Goal: Task Accomplishment & Management: Manage account settings

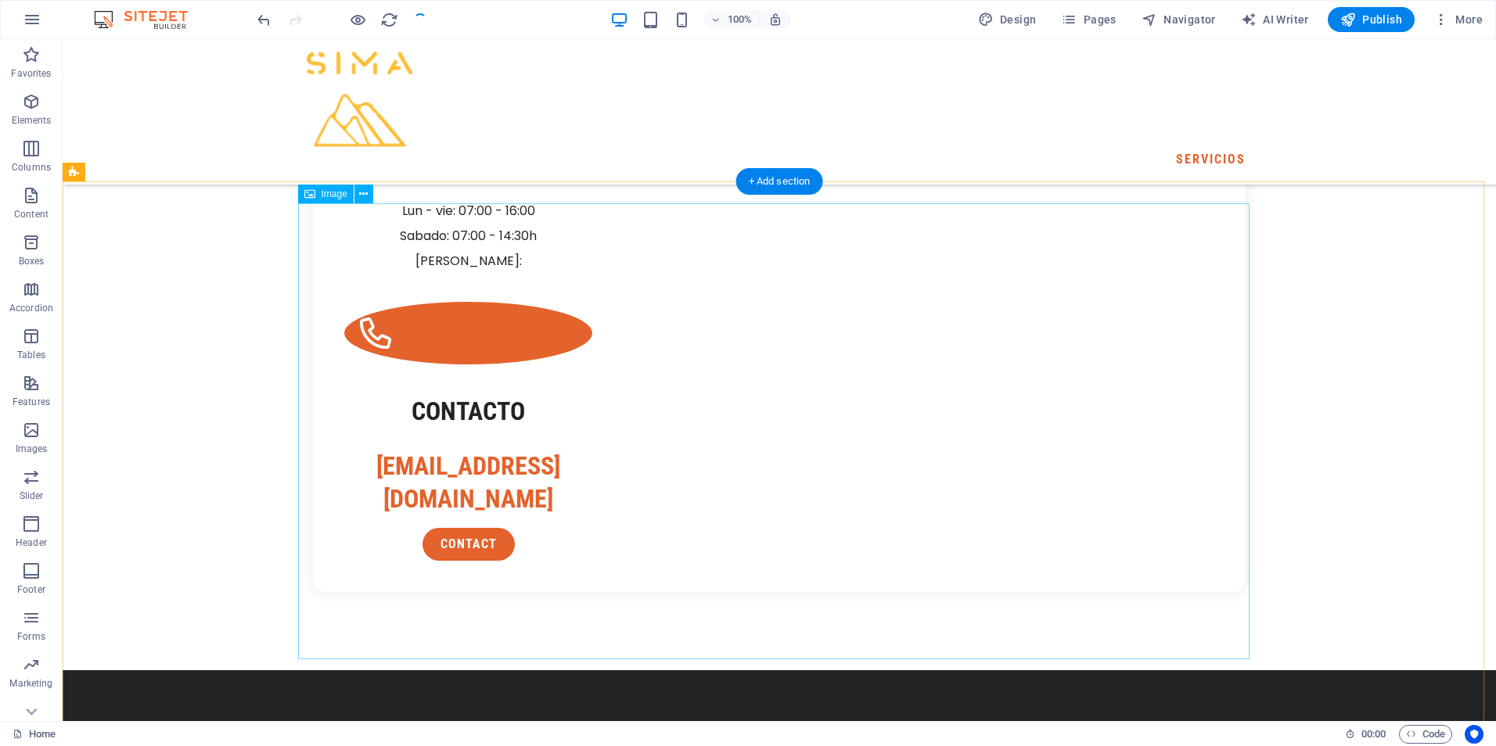
scroll to position [3130, 0]
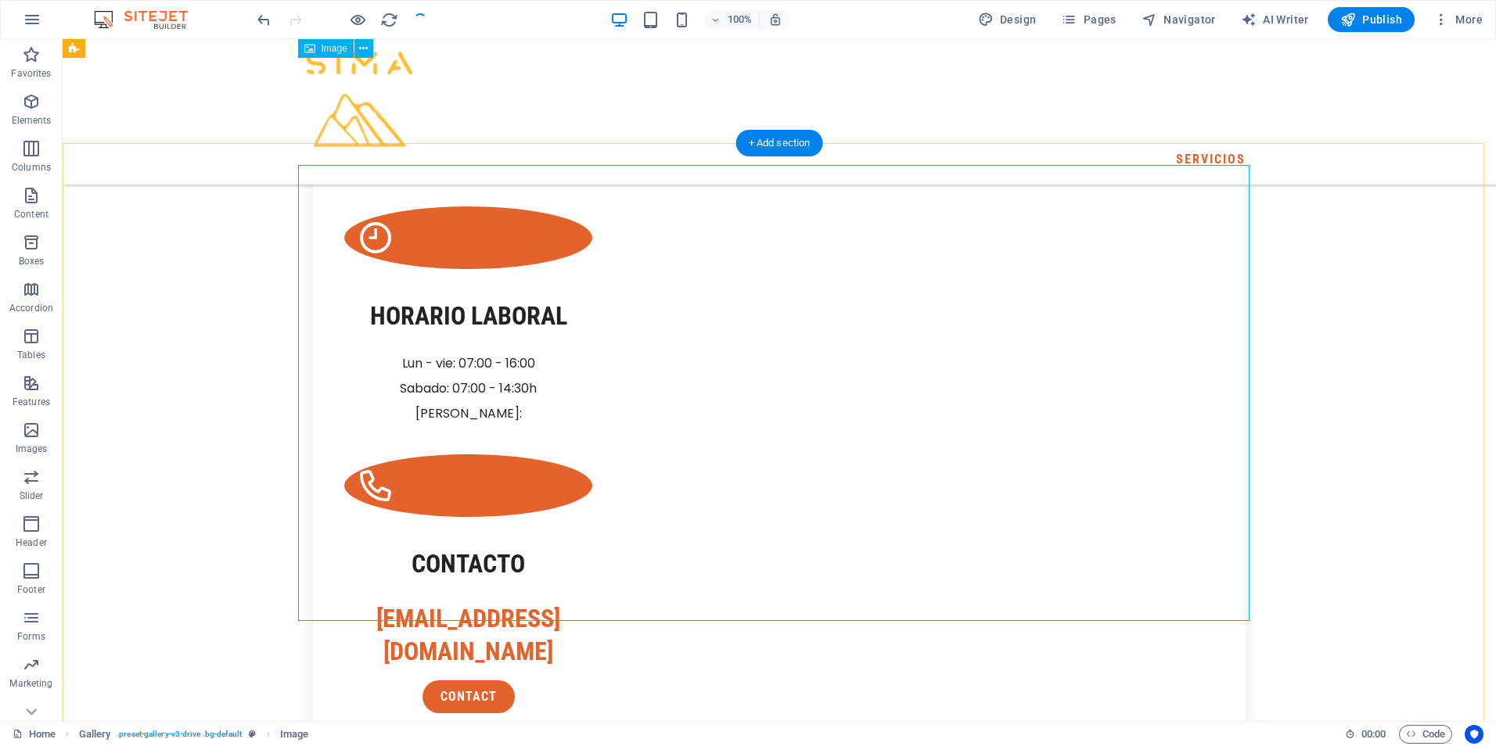
scroll to position [3012, 0]
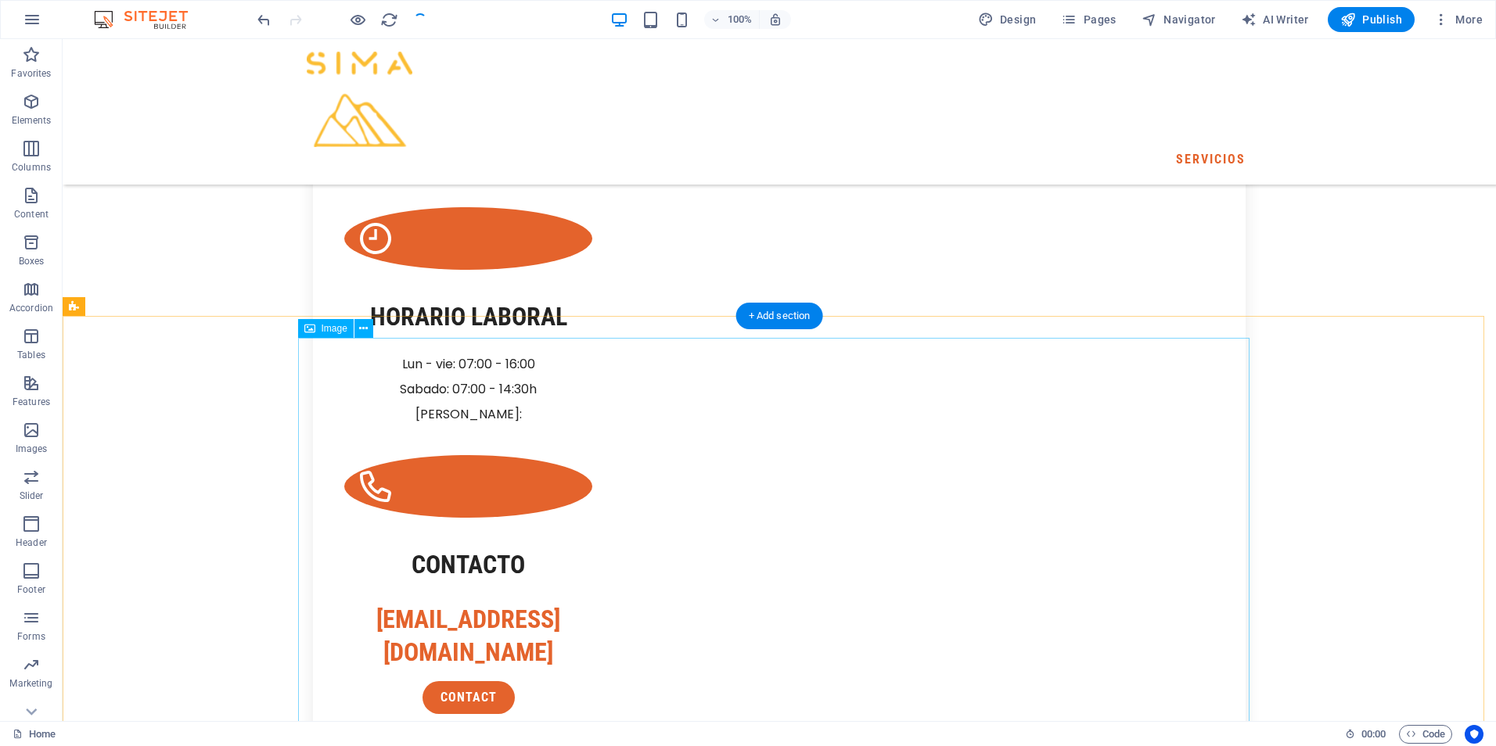
click at [361, 327] on icon at bounding box center [363, 329] width 9 height 16
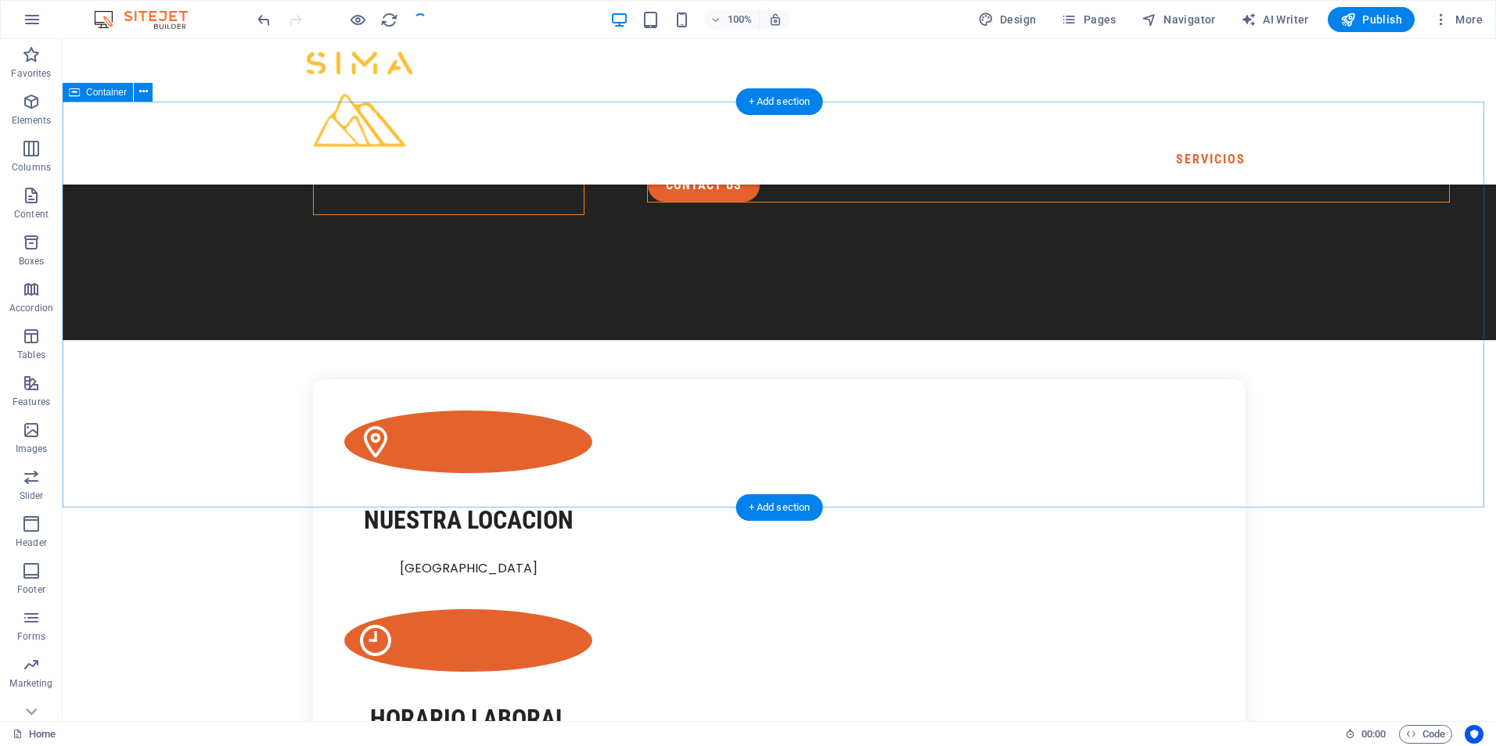
scroll to position [2778, 0]
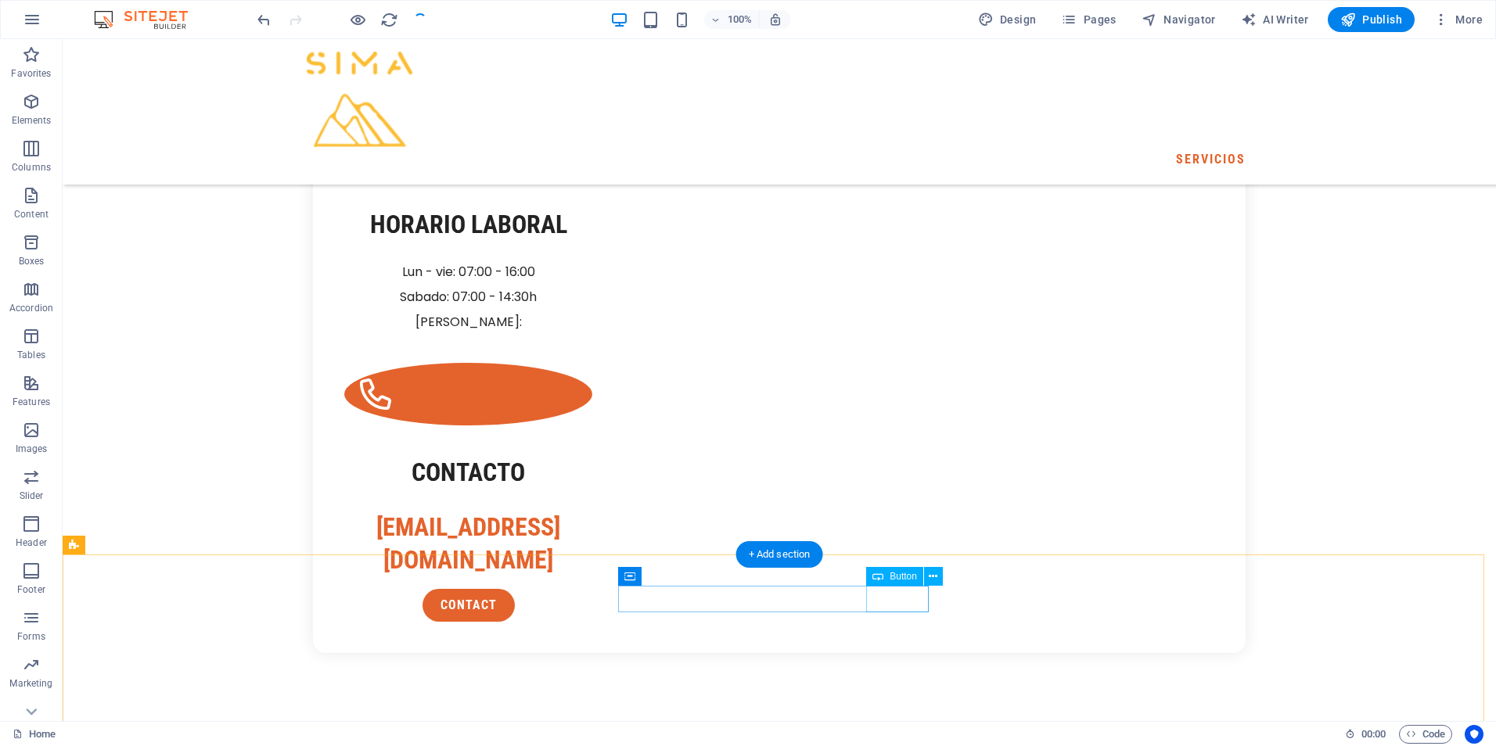
scroll to position [3012, 0]
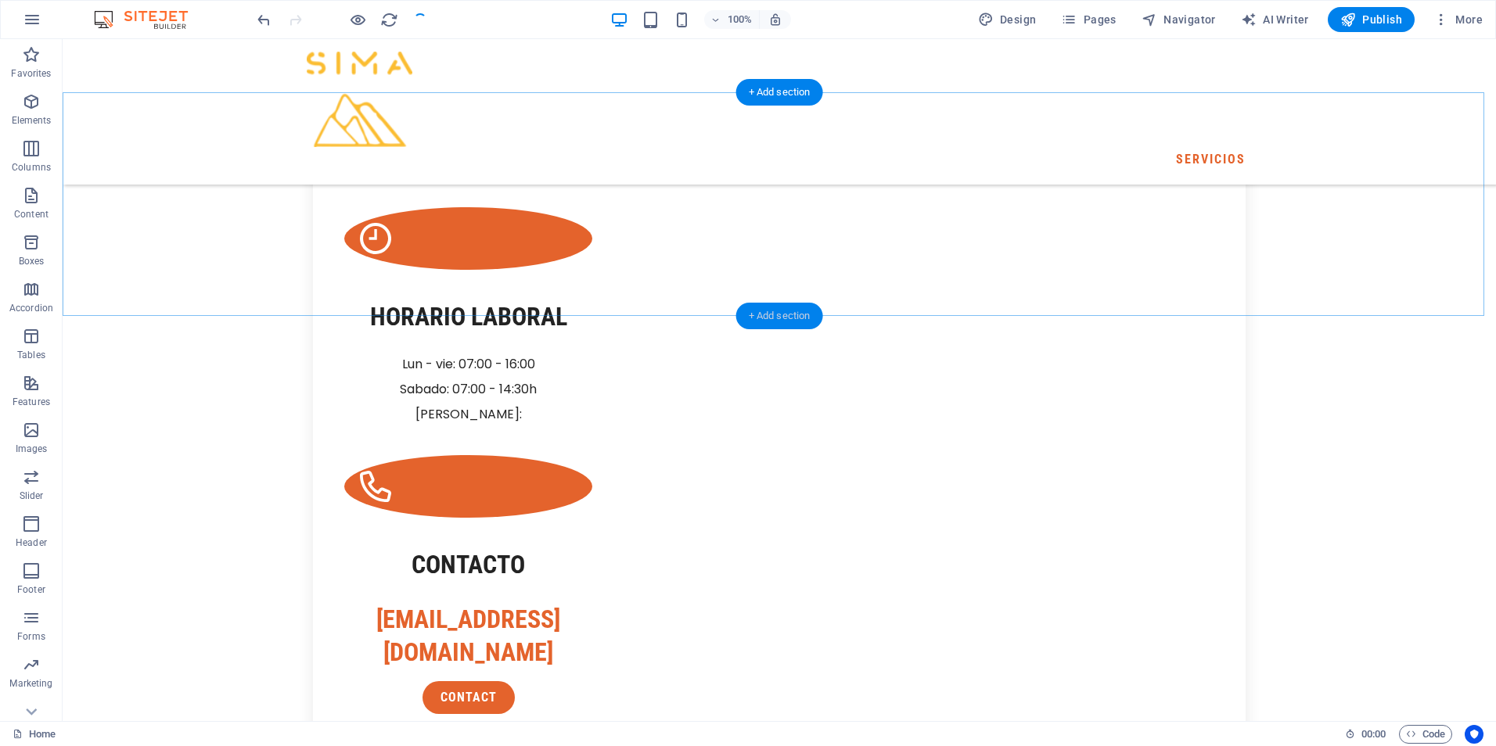
drag, startPoint x: 777, startPoint y: 311, endPoint x: 526, endPoint y: 300, distance: 251.4
click at [777, 311] on div "+ Add section" at bounding box center [779, 316] width 87 height 27
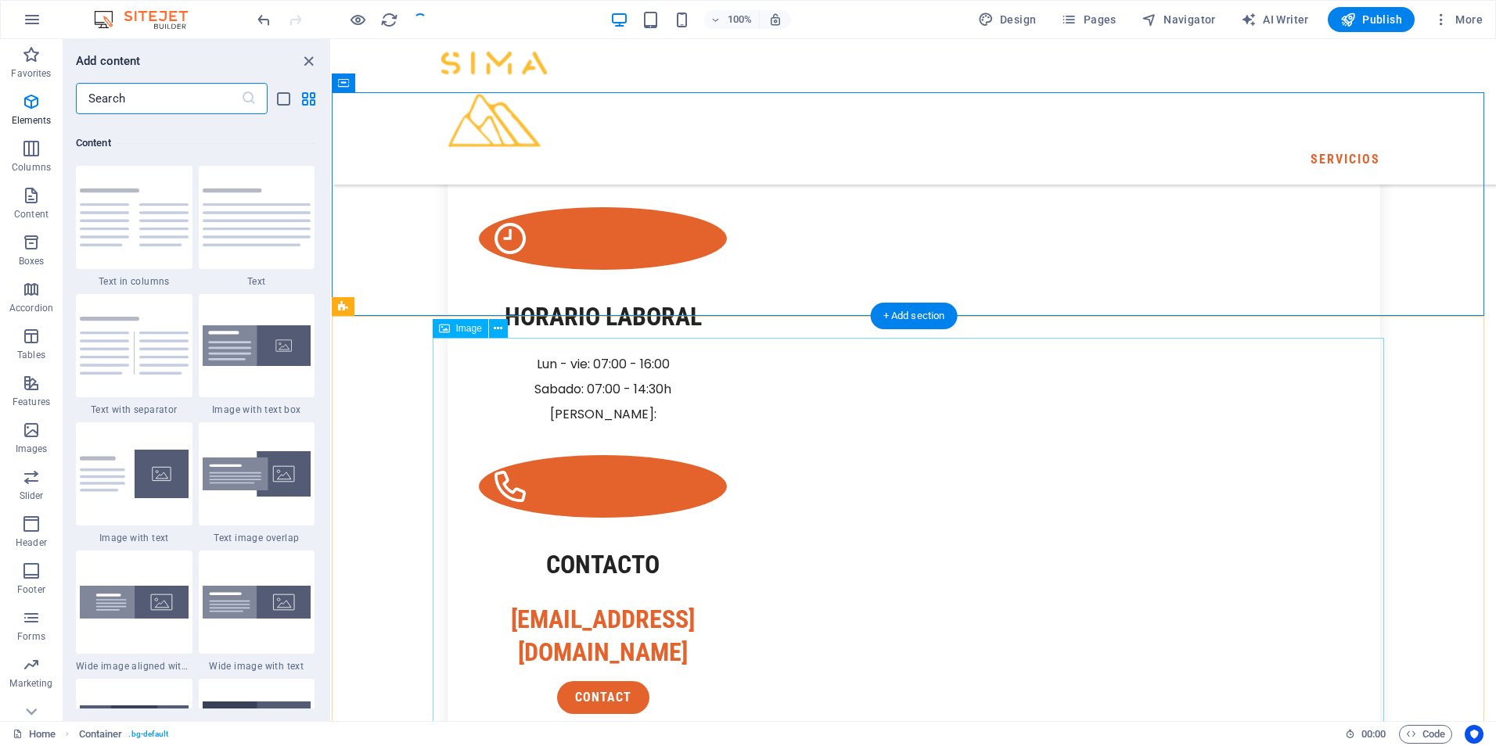
scroll to position [2738, 0]
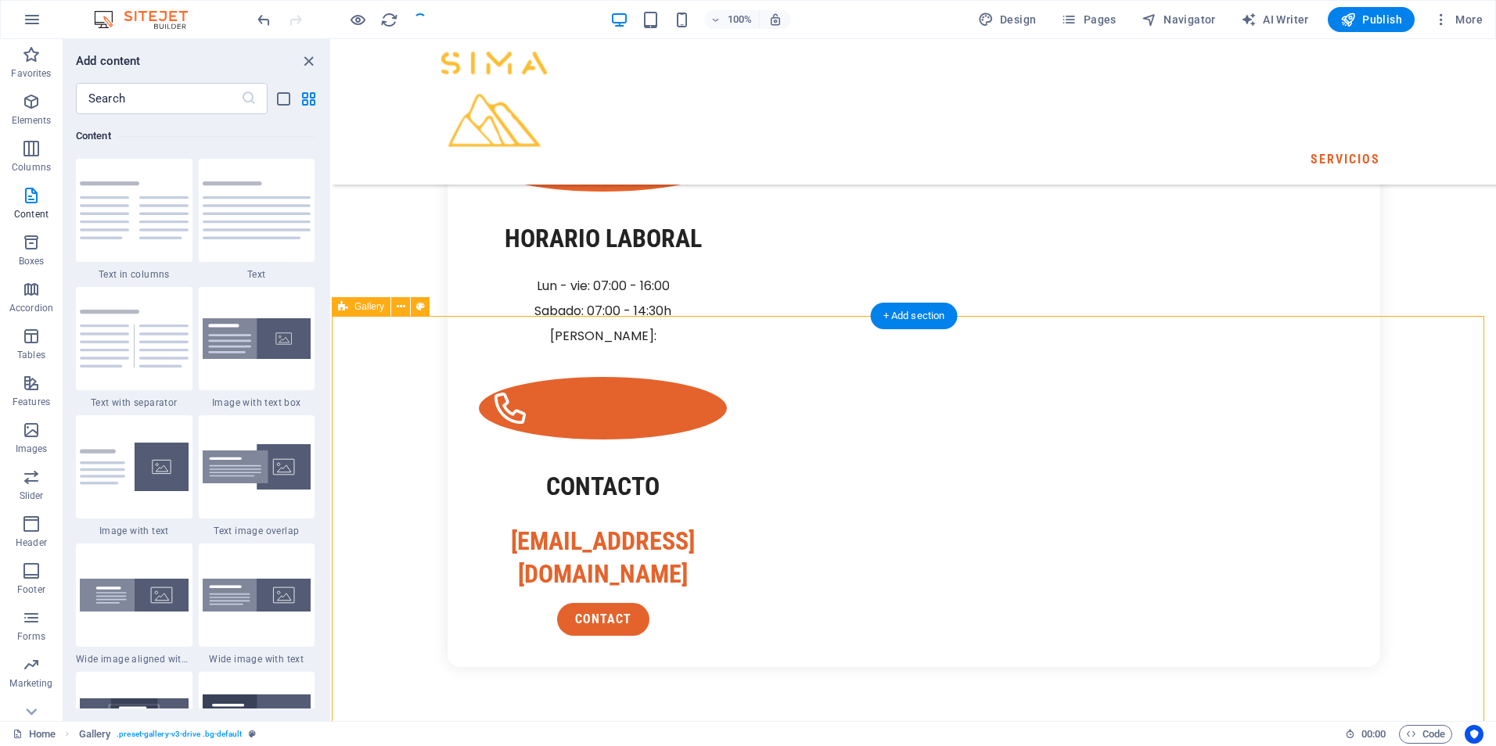
scroll to position [3482, 0]
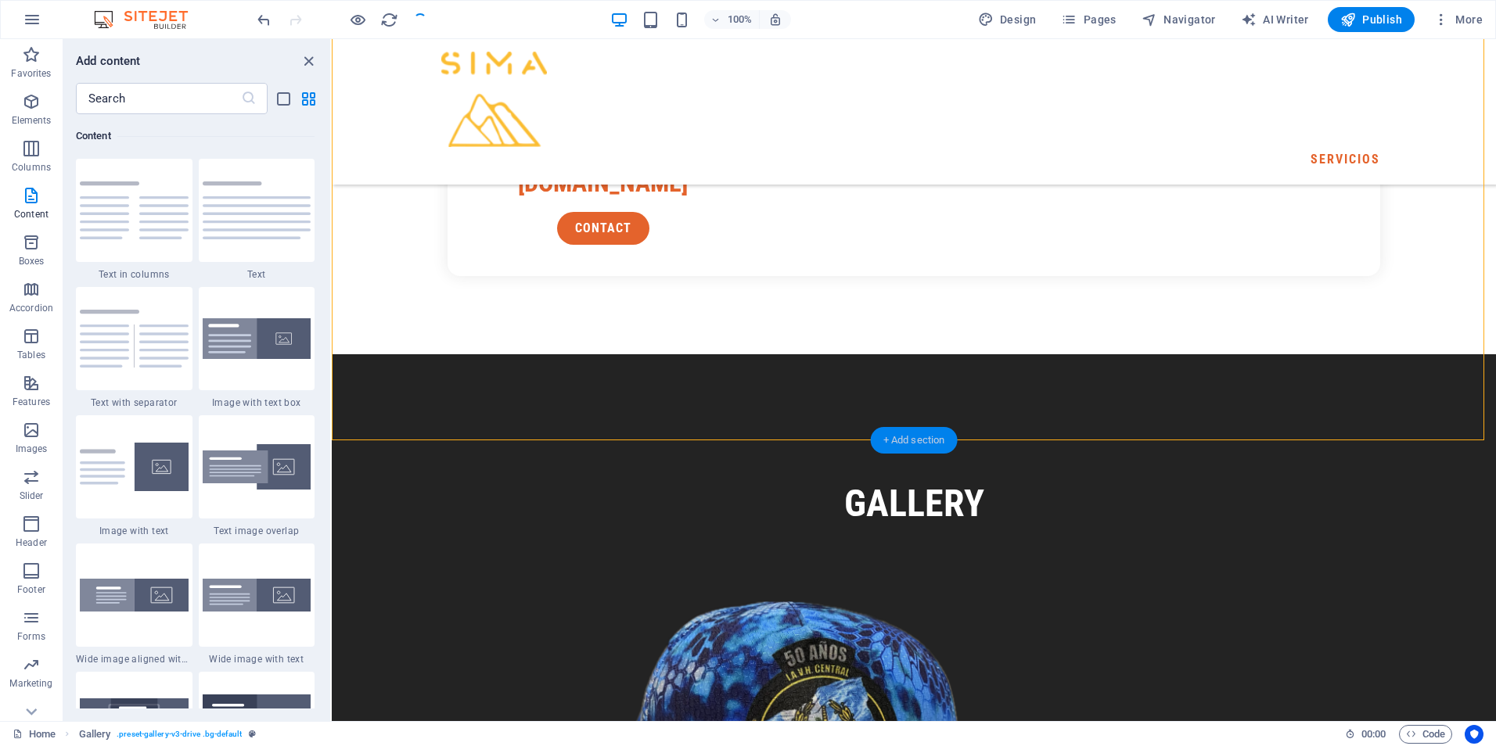
click at [933, 439] on div "+ Add section" at bounding box center [914, 440] width 87 height 27
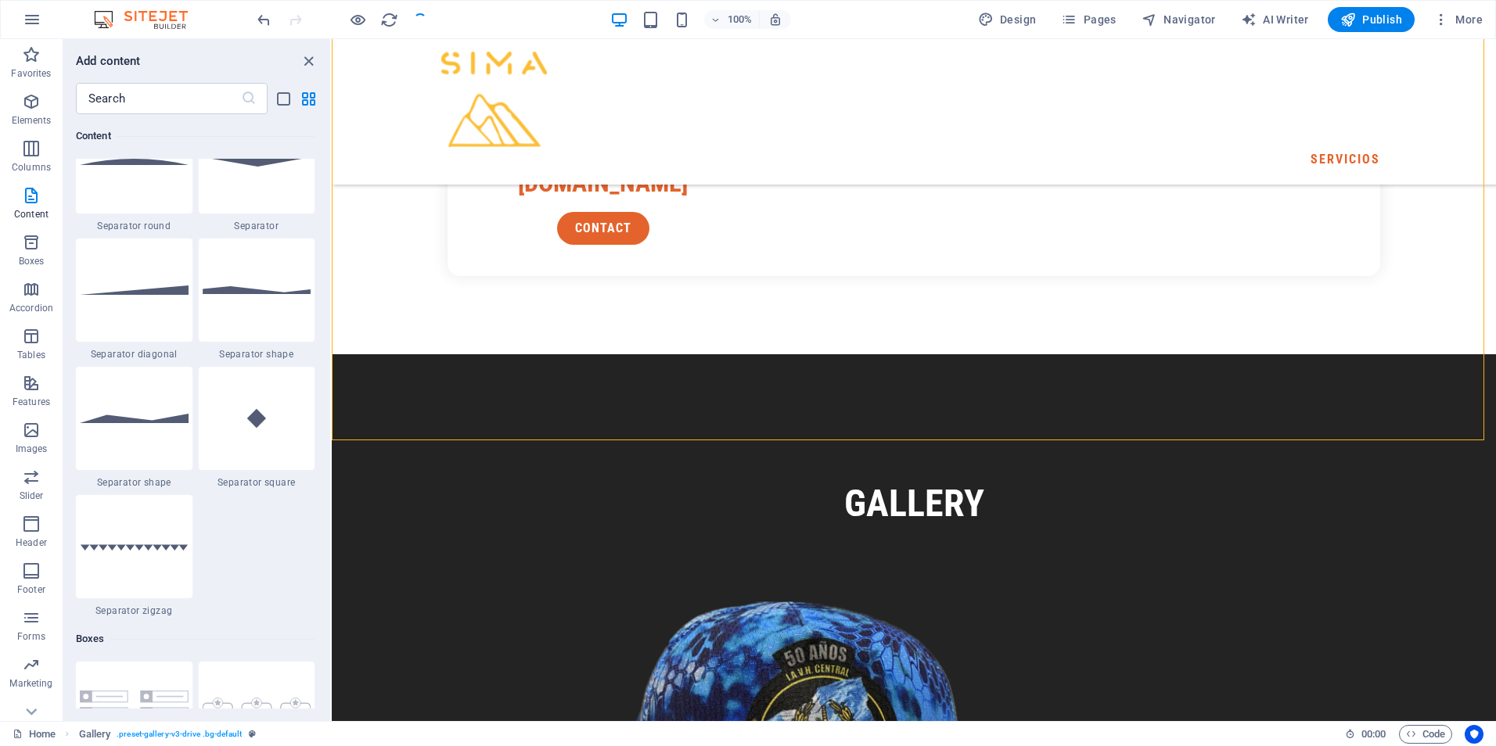
scroll to position [3833, 0]
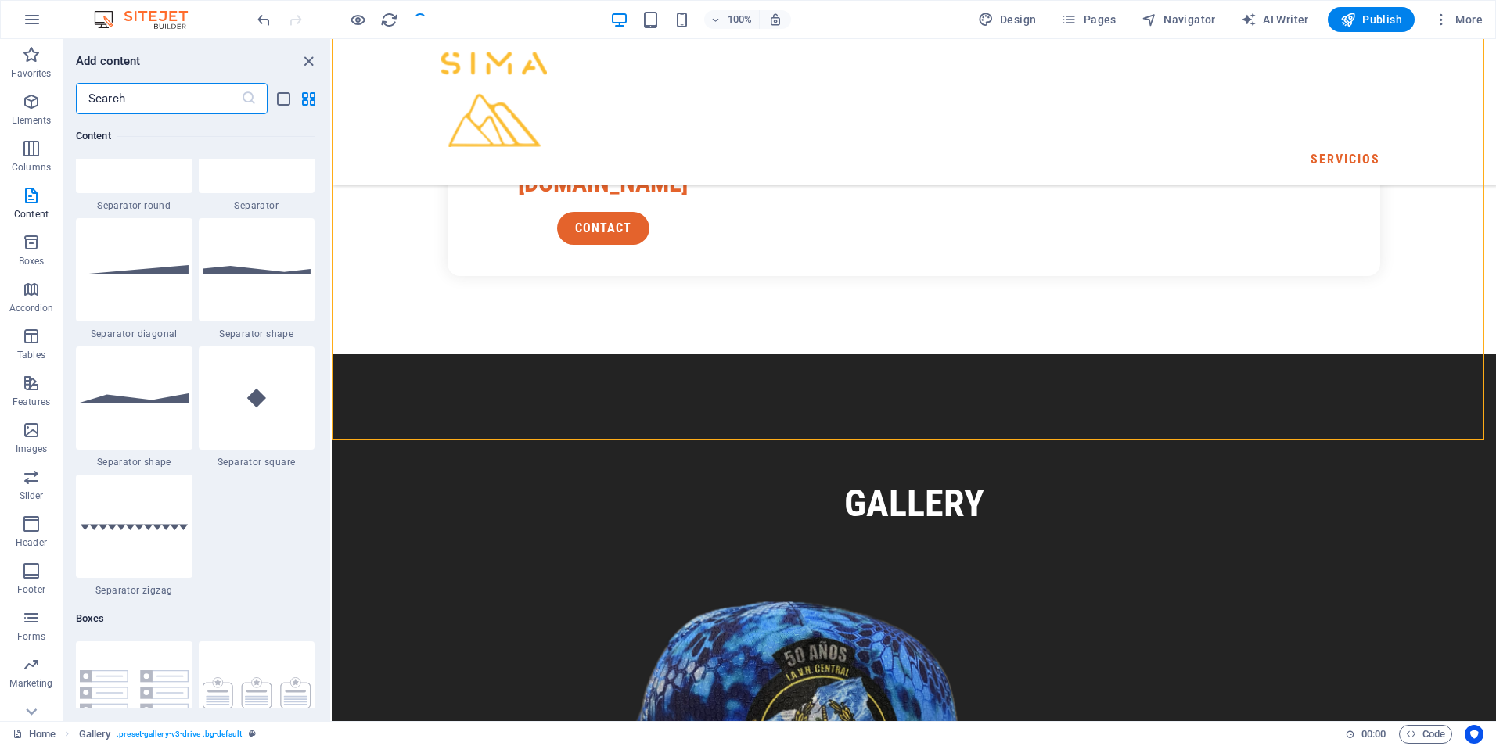
click at [155, 94] on input "text" at bounding box center [158, 98] width 165 height 31
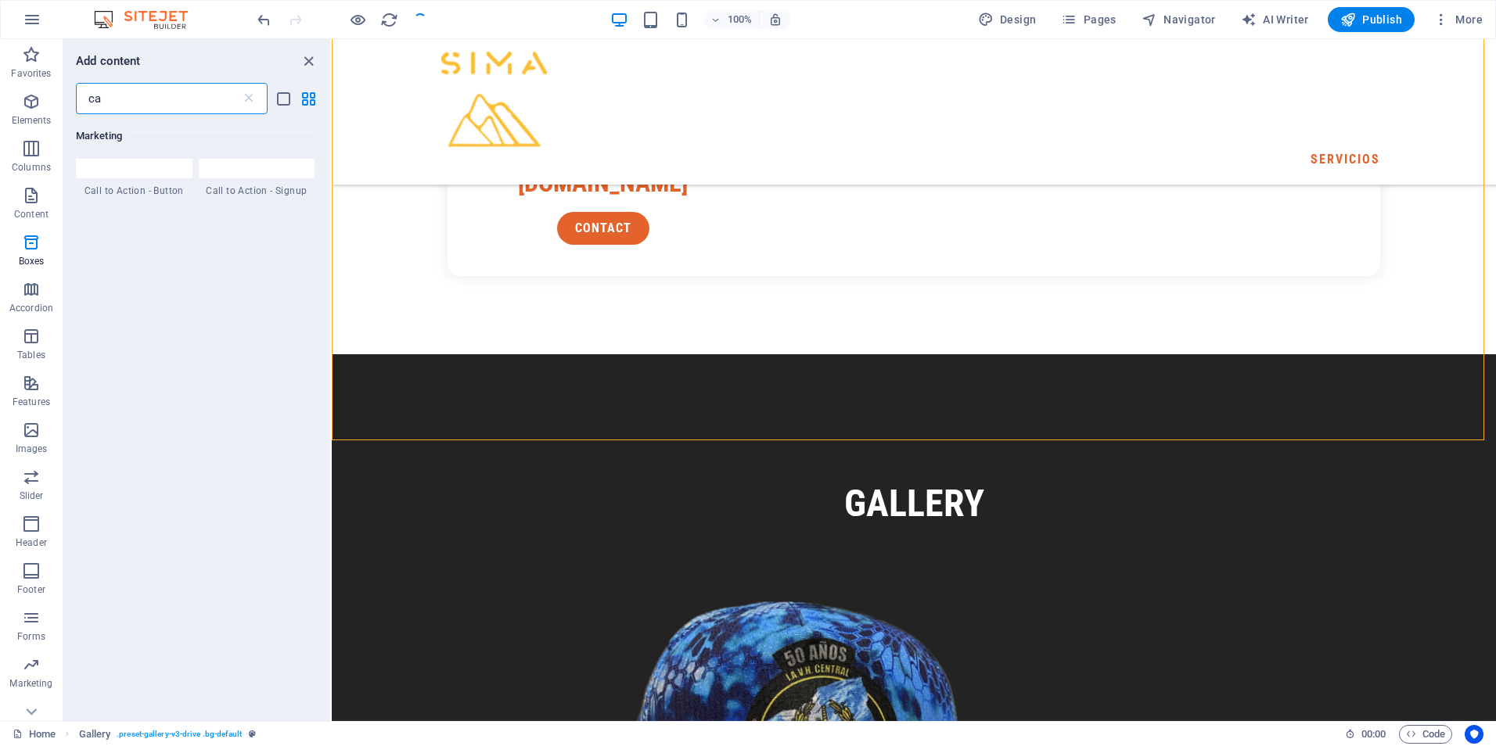
scroll to position [0, 0]
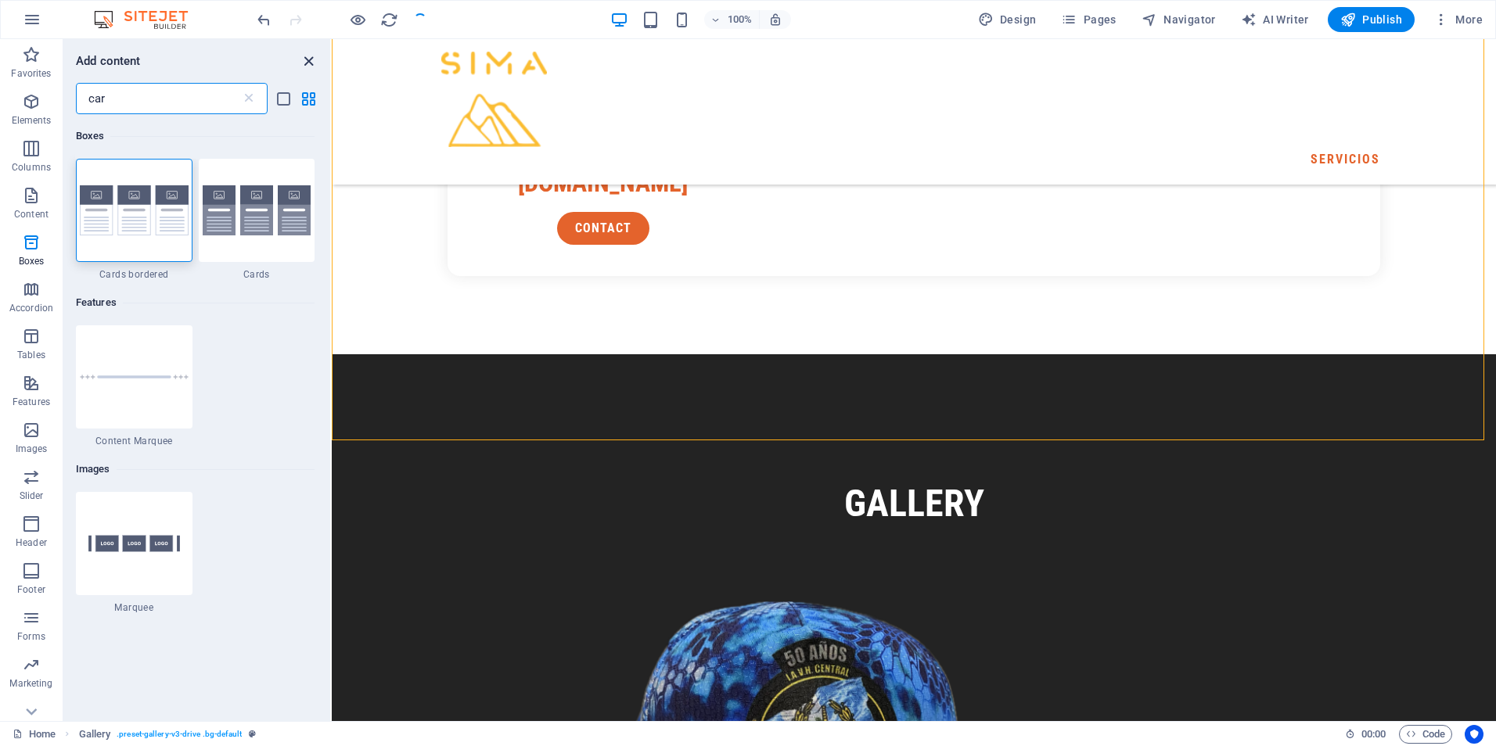
type input "car"
click at [312, 63] on icon "close panel" at bounding box center [309, 61] width 18 height 18
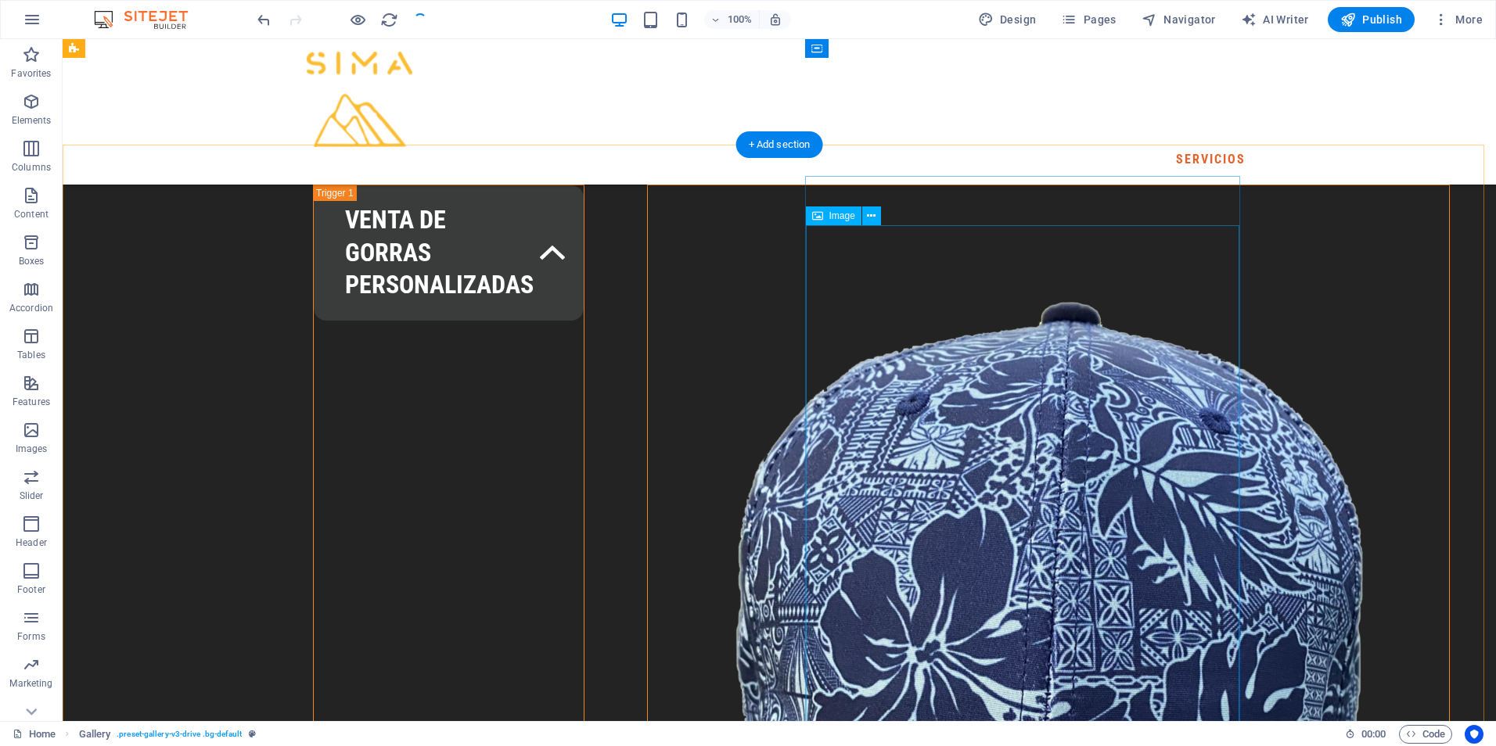
scroll to position [509, 0]
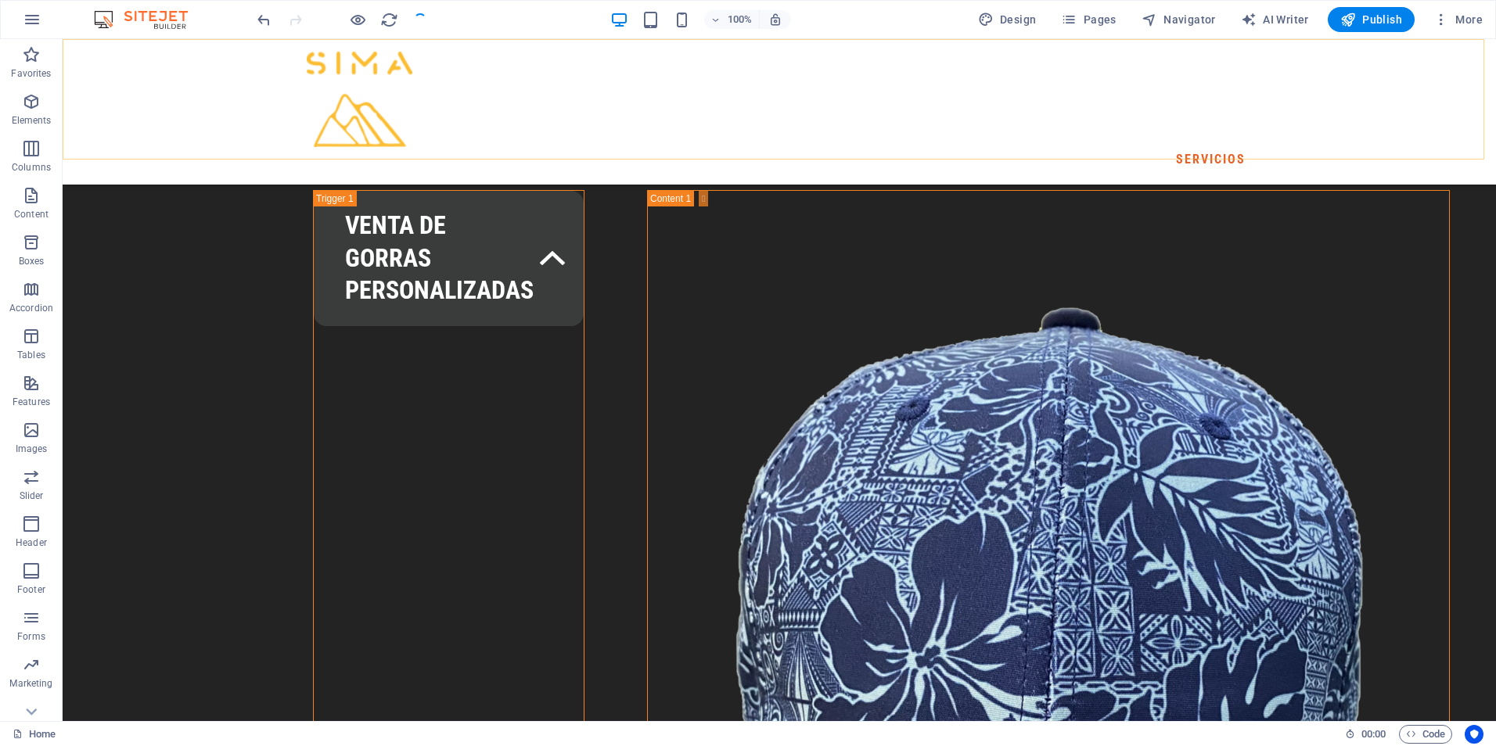
click at [1276, 98] on div "SERVICIOS" at bounding box center [779, 112] width 1433 height 146
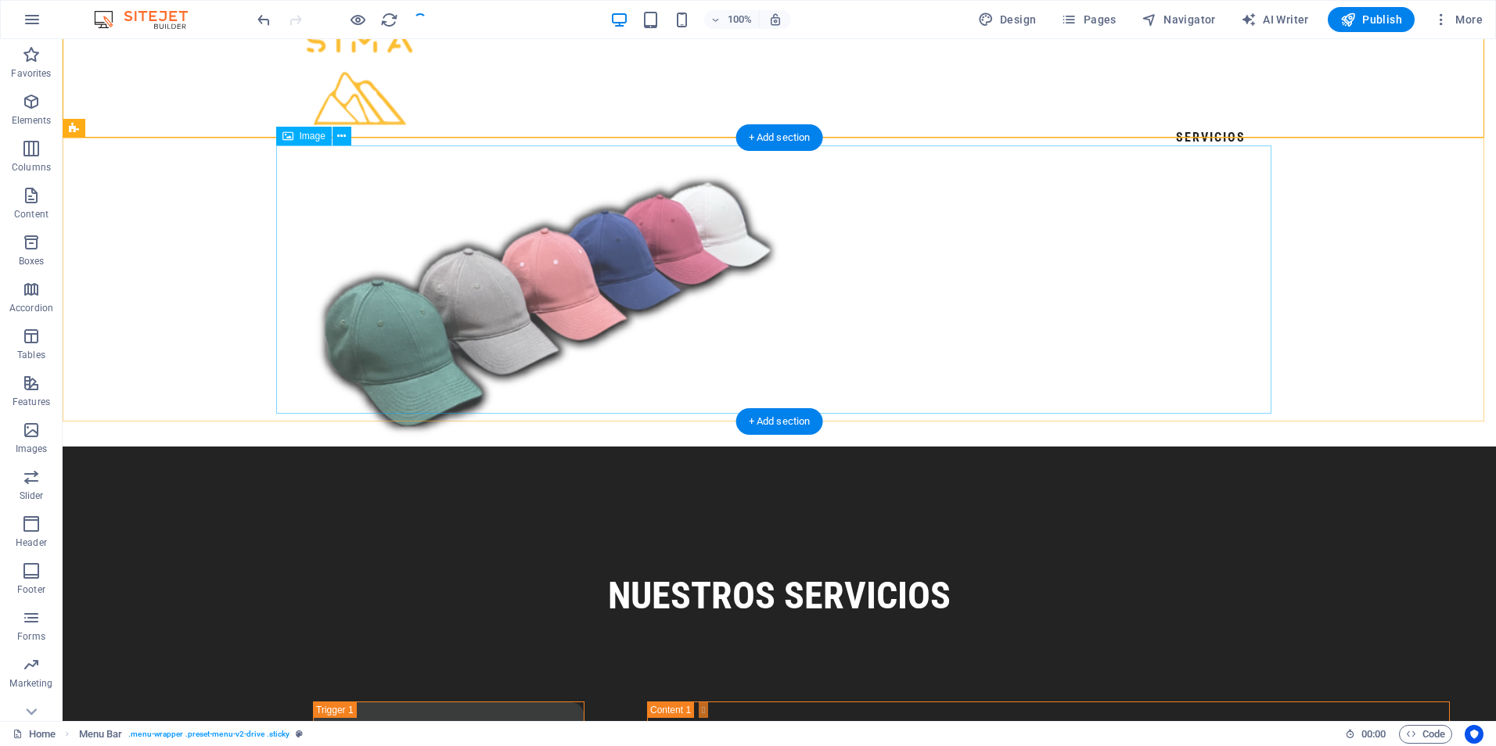
scroll to position [0, 0]
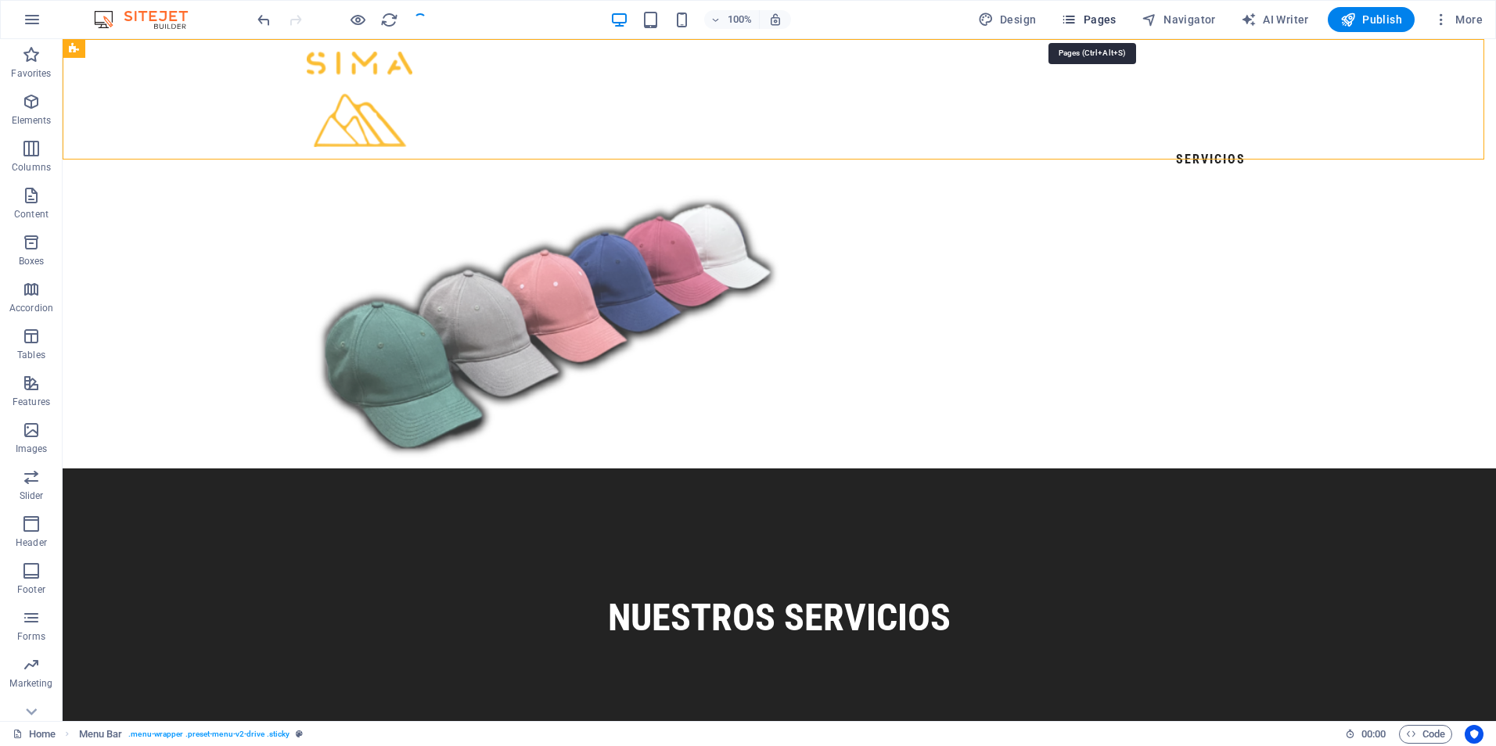
click at [1075, 23] on icon "button" at bounding box center [1069, 20] width 16 height 16
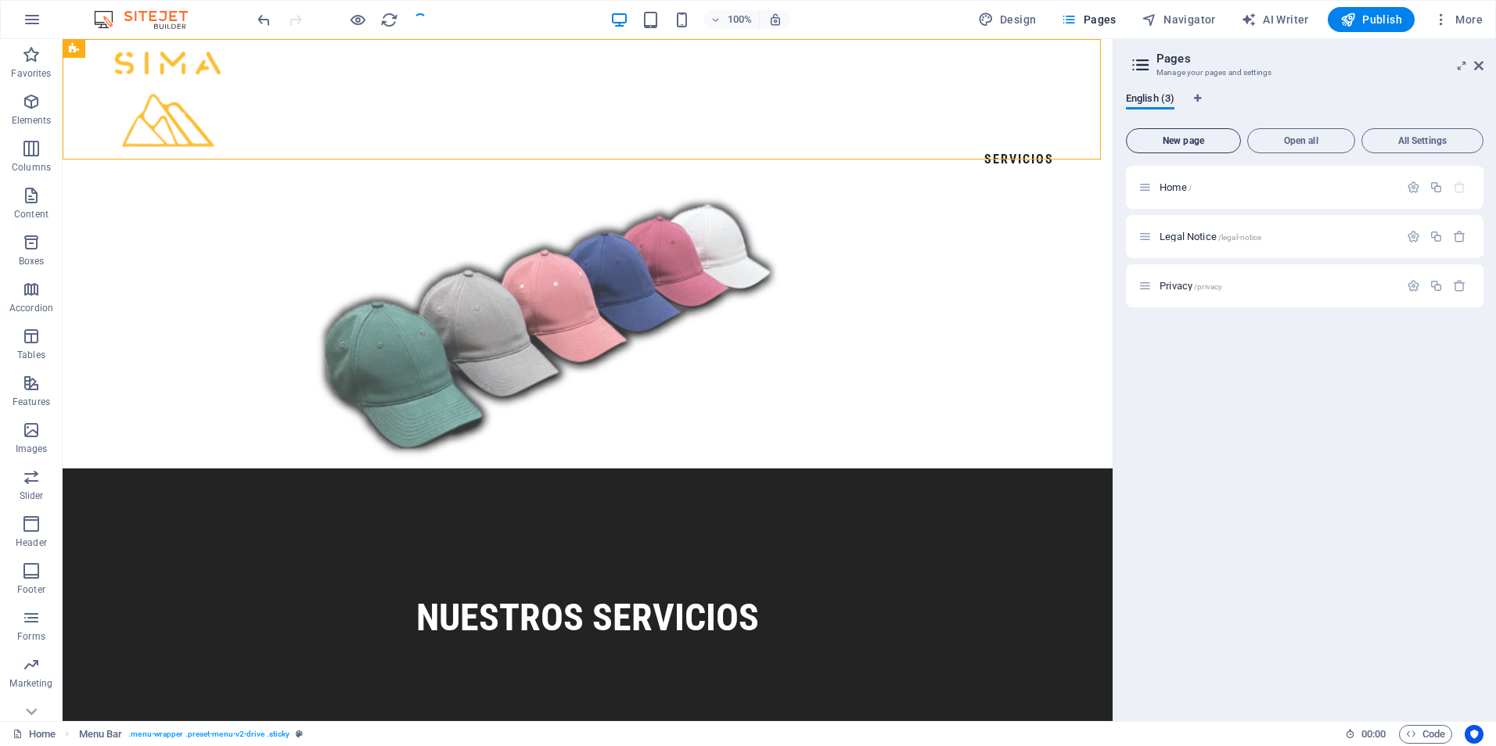
click at [1178, 146] on span "New page" at bounding box center [1183, 140] width 101 height 9
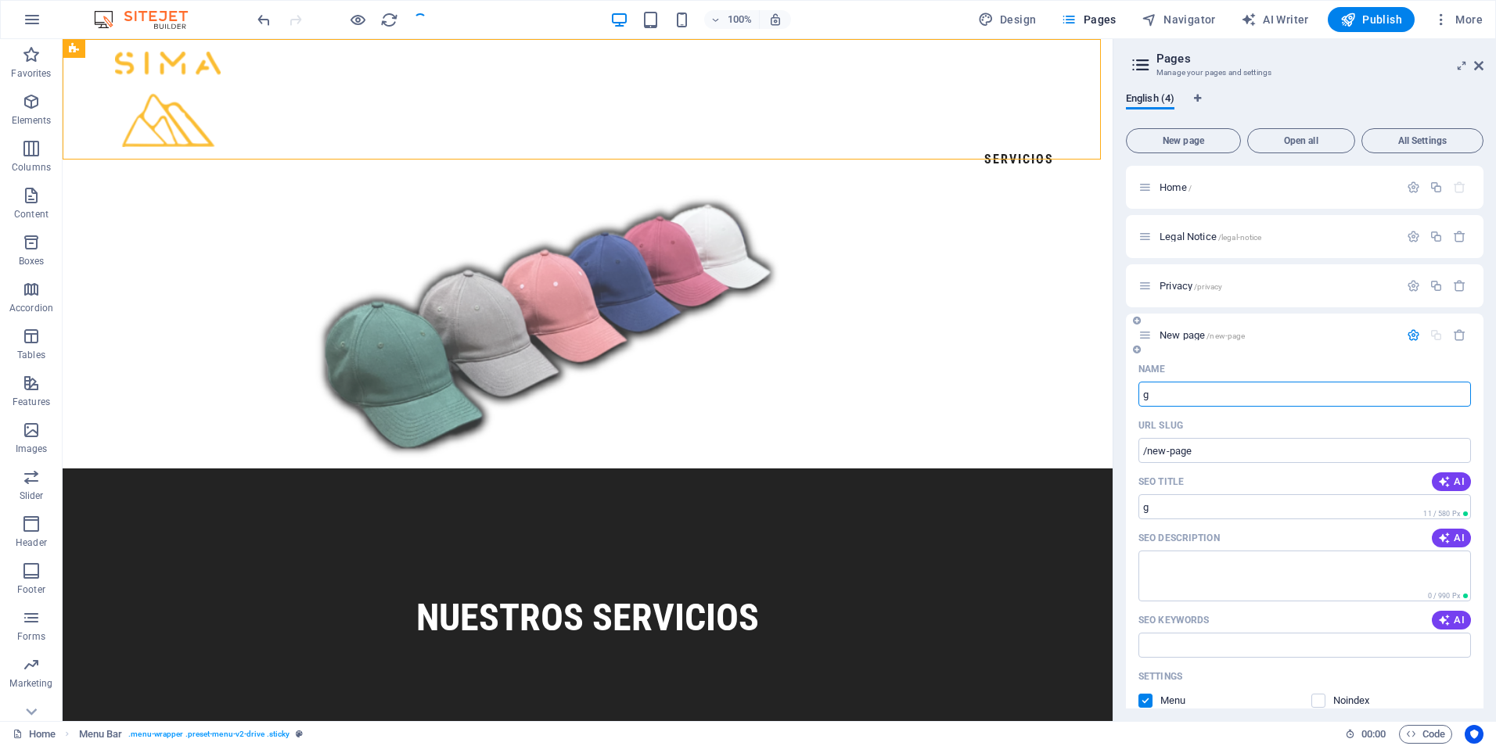
type input "g"
type input "/g"
type input "/"
type input "Ga"
type input "/ga"
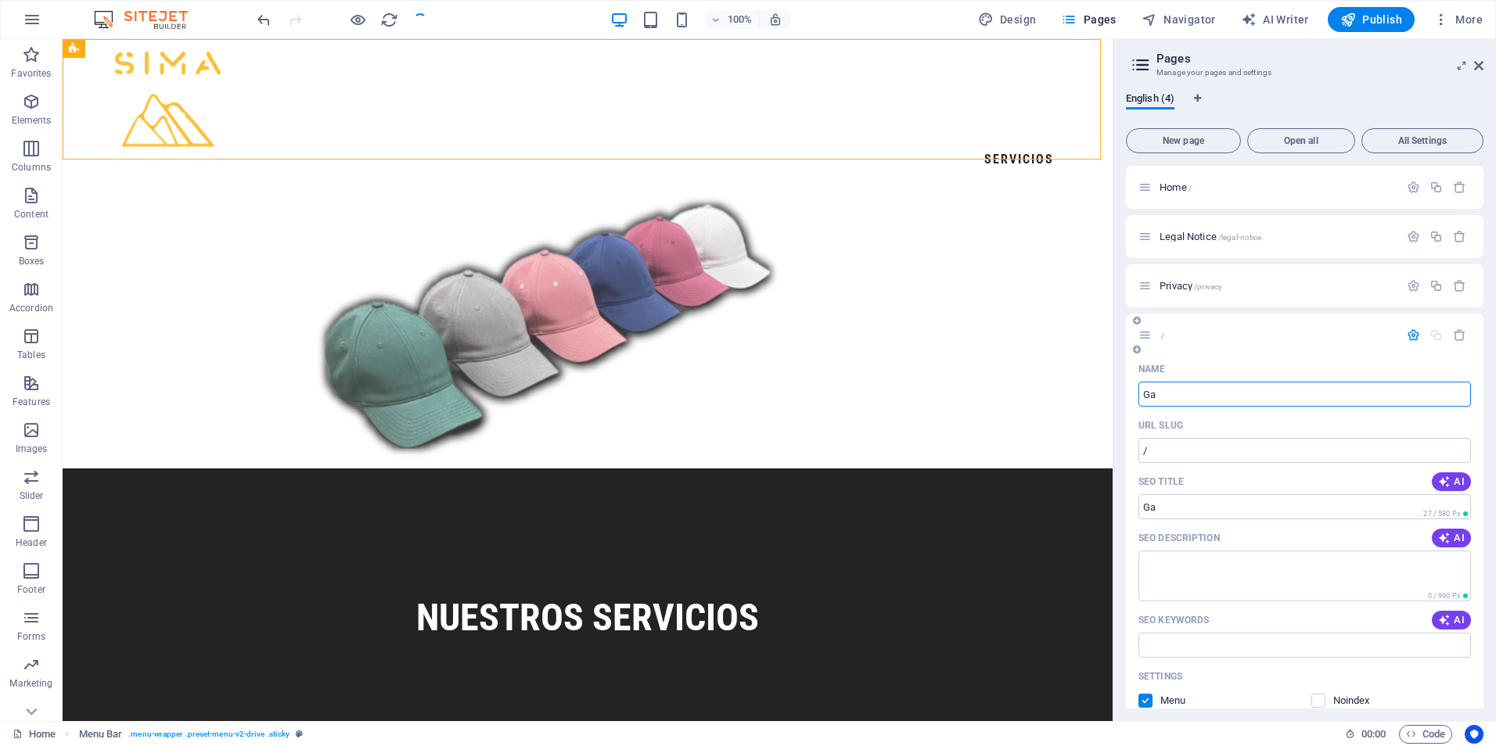
type input "Ga"
type input "Galeria"
type input "/galeria"
type input "Galeria"
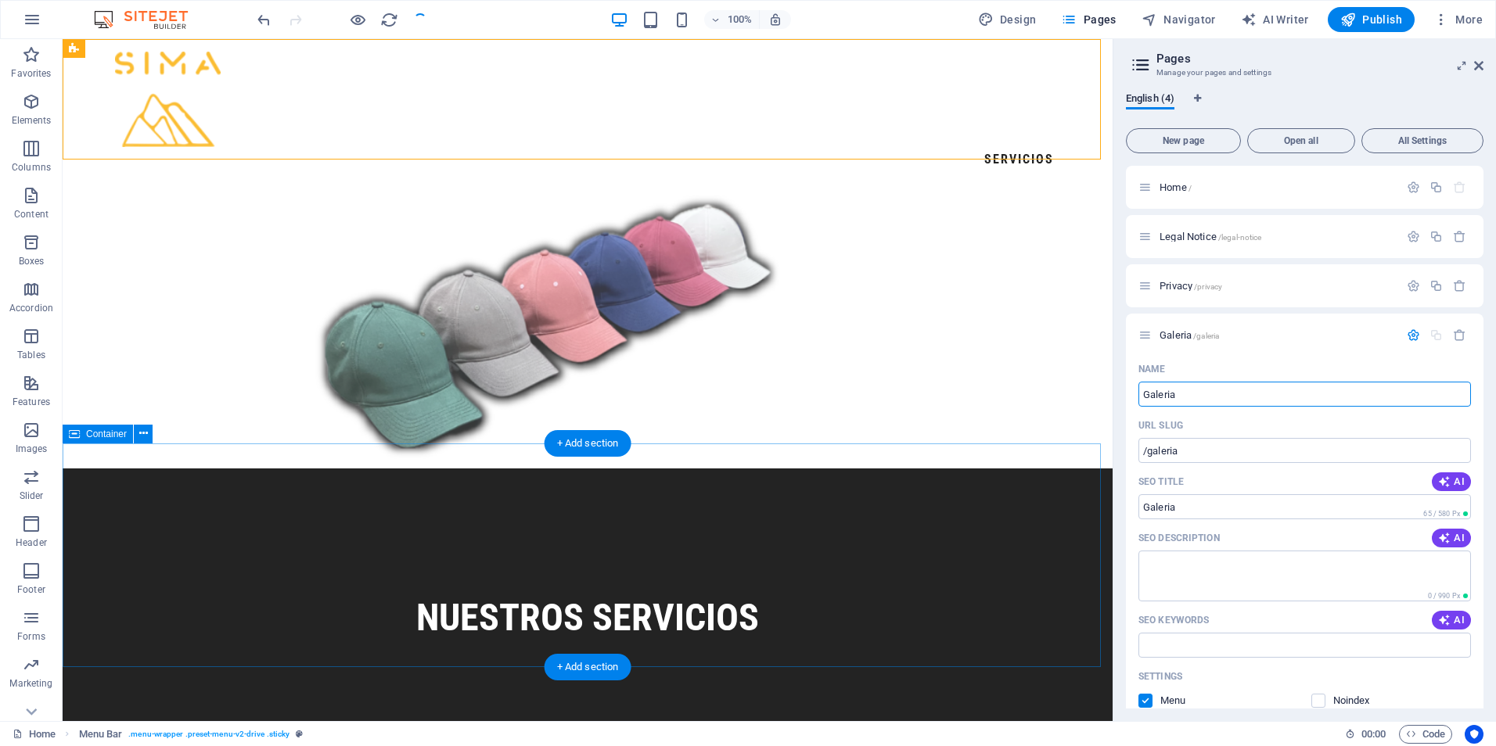
type input "Galeria"
click at [1029, 474] on div "Nuestros Servicios" at bounding box center [588, 581] width 1050 height 224
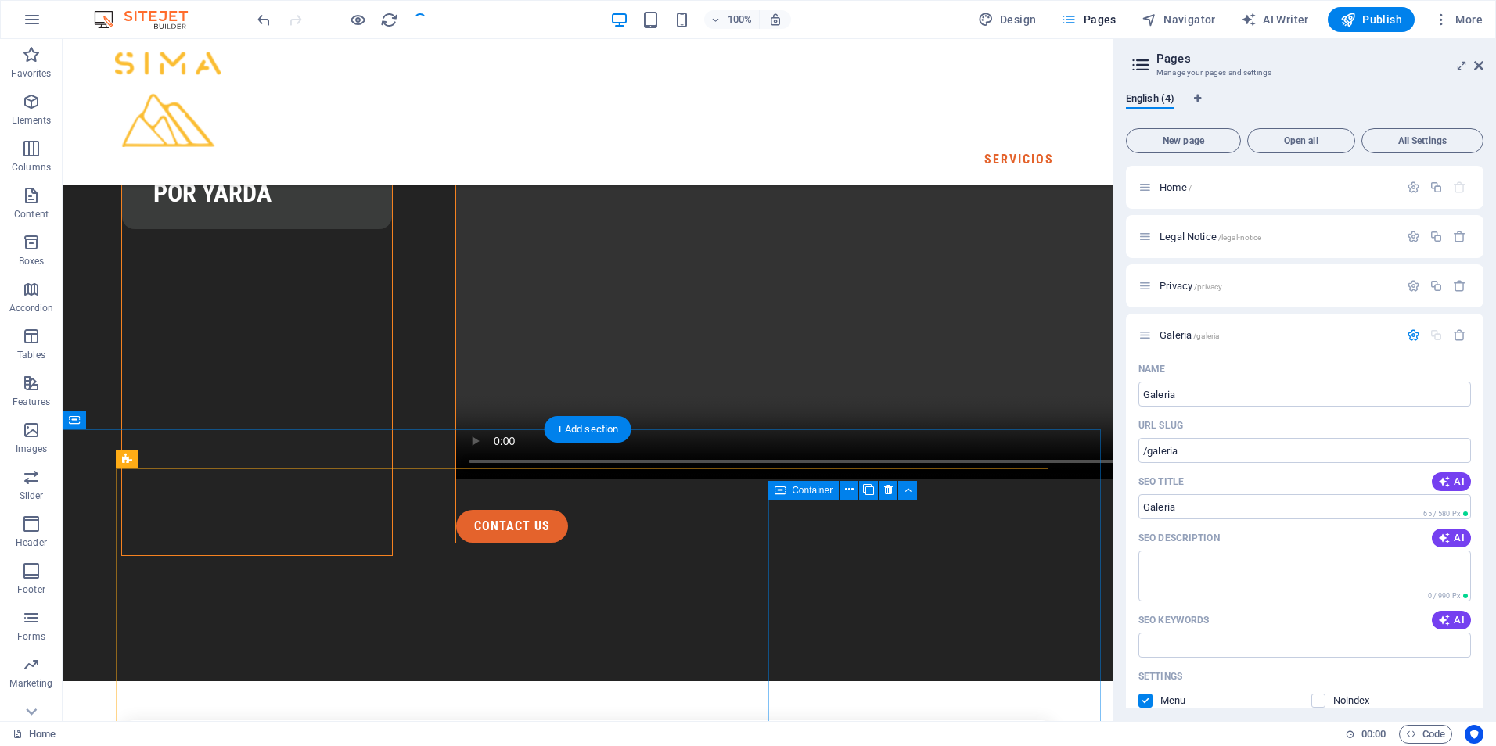
scroll to position [2660, 0]
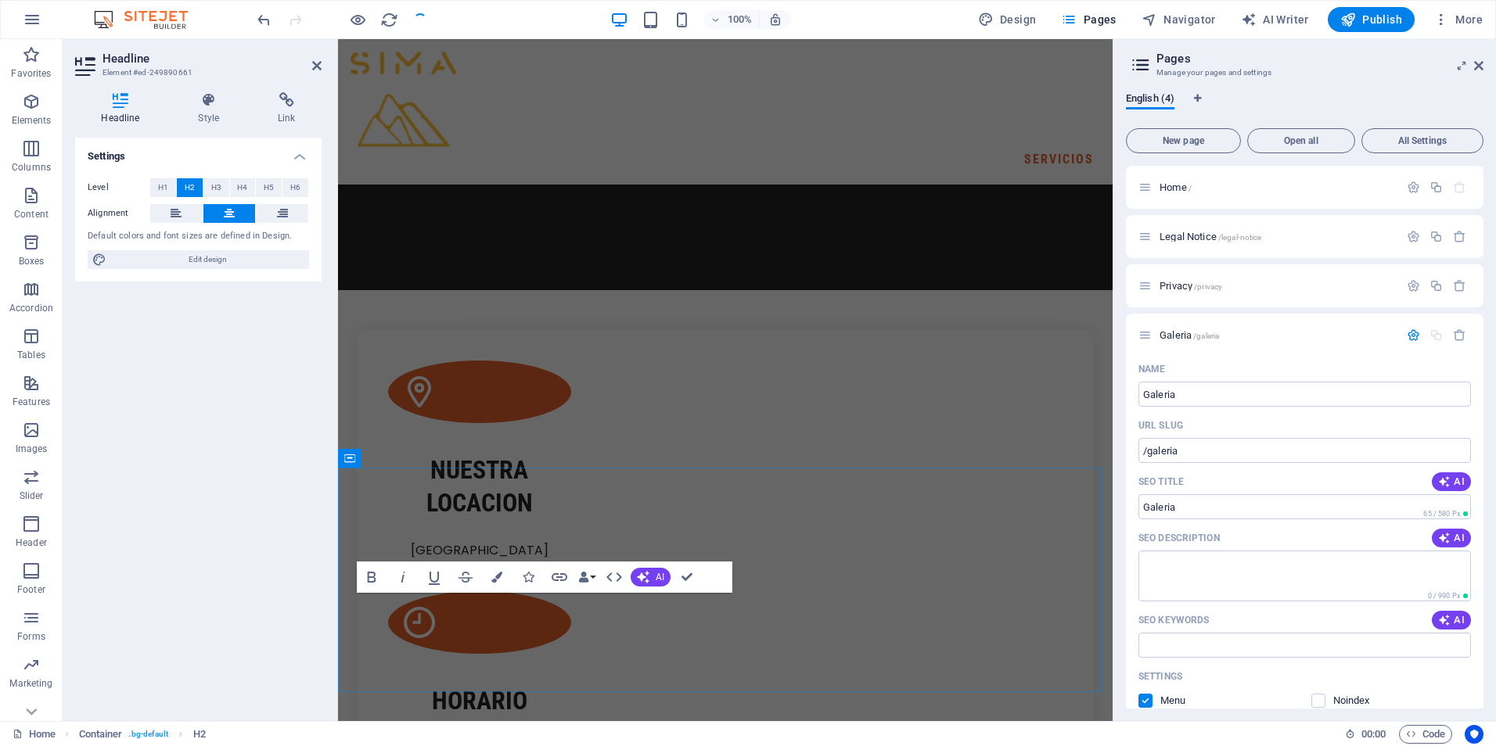
scroll to position [2286, 0]
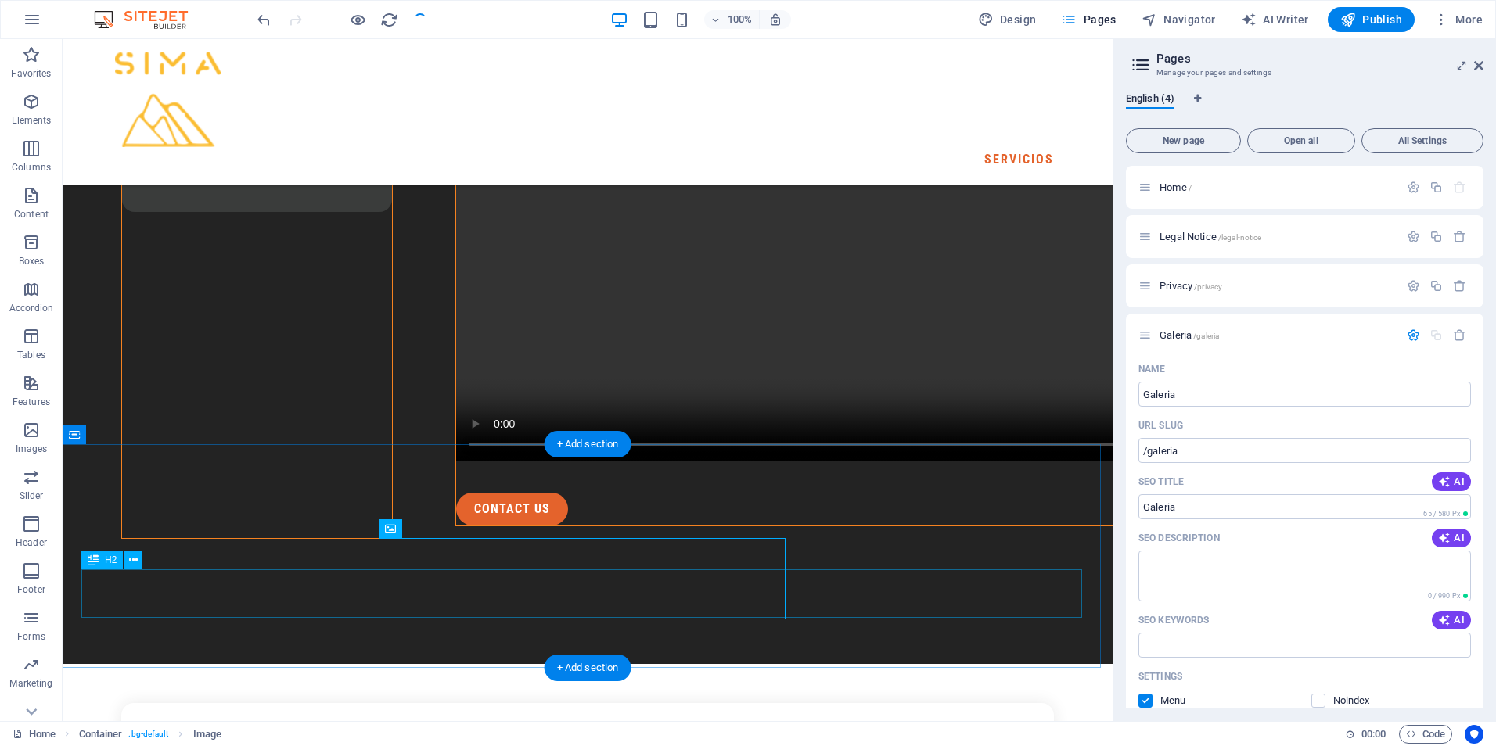
scroll to position [2660, 0]
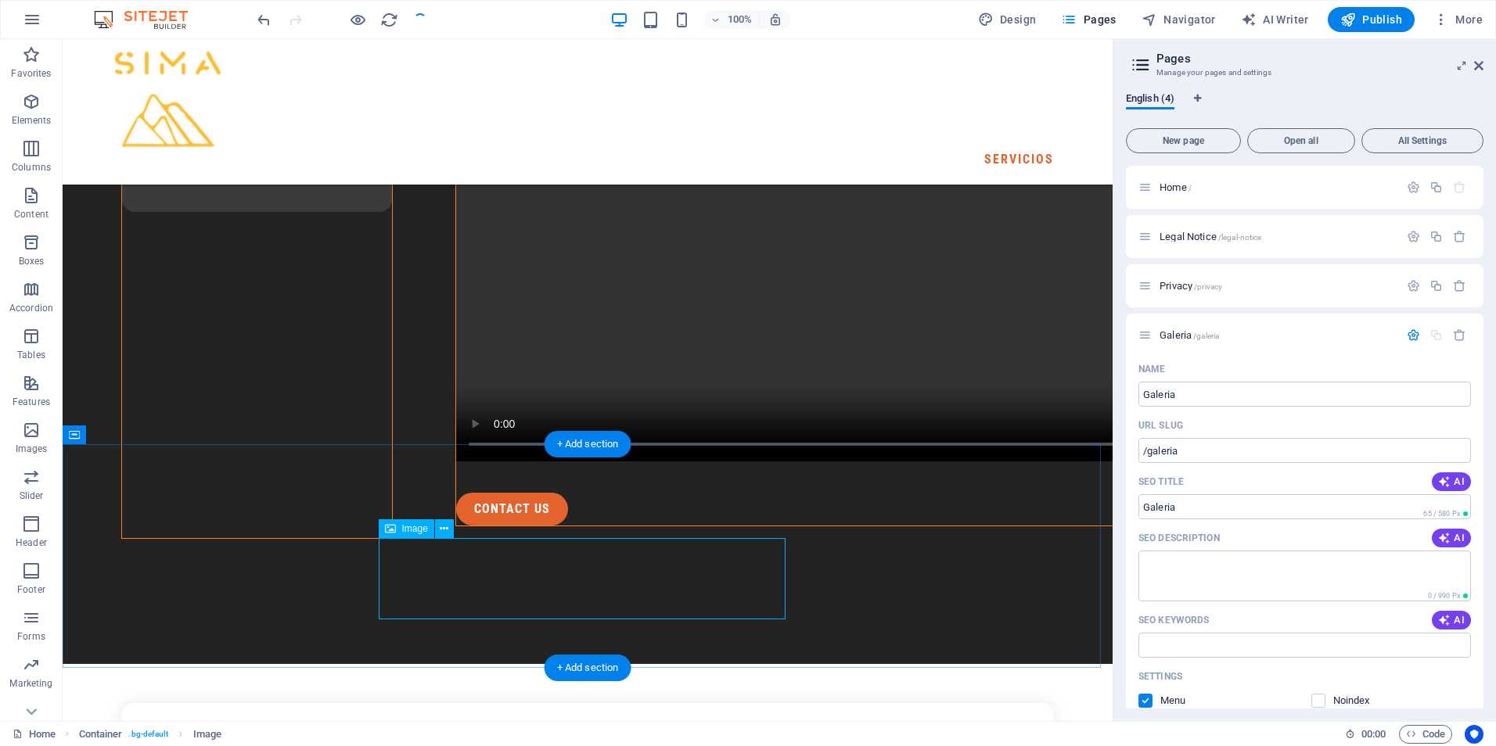
select select "px"
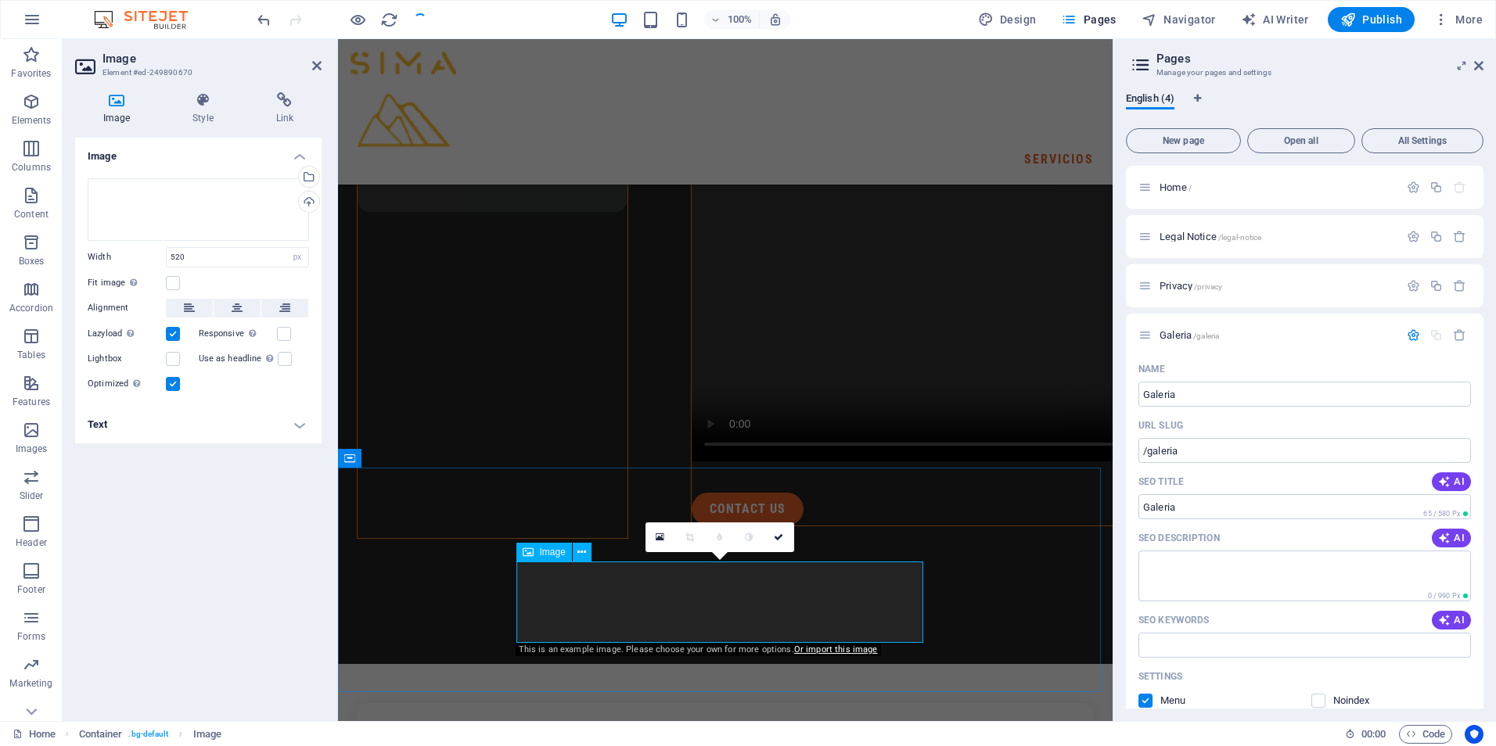
click at [1238, 508] on input "Galeria" at bounding box center [1304, 506] width 333 height 25
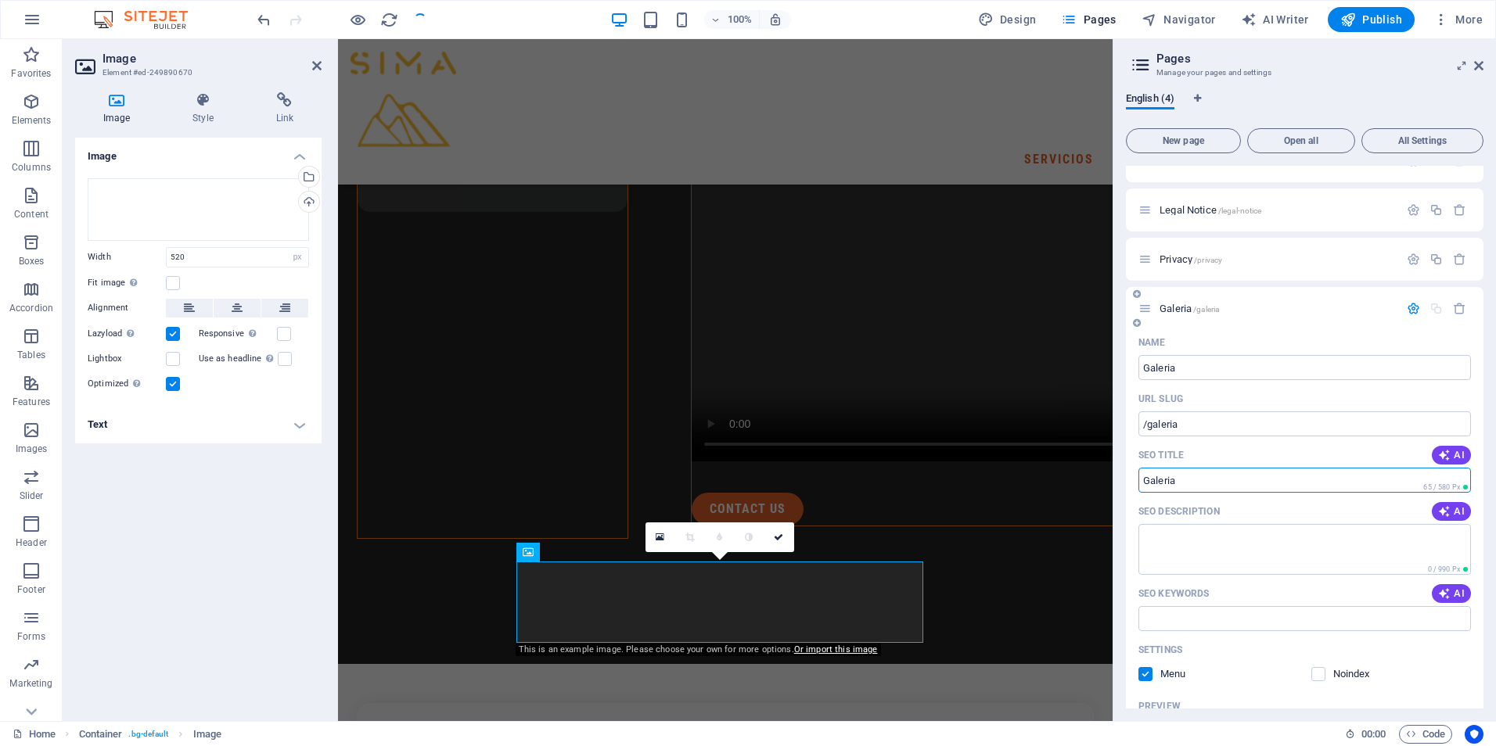
scroll to position [0, 0]
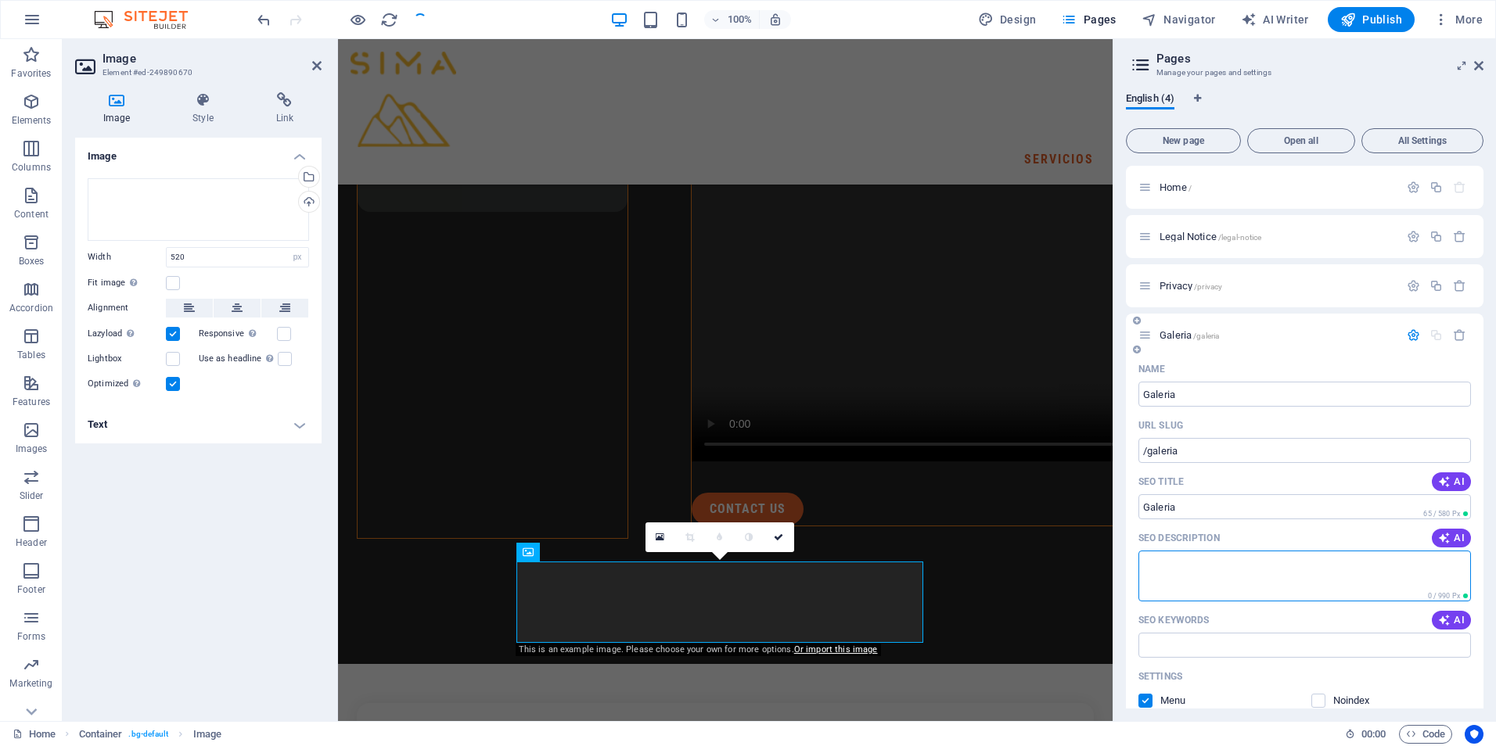
click at [1245, 589] on textarea "SEO Description" at bounding box center [1304, 576] width 333 height 51
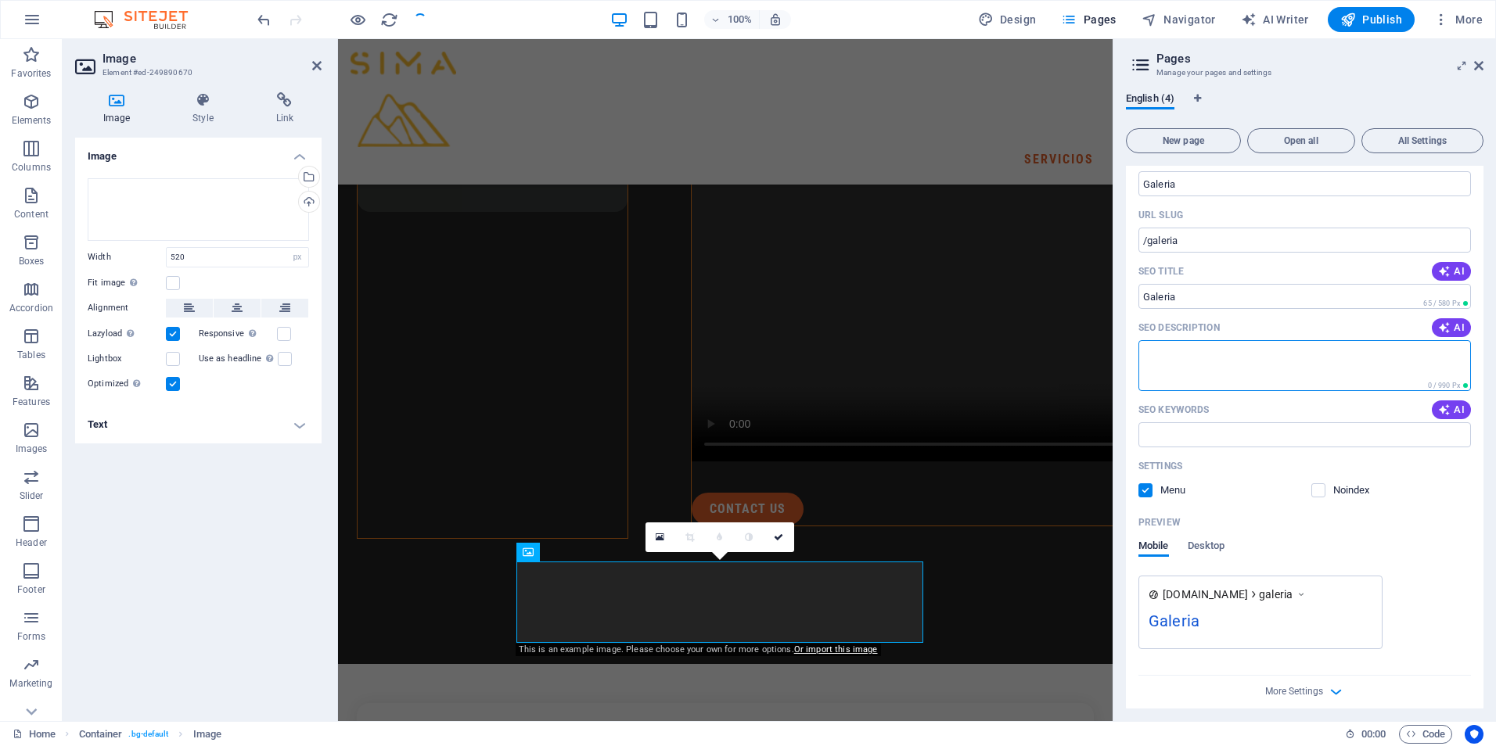
scroll to position [221, 0]
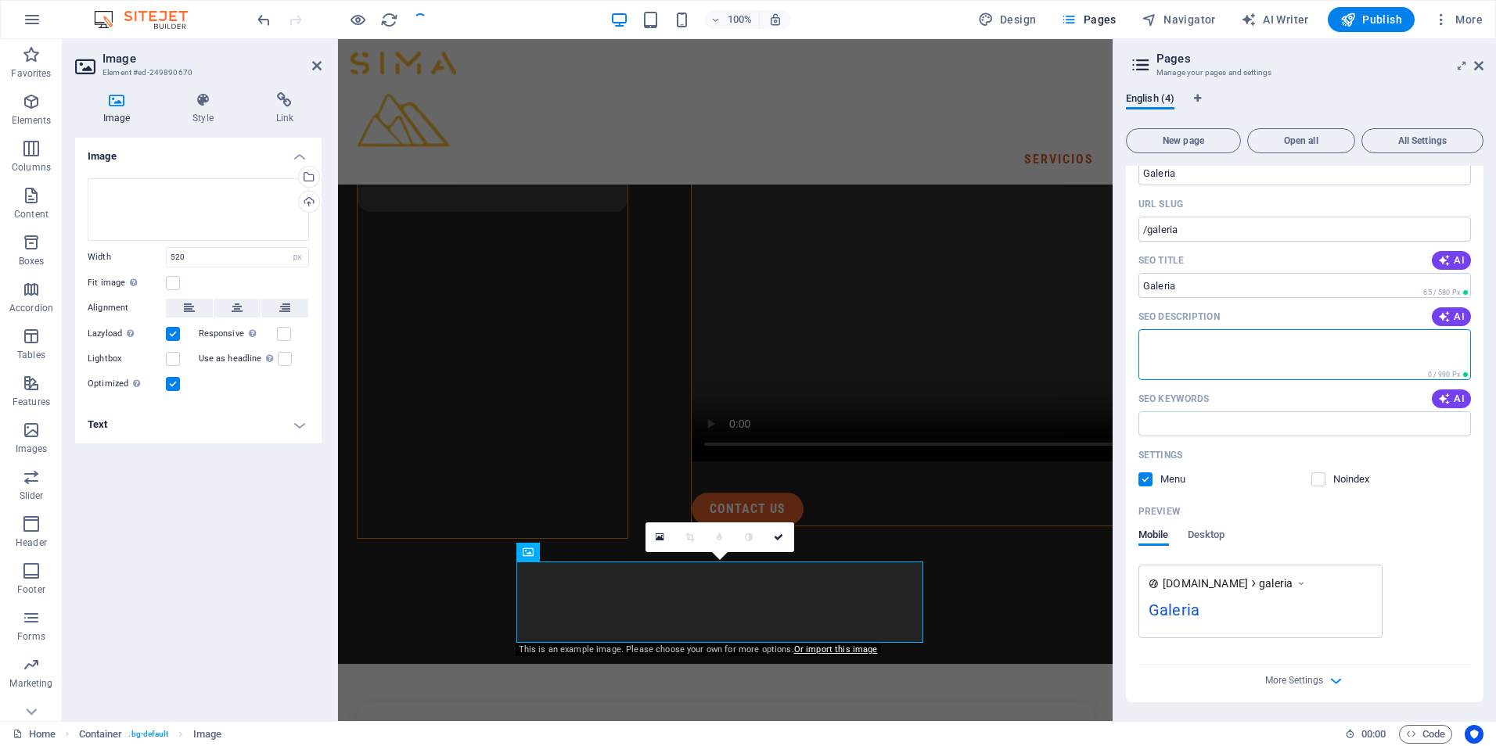
click at [423, 22] on div at bounding box center [341, 19] width 175 height 25
click at [384, 20] on icon "reload" at bounding box center [389, 20] width 18 height 18
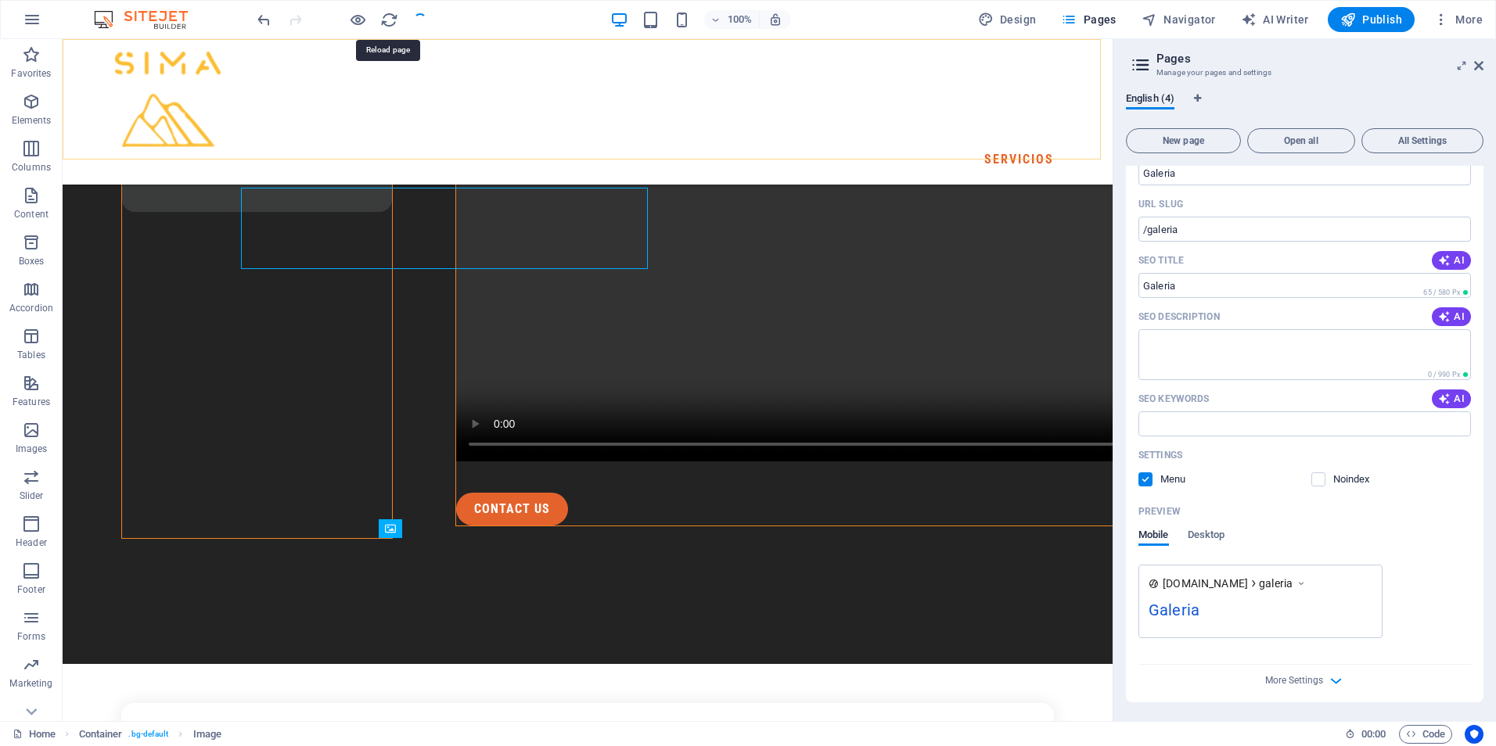
scroll to position [2660, 0]
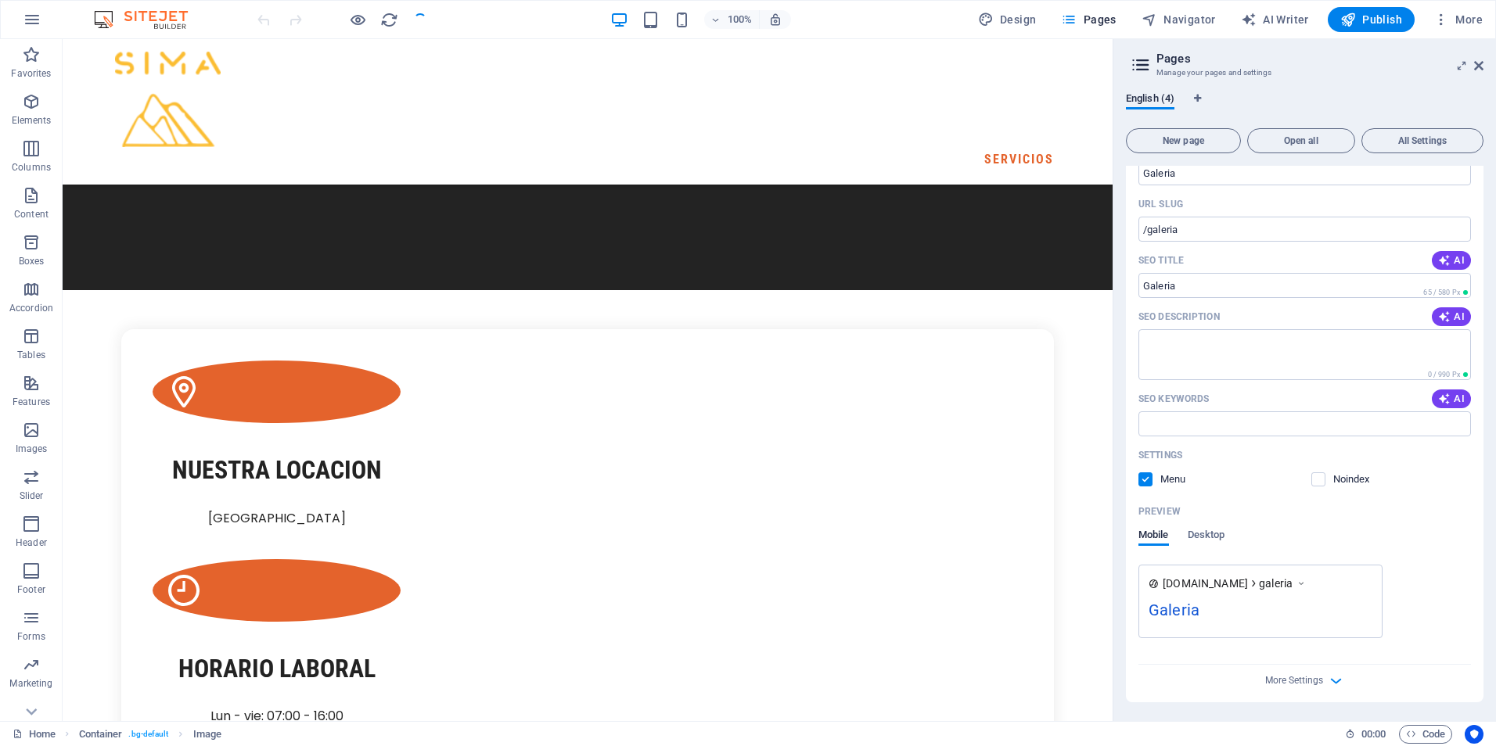
click at [167, 18] on img at bounding box center [148, 19] width 117 height 19
click at [28, 20] on icon "button" at bounding box center [32, 19] width 19 height 19
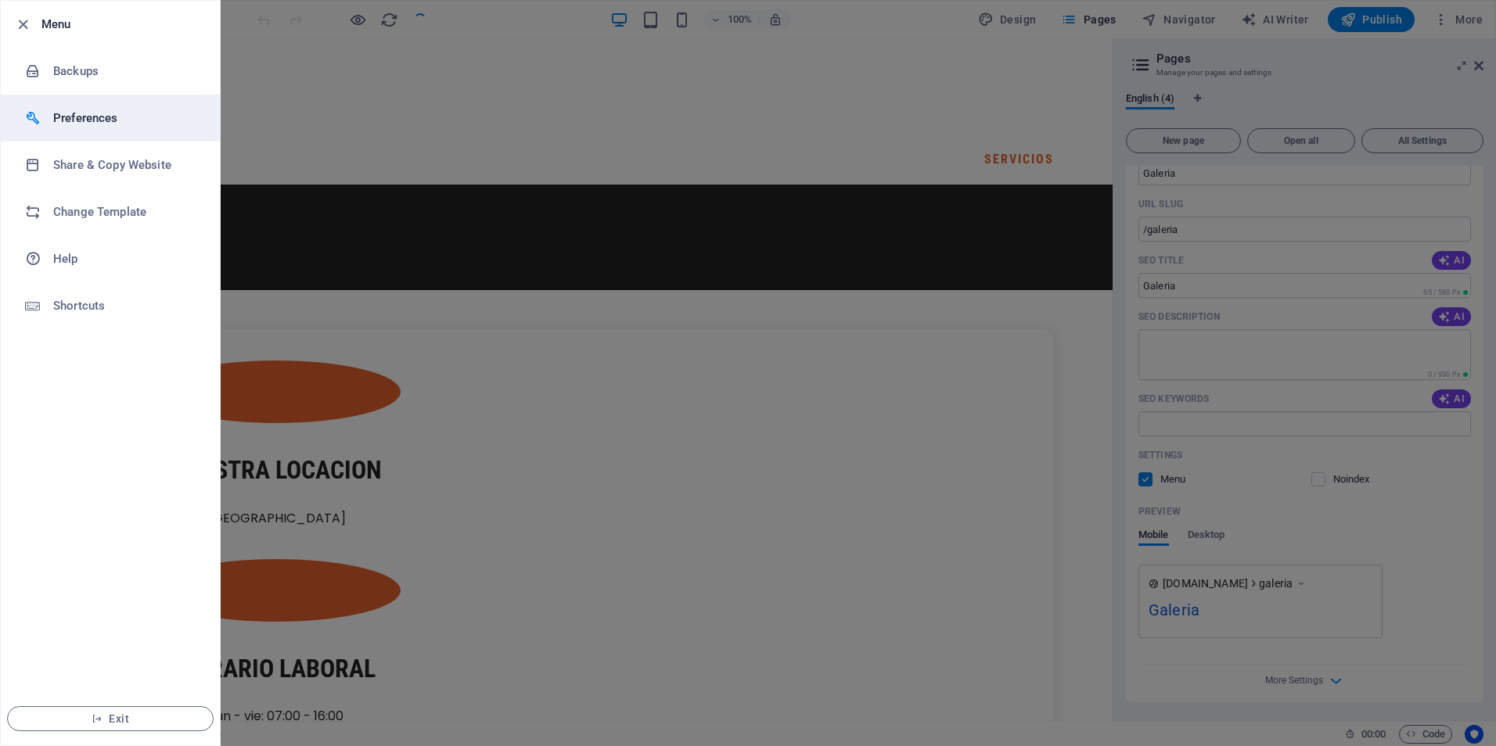
click at [91, 120] on h6 "Preferences" at bounding box center [125, 118] width 145 height 19
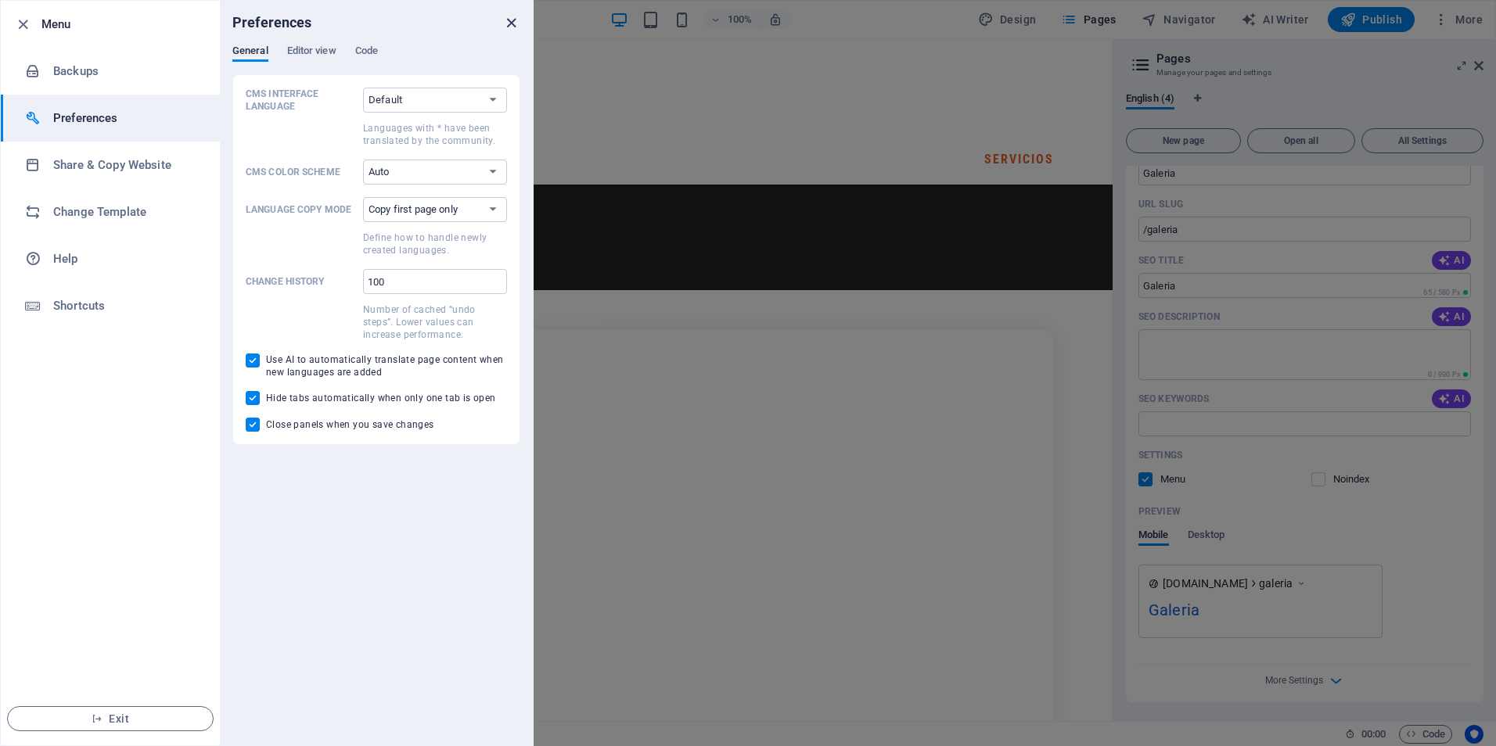
click at [512, 23] on icon "close" at bounding box center [511, 23] width 18 height 18
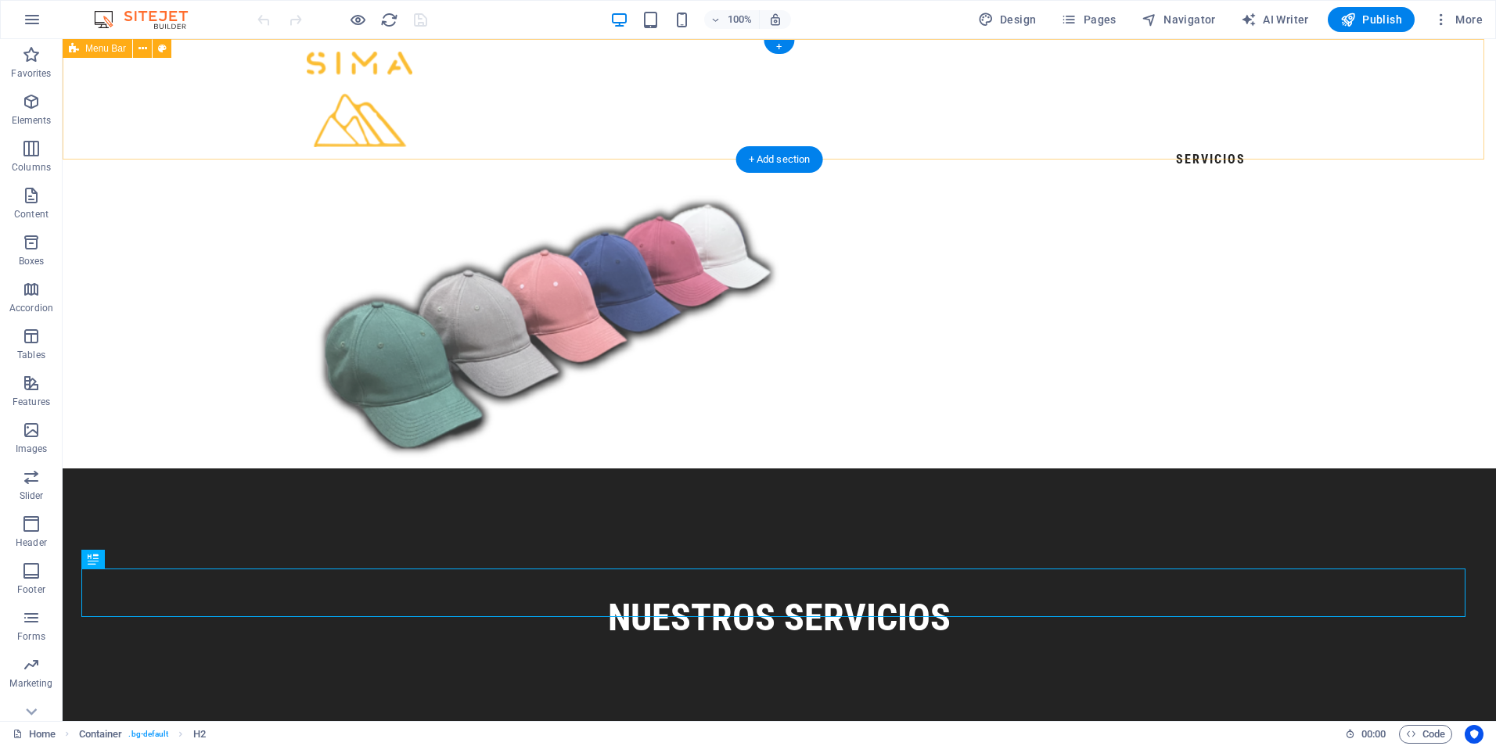
click at [1258, 104] on div "SERVICIOS" at bounding box center [779, 112] width 1433 height 146
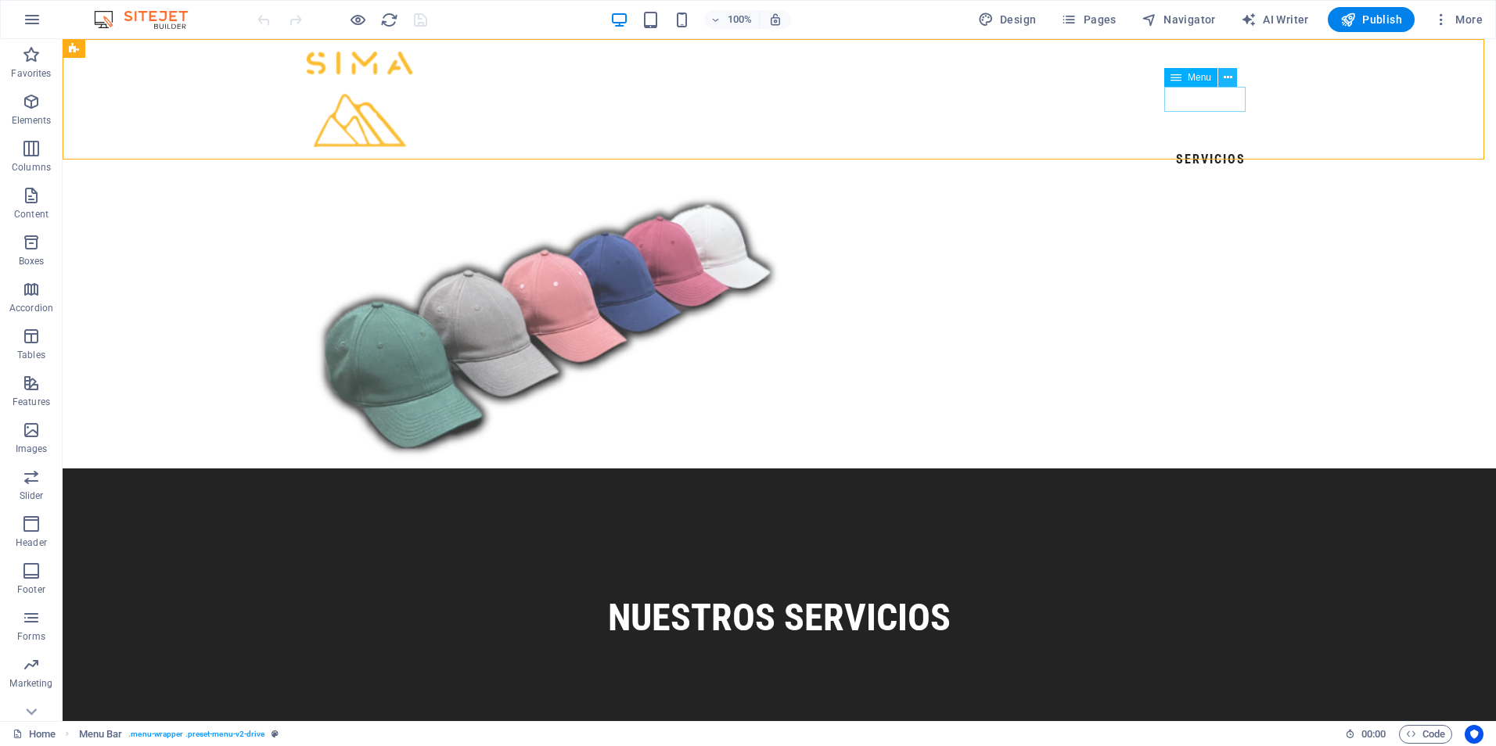
click at [1226, 81] on icon at bounding box center [1228, 78] width 9 height 16
click at [947, 92] on div "SERVICIOS" at bounding box center [779, 112] width 1433 height 146
click at [1307, 103] on div "SERVICIOS" at bounding box center [779, 112] width 1433 height 146
click at [1214, 147] on nav "SERVICIOS" at bounding box center [779, 159] width 945 height 25
click at [1231, 78] on icon at bounding box center [1228, 78] width 9 height 16
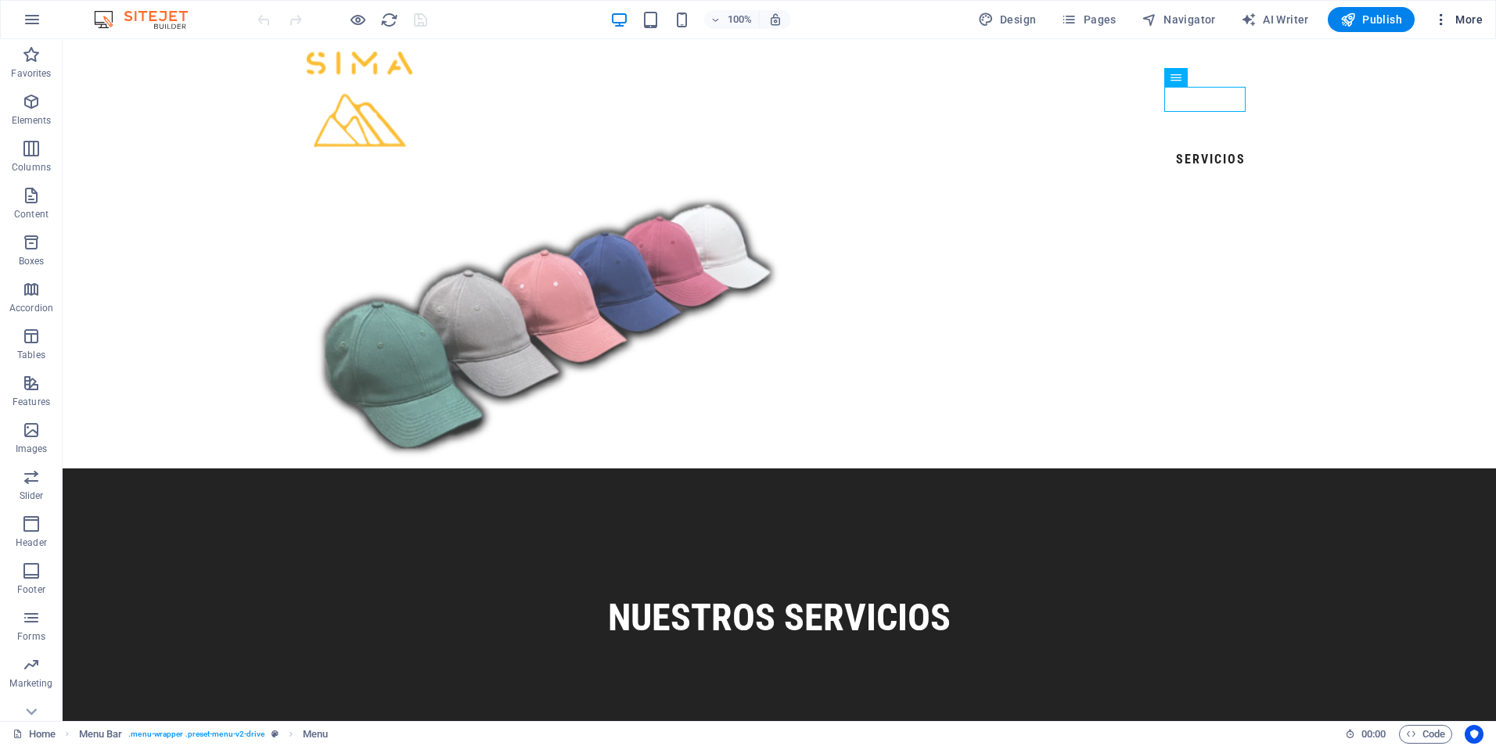
click at [1456, 25] on span "More" at bounding box center [1457, 20] width 49 height 16
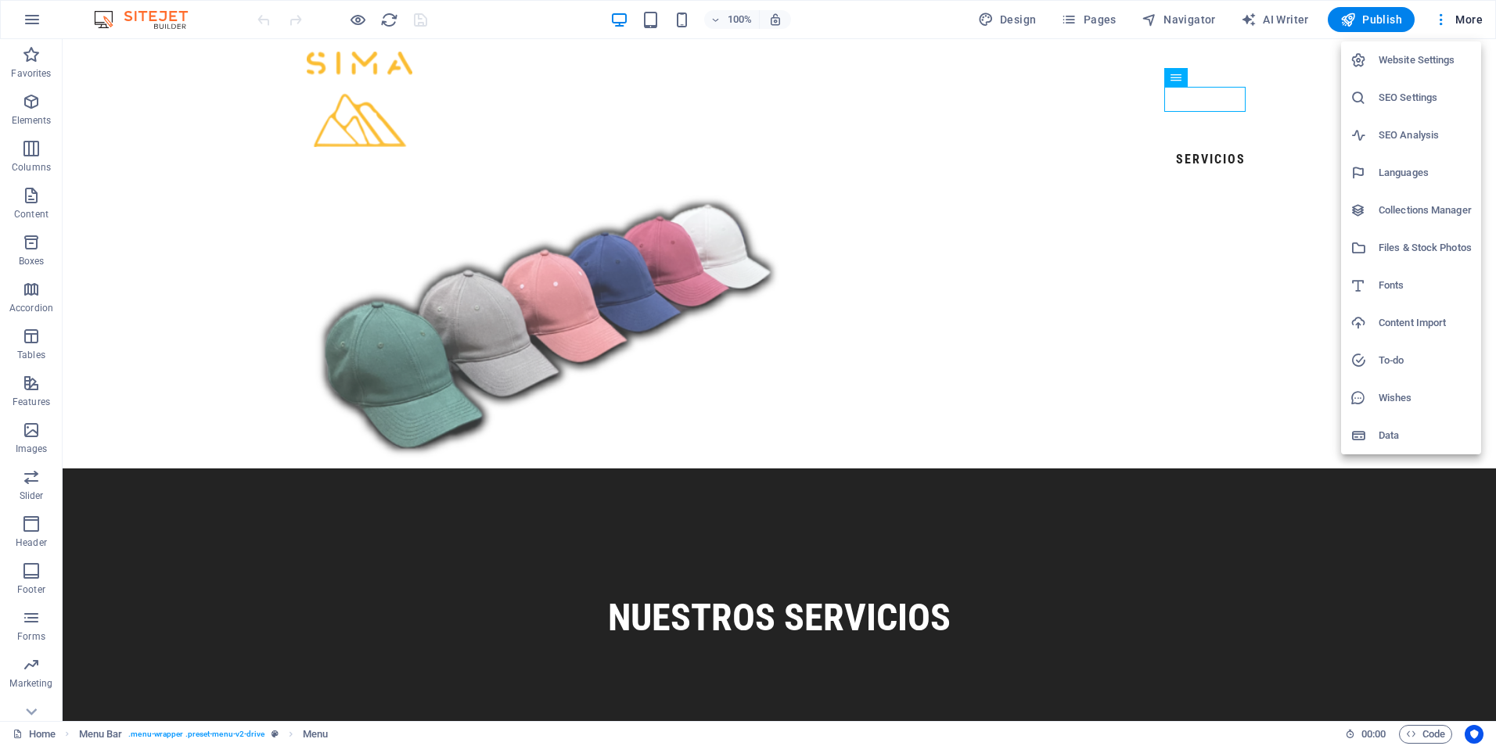
click at [1411, 93] on h6 "SEO Settings" at bounding box center [1425, 97] width 93 height 19
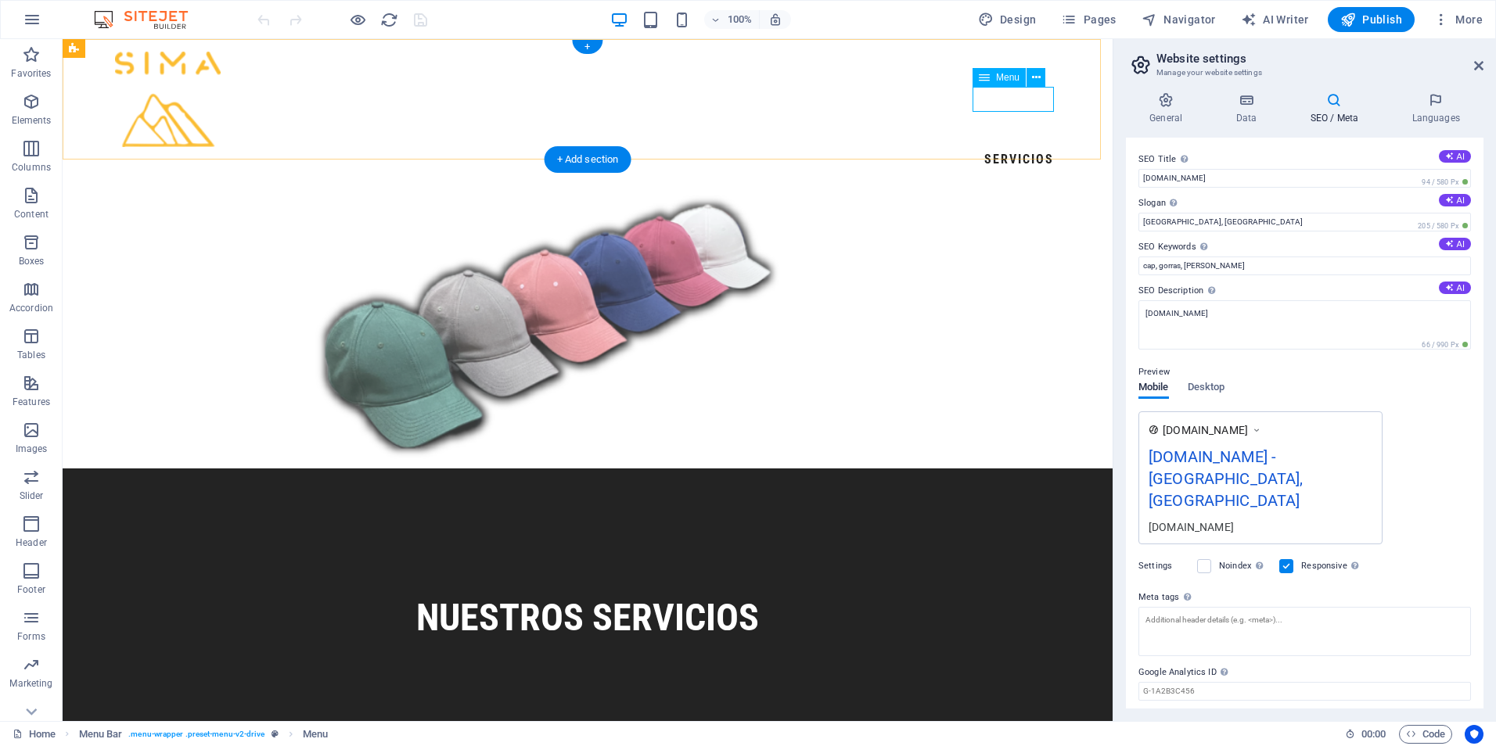
click at [985, 147] on nav "SERVICIOS" at bounding box center [587, 159] width 945 height 25
click at [937, 93] on div "SERVICIOS" at bounding box center [588, 112] width 1050 height 146
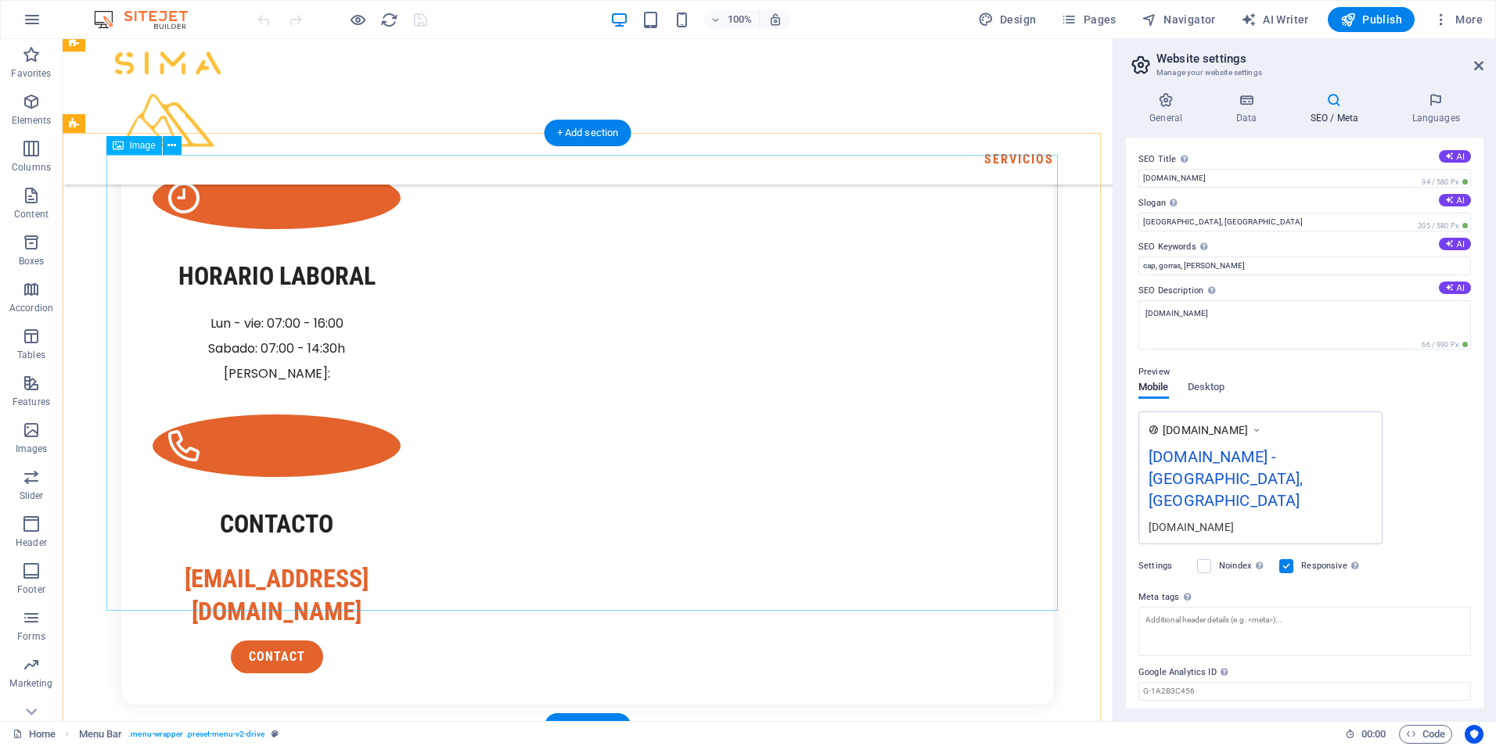
scroll to position [3051, 0]
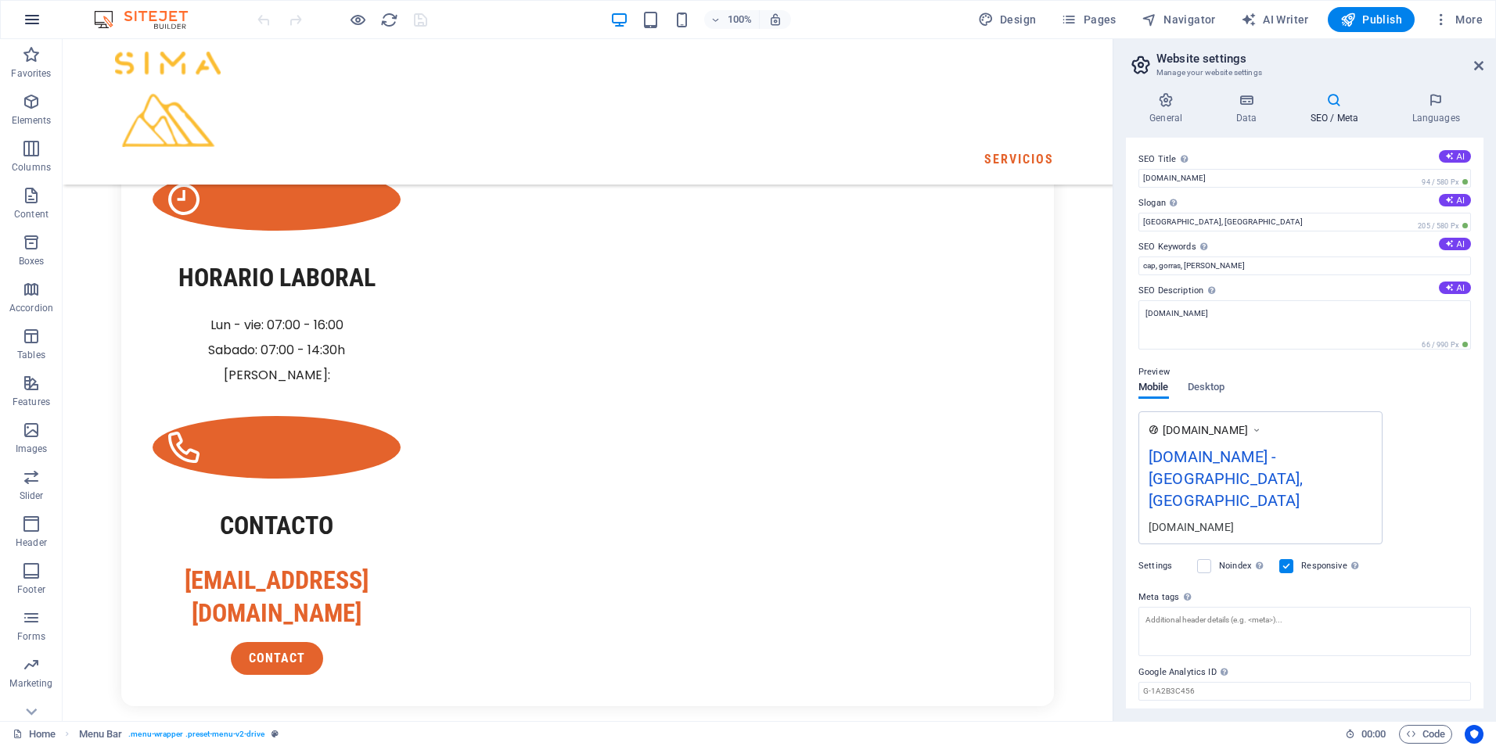
click at [27, 20] on icon "button" at bounding box center [32, 19] width 19 height 19
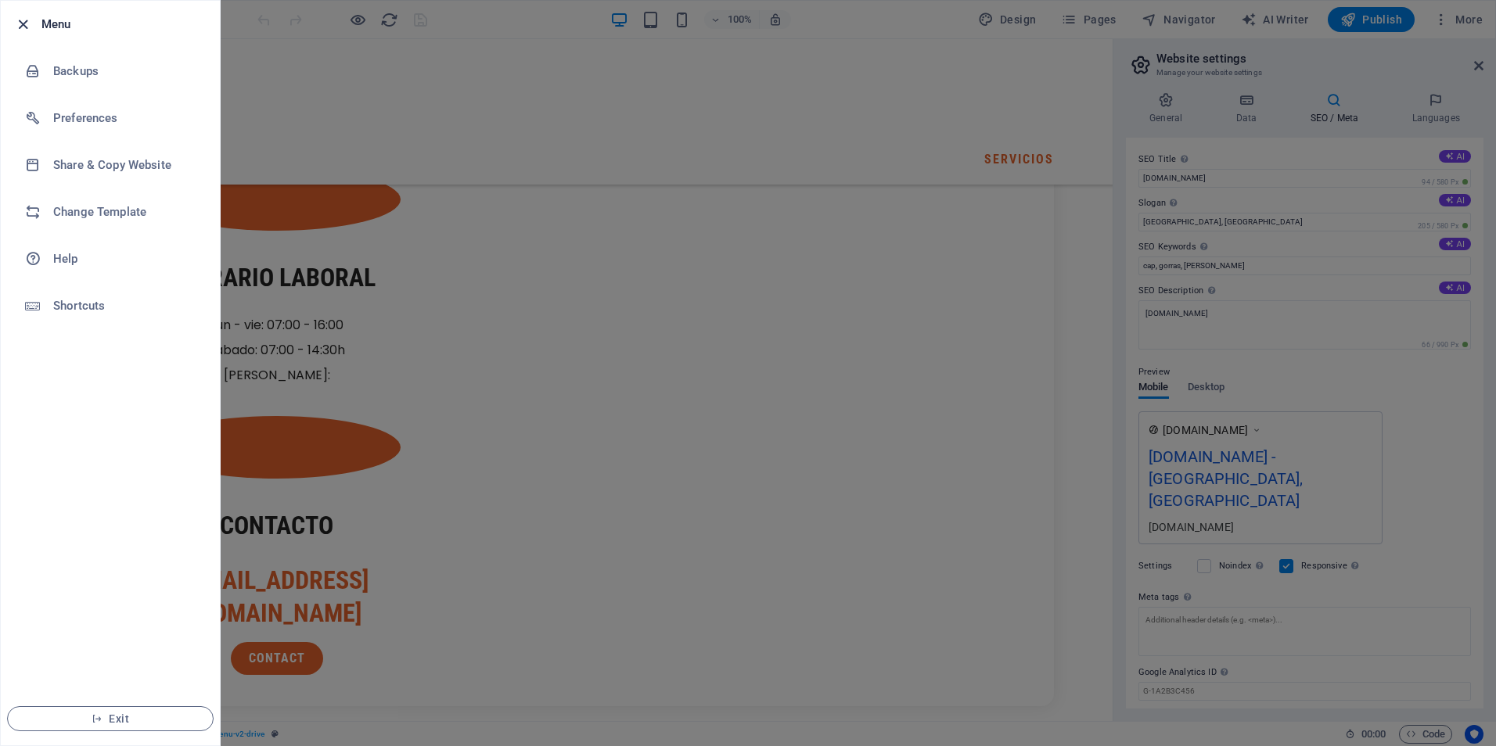
click at [23, 20] on icon "button" at bounding box center [23, 25] width 18 height 18
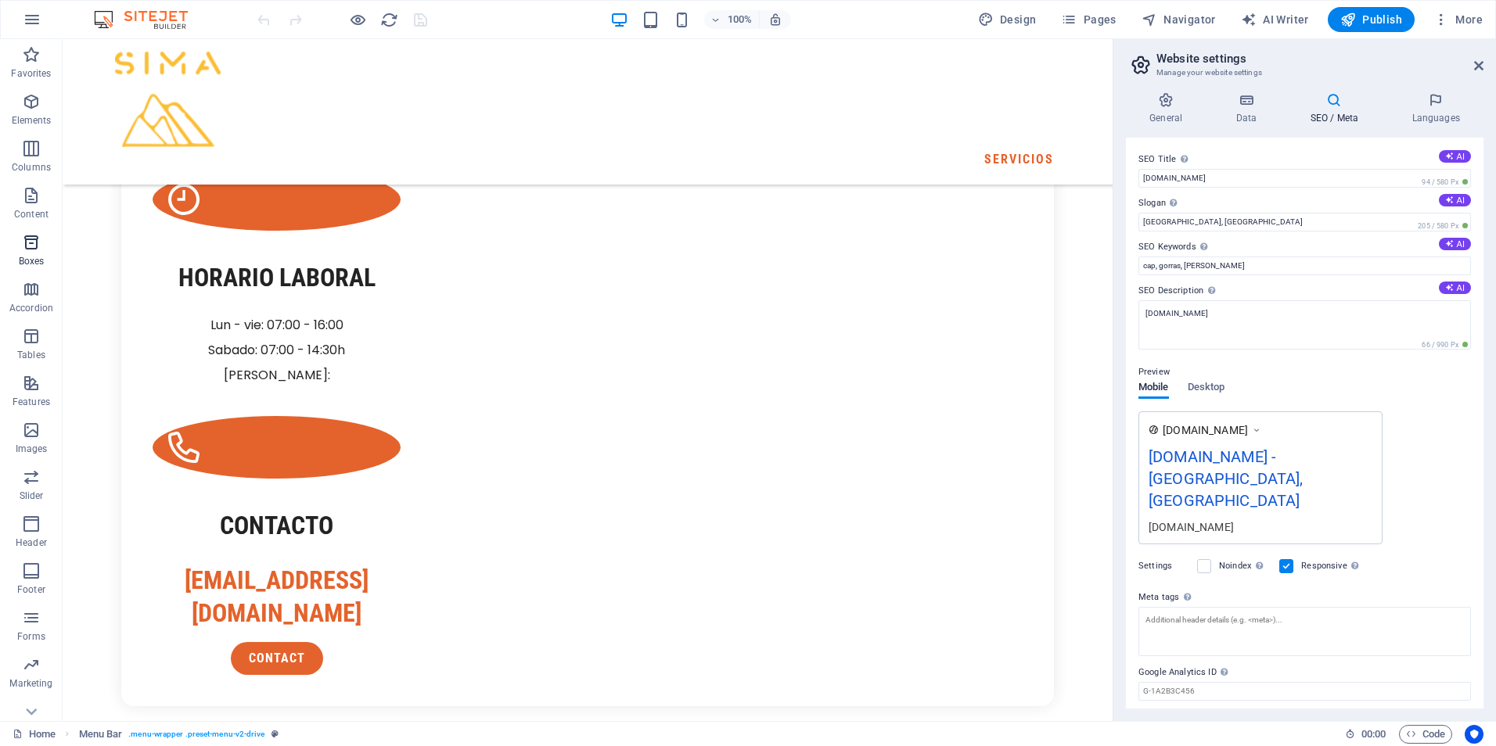
click at [22, 248] on icon "button" at bounding box center [31, 242] width 19 height 19
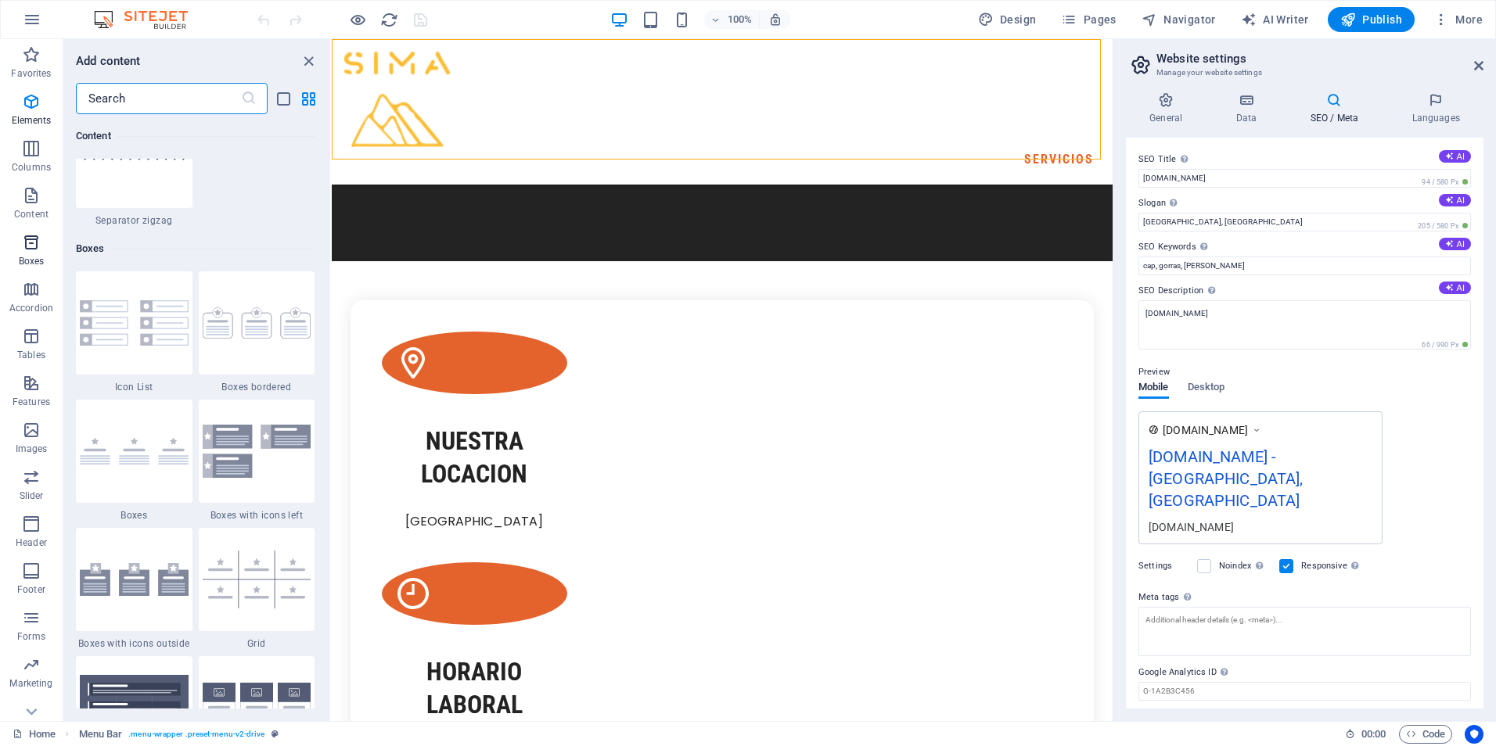
scroll to position [4316, 0]
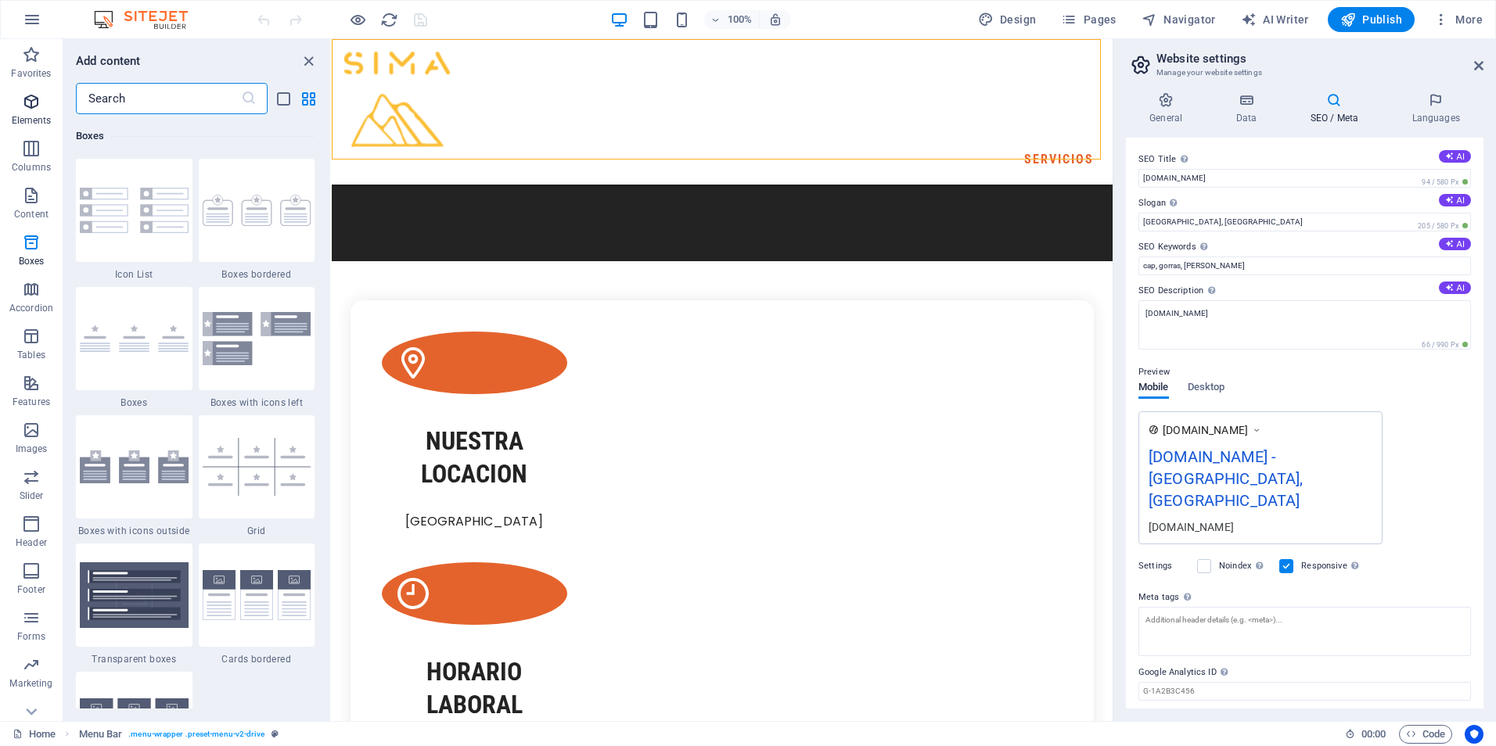
click at [23, 107] on icon "button" at bounding box center [31, 101] width 19 height 19
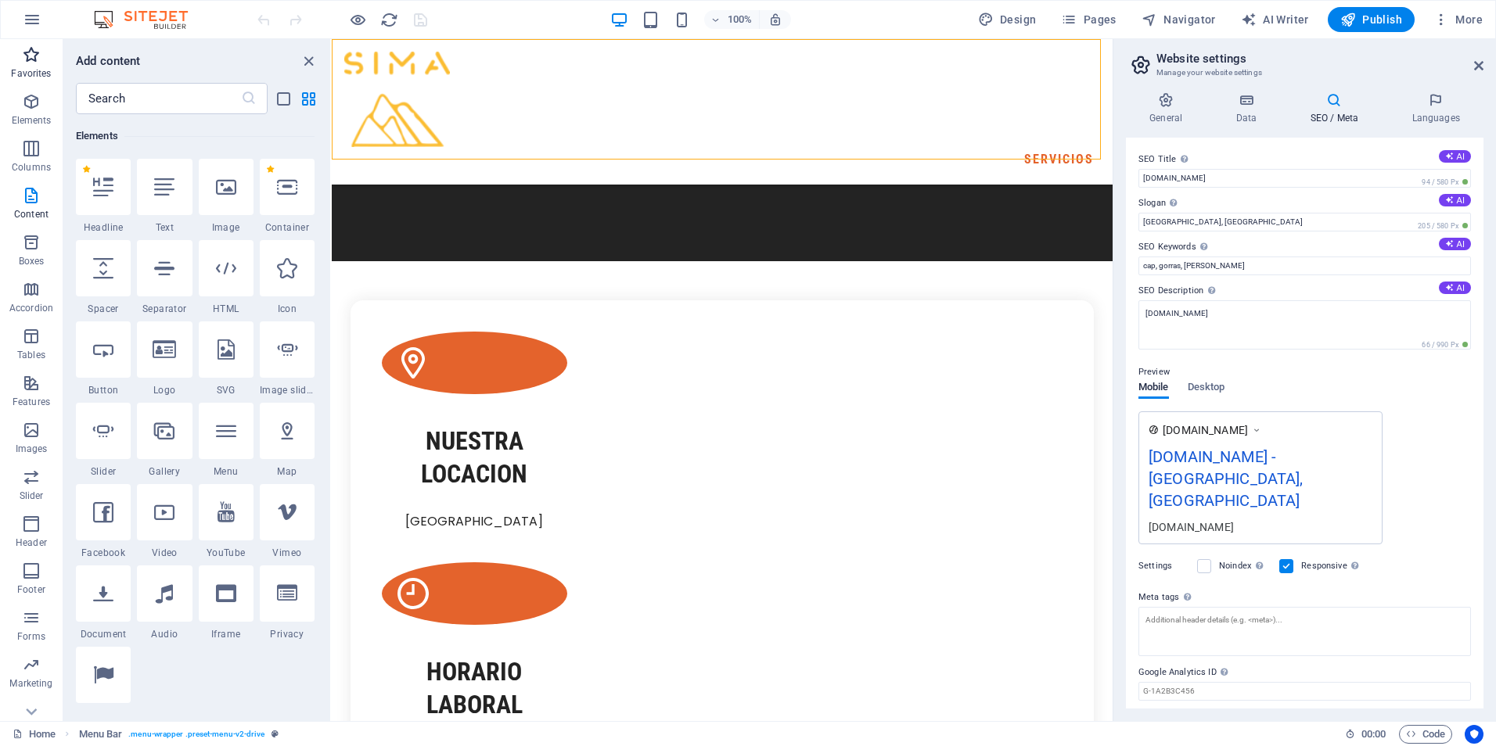
scroll to position [167, 0]
click at [1443, 23] on icon "button" at bounding box center [1441, 20] width 16 height 16
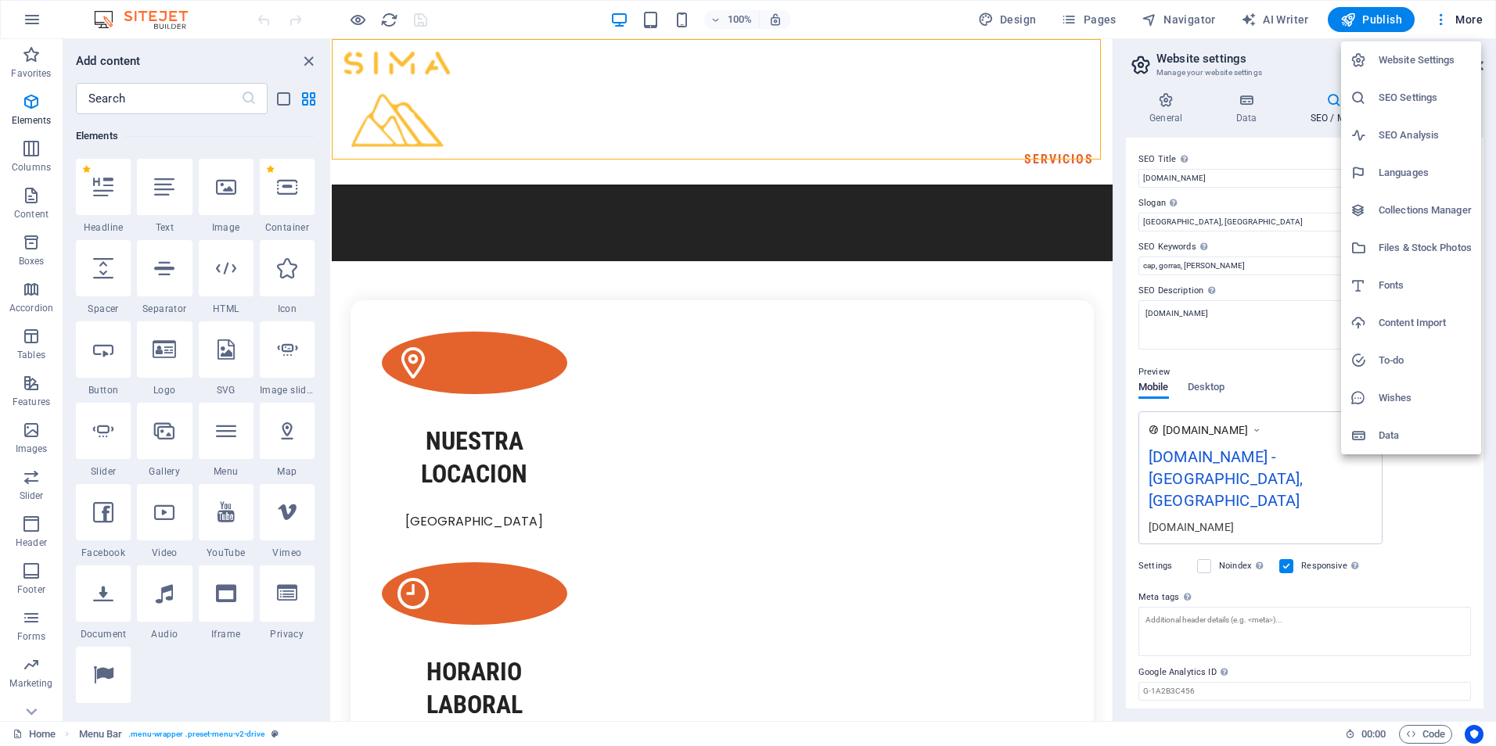
click at [1420, 216] on h6 "Collections Manager" at bounding box center [1425, 210] width 93 height 19
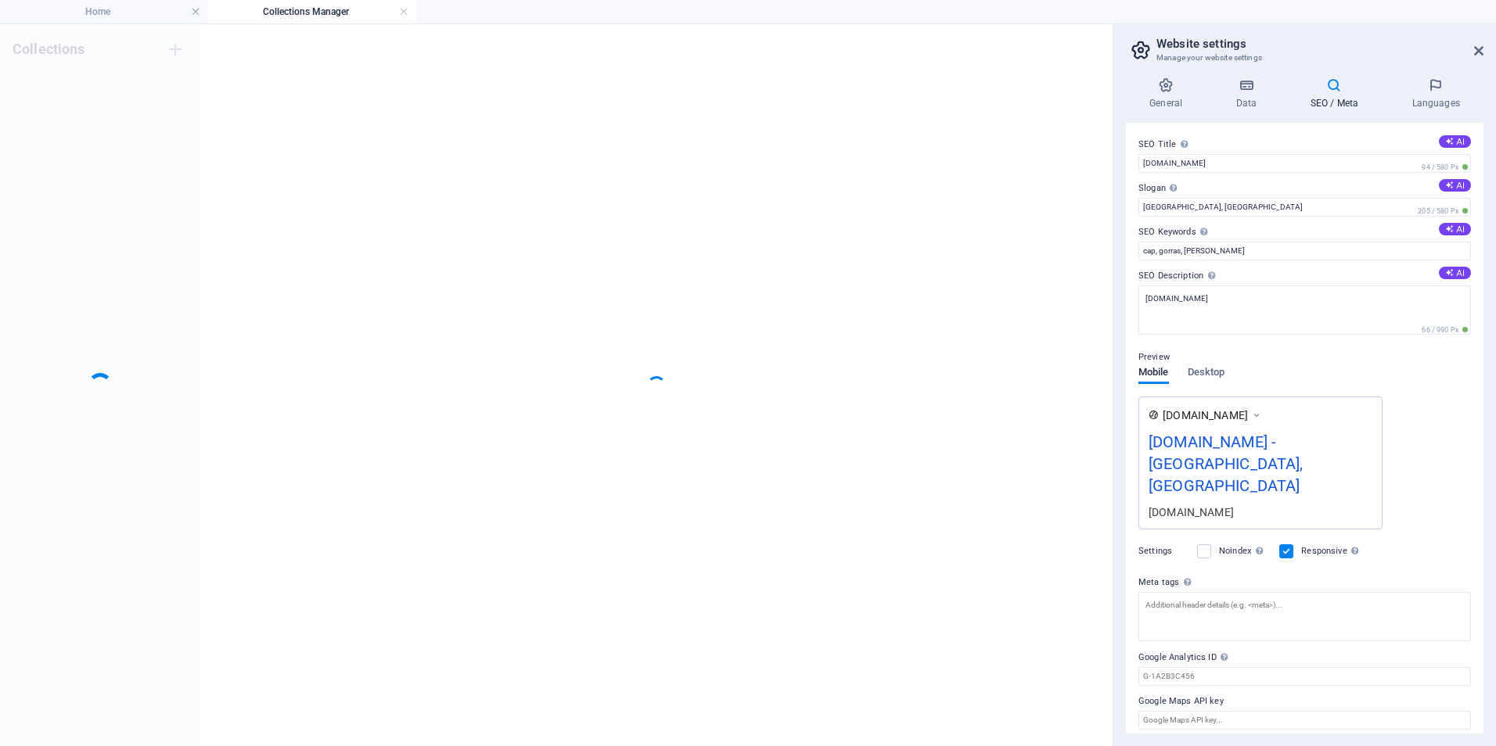
scroll to position [0, 0]
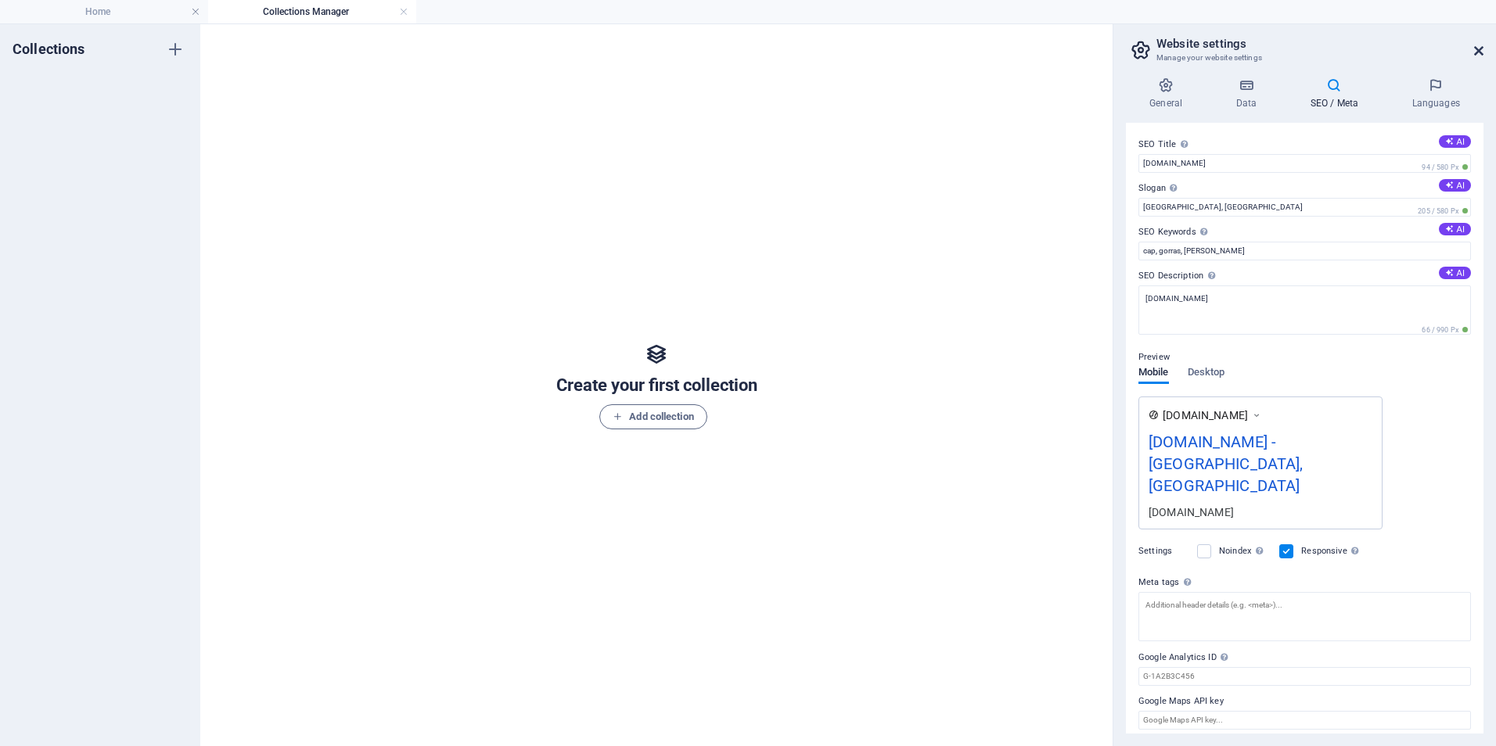
click at [1475, 52] on icon at bounding box center [1478, 51] width 9 height 13
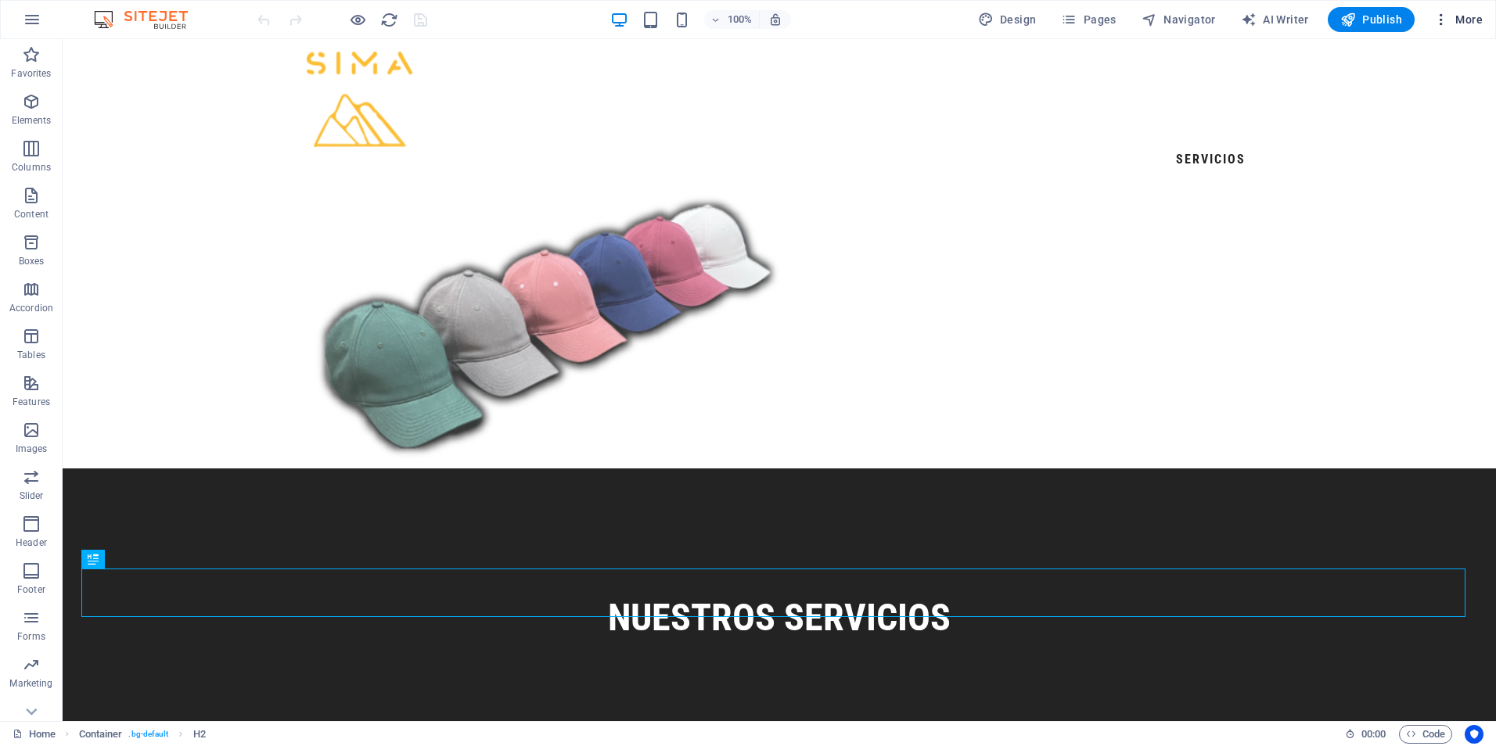
click at [1445, 18] on icon "button" at bounding box center [1441, 20] width 16 height 16
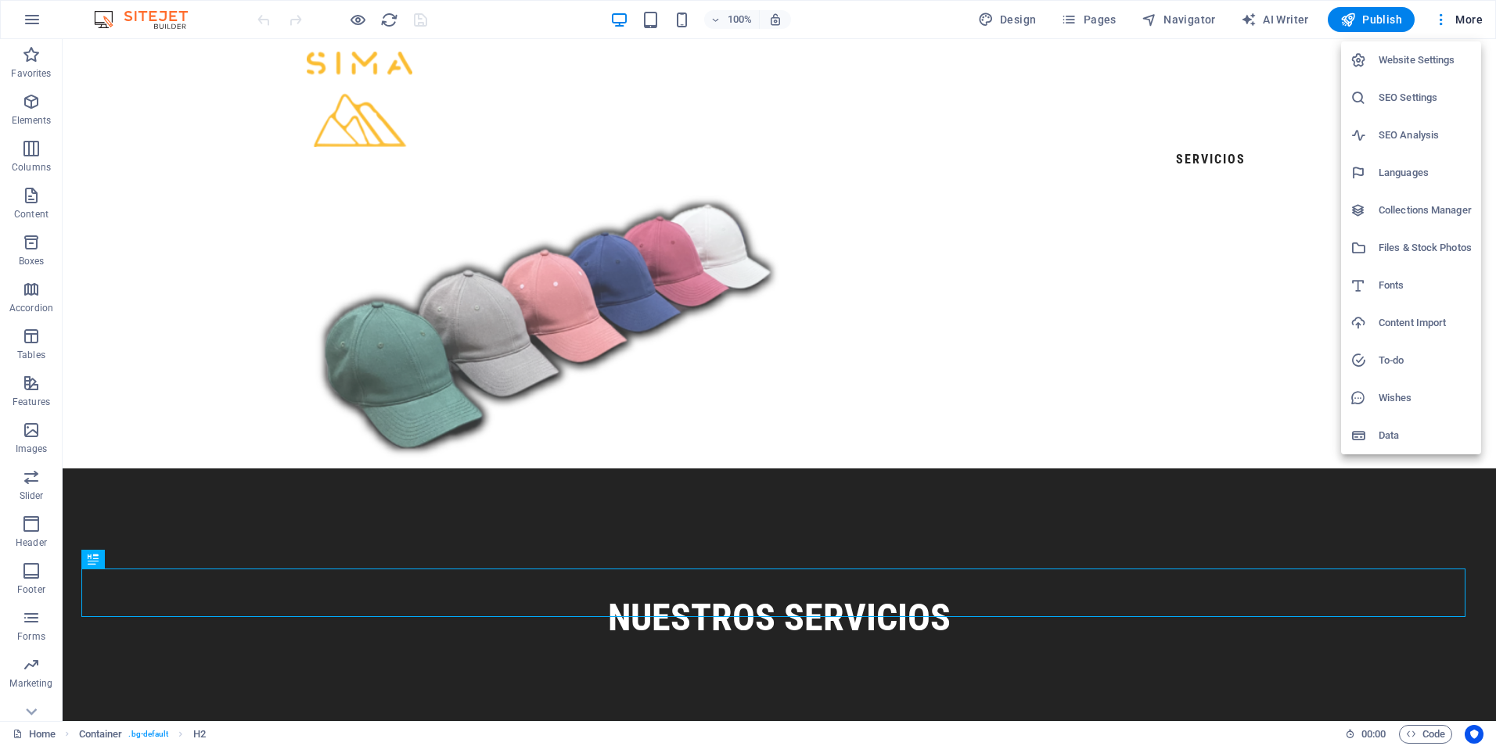
click at [1168, 242] on div at bounding box center [748, 373] width 1496 height 746
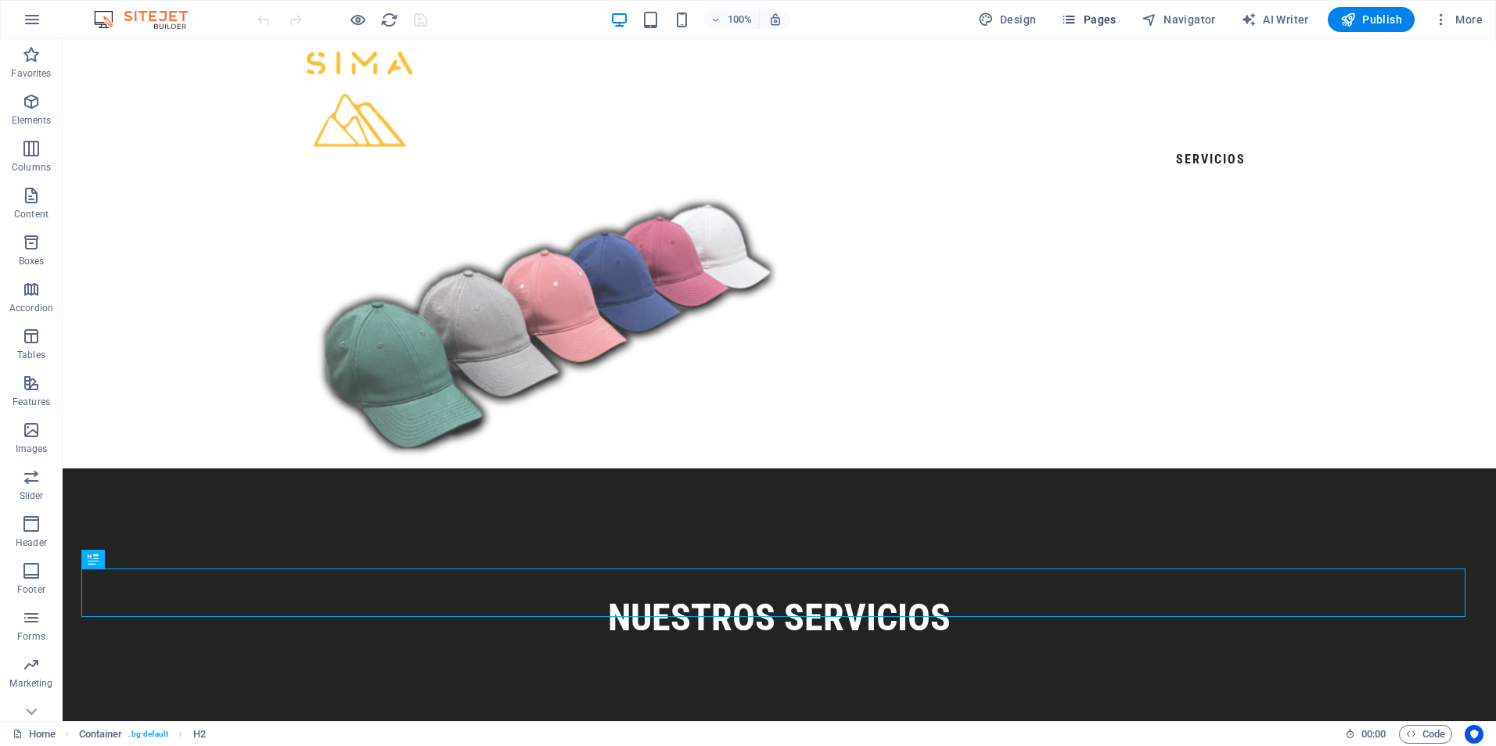
click at [1101, 31] on button "Pages" at bounding box center [1088, 19] width 67 height 25
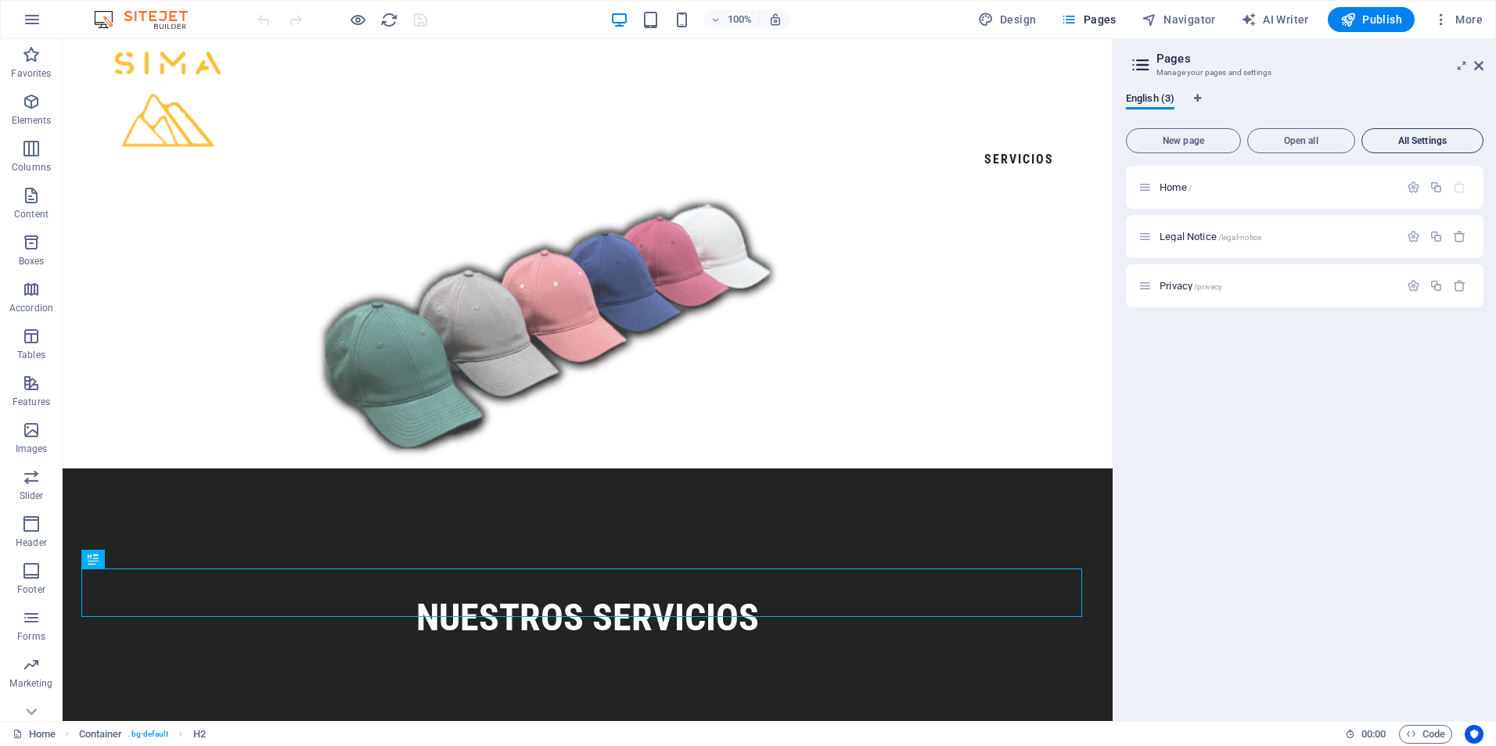
click at [1393, 144] on span "All Settings" at bounding box center [1422, 140] width 108 height 9
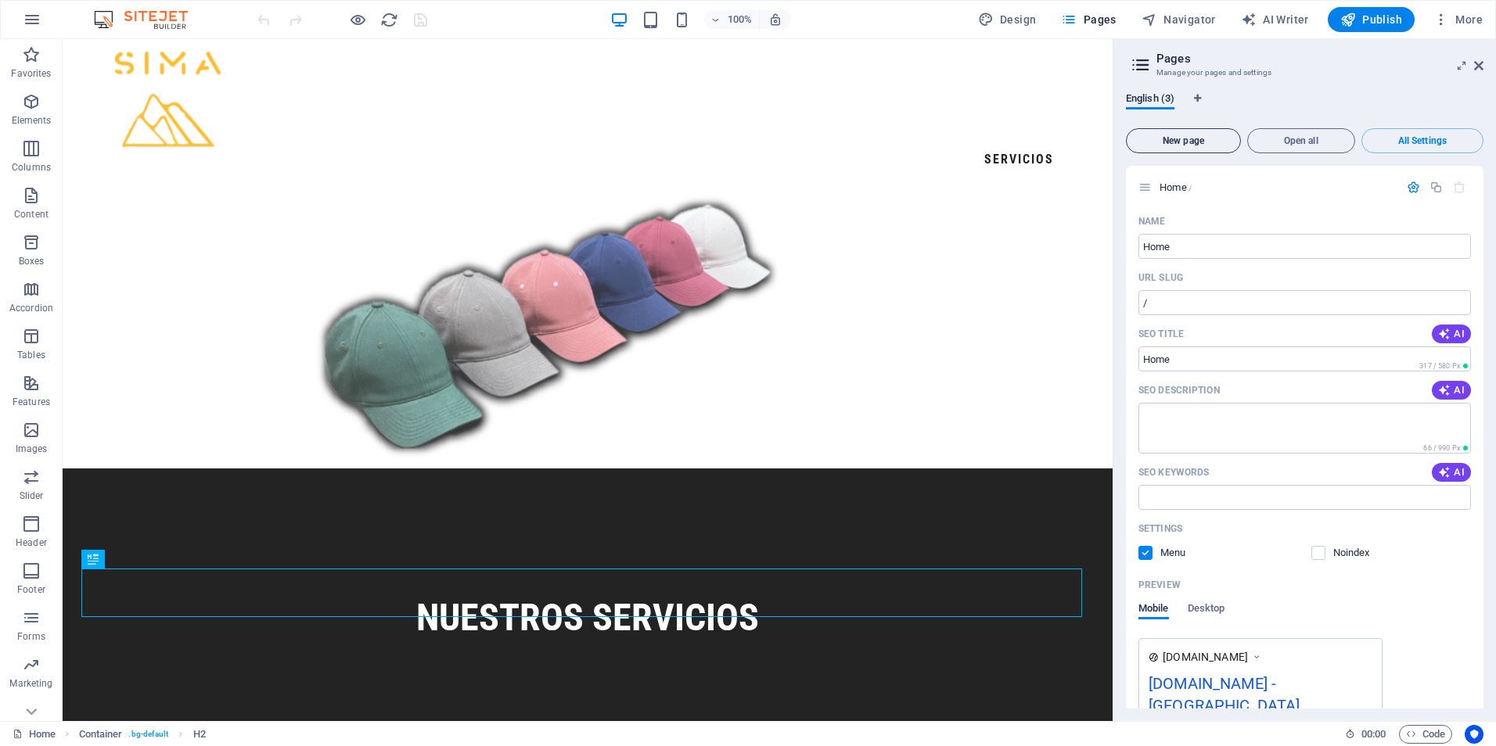
drag, startPoint x: 1200, startPoint y: 141, endPoint x: 1224, endPoint y: 210, distance: 73.5
click at [1199, 141] on span "New page" at bounding box center [1183, 140] width 101 height 9
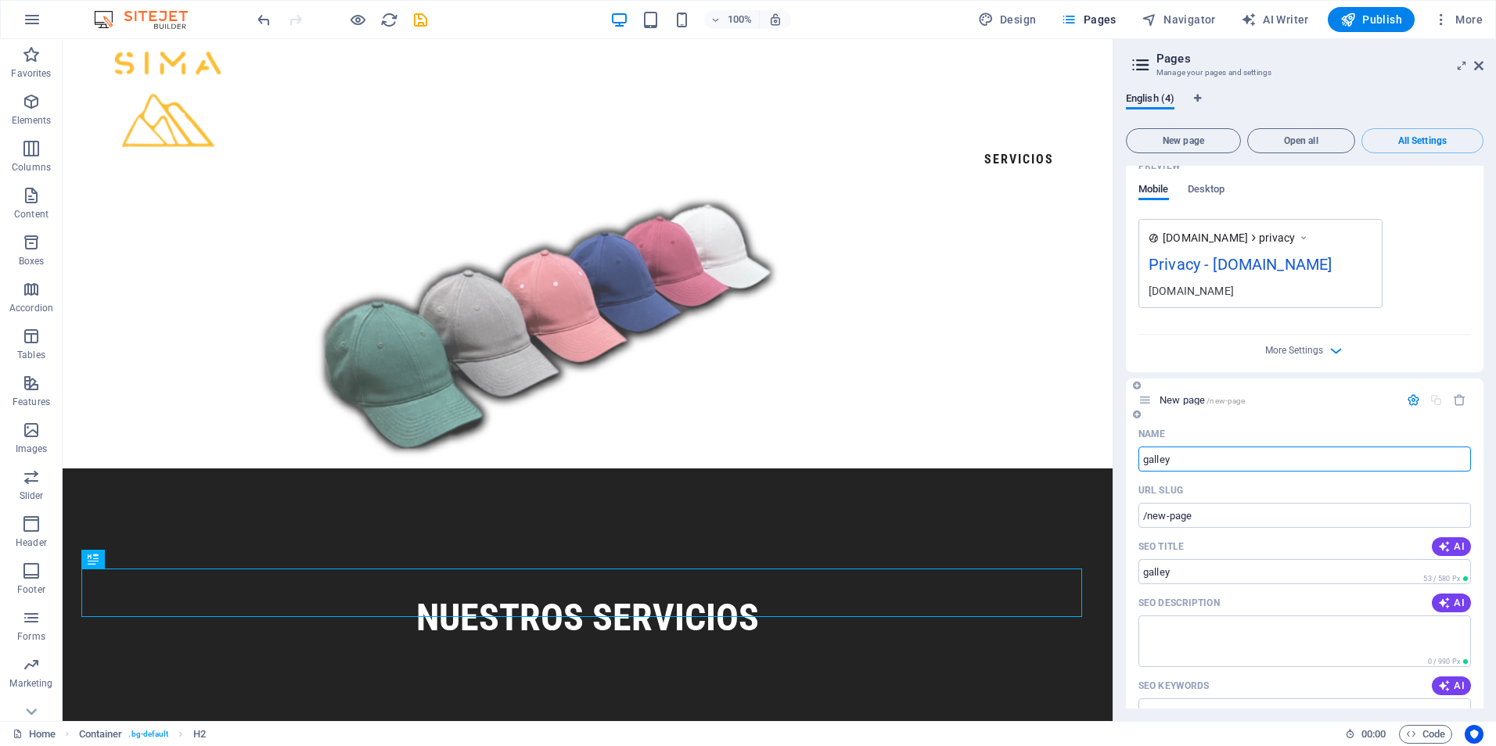
type input "galley"
type input "/galley"
type input "galle"
type input "/galle"
type input "gallery"
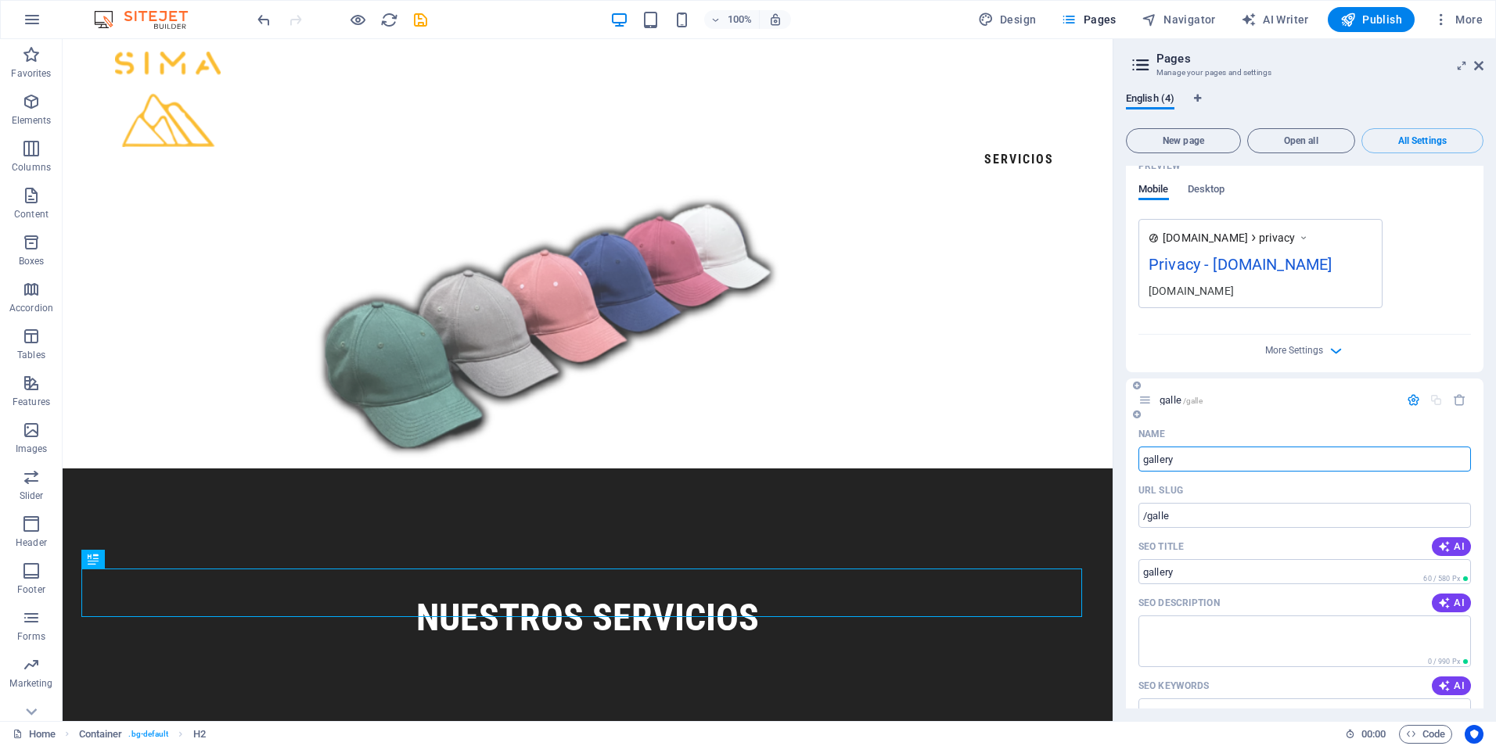
type input "/gallery"
type input "g"
type input "/galler"
type input "/"
type input "G"
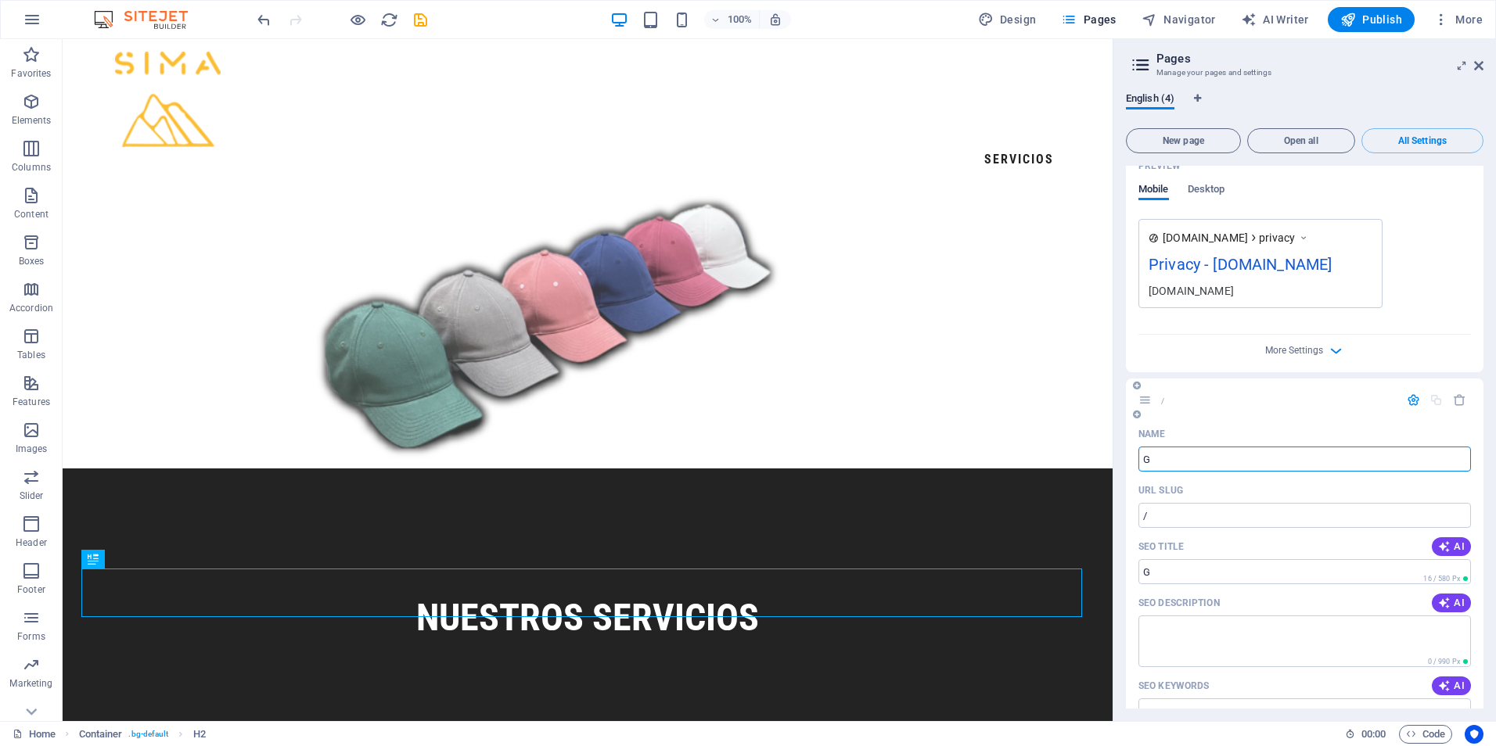
type input "/g"
type input "G"
type input "Gall"
type input "/gall"
type input "Gall"
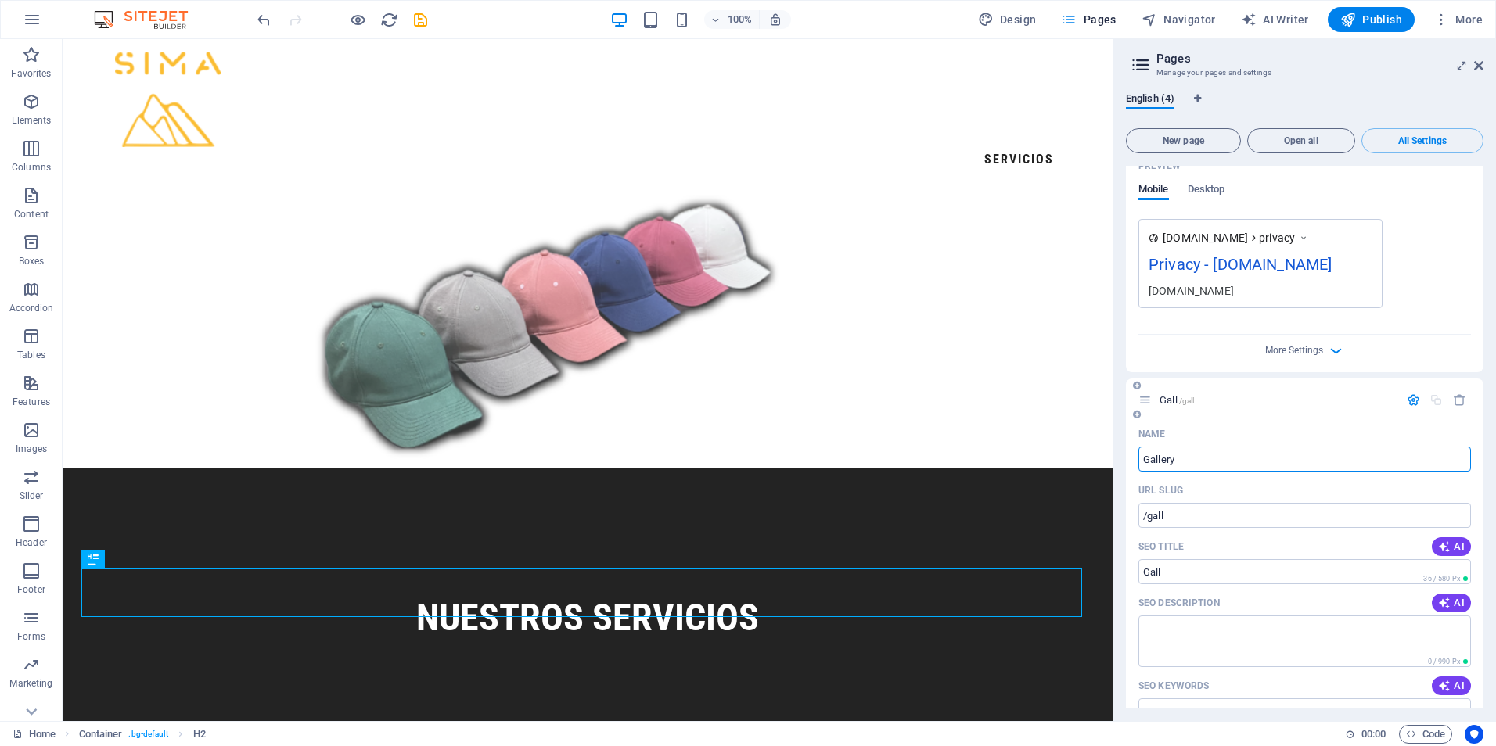
type input "Gallery"
type input "/gallery"
type input "Gallery"
click at [1257, 422] on div "Name" at bounding box center [1304, 434] width 333 height 25
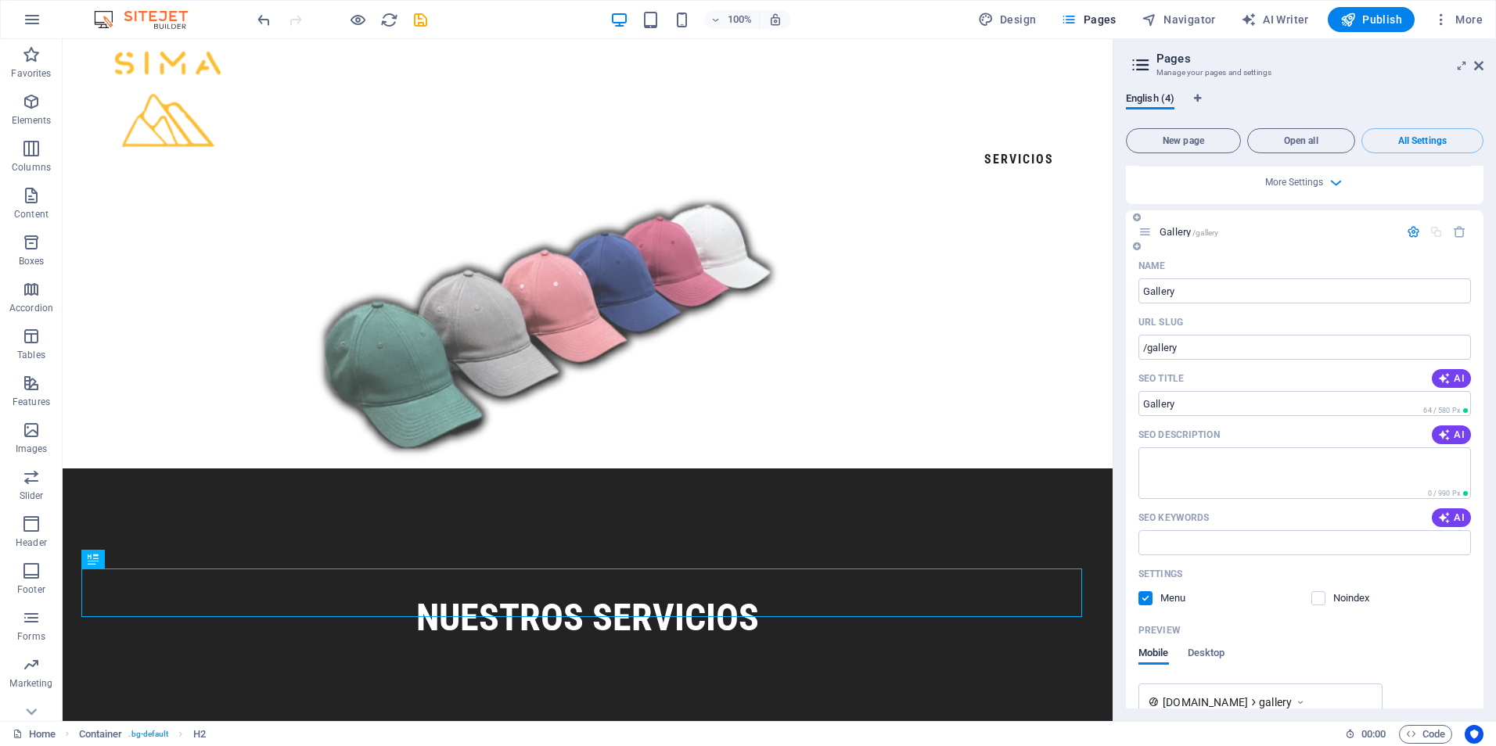
scroll to position [1994, 0]
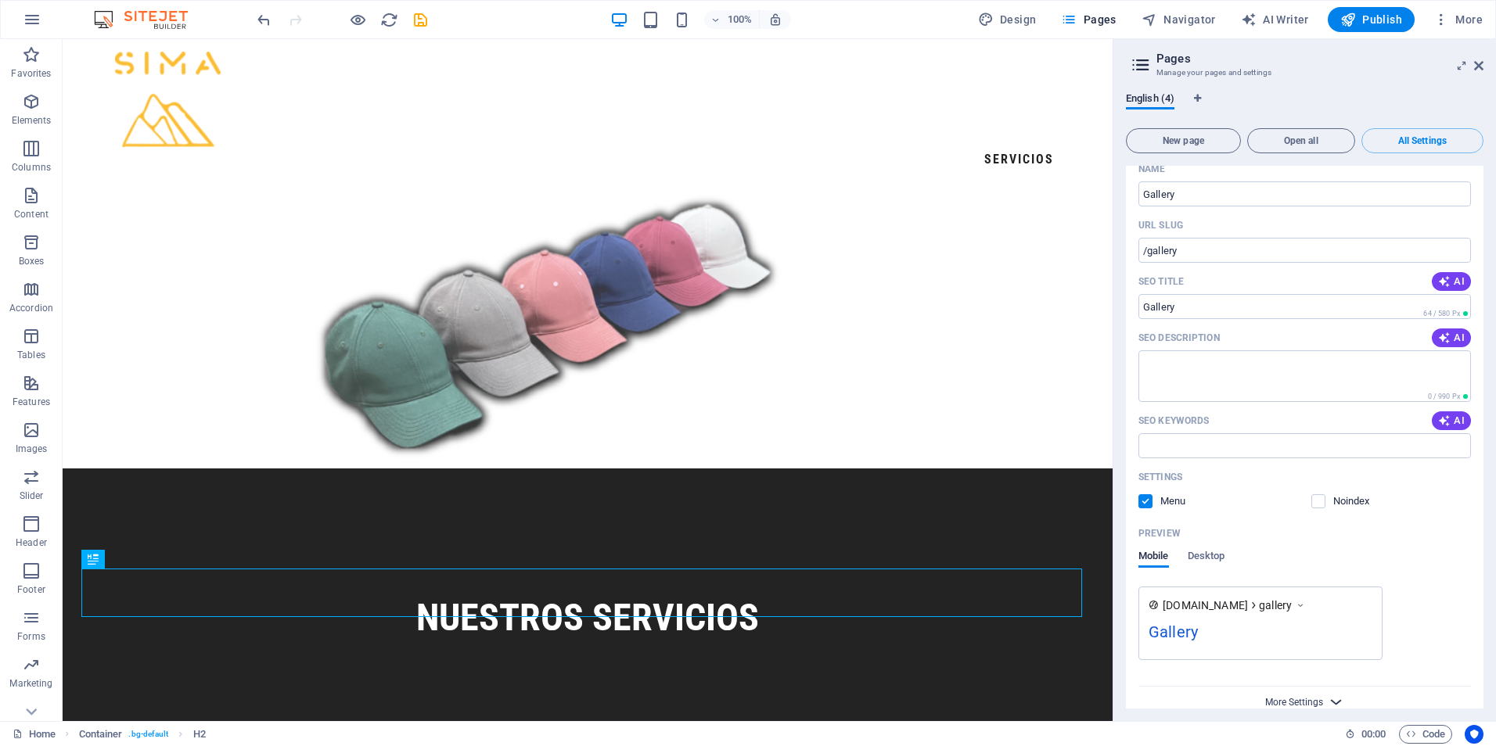
click at [1317, 697] on span "More Settings" at bounding box center [1294, 702] width 58 height 11
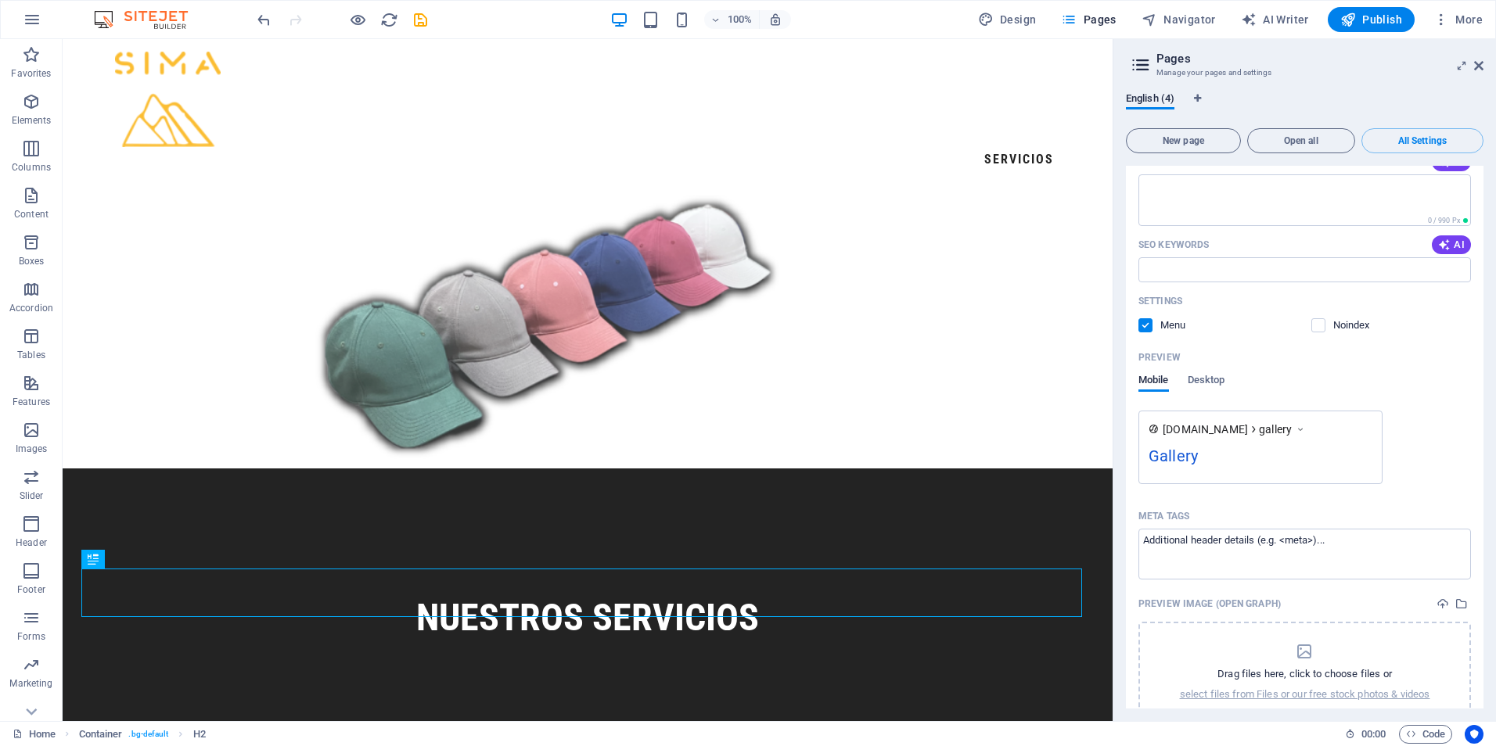
scroll to position [2218, 0]
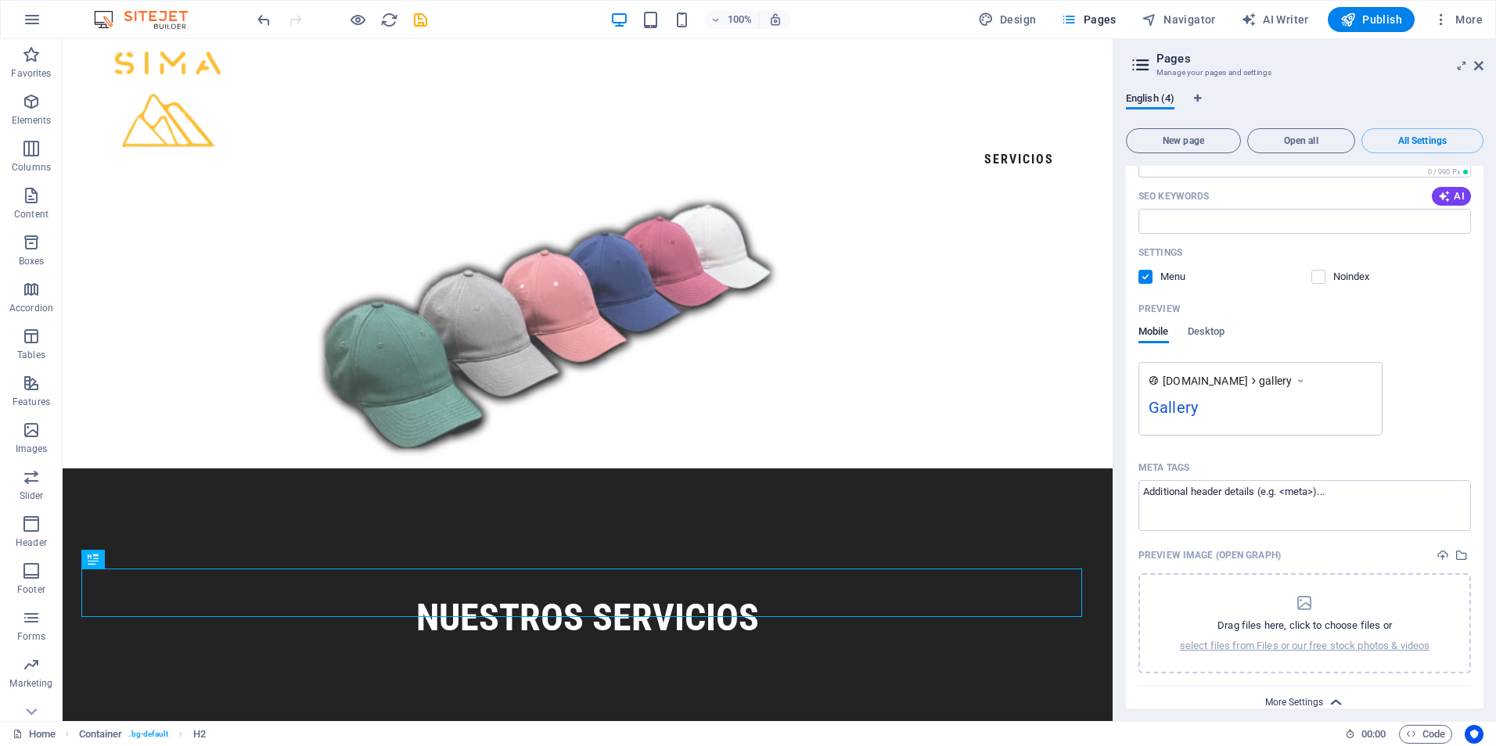
click at [1308, 697] on span "More Settings" at bounding box center [1294, 702] width 58 height 11
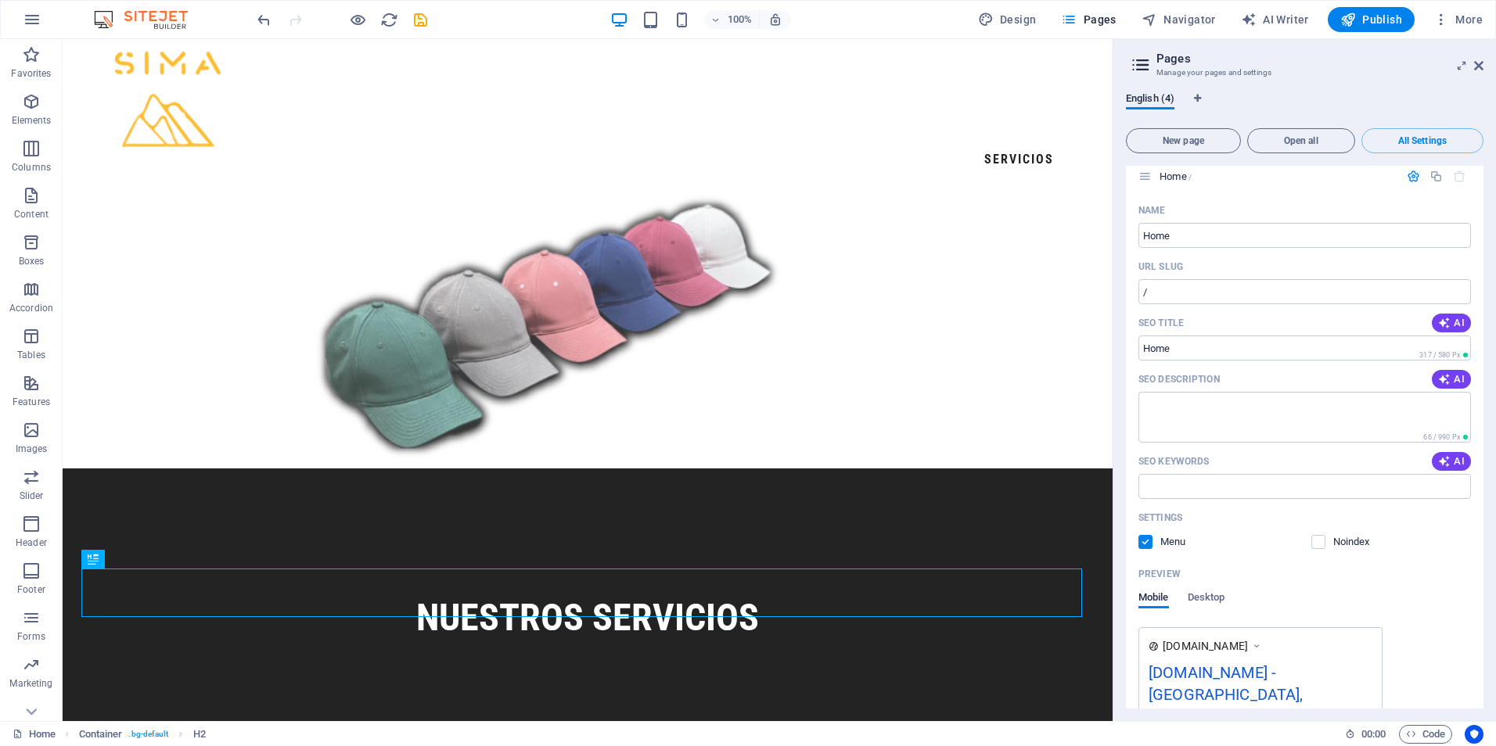
scroll to position [0, 0]
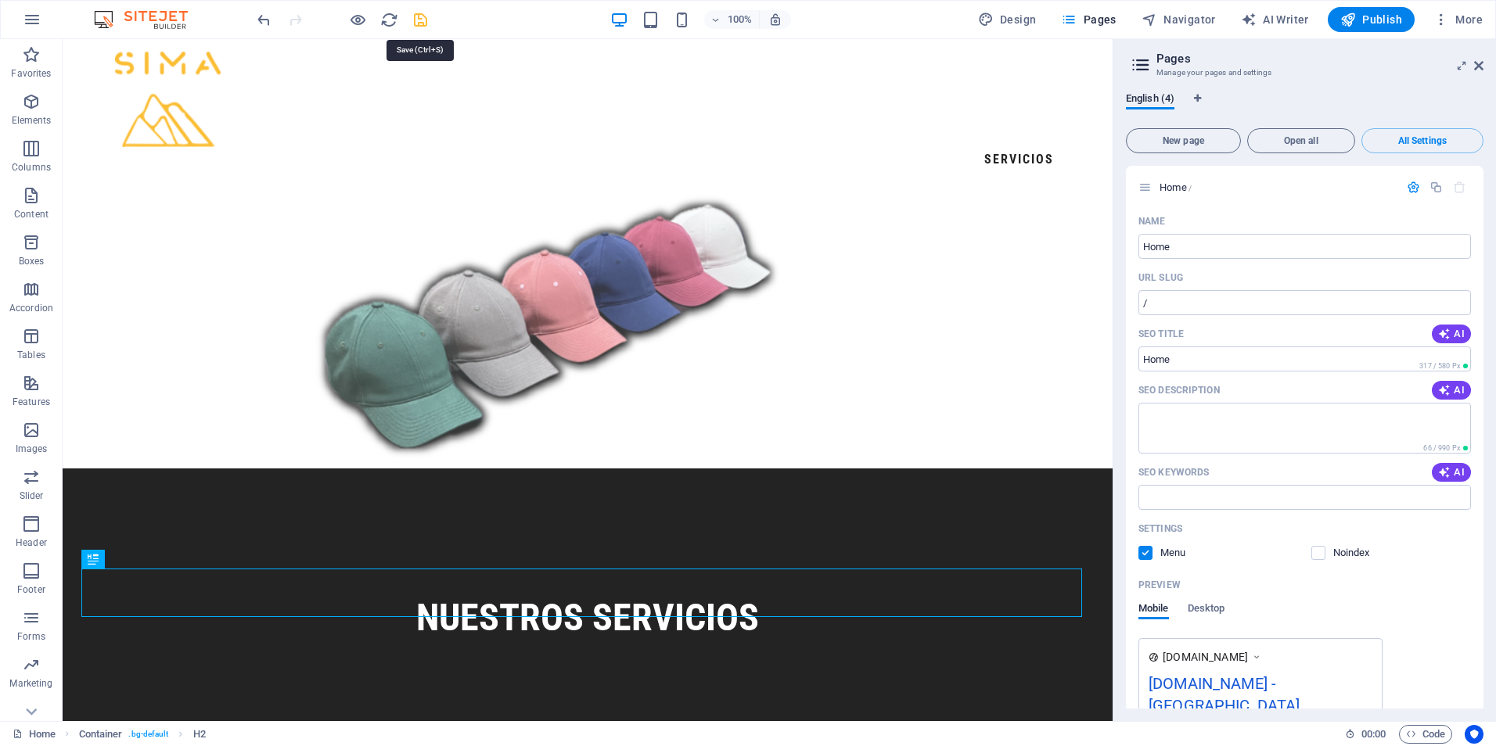
click at [425, 23] on icon "save" at bounding box center [421, 20] width 18 height 18
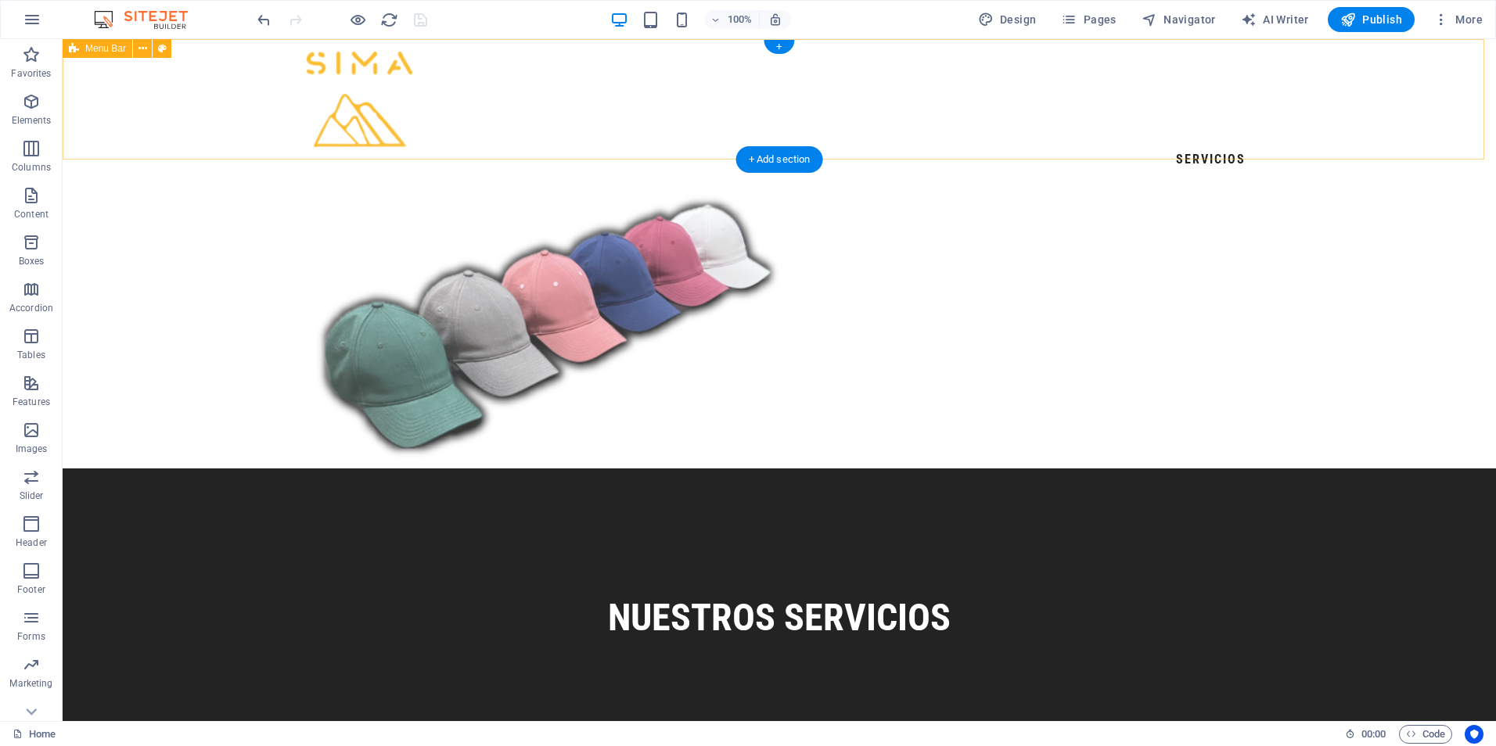
click at [1292, 95] on div "SERVICIOS" at bounding box center [779, 112] width 1433 height 146
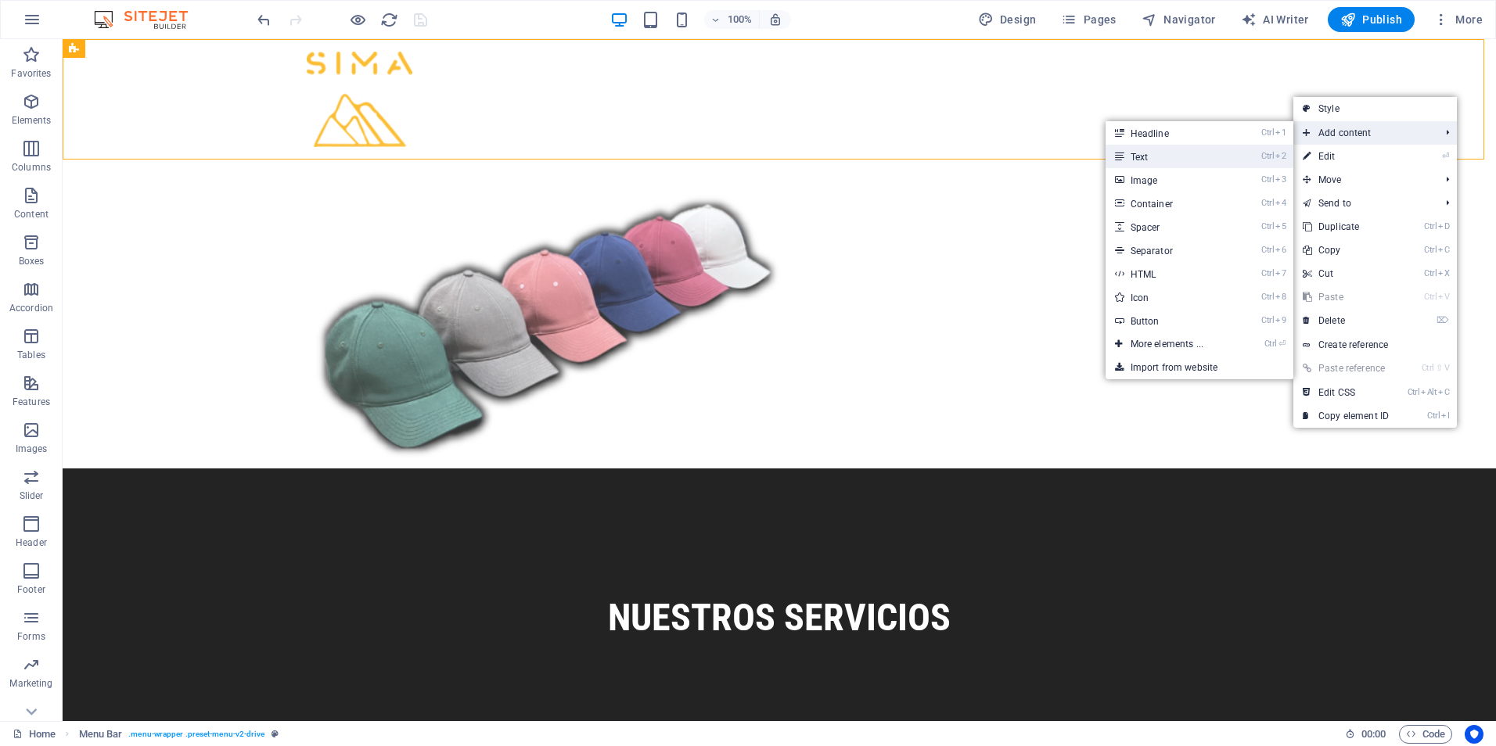
click at [1206, 158] on link "Ctrl 2 Text" at bounding box center [1170, 156] width 129 height 23
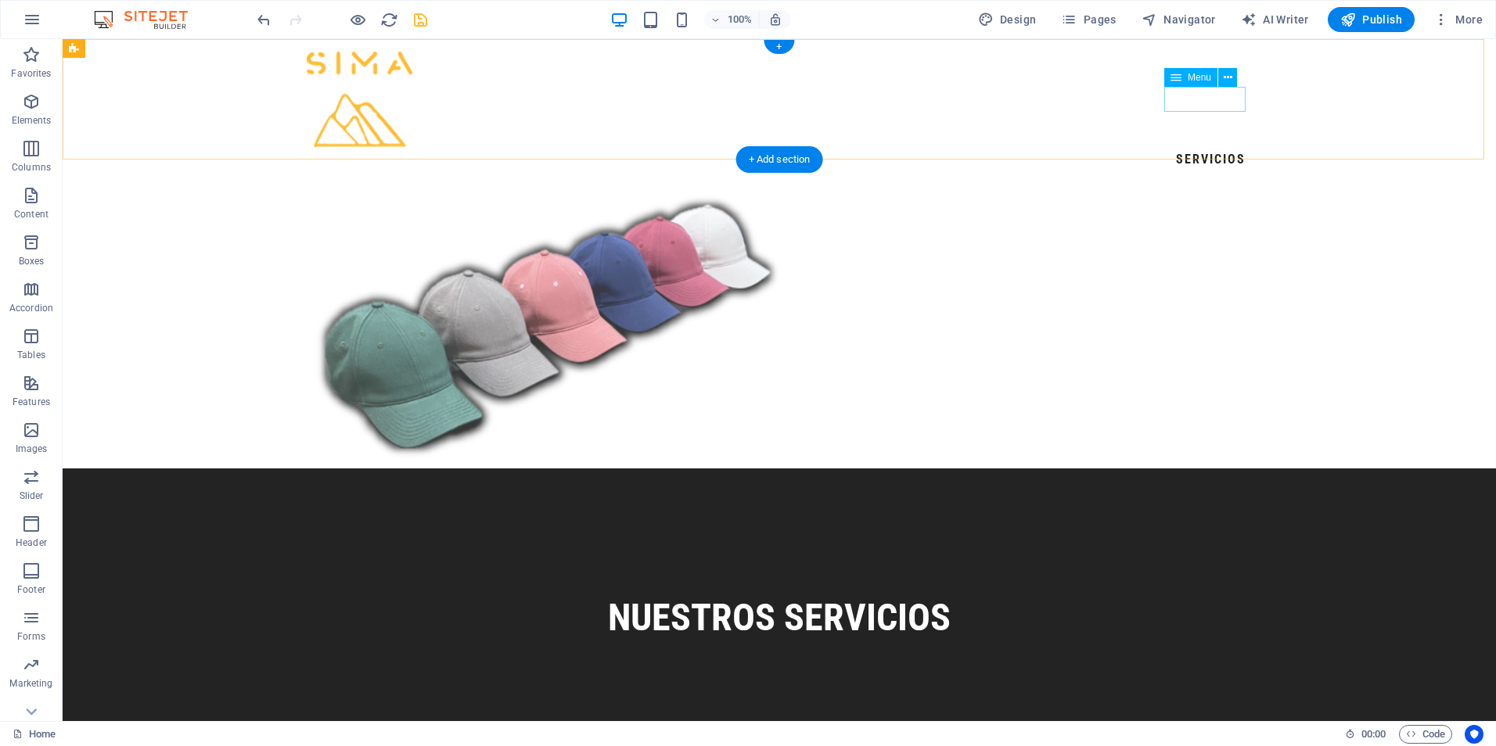
click at [1227, 147] on nav "SERVICIOS" at bounding box center [779, 159] width 945 height 25
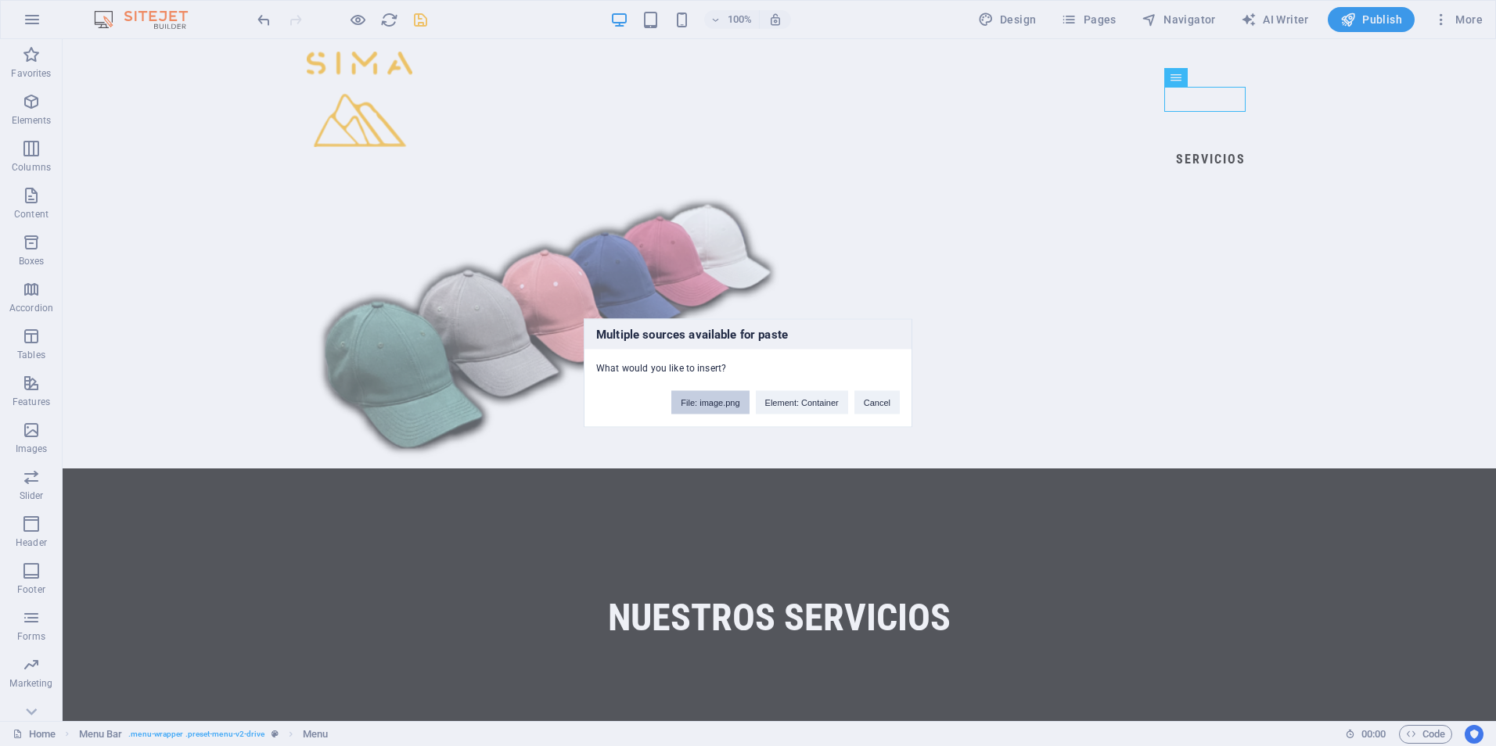
click at [735, 412] on button "File: image.png" at bounding box center [709, 402] width 77 height 23
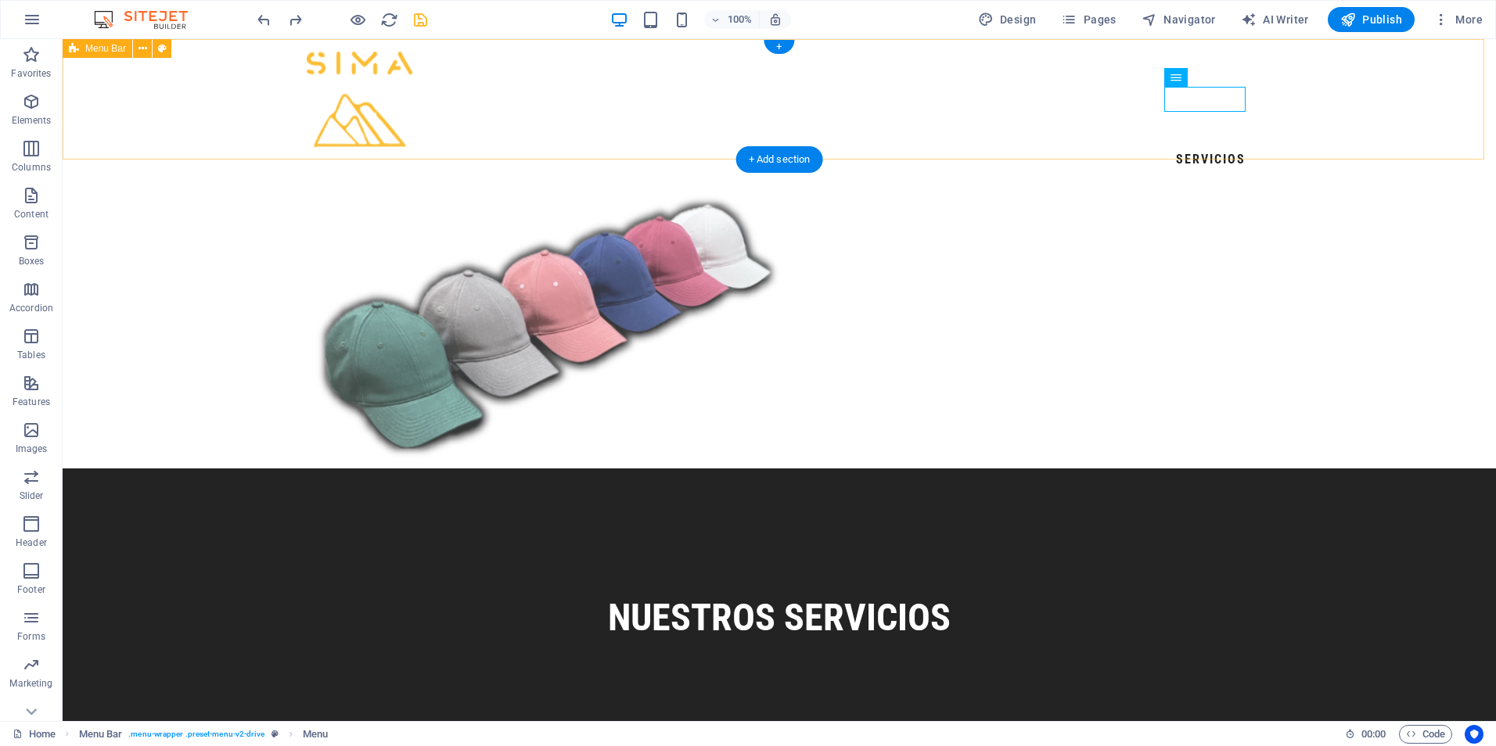
click at [1344, 97] on div "SERVICIOS" at bounding box center [779, 112] width 1433 height 146
click at [775, 49] on div "+" at bounding box center [779, 47] width 31 height 14
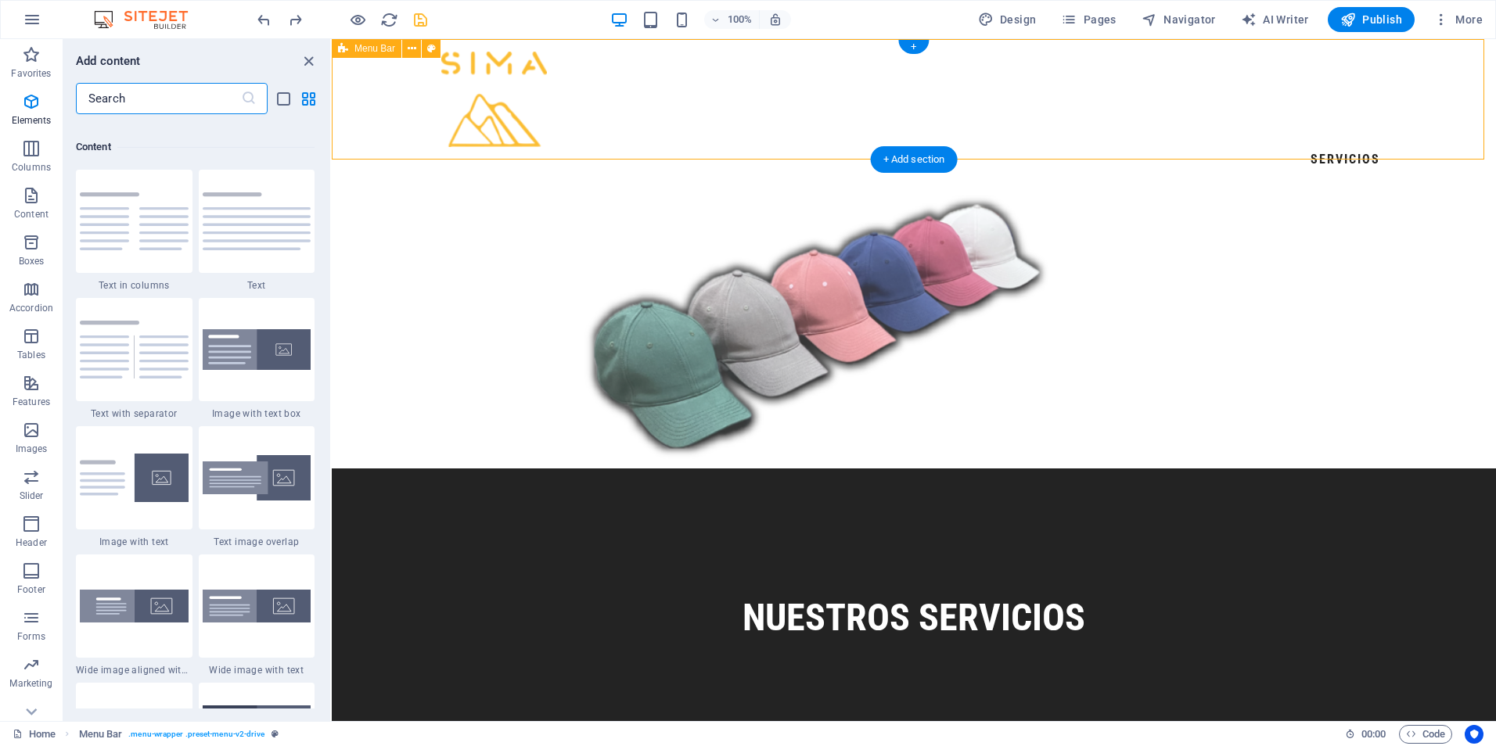
scroll to position [2738, 0]
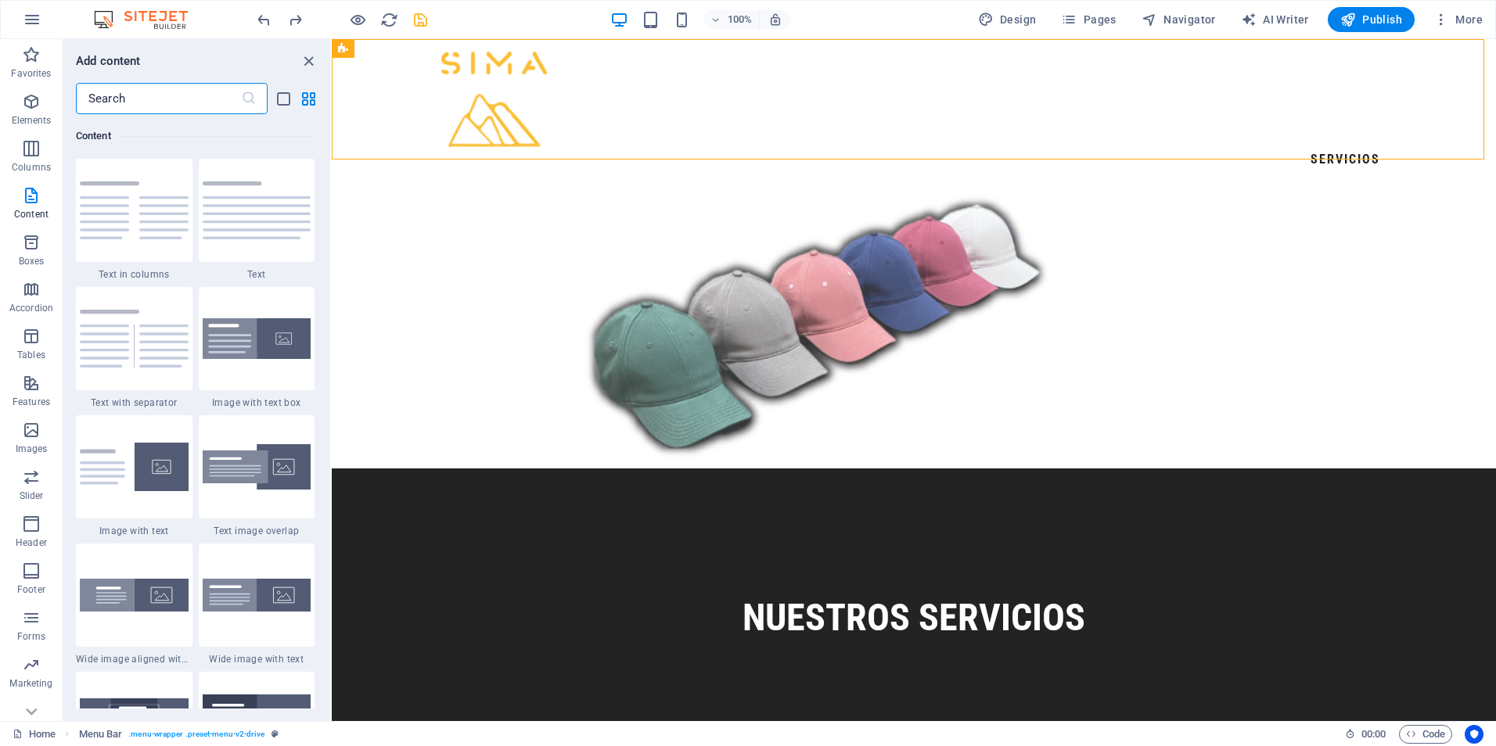
click at [188, 96] on input "text" at bounding box center [158, 98] width 165 height 31
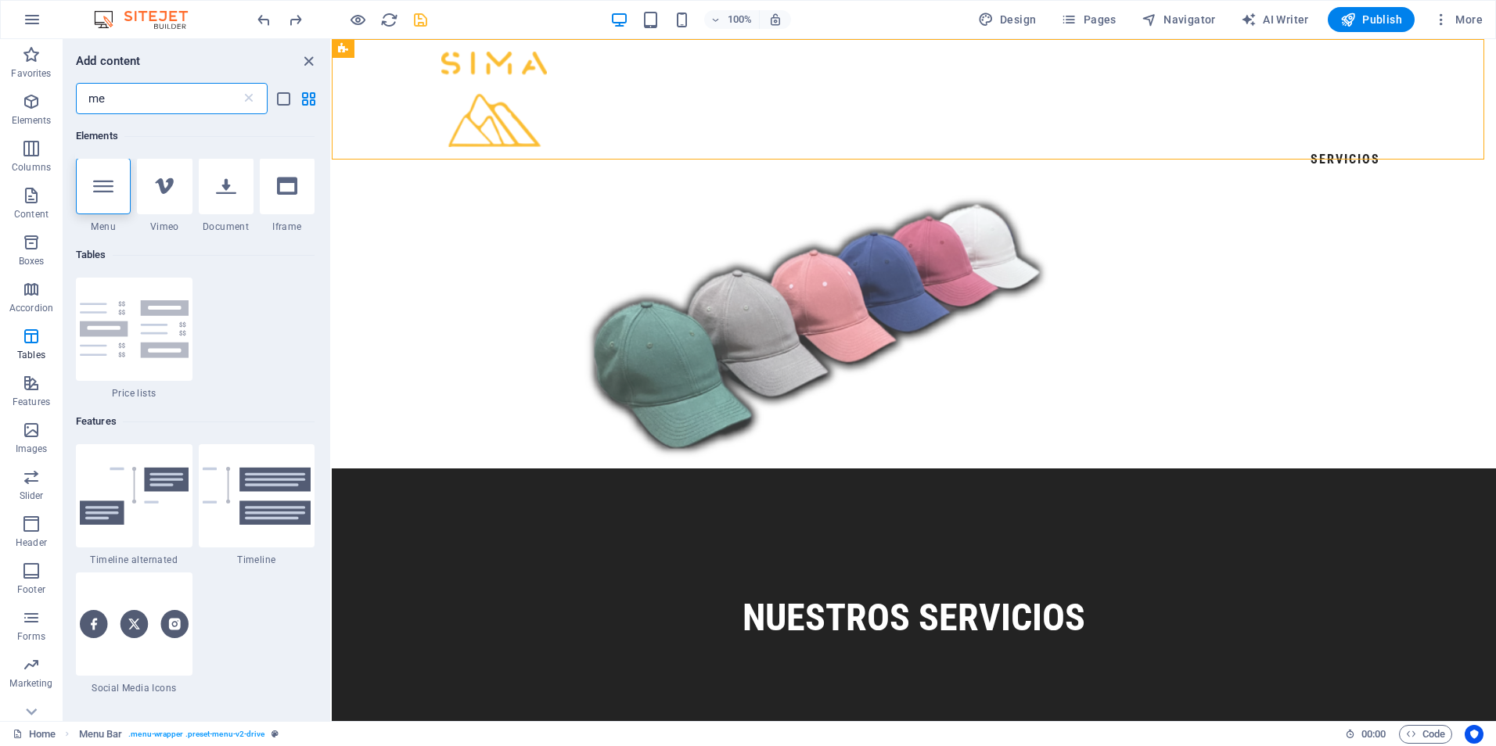
scroll to position [0, 0]
type input "me"
click at [96, 189] on icon at bounding box center [103, 187] width 20 height 20
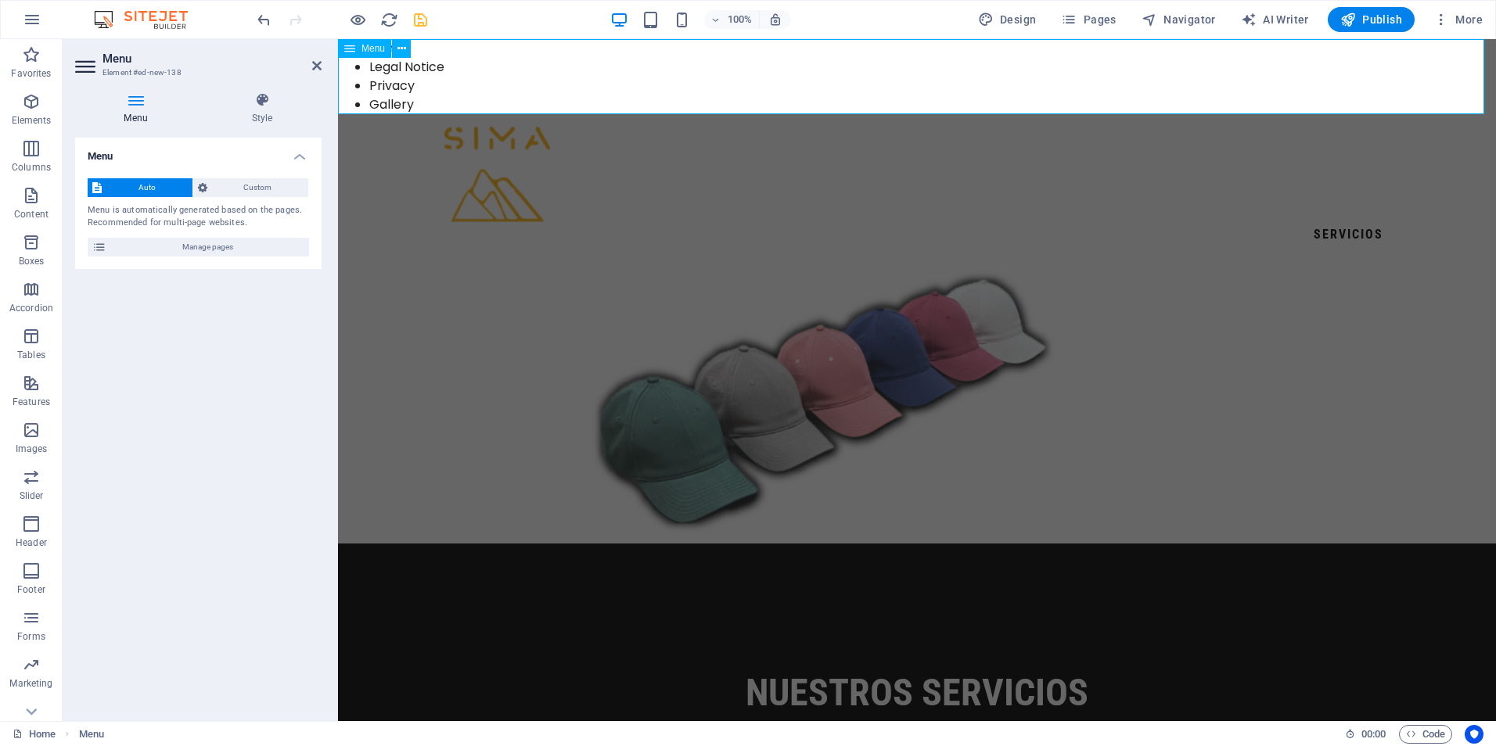
click at [398, 103] on nav "Home Legal Notice Privacy Gallery" at bounding box center [917, 76] width 1158 height 75
click at [381, 103] on nav "Home Legal Notice Privacy Gallery" at bounding box center [917, 76] width 1158 height 75
click at [369, 351] on div at bounding box center [917, 402] width 1158 height 284
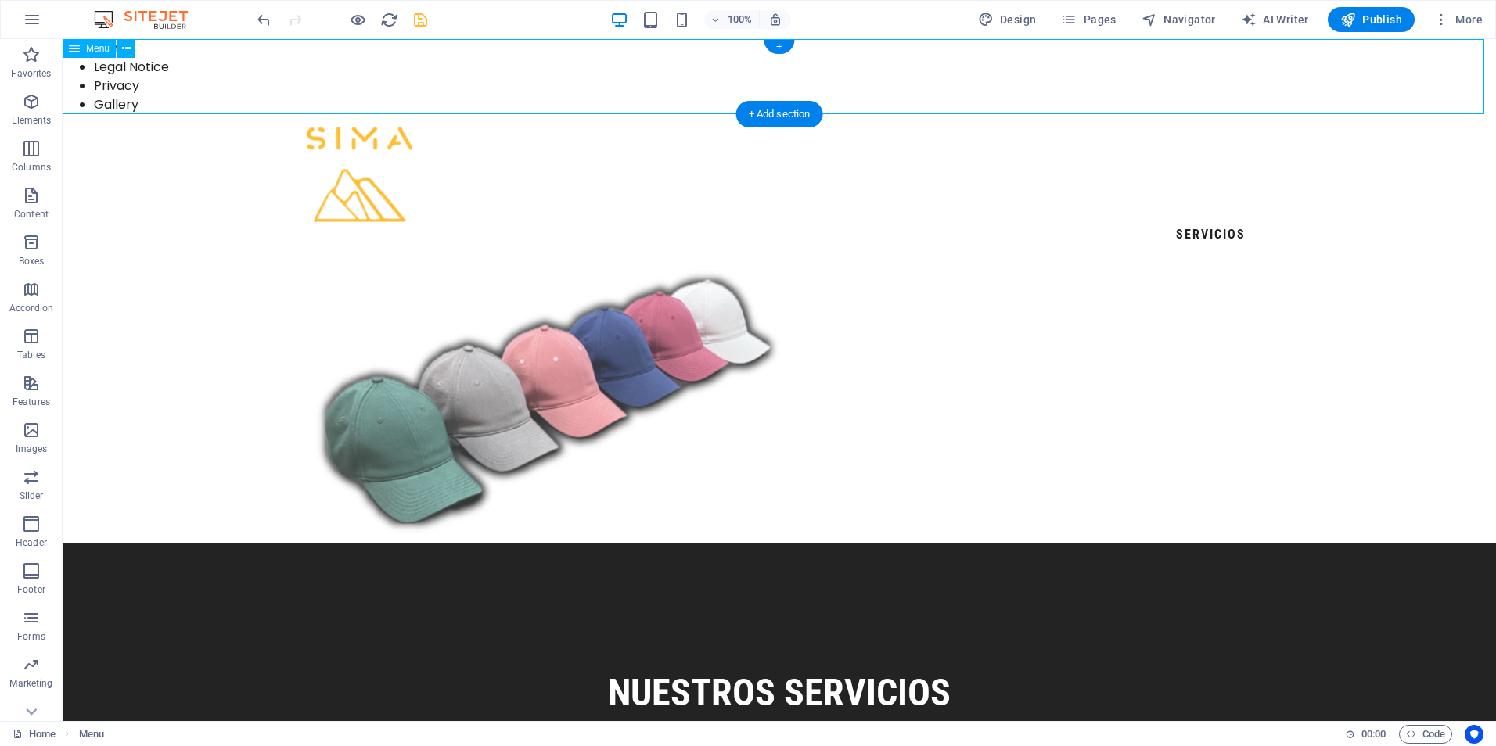
drag, startPoint x: 99, startPoint y: 80, endPoint x: 281, endPoint y: 92, distance: 182.0
click at [281, 92] on nav "Home Legal Notice Privacy Gallery" at bounding box center [779, 76] width 1433 height 75
drag, startPoint x: 115, startPoint y: 77, endPoint x: 423, endPoint y: 85, distance: 308.4
click at [329, 85] on nav "Home Legal Notice Privacy Gallery" at bounding box center [779, 76] width 1433 height 75
click at [116, 89] on nav "Home Legal Notice Privacy Gallery" at bounding box center [779, 76] width 1433 height 75
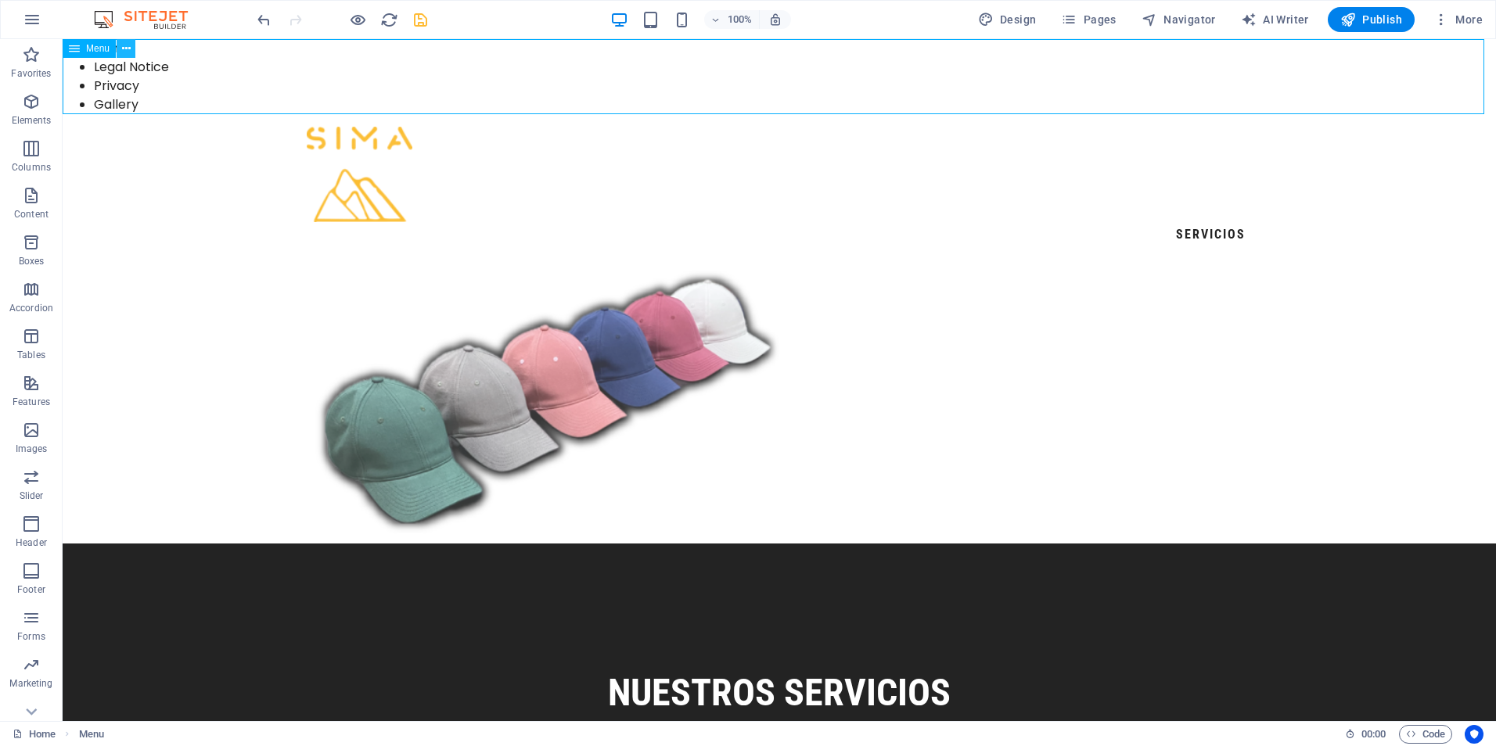
click at [134, 49] on button at bounding box center [126, 48] width 19 height 19
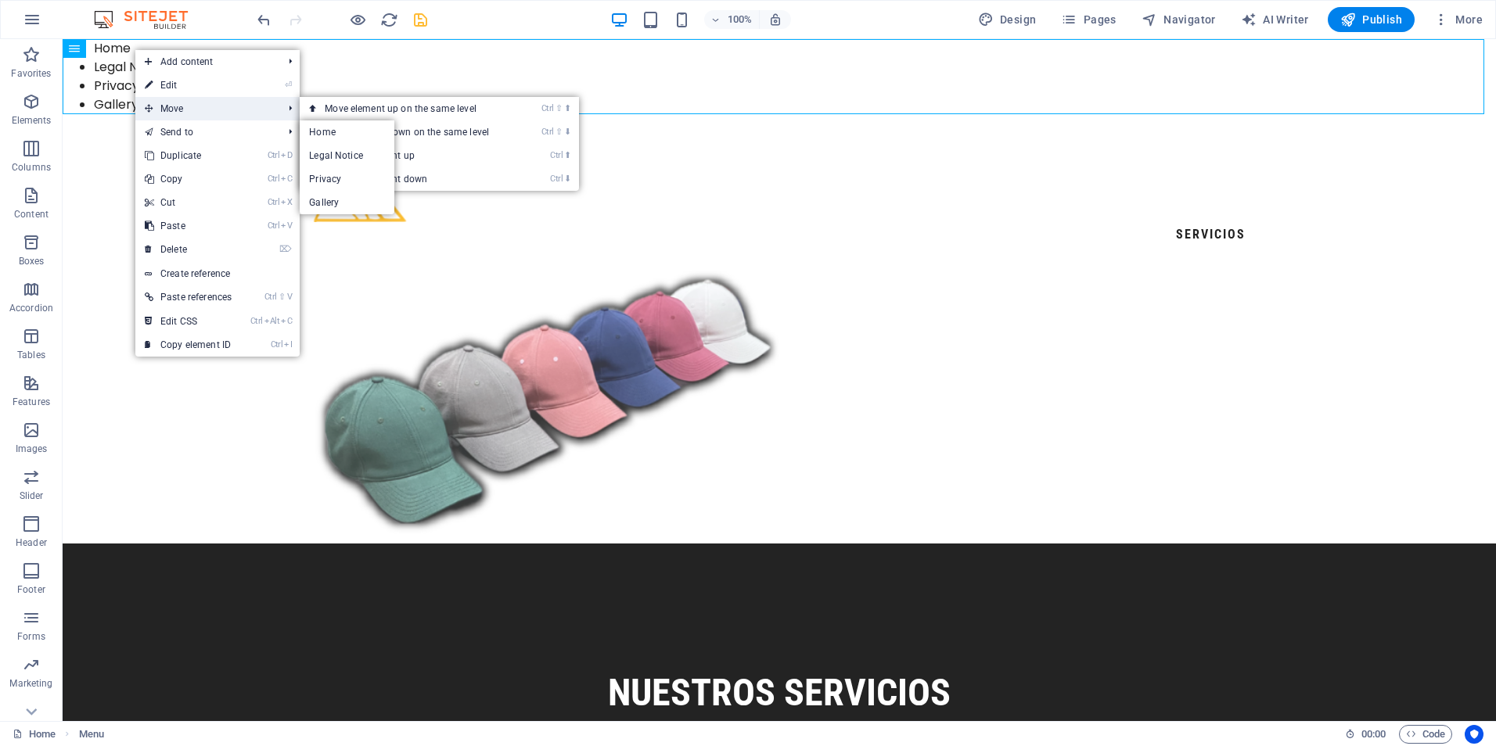
click at [260, 110] on span "Move" at bounding box center [205, 108] width 141 height 23
click at [412, 175] on link "Ctrl ⬇ Move the element down" at bounding box center [410, 178] width 221 height 23
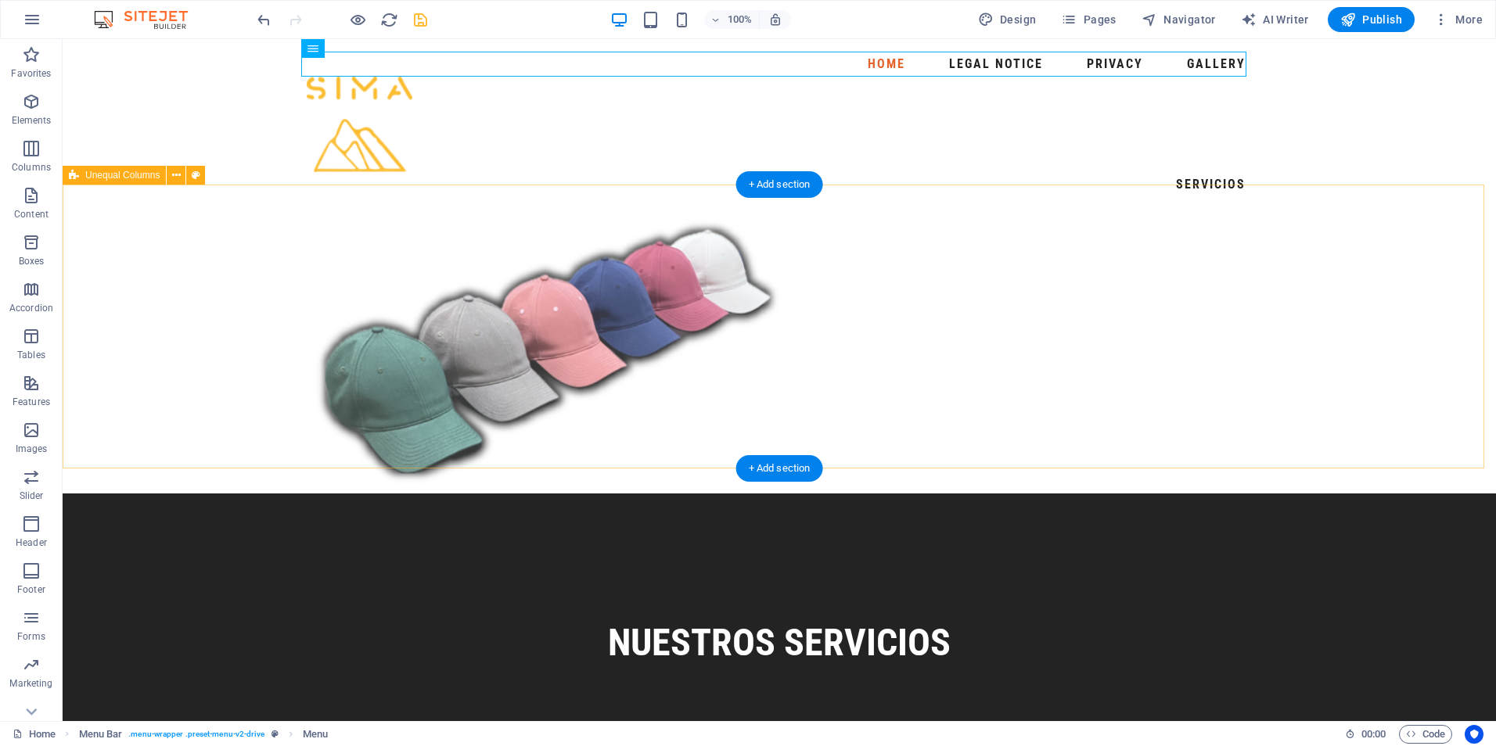
click at [1343, 386] on div at bounding box center [779, 352] width 1433 height 284
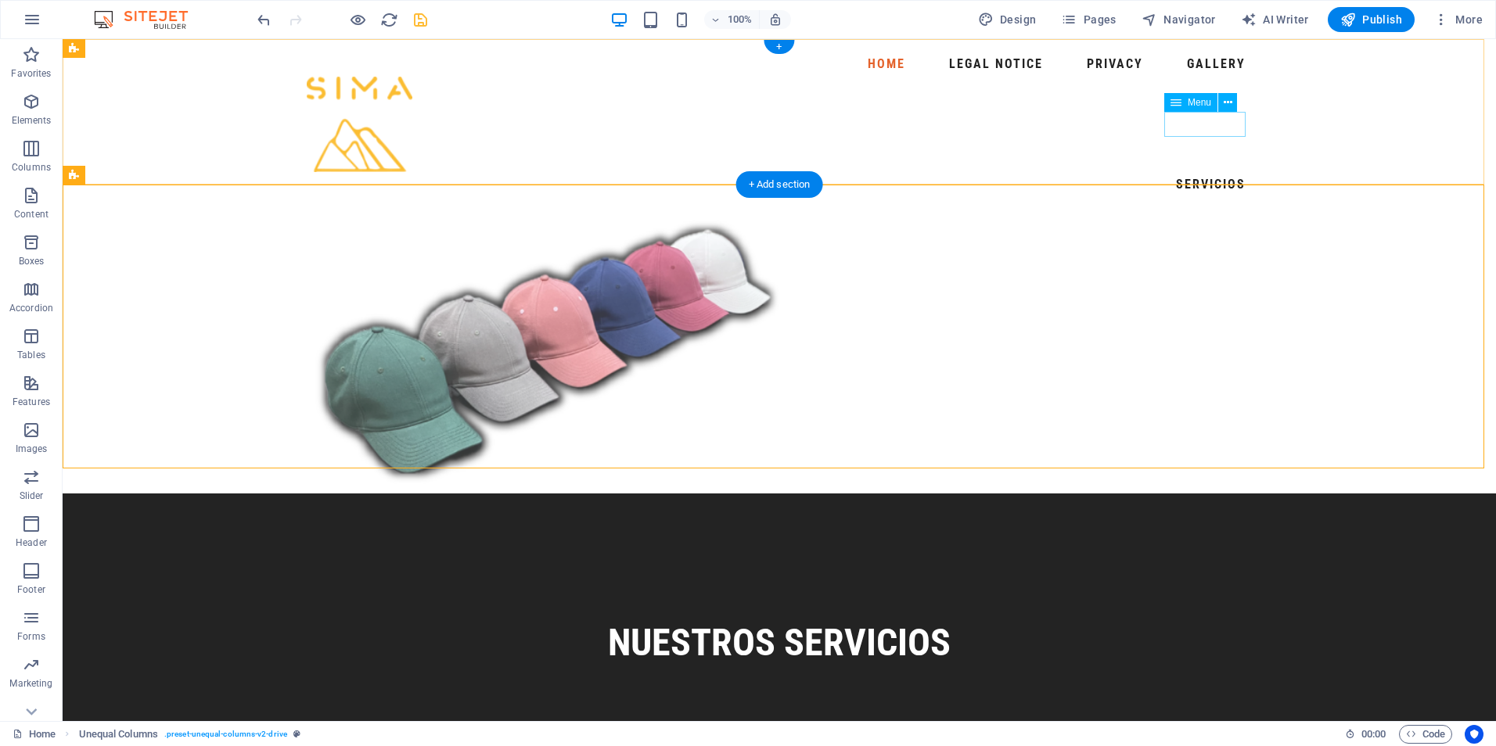
click at [1214, 172] on nav "SERVICIOS" at bounding box center [779, 184] width 945 height 25
click at [1221, 172] on nav "SERVICIOS" at bounding box center [779, 184] width 945 height 25
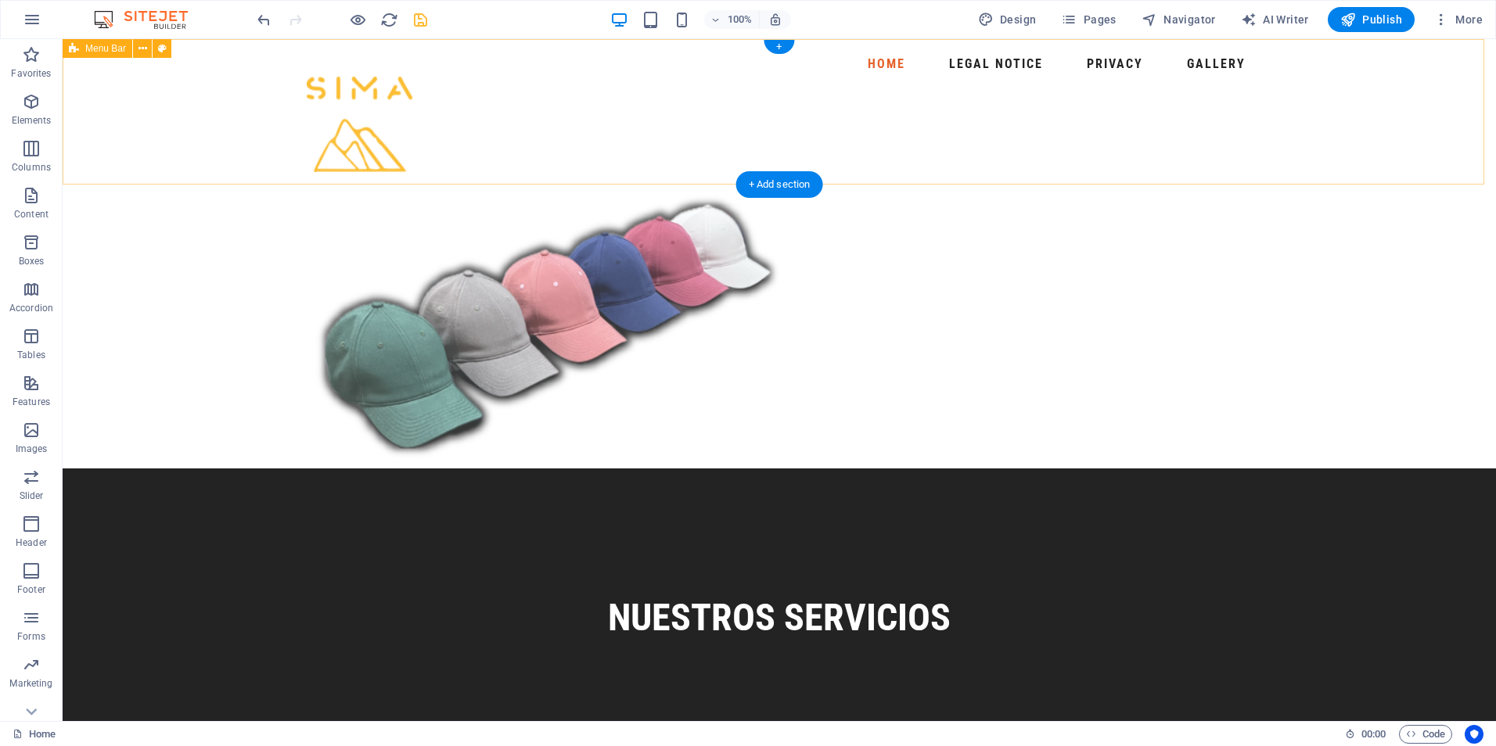
click at [1127, 163] on div "Home Legal Notice Privacy Gallery" at bounding box center [779, 112] width 1433 height 146
click at [1214, 70] on nav "Home Legal Notice Privacy Gallery" at bounding box center [779, 64] width 945 height 25
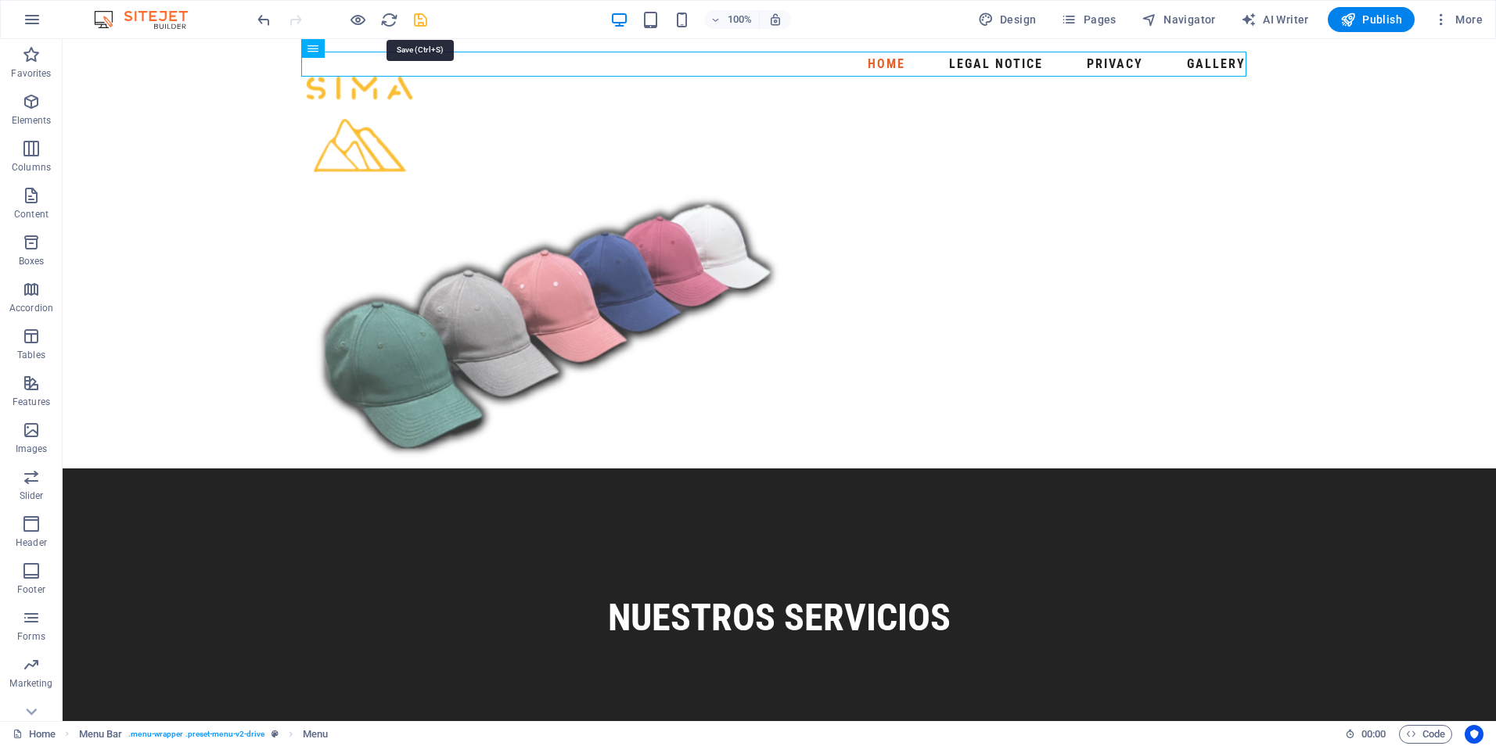
click at [421, 22] on icon "save" at bounding box center [421, 20] width 18 height 18
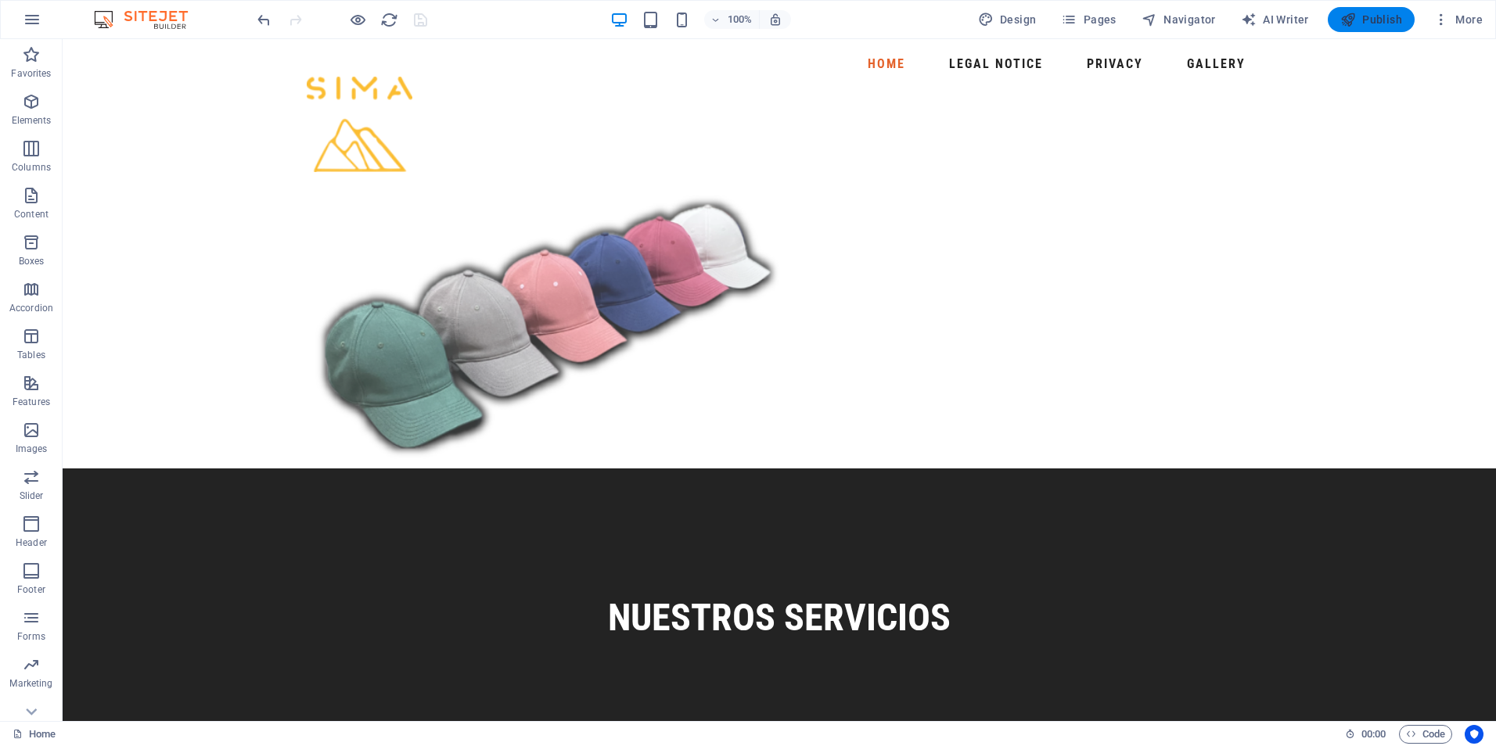
click at [1387, 21] on span "Publish" at bounding box center [1371, 20] width 62 height 16
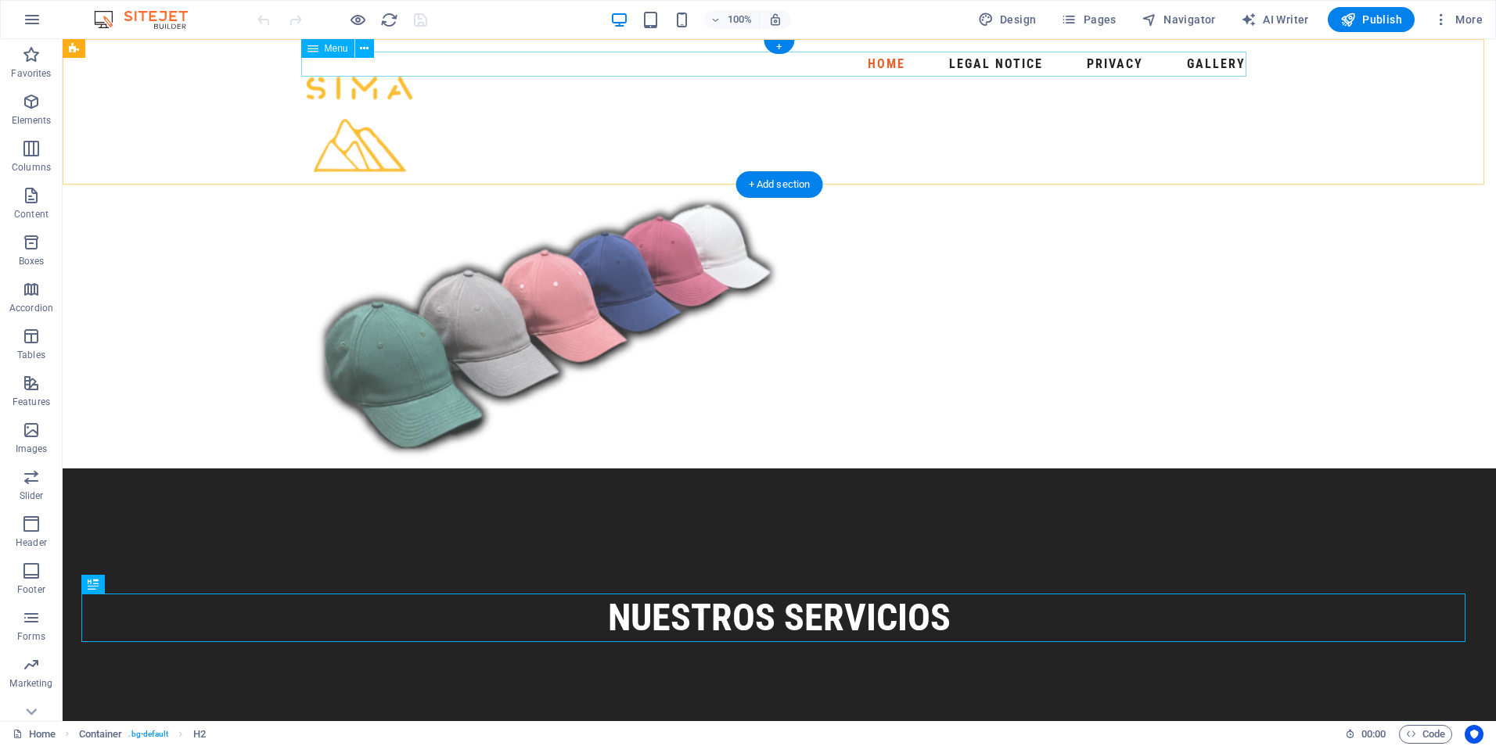
click at [1214, 68] on nav "Home Legal Notice Privacy Gallery" at bounding box center [779, 64] width 945 height 25
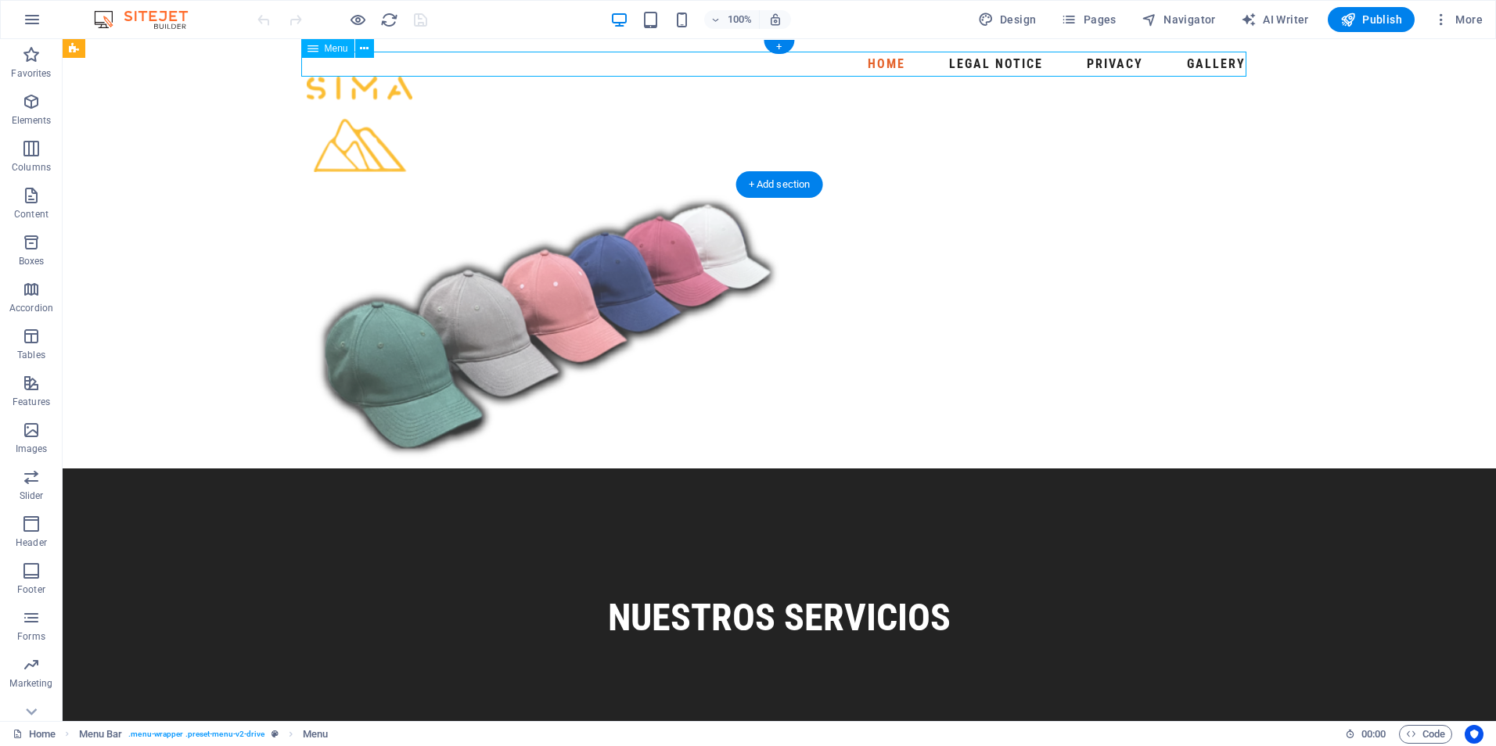
click at [1215, 66] on nav "Home Legal Notice Privacy Gallery" at bounding box center [779, 64] width 945 height 25
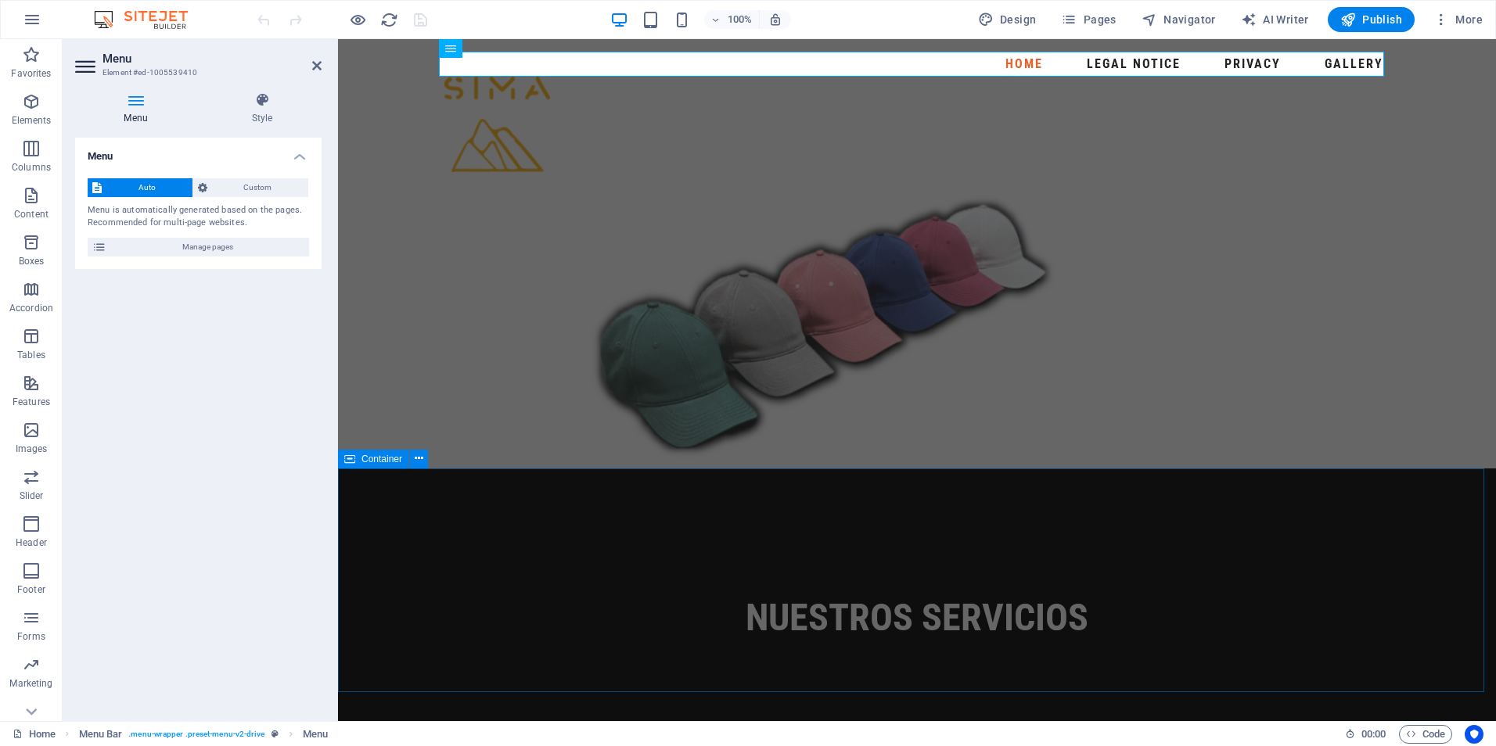
click at [1377, 569] on div "Nuestros Servicios" at bounding box center [917, 581] width 1158 height 224
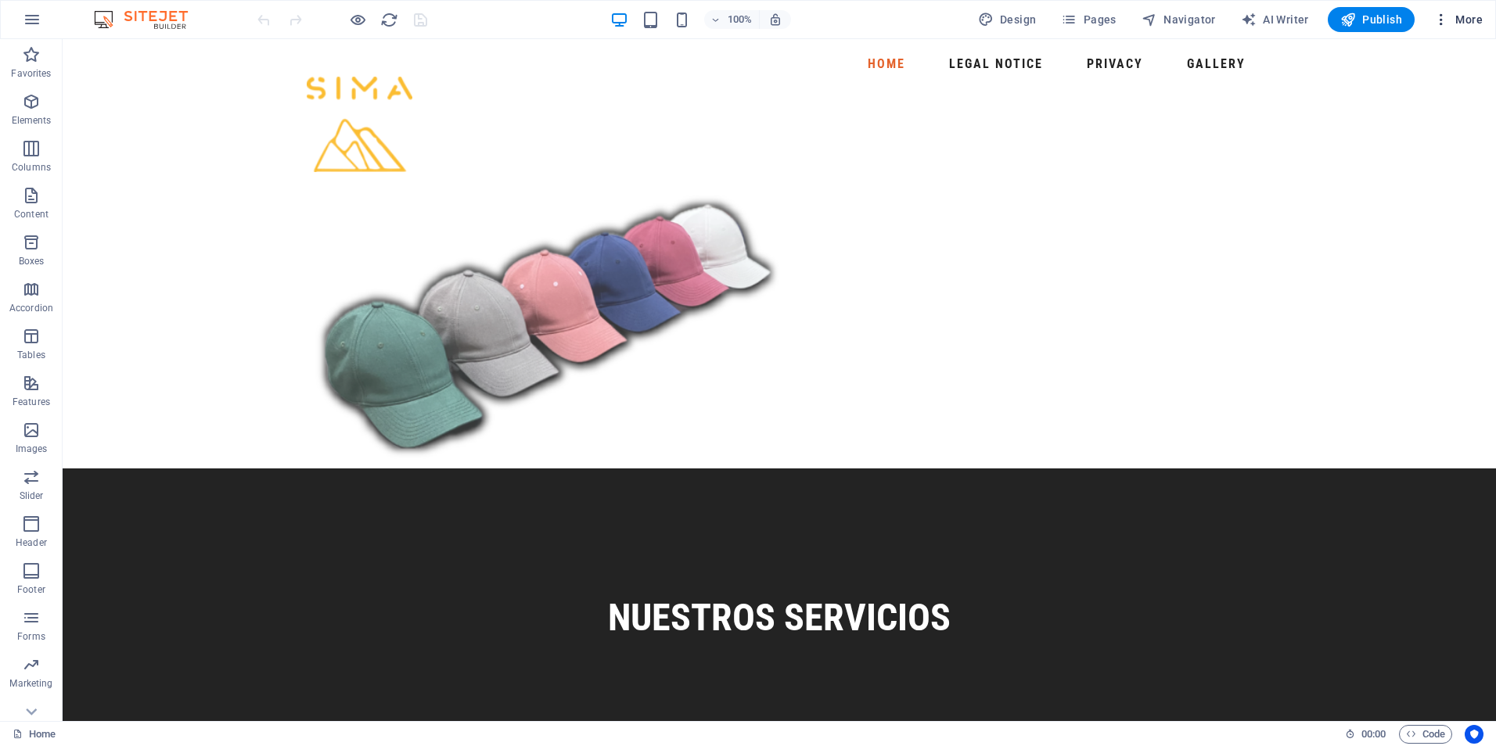
click at [1444, 17] on icon "button" at bounding box center [1441, 20] width 16 height 16
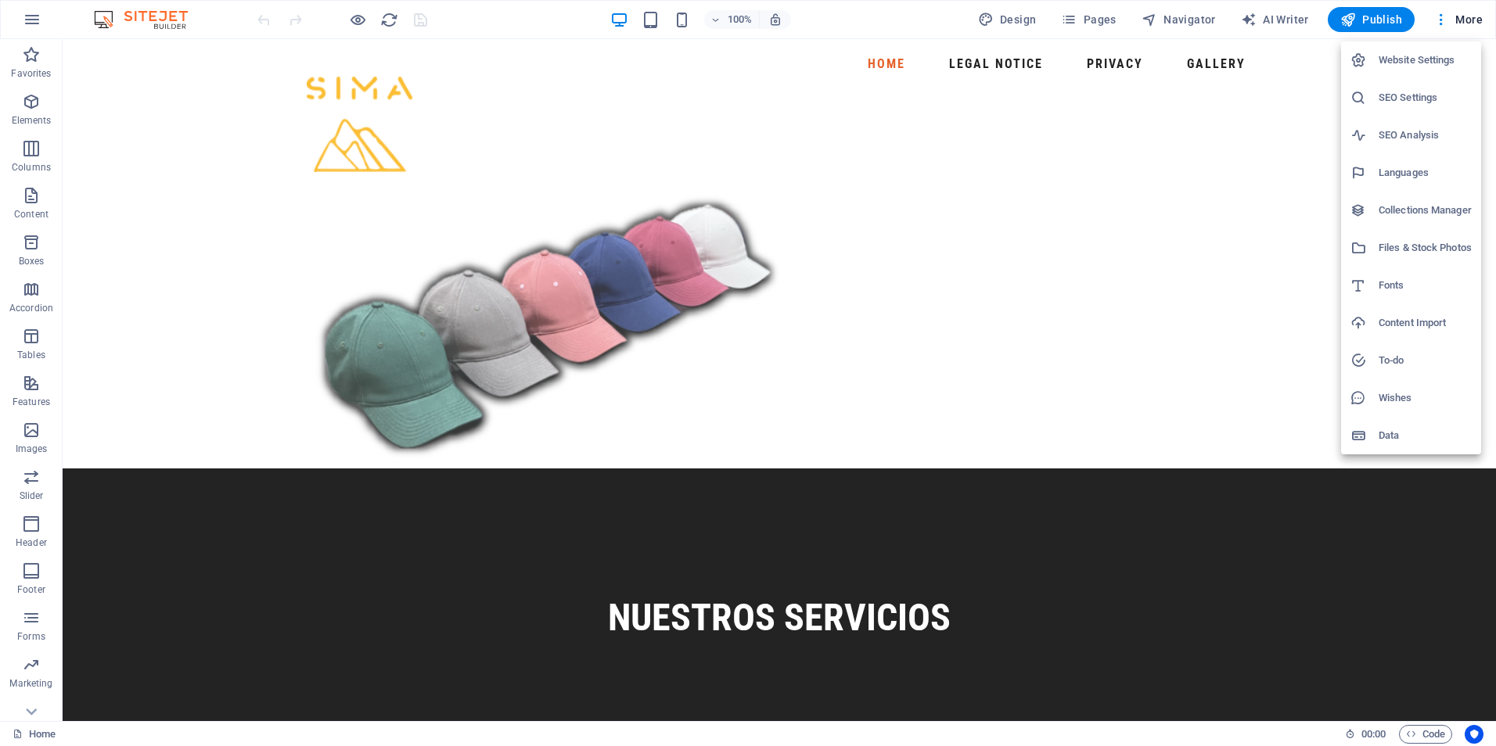
click at [1101, 20] on div at bounding box center [748, 373] width 1496 height 746
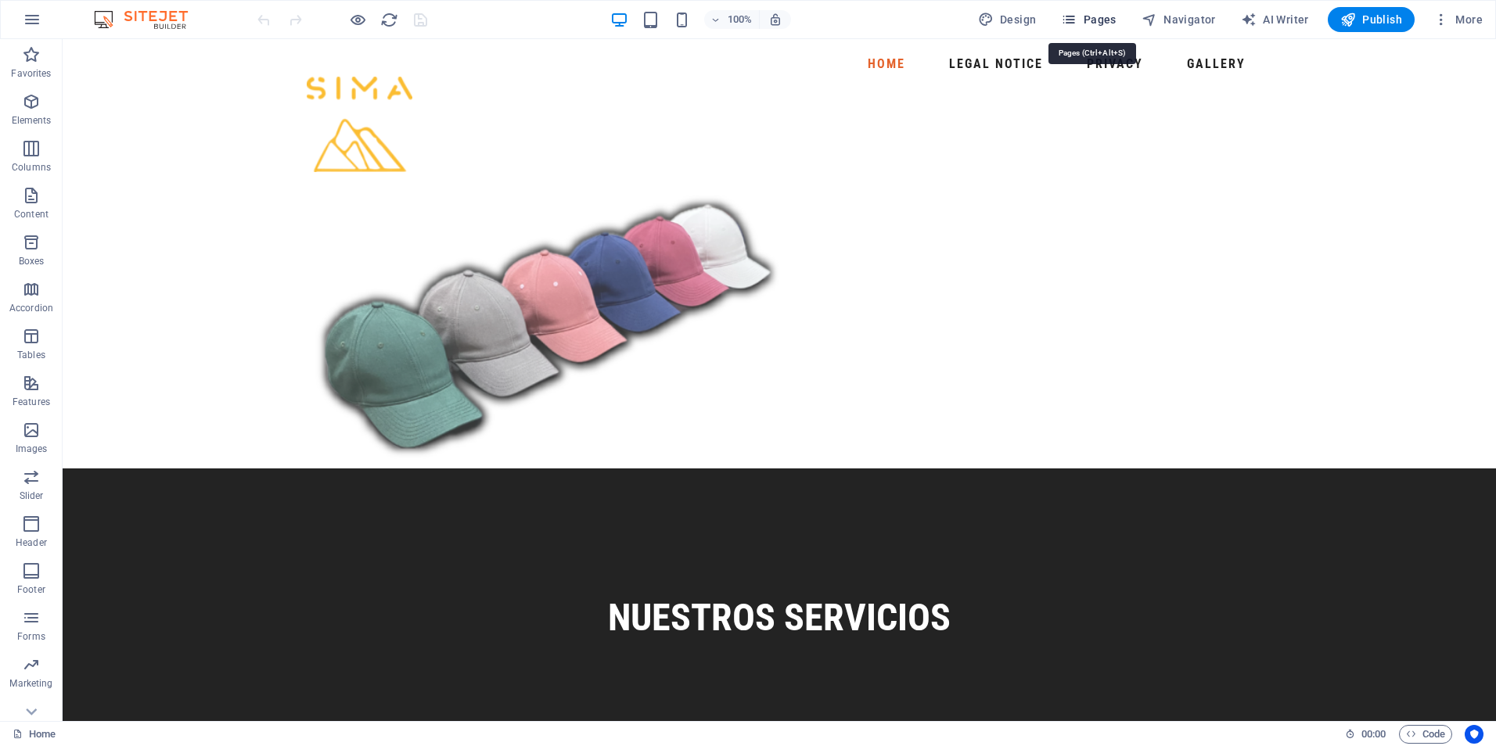
click at [1073, 21] on icon "button" at bounding box center [1069, 20] width 16 height 16
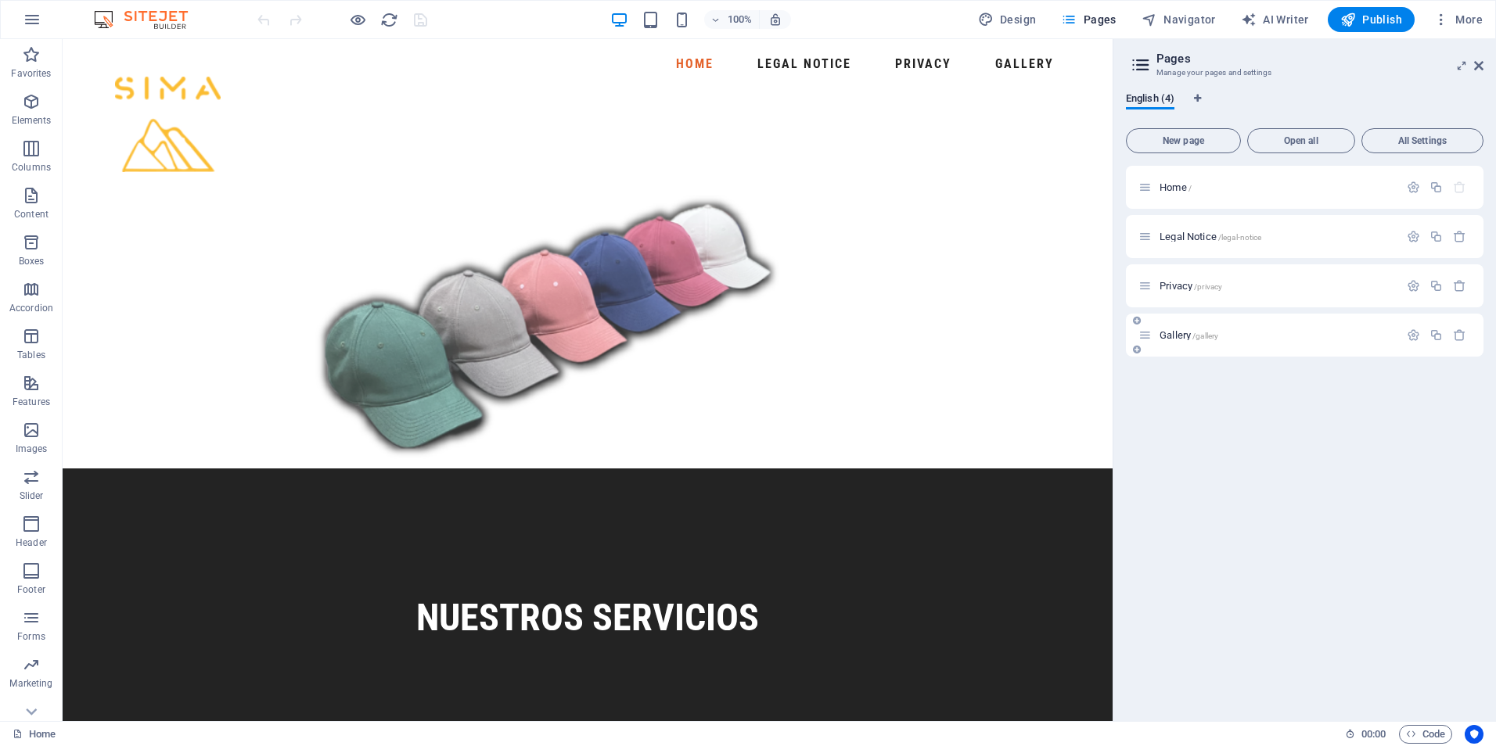
click at [1167, 340] on div "Gallery /gallery" at bounding box center [1268, 335] width 261 height 18
click at [1168, 336] on span "Gallery /gallery" at bounding box center [1189, 335] width 59 height 12
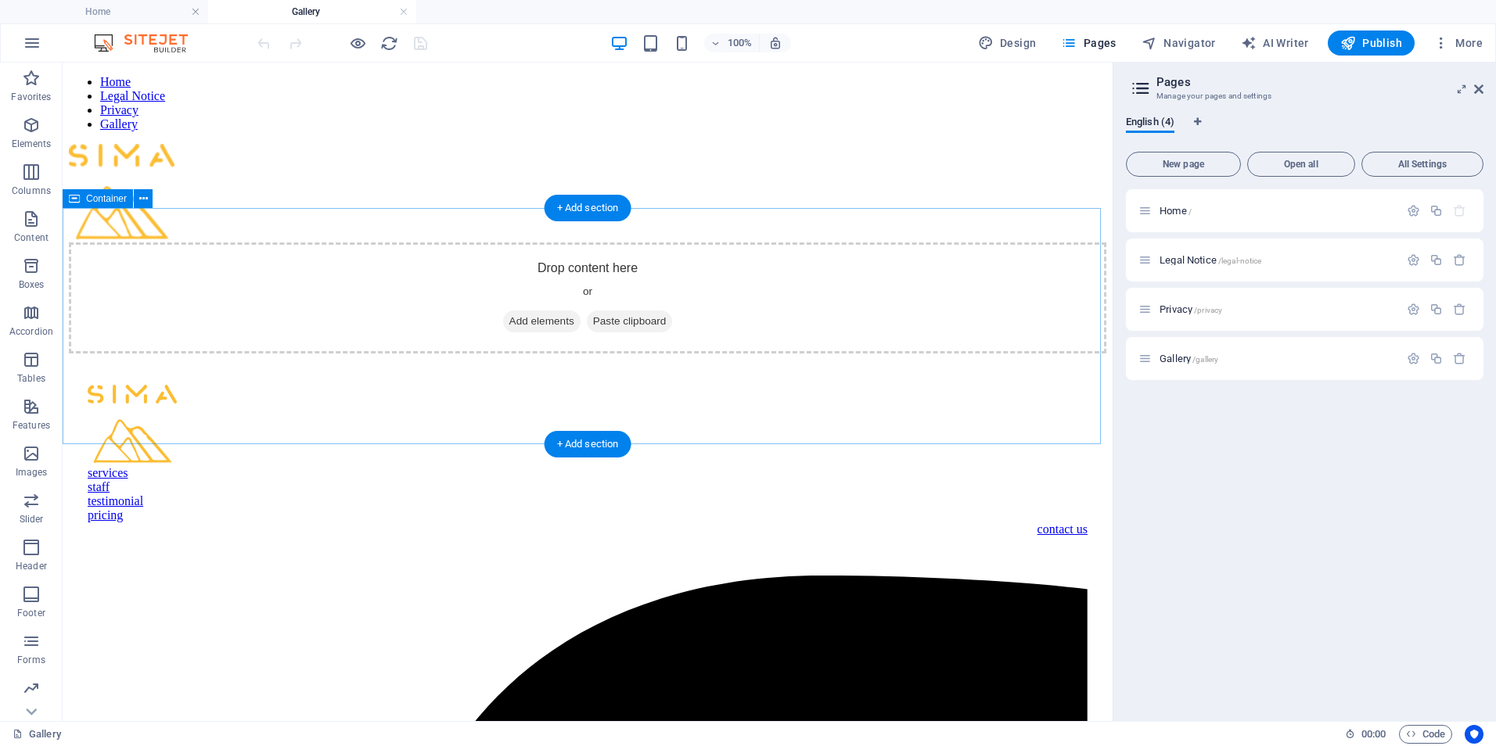
click at [606, 307] on div "Drop content here or Add elements Paste clipboard" at bounding box center [587, 298] width 1037 height 111
click at [523, 333] on span "Add elements" at bounding box center [541, 322] width 77 height 22
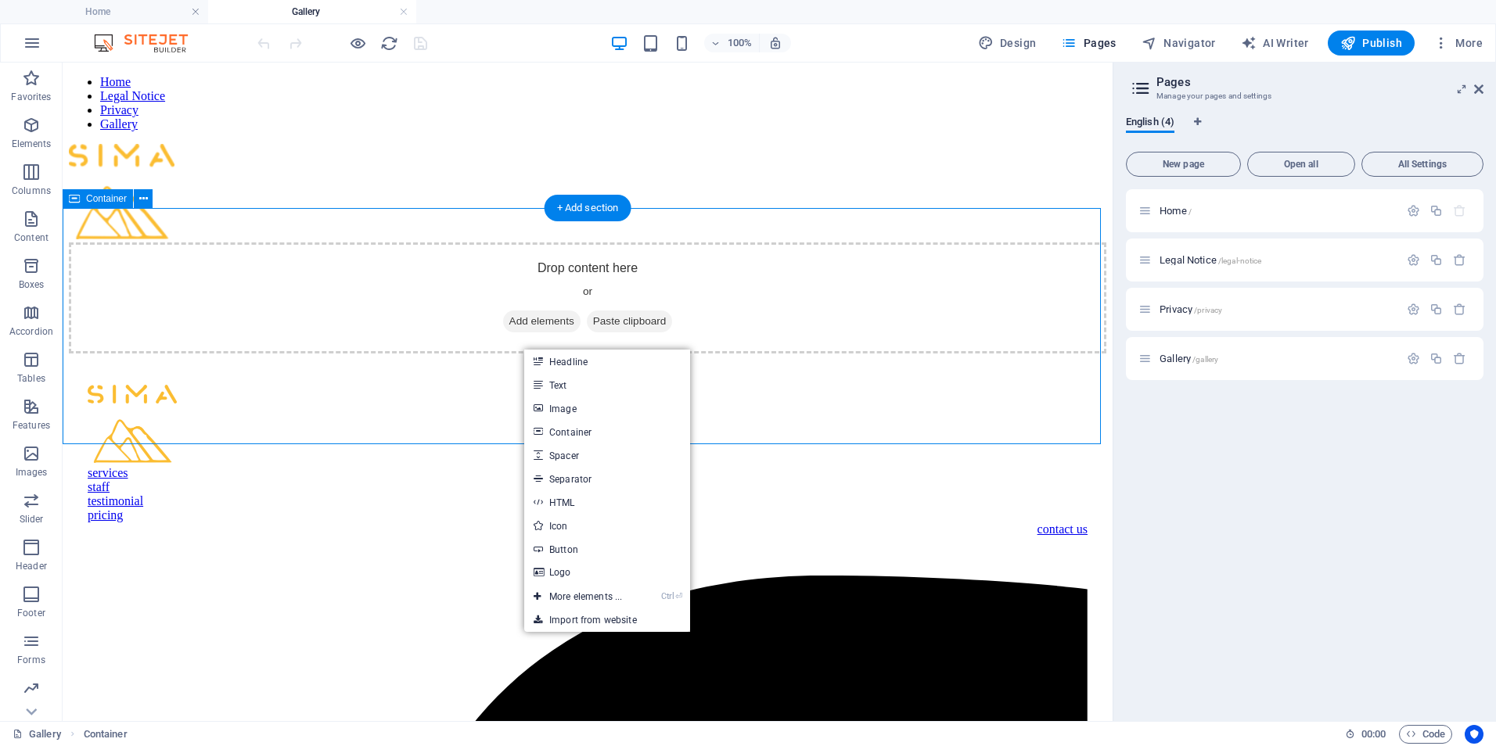
click at [327, 335] on div "Drop content here or Add elements Paste clipboard" at bounding box center [587, 298] width 1037 height 111
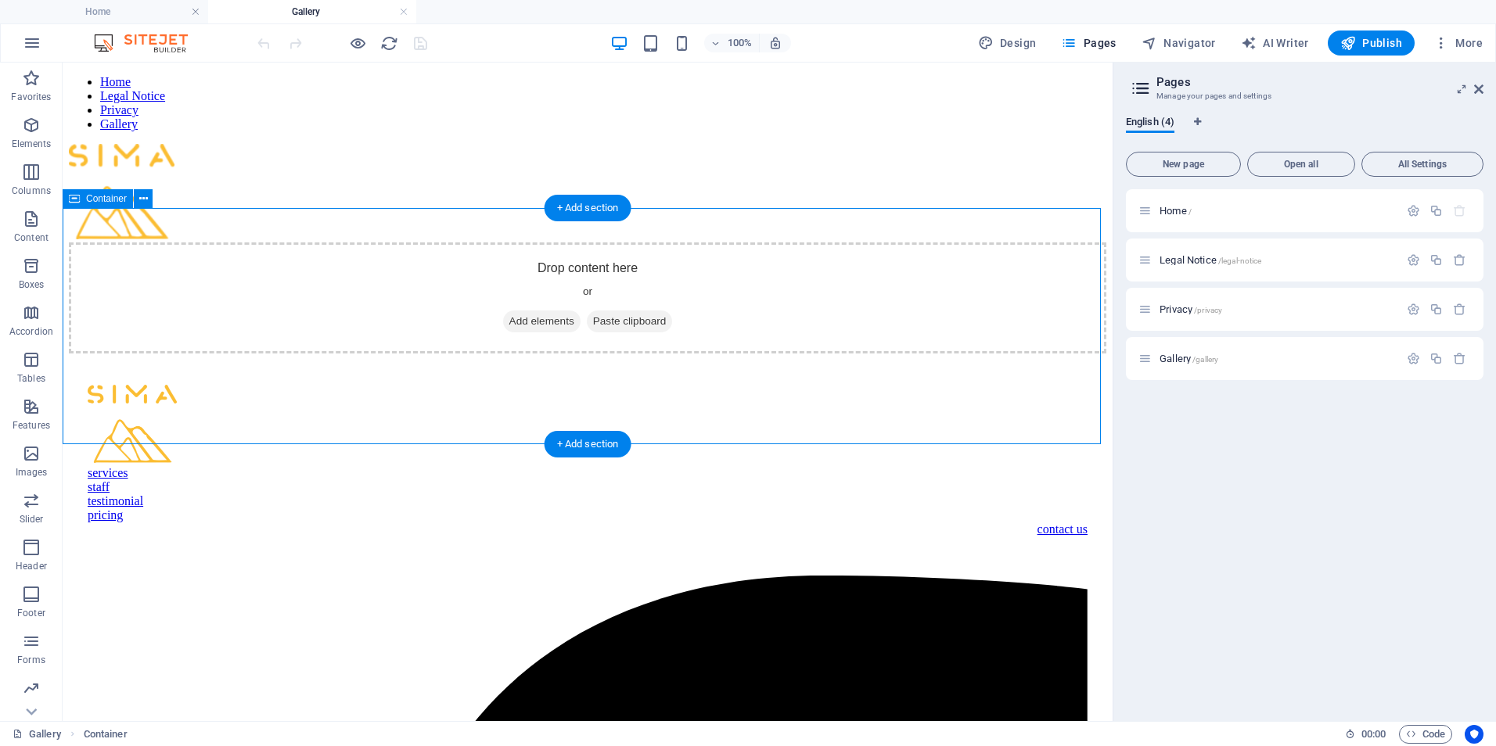
click at [369, 303] on div "Drop content here or Add elements Paste clipboard" at bounding box center [587, 298] width 1037 height 111
click at [504, 333] on span "Add elements" at bounding box center [541, 322] width 77 height 22
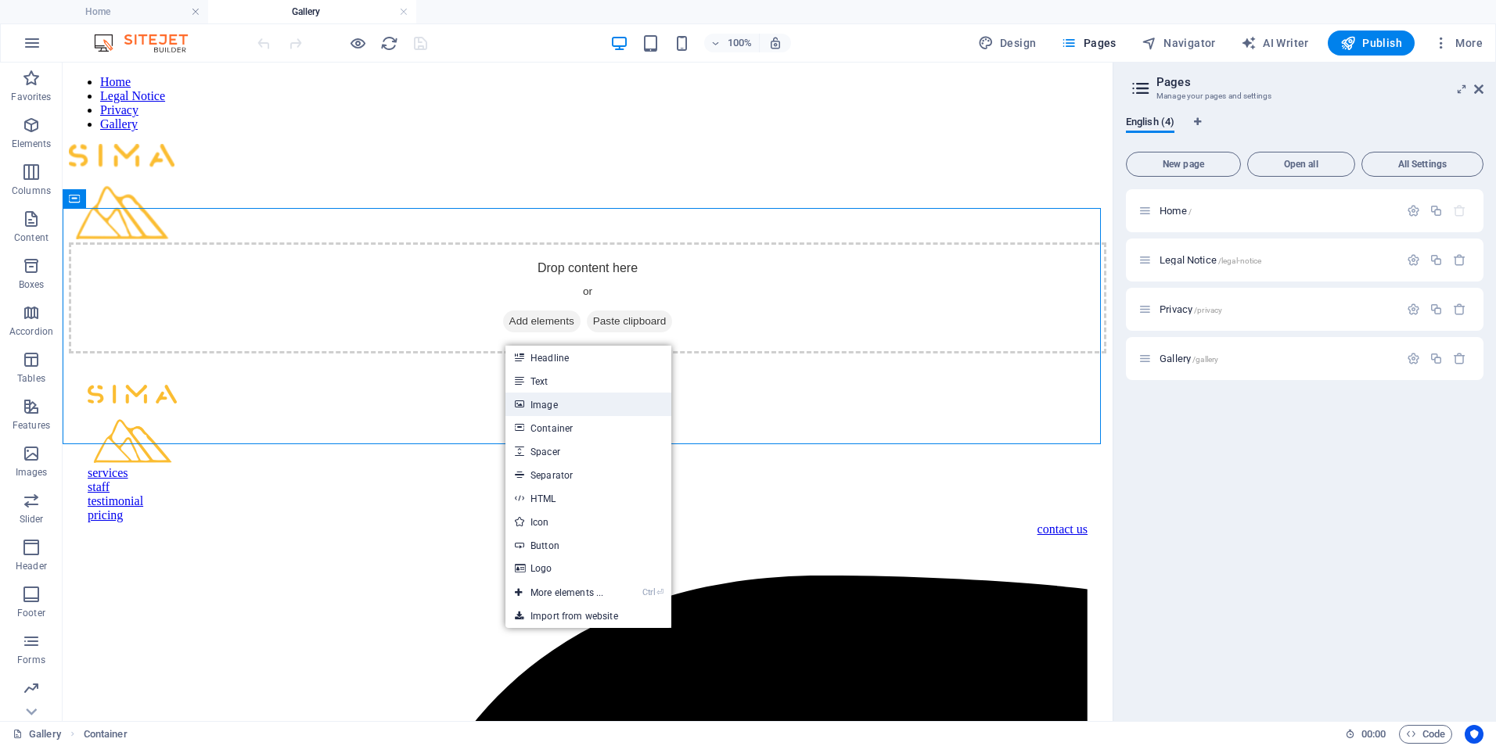
click at [554, 405] on link "Image" at bounding box center [588, 404] width 166 height 23
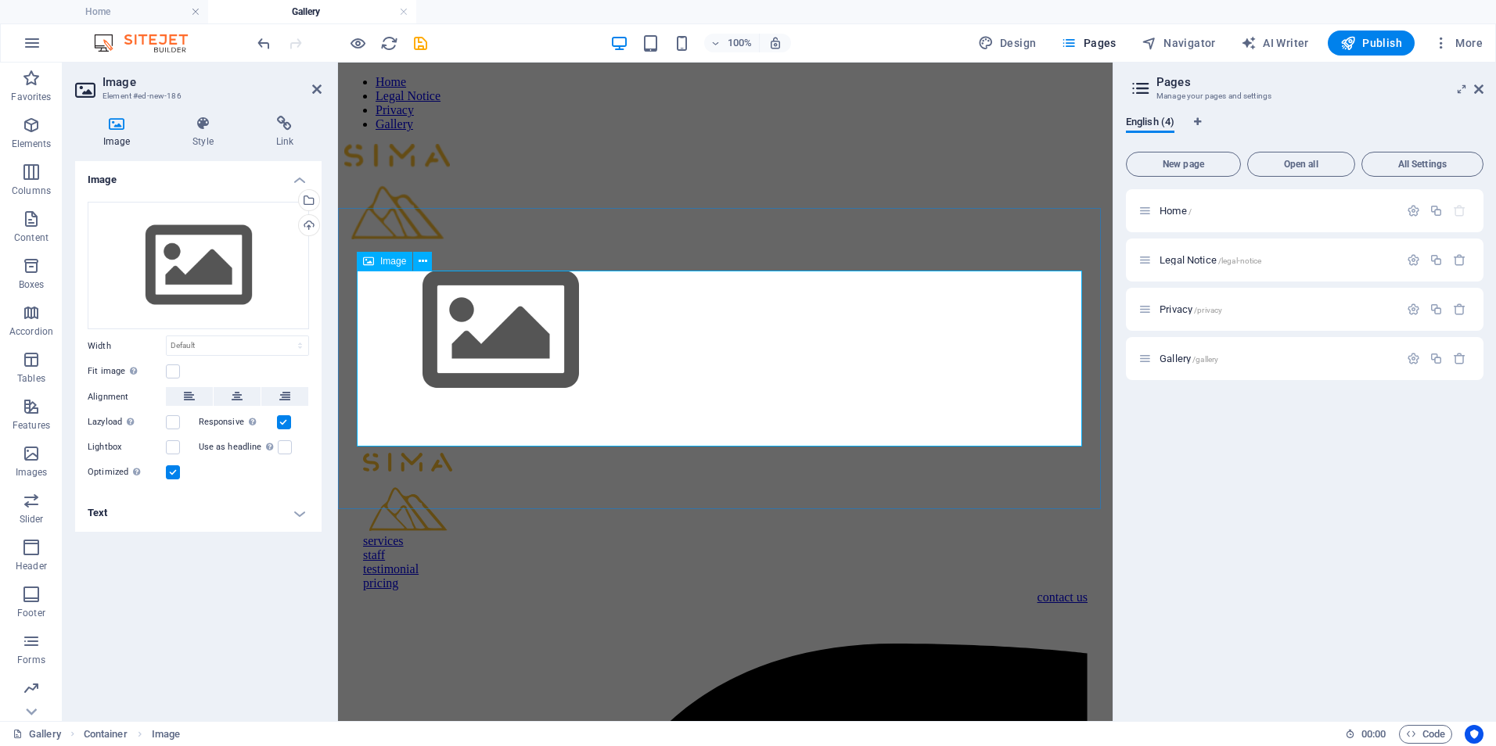
click at [485, 363] on figure at bounding box center [725, 332] width 762 height 179
click at [426, 263] on icon at bounding box center [423, 262] width 9 height 16
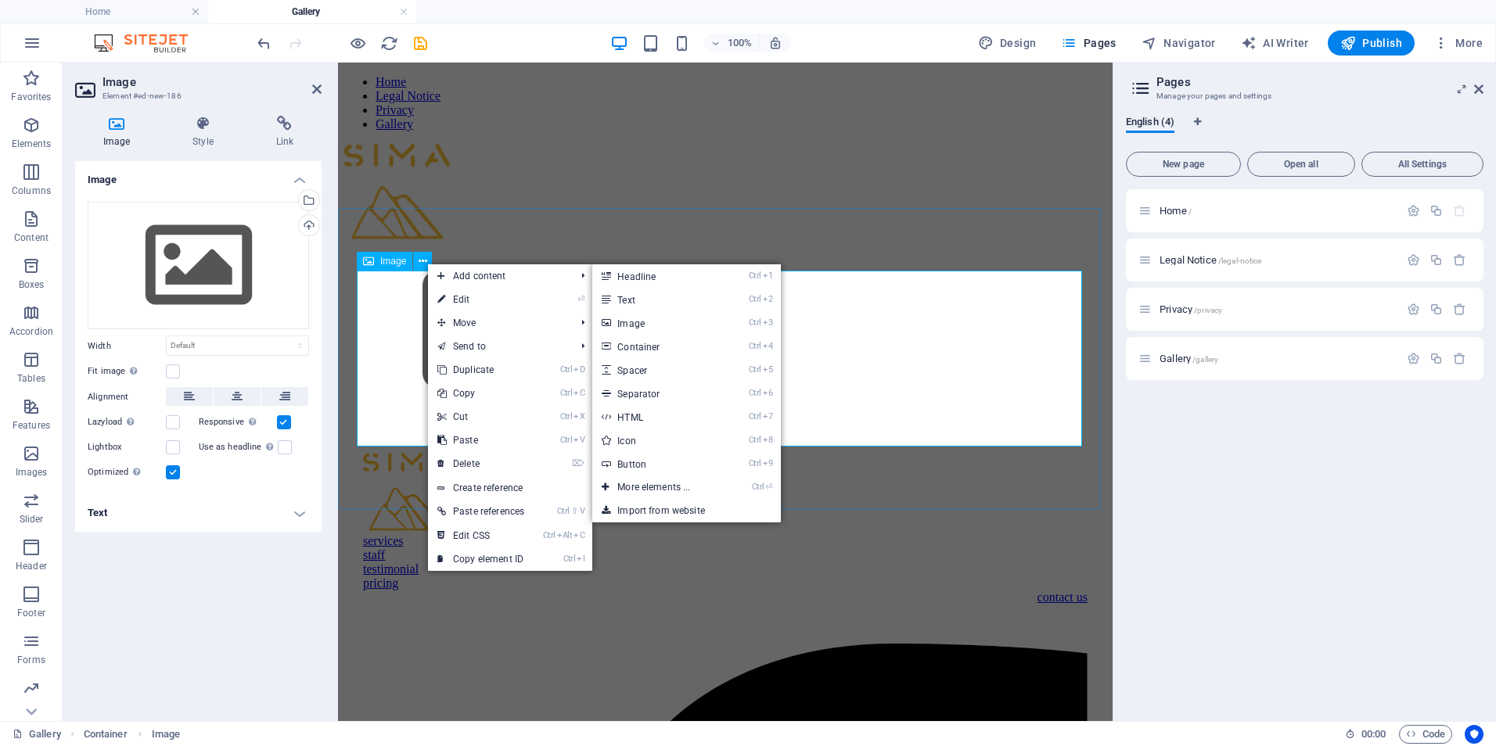
click at [372, 314] on figure at bounding box center [725, 332] width 762 height 179
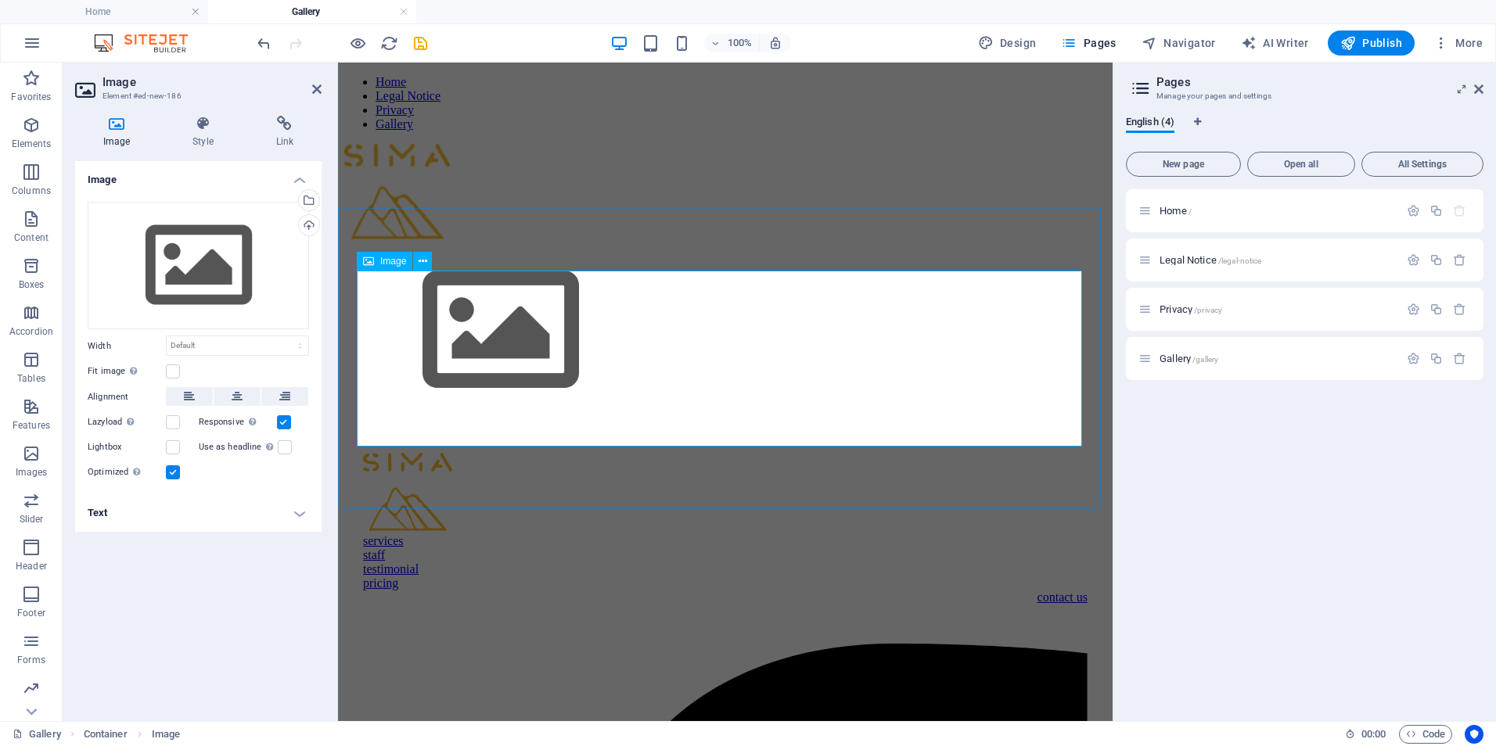
click at [439, 329] on figure at bounding box center [725, 332] width 762 height 179
click at [217, 270] on div "Drag files here, click to choose files or select files from Files or our free s…" at bounding box center [198, 266] width 221 height 128
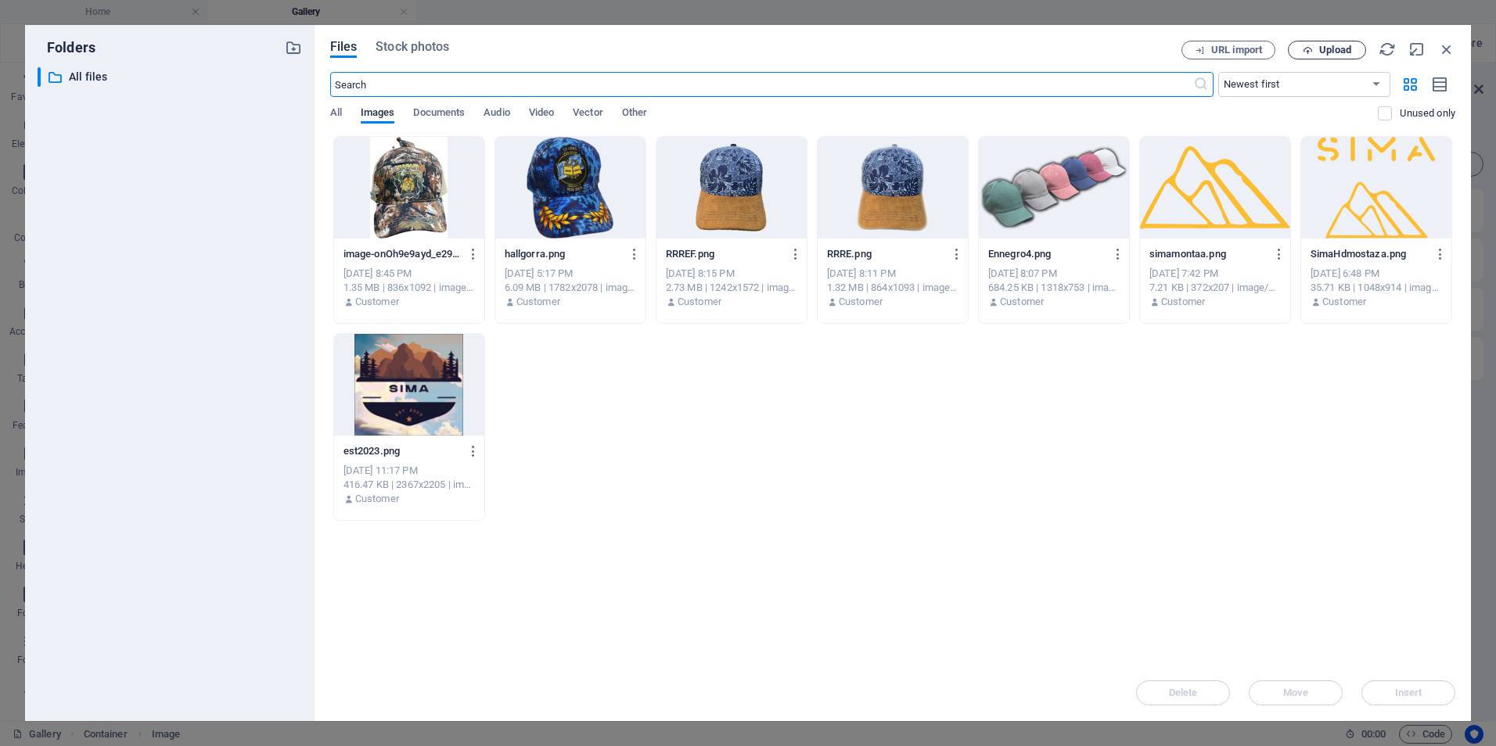
click at [1331, 53] on span "Upload" at bounding box center [1335, 49] width 32 height 9
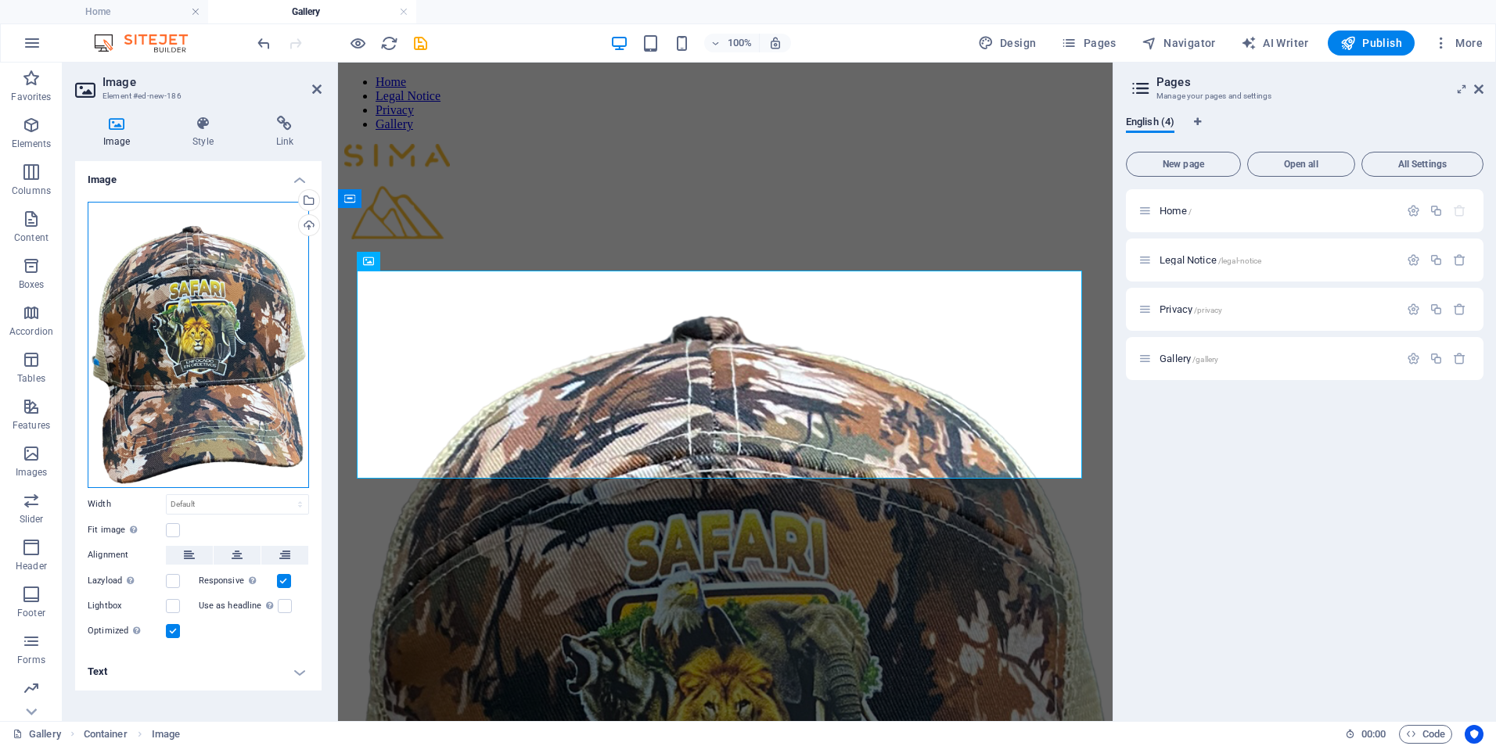
click at [258, 342] on div "Drag files here, click to choose files or select files from Files or our free s…" at bounding box center [198, 345] width 221 height 286
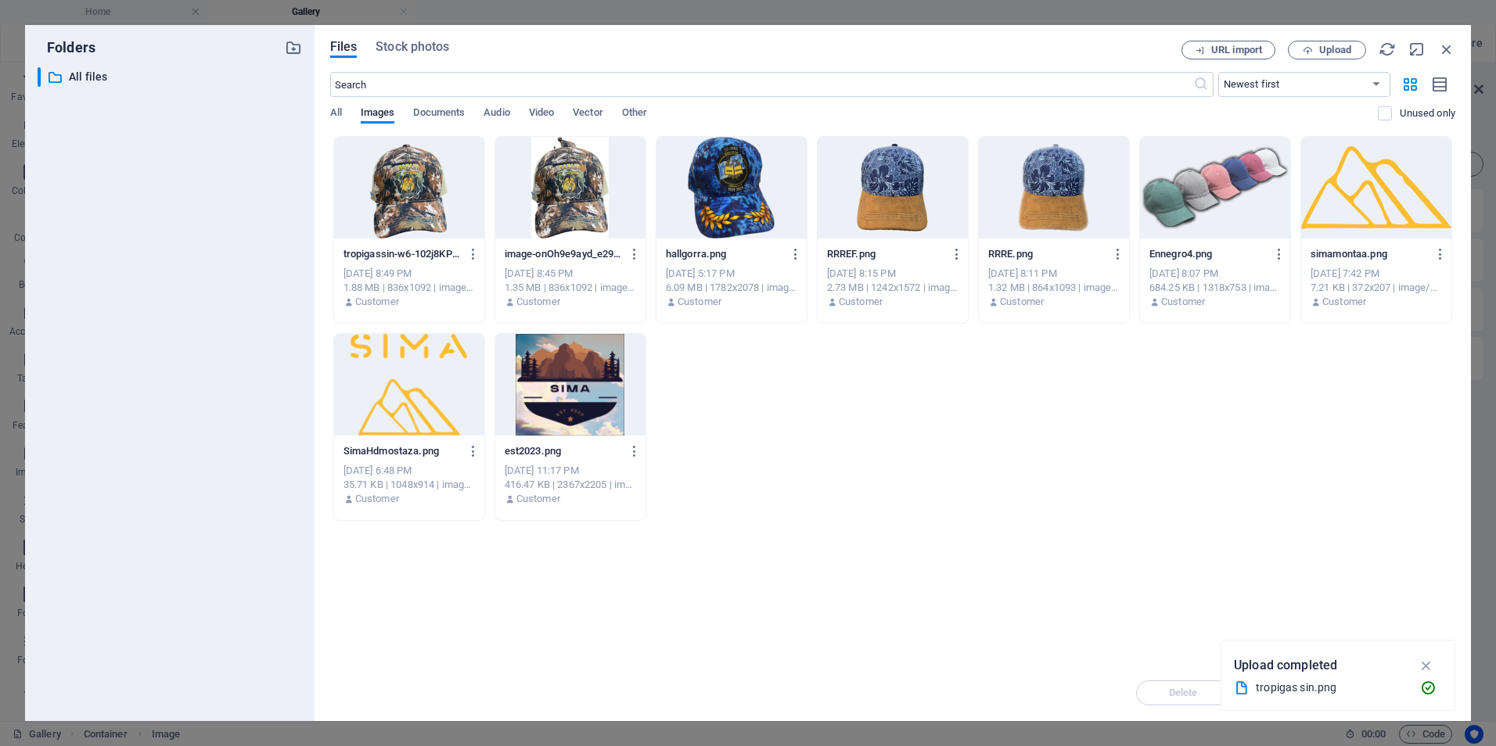
drag, startPoint x: 258, startPoint y: 342, endPoint x: 415, endPoint y: 198, distance: 213.2
click at [415, 198] on div at bounding box center [409, 188] width 150 height 102
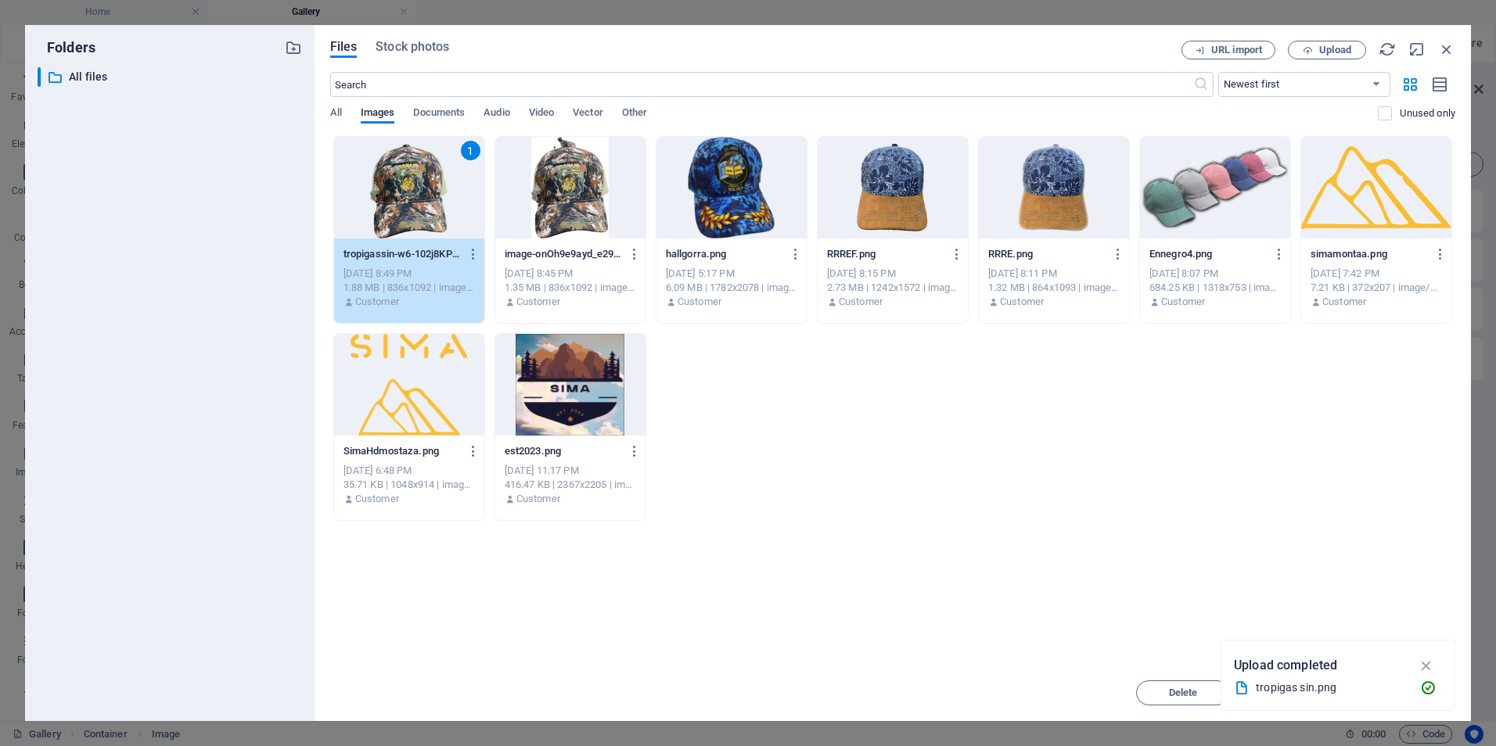
click at [415, 198] on div "1" at bounding box center [409, 188] width 150 height 102
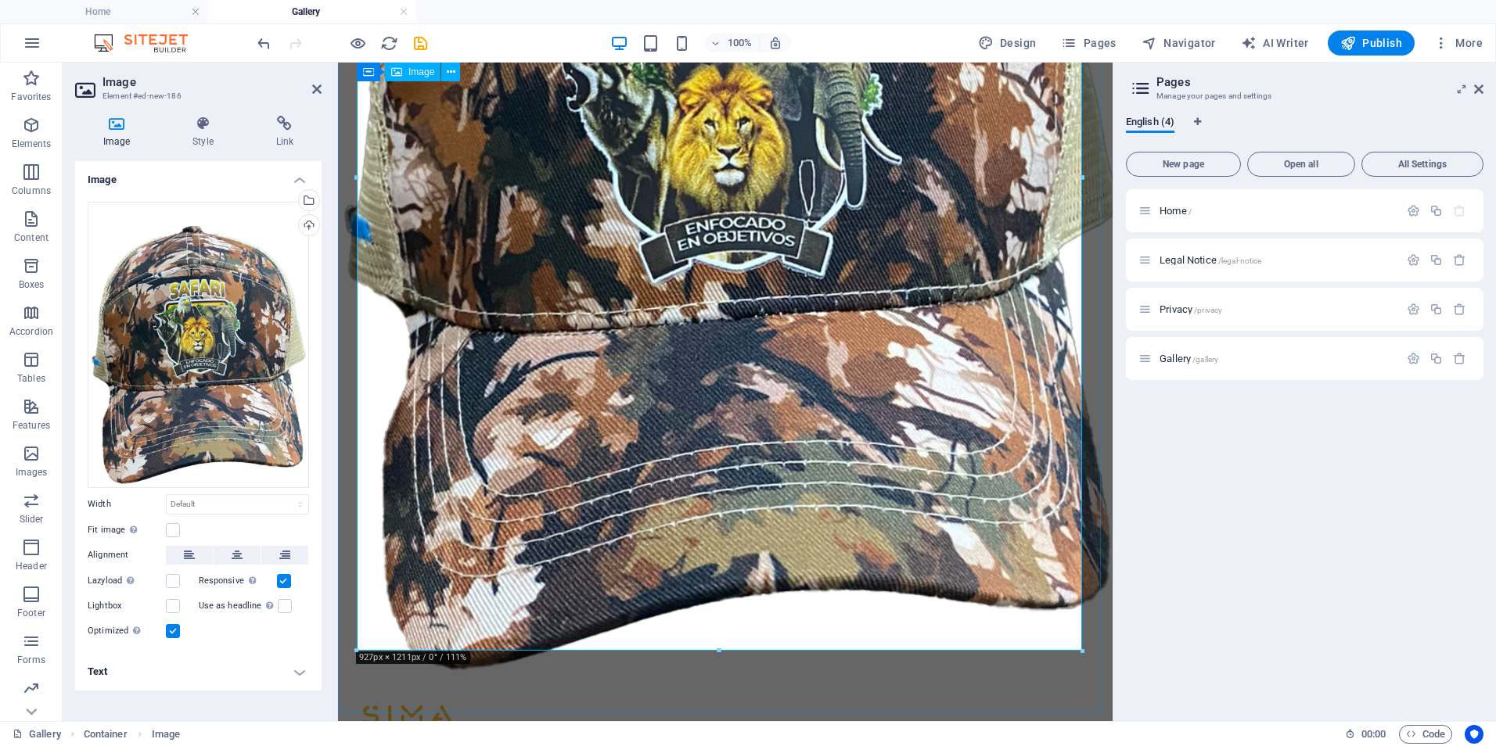
scroll to position [704, 0]
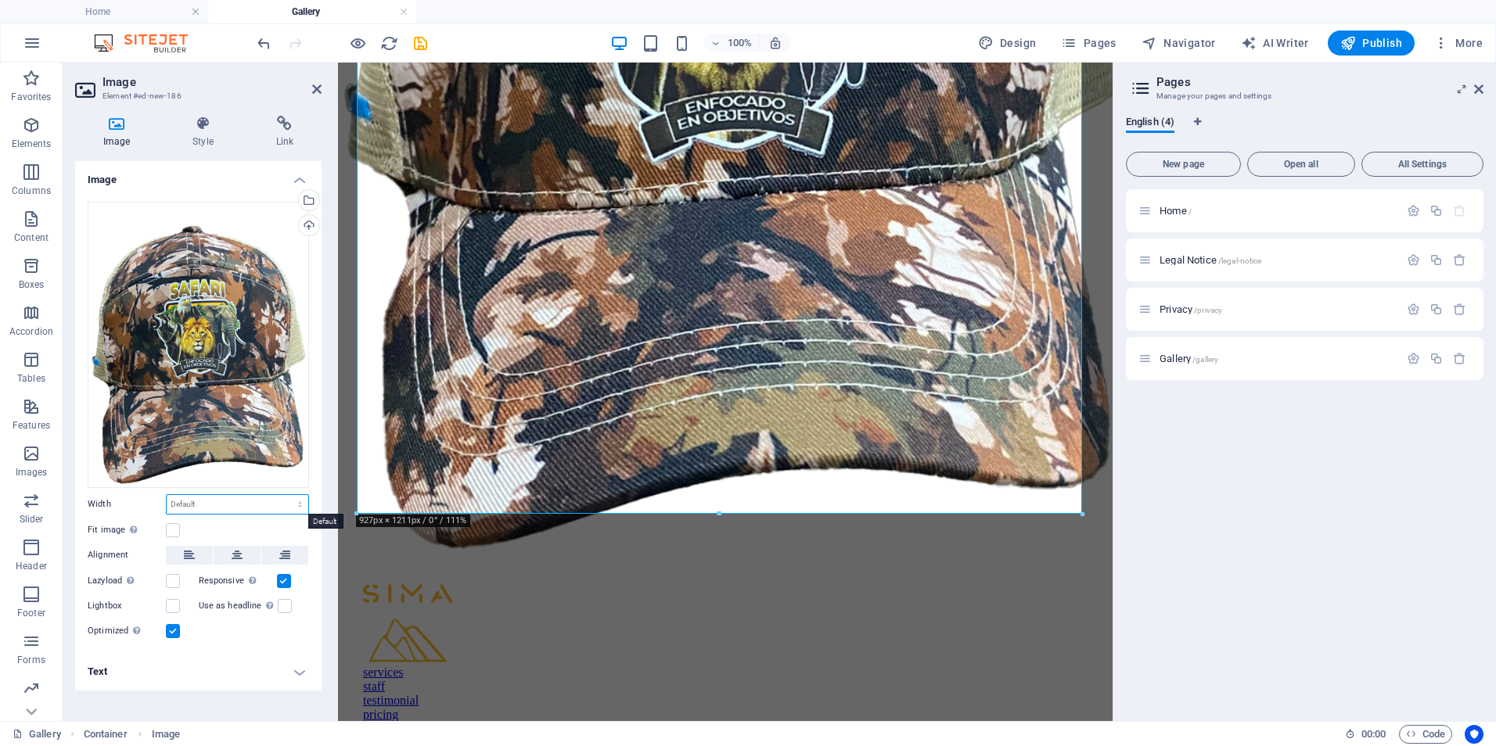
click at [307, 509] on select "Default auto px rem % em vh vw" at bounding box center [238, 504] width 142 height 19
click at [167, 495] on select "Default auto px rem % em vh vw" at bounding box center [238, 504] width 142 height 19
click at [297, 505] on select "Default auto px rem % em vh vw" at bounding box center [238, 504] width 142 height 19
select select "px"
click at [286, 495] on select "Default auto px rem % em vh vw" at bounding box center [238, 504] width 142 height 19
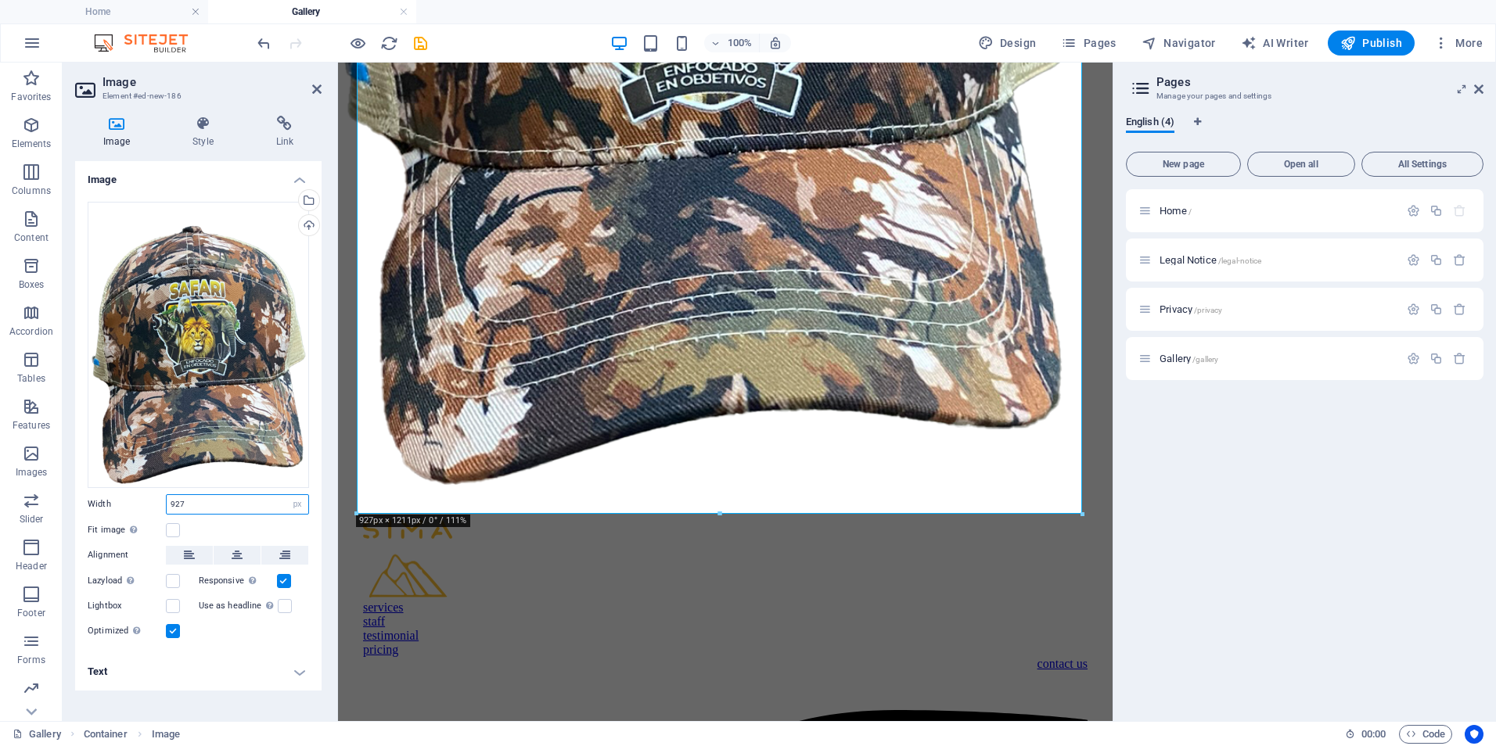
click at [229, 509] on input "927" at bounding box center [238, 504] width 142 height 19
drag, startPoint x: 198, startPoint y: 502, endPoint x: 136, endPoint y: 505, distance: 61.9
click at [136, 505] on div "Width 927 Default auto px rem % em vh vw" at bounding box center [198, 504] width 221 height 20
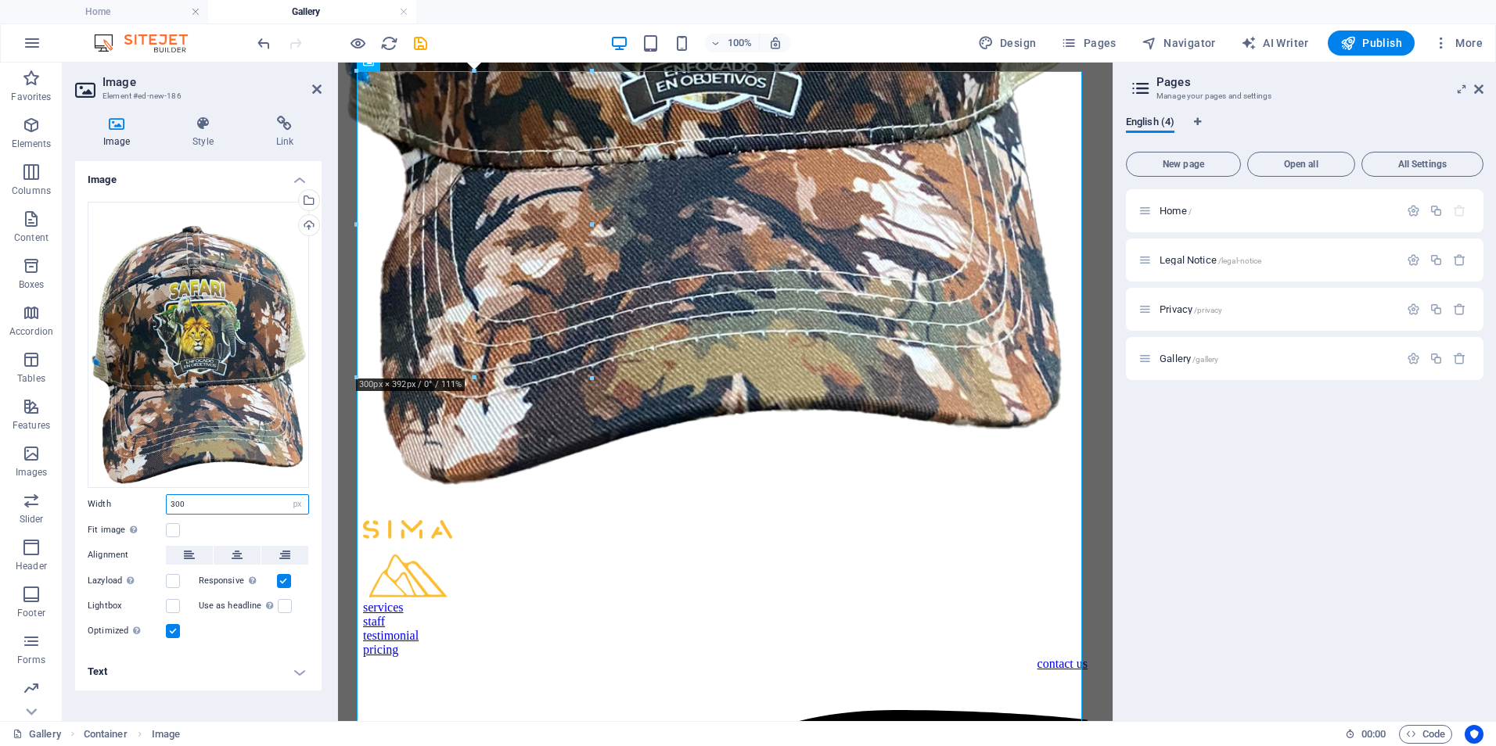
scroll to position [200, 0]
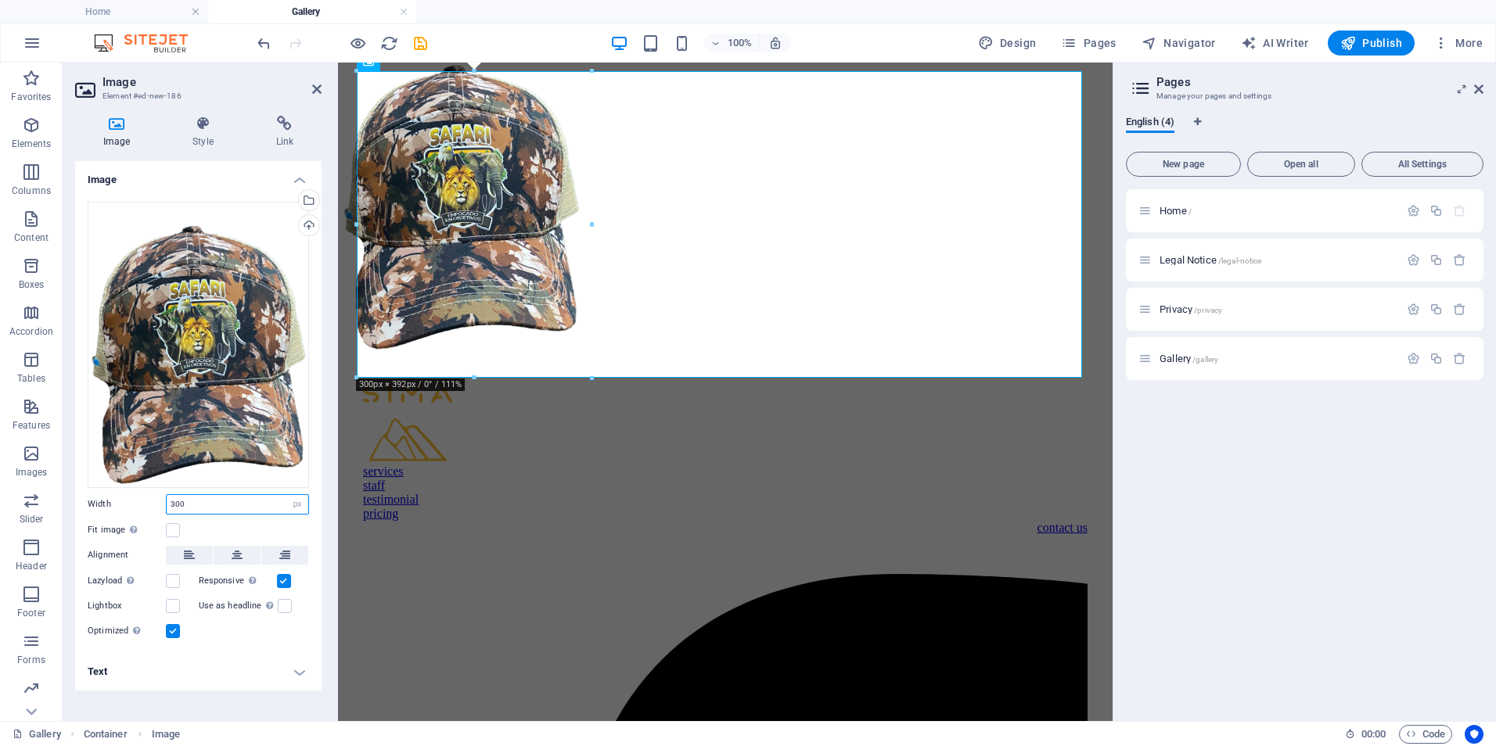
type input "300"
click at [242, 669] on h4 "Text" at bounding box center [198, 672] width 246 height 38
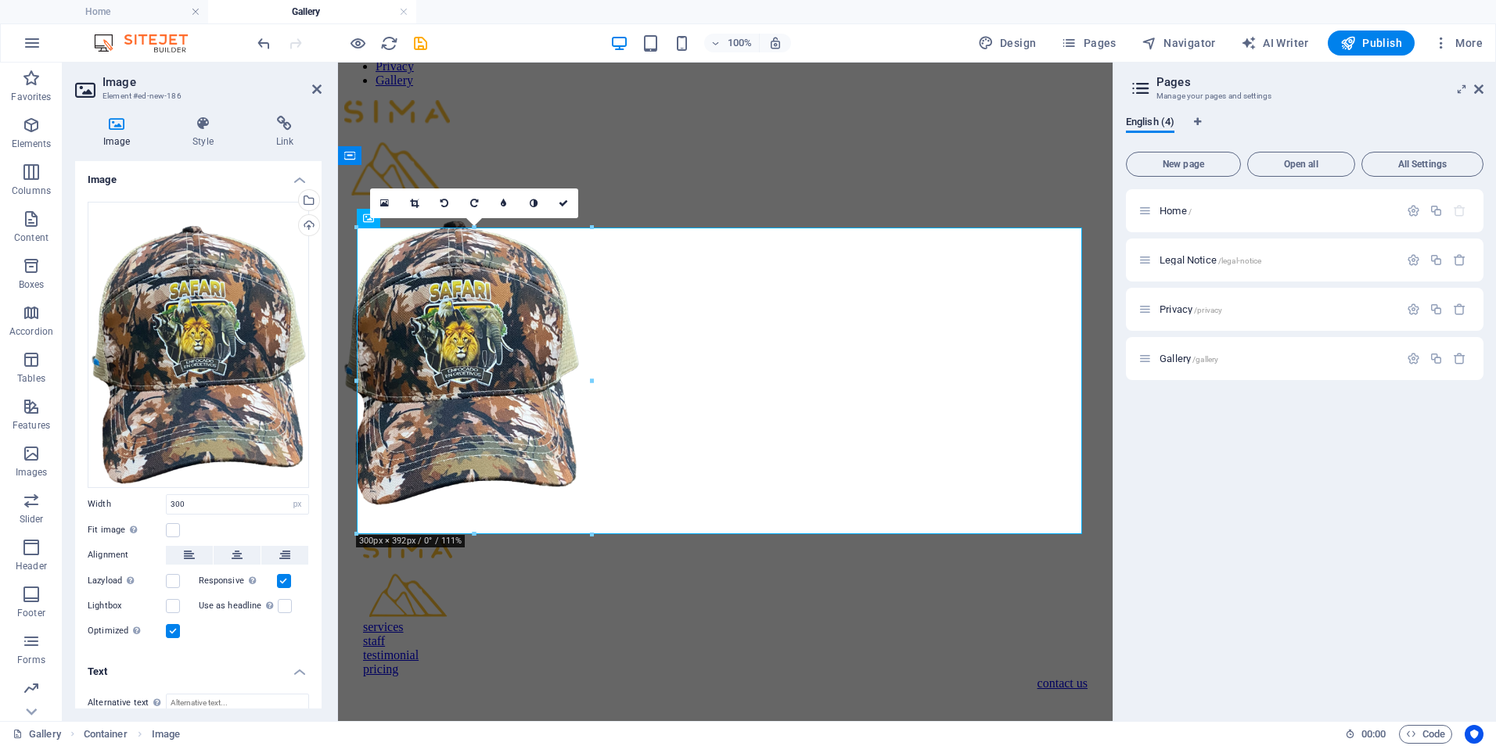
scroll to position [43, 0]
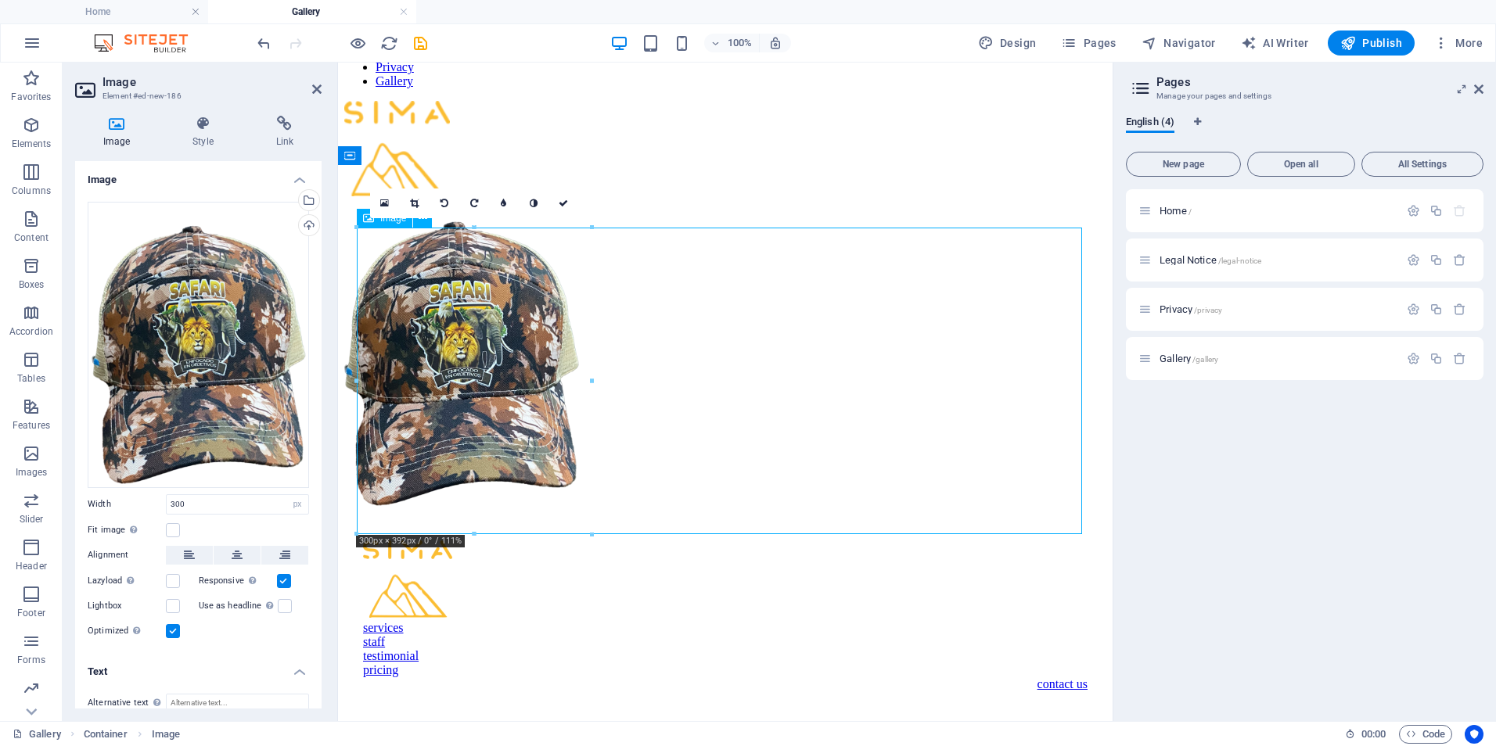
drag, startPoint x: 505, startPoint y: 363, endPoint x: 627, endPoint y: 363, distance: 122.1
click at [627, 363] on figure at bounding box center [725, 355] width 762 height 310
click at [513, 397] on figure at bounding box center [725, 355] width 762 height 310
click at [241, 551] on button at bounding box center [237, 555] width 47 height 19
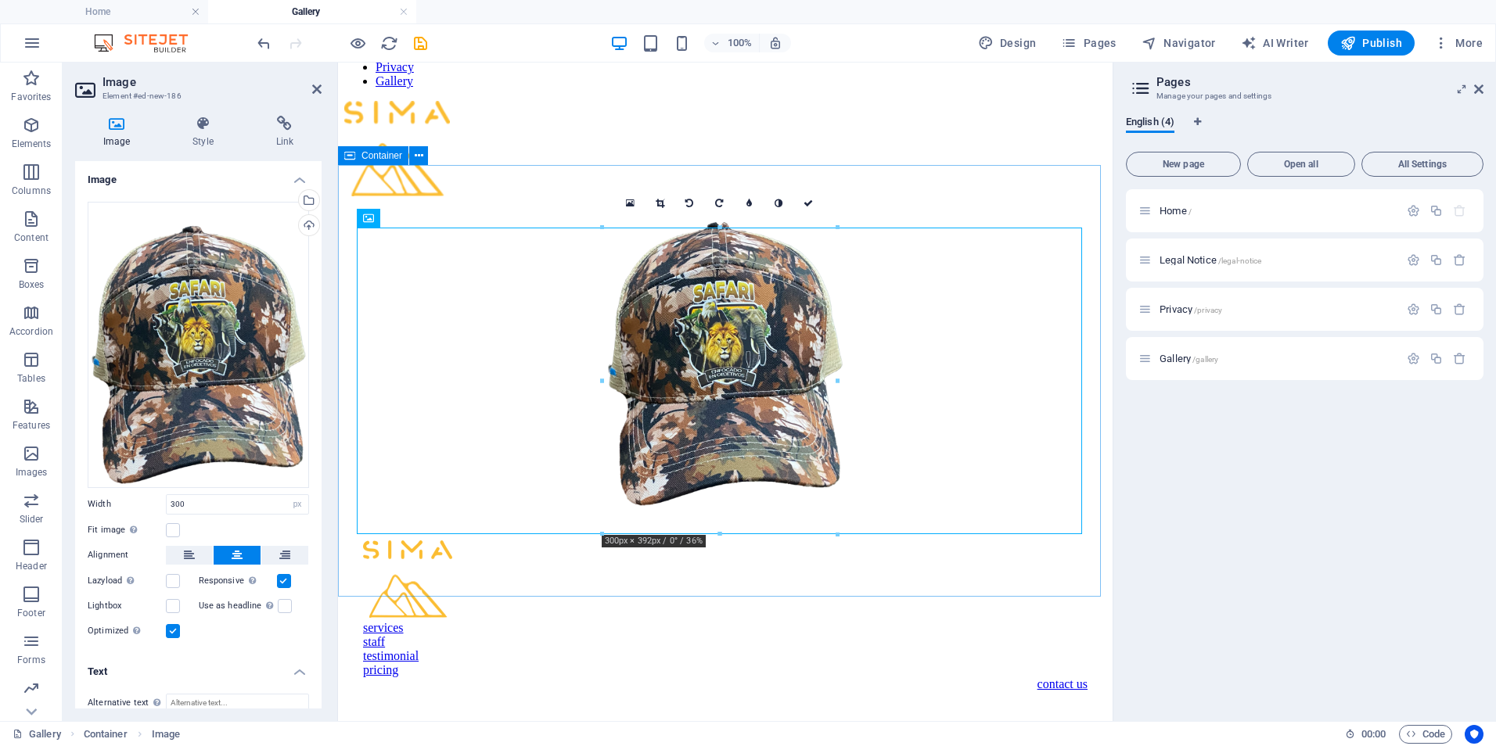
click at [451, 509] on div at bounding box center [725, 355] width 762 height 310
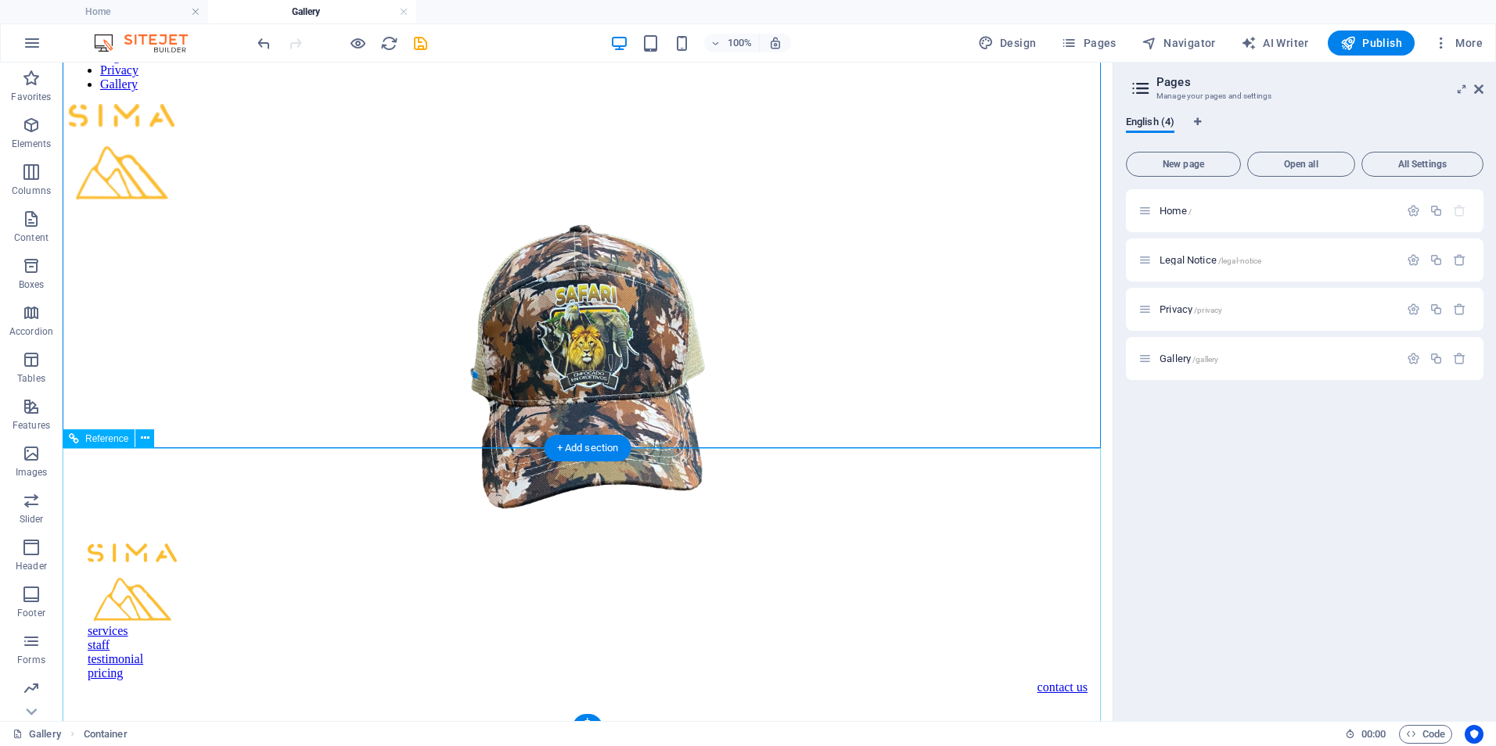
scroll to position [0, 0]
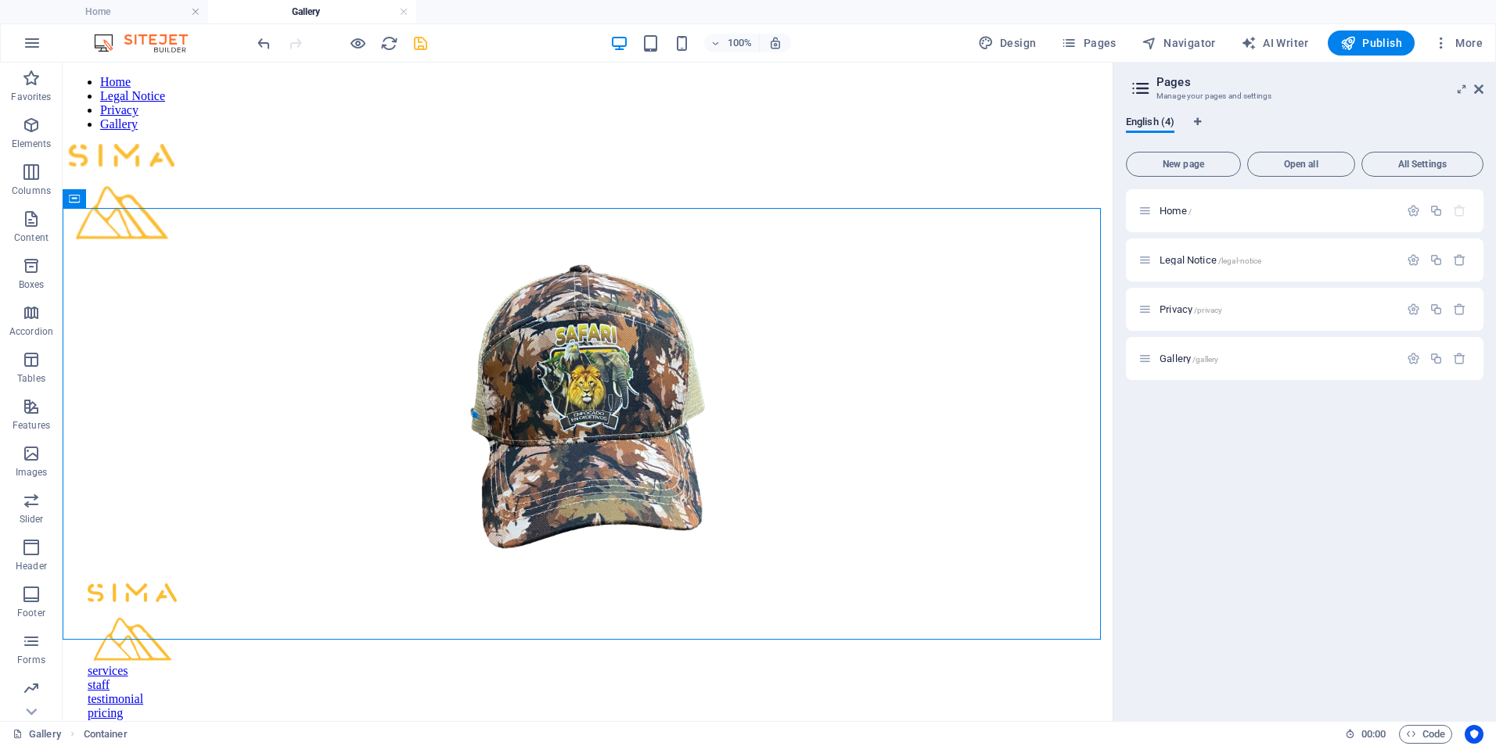
click at [422, 44] on icon "save" at bounding box center [421, 43] width 18 height 18
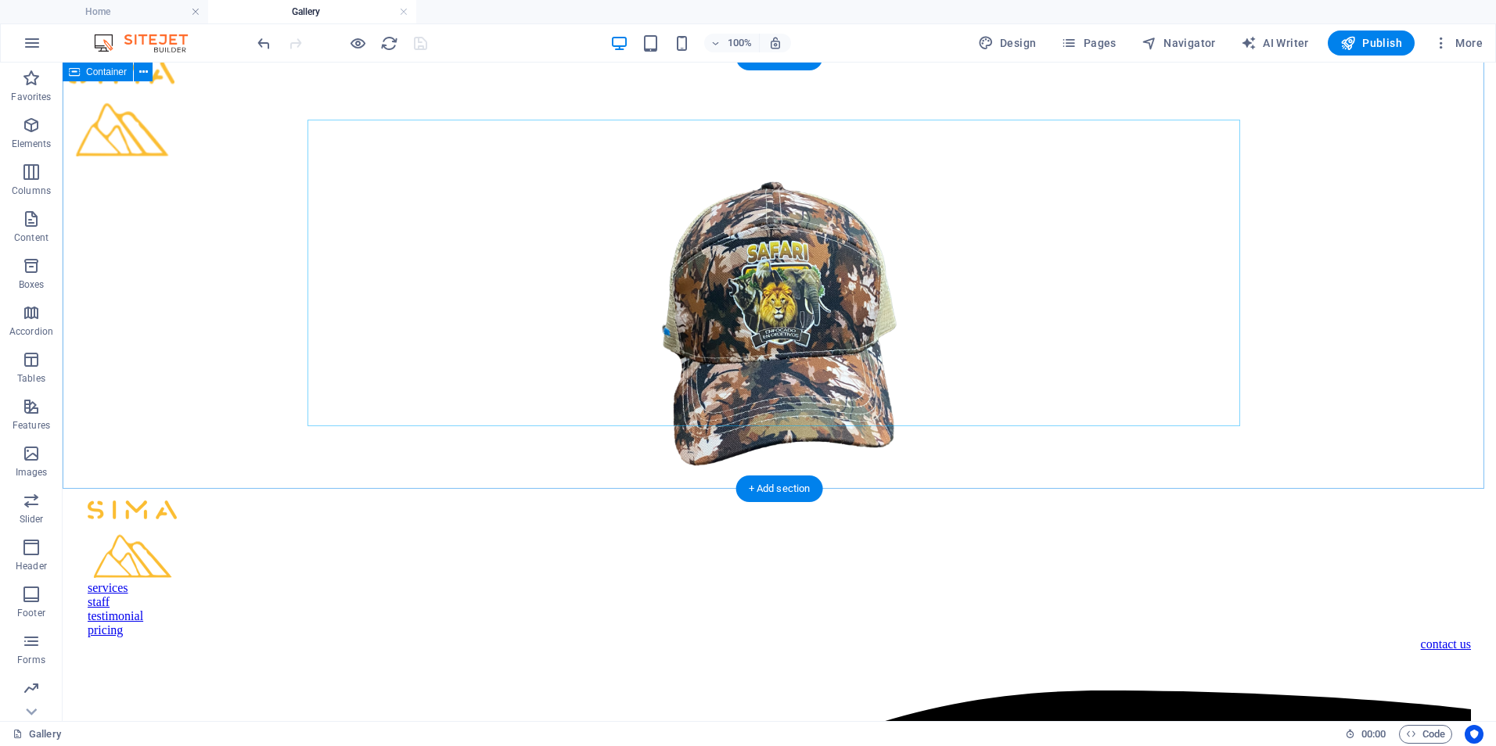
scroll to position [78, 0]
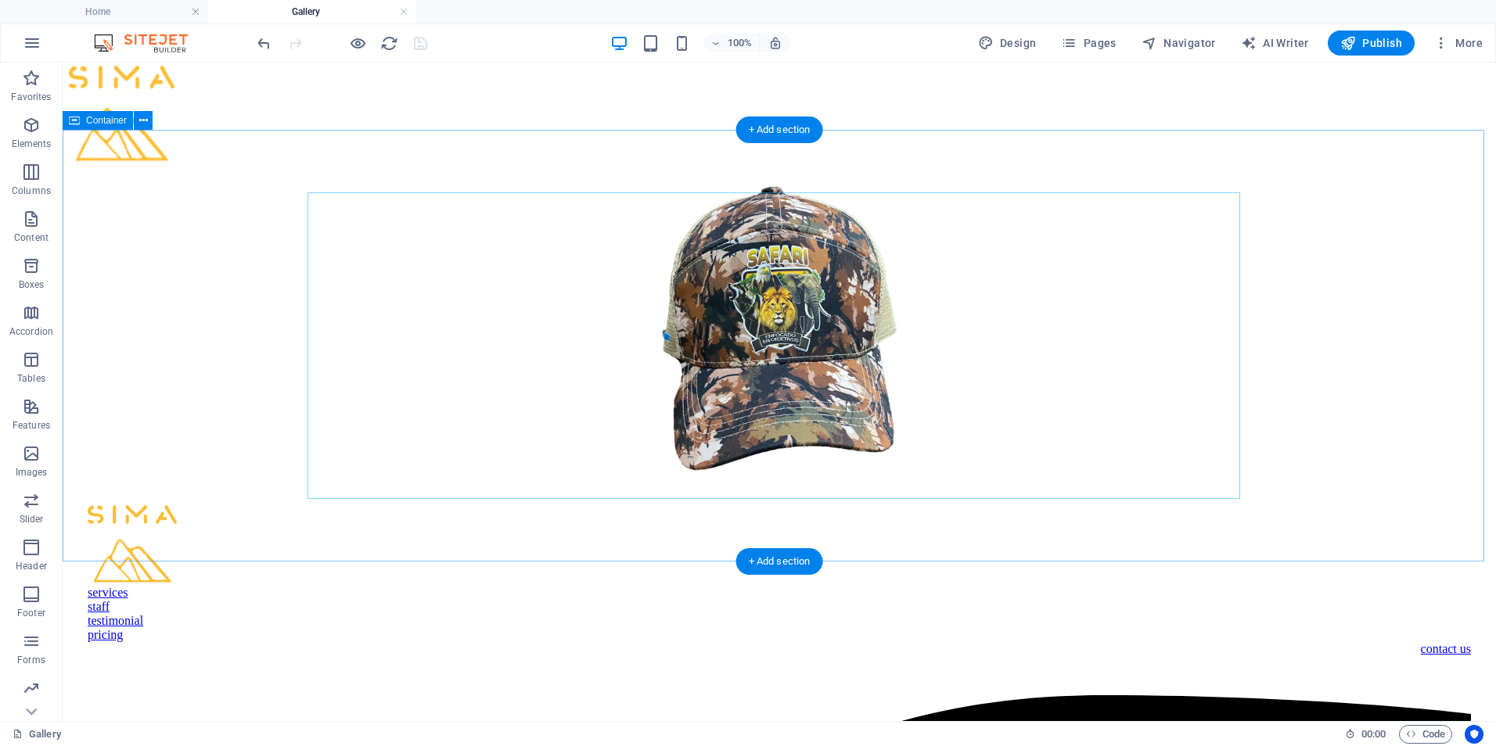
click at [714, 474] on div at bounding box center [779, 319] width 1421 height 310
click at [794, 126] on div "+ Add section" at bounding box center [779, 130] width 87 height 27
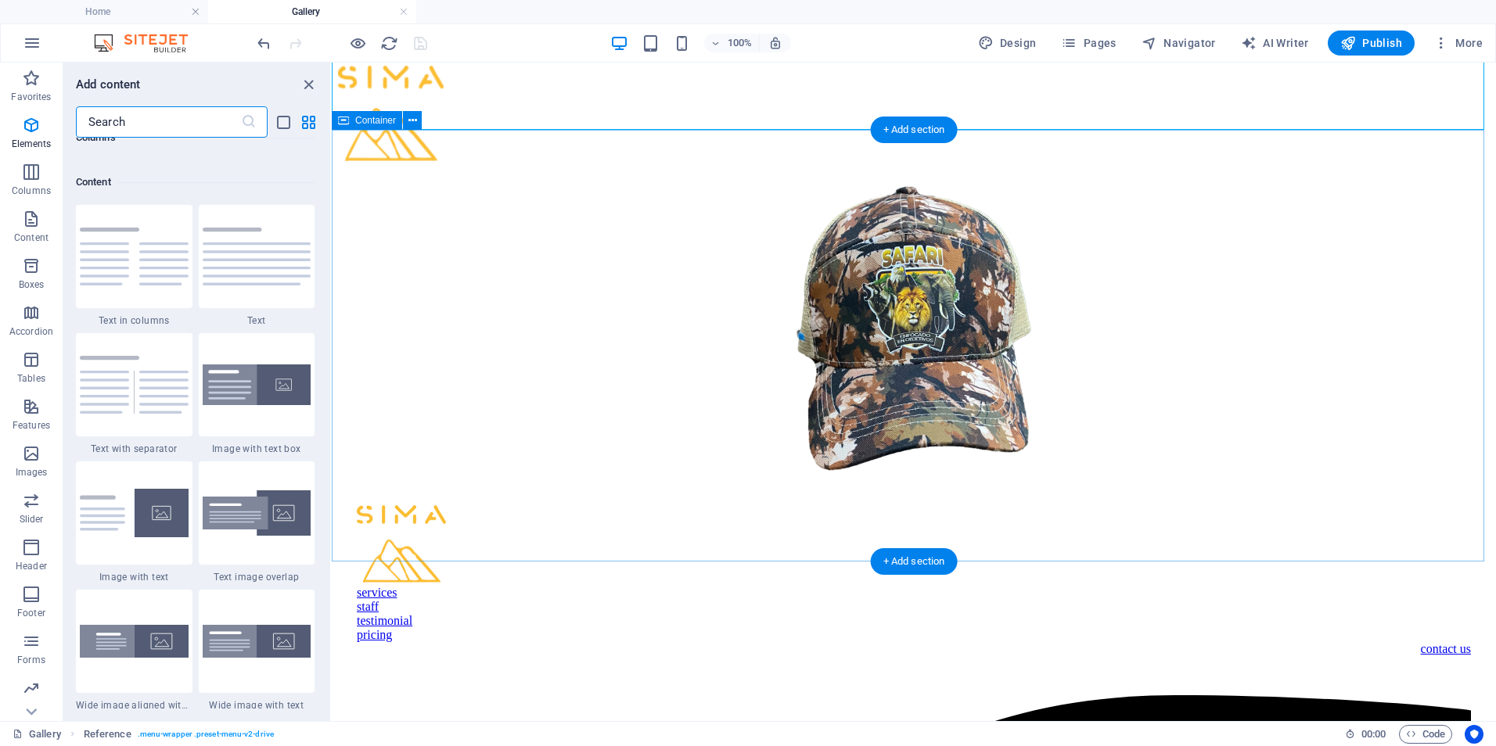
scroll to position [2738, 0]
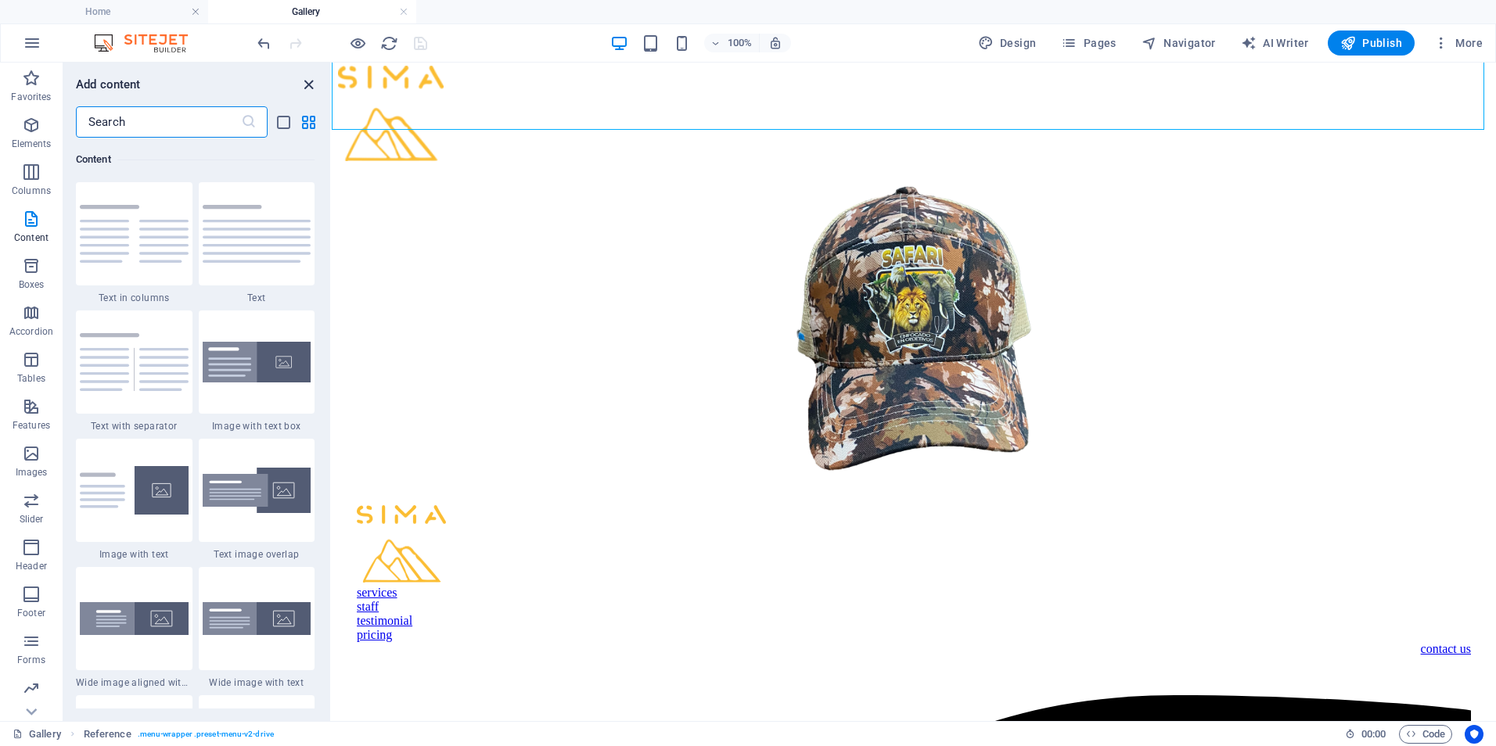
click at [309, 84] on icon "close panel" at bounding box center [309, 85] width 18 height 18
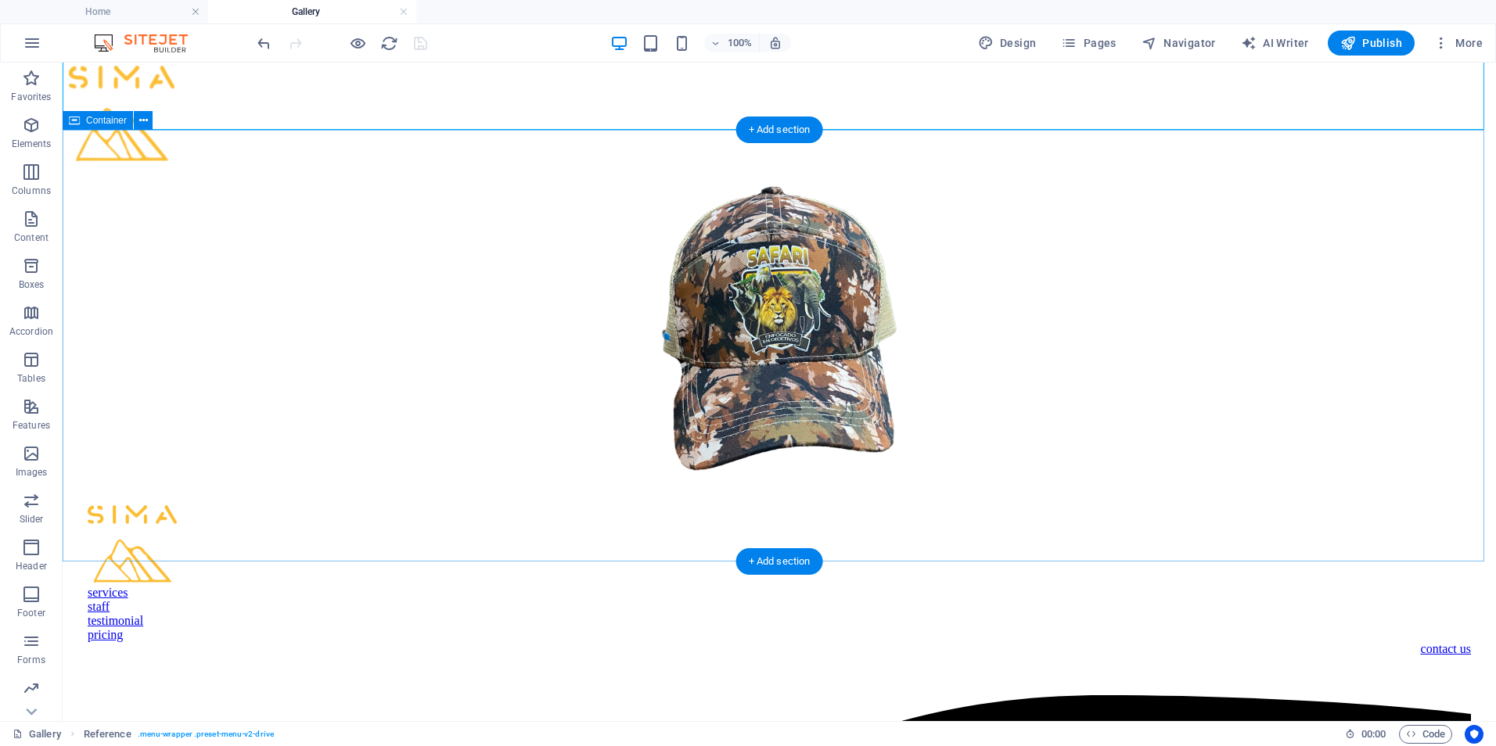
click at [827, 165] on div at bounding box center [779, 319] width 1421 height 310
click at [805, 554] on div "+ Add section" at bounding box center [779, 561] width 87 height 27
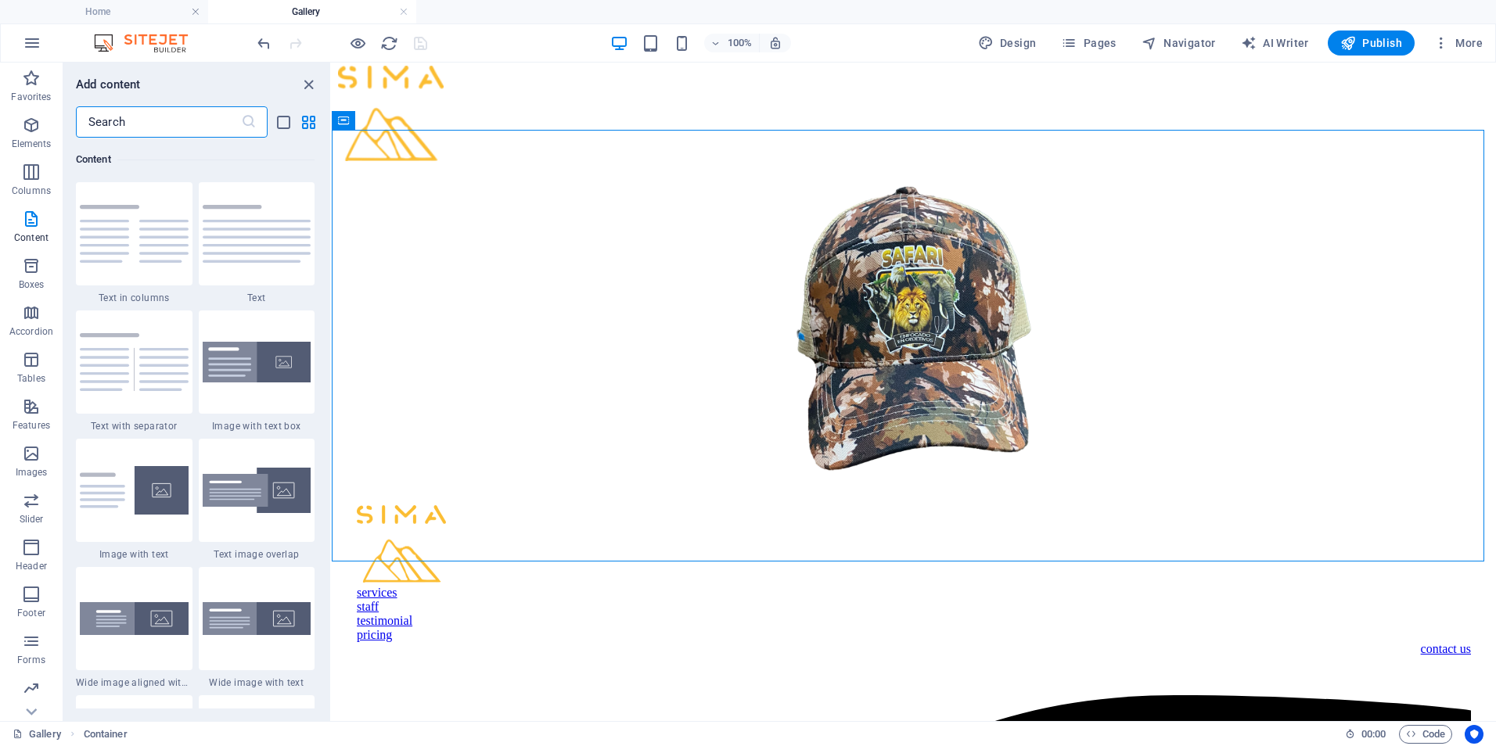
click at [189, 120] on input "text" at bounding box center [158, 121] width 165 height 31
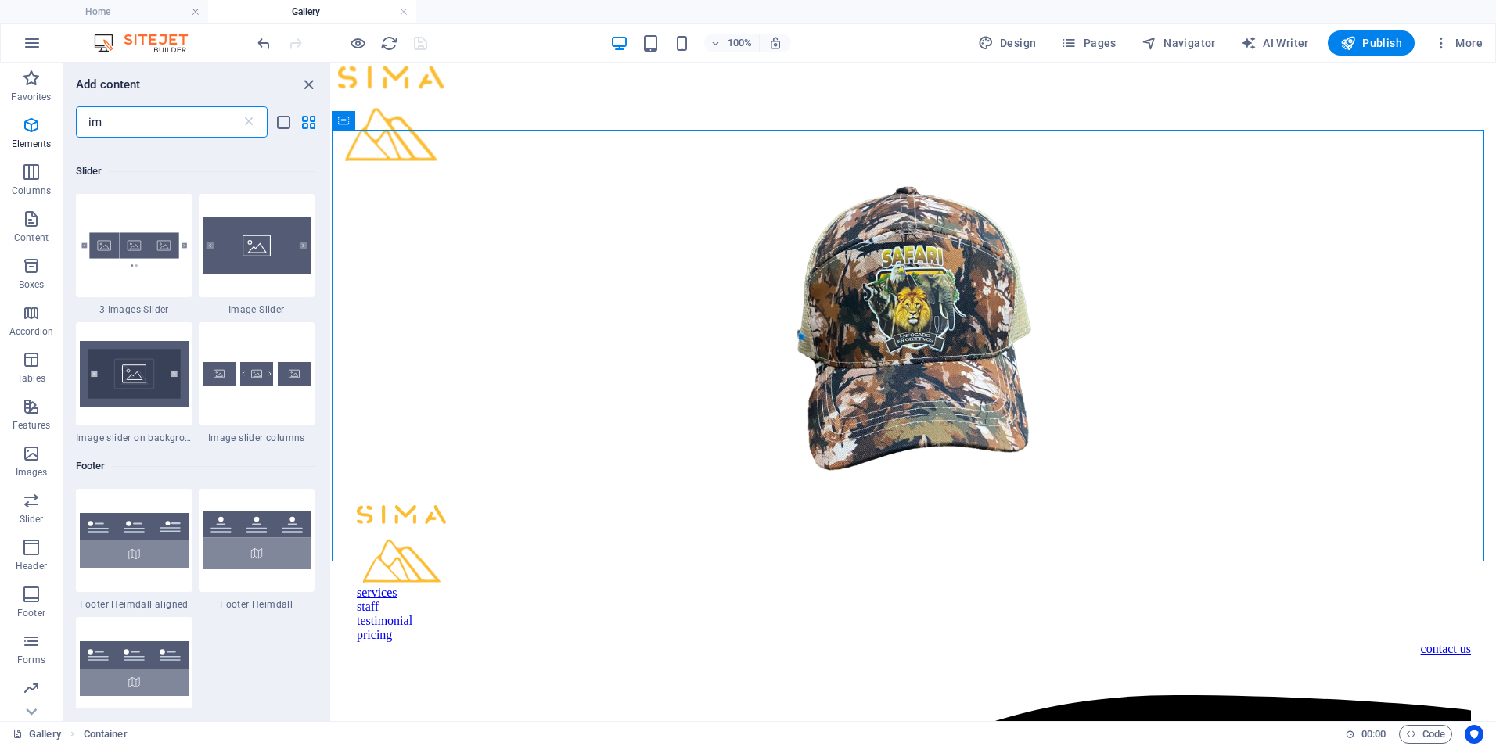
scroll to position [0, 0]
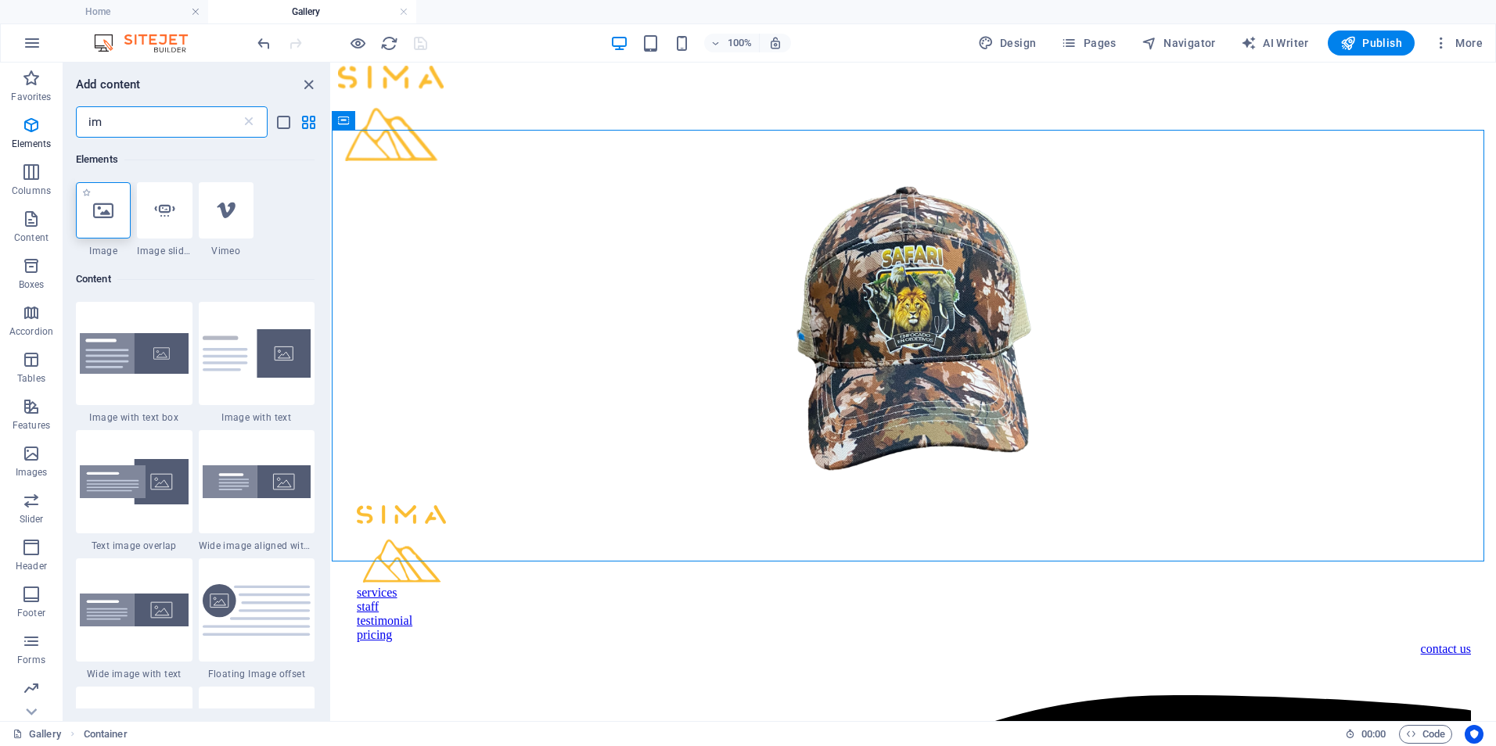
type input "im"
click at [106, 218] on icon at bounding box center [103, 210] width 20 height 20
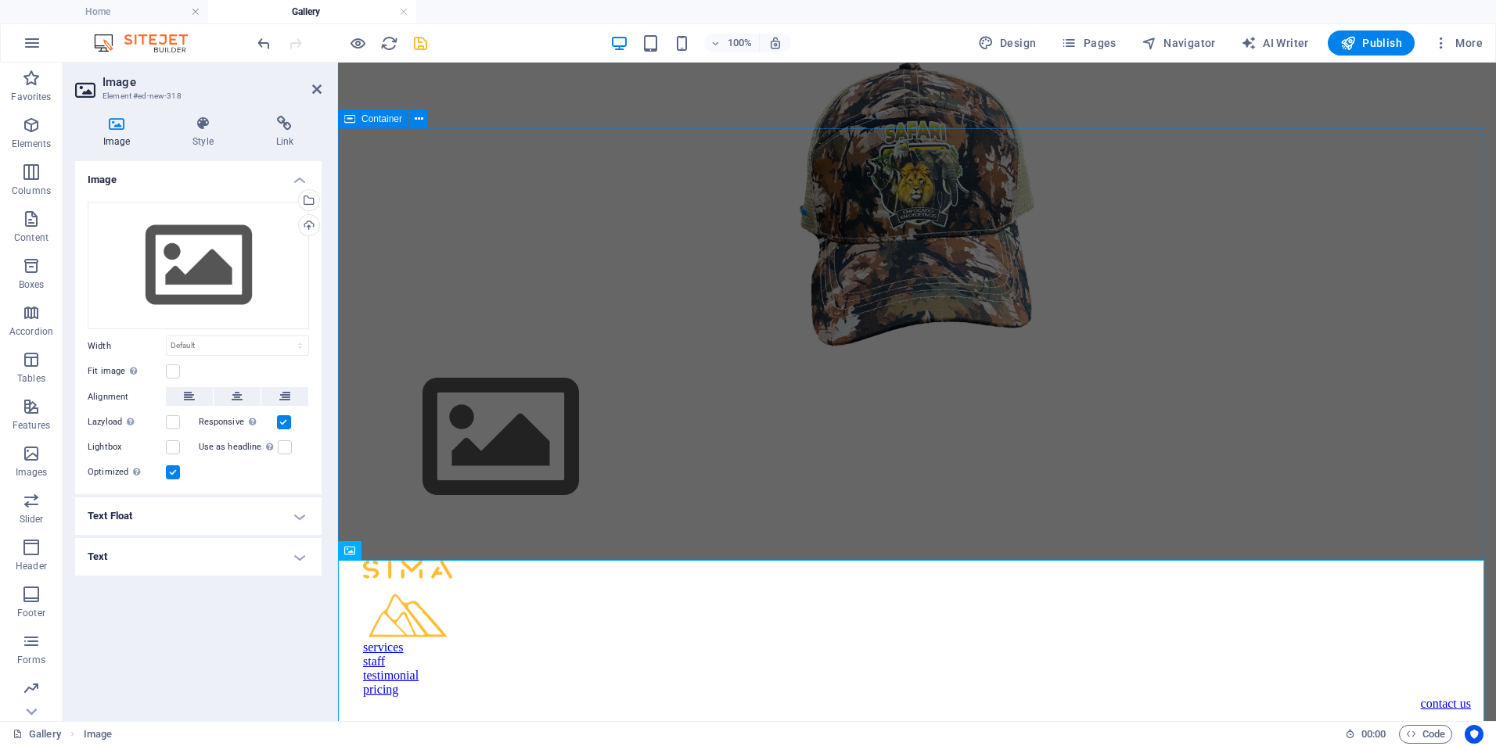
scroll to position [313, 0]
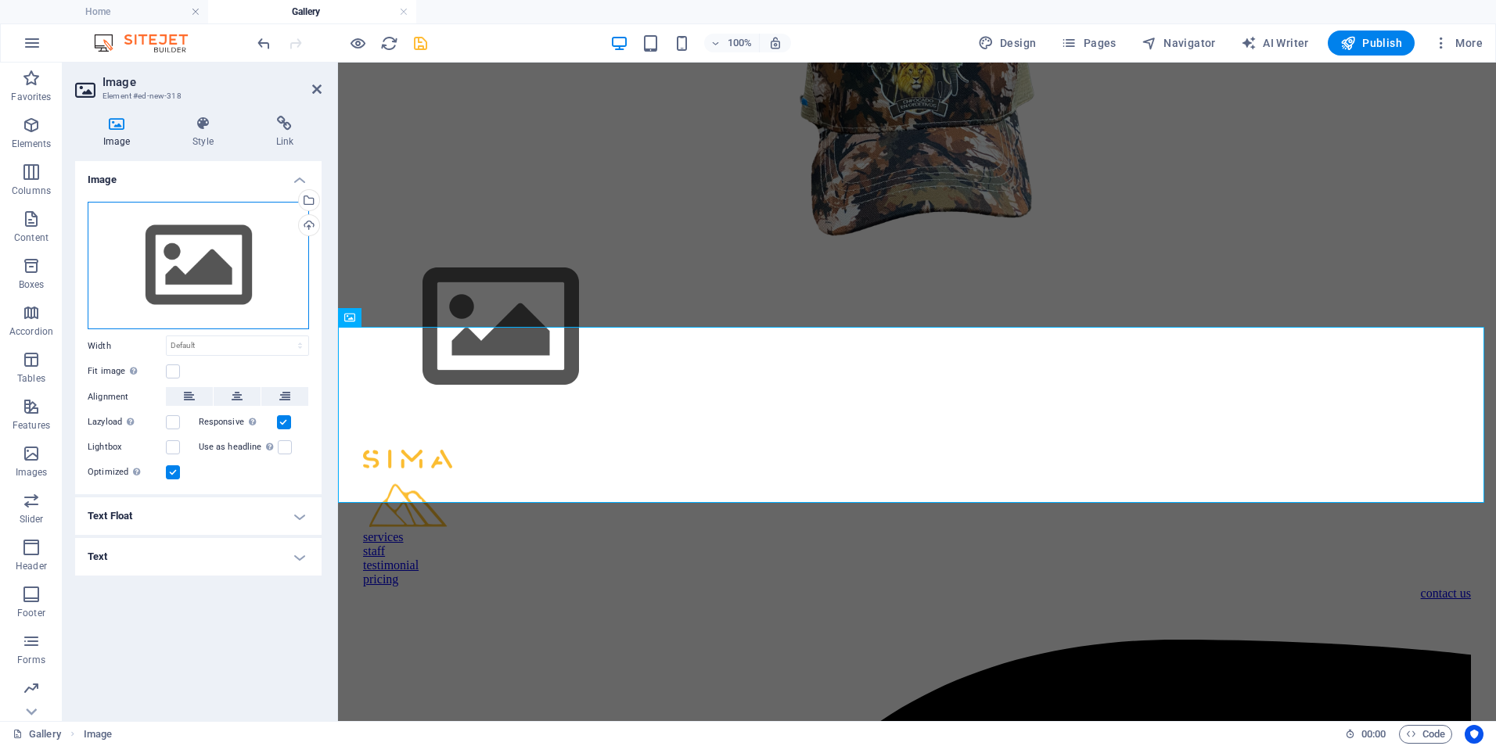
click at [214, 293] on div "Drag files here, click to choose files or select files from Files or our free s…" at bounding box center [198, 266] width 221 height 128
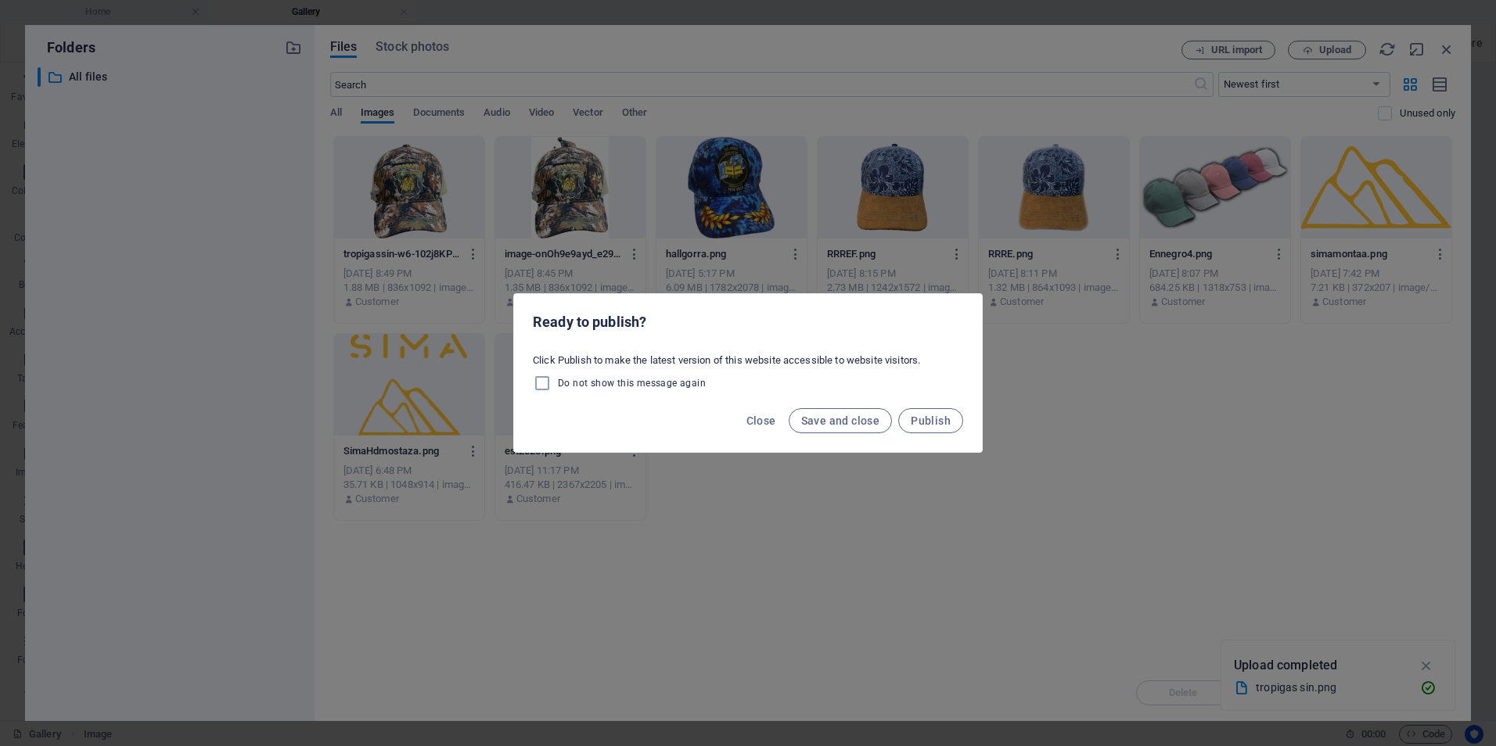
click at [484, 585] on div "Ready to publish? Click Publish to make the latest version of this website acce…" at bounding box center [748, 373] width 1496 height 746
click at [763, 425] on span "Close" at bounding box center [761, 421] width 30 height 13
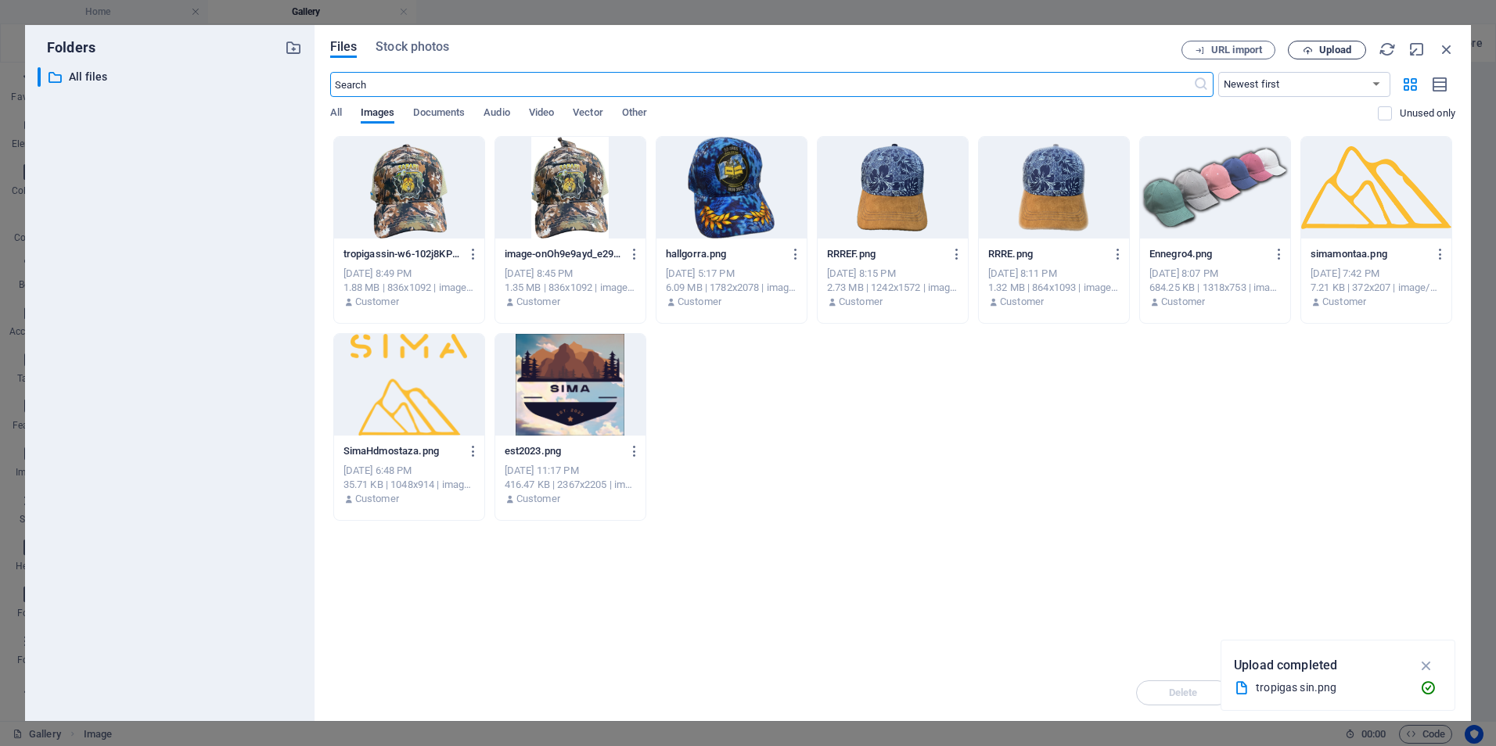
click at [1307, 58] on button "Upload" at bounding box center [1327, 50] width 78 height 19
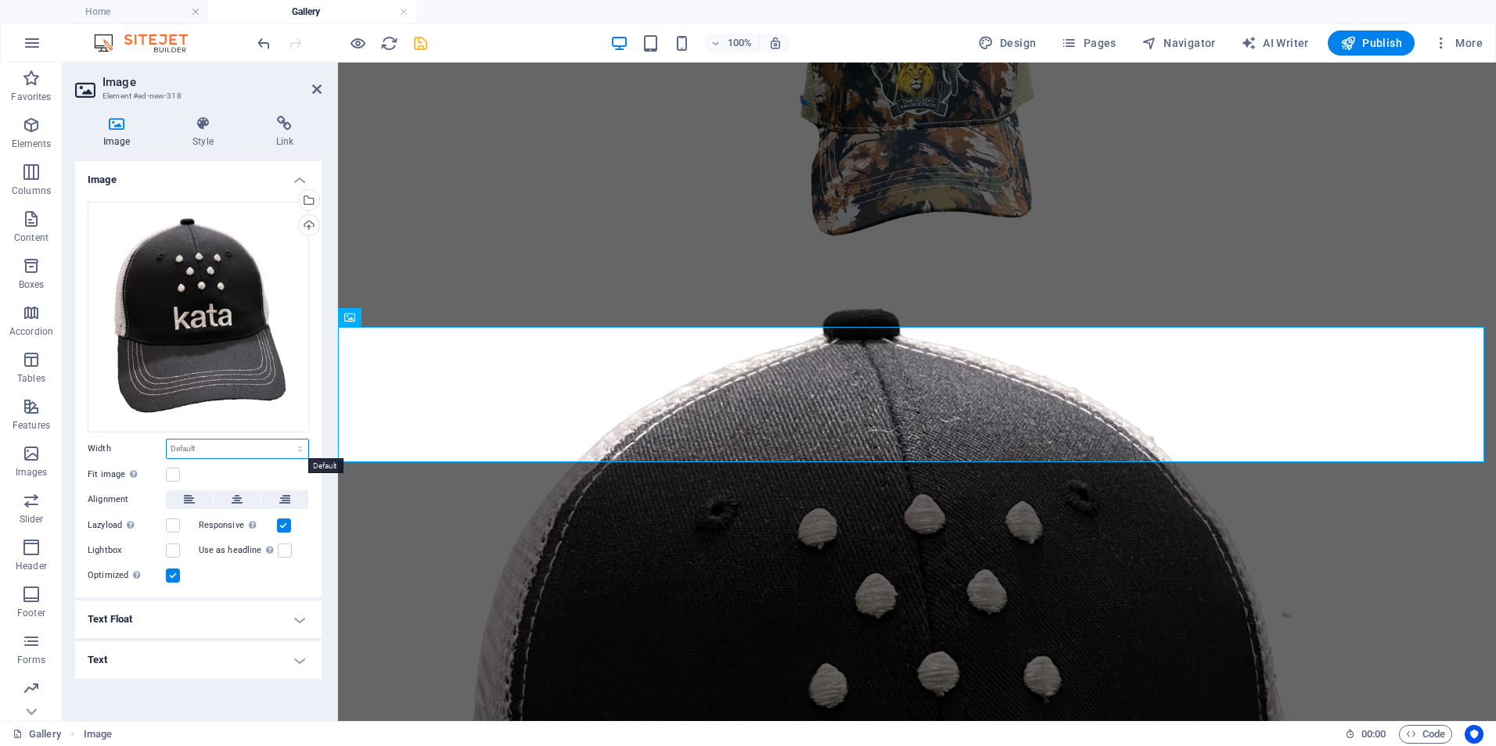
click at [232, 446] on select "Default auto px rem % em vh vw" at bounding box center [238, 449] width 142 height 19
select select "px"
click at [286, 440] on select "Default auto px rem % em vh vw" at bounding box center [238, 449] width 142 height 19
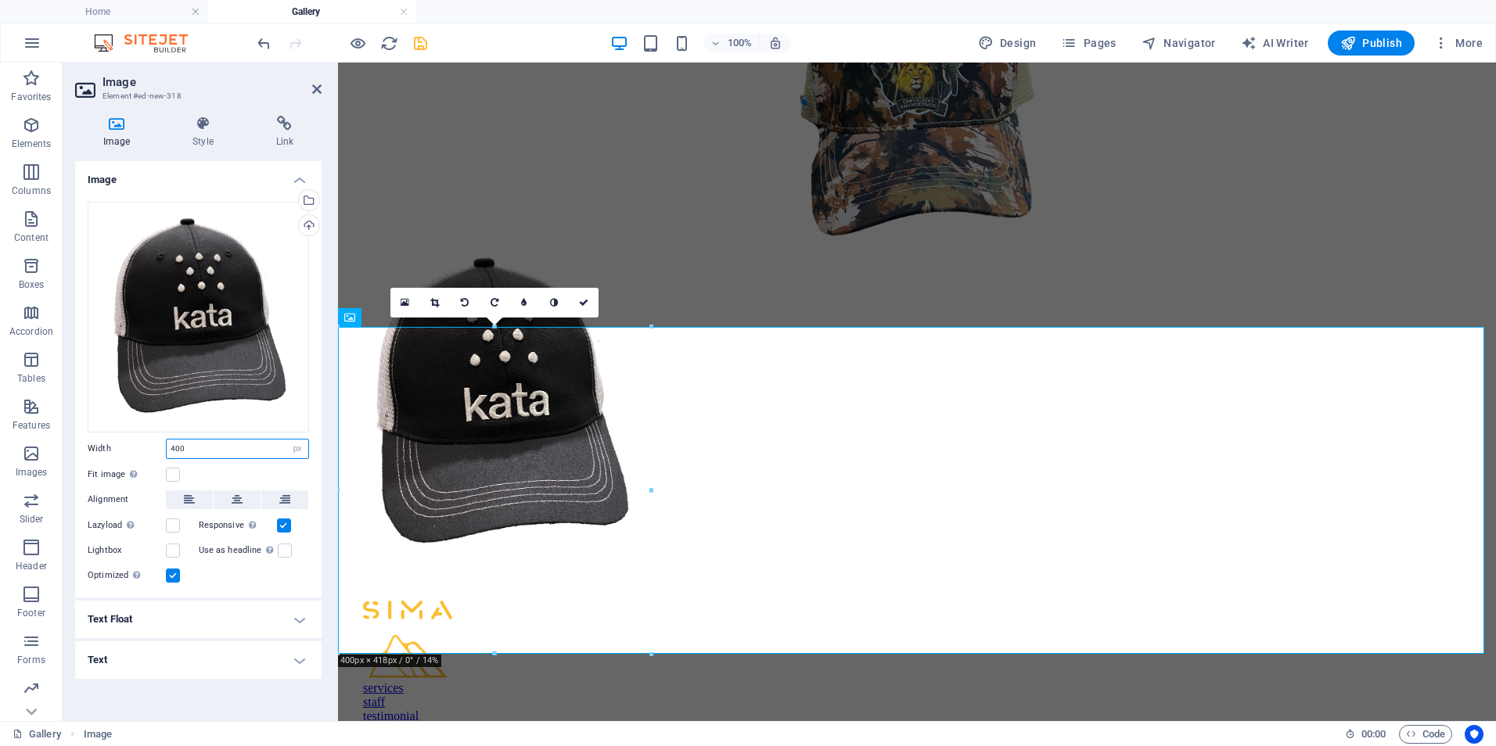
type input "400"
click at [182, 710] on div "Image Style Link Image Drag files here, click to choose files or select files f…" at bounding box center [198, 412] width 271 height 618
click at [480, 510] on figure at bounding box center [916, 404] width 1145 height 330
click at [240, 498] on div "Automatically load retina image and smartphone optimized sizes." at bounding box center [205, 492] width 125 height 47
click at [0, 0] on input "Responsive Automatically load retina image and smartphone optimized sizes." at bounding box center [0, 0] width 0 height 0
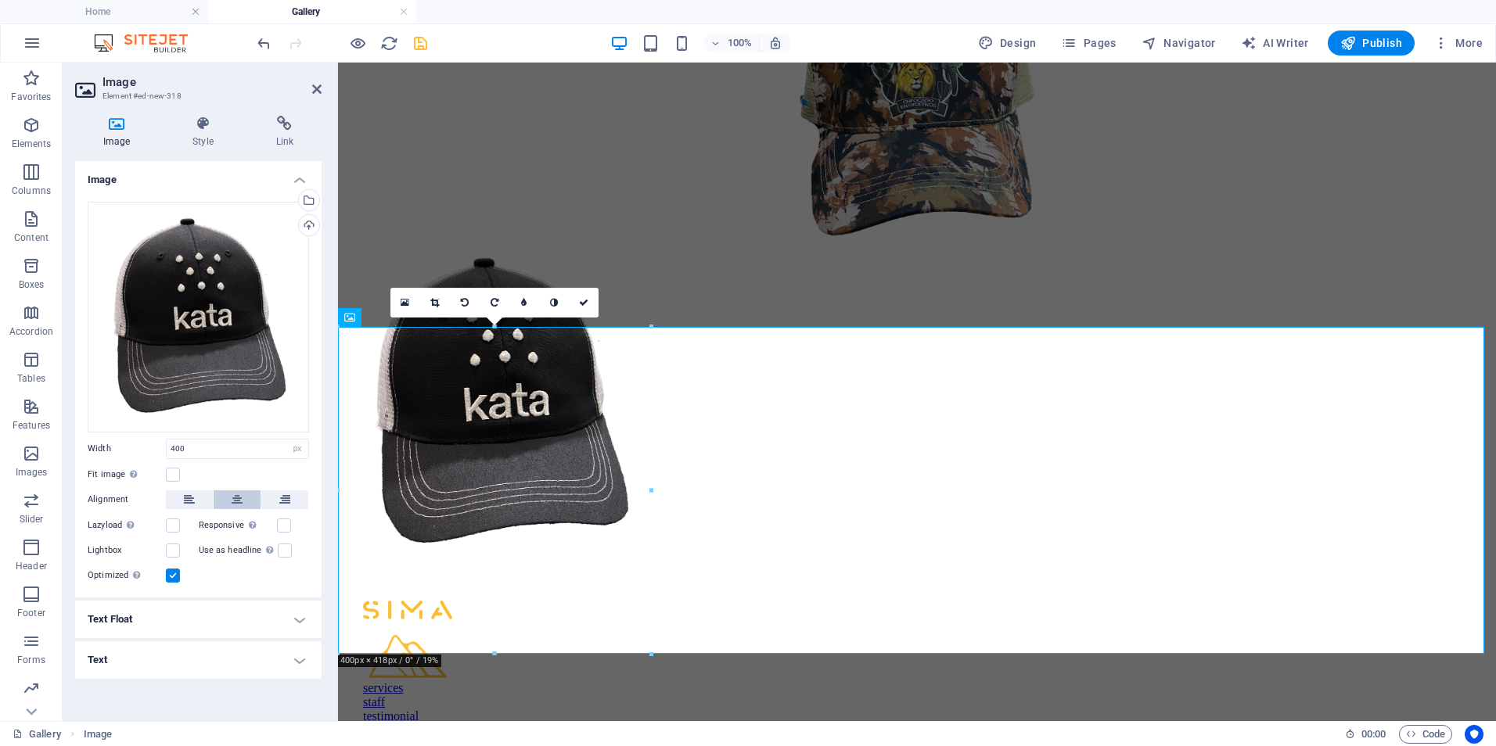
click at [240, 502] on icon at bounding box center [237, 500] width 11 height 19
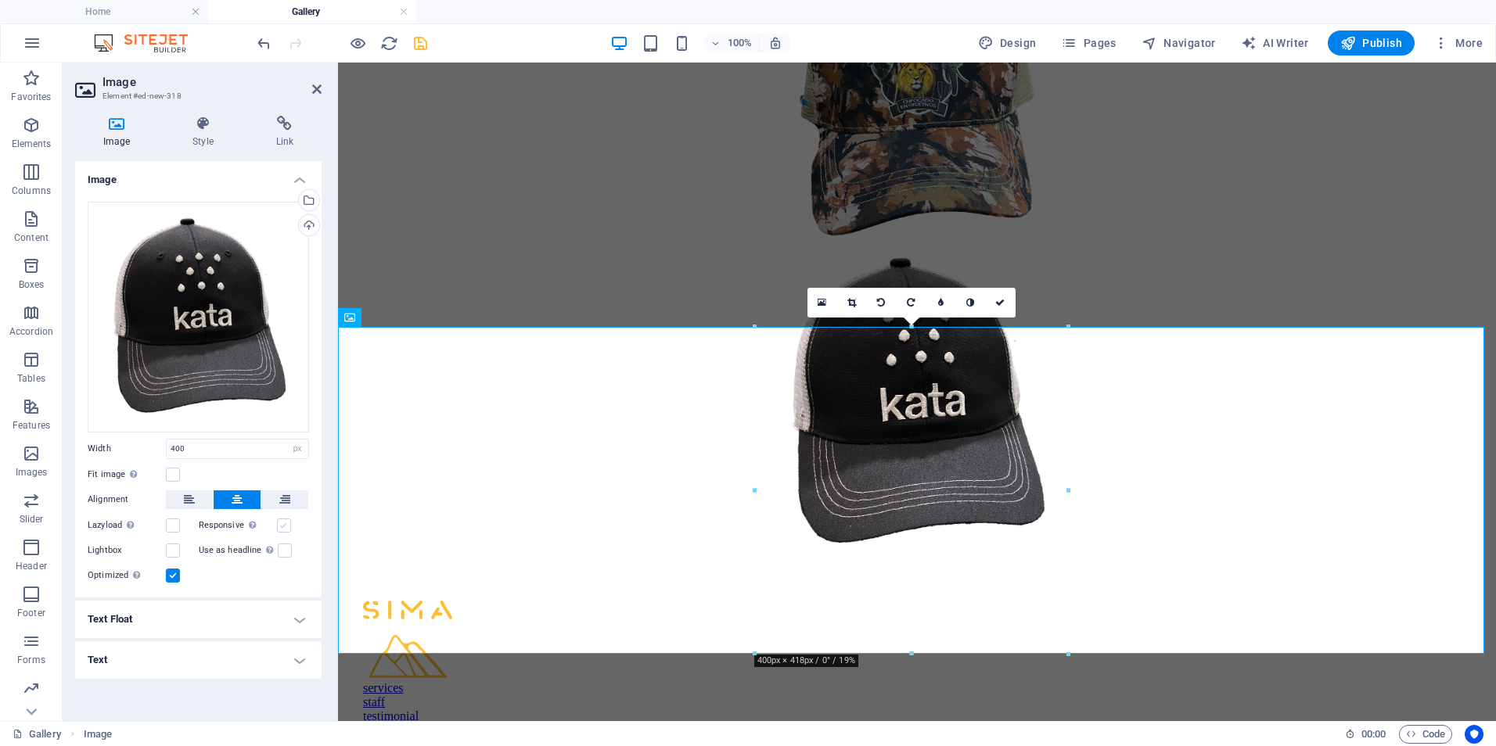
click at [281, 528] on label at bounding box center [284, 526] width 14 height 14
click at [0, 0] on input "Responsive Automatically load retina image and smartphone optimized sizes." at bounding box center [0, 0] width 0 height 0
click at [836, 239] on figure at bounding box center [916, 85] width 1145 height 310
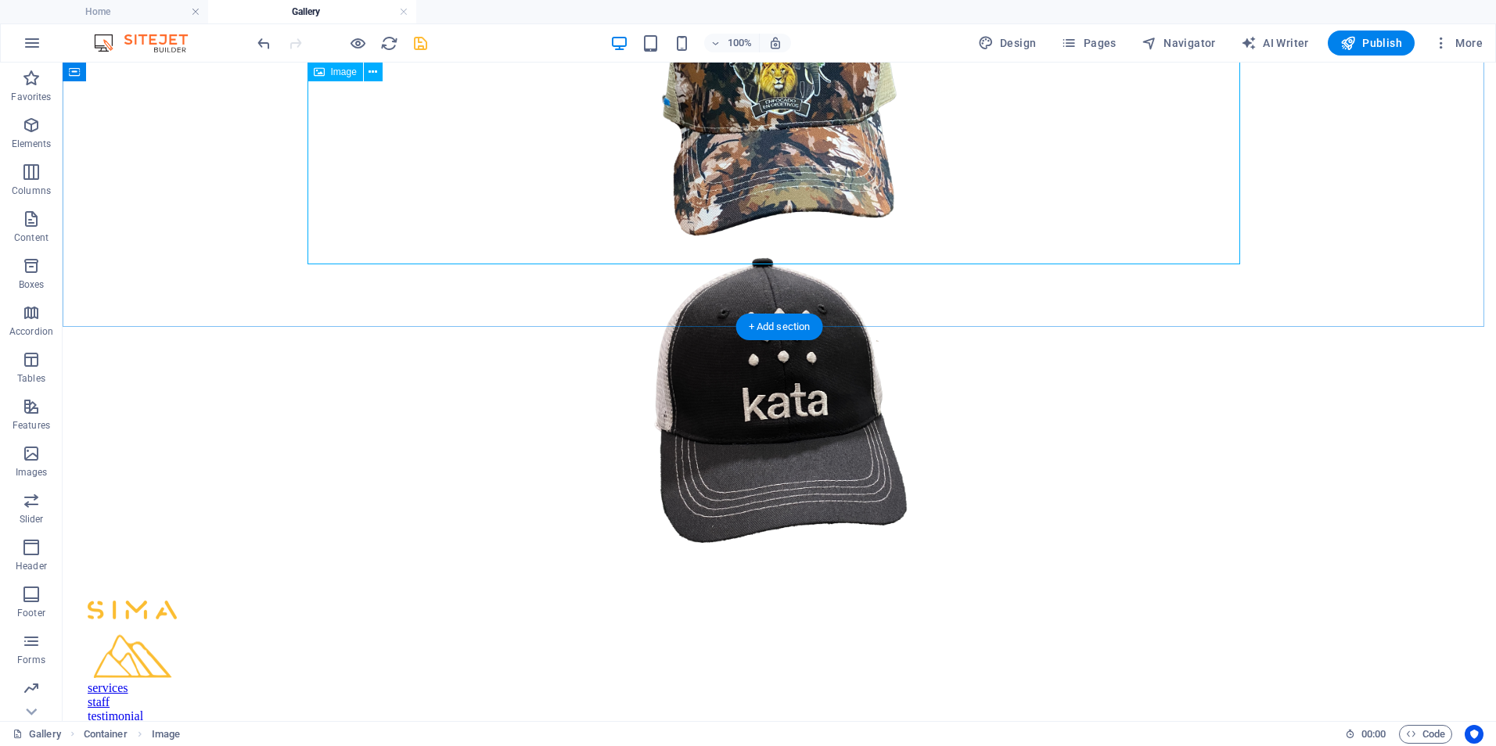
click at [782, 237] on figure at bounding box center [779, 85] width 1421 height 310
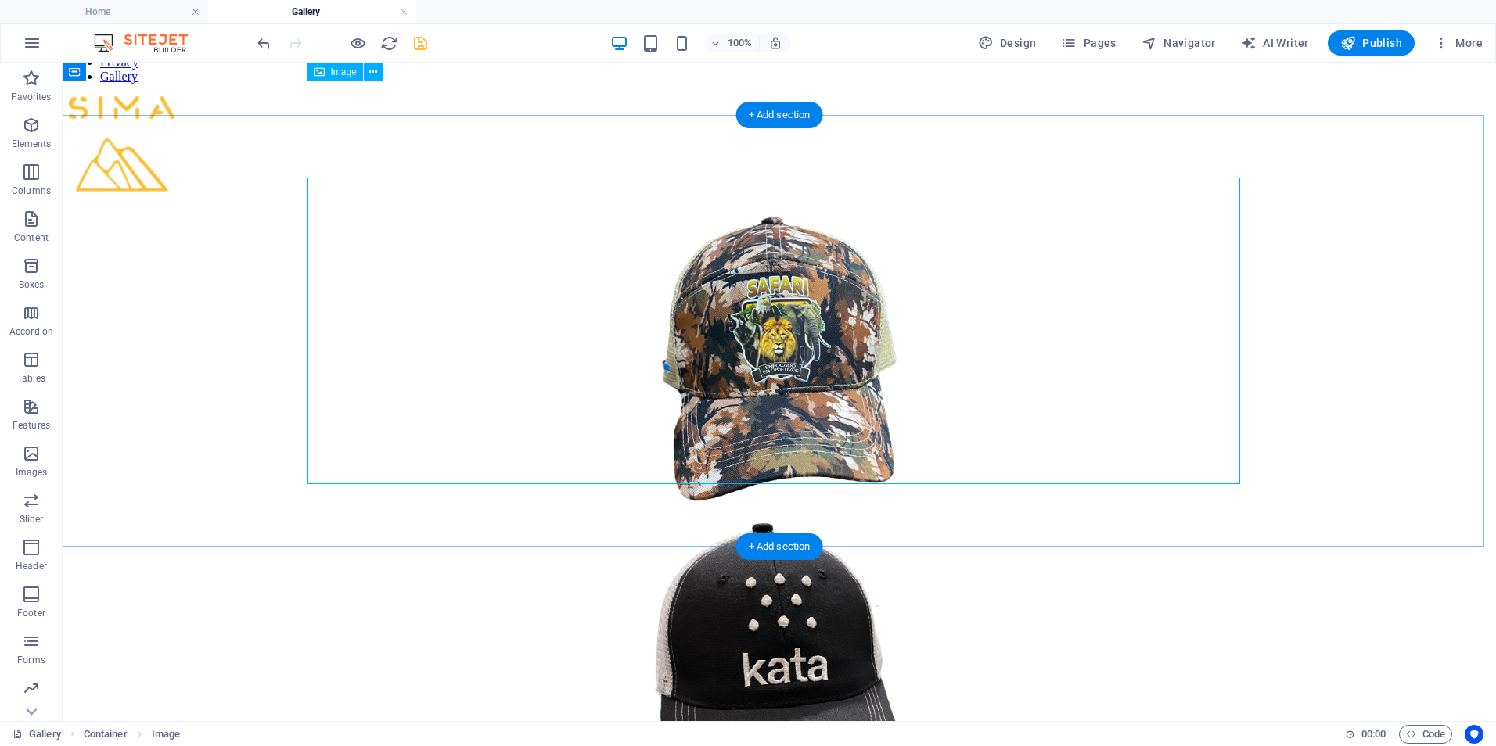
scroll to position [0, 0]
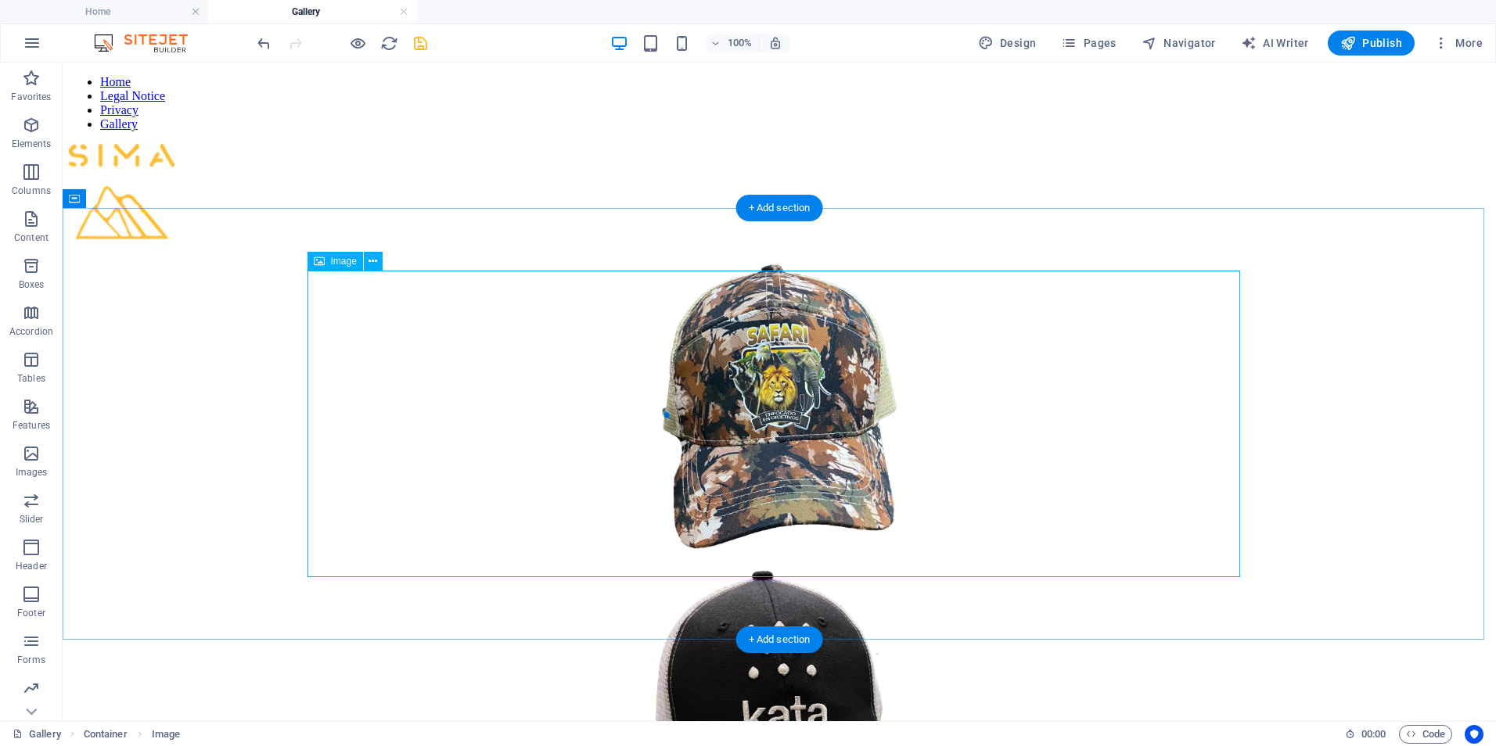
click at [791, 421] on figure at bounding box center [779, 398] width 1421 height 310
select select "px"
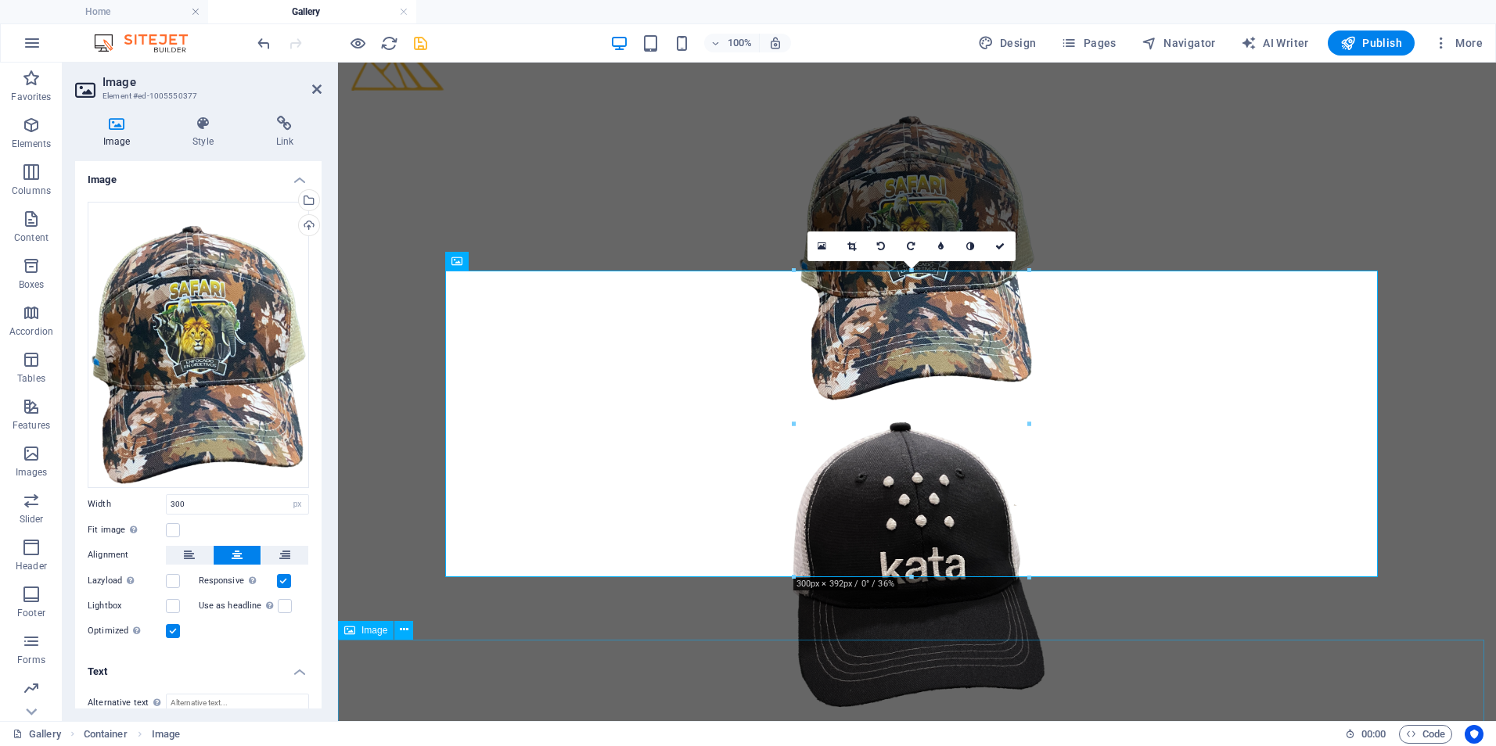
scroll to position [235, 0]
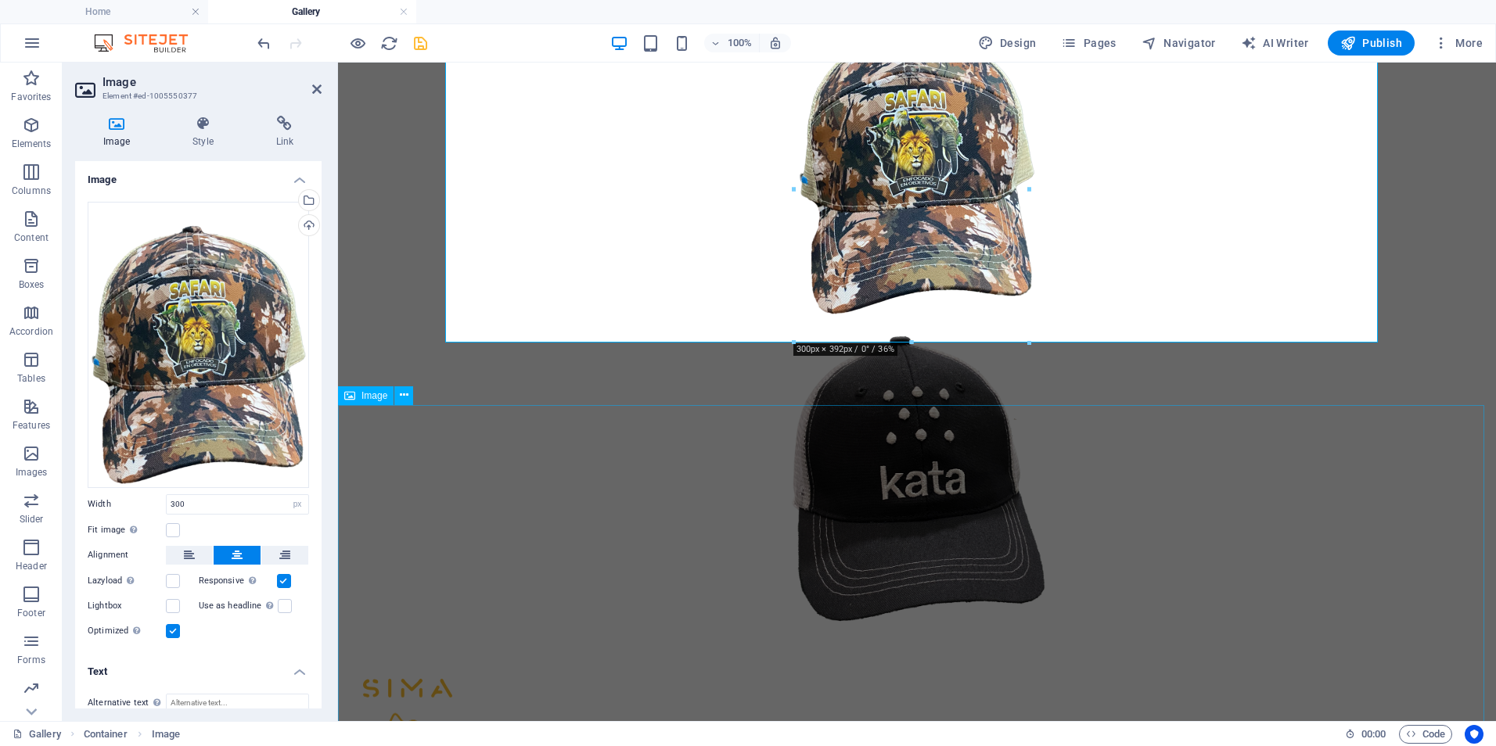
click at [882, 574] on figure at bounding box center [916, 483] width 1145 height 330
select select "px"
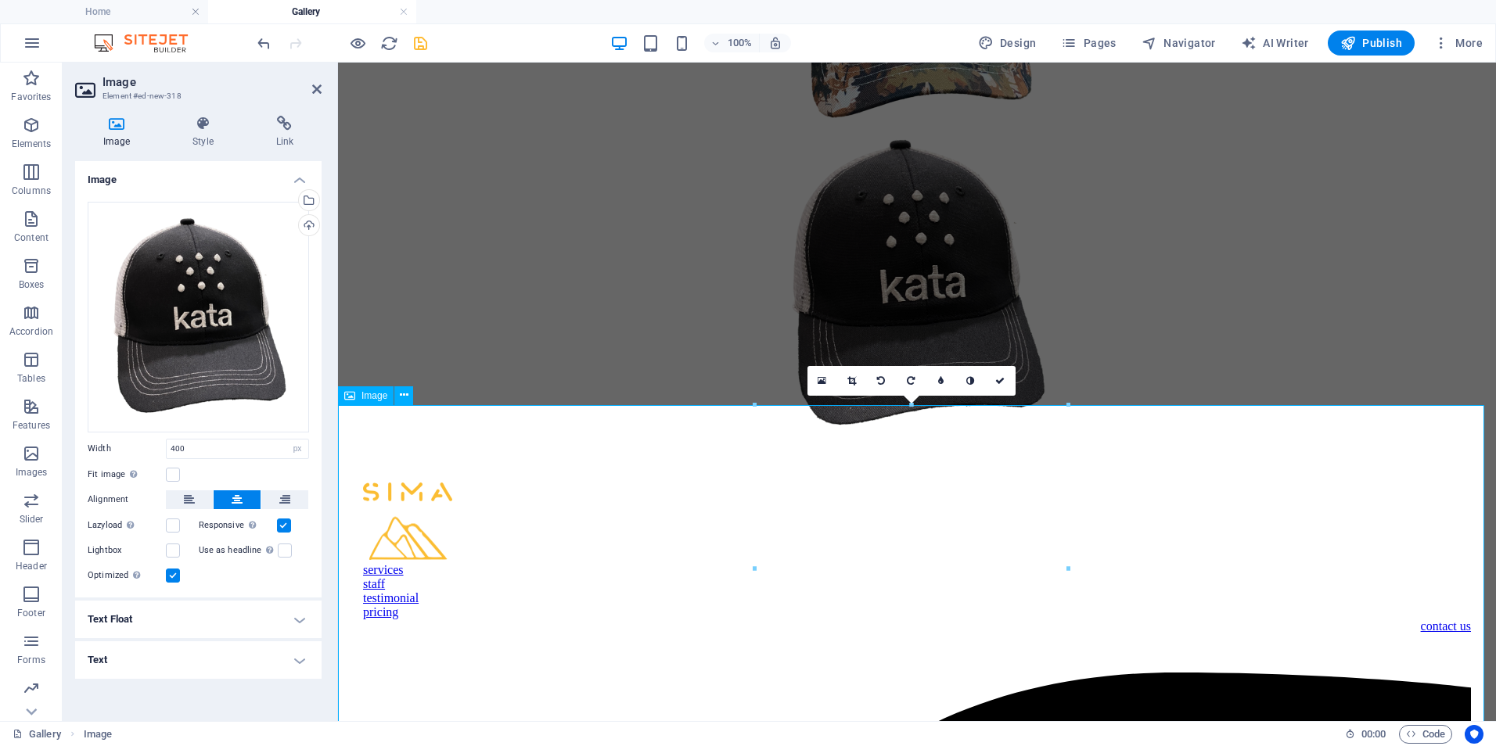
scroll to position [527, 0]
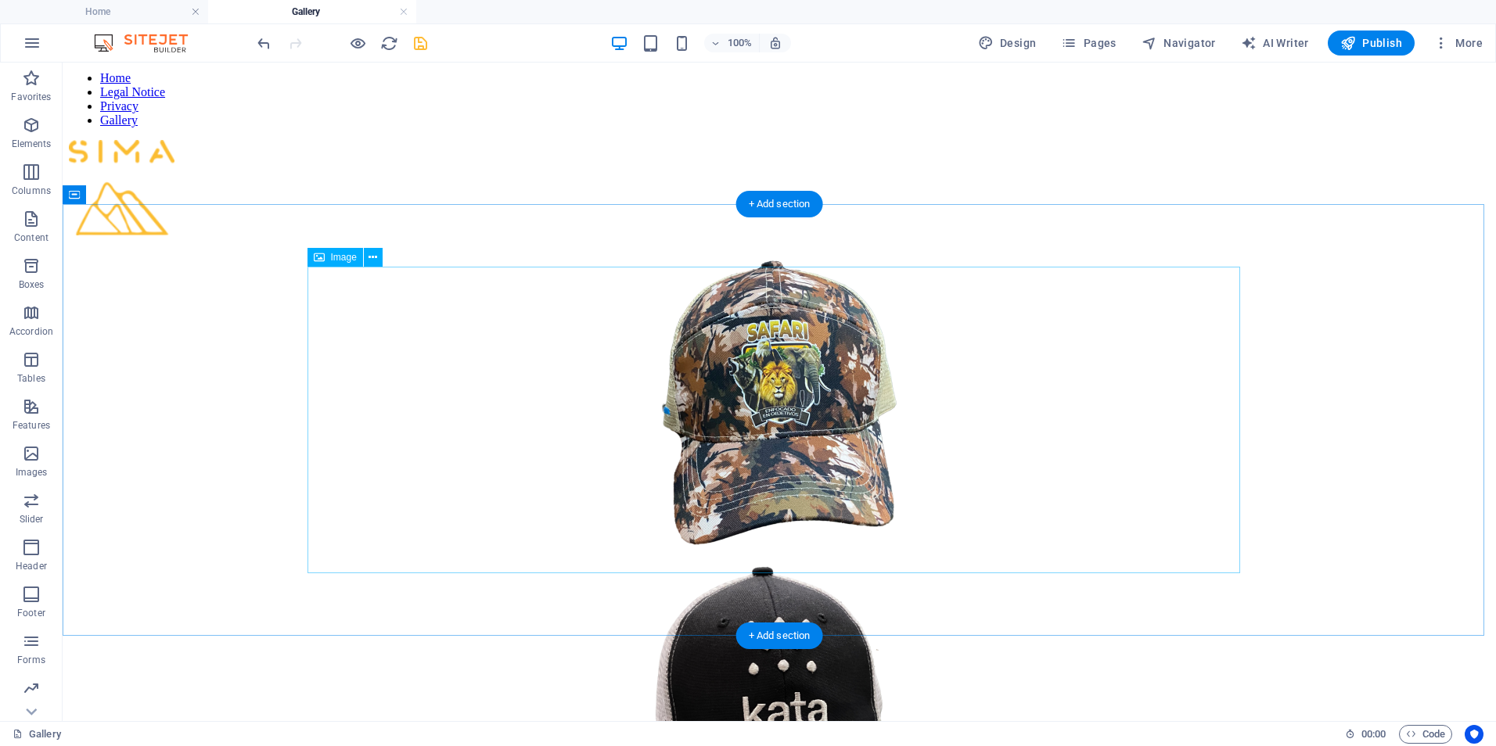
scroll to position [0, 0]
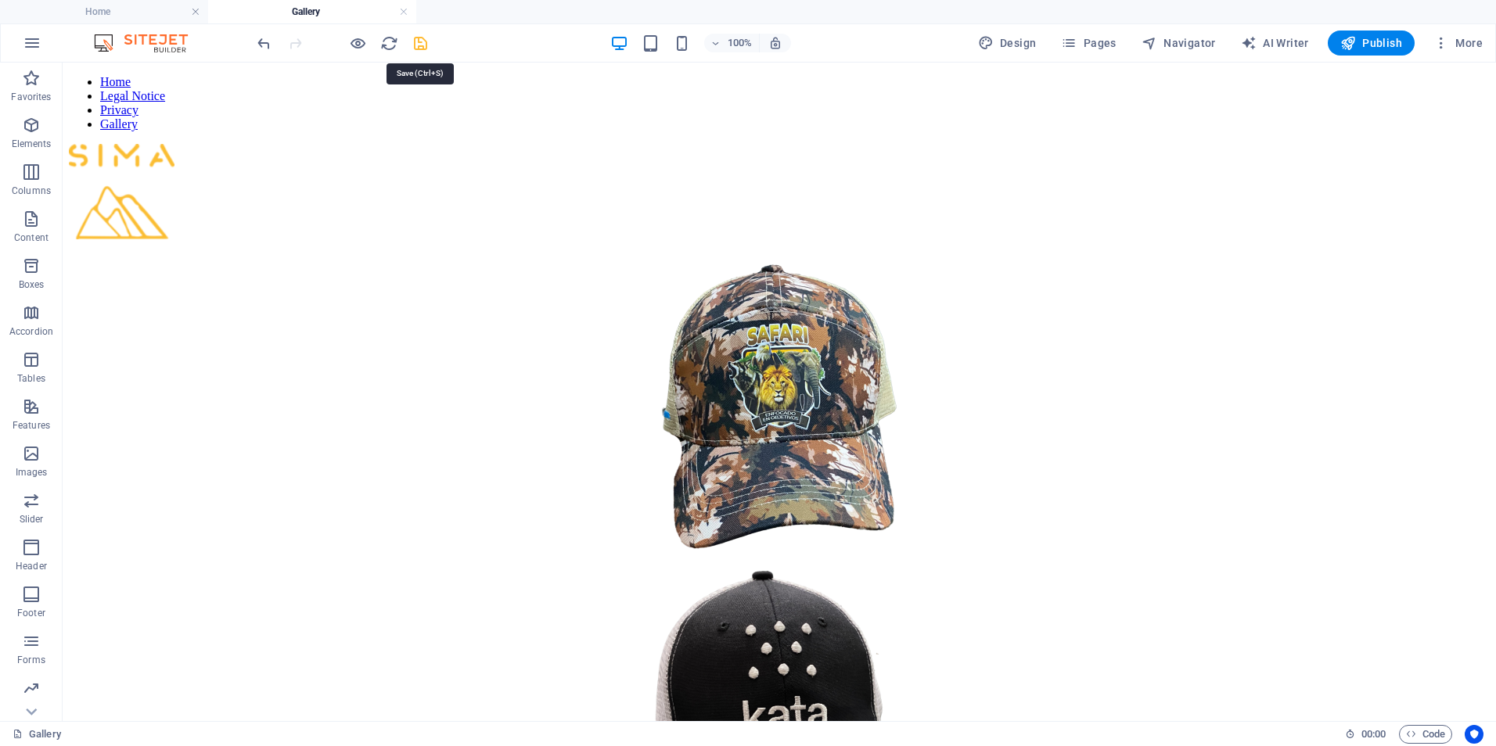
click at [424, 43] on icon "save" at bounding box center [421, 43] width 18 height 18
click at [1361, 45] on span "Publish" at bounding box center [1371, 43] width 62 height 16
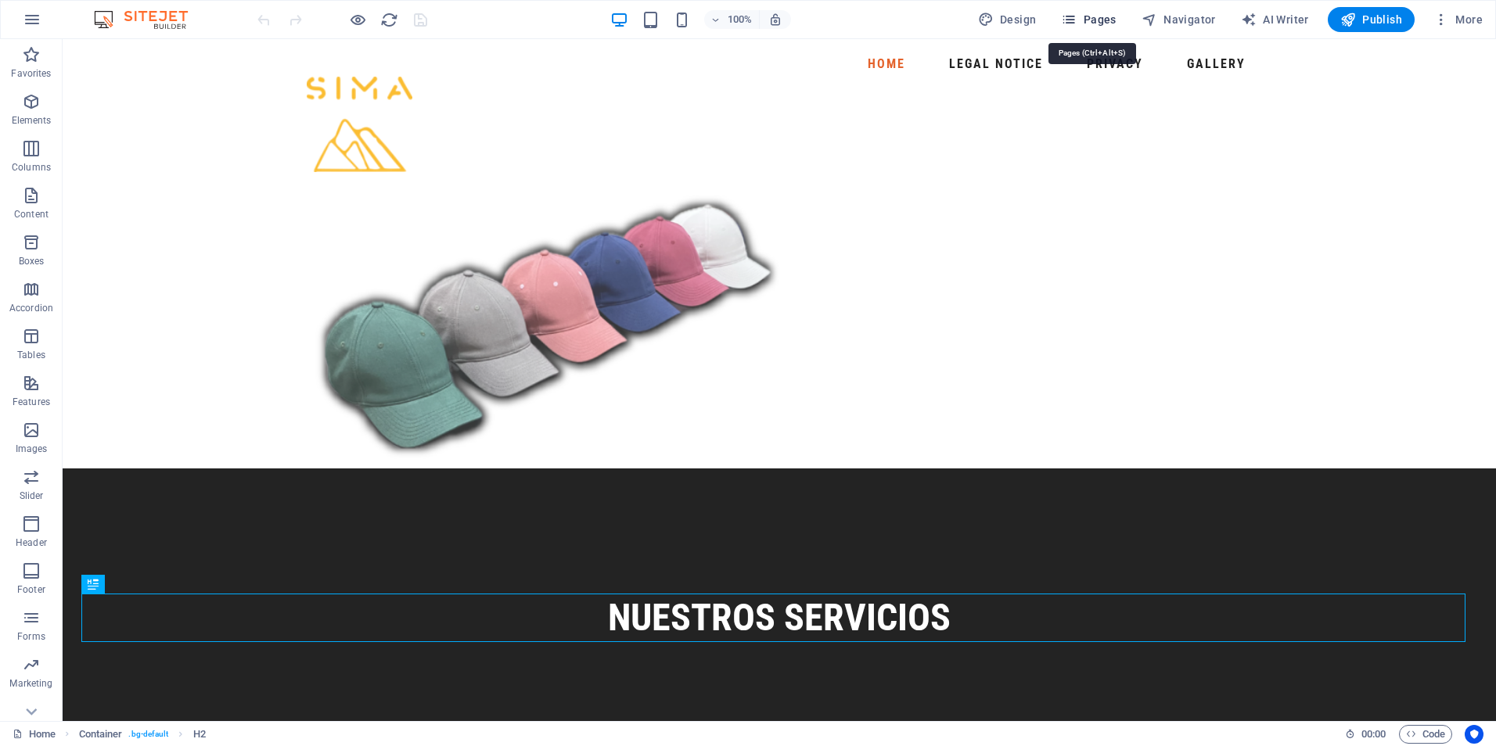
click at [1103, 22] on span "Pages" at bounding box center [1088, 20] width 55 height 16
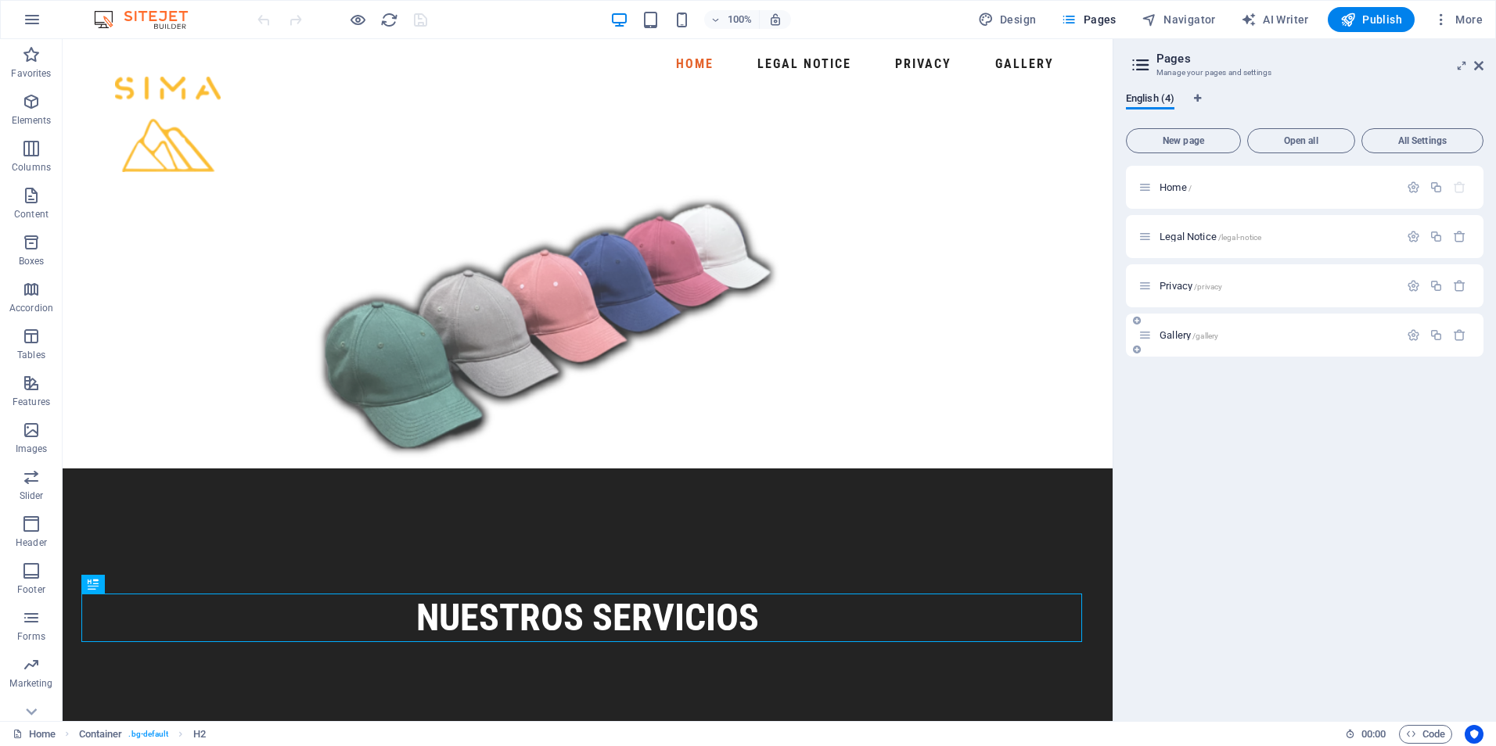
click at [1266, 335] on p "Gallery /gallery" at bounding box center [1277, 335] width 235 height 10
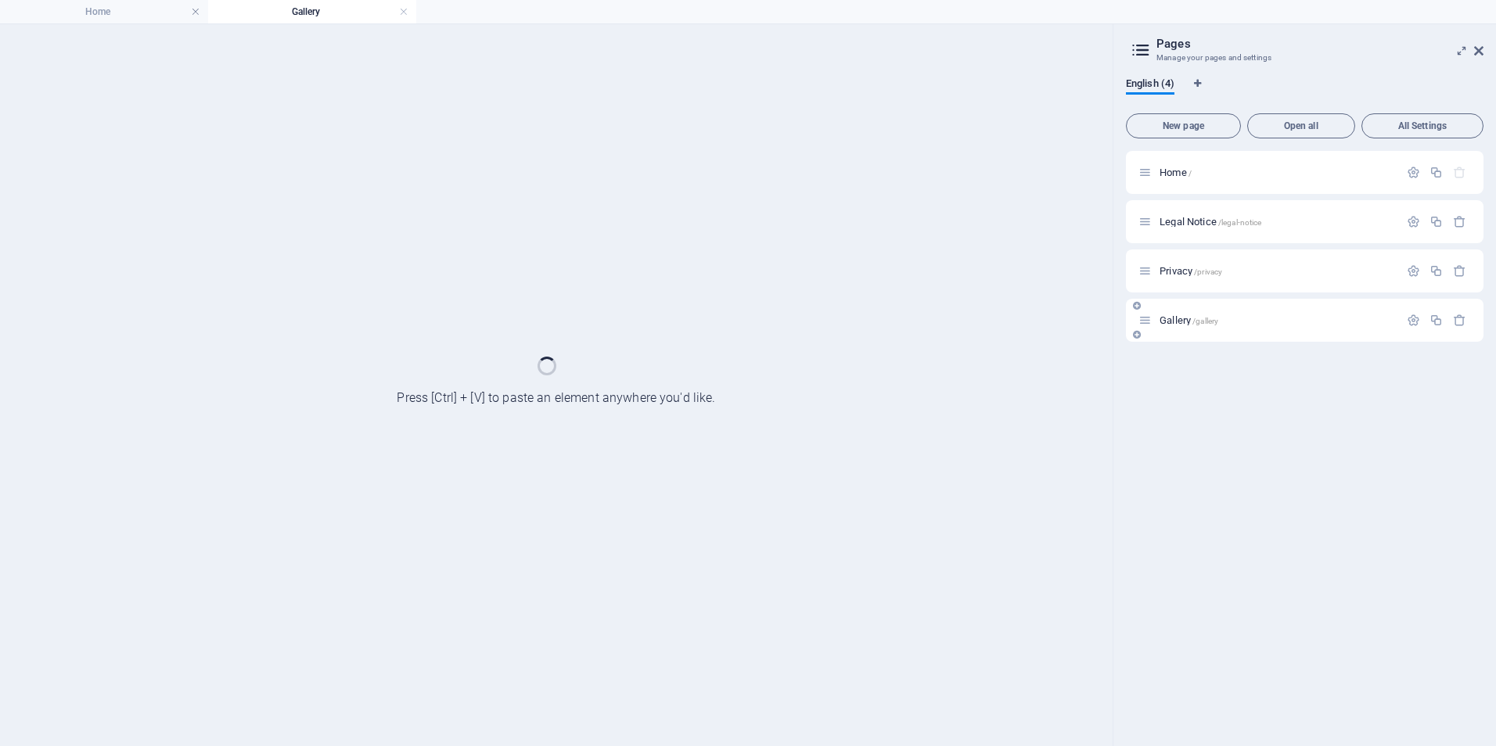
click at [1266, 335] on div "Gallery /gallery" at bounding box center [1305, 320] width 358 height 43
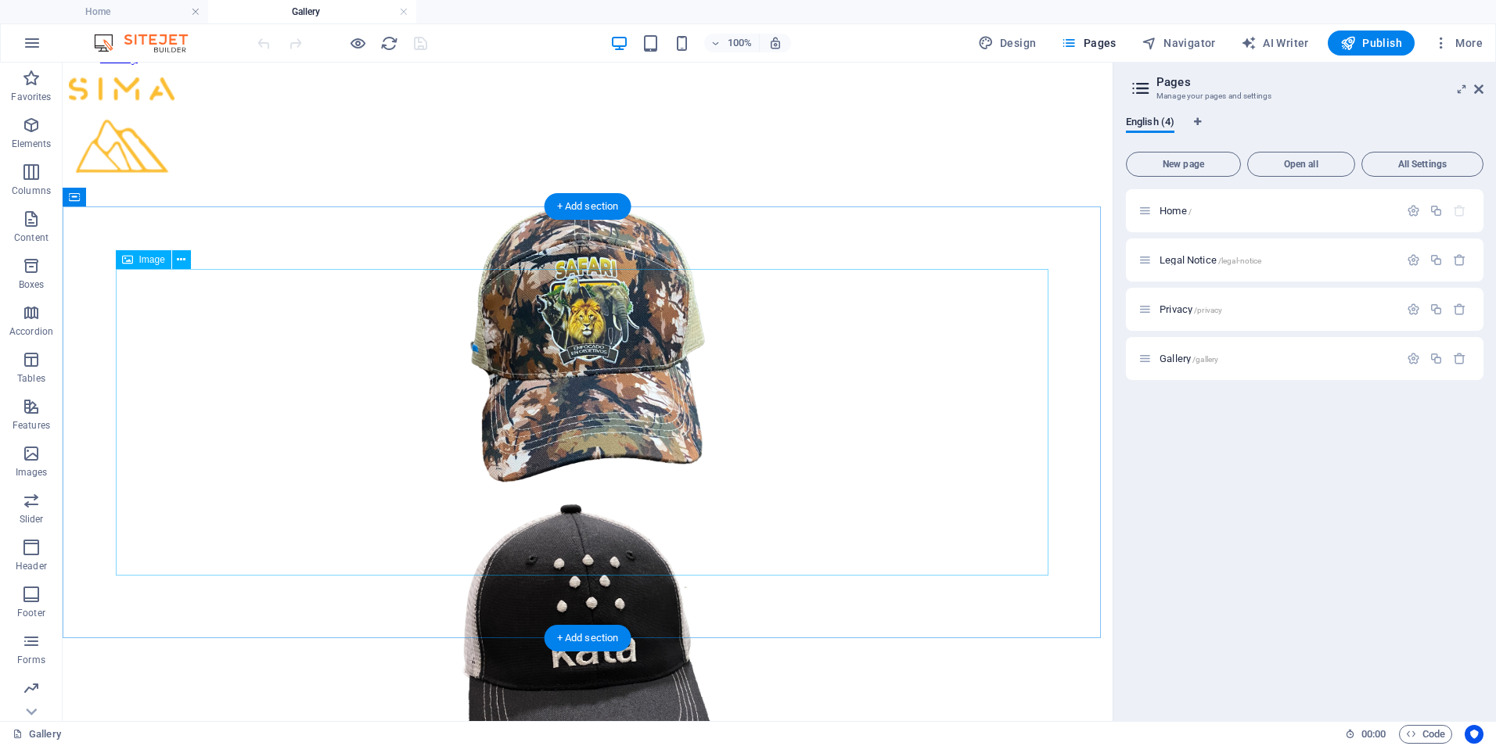
scroll to position [391, 0]
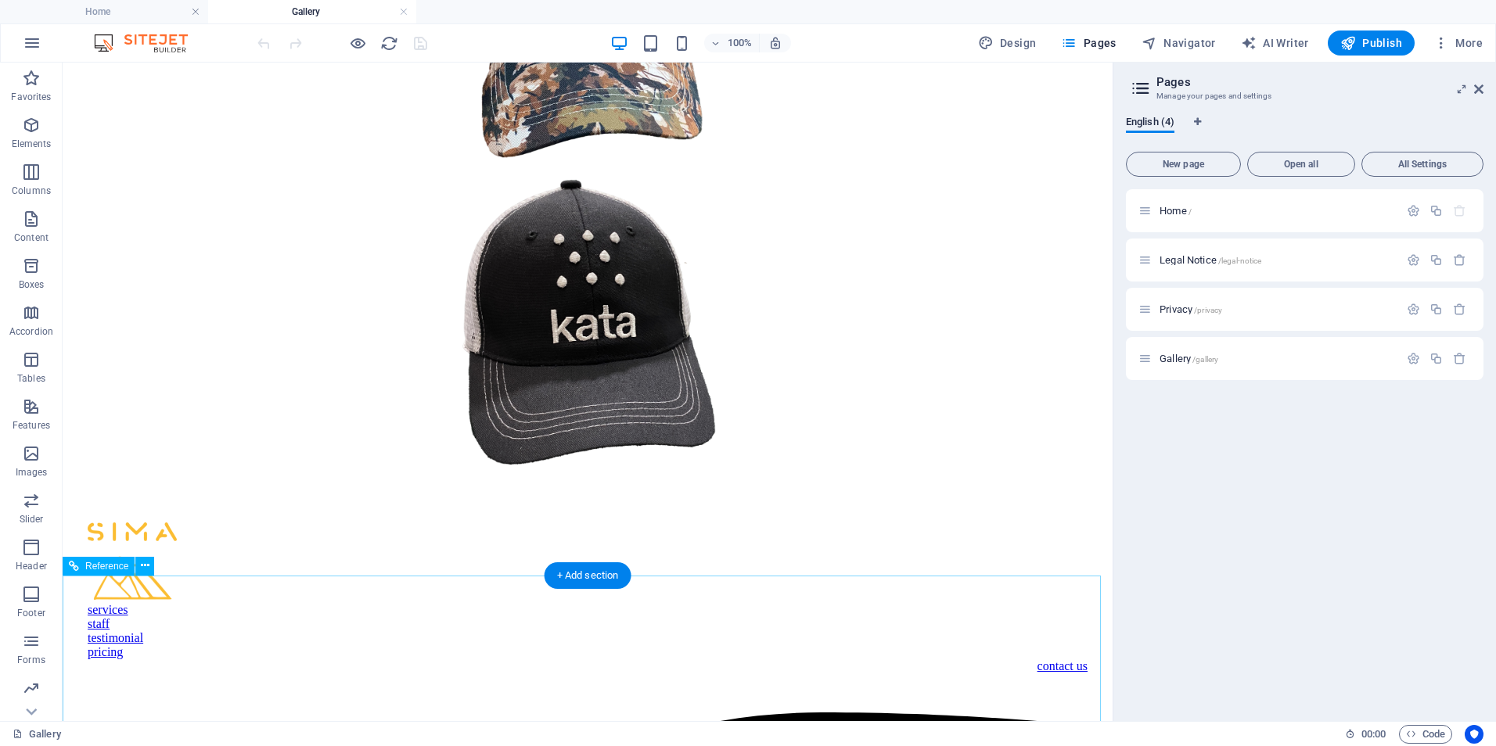
click at [610, 572] on div "+ Add section" at bounding box center [588, 576] width 87 height 27
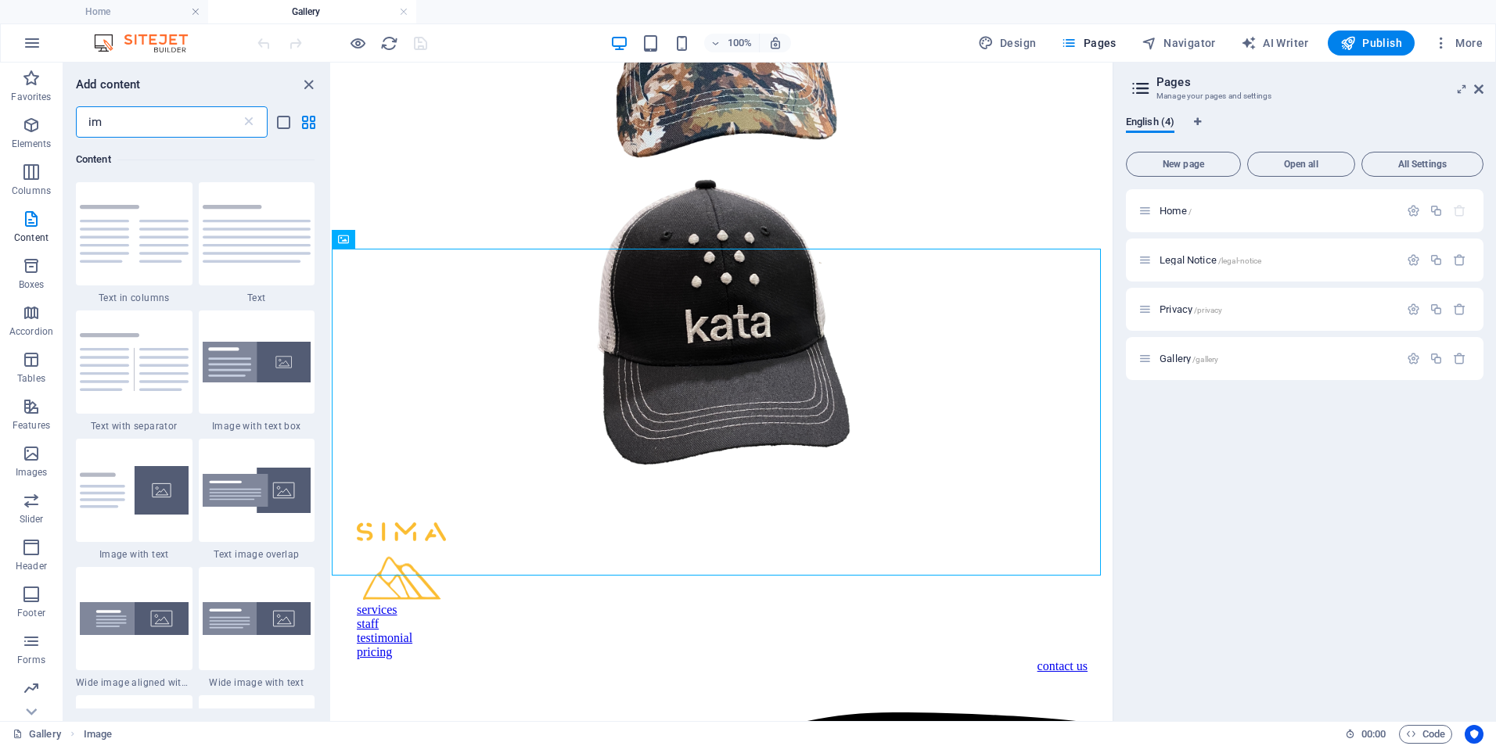
scroll to position [0, 0]
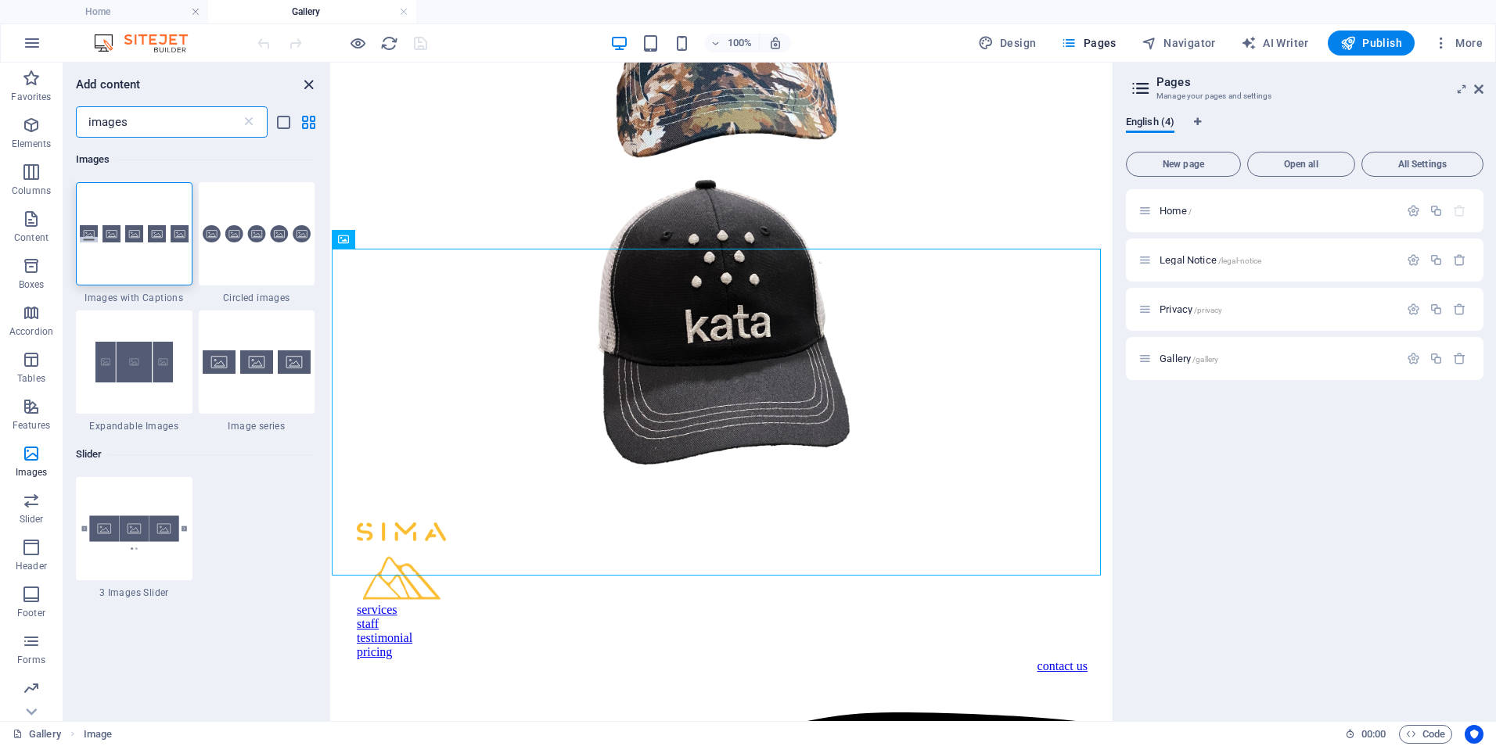
type input "images"
click at [311, 83] on icon "close panel" at bounding box center [309, 85] width 18 height 18
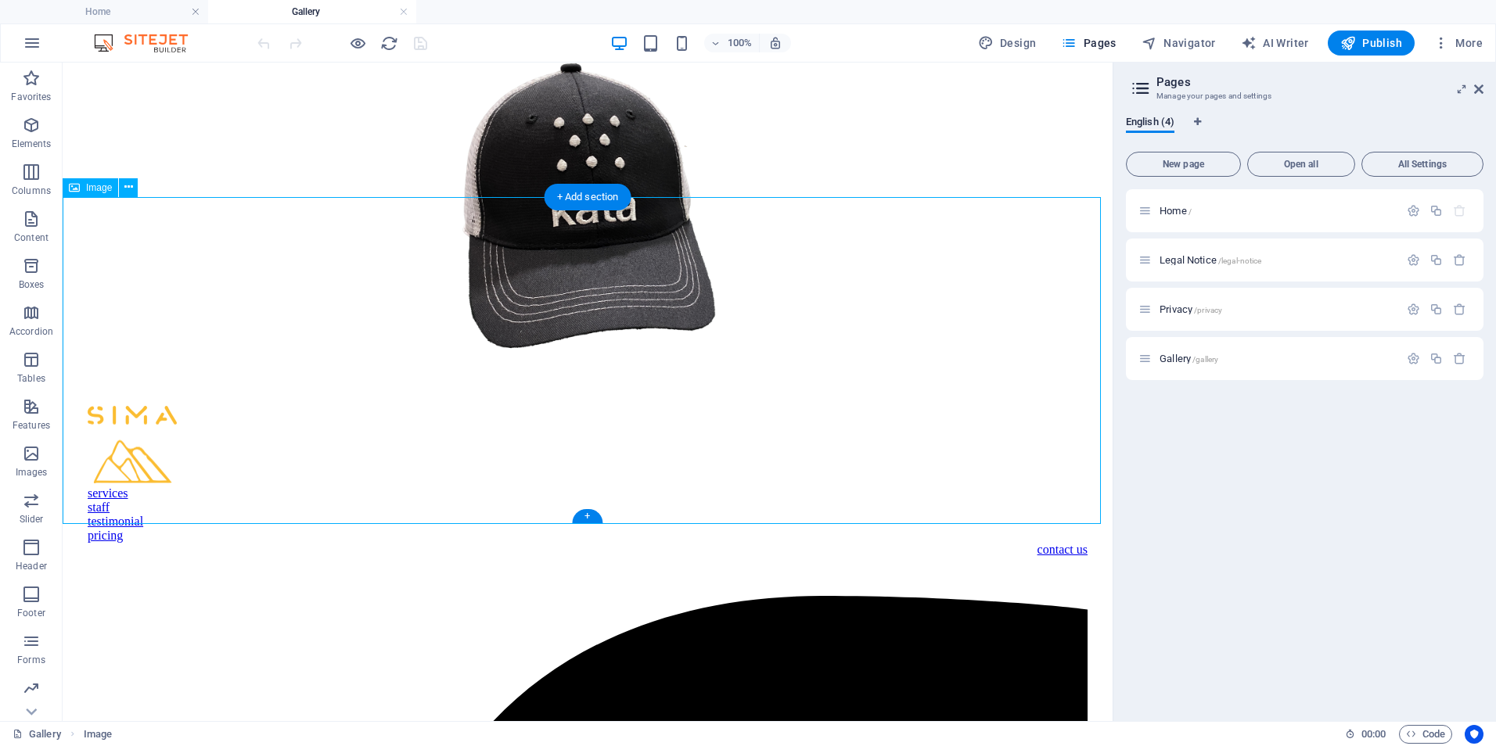
scroll to position [527, 0]
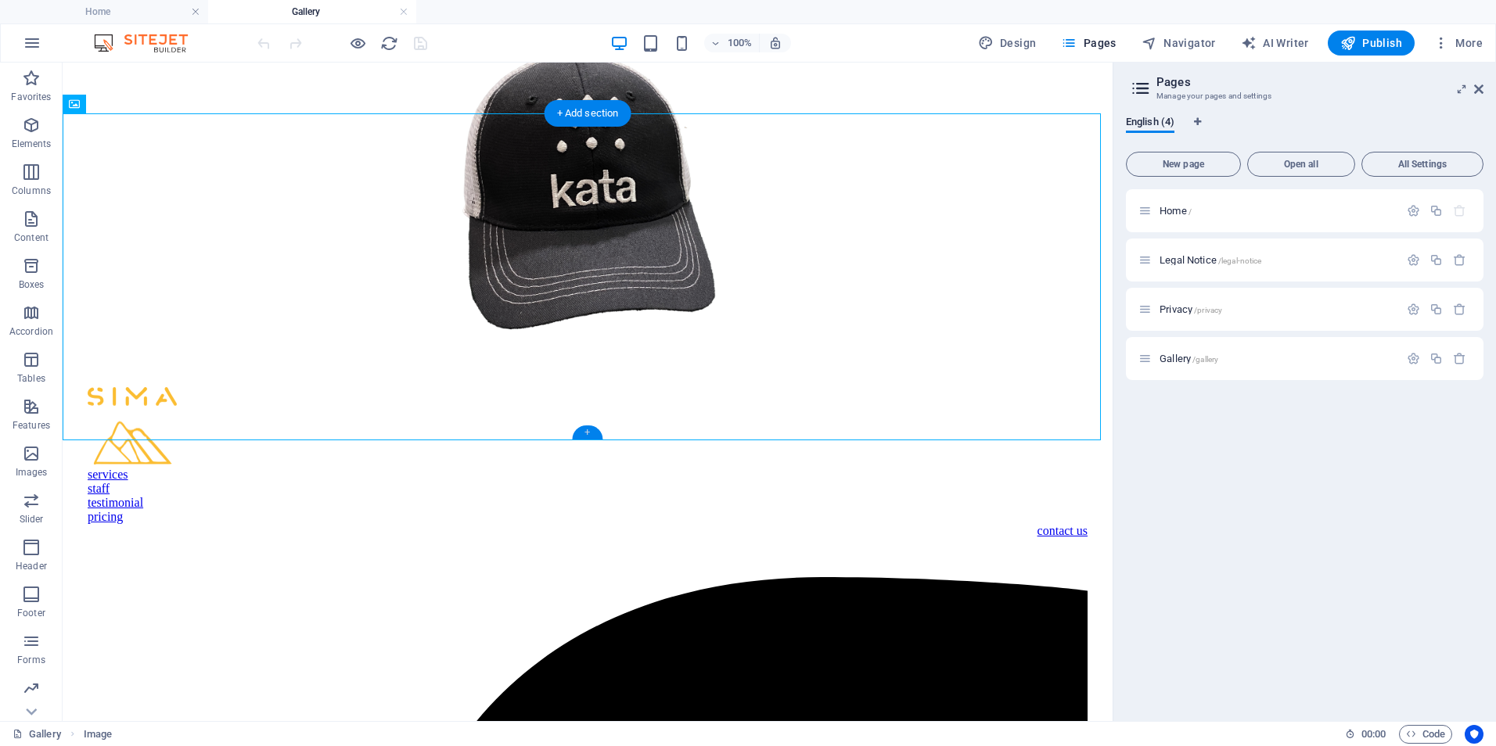
click at [589, 432] on div "+" at bounding box center [587, 433] width 31 height 14
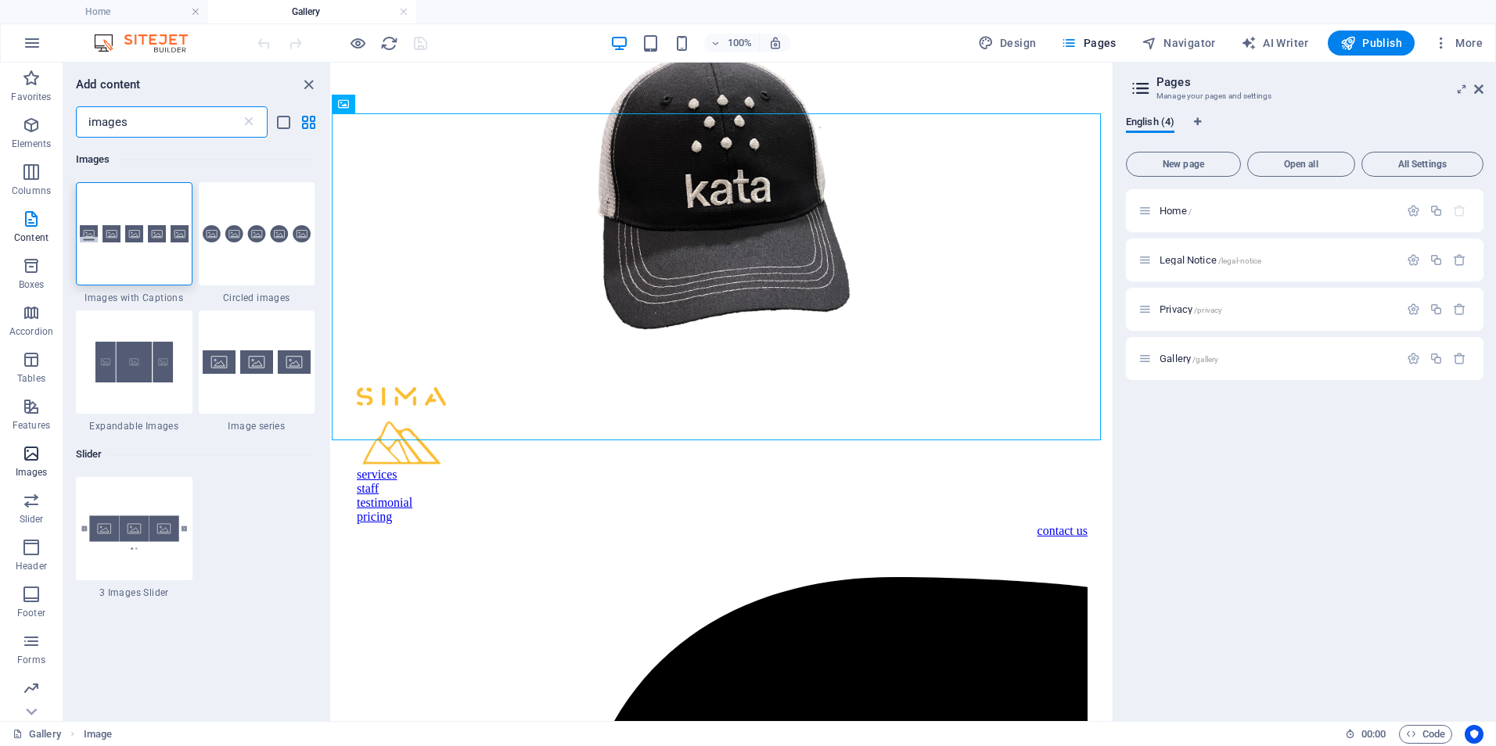
click at [36, 463] on span "Images" at bounding box center [31, 463] width 63 height 38
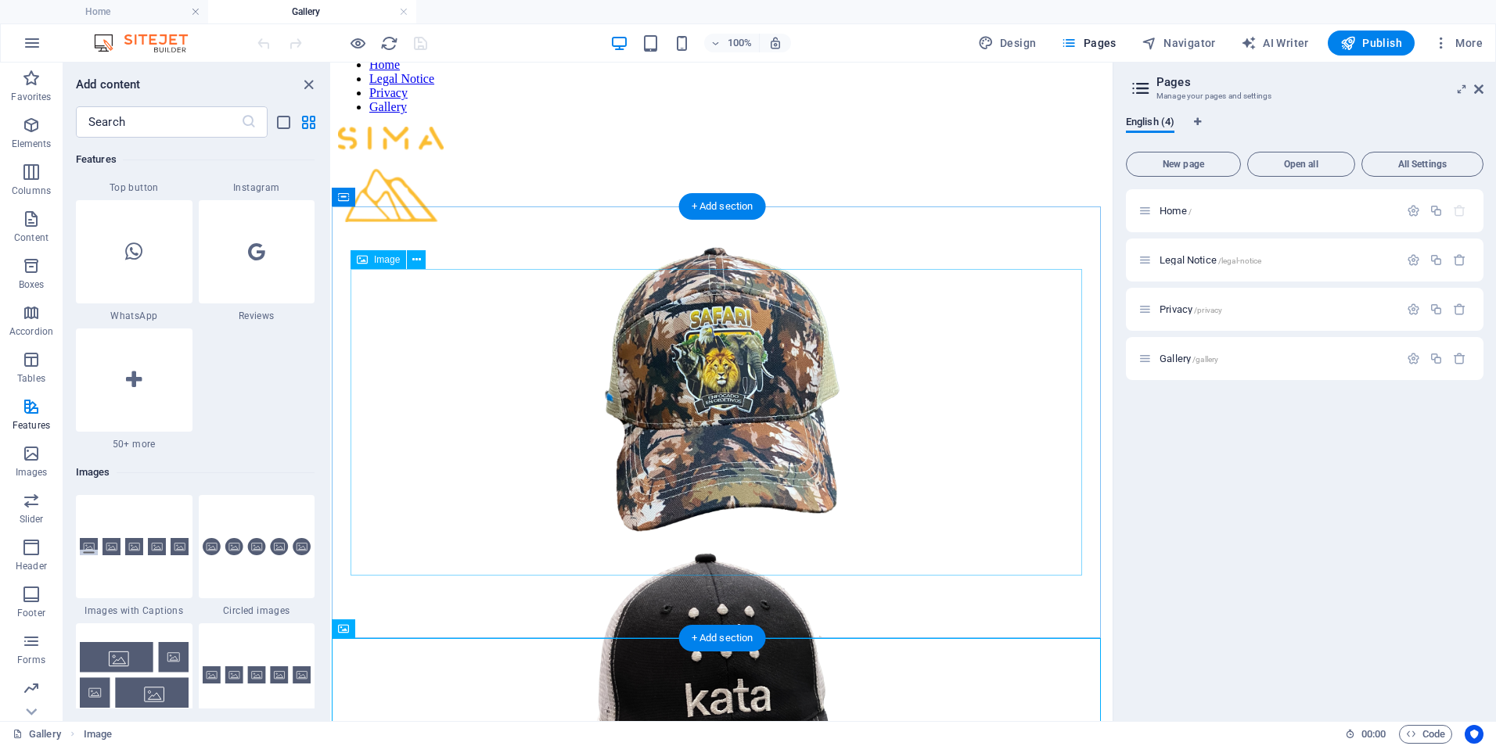
scroll to position [0, 0]
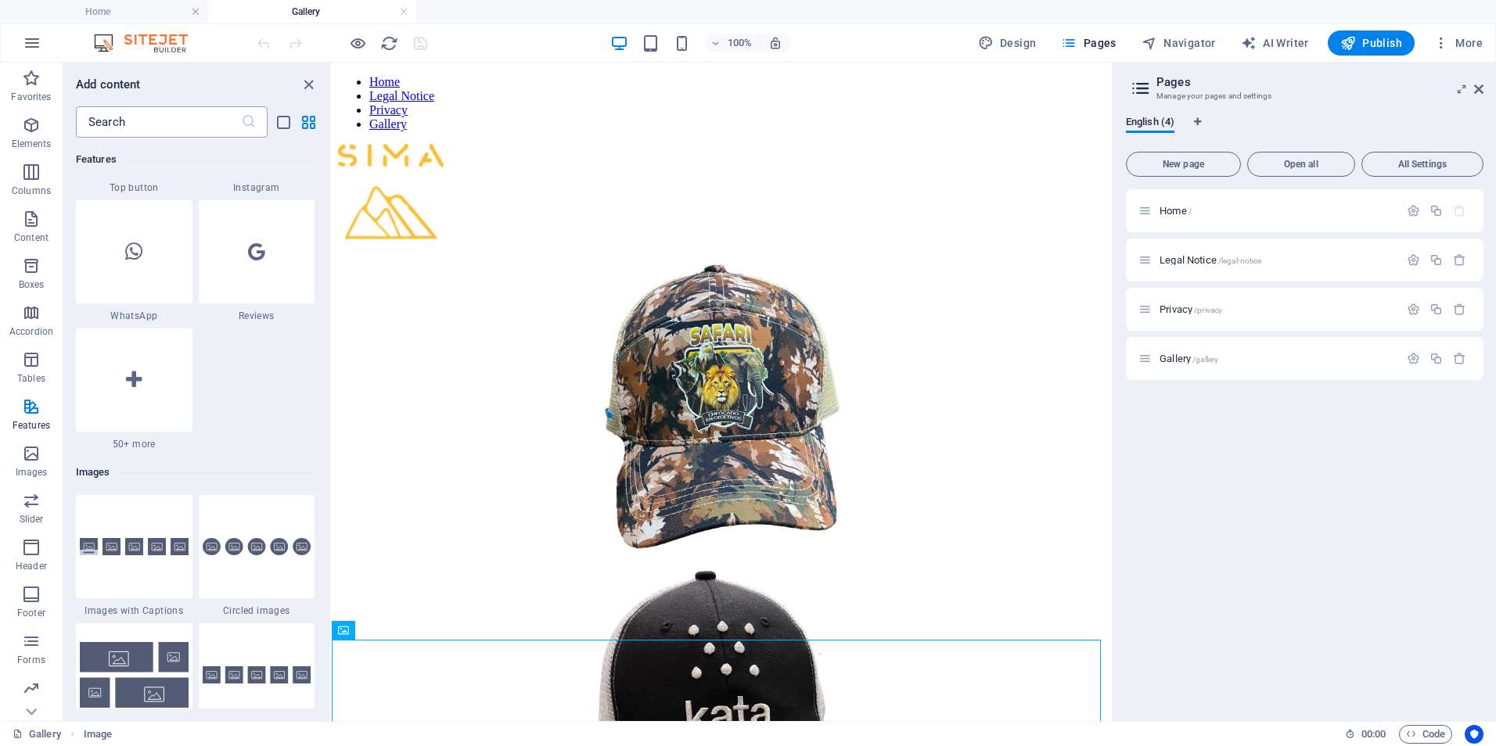
click at [132, 128] on input "text" at bounding box center [158, 121] width 165 height 31
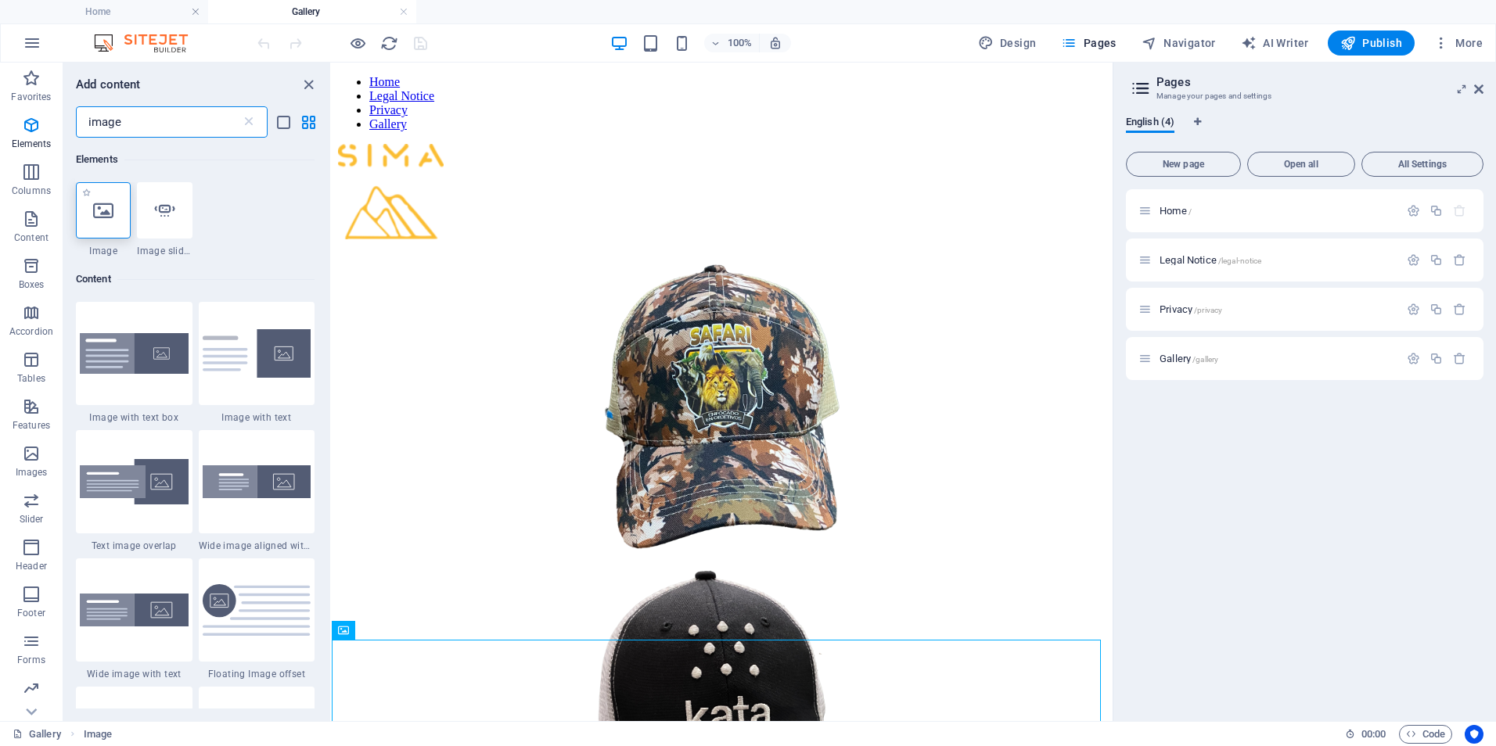
type input "image"
click at [111, 219] on icon at bounding box center [103, 210] width 20 height 20
click at [332, 219] on div "Drag here to replace the existing content. Press “Ctrl” if you want to create a…" at bounding box center [722, 392] width 781 height 659
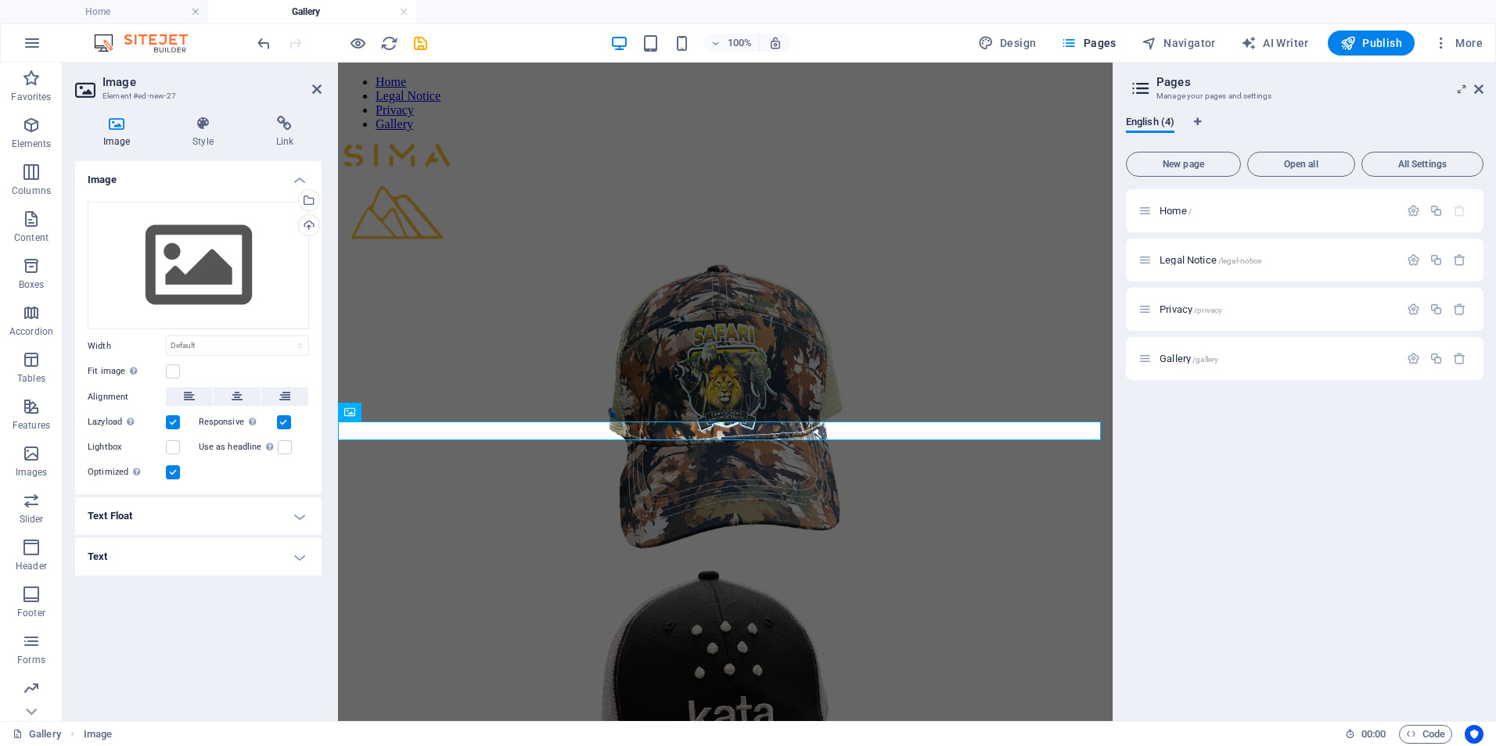
scroll to position [545, 0]
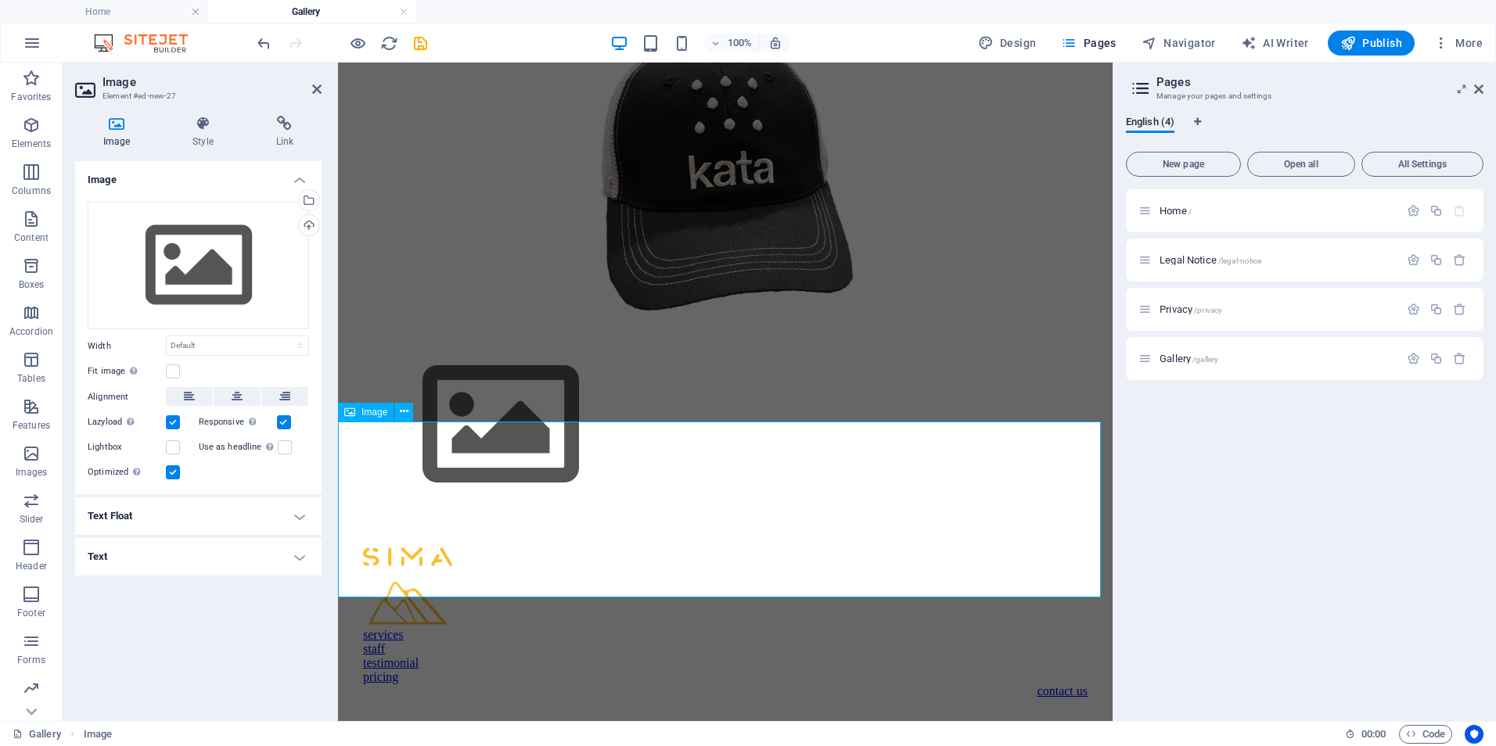
click at [692, 494] on figure at bounding box center [725, 426] width 762 height 179
click at [209, 245] on div "Drag files here, click to choose files or select files from Files or our free s…" at bounding box center [198, 266] width 221 height 128
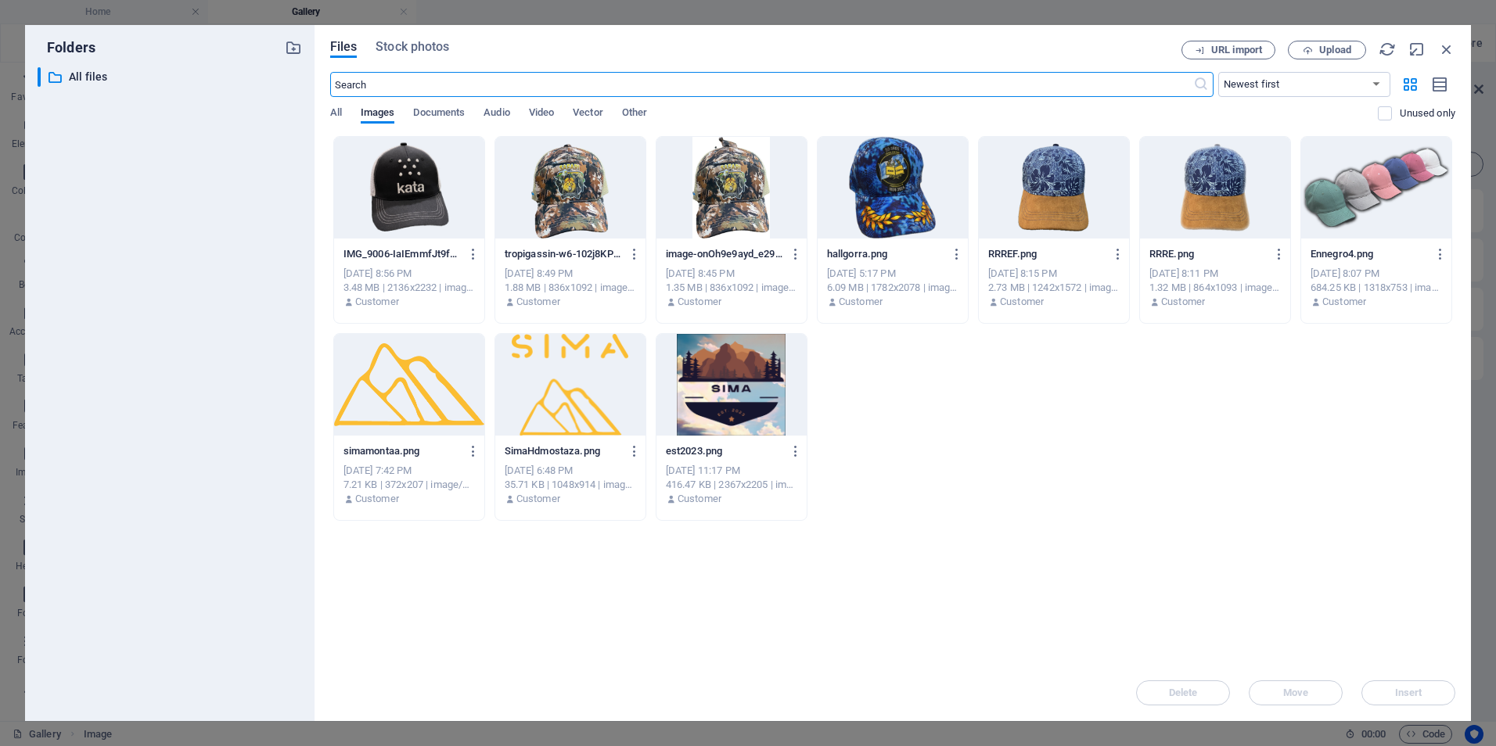
scroll to position [44, 0]
click at [1321, 51] on span "Upload" at bounding box center [1335, 49] width 32 height 9
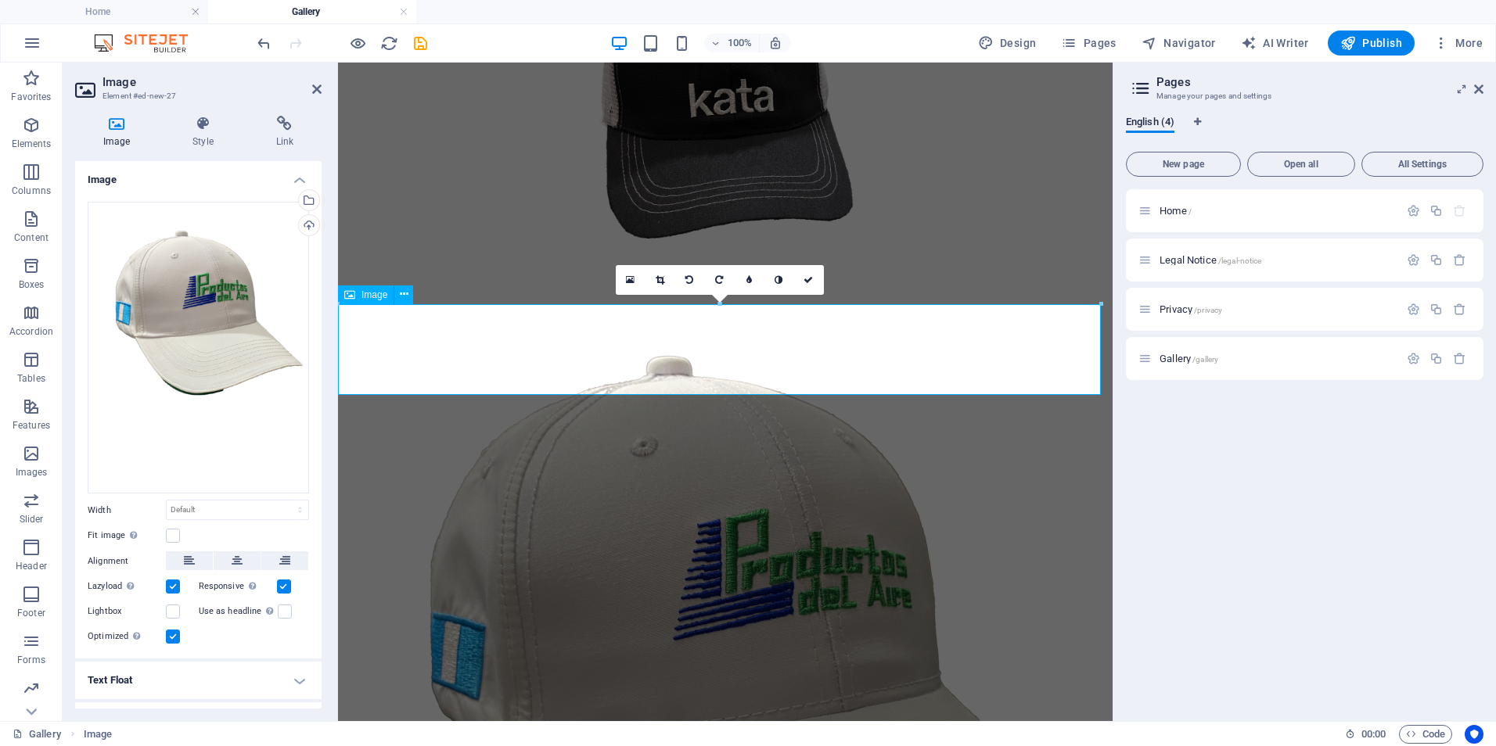
scroll to position [663, 0]
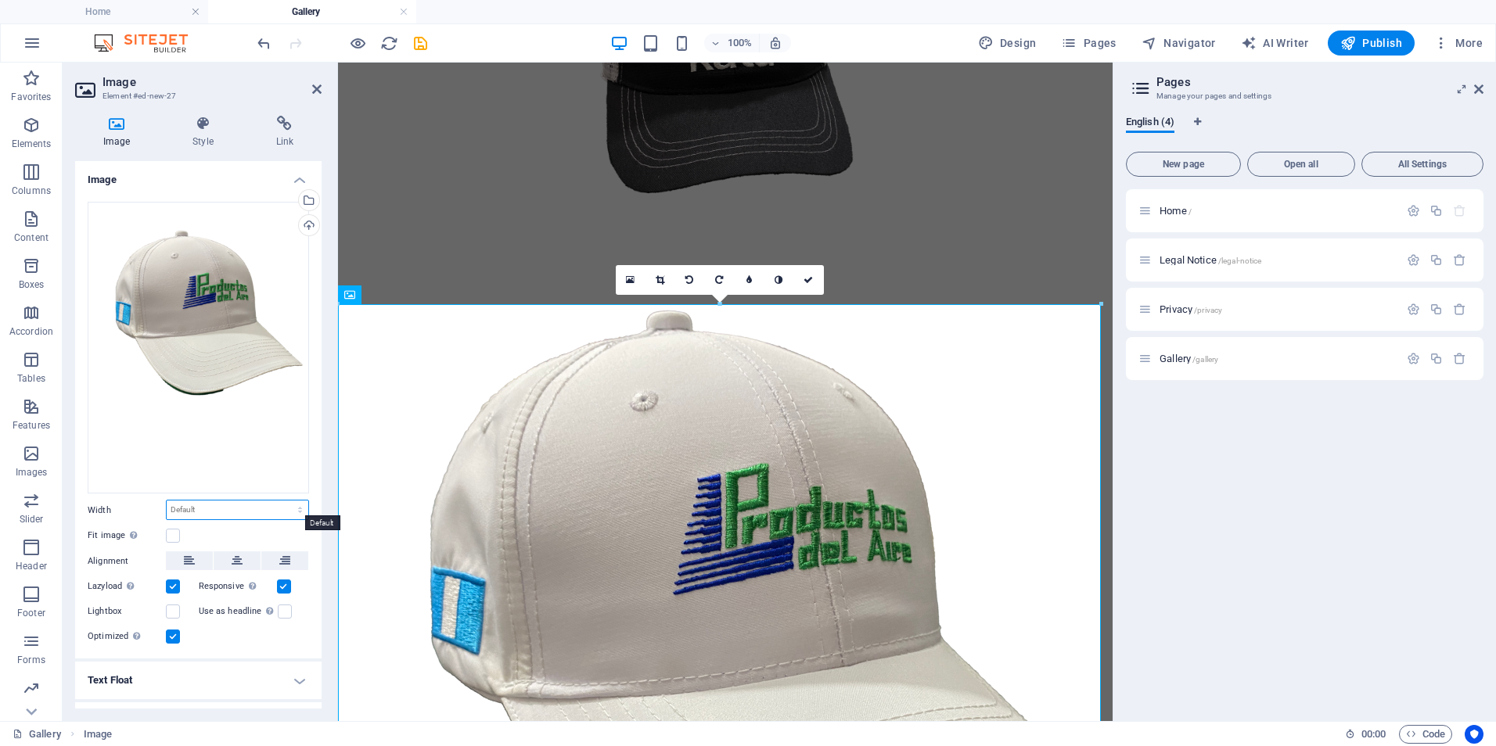
click at [216, 509] on select "Default auto px rem % em vh vw" at bounding box center [238, 510] width 142 height 19
select select "px"
click at [283, 501] on select "Default auto px rem % em vh vw" at bounding box center [238, 510] width 142 height 19
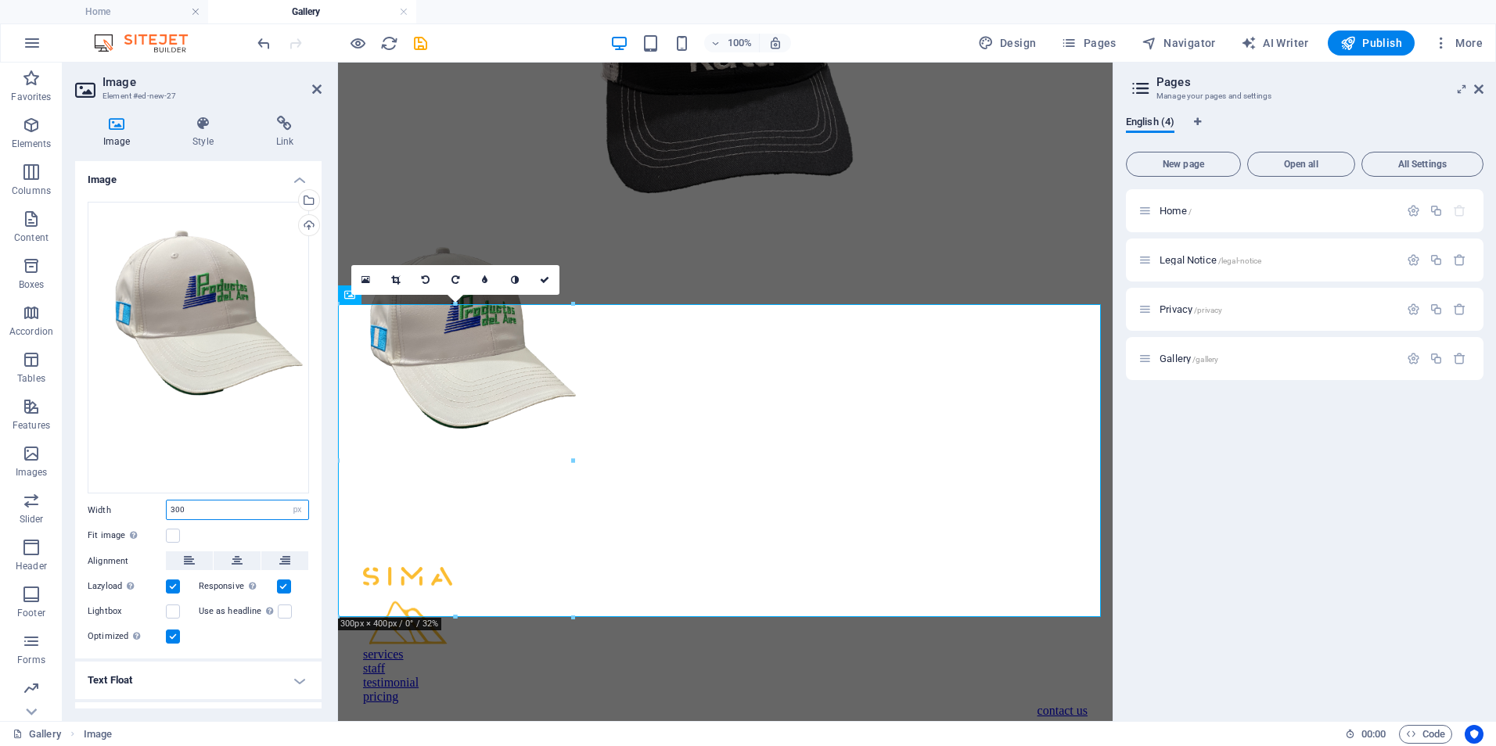
drag, startPoint x: 193, startPoint y: 506, endPoint x: 126, endPoint y: 508, distance: 67.3
click at [126, 508] on div "Width 300 Default auto px rem % em vh vw" at bounding box center [198, 510] width 221 height 20
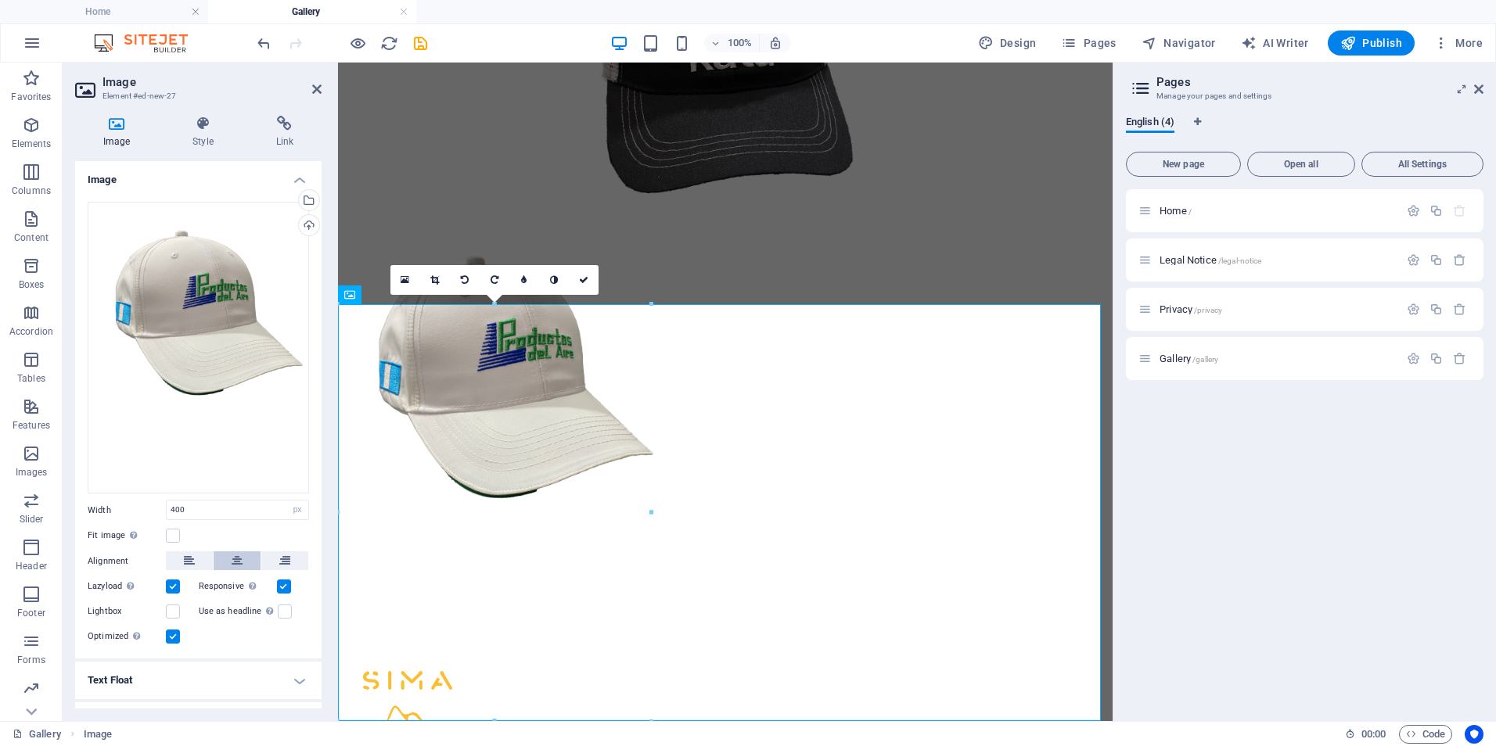
click at [232, 553] on icon at bounding box center [237, 561] width 11 height 19
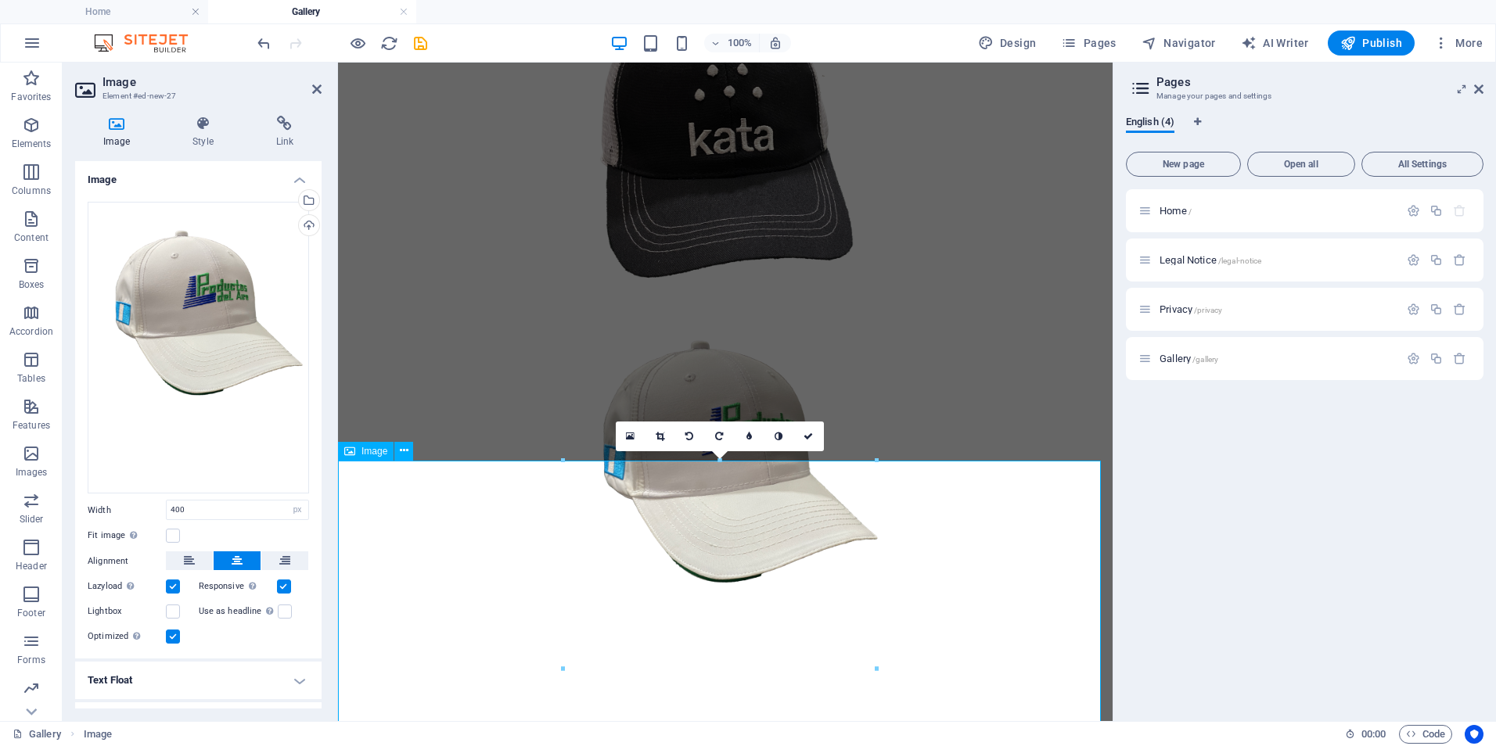
scroll to position [584, 0]
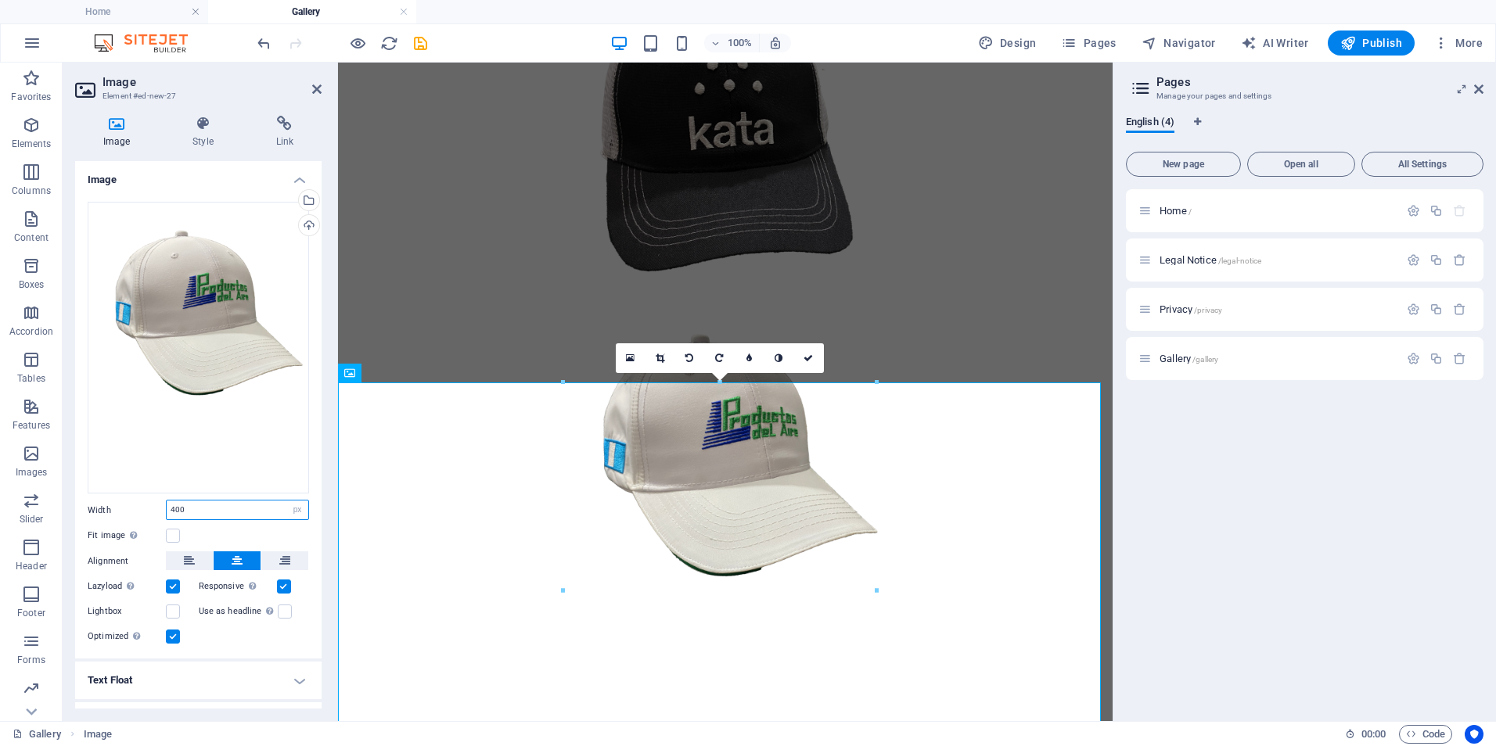
click at [200, 509] on input "400" at bounding box center [238, 510] width 142 height 19
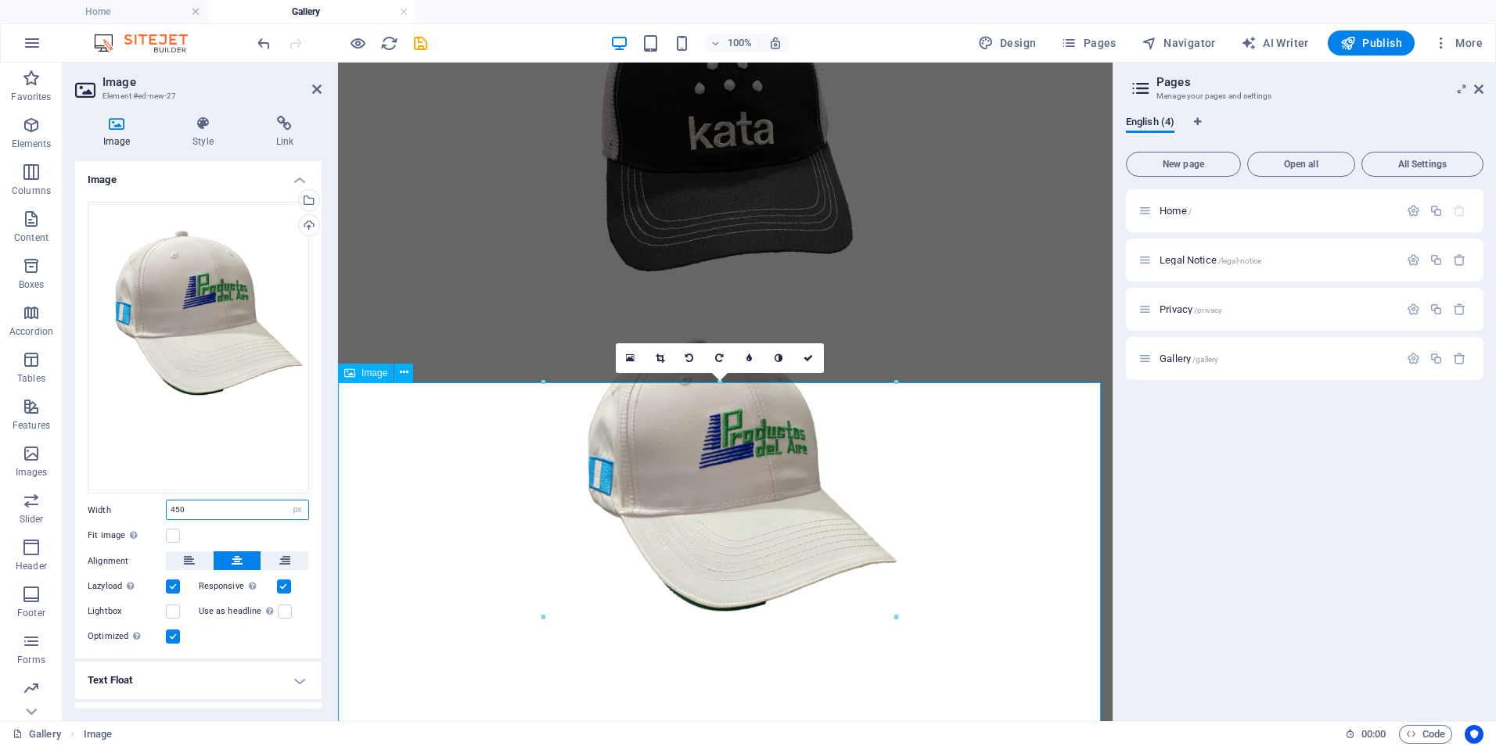
type input "450"
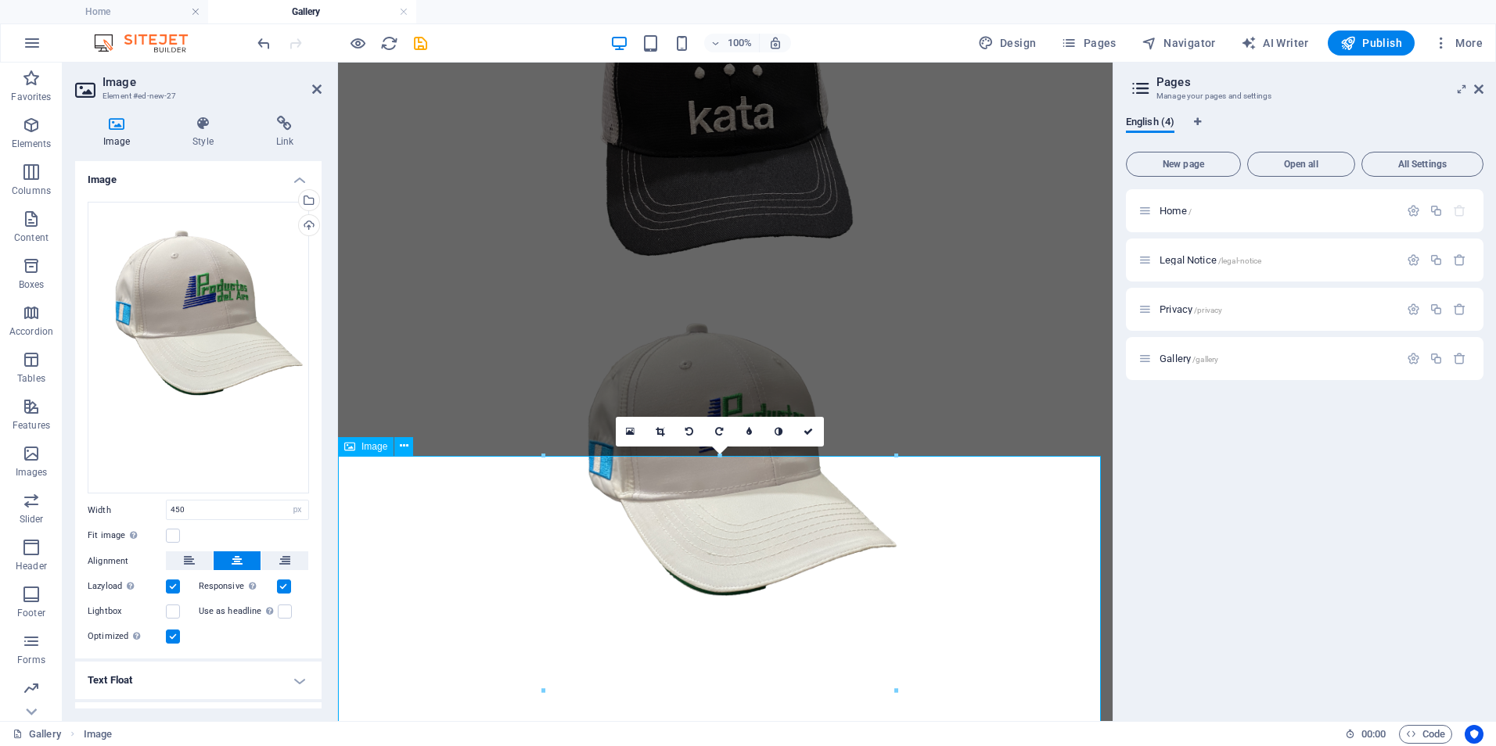
scroll to position [663, 0]
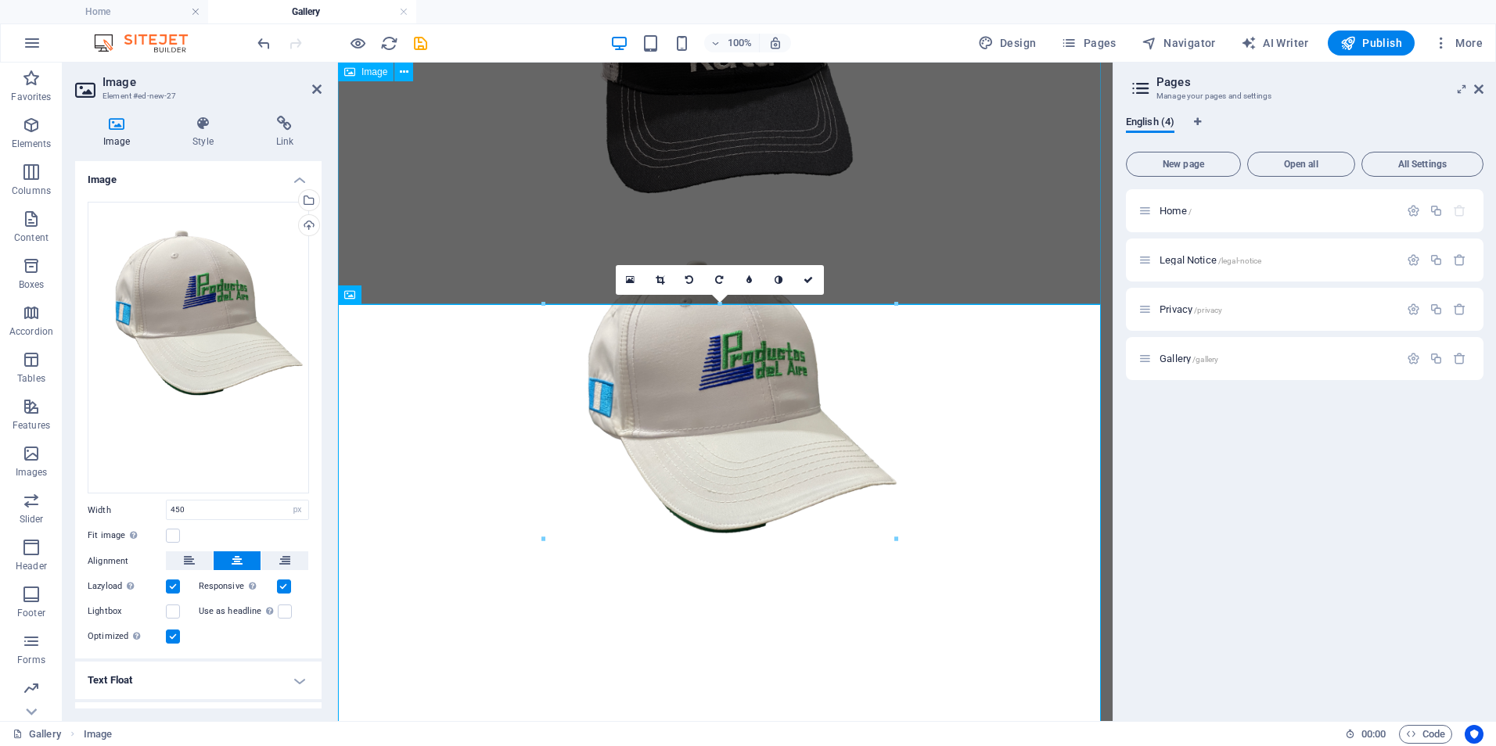
click at [955, 220] on figure at bounding box center [725, 55] width 762 height 330
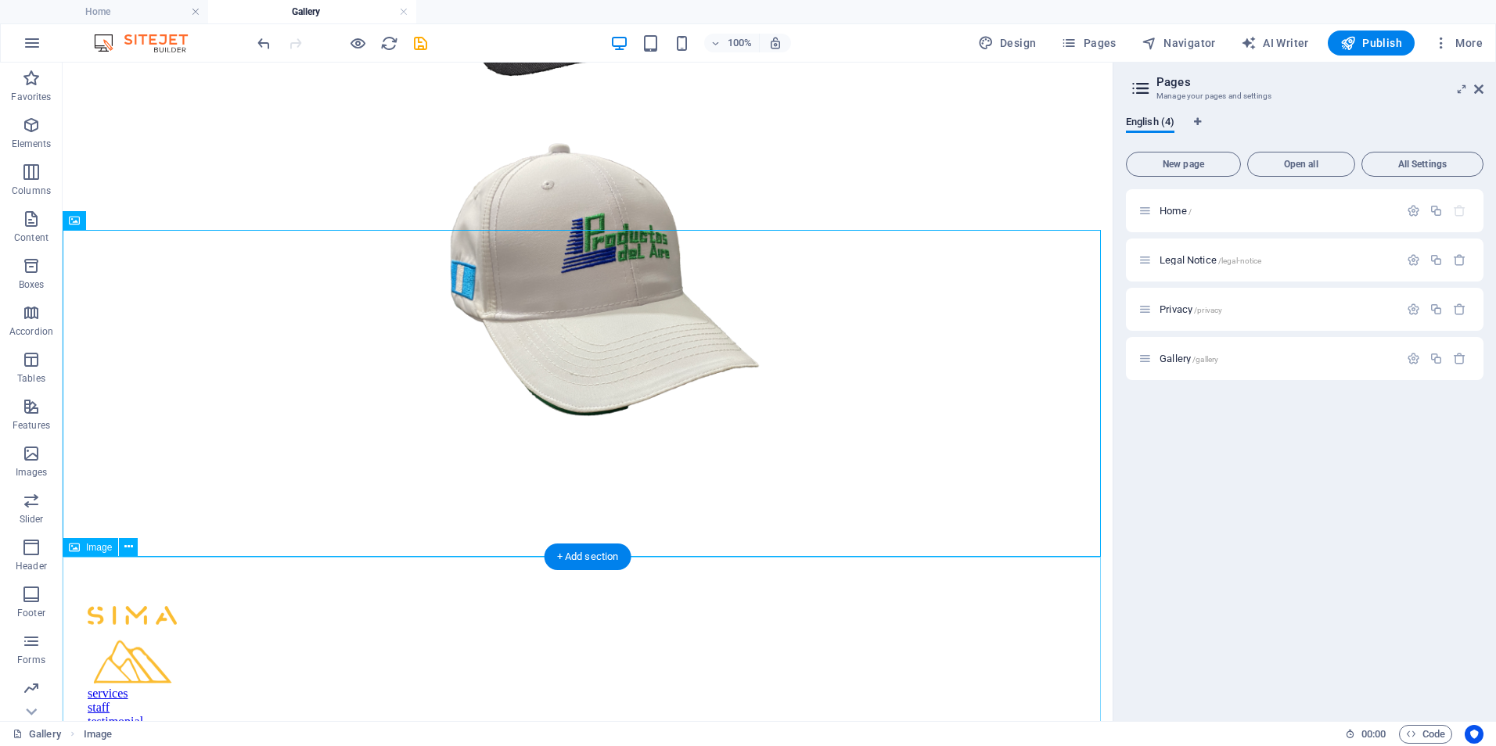
scroll to position [782, 0]
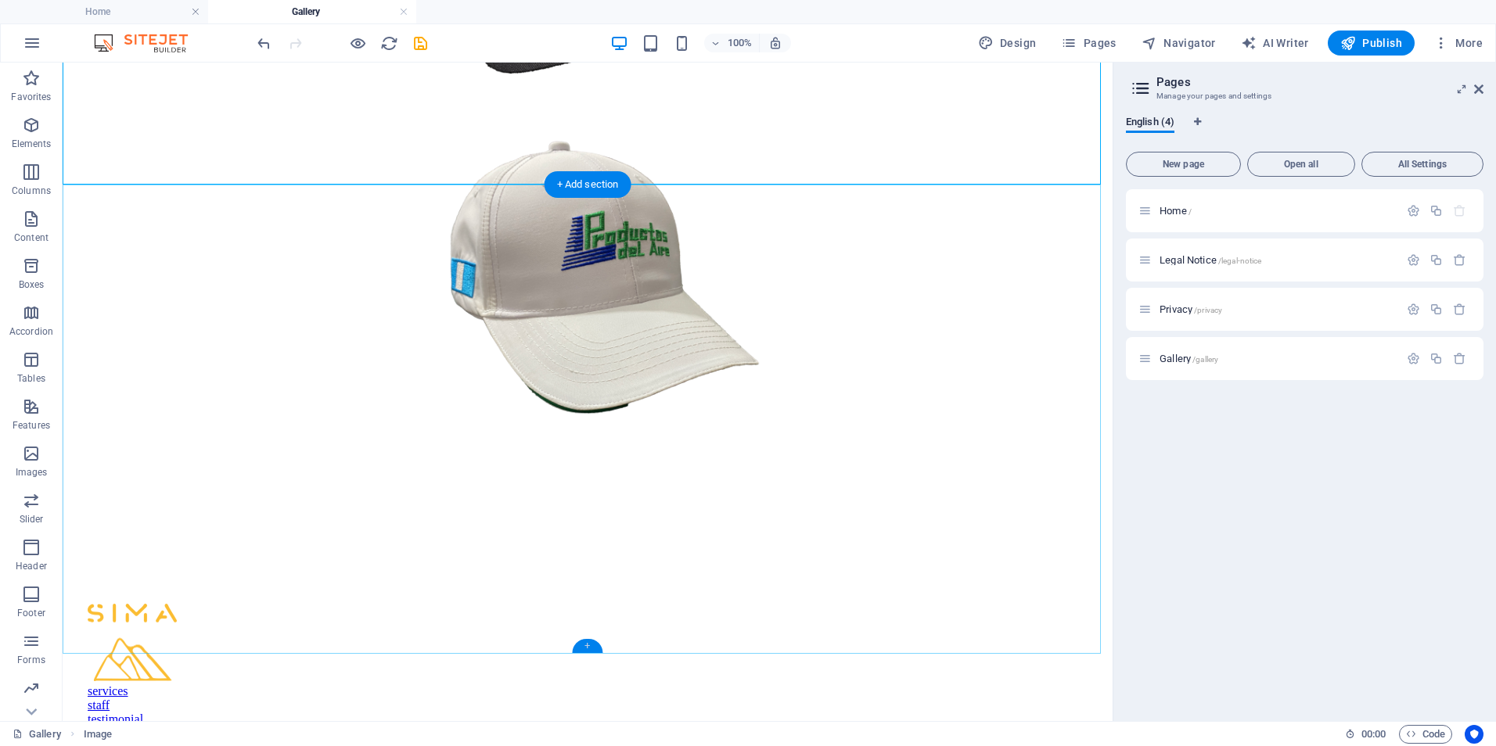
click at [585, 642] on div "+" at bounding box center [587, 646] width 31 height 14
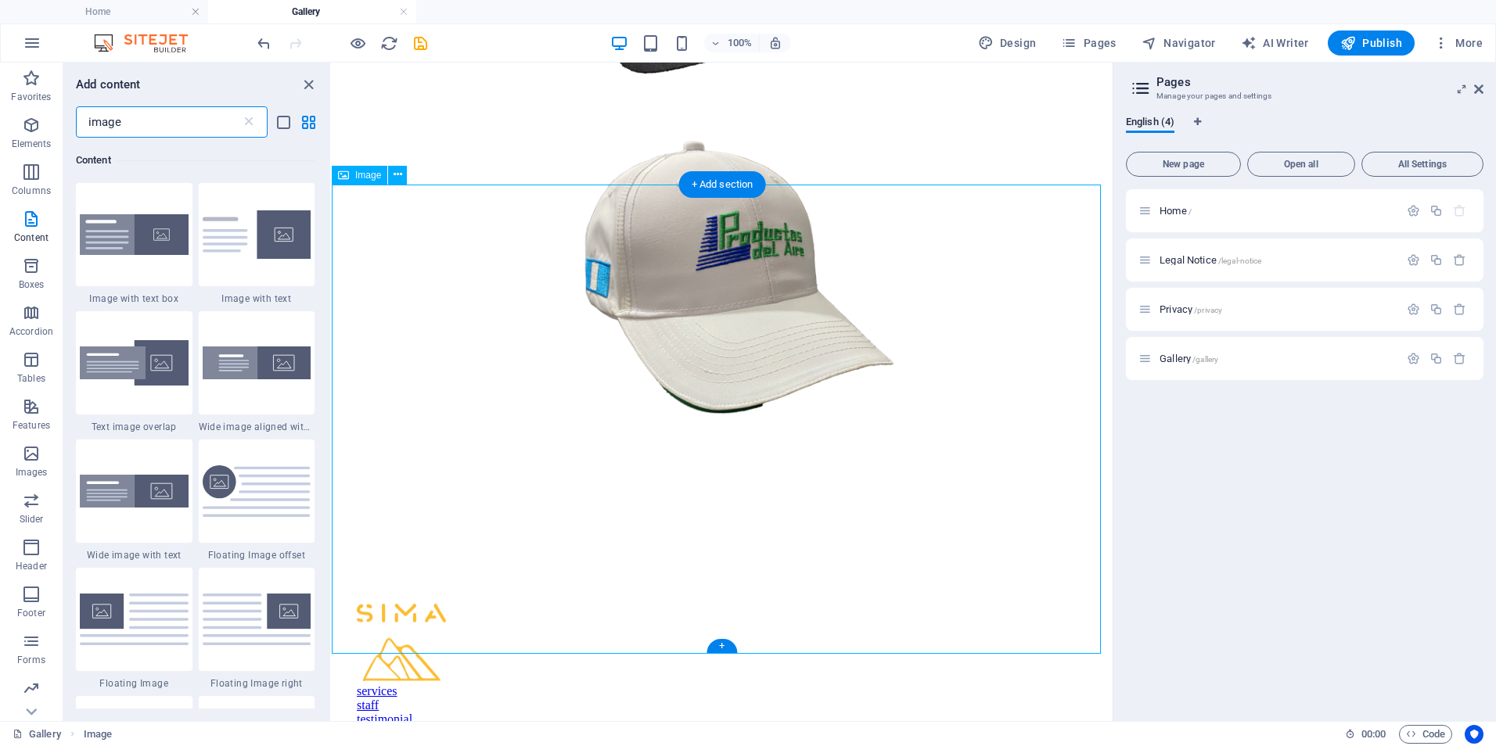
scroll to position [120, 0]
click at [742, 420] on figure at bounding box center [722, 336] width 768 height 473
click at [621, 347] on figure at bounding box center [722, 336] width 768 height 473
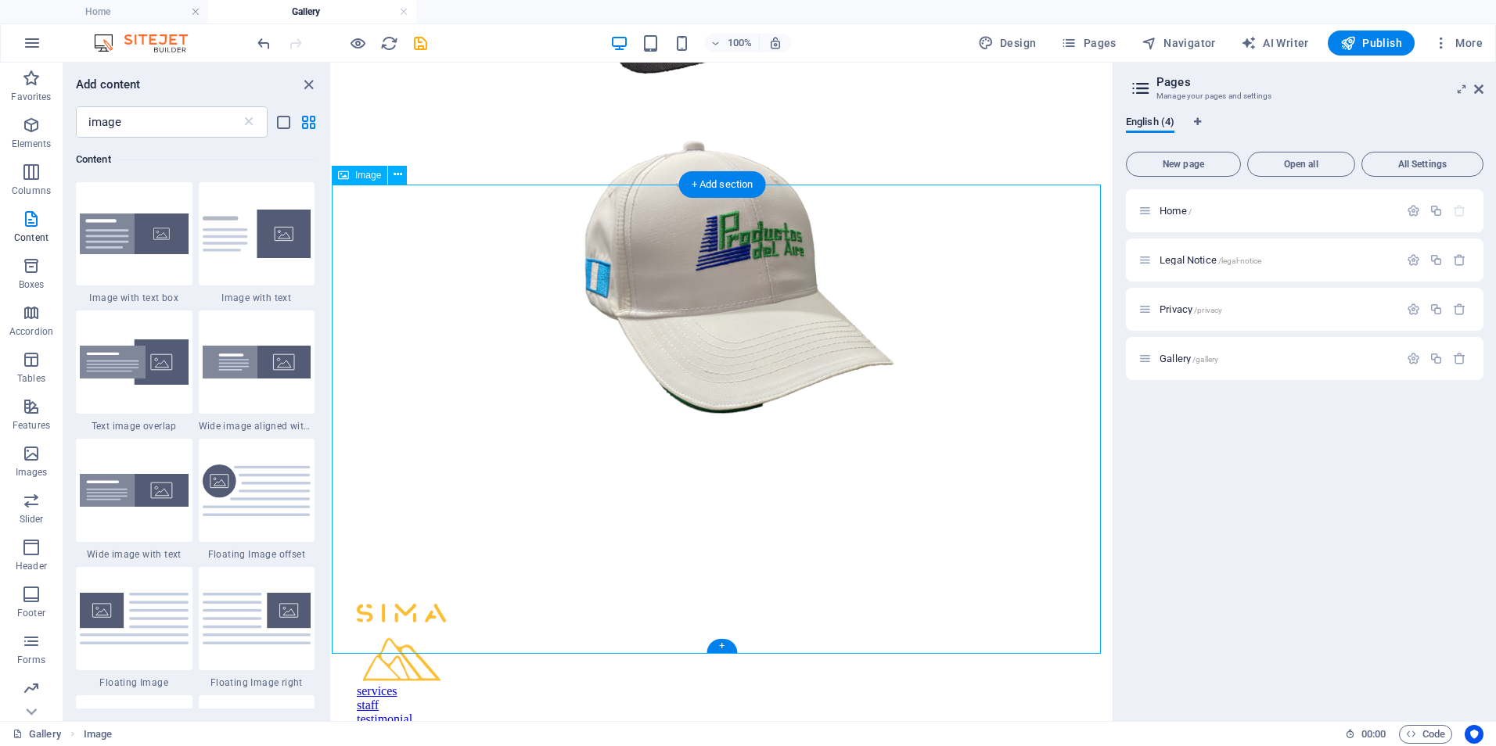
select select "px"
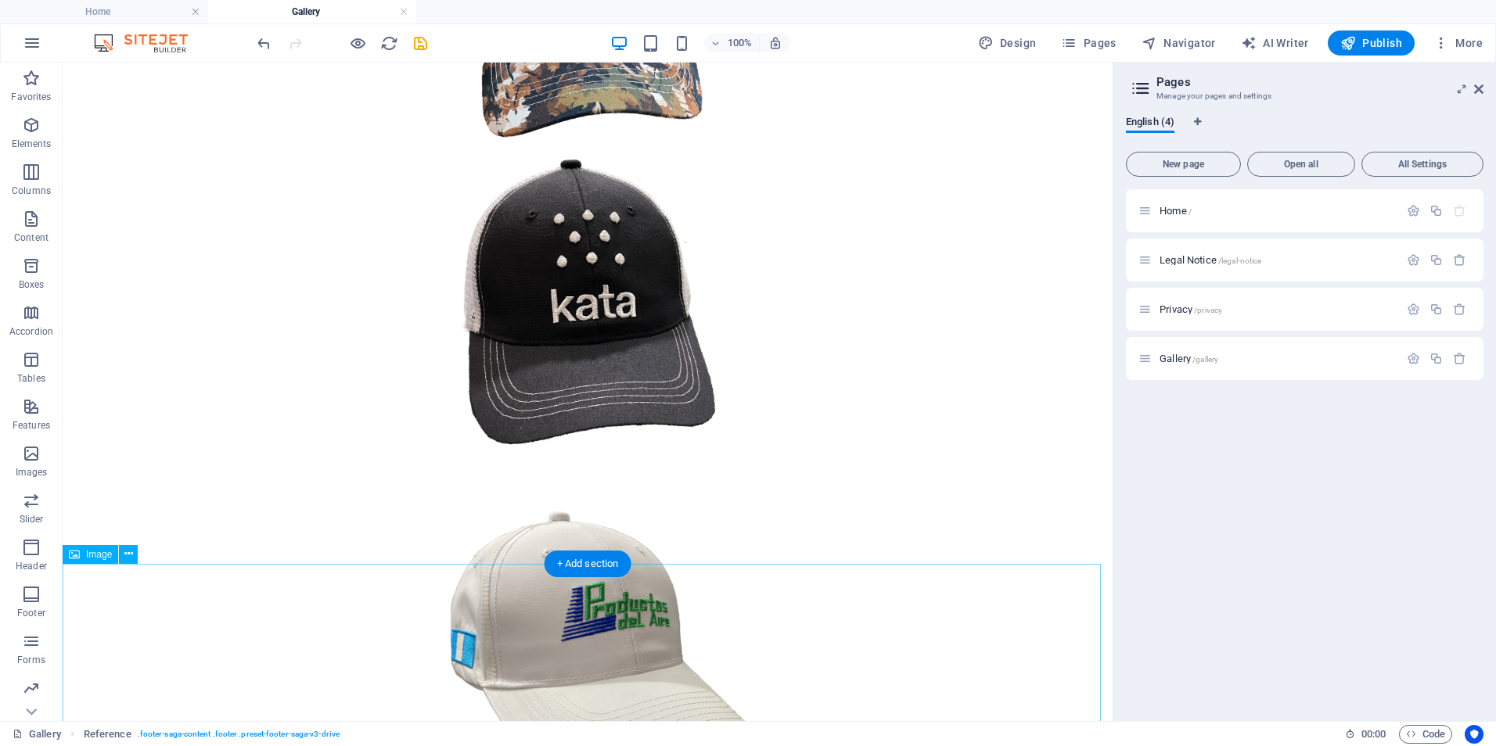
scroll to position [391, 0]
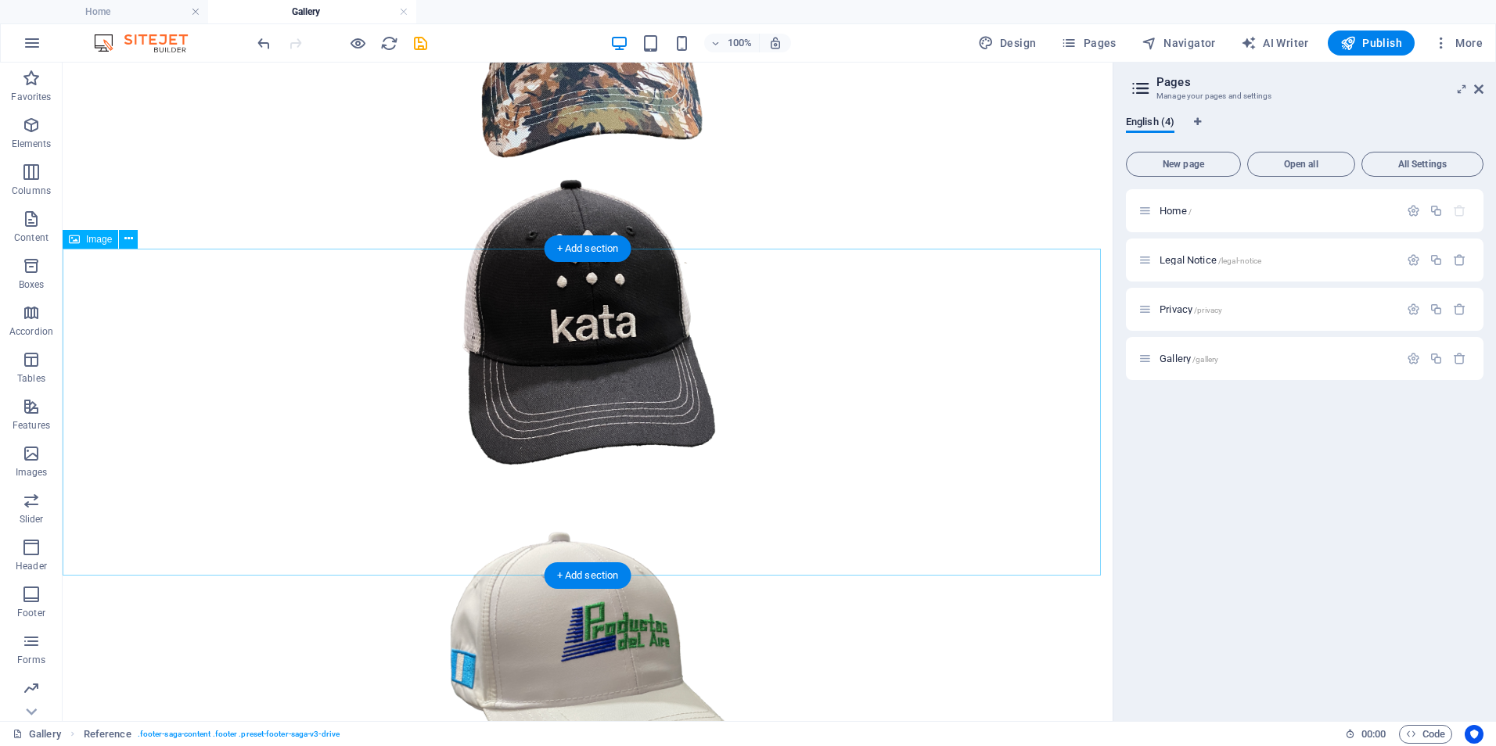
click at [801, 455] on figure at bounding box center [587, 326] width 1037 height 330
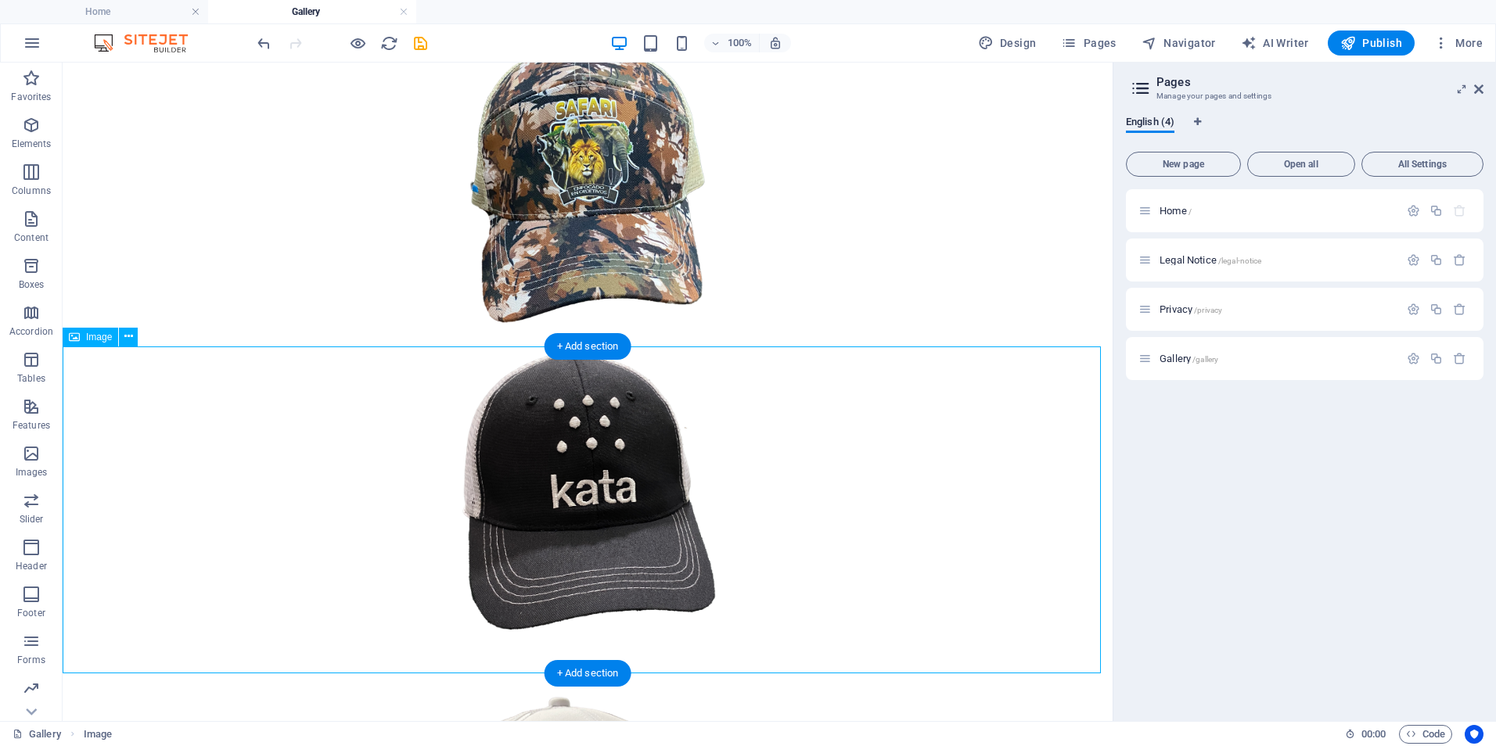
scroll to position [156, 0]
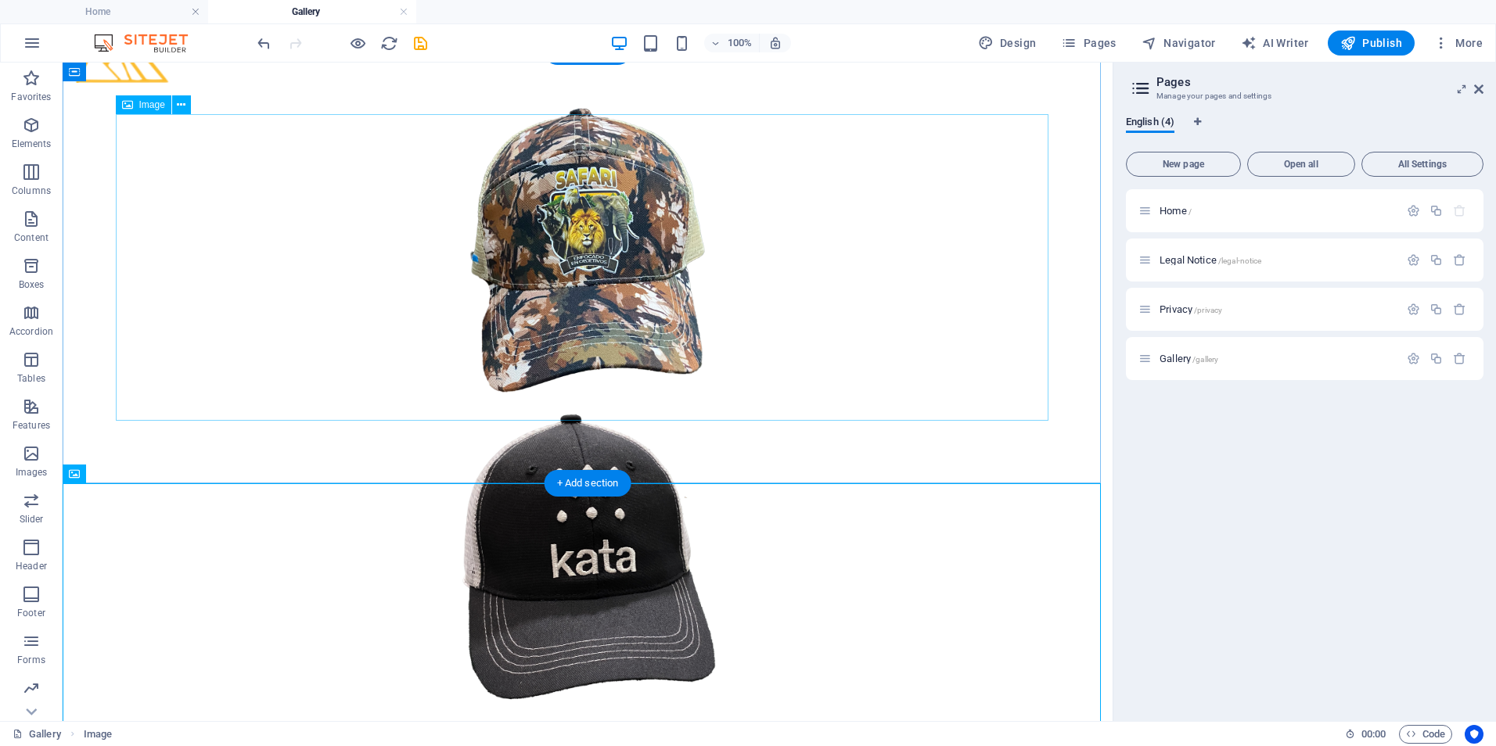
click at [784, 387] on figure at bounding box center [587, 241] width 1037 height 310
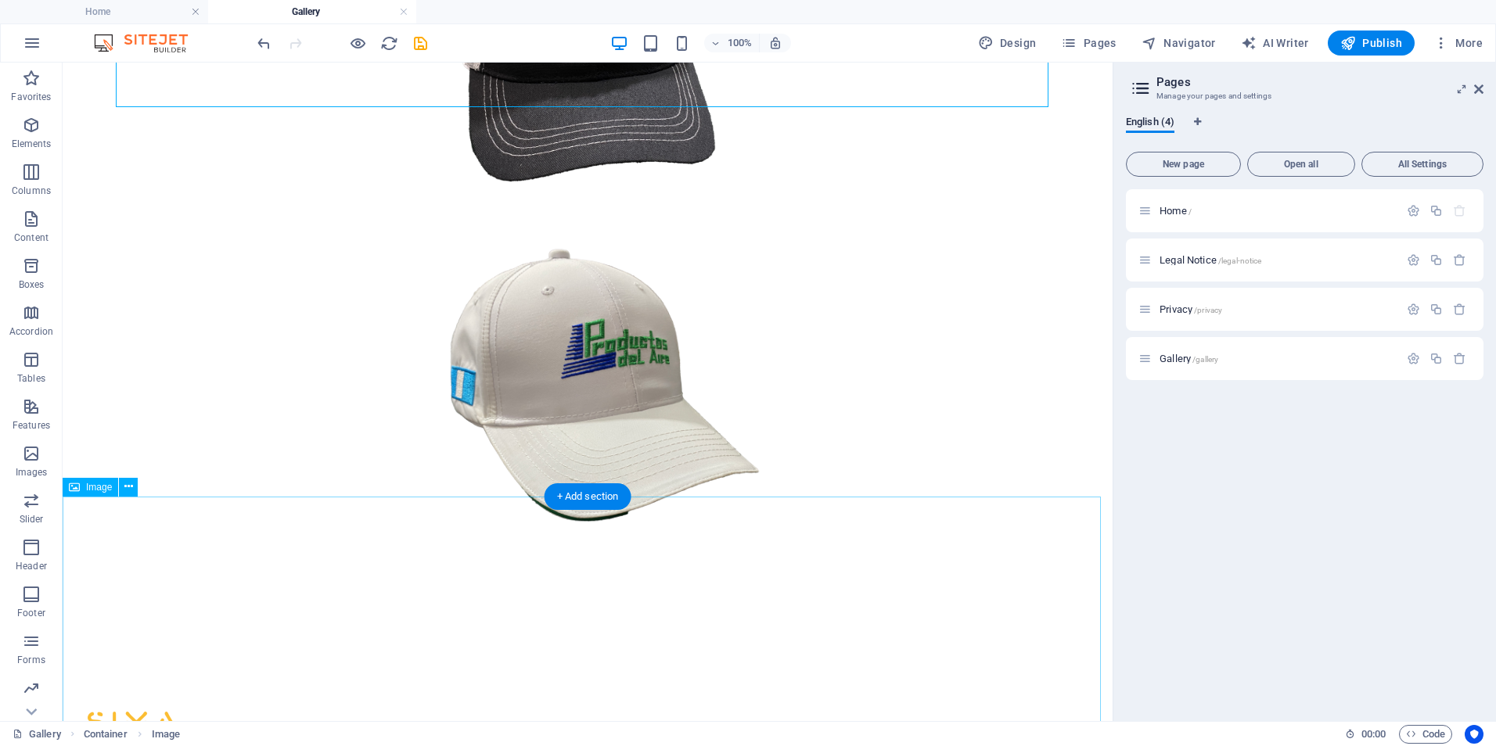
scroll to position [704, 0]
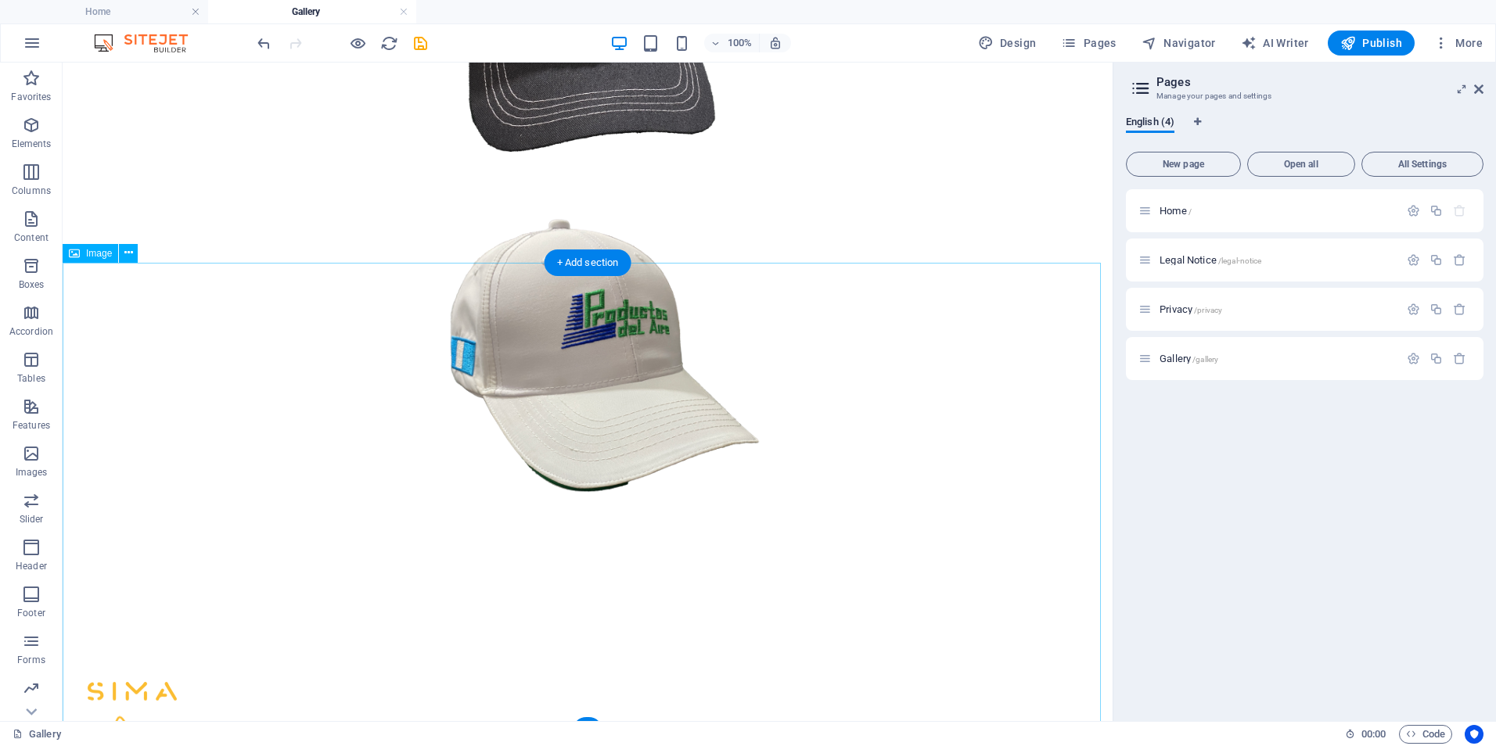
click at [818, 485] on figure at bounding box center [587, 414] width 1037 height 473
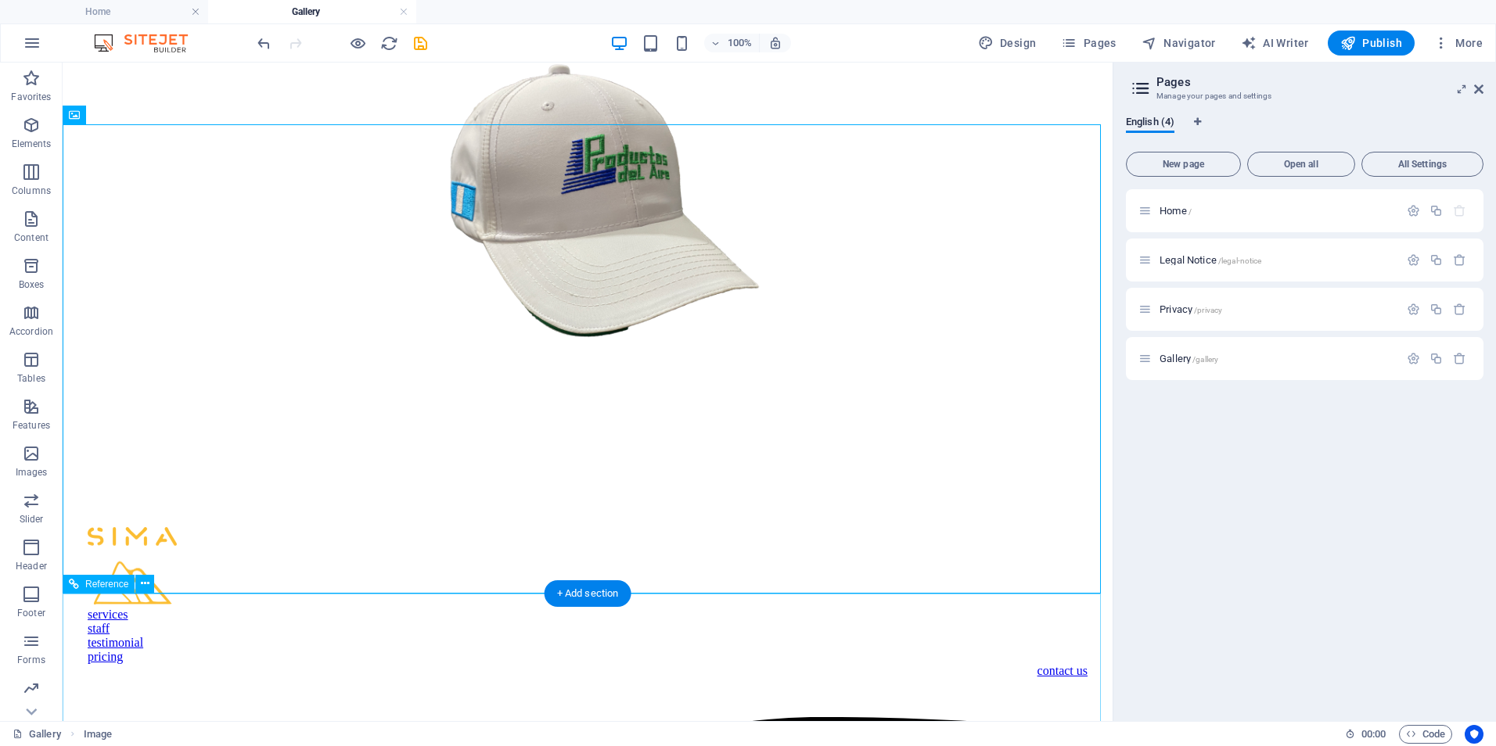
scroll to position [861, 0]
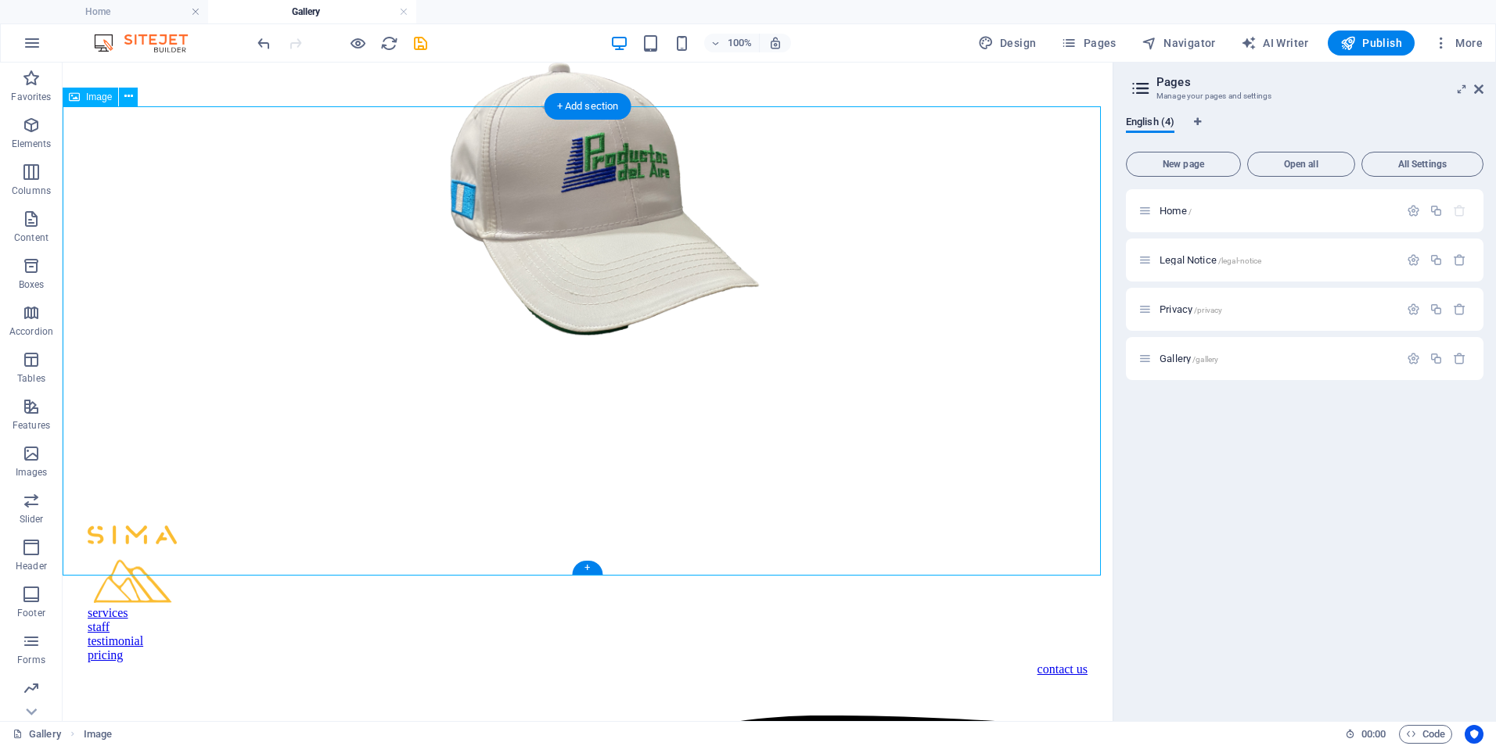
click at [717, 494] on figure at bounding box center [587, 258] width 1037 height 473
select select "px"
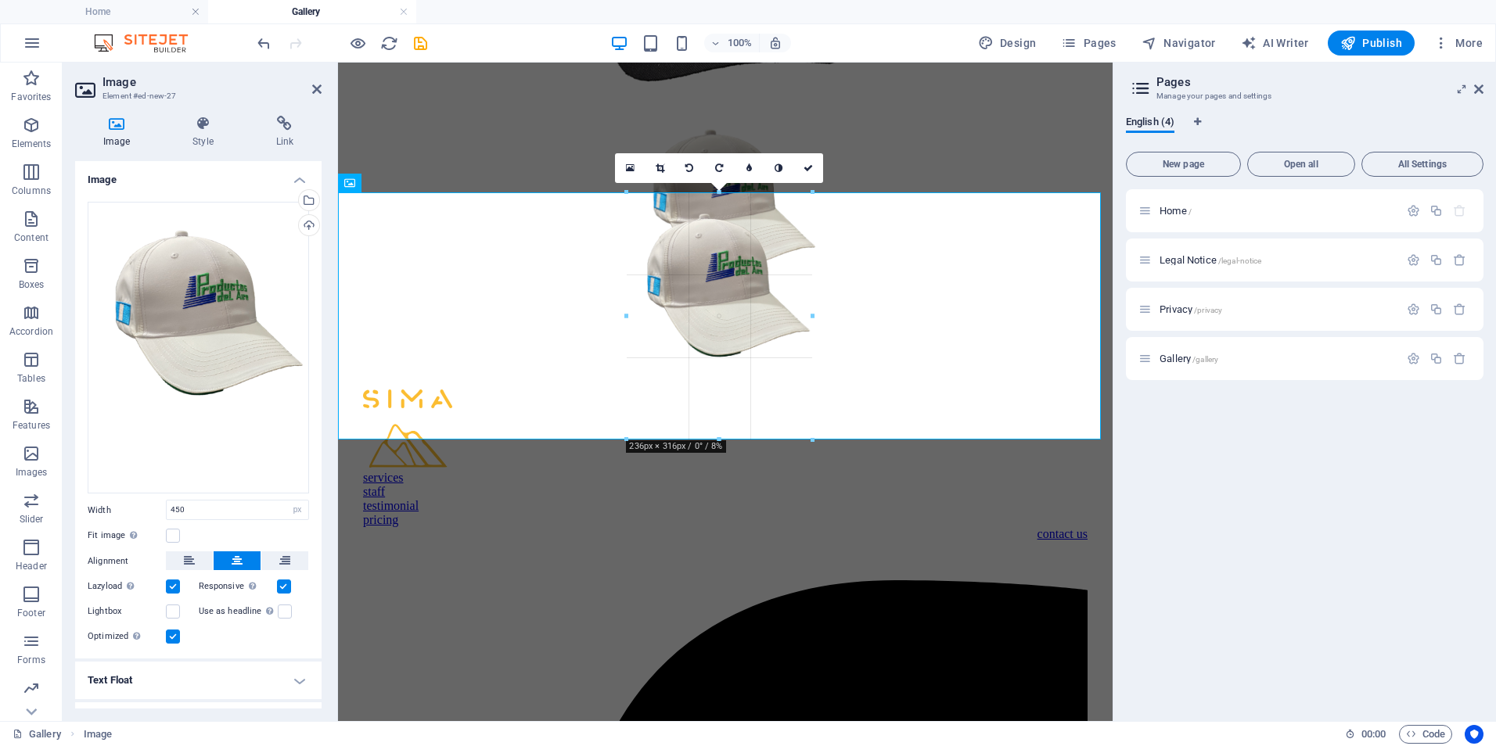
drag, startPoint x: 723, startPoint y: 575, endPoint x: 753, endPoint y: 356, distance: 221.2
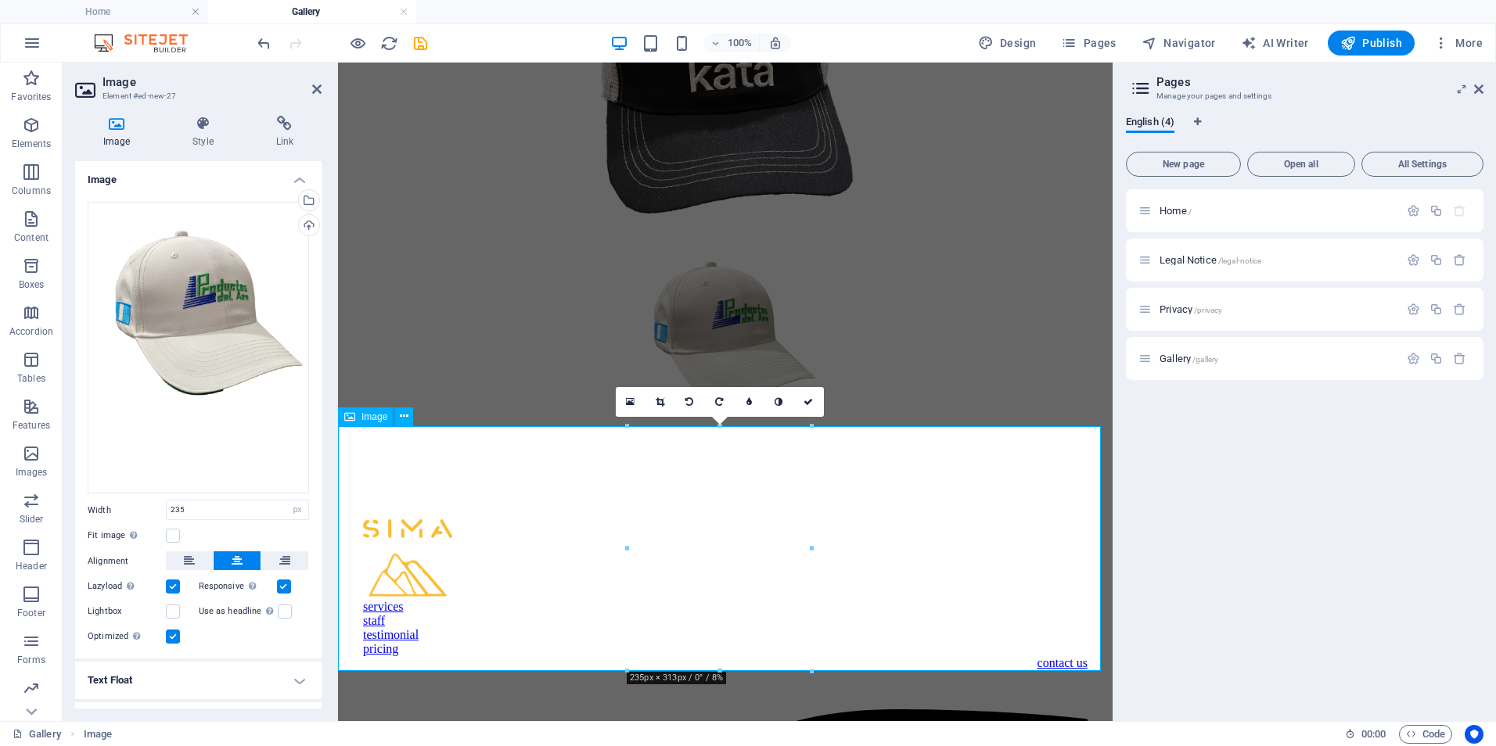
scroll to position [771, 0]
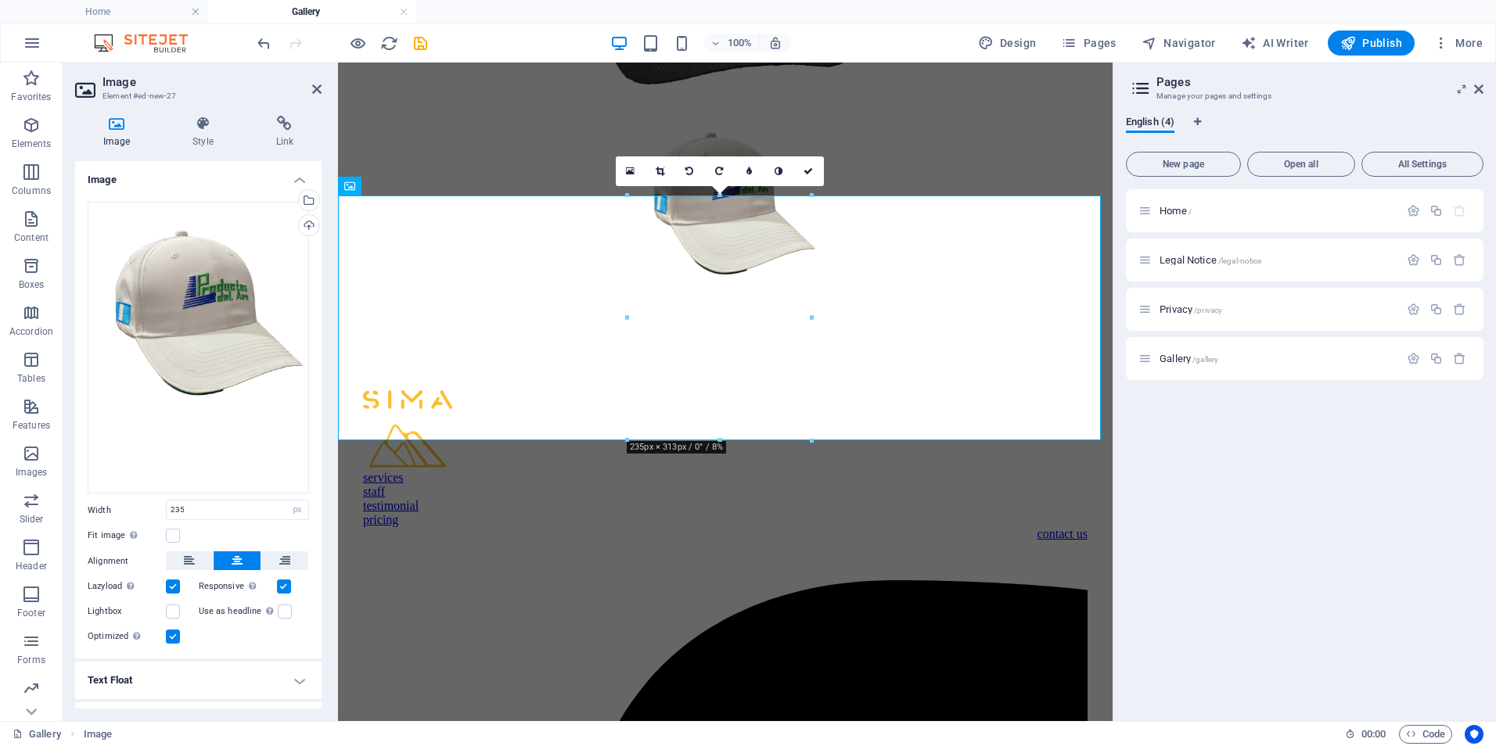
type input "450"
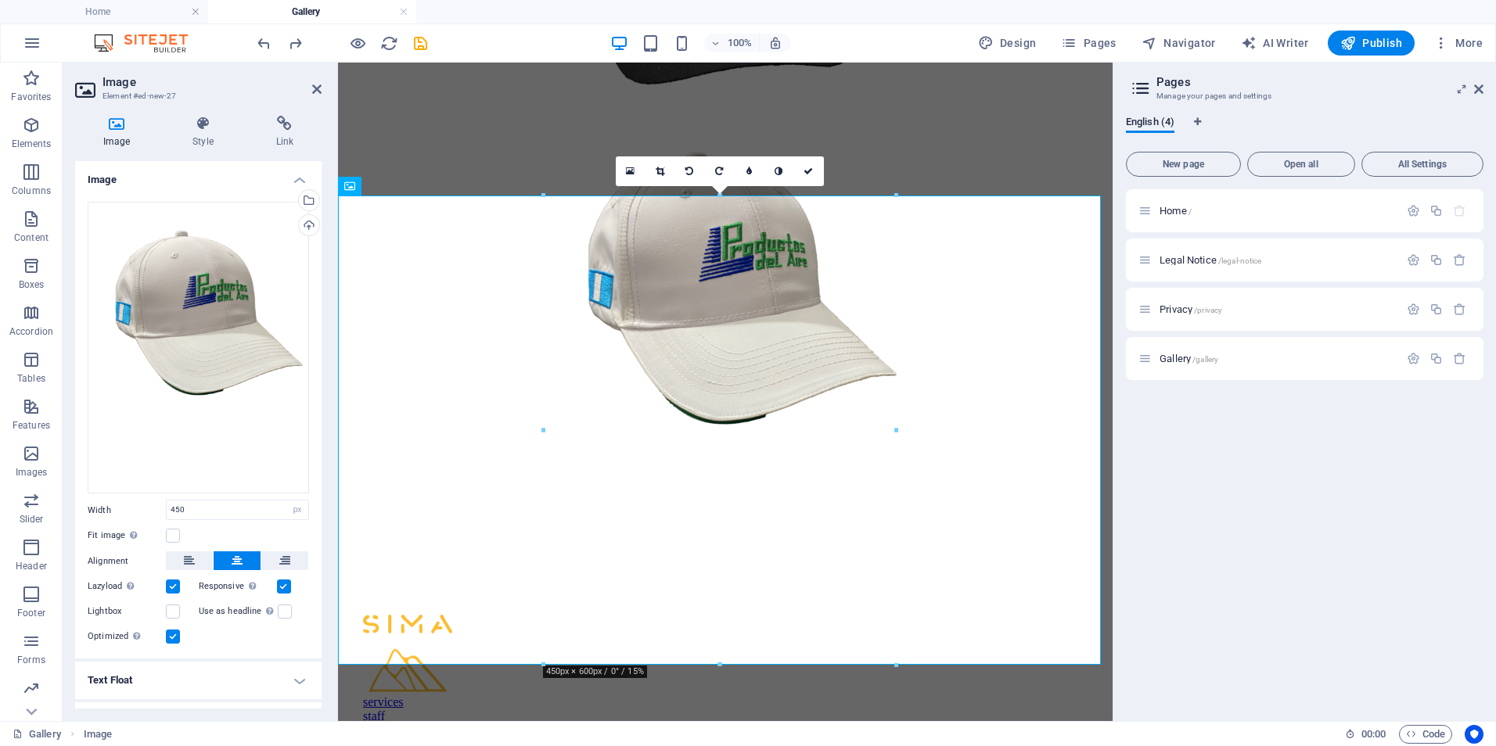
click at [662, 169] on icon at bounding box center [660, 171] width 9 height 9
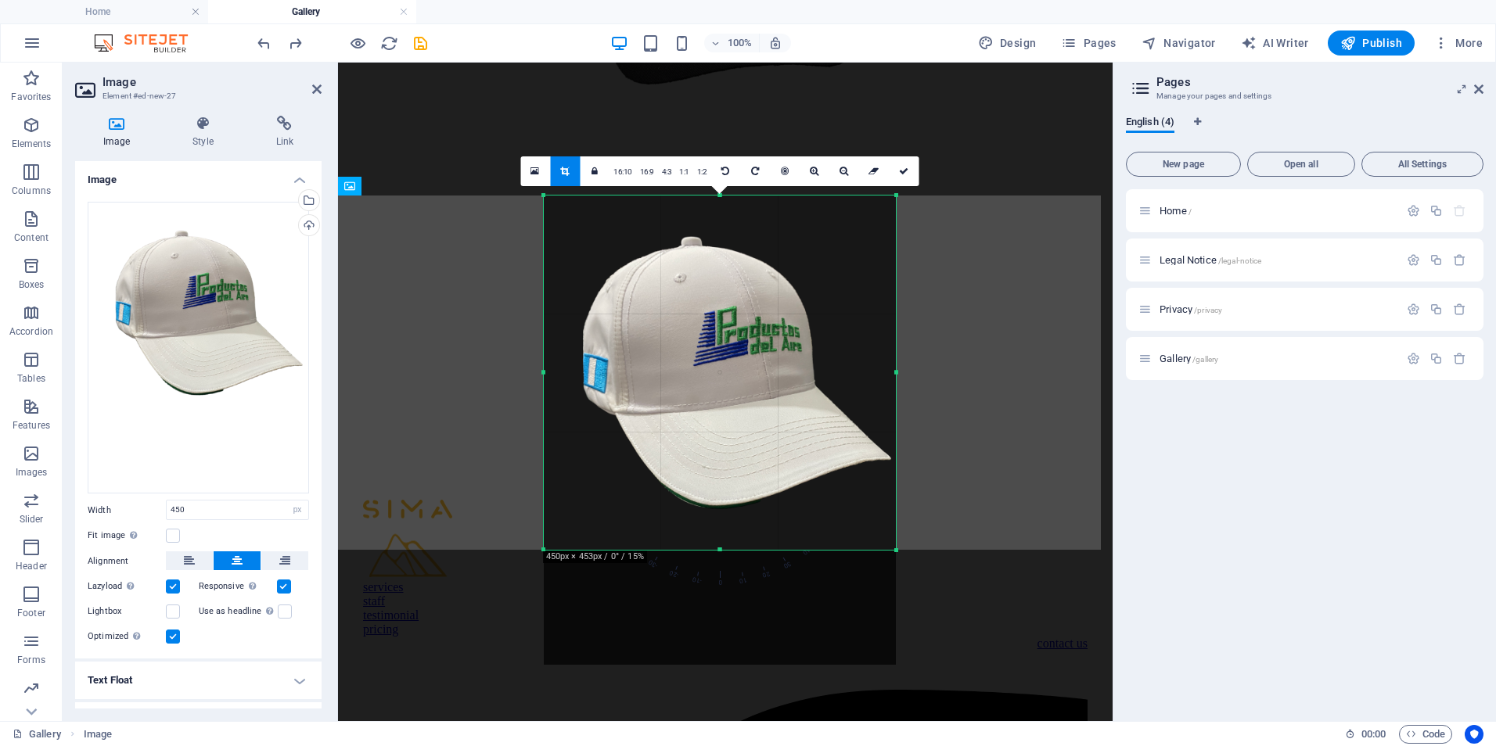
drag, startPoint x: 724, startPoint y: 663, endPoint x: 767, endPoint y: 548, distance: 122.8
click at [767, 548] on div at bounding box center [720, 550] width 352 height 5
click at [959, 637] on div "contact us" at bounding box center [725, 644] width 725 height 14
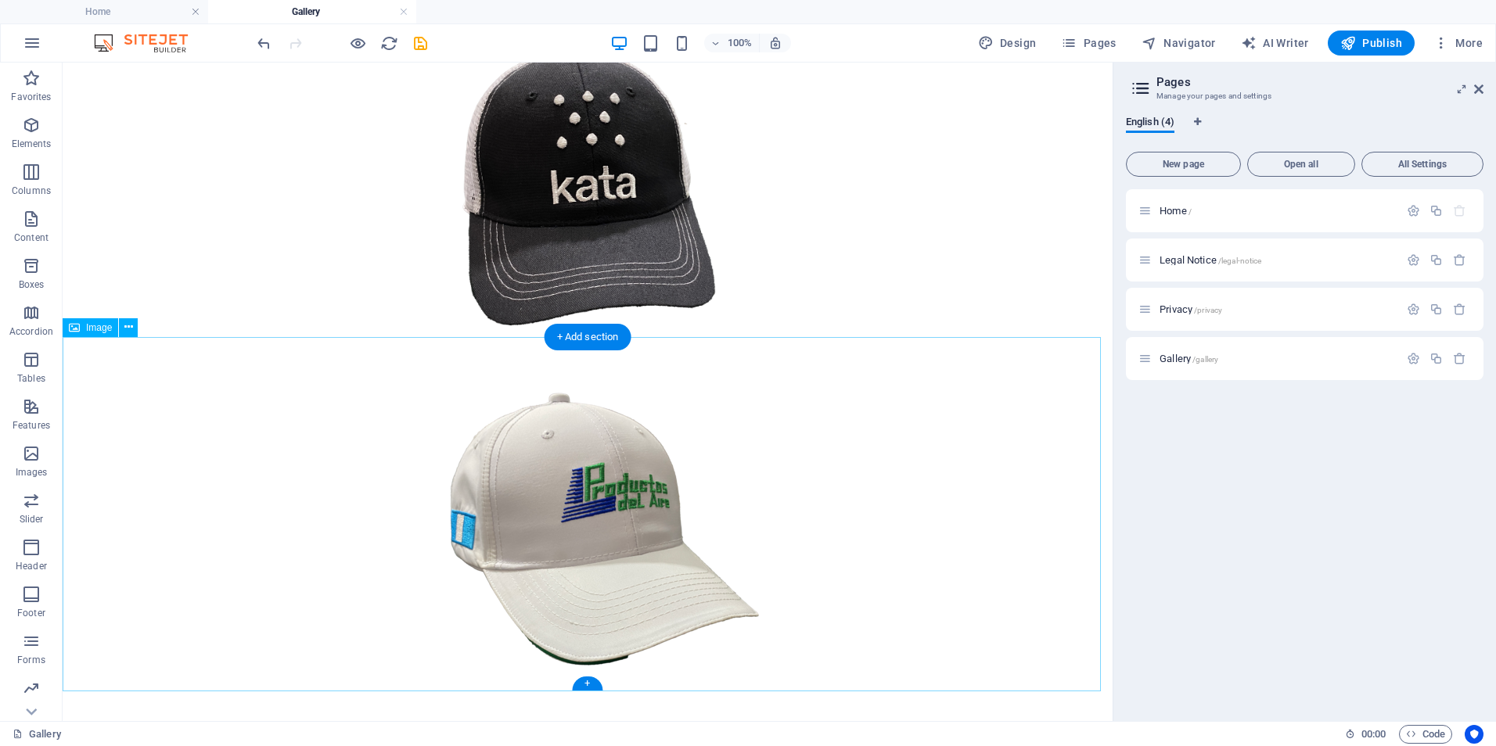
scroll to position [782, 0]
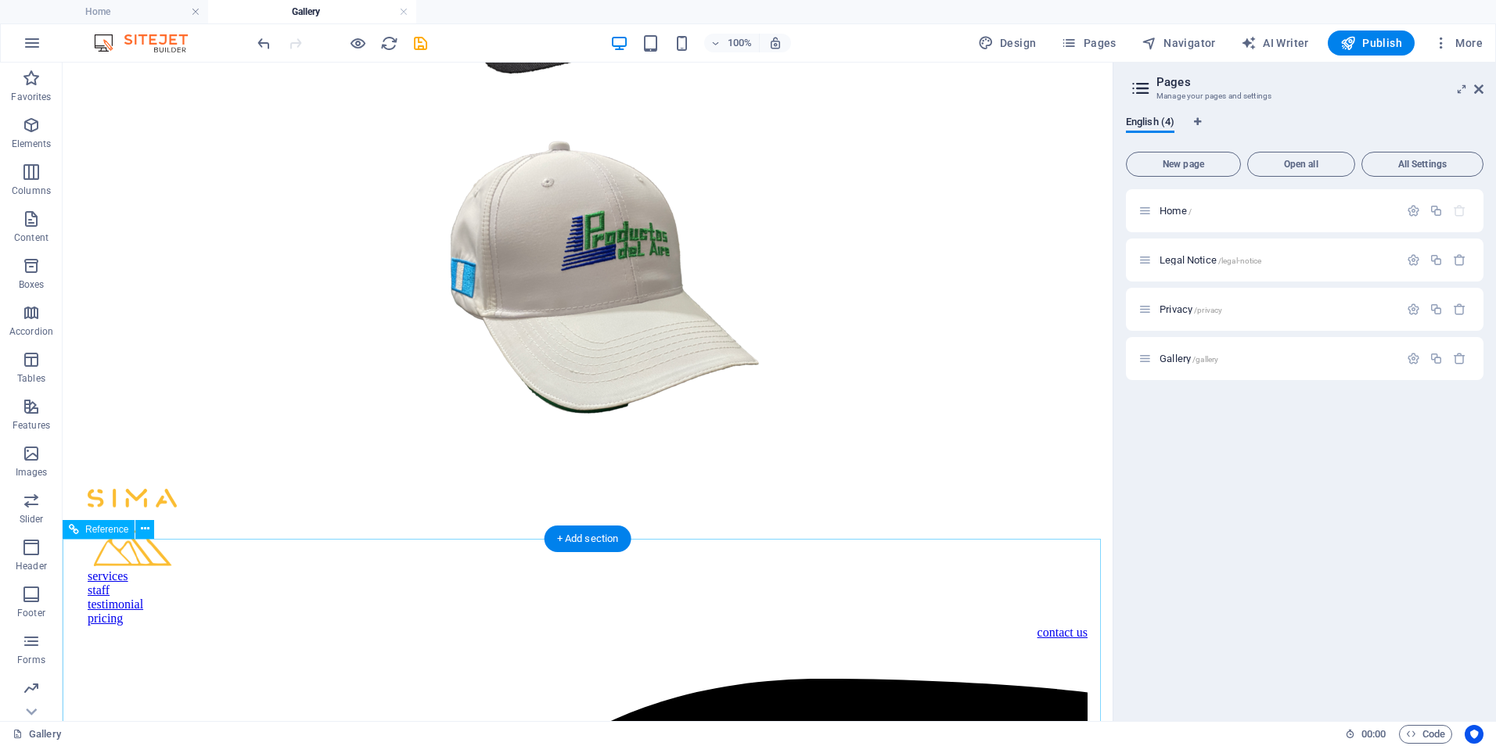
drag, startPoint x: 577, startPoint y: 537, endPoint x: 360, endPoint y: 503, distance: 219.3
click at [577, 537] on div "+ Add section" at bounding box center [588, 539] width 87 height 27
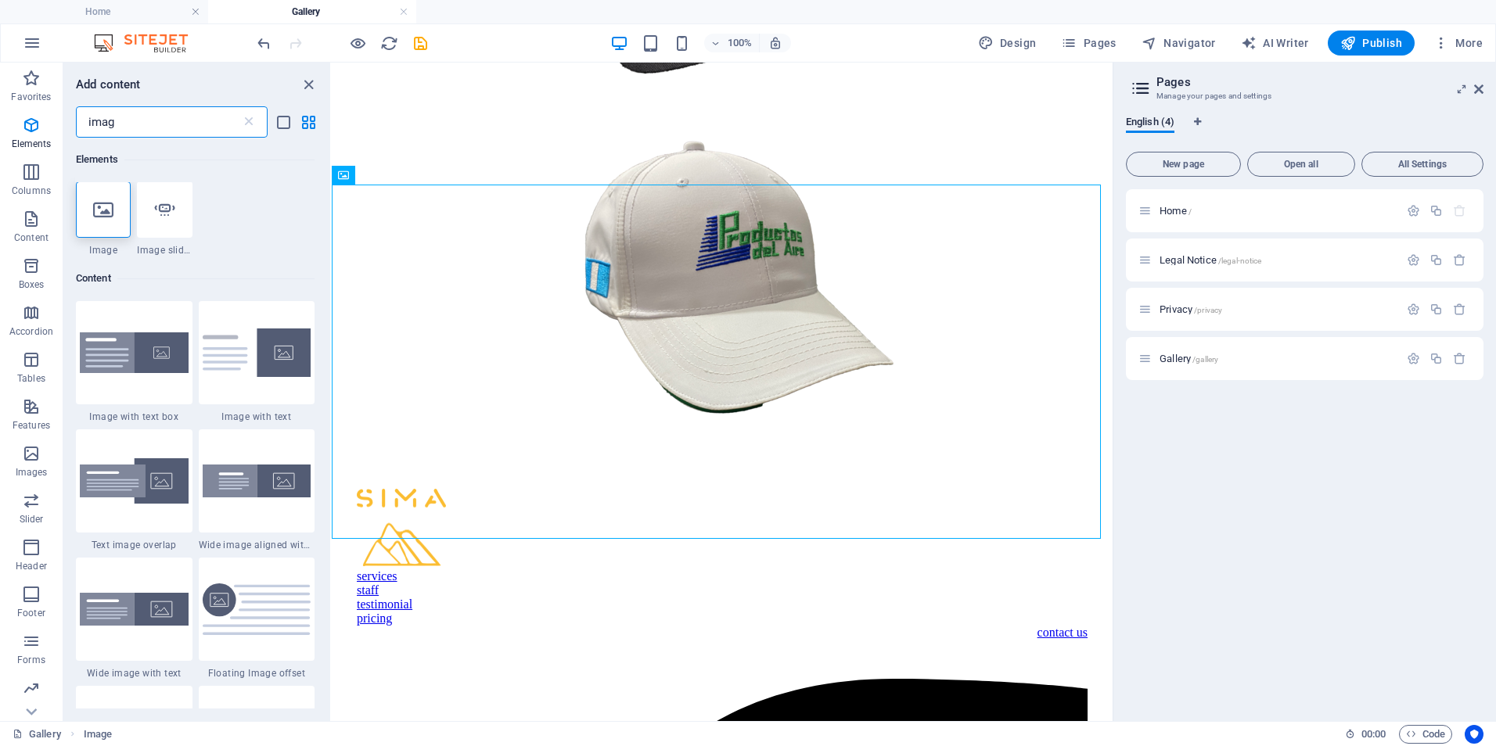
scroll to position [0, 0]
type input "imag"
click at [91, 221] on div at bounding box center [103, 210] width 55 height 56
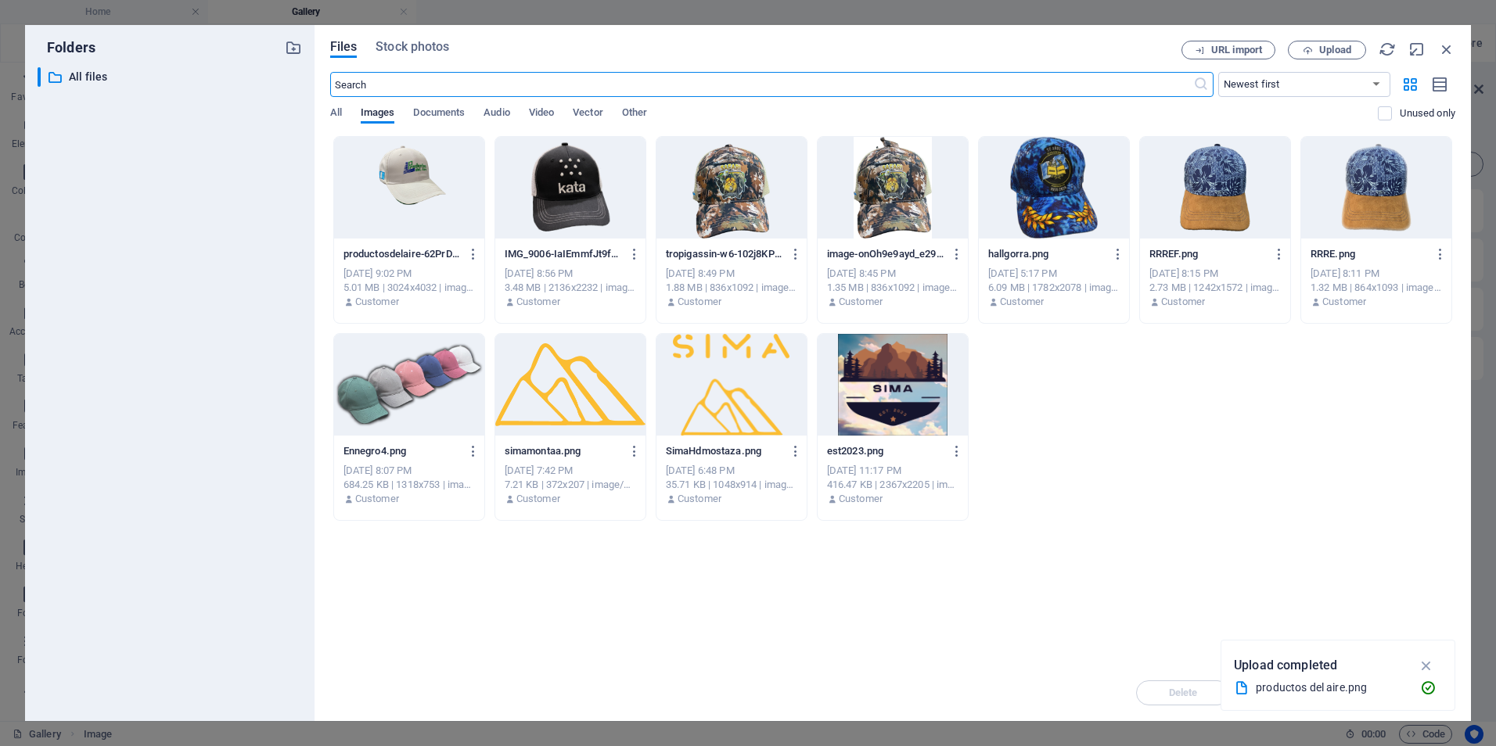
scroll to position [398, 0]
click at [1304, 51] on icon "button" at bounding box center [1308, 50] width 10 height 10
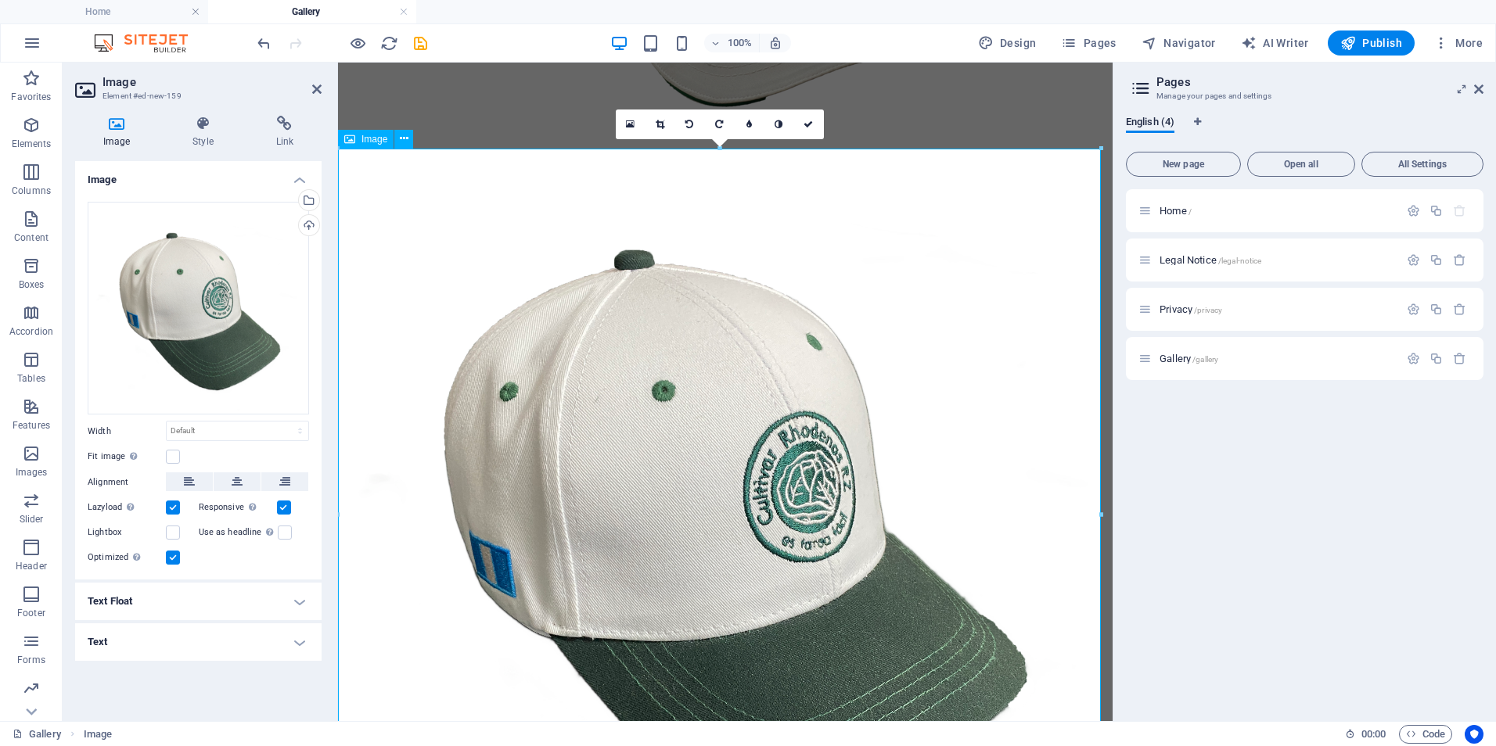
scroll to position [1174, 0]
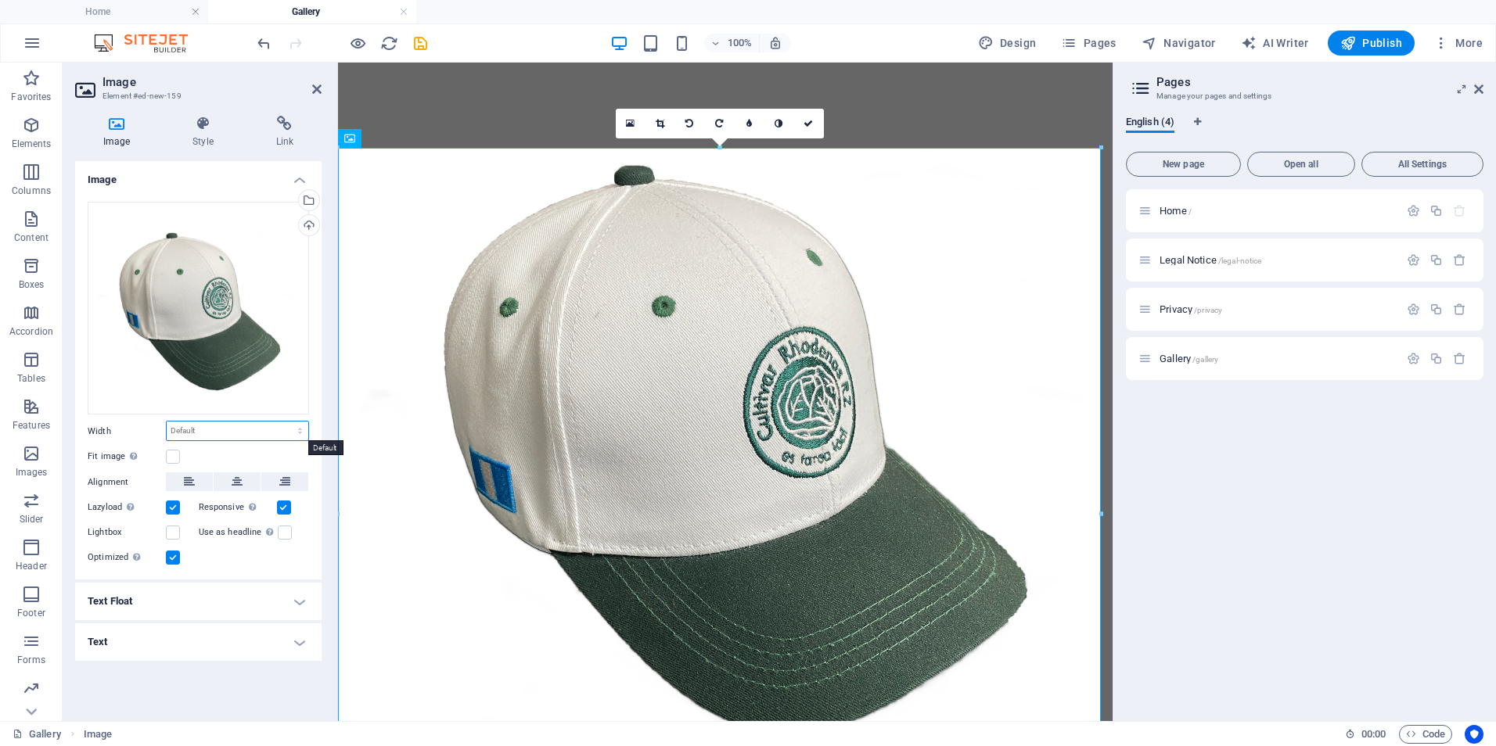
click at [236, 435] on select "Default auto px rem % em vh vw" at bounding box center [238, 431] width 142 height 19
select select "px"
click at [286, 422] on select "Default auto px rem % em vh vw" at bounding box center [238, 431] width 142 height 19
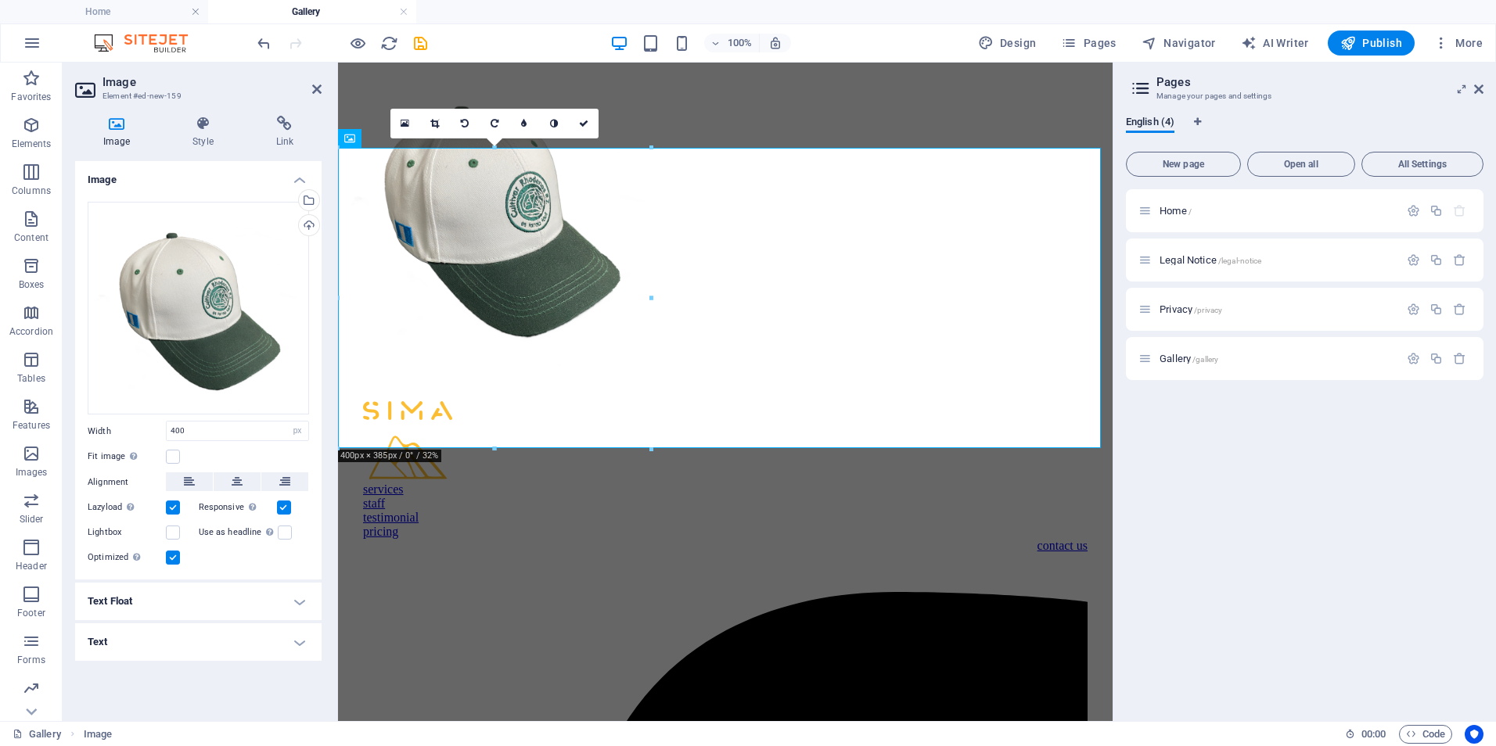
click at [235, 492] on div "Alignment" at bounding box center [198, 483] width 221 height 20
click at [237, 487] on icon at bounding box center [237, 482] width 11 height 19
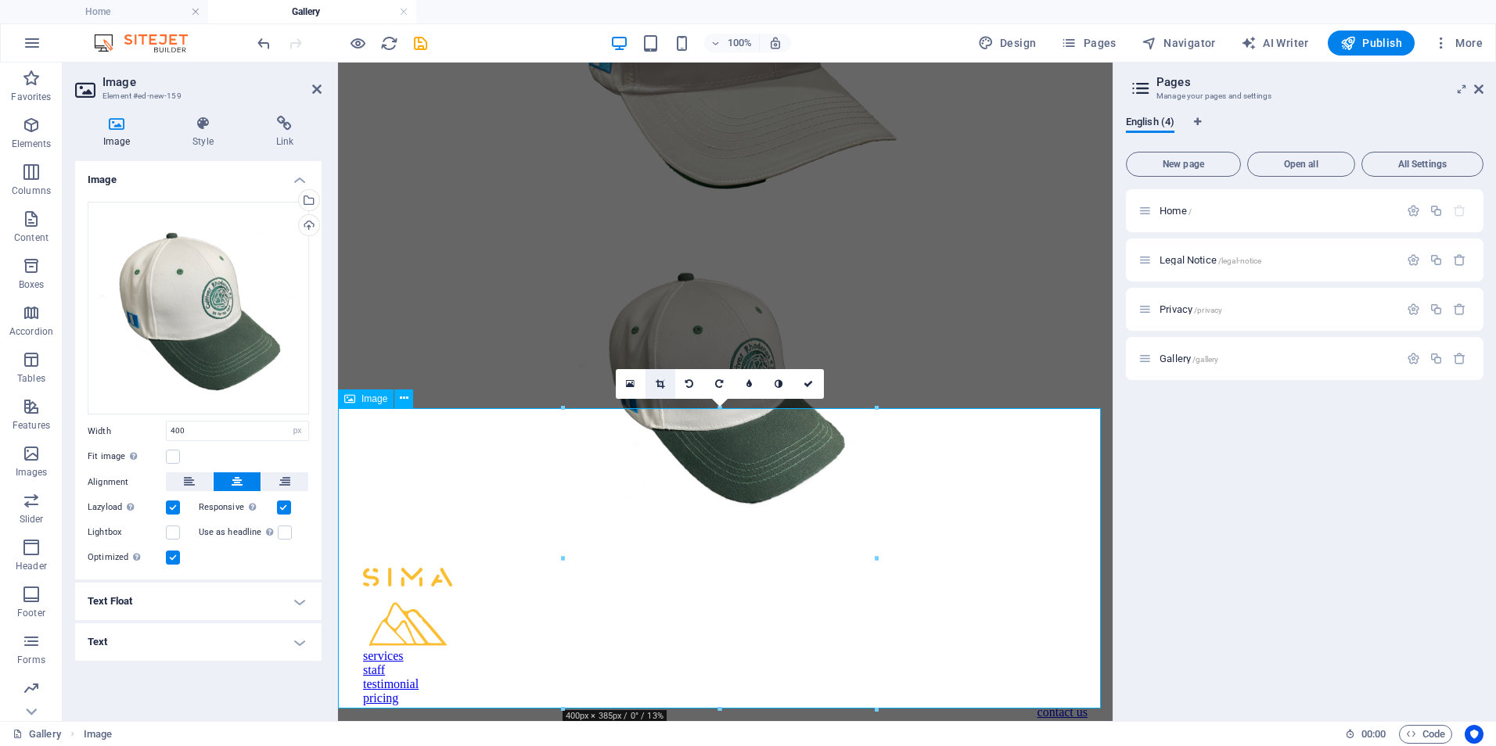
scroll to position [861, 0]
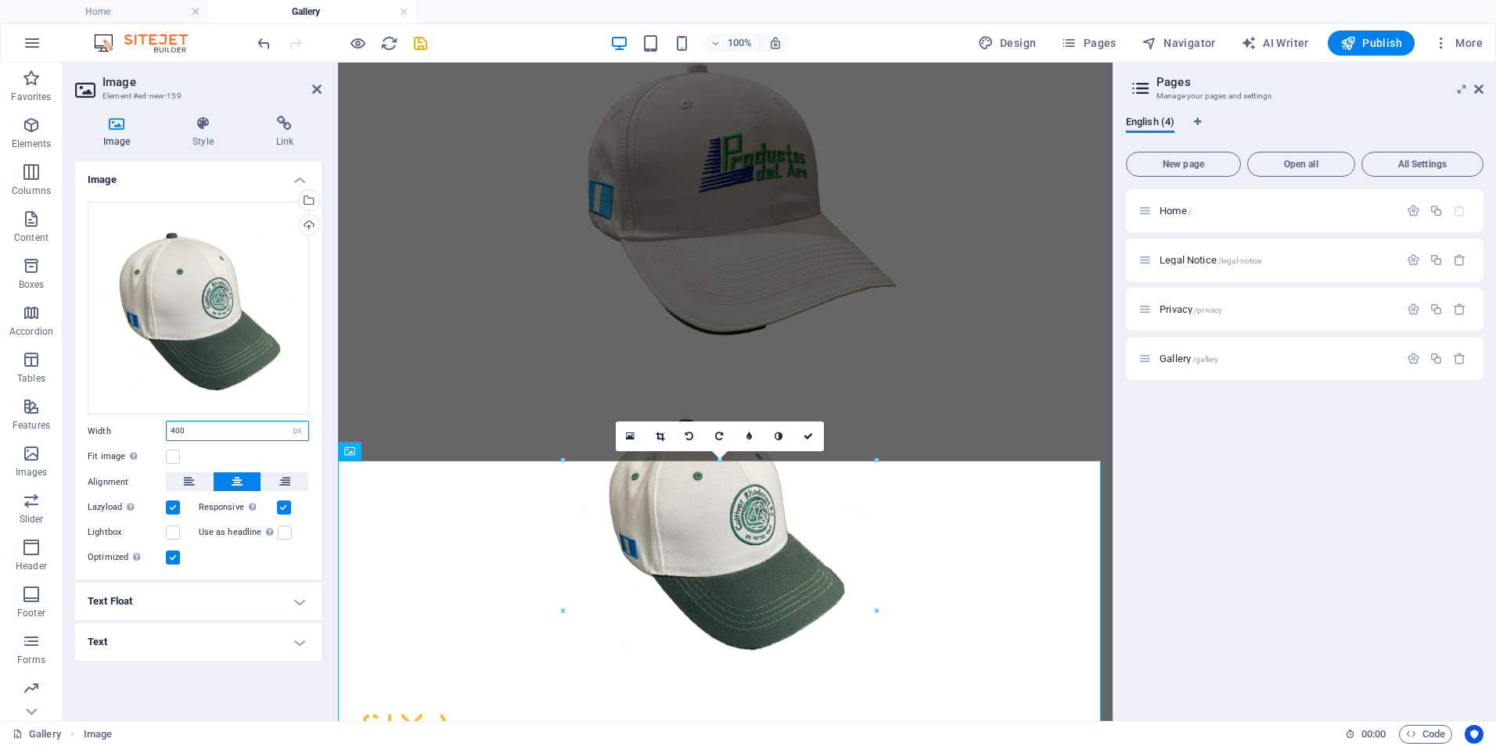
click at [212, 434] on input "400" at bounding box center [238, 431] width 142 height 19
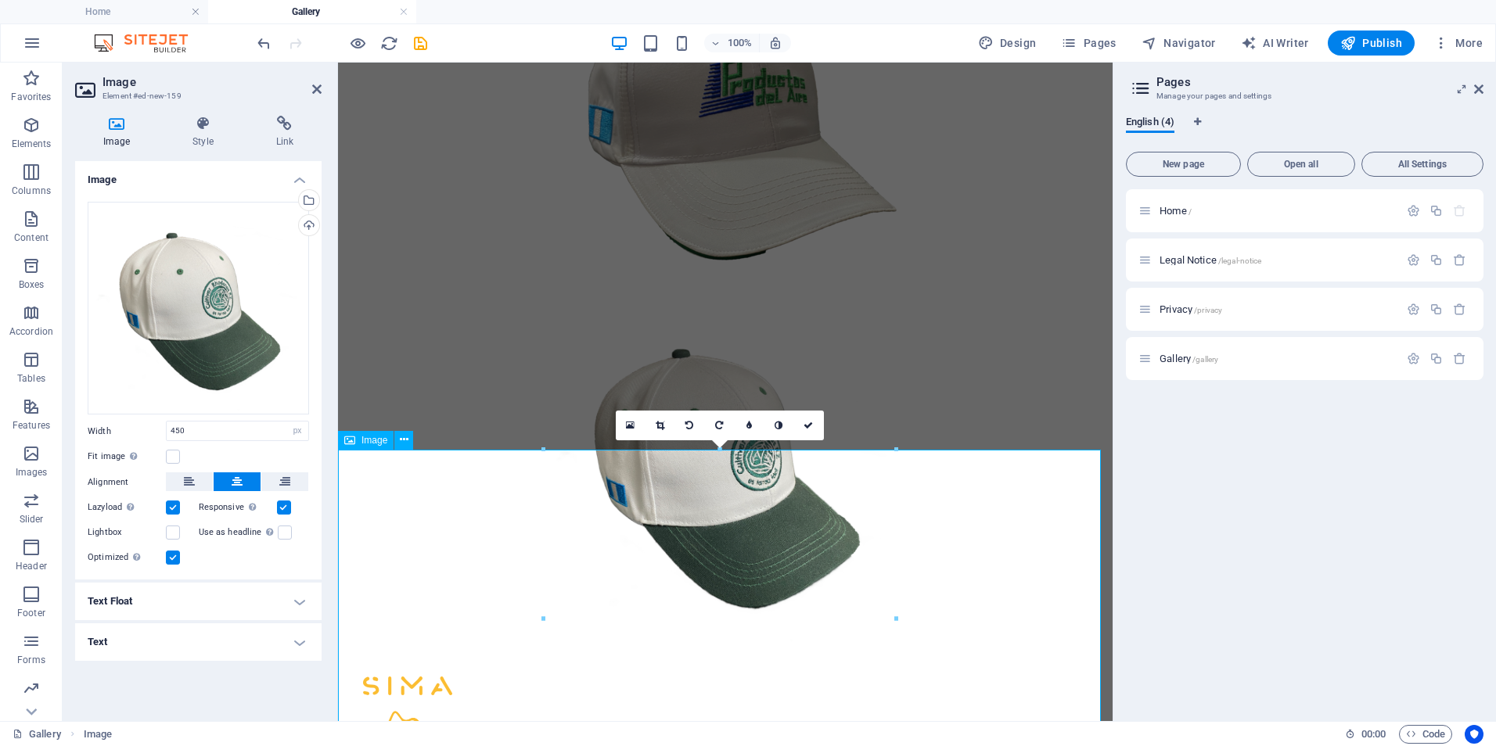
scroll to position [939, 0]
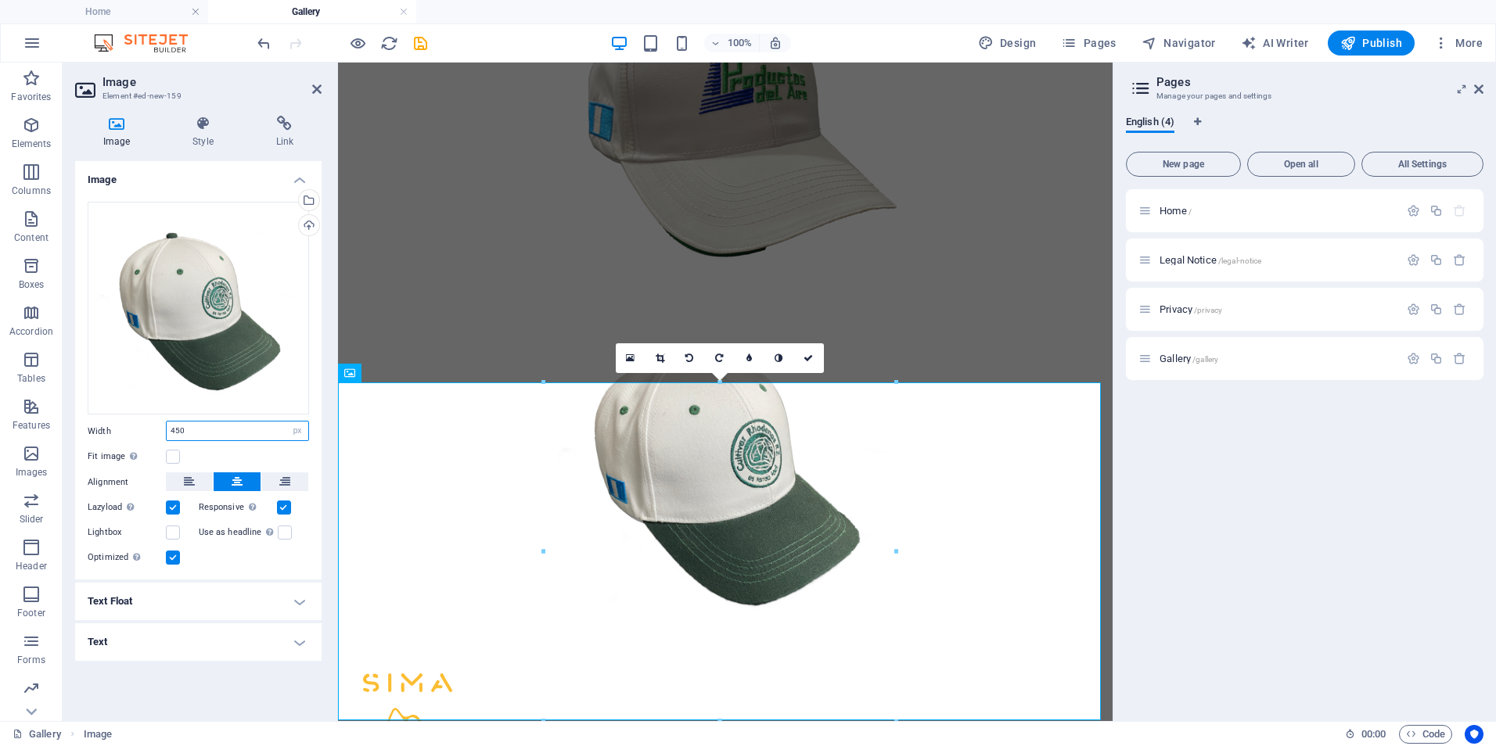
drag, startPoint x: 206, startPoint y: 431, endPoint x: 120, endPoint y: 437, distance: 86.2
click at [120, 437] on div "Width 450 Default auto px rem % em vh vw" at bounding box center [198, 431] width 221 height 20
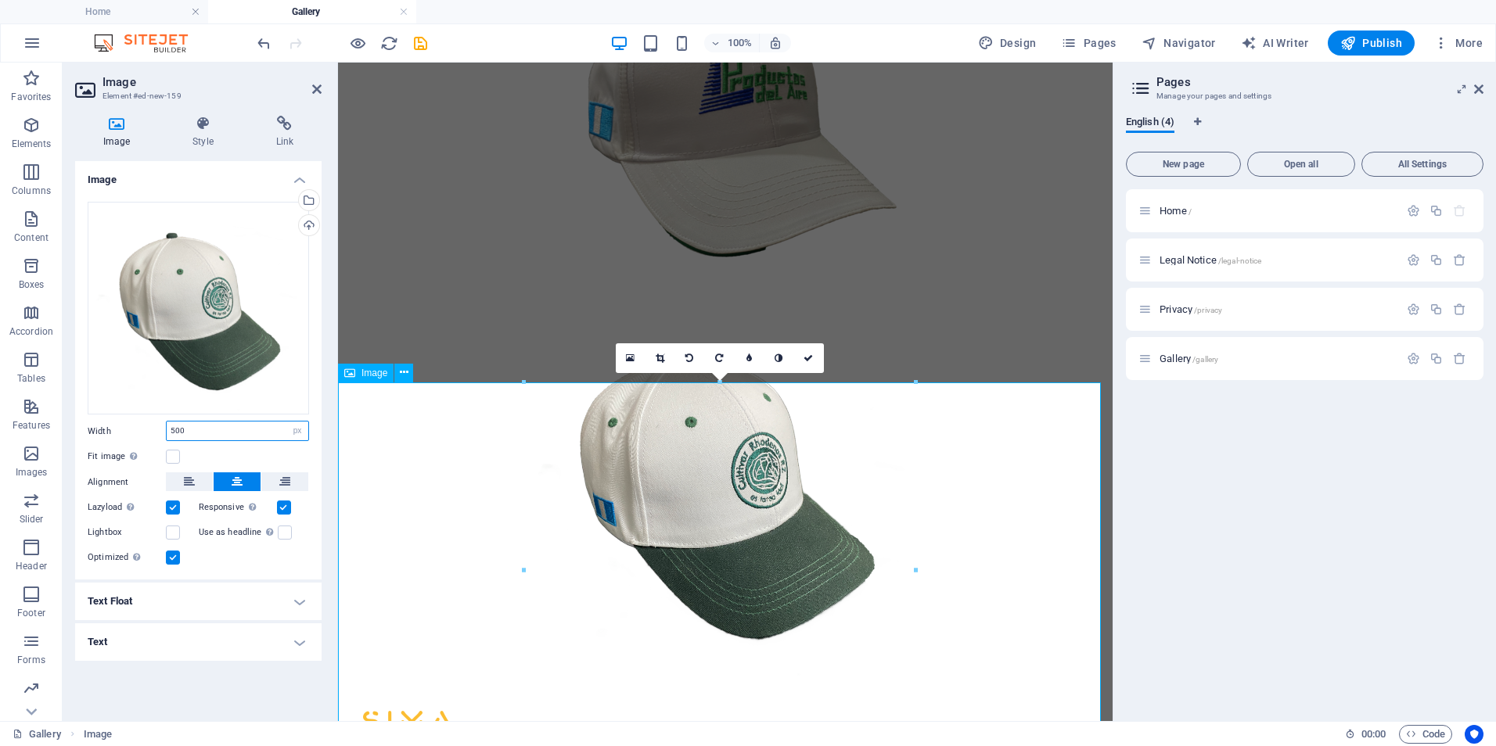
type input "500"
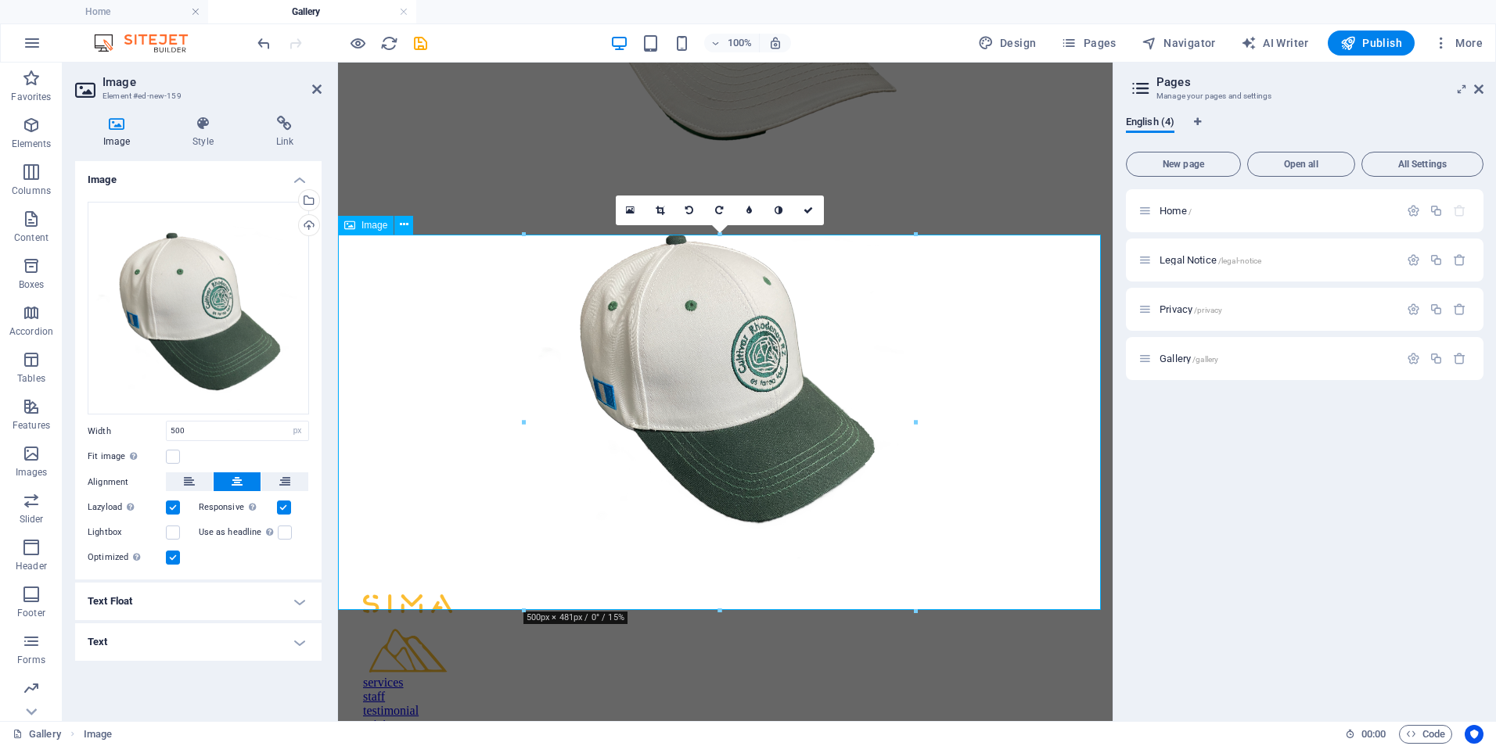
scroll to position [1095, 0]
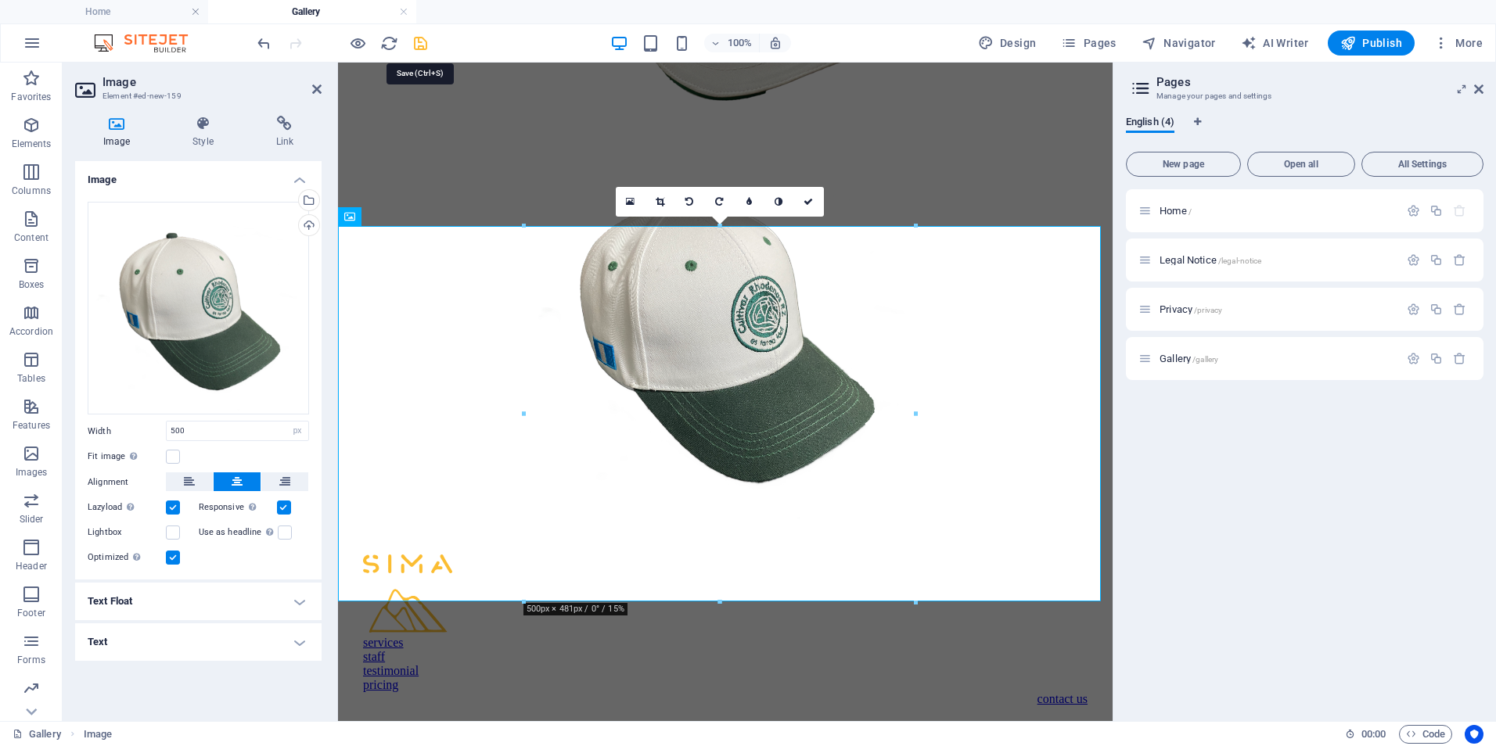
click at [423, 38] on icon "save" at bounding box center [421, 43] width 18 height 18
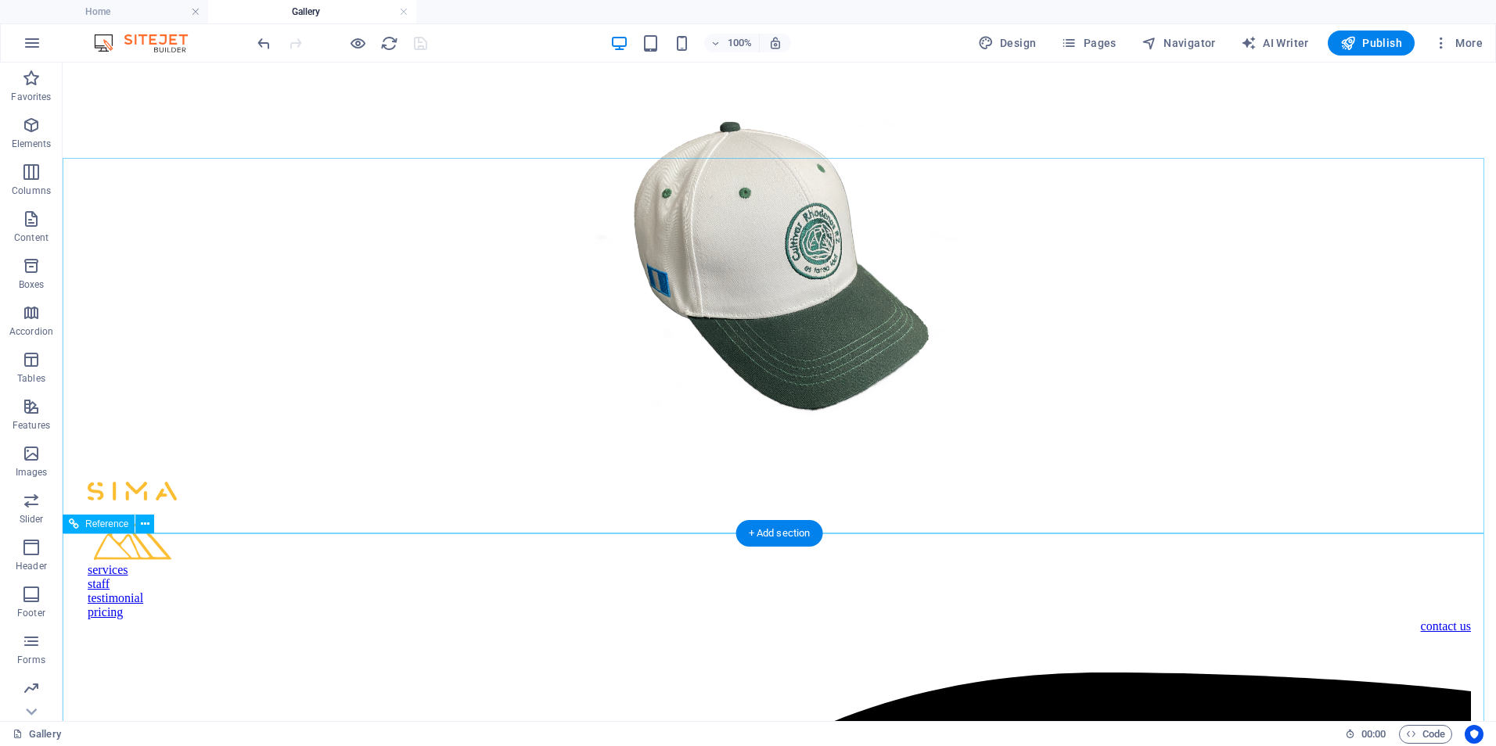
scroll to position [1174, 0]
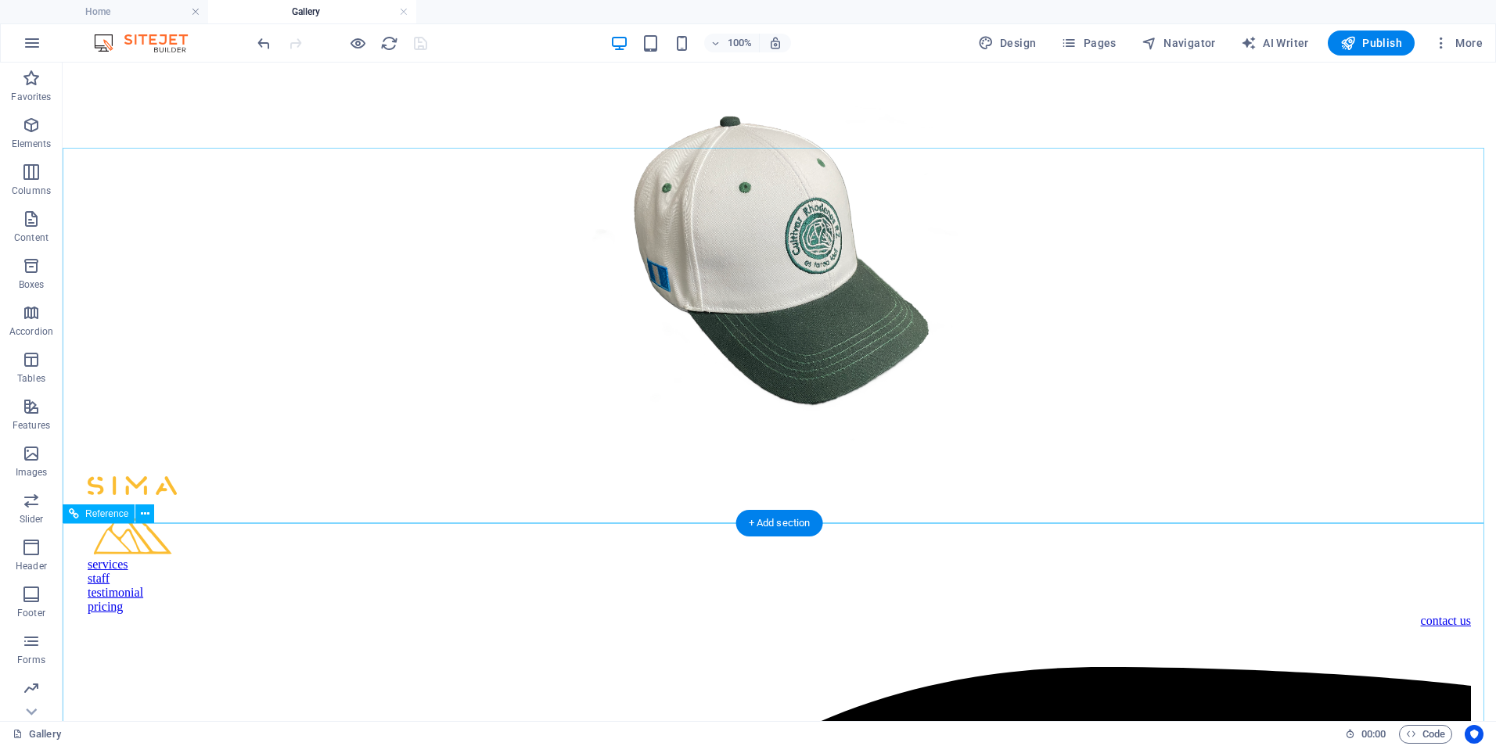
click at [781, 518] on div "+ Add section" at bounding box center [779, 523] width 87 height 27
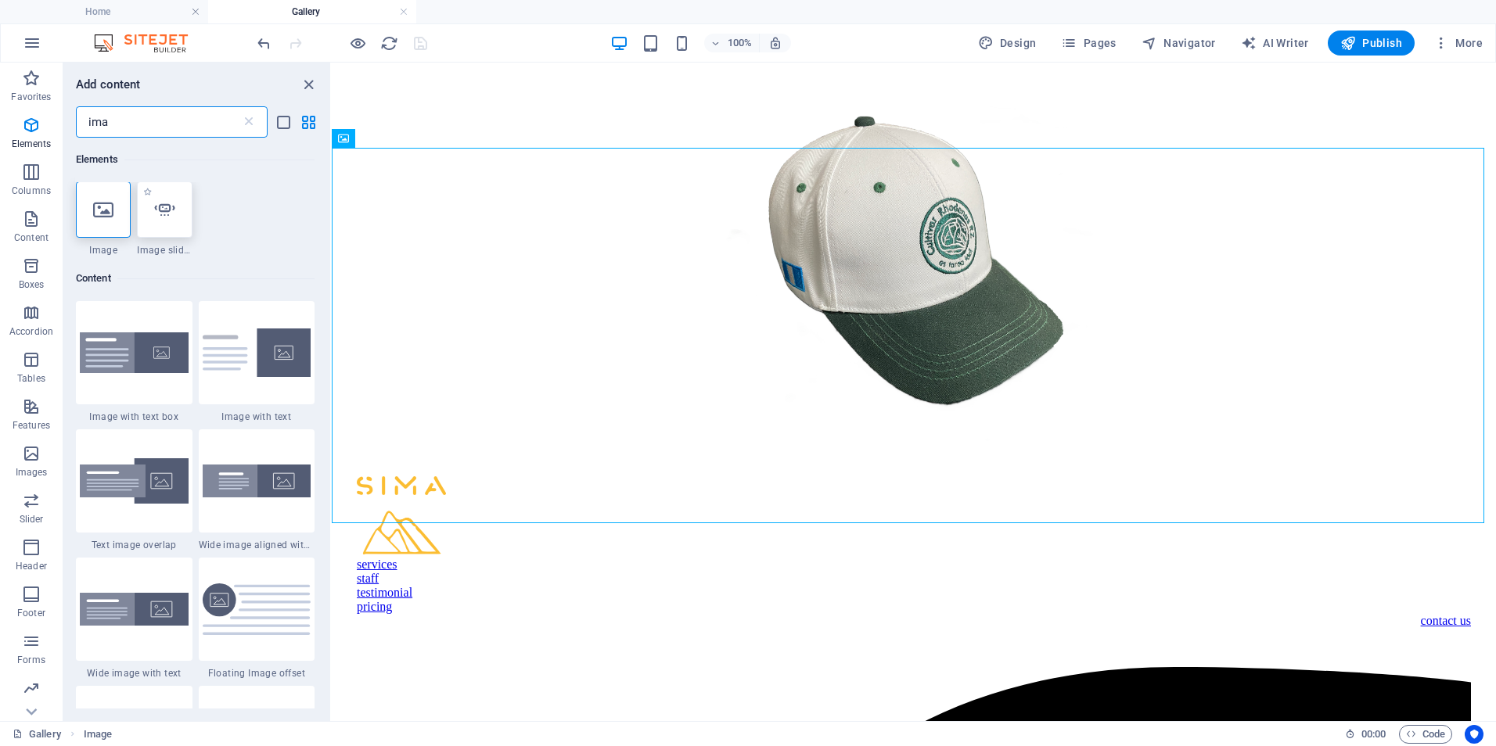
scroll to position [0, 0]
type input "ima"
click at [120, 203] on div at bounding box center [103, 210] width 55 height 56
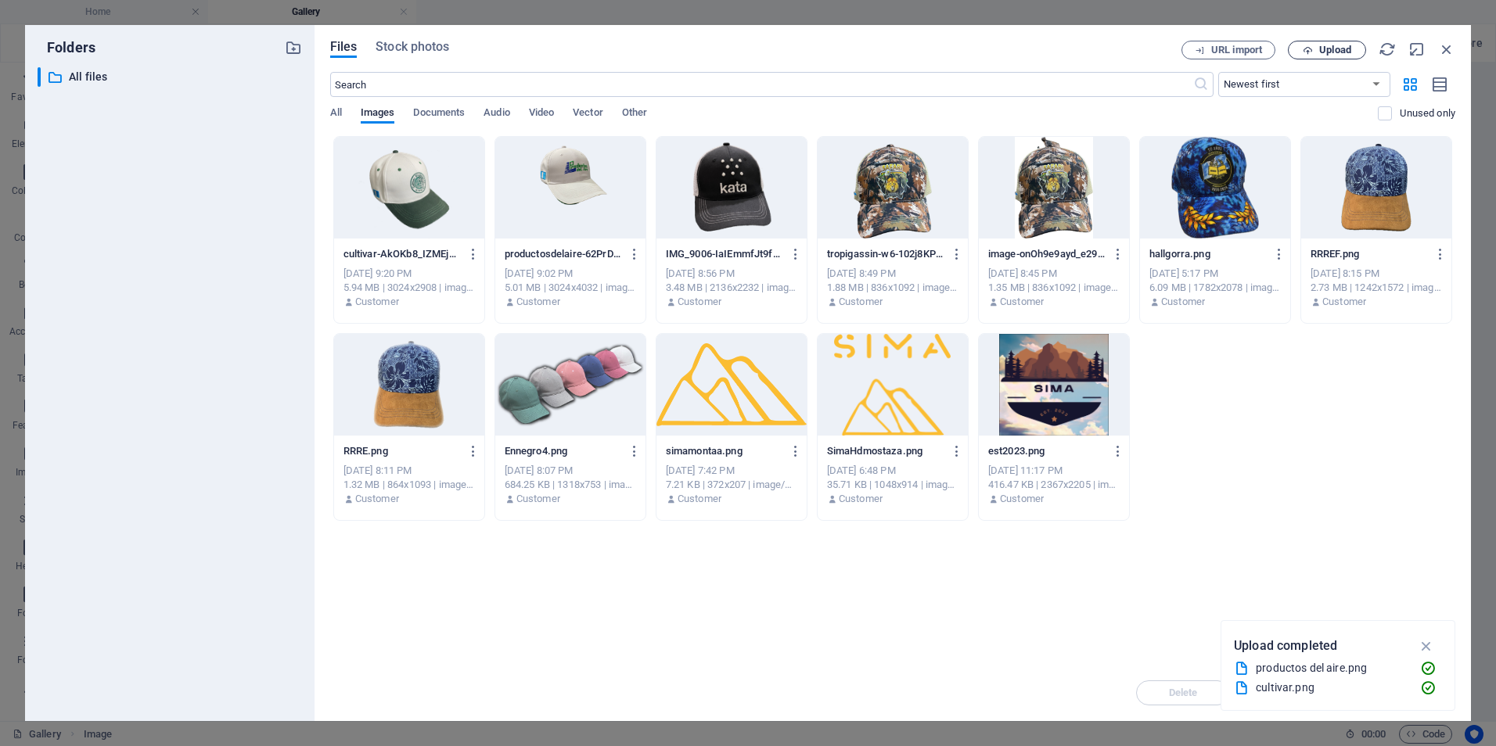
click at [1312, 51] on icon "button" at bounding box center [1308, 50] width 10 height 10
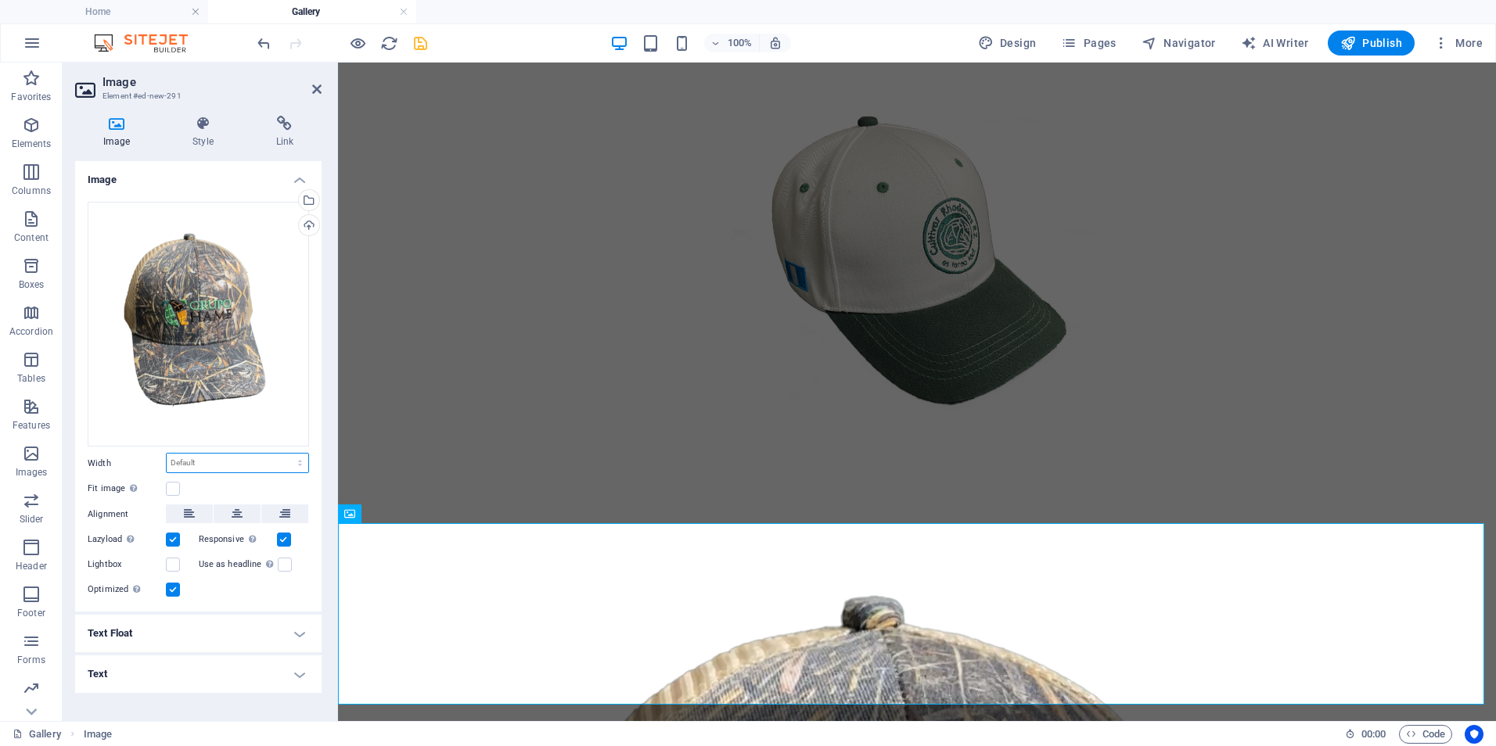
click at [276, 462] on select "Default auto px rem % em vh vw" at bounding box center [238, 463] width 142 height 19
select select "px"
click at [286, 454] on select "Default auto px rem % em vh vw" at bounding box center [238, 463] width 142 height 19
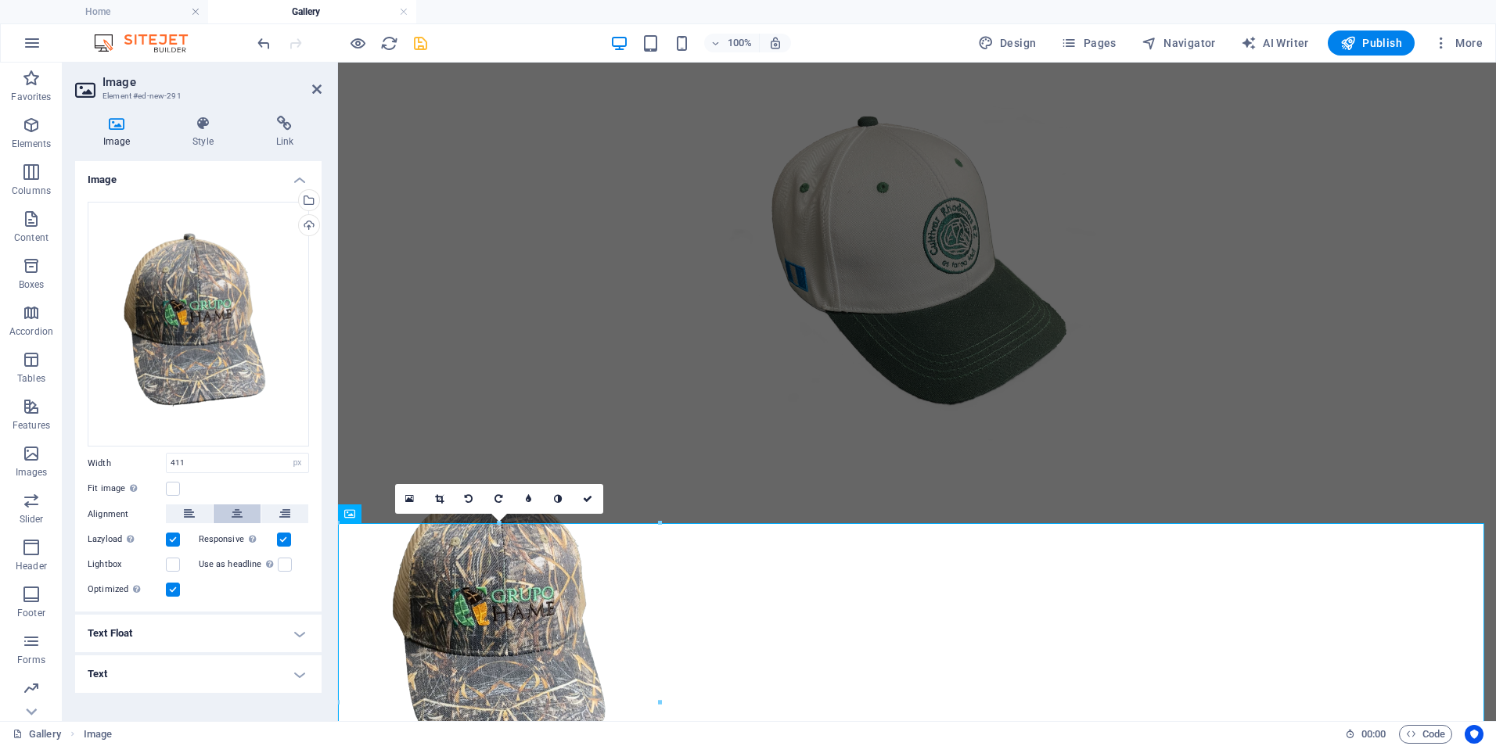
click at [235, 509] on icon at bounding box center [237, 514] width 11 height 19
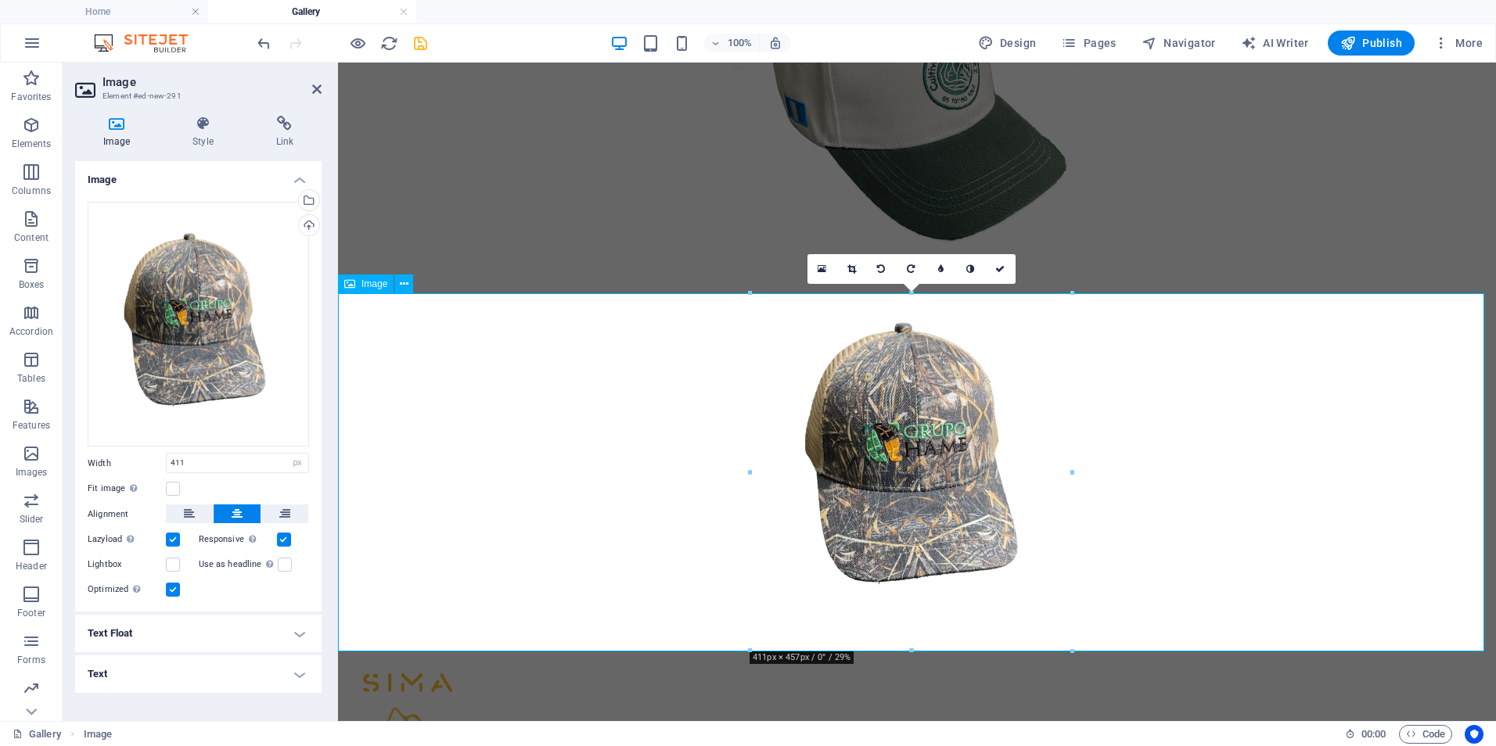
scroll to position [1330, 0]
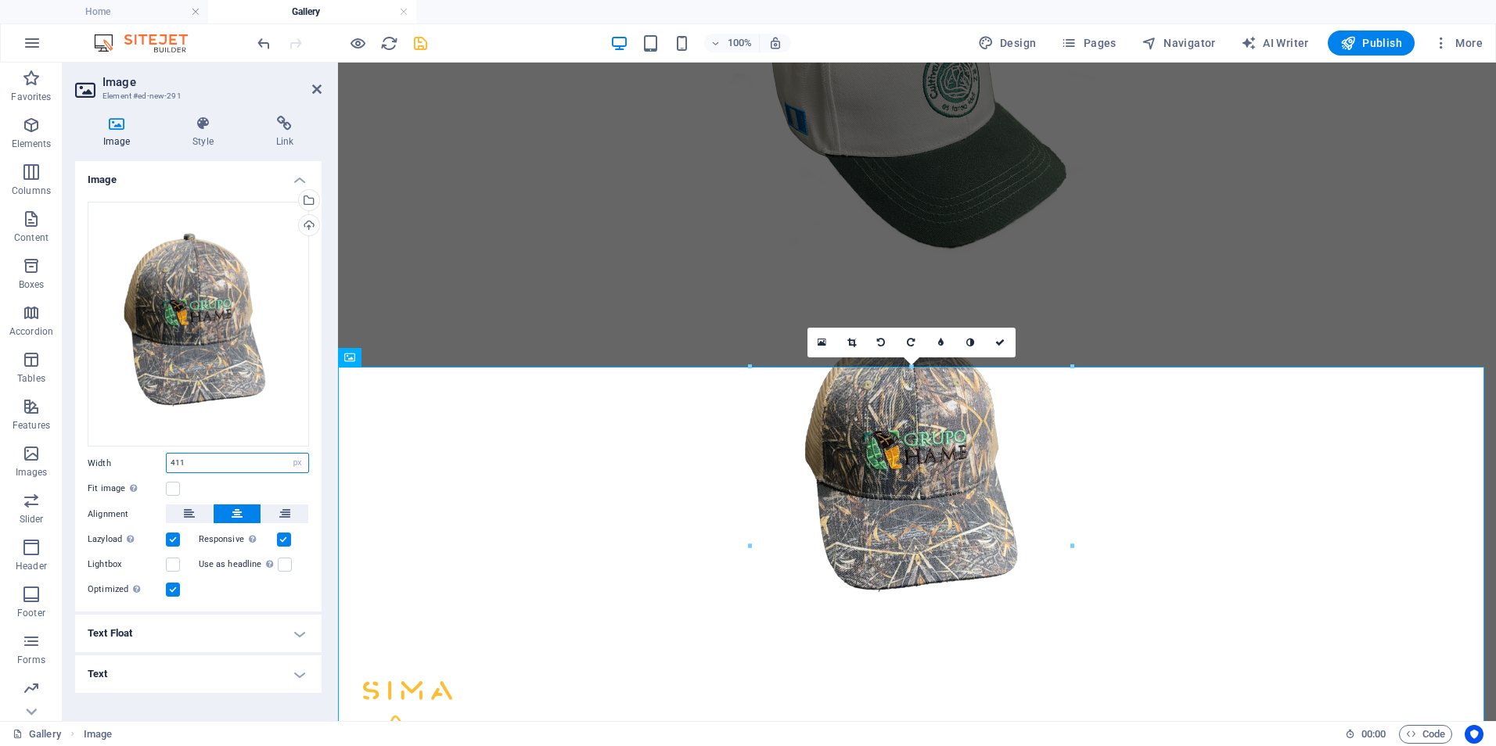
click at [214, 467] on input "411" at bounding box center [238, 463] width 142 height 19
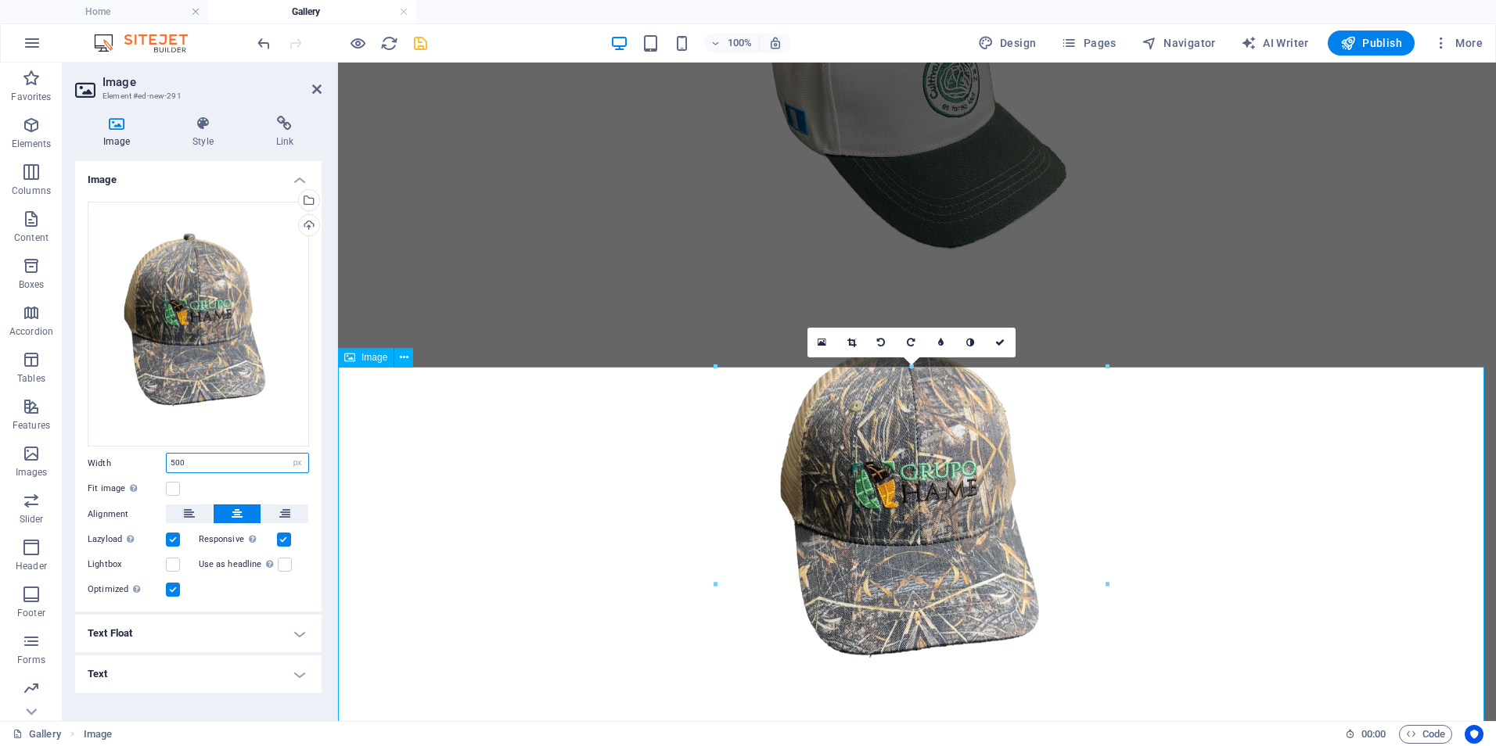
type input "500"
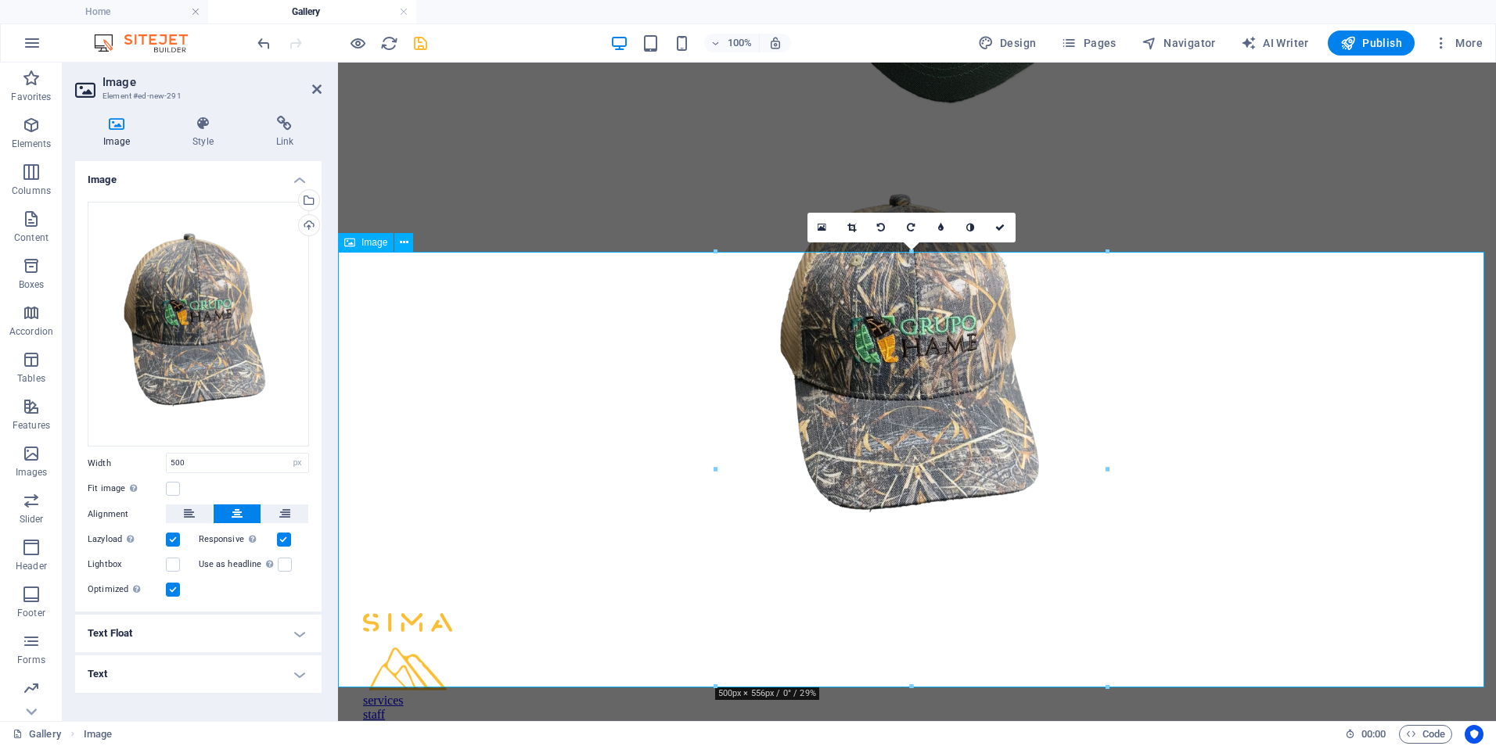
scroll to position [1487, 0]
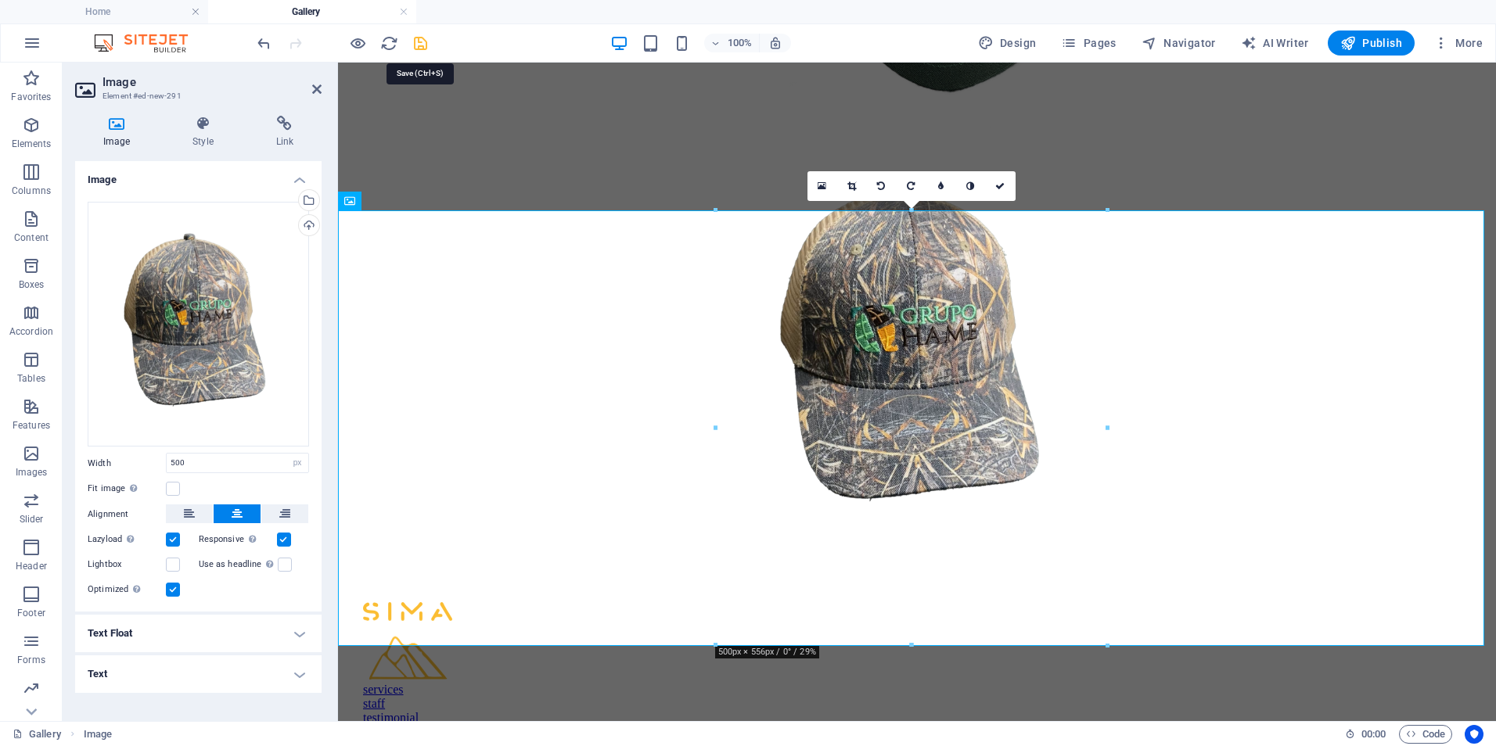
click at [420, 45] on icon "save" at bounding box center [421, 43] width 18 height 18
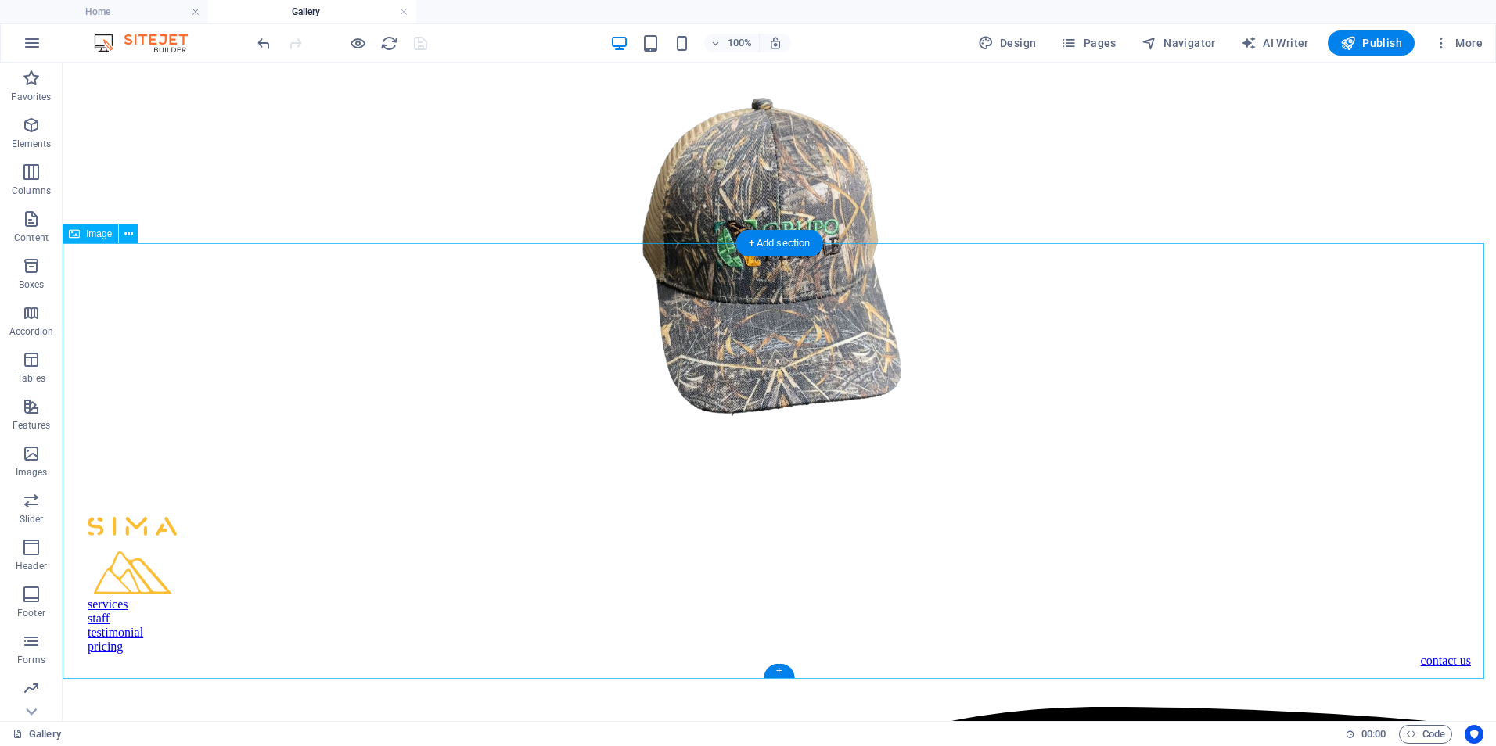
scroll to position [1643, 0]
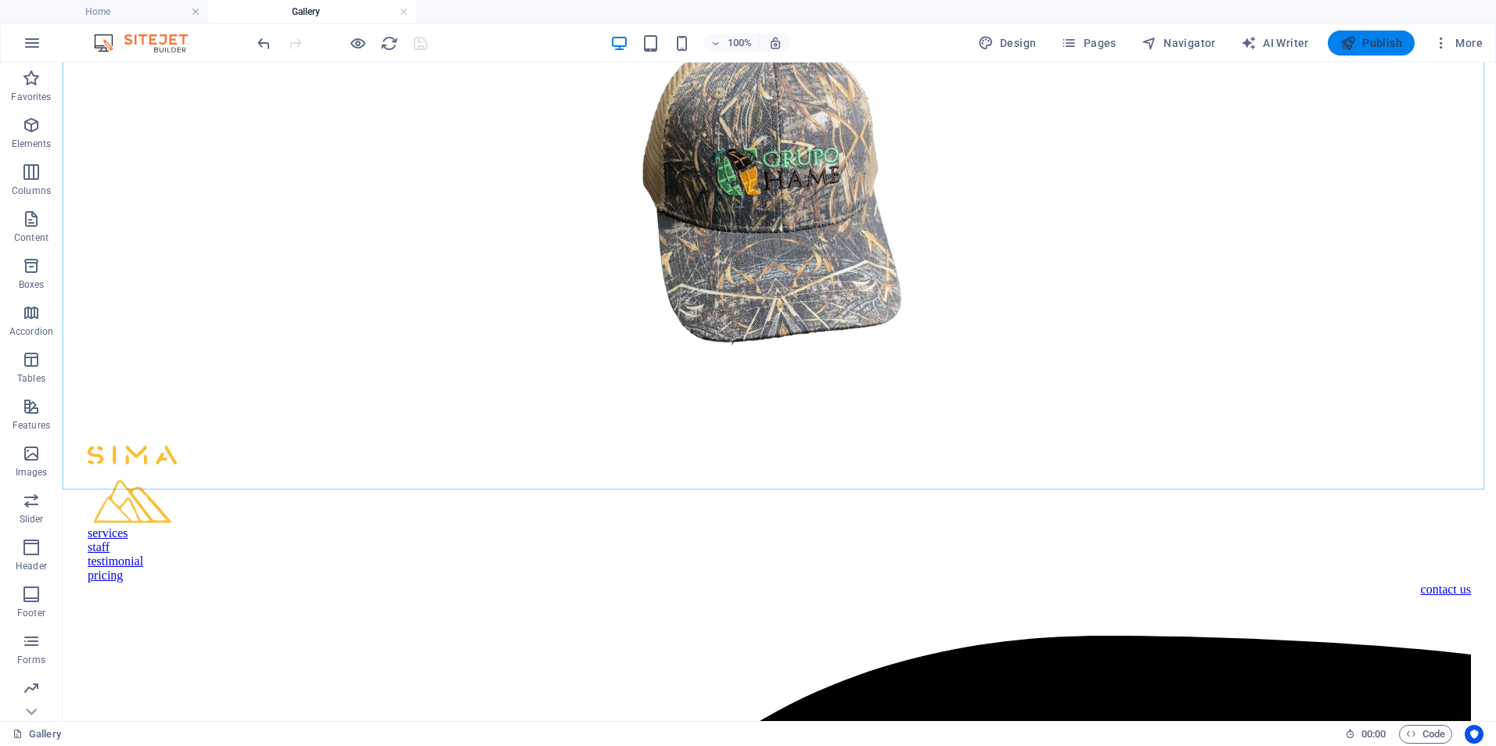
click at [1353, 48] on icon "button" at bounding box center [1348, 43] width 16 height 16
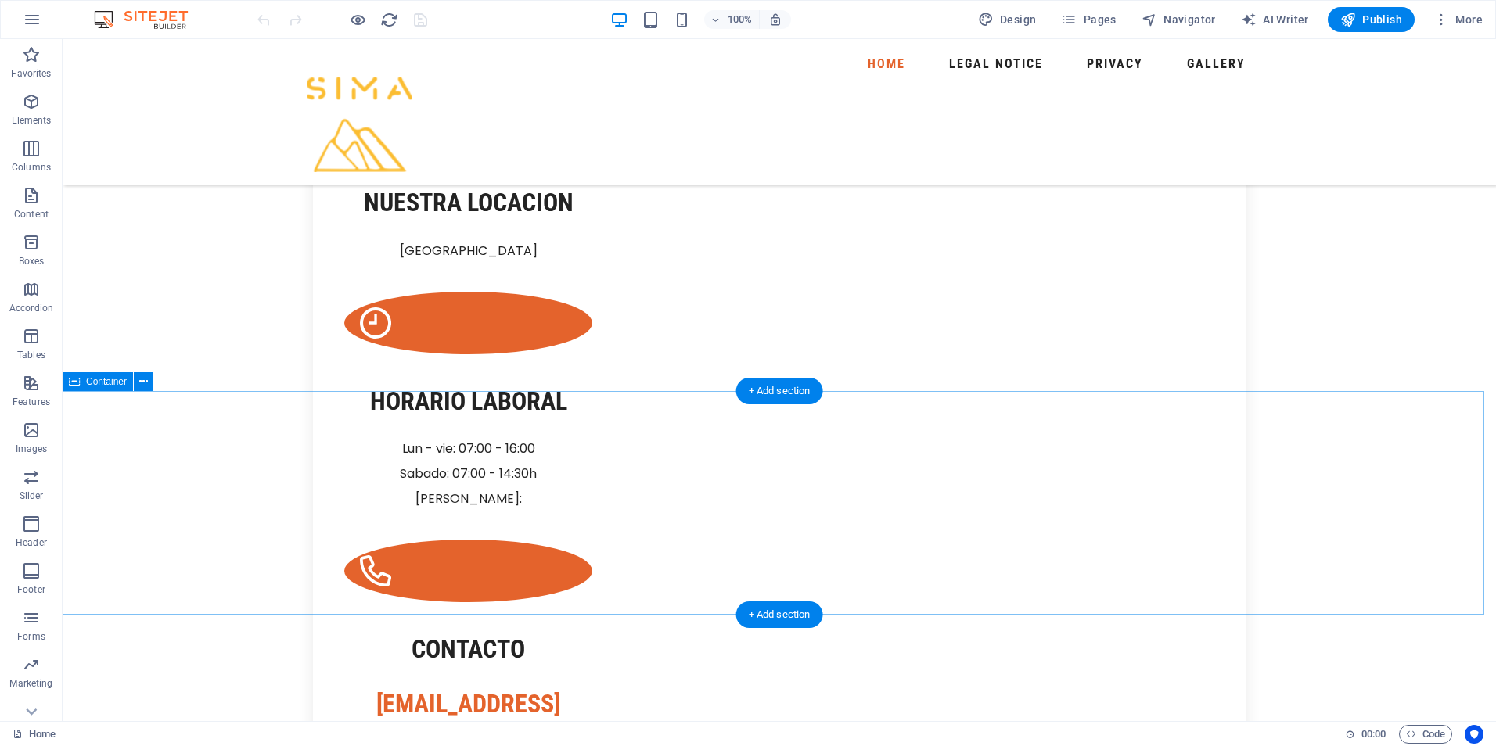
scroll to position [2973, 0]
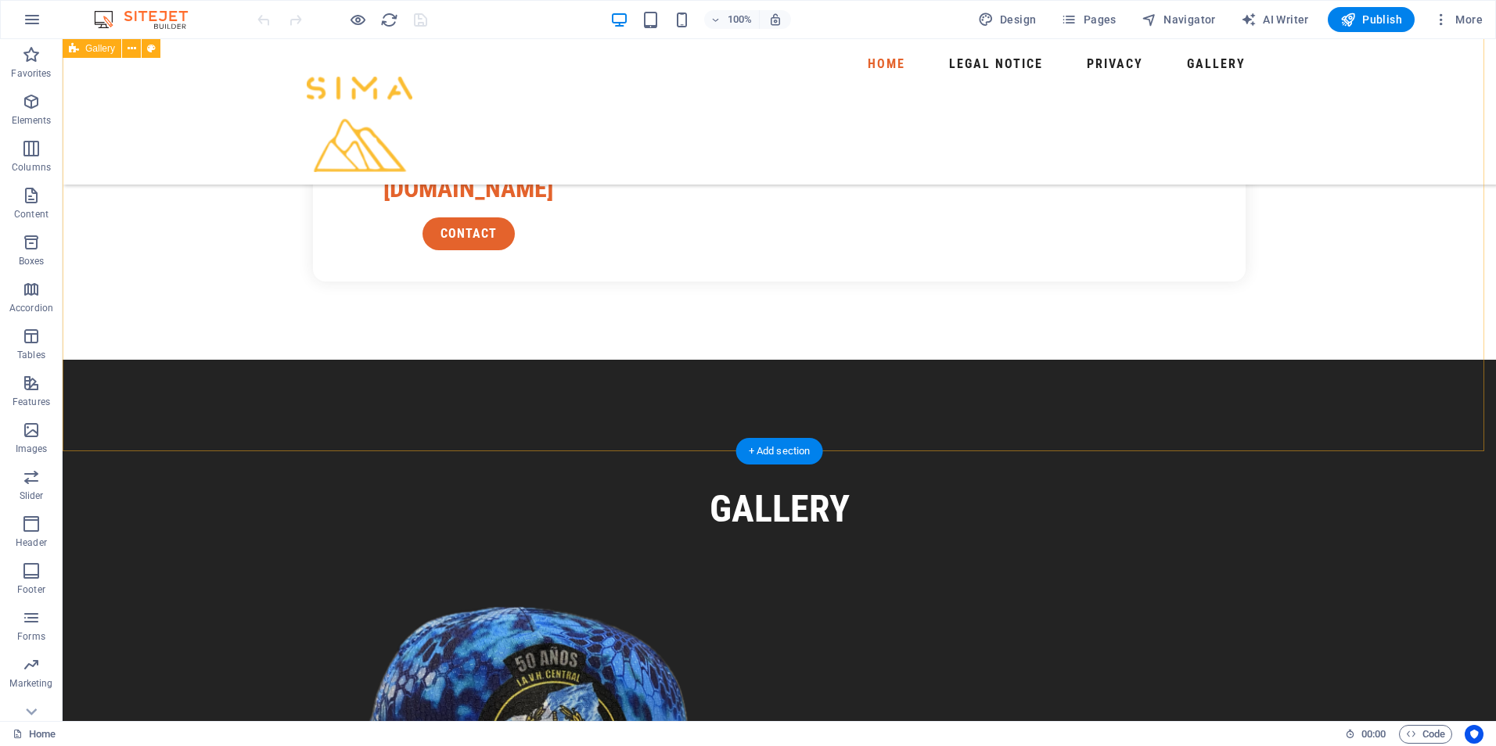
scroll to position [3507, 0]
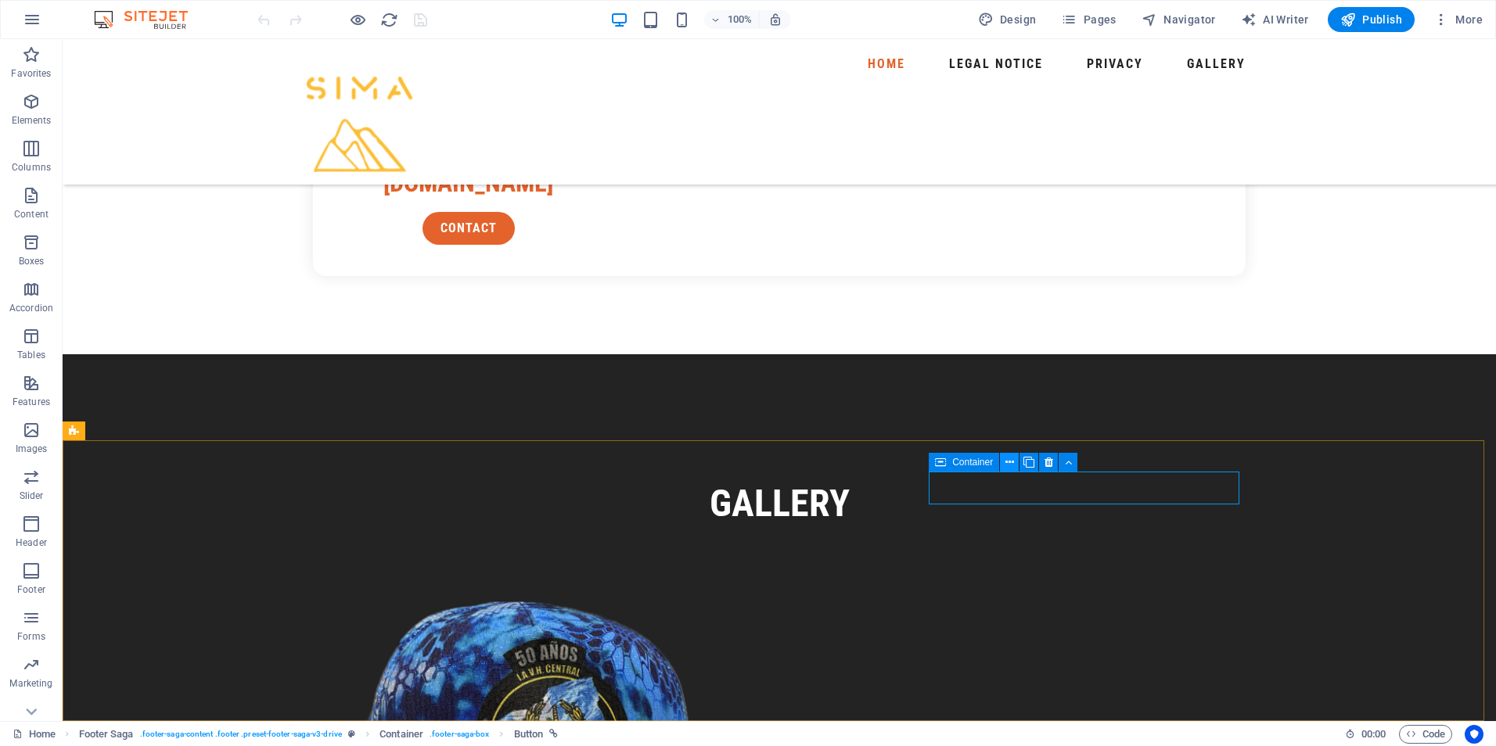
click at [1012, 462] on icon at bounding box center [1009, 463] width 9 height 16
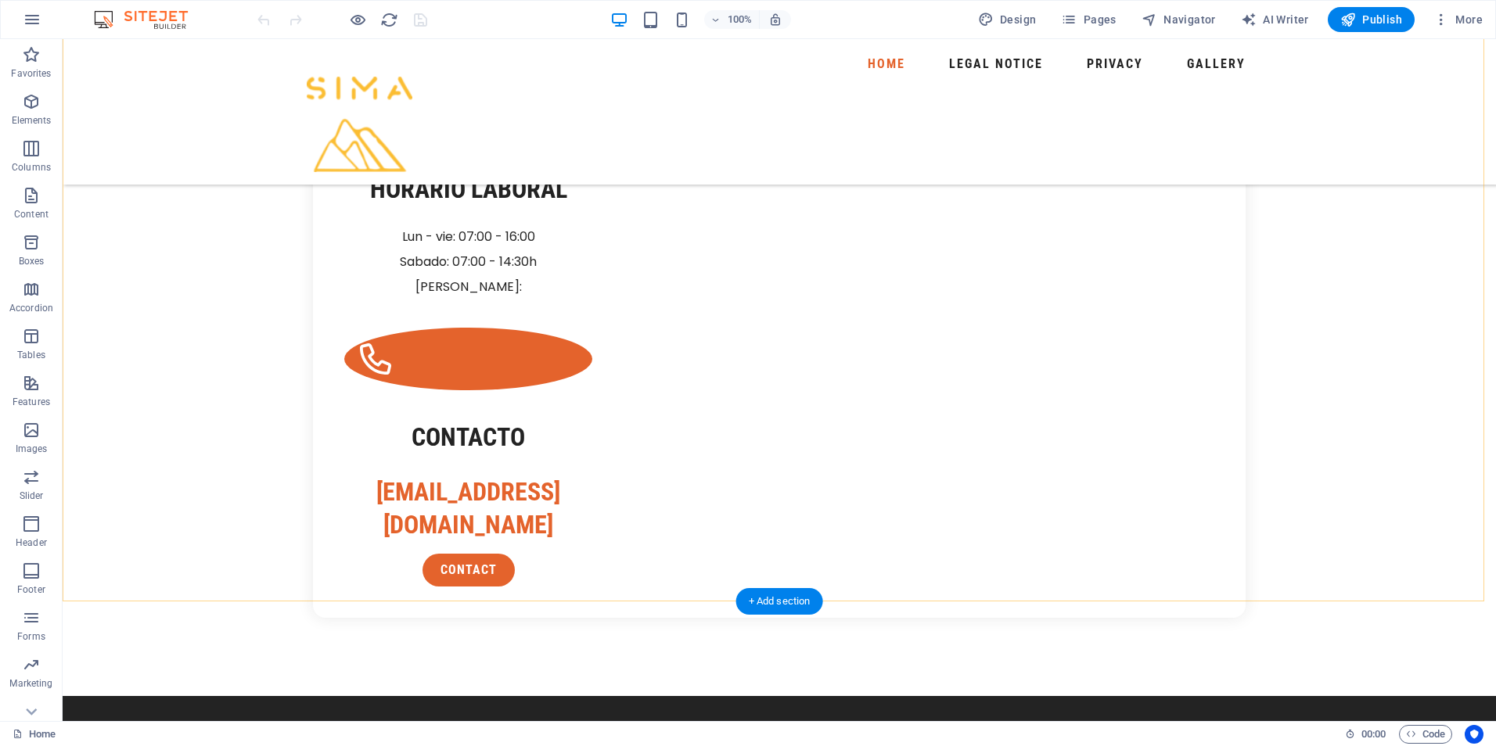
scroll to position [3350, 0]
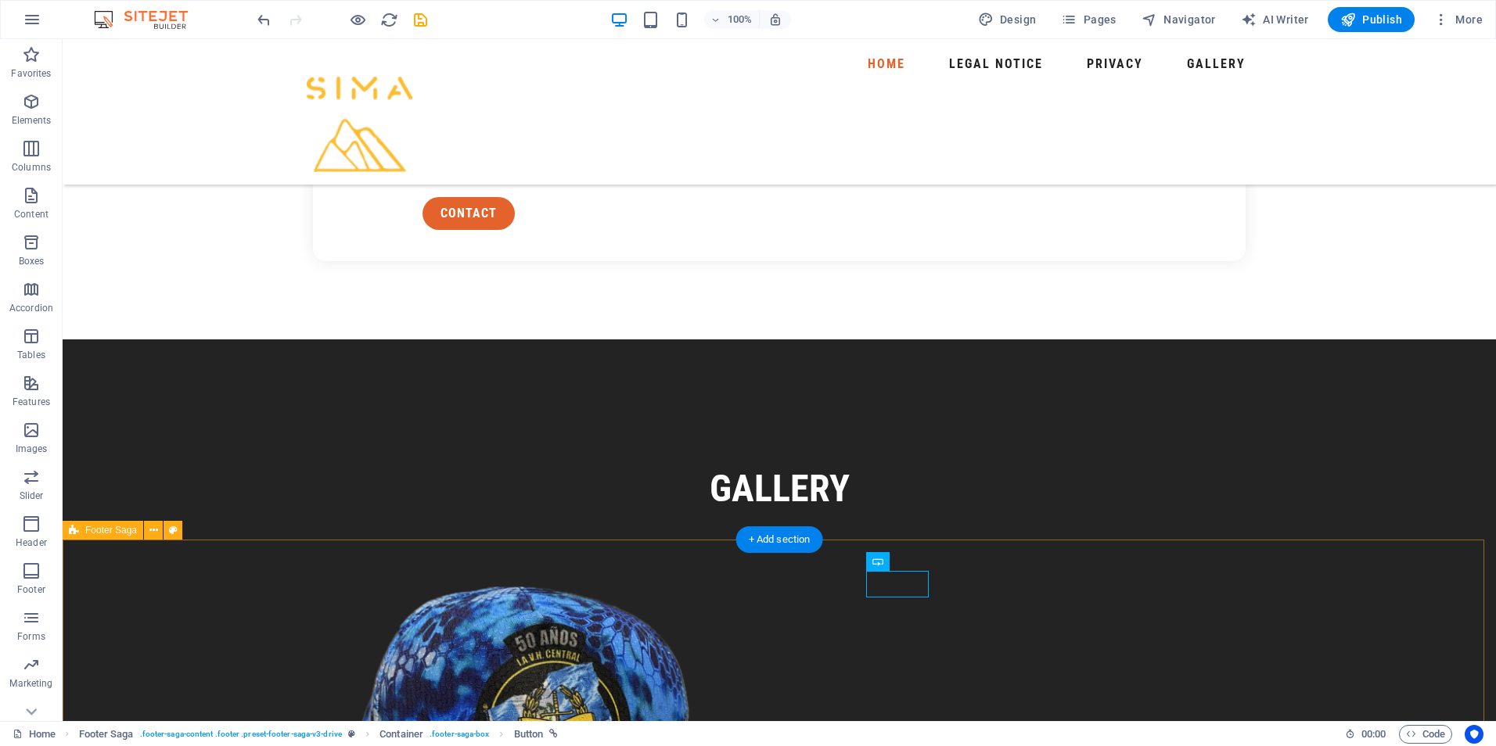
scroll to position [3540, 0]
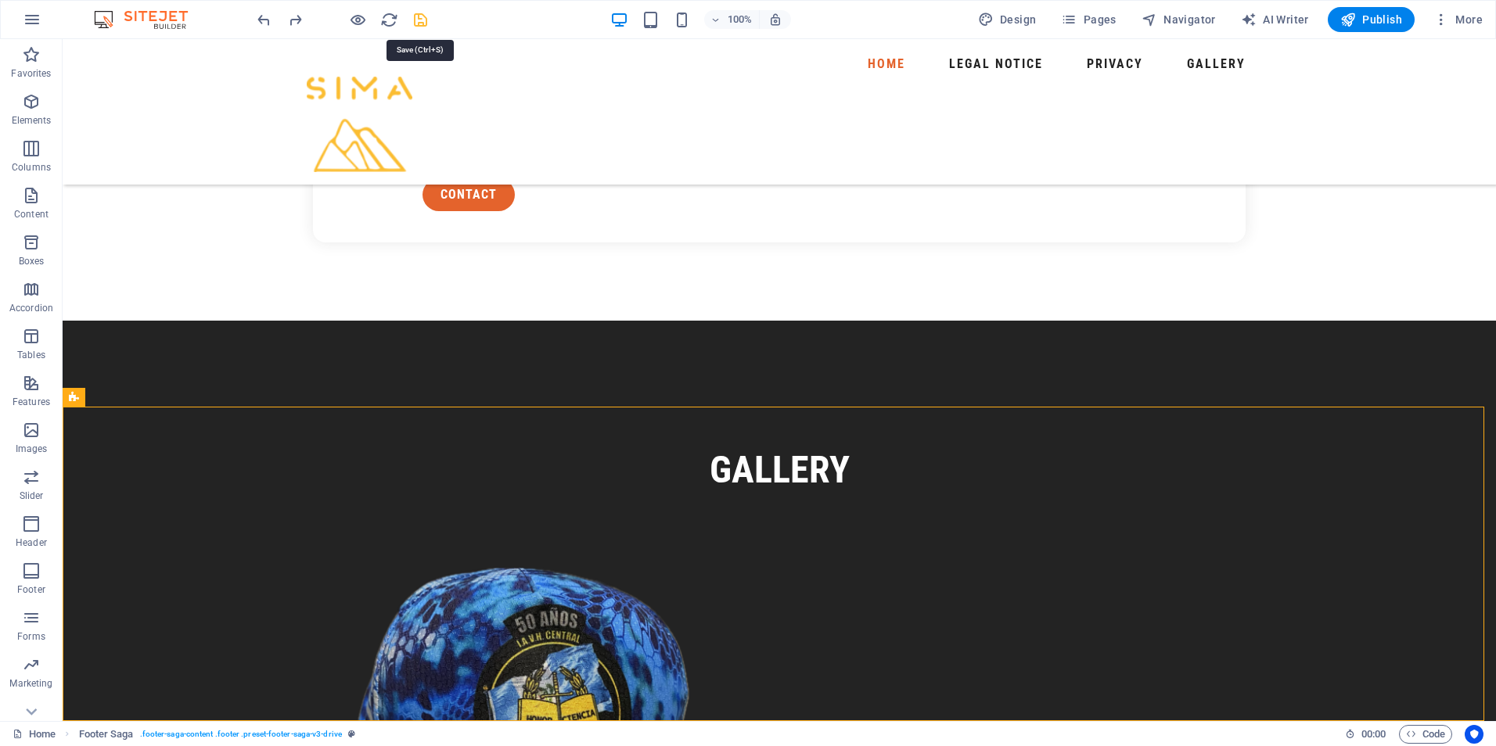
click at [415, 16] on icon "save" at bounding box center [421, 20] width 18 height 18
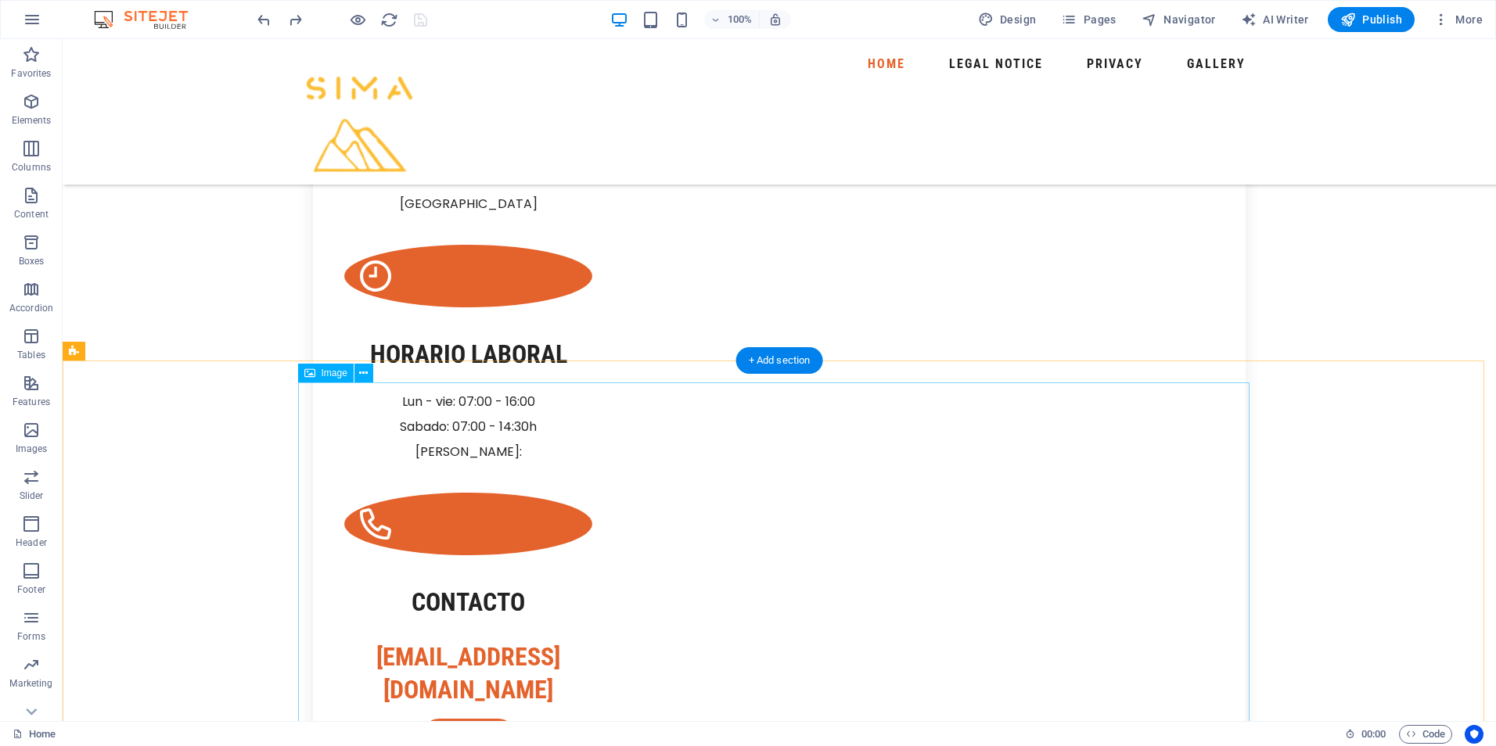
scroll to position [2993, 0]
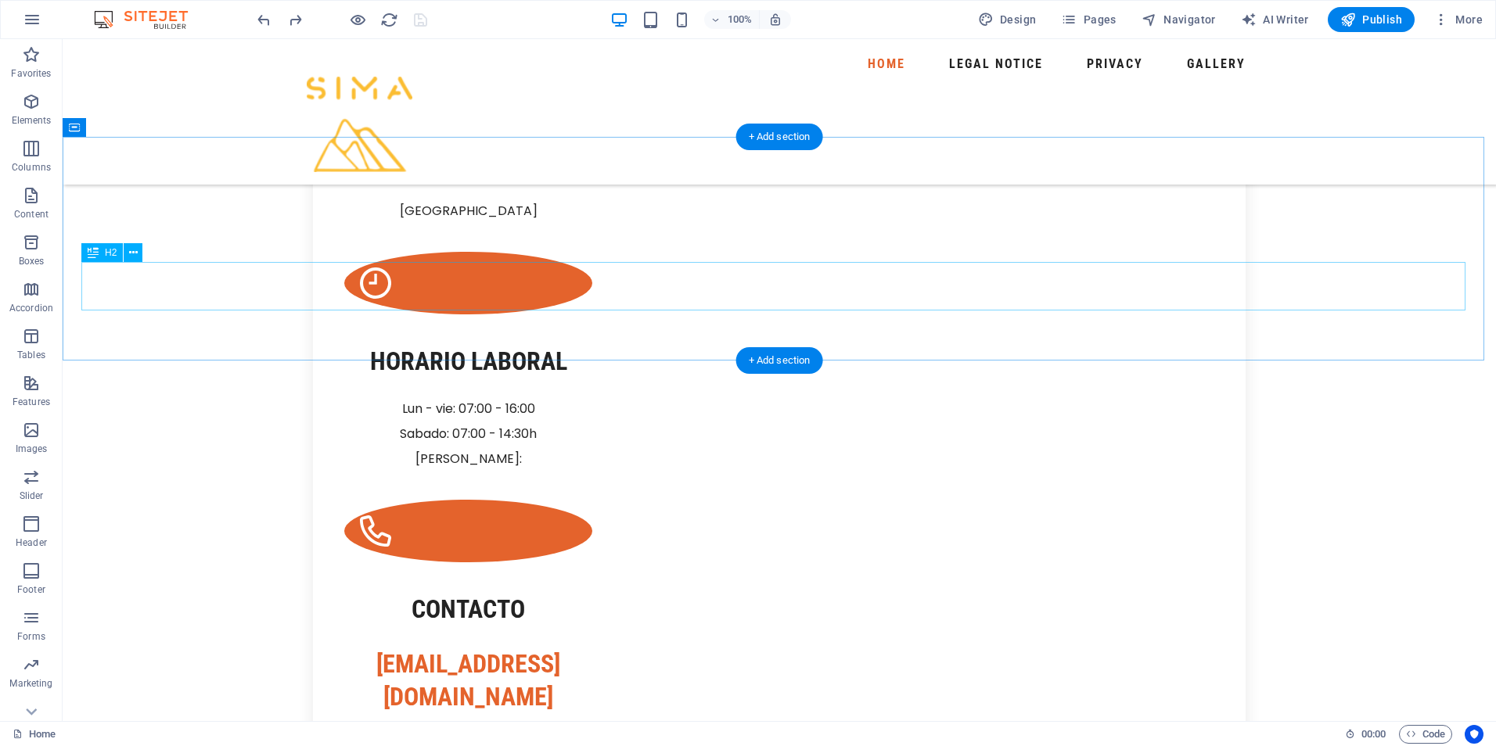
click at [137, 253] on icon at bounding box center [133, 253] width 9 height 16
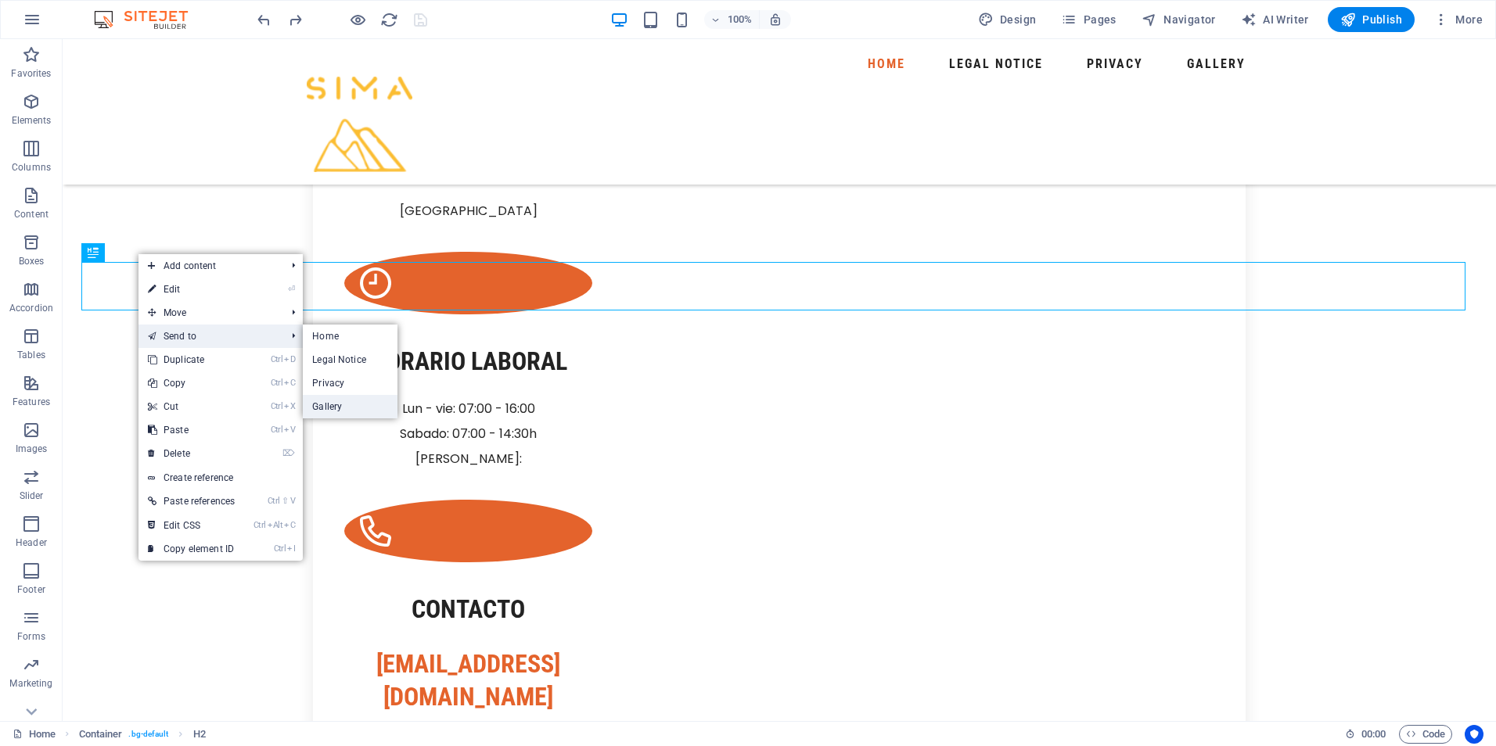
click at [355, 401] on link "Gallery" at bounding box center [350, 406] width 95 height 23
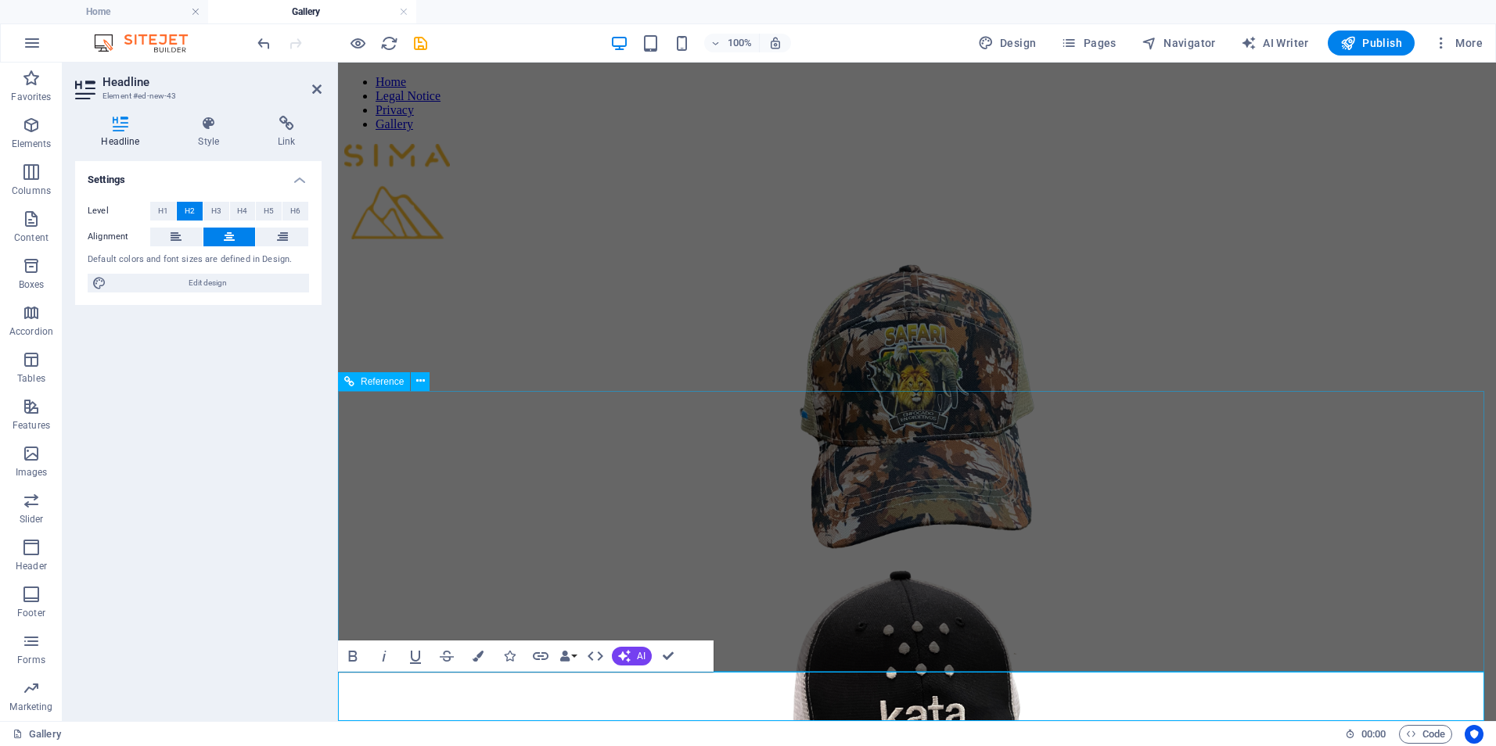
scroll to position [1742, 0]
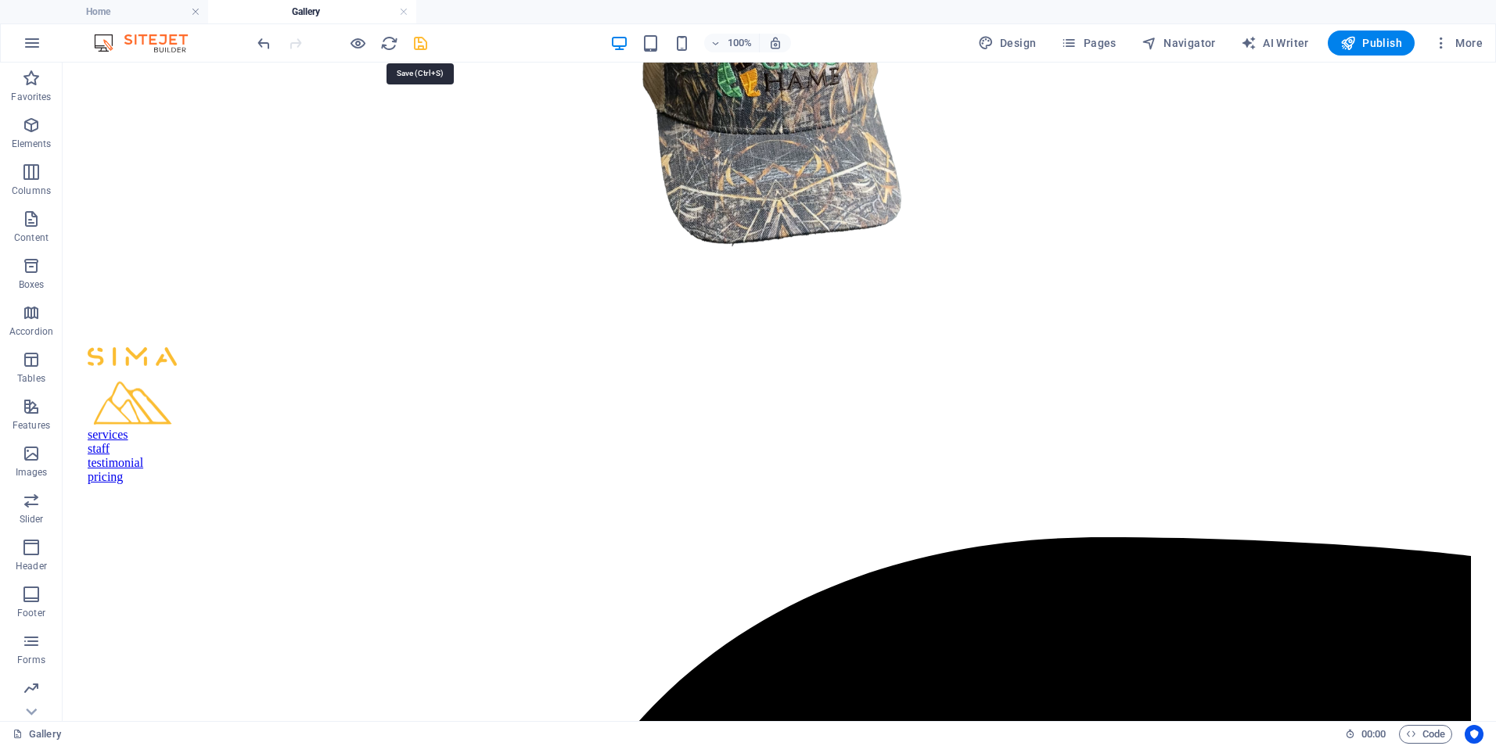
click at [421, 45] on icon "save" at bounding box center [421, 43] width 18 height 18
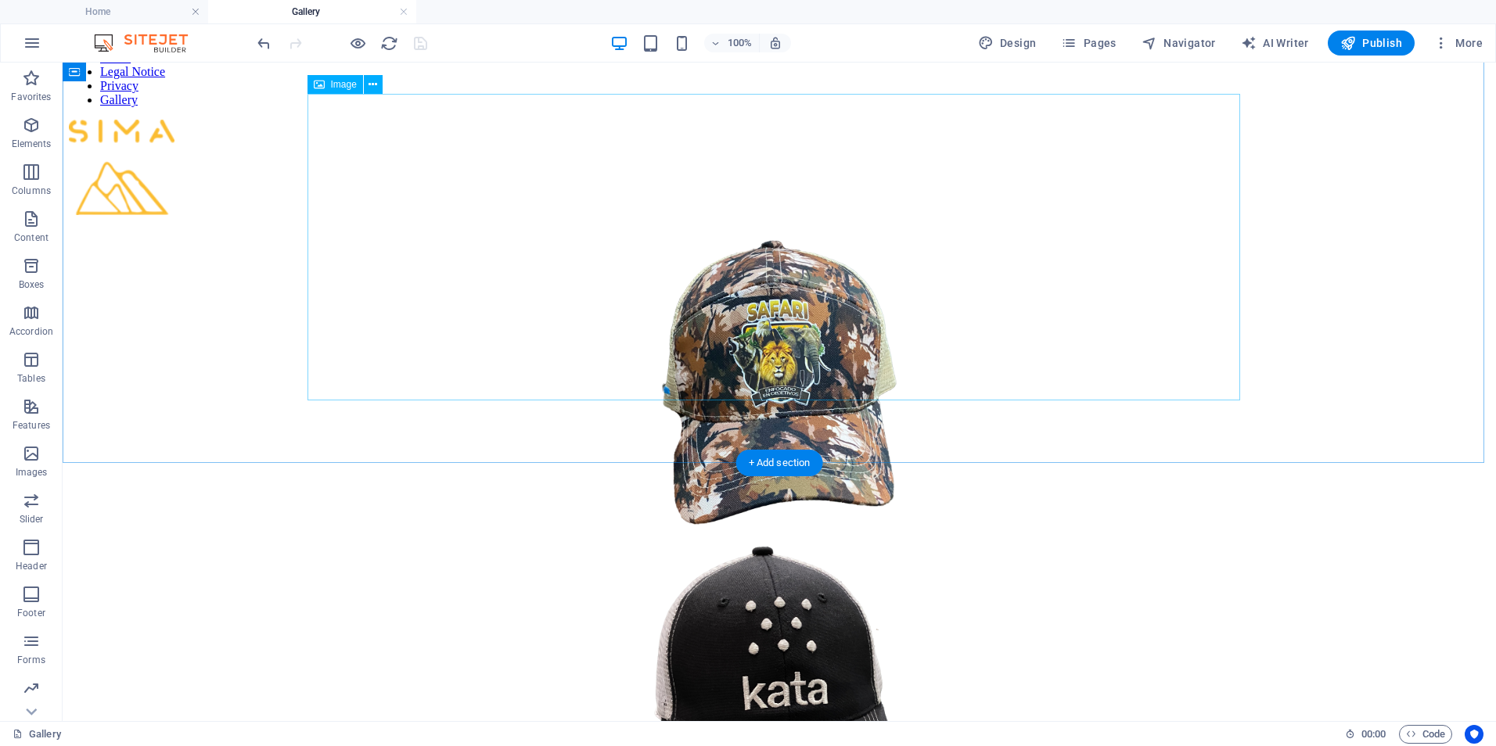
scroll to position [0, 0]
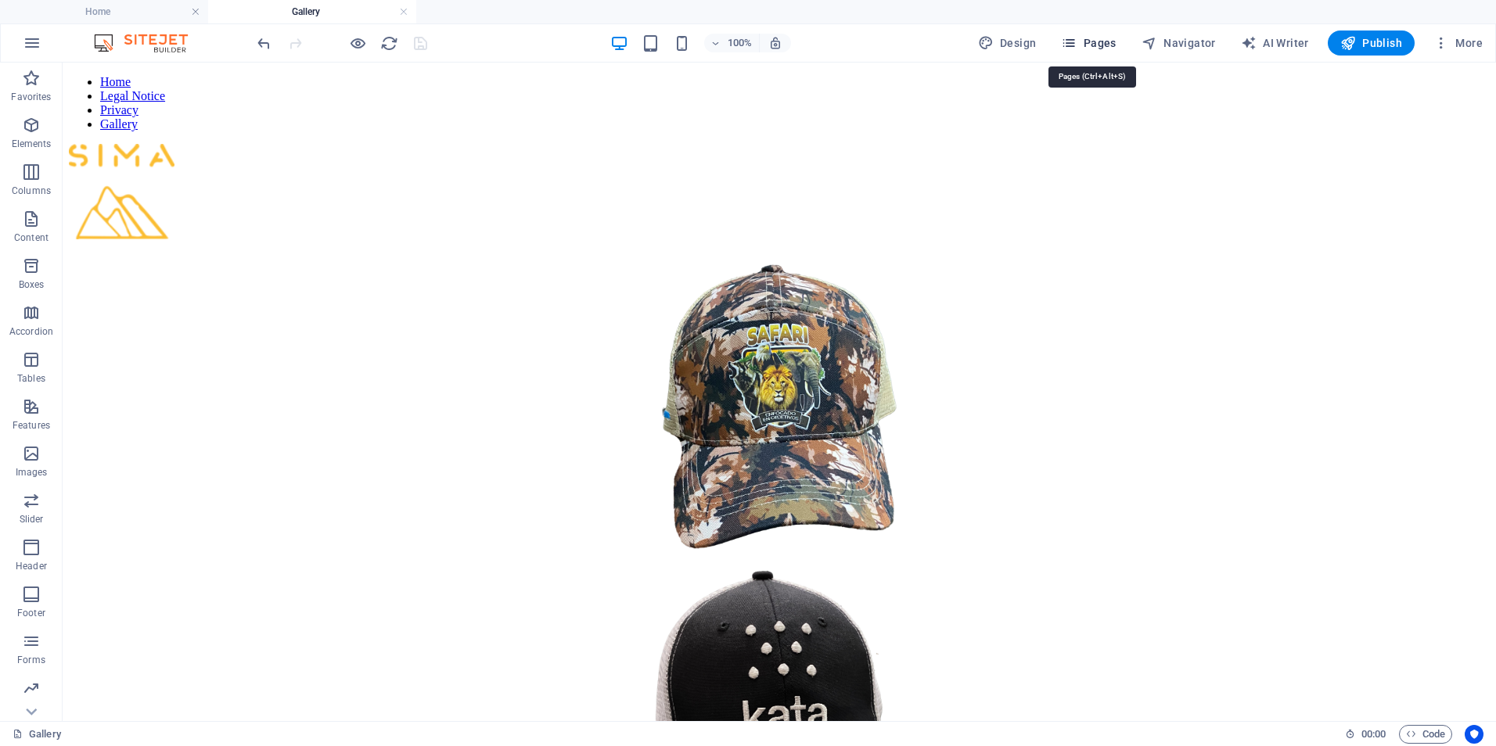
click at [1097, 49] on span "Pages" at bounding box center [1088, 43] width 55 height 16
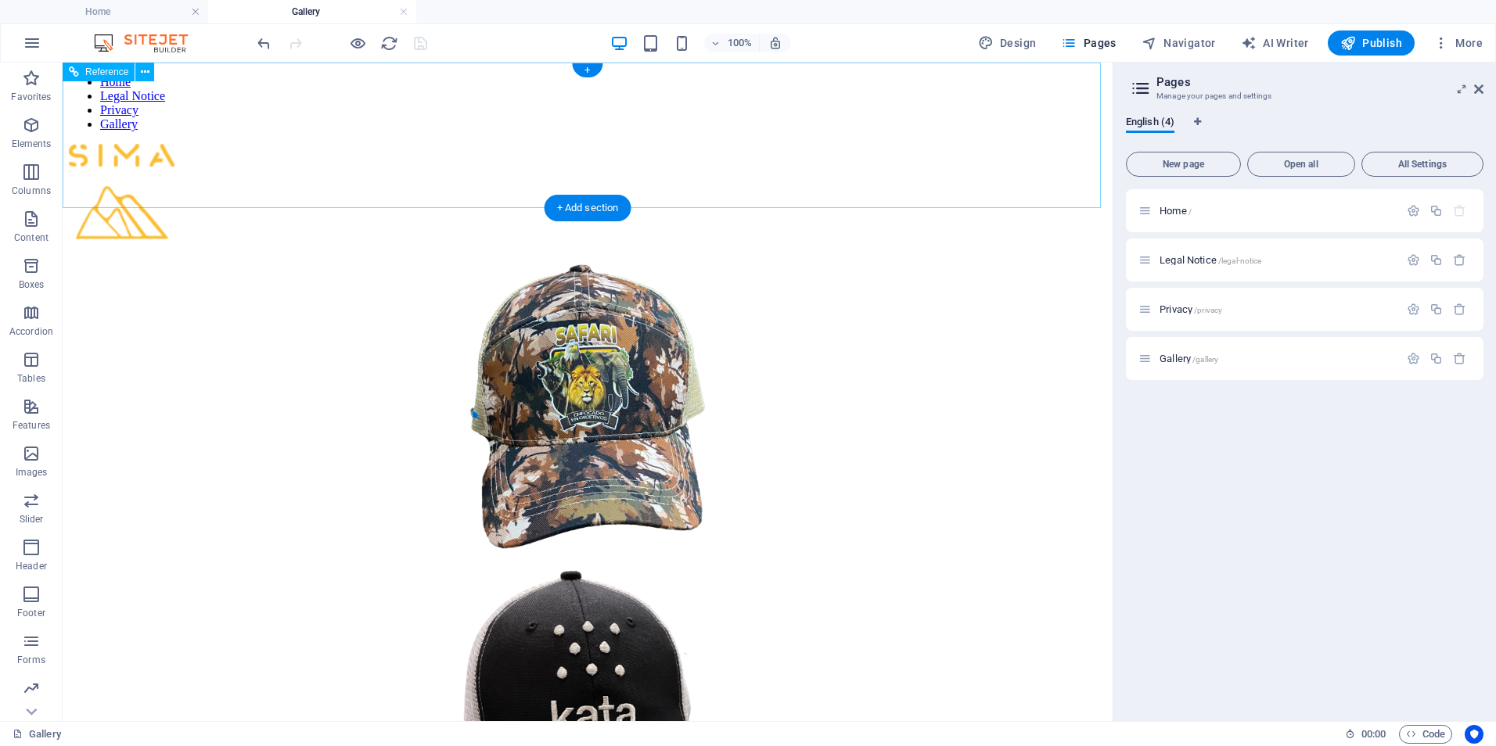
click at [690, 92] on nav "Home Legal Notice Privacy Gallery" at bounding box center [587, 103] width 1037 height 56
click at [694, 85] on nav "Home Legal Notice Privacy Gallery" at bounding box center [587, 103] width 1037 height 56
click at [1189, 210] on span "/" at bounding box center [1189, 211] width 3 height 9
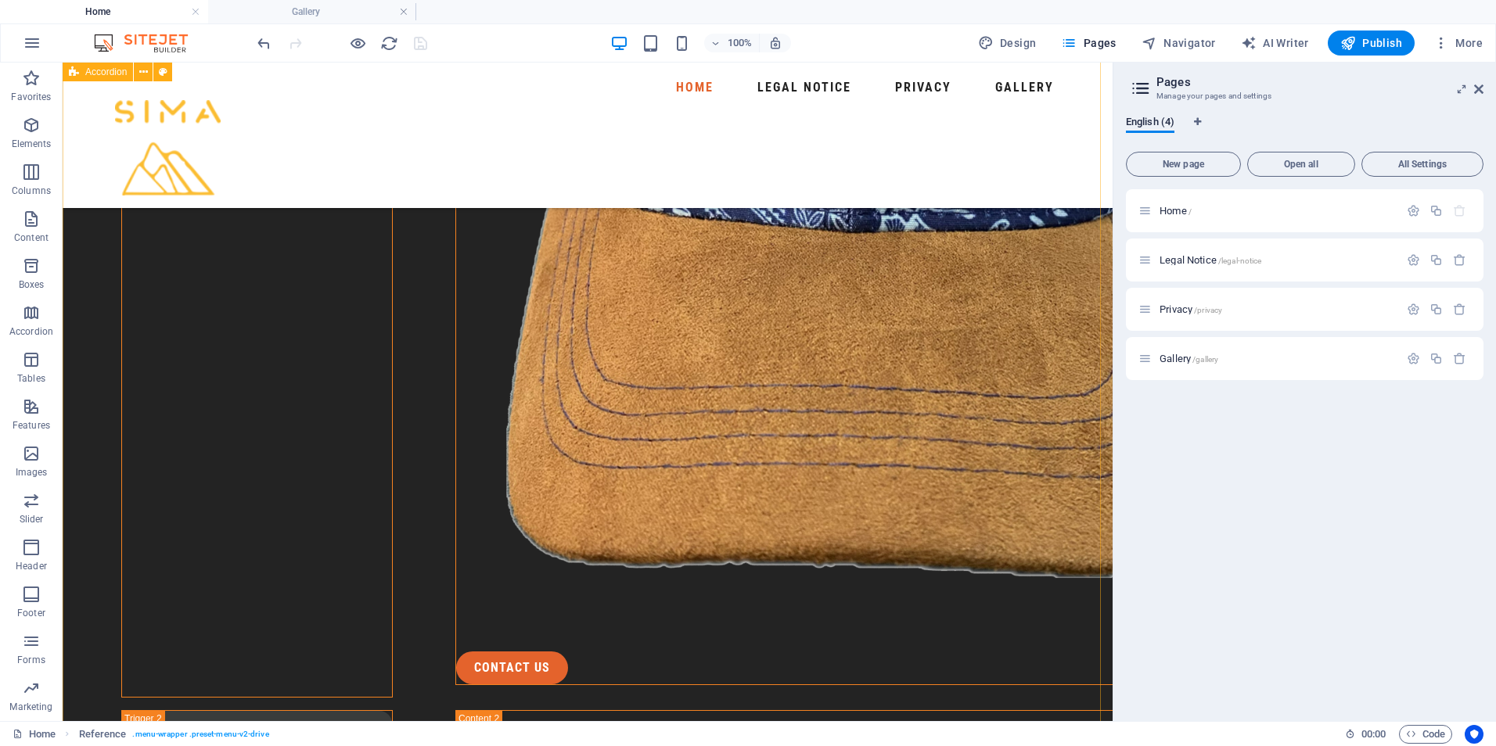
scroll to position [1090, 0]
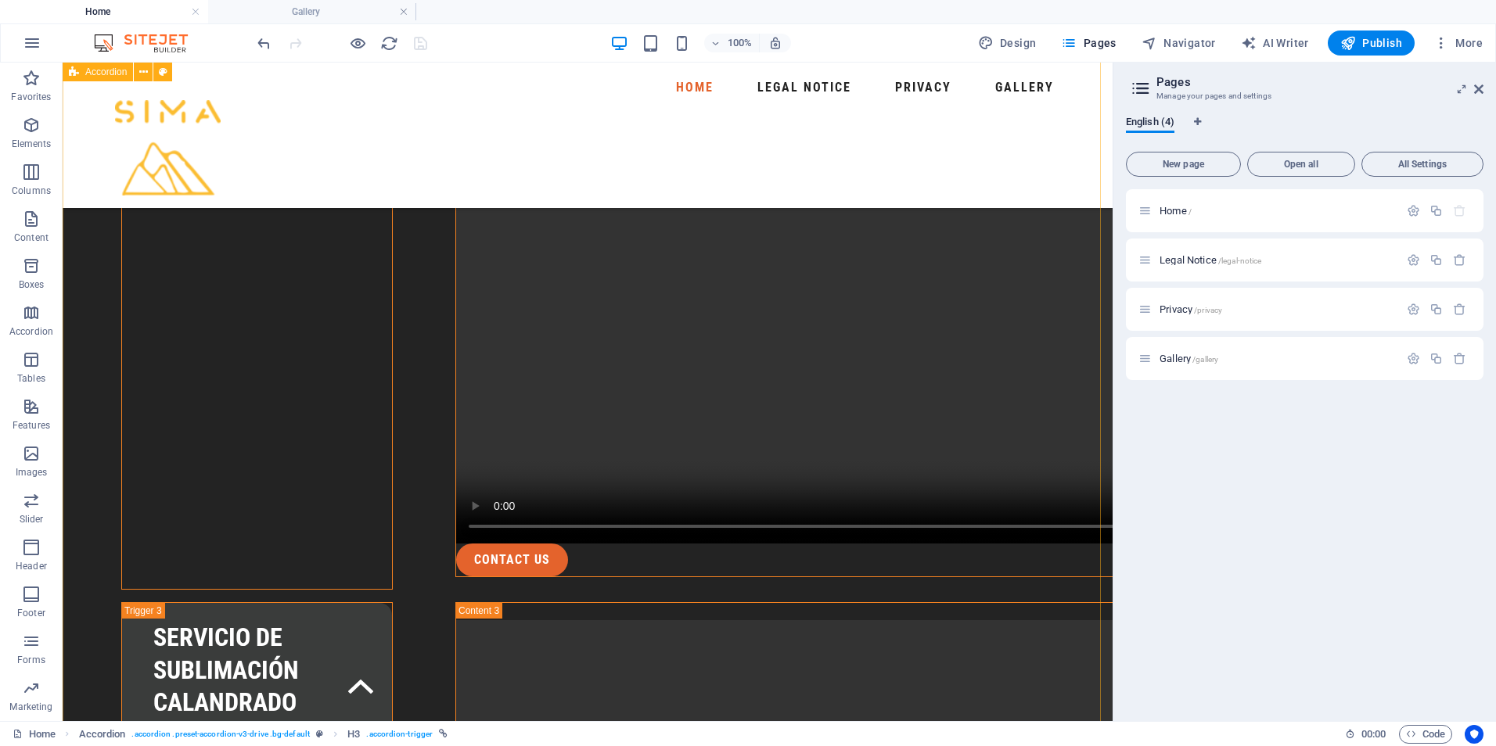
scroll to position [1794, 0]
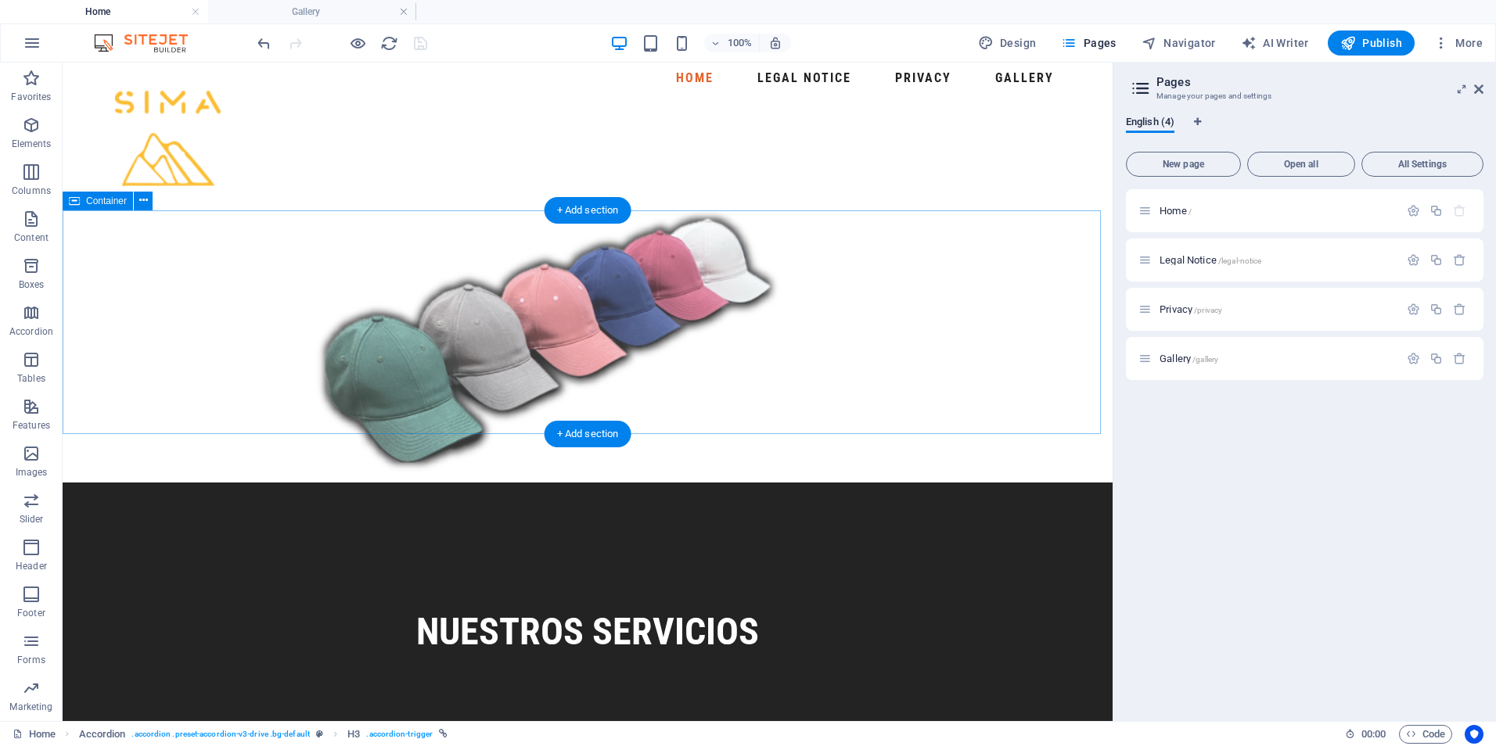
scroll to position [0, 0]
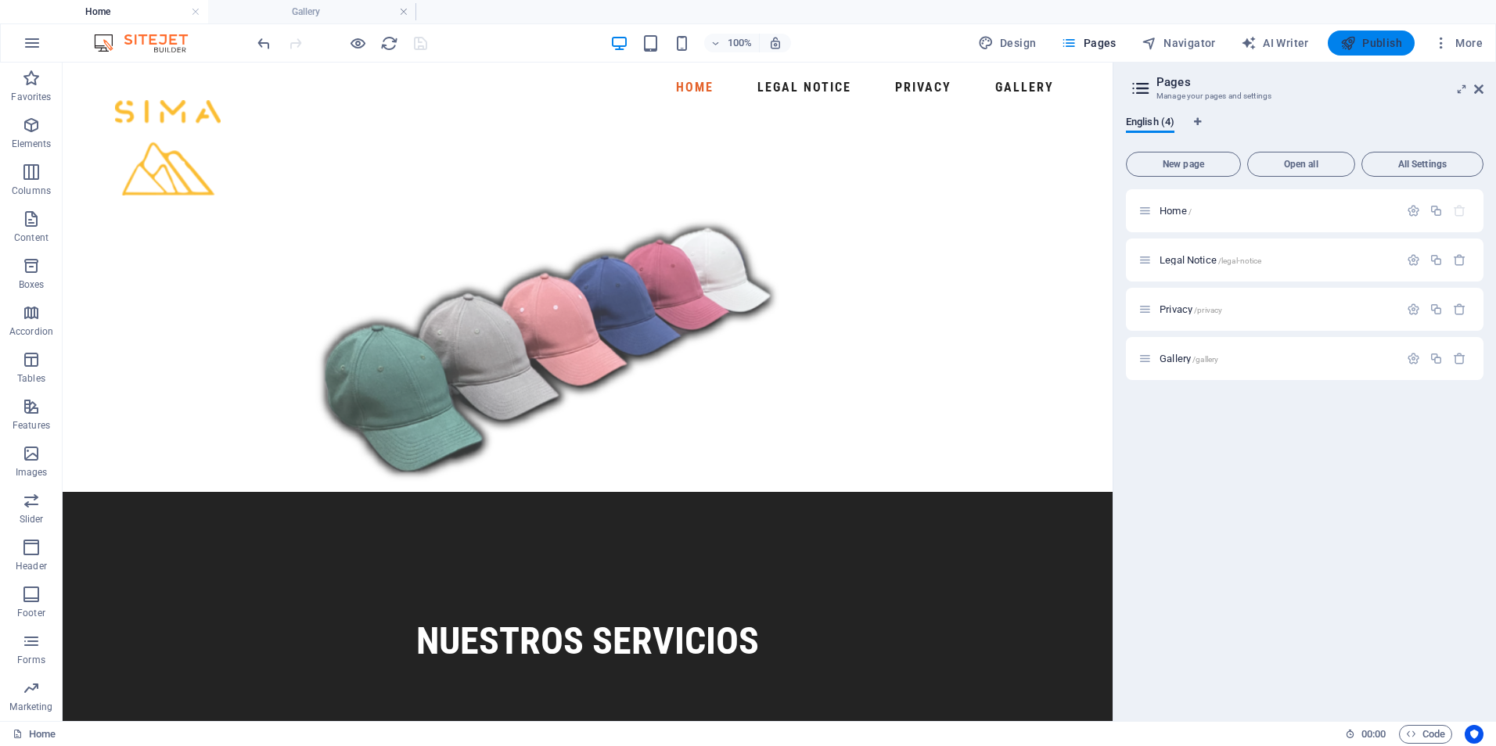
click at [1377, 37] on span "Publish" at bounding box center [1371, 43] width 62 height 16
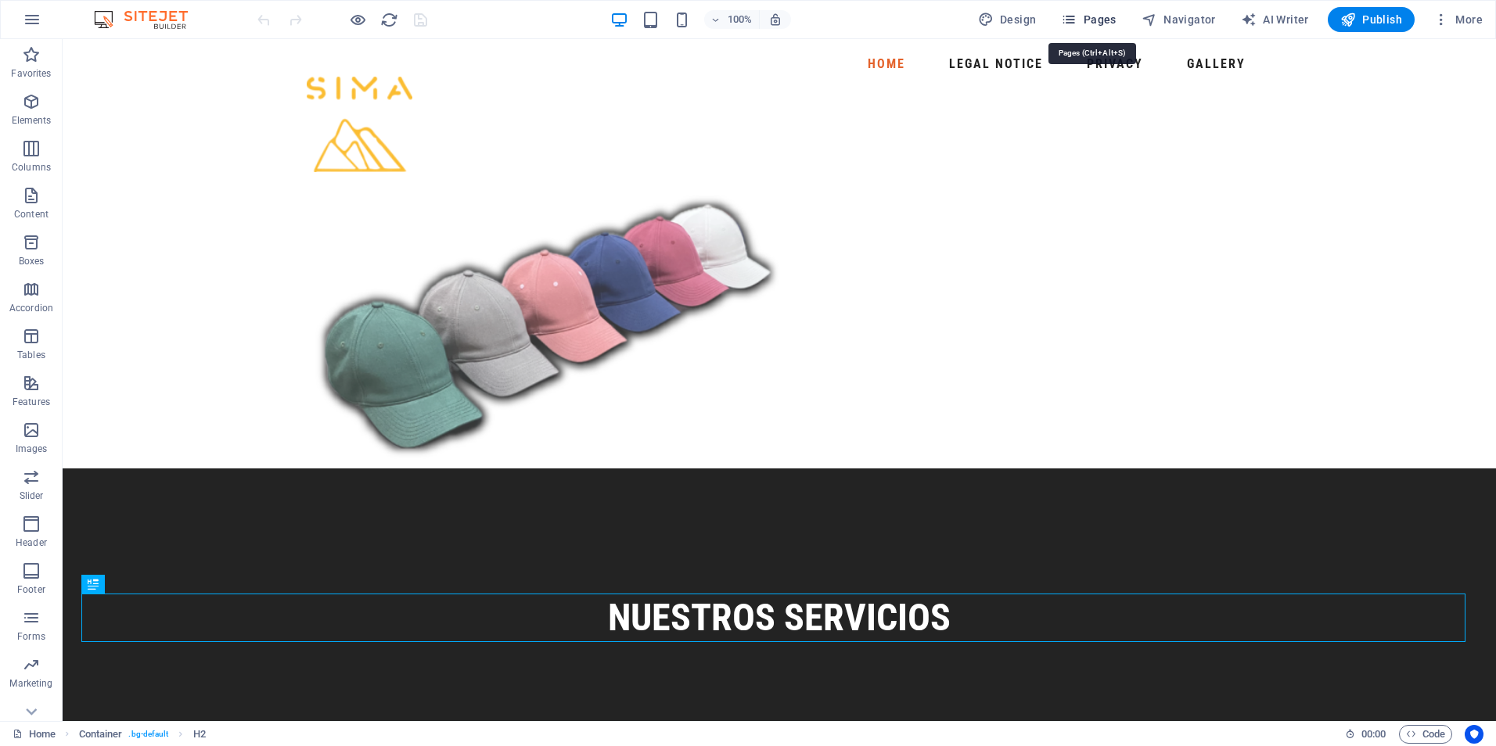
click at [1116, 20] on span "Pages" at bounding box center [1088, 20] width 55 height 16
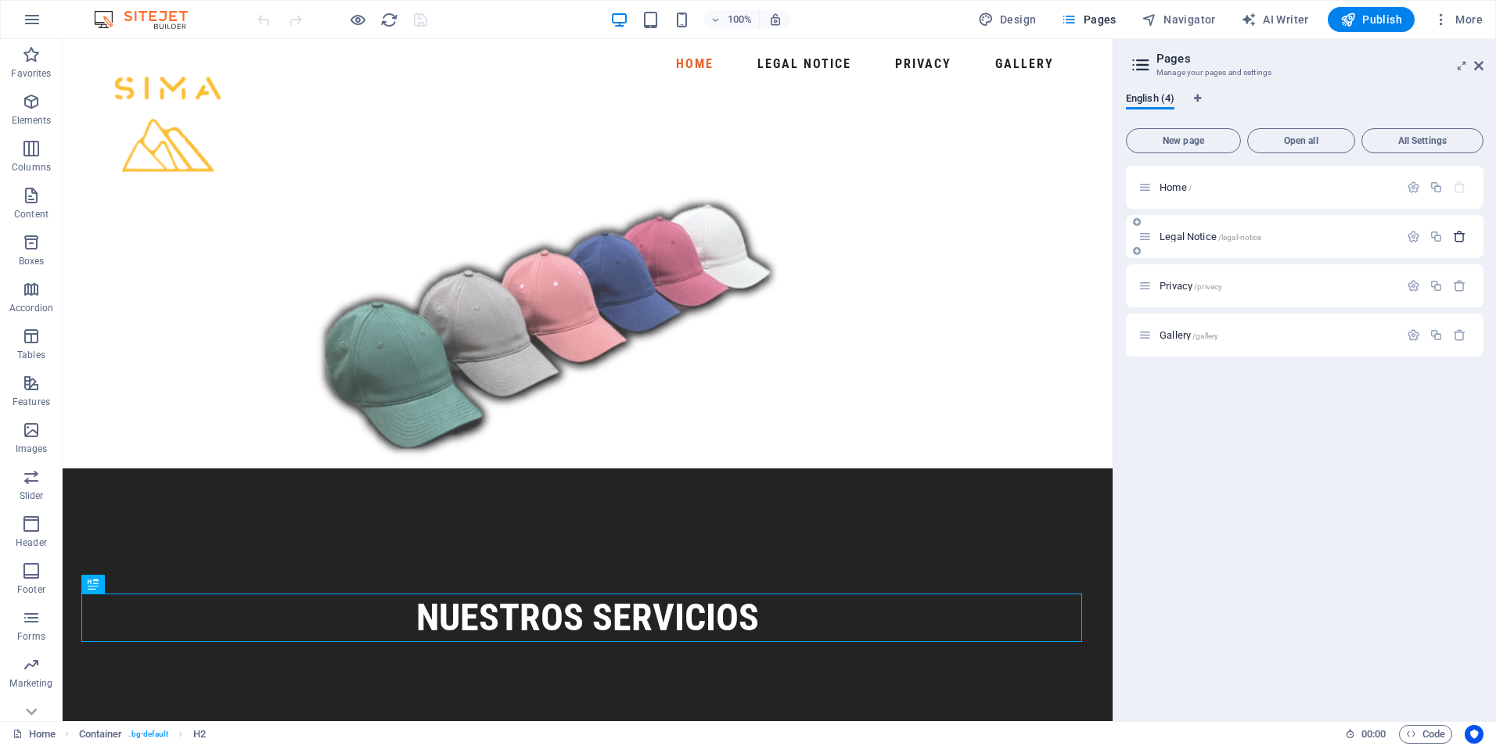
click at [1464, 239] on icon "button" at bounding box center [1459, 236] width 13 height 13
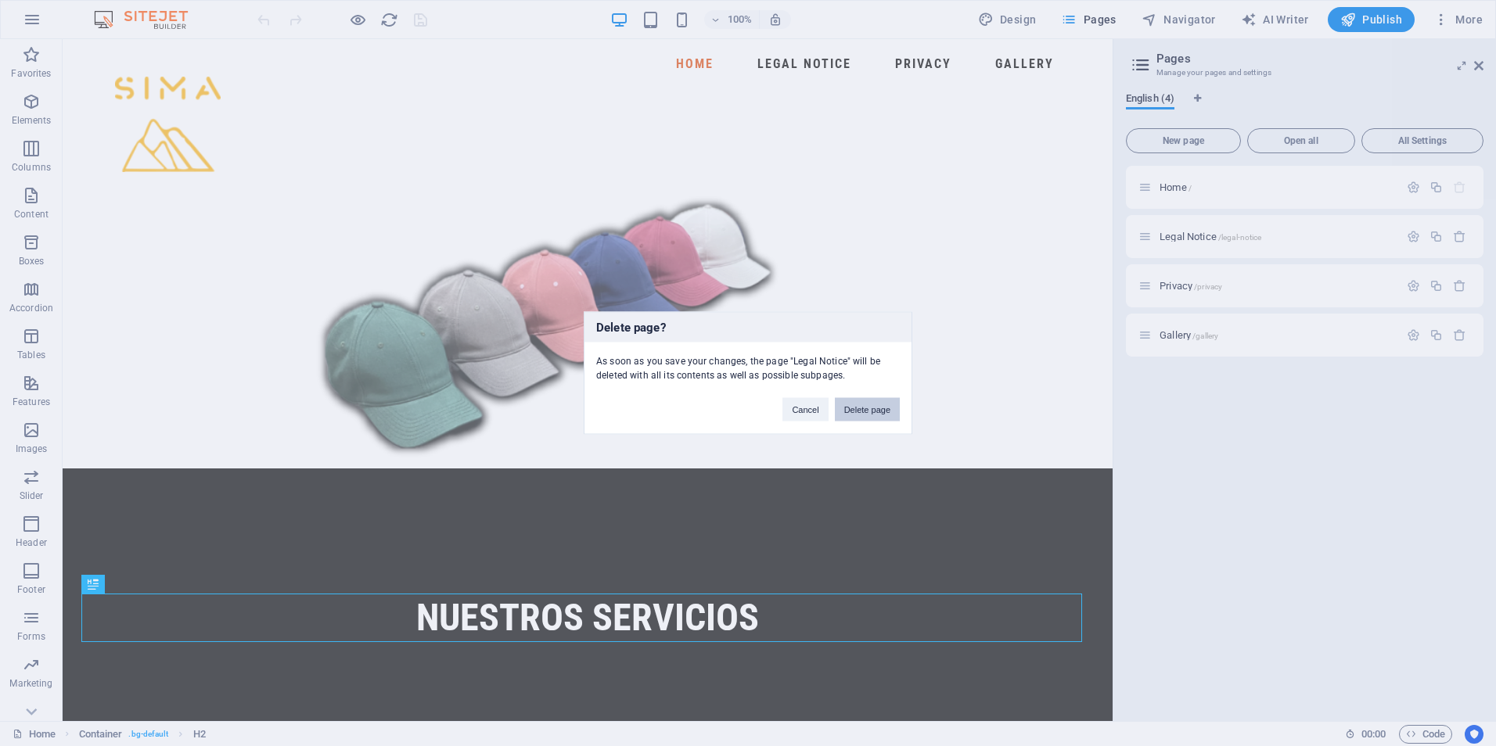
click at [858, 414] on button "Delete page" at bounding box center [867, 409] width 65 height 23
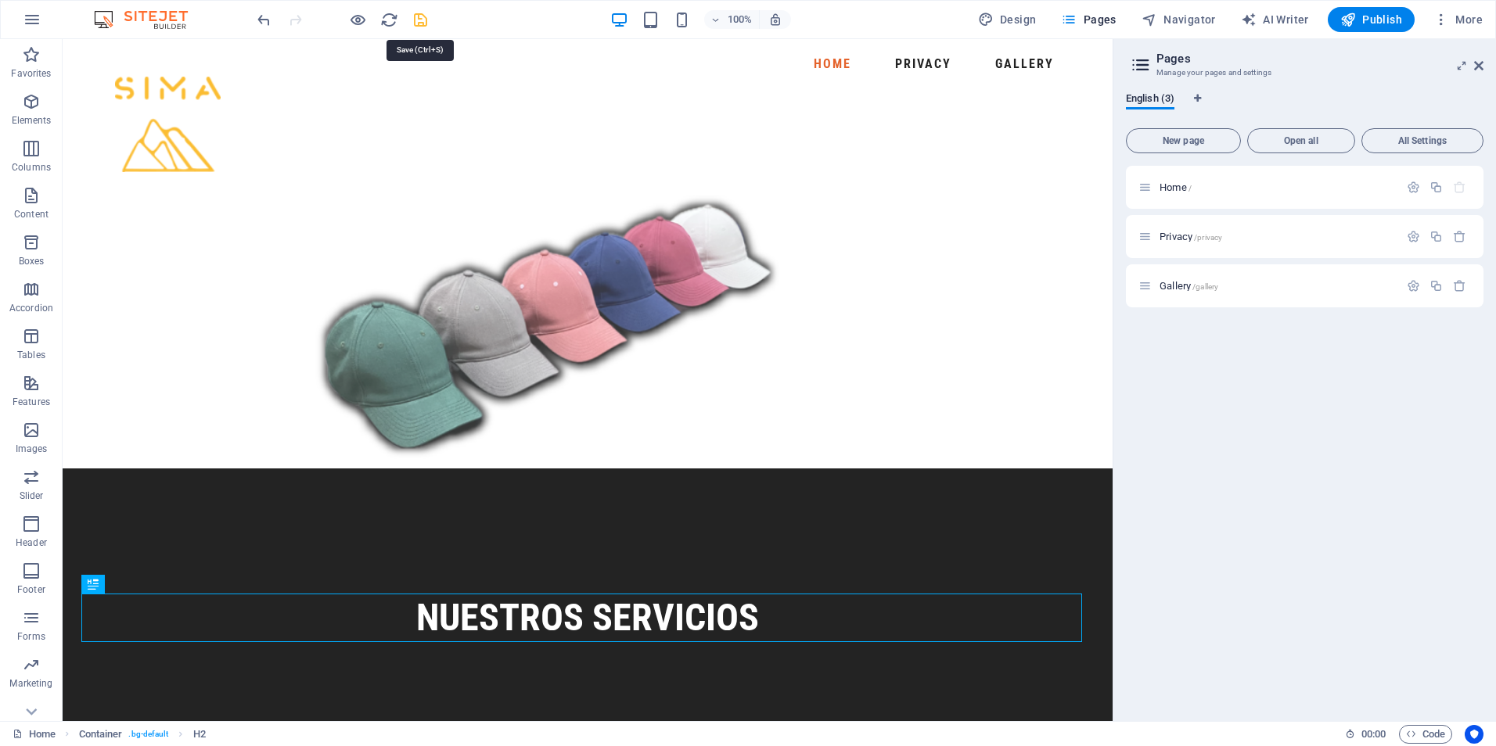
click at [418, 20] on icon "save" at bounding box center [421, 20] width 18 height 18
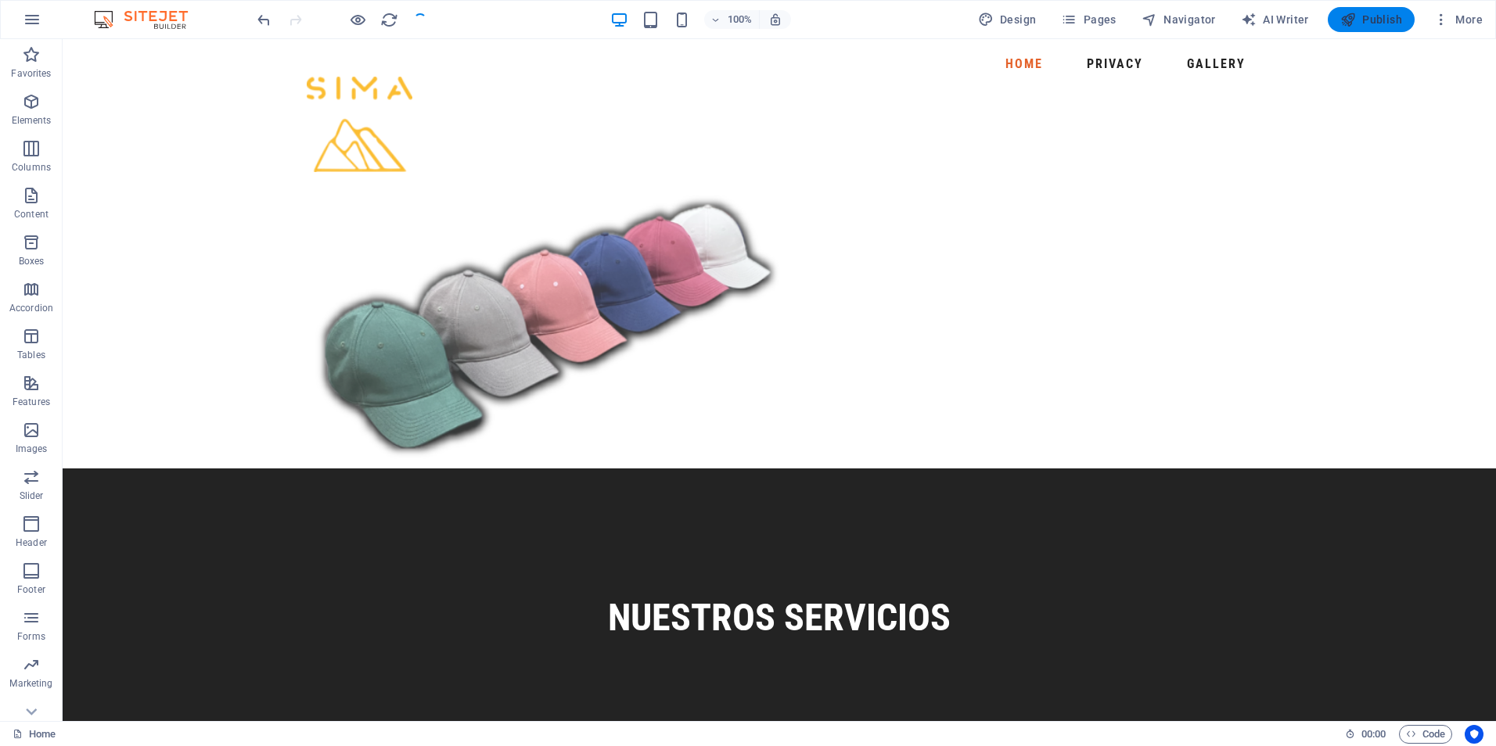
click at [1350, 21] on icon "button" at bounding box center [1348, 20] width 16 height 16
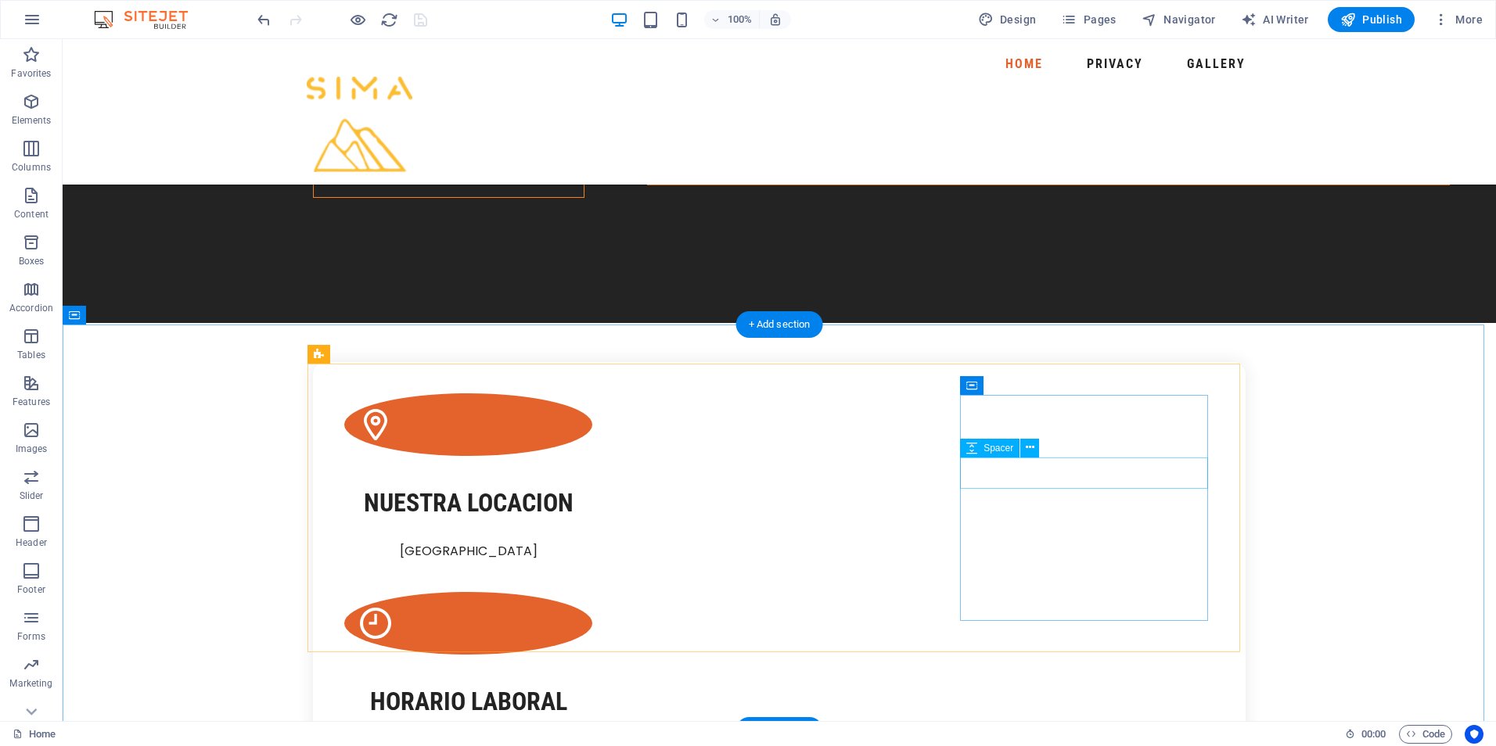
scroll to position [2660, 0]
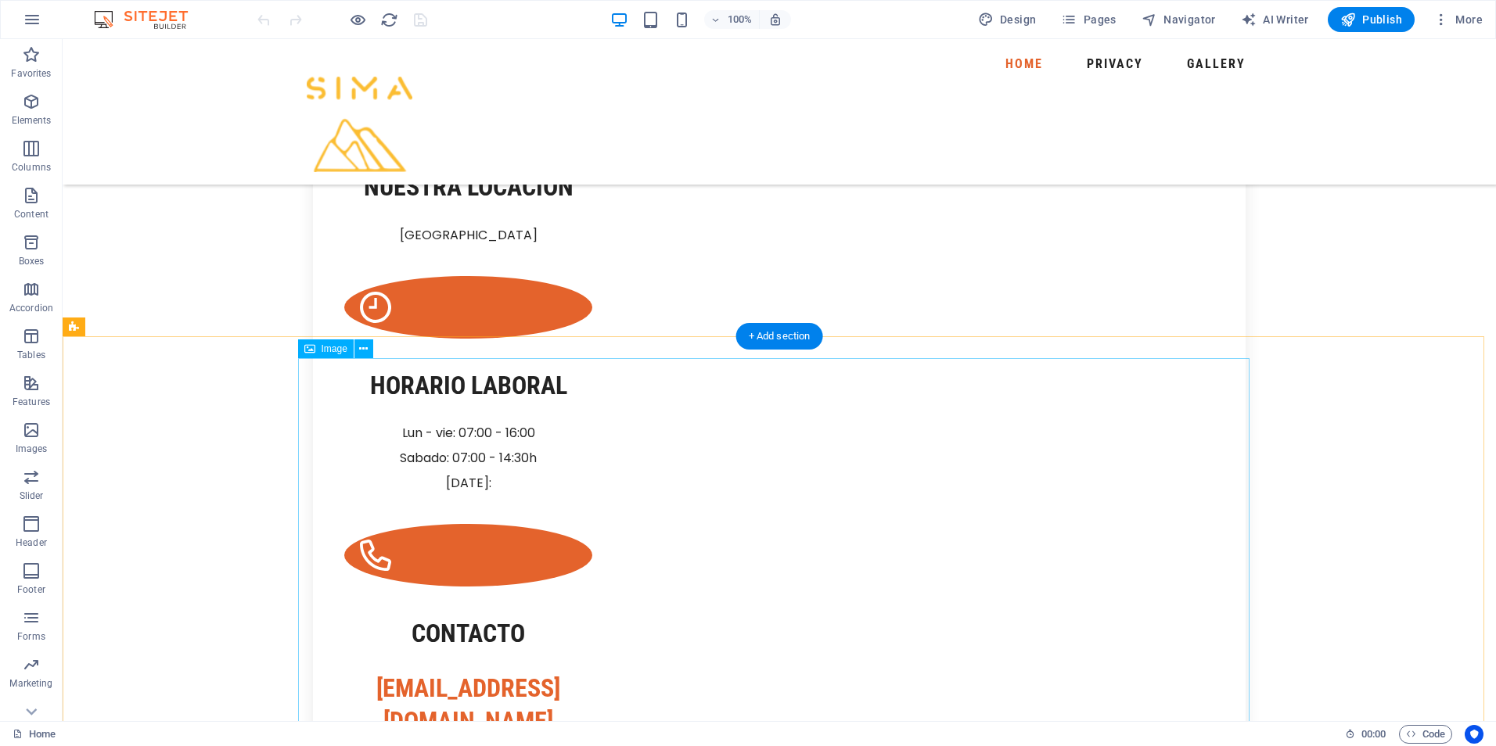
scroll to position [2895, 0]
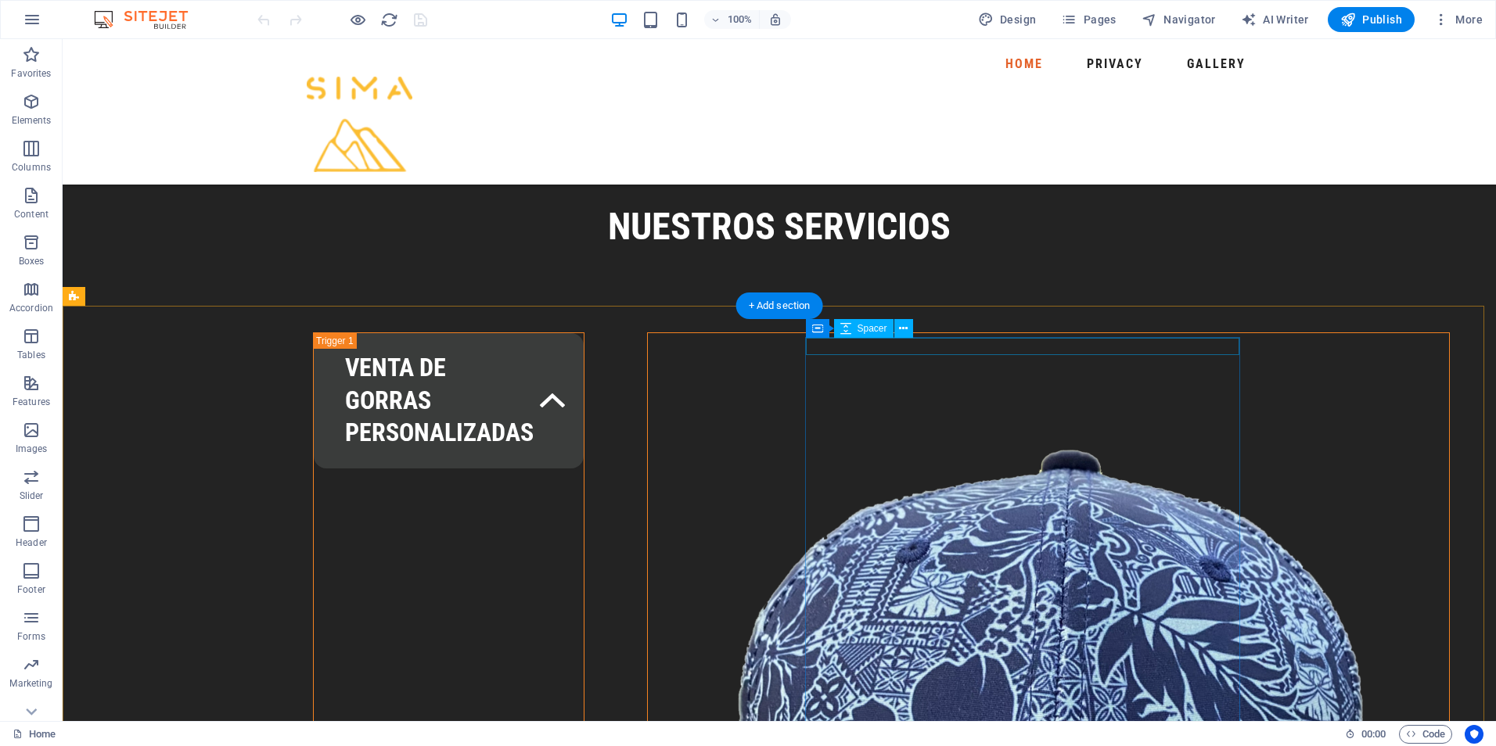
scroll to position [0, 0]
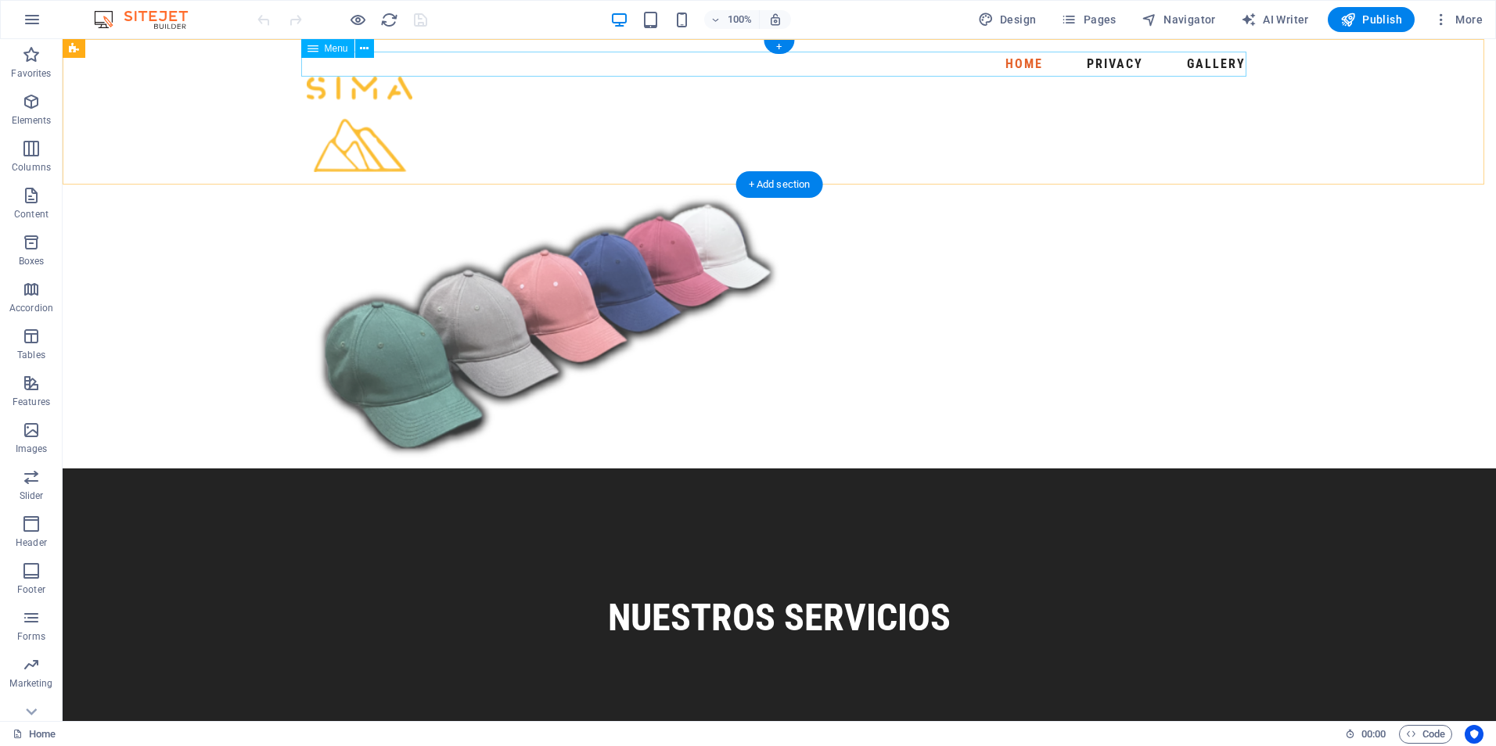
click at [1206, 63] on nav "Home Privacy Gallery" at bounding box center [779, 64] width 945 height 25
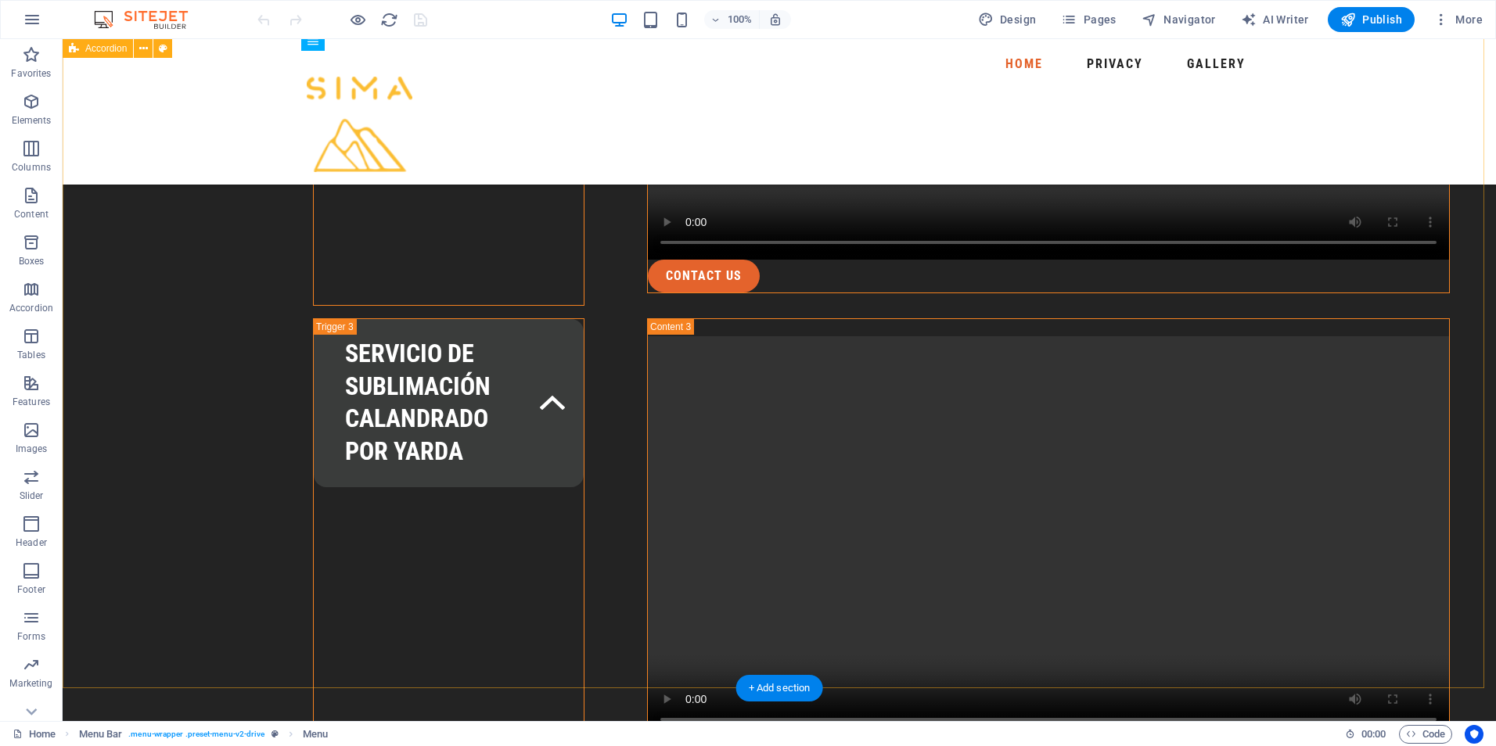
scroll to position [2425, 0]
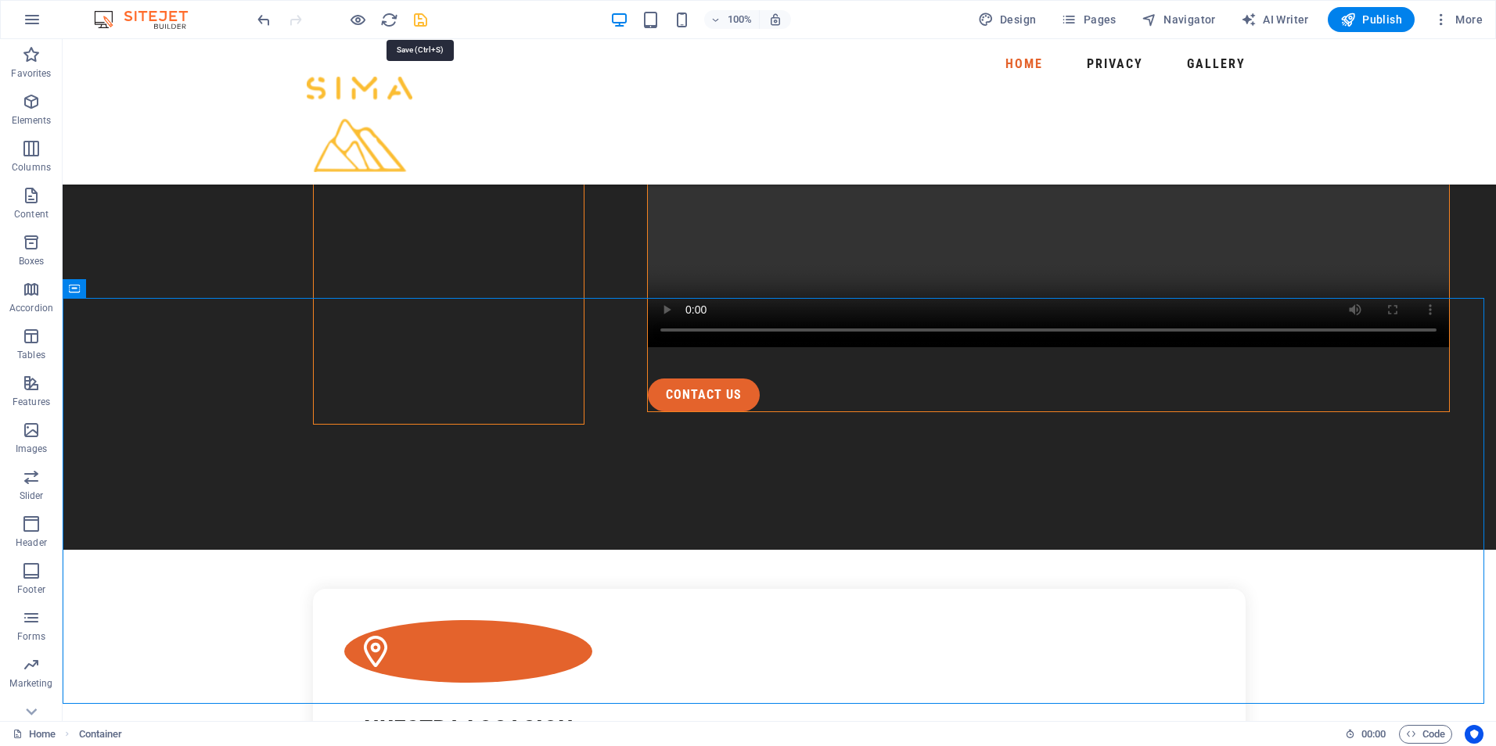
drag, startPoint x: 426, startPoint y: 20, endPoint x: 448, endPoint y: 55, distance: 40.8
click at [426, 20] on icon "save" at bounding box center [421, 20] width 18 height 18
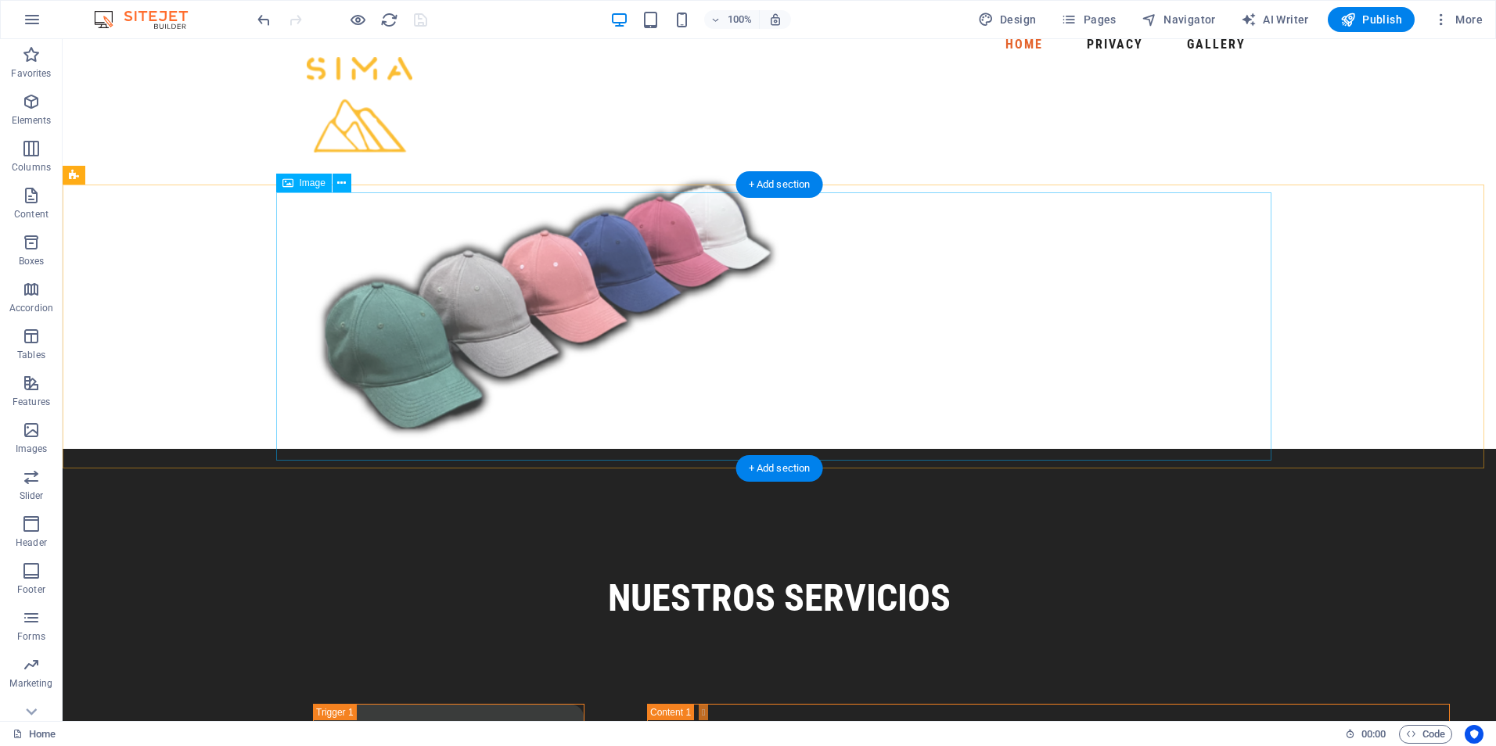
scroll to position [0, 0]
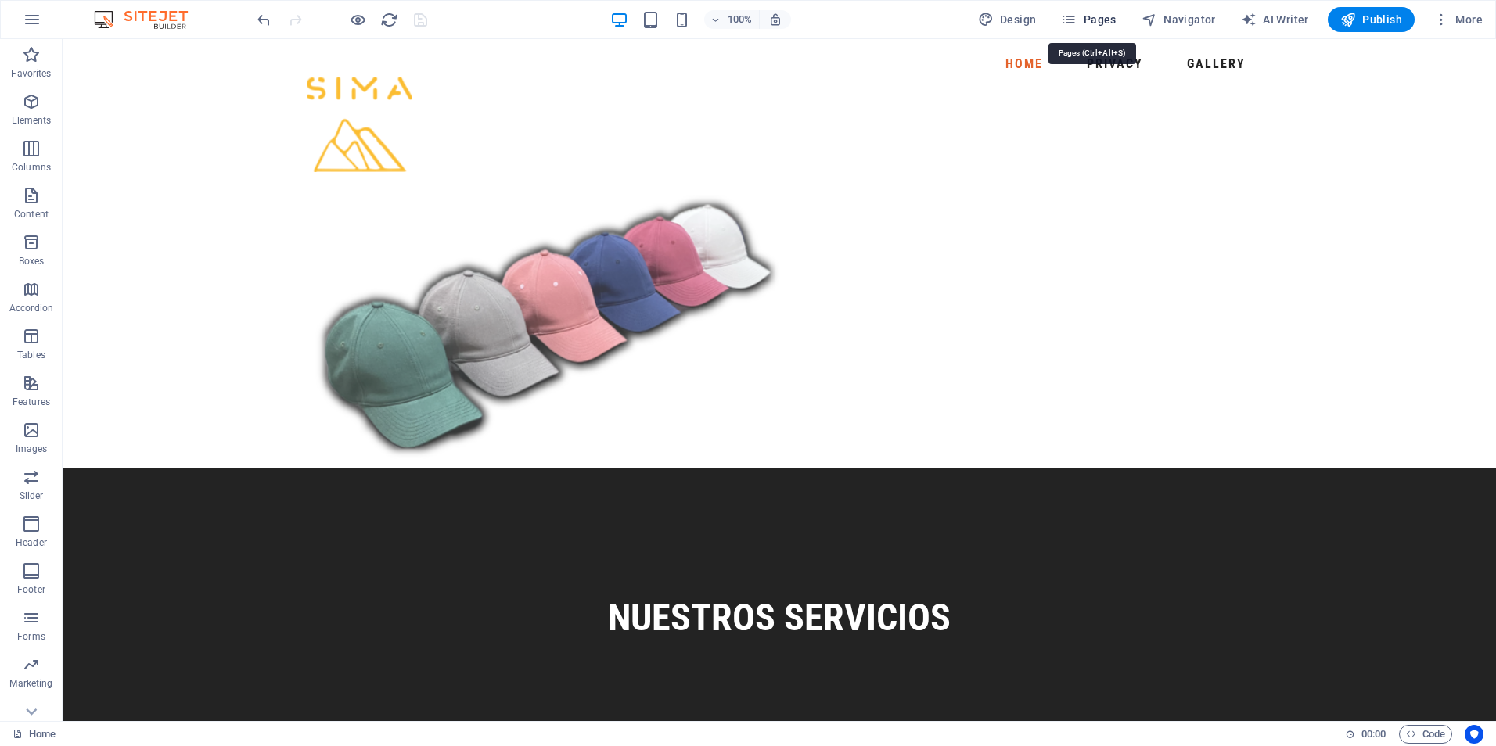
click at [1103, 20] on span "Pages" at bounding box center [1088, 20] width 55 height 16
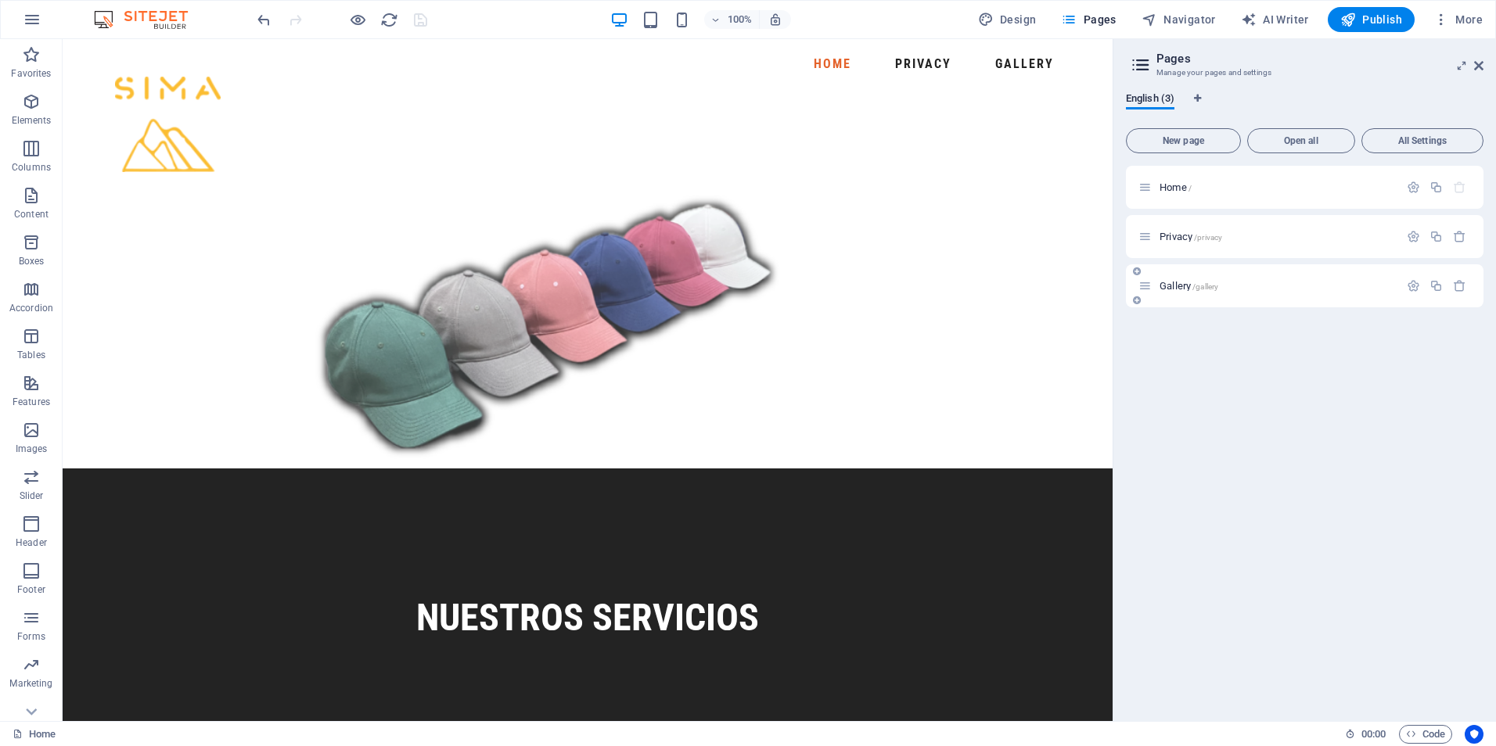
click at [1206, 291] on div "Gallery /gallery" at bounding box center [1268, 286] width 261 height 18
drag, startPoint x: 1195, startPoint y: 239, endPoint x: 1201, endPoint y: 343, distance: 105.0
click at [1201, 343] on div "Home / Privacy /privacy Gallery /gallery" at bounding box center [1305, 437] width 358 height 543
click at [1137, 272] on icon at bounding box center [1137, 271] width 8 height 9
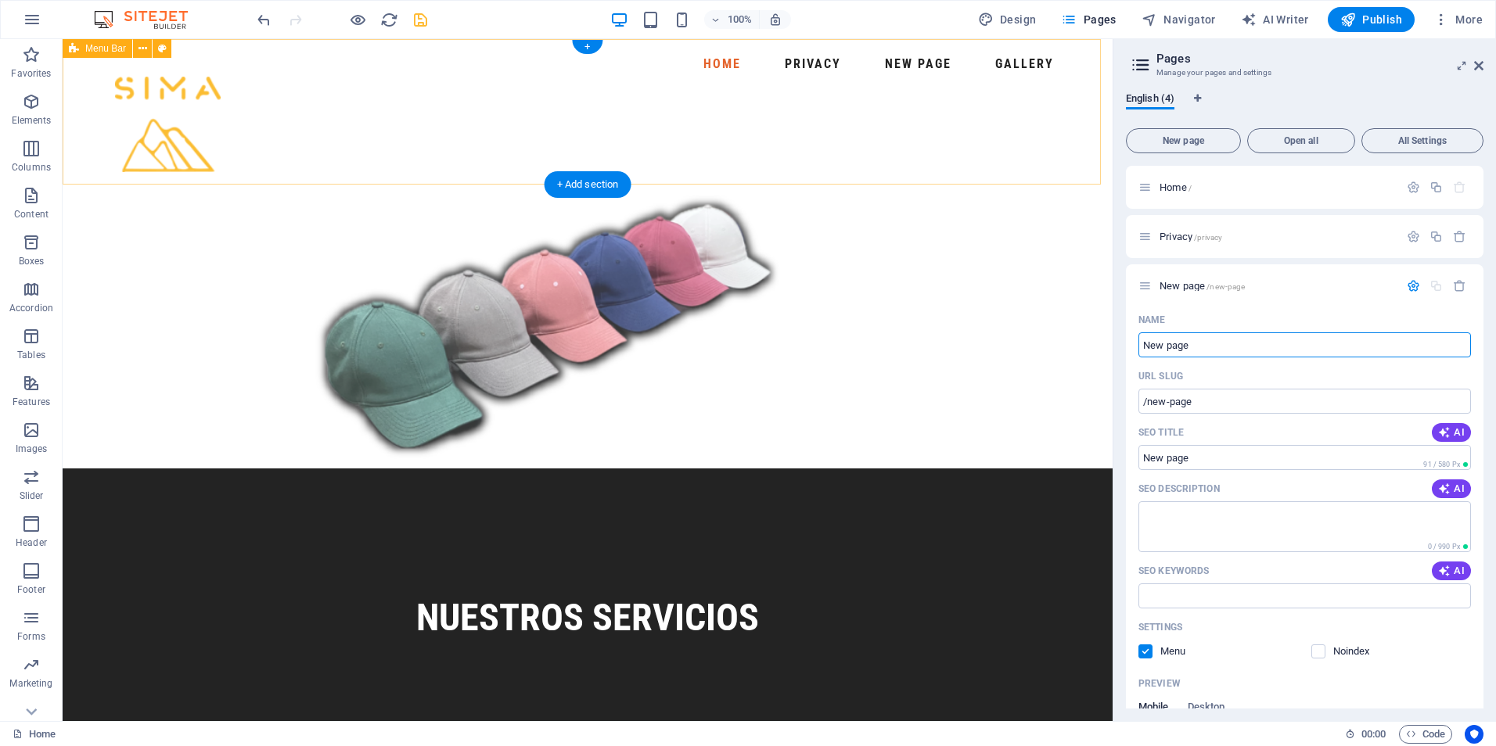
click at [1034, 152] on div "Home Privacy New page Gallery" at bounding box center [588, 112] width 1050 height 146
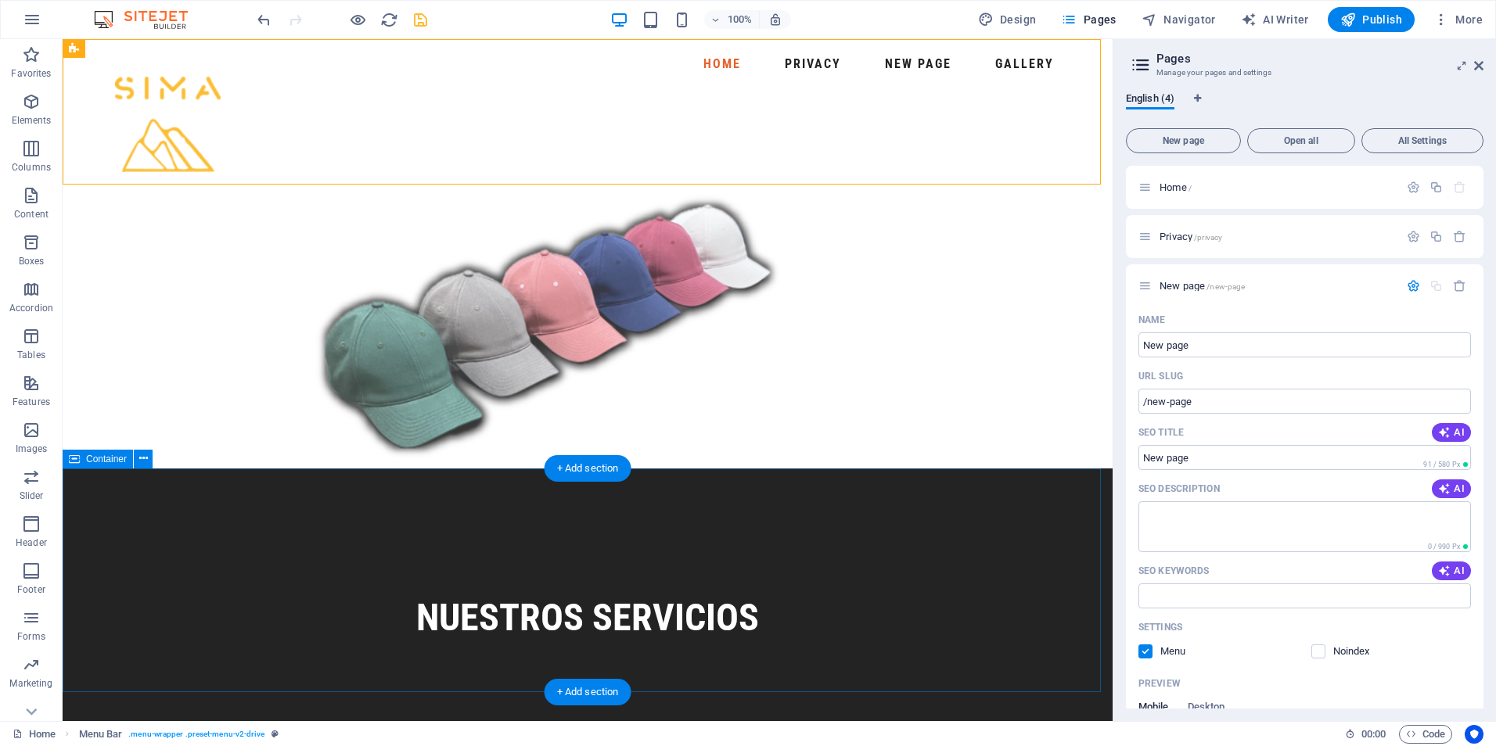
click at [961, 581] on div "Nuestros Servicios" at bounding box center [588, 581] width 1050 height 224
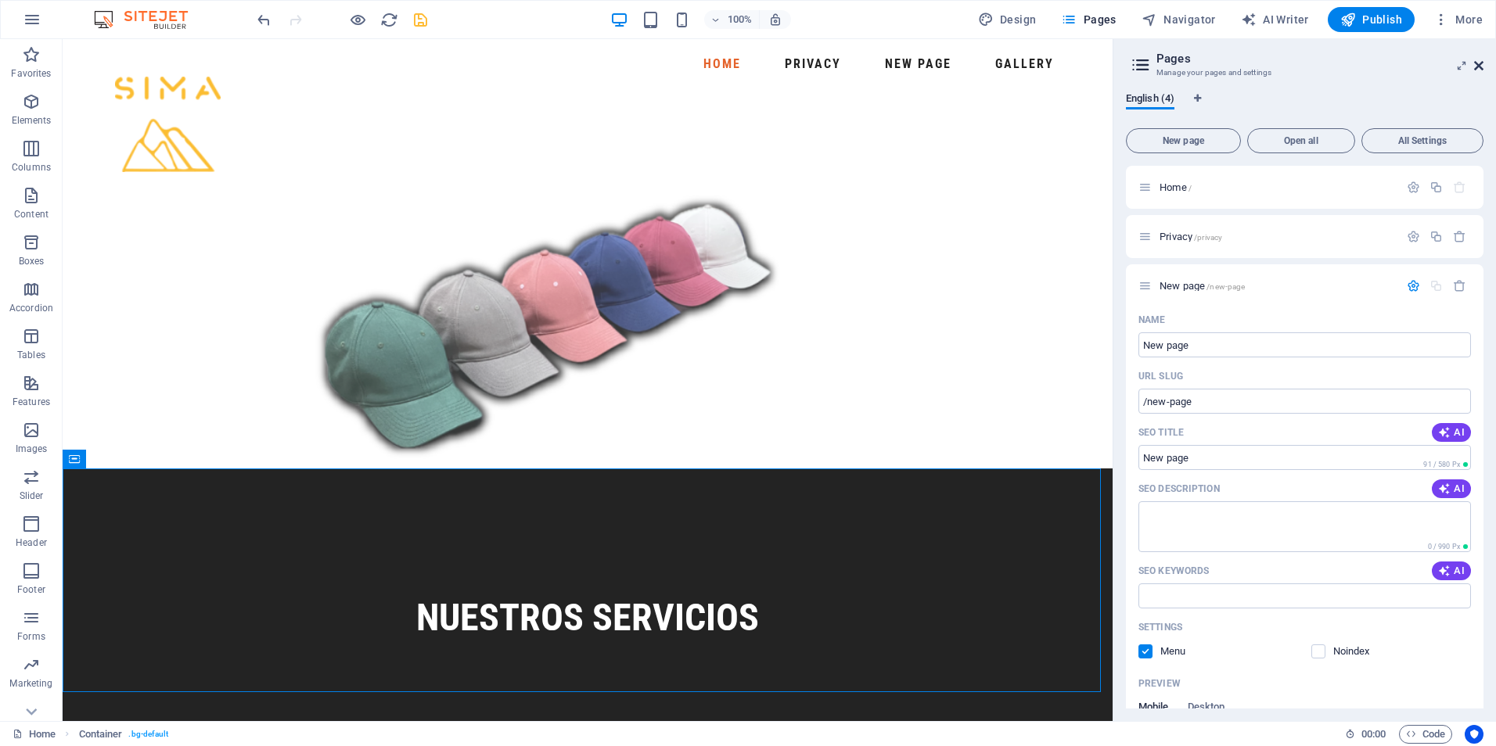
click at [1477, 65] on icon at bounding box center [1478, 65] width 9 height 13
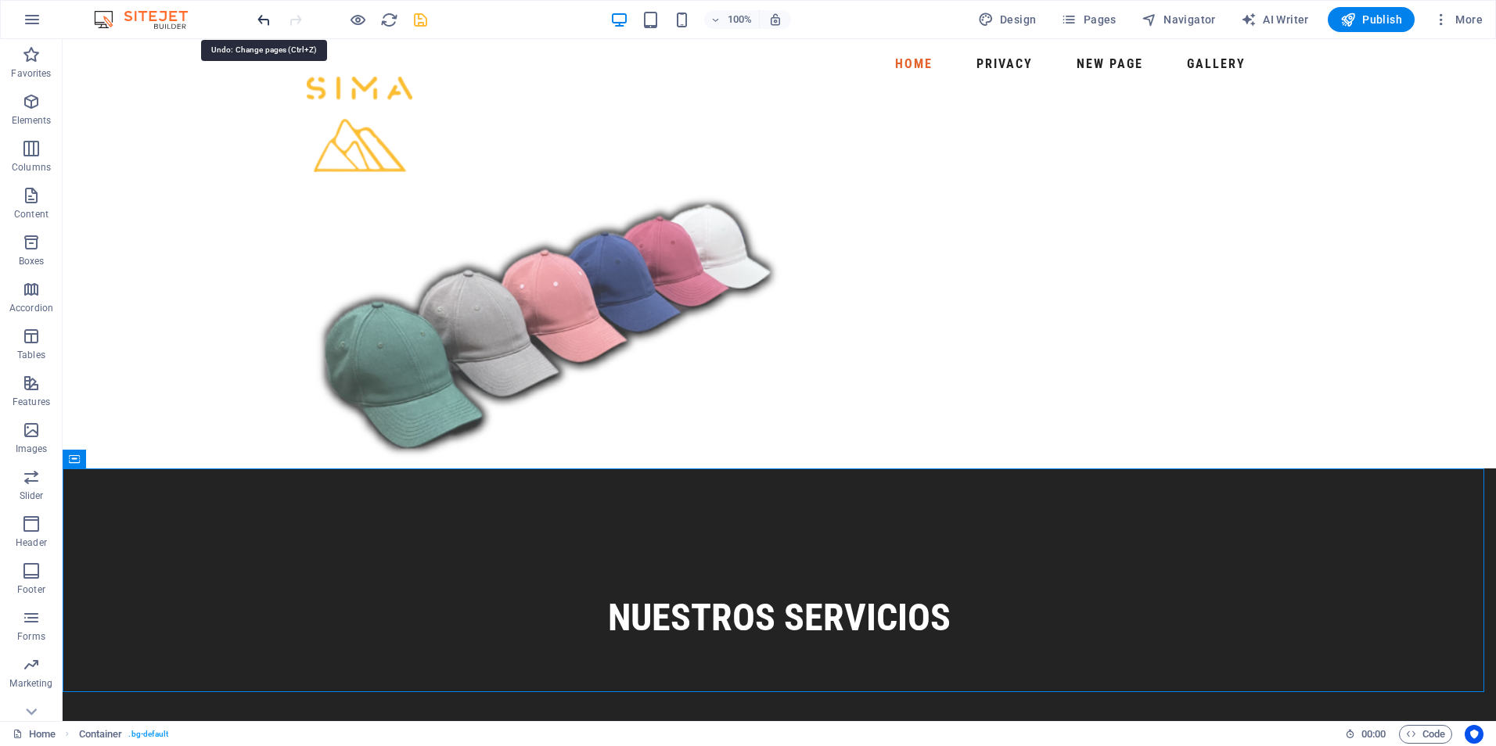
click at [264, 27] on icon "undo" at bounding box center [264, 20] width 18 height 18
click at [1089, 18] on span "Pages" at bounding box center [1088, 20] width 55 height 16
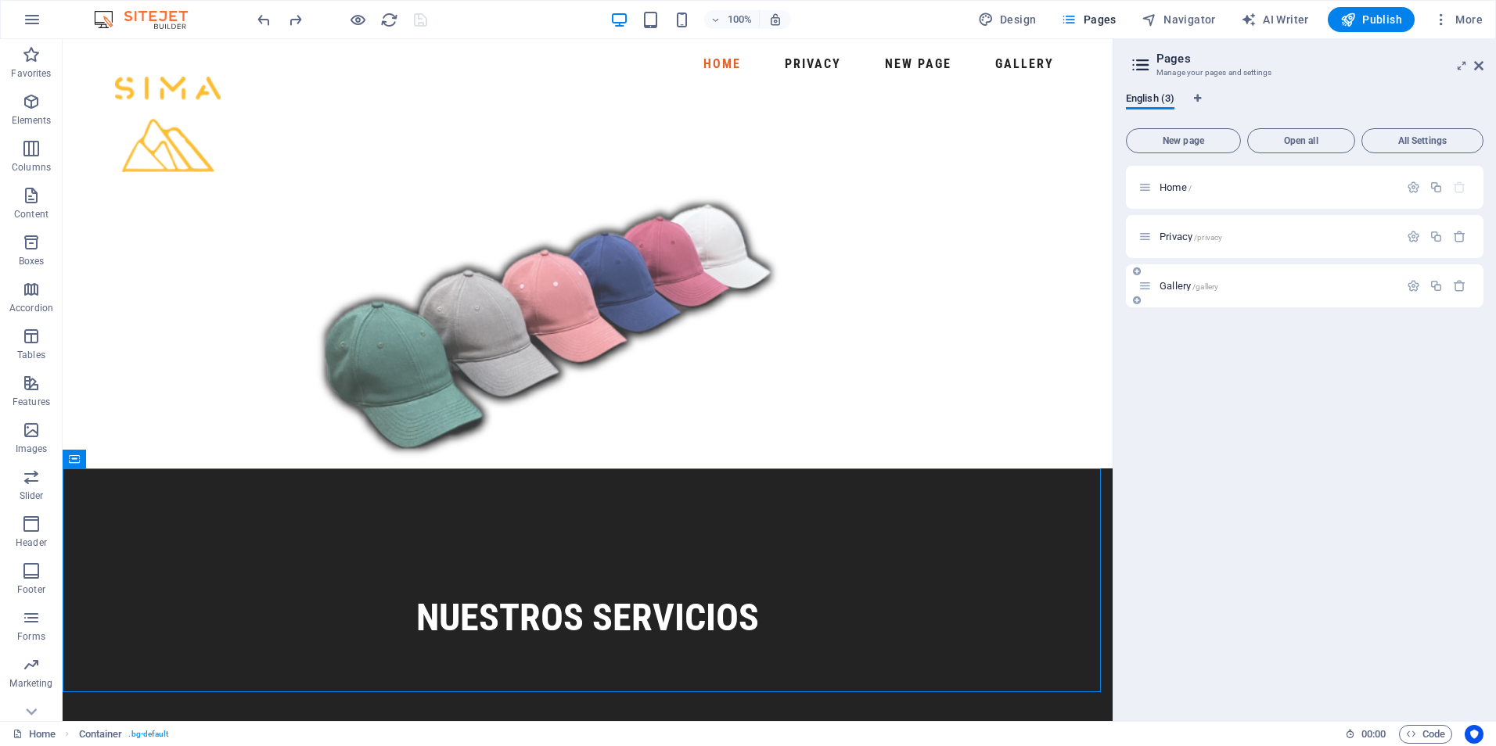
click at [1240, 284] on p "Gallery /gallery" at bounding box center [1277, 286] width 235 height 10
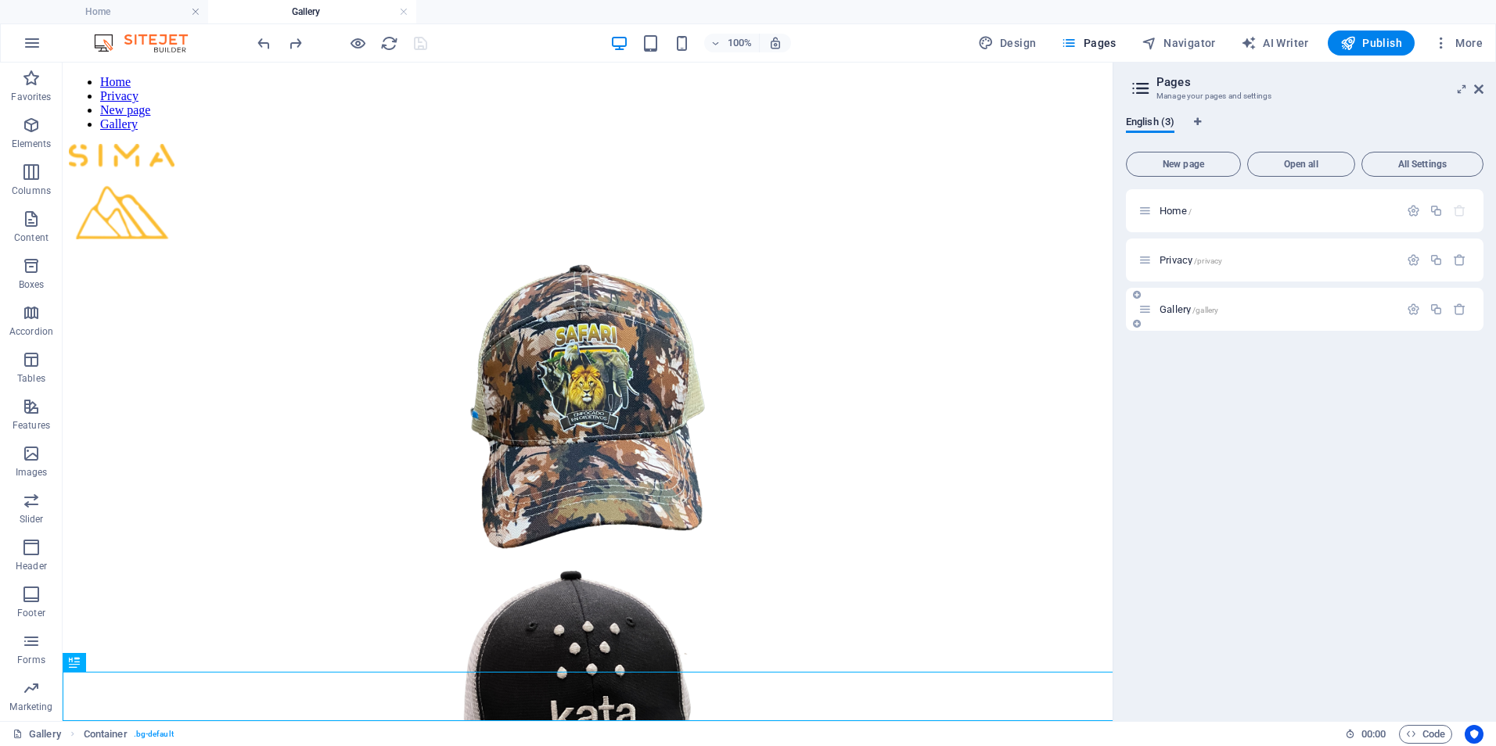
scroll to position [1741, 0]
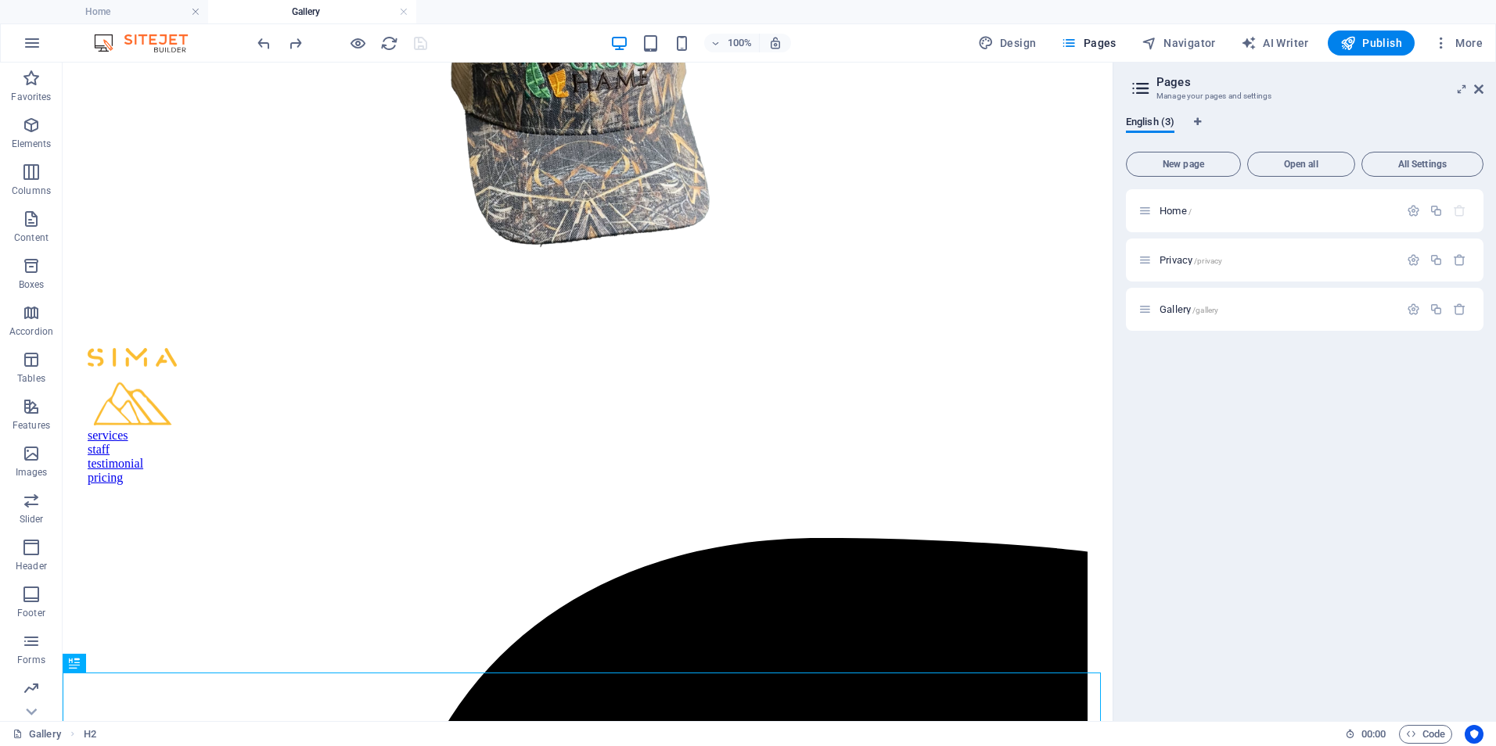
click at [1251, 480] on div "Home / Privacy /privacy Gallery /gallery" at bounding box center [1305, 449] width 358 height 520
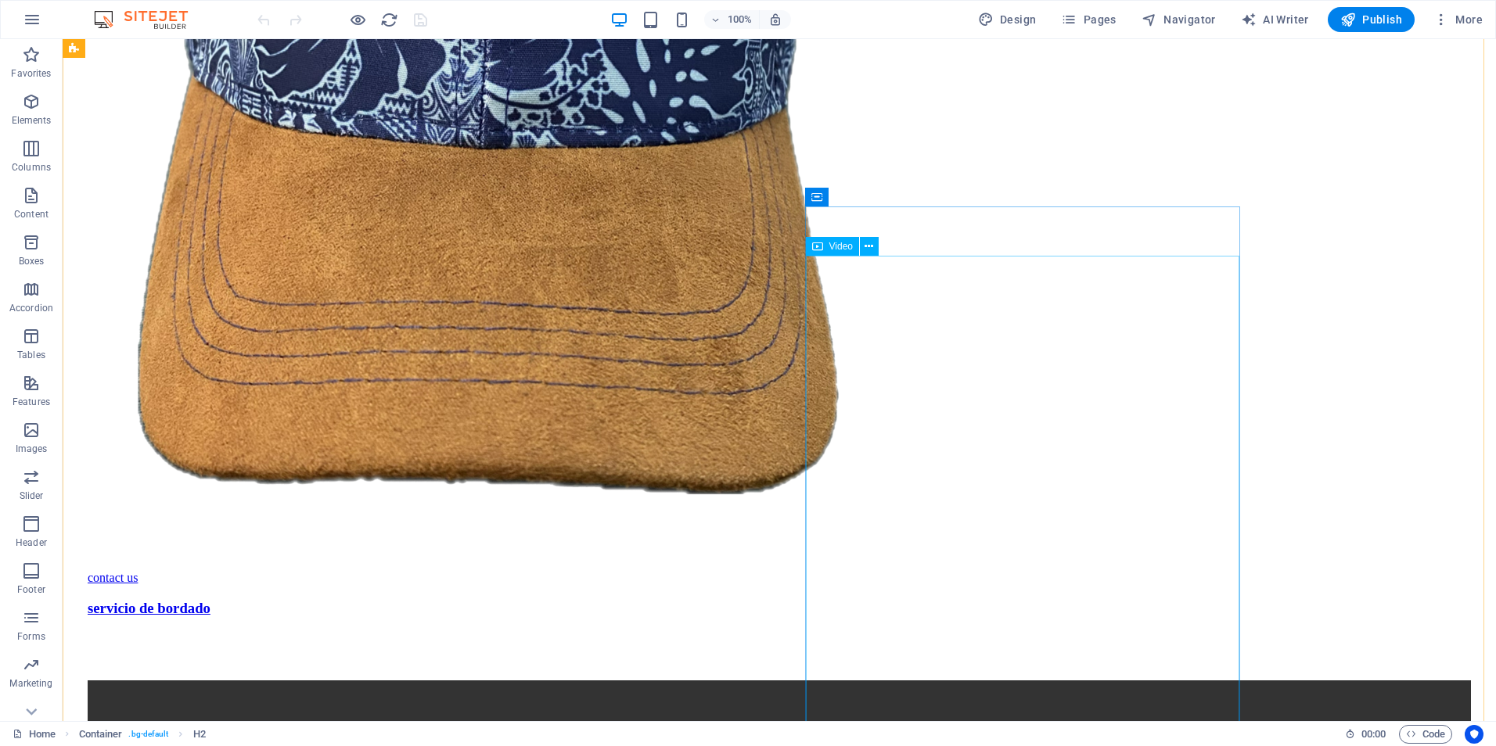
scroll to position [1565, 0]
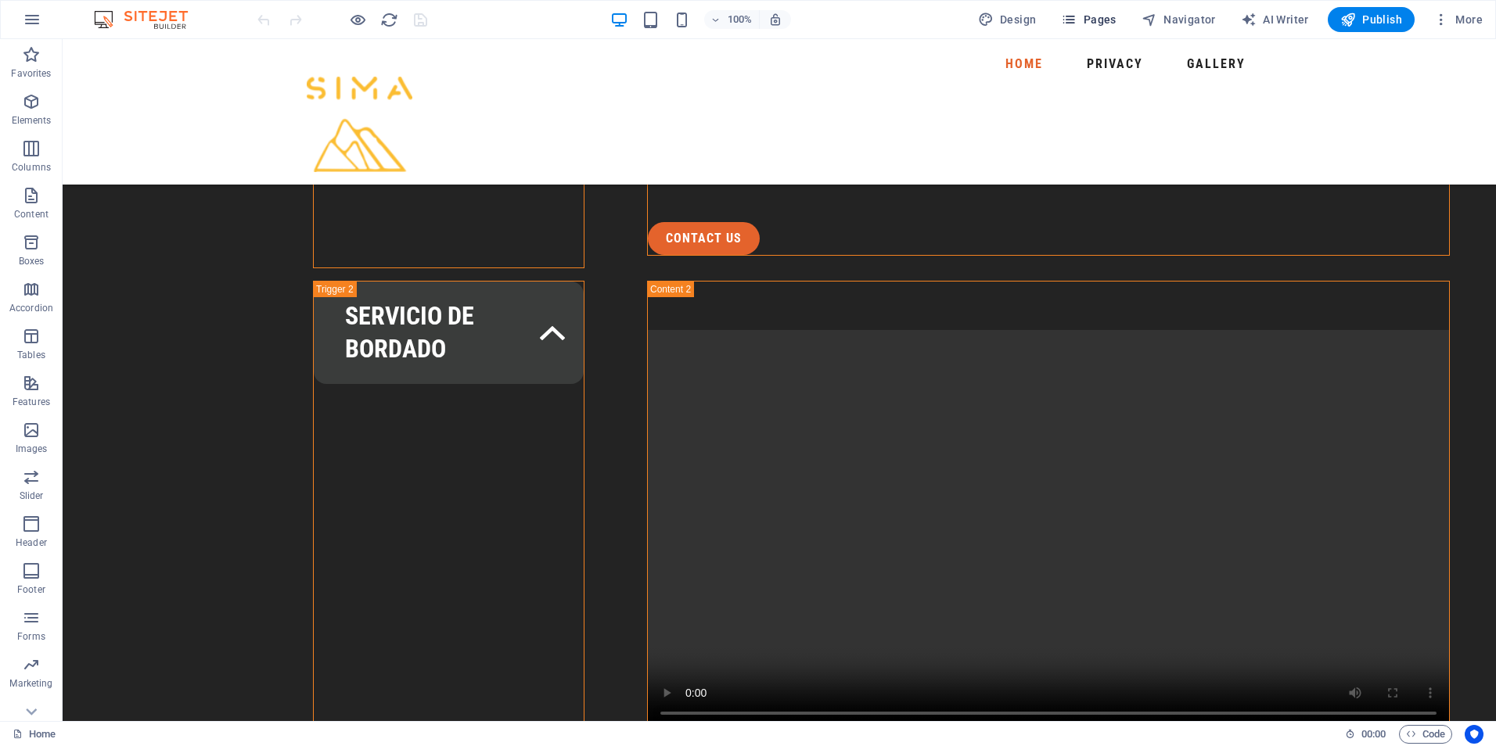
click at [1102, 19] on span "Pages" at bounding box center [1088, 20] width 55 height 16
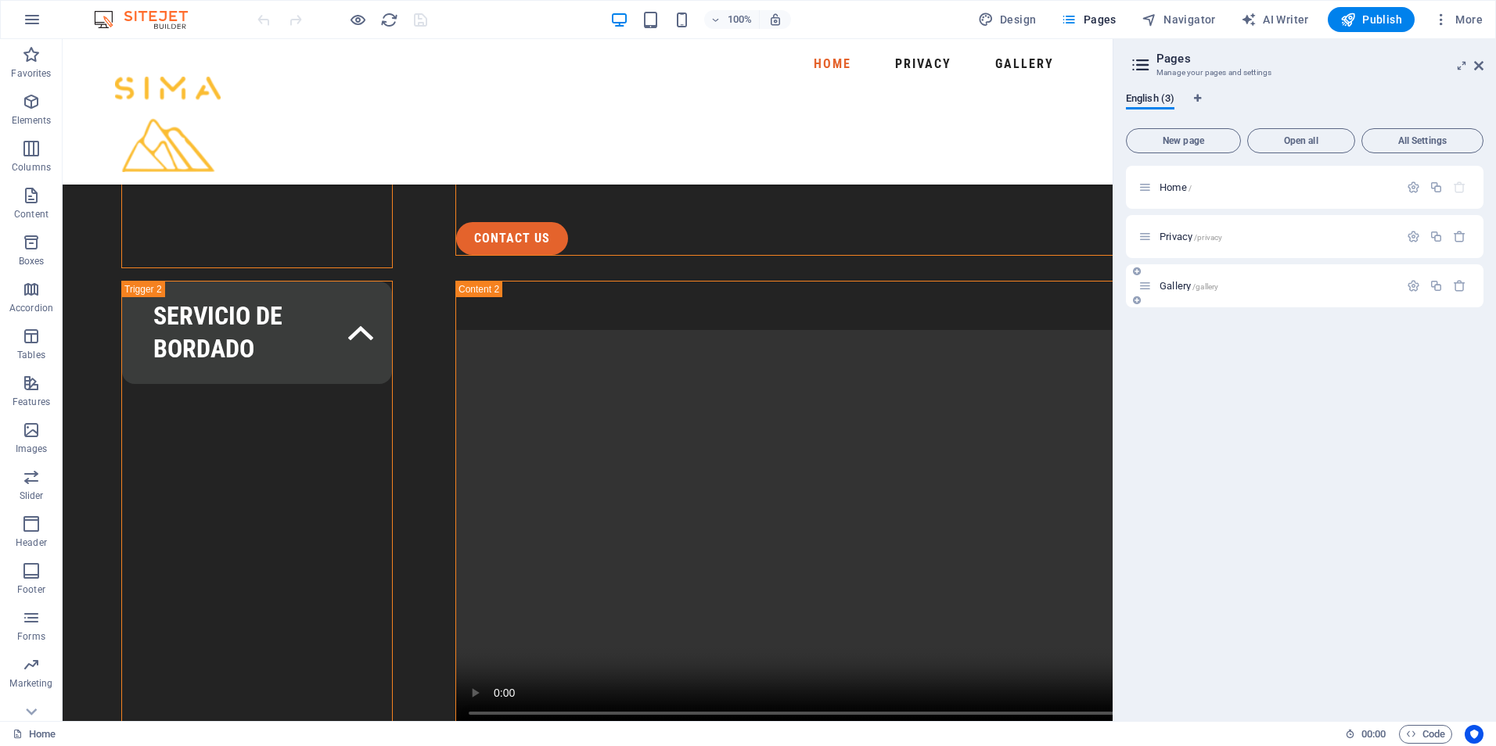
click at [1251, 289] on p "Gallery /gallery" at bounding box center [1277, 286] width 235 height 10
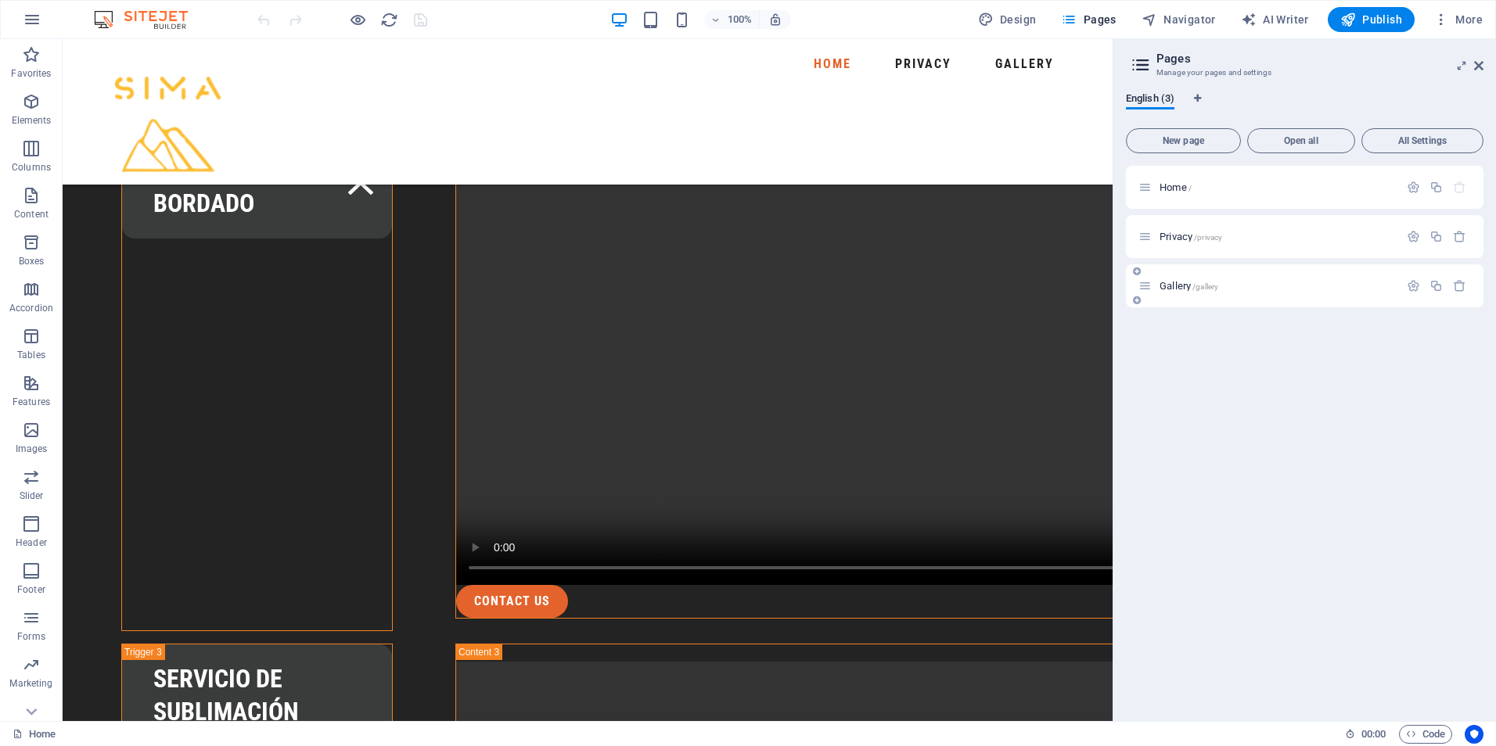
scroll to position [0, 0]
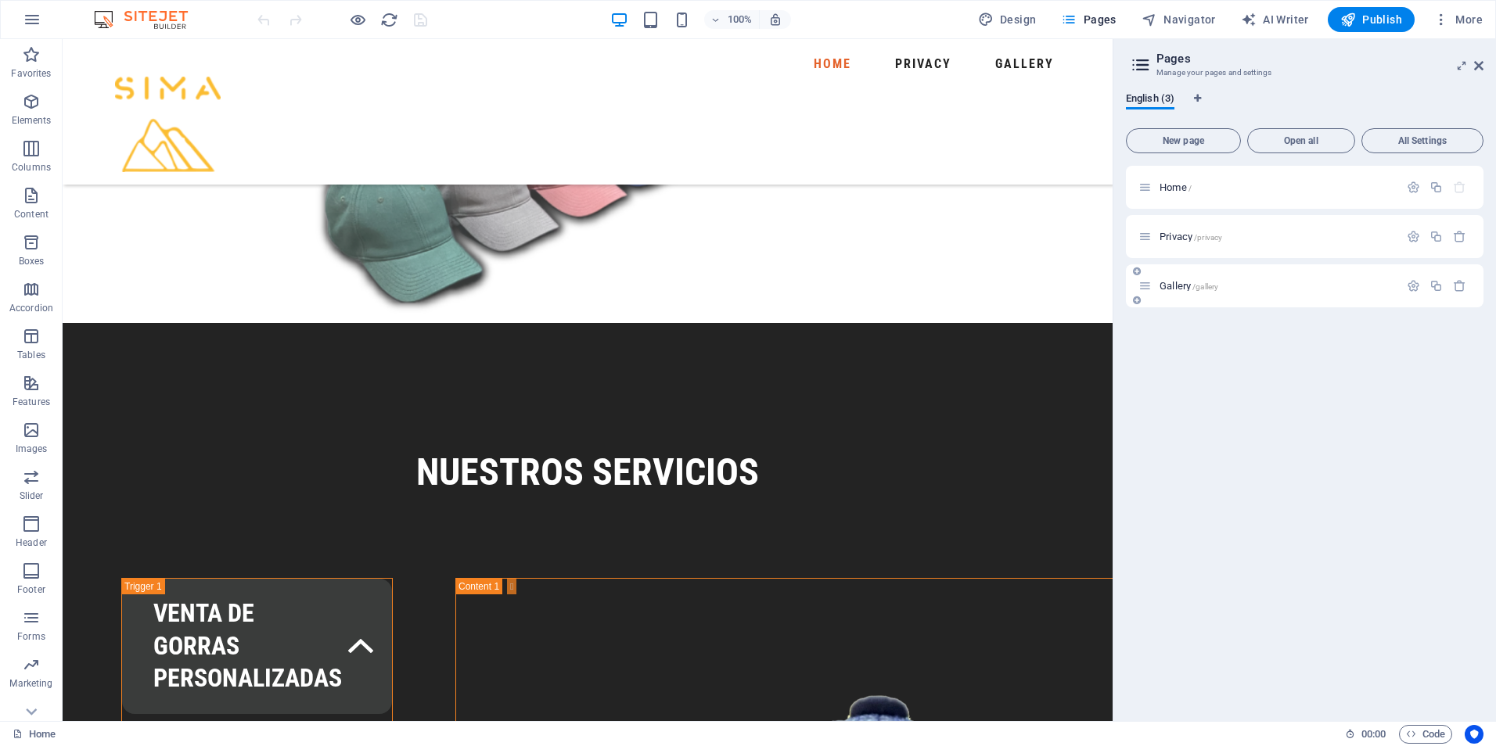
click at [1251, 289] on div "Gallery /gallery" at bounding box center [1305, 285] width 358 height 43
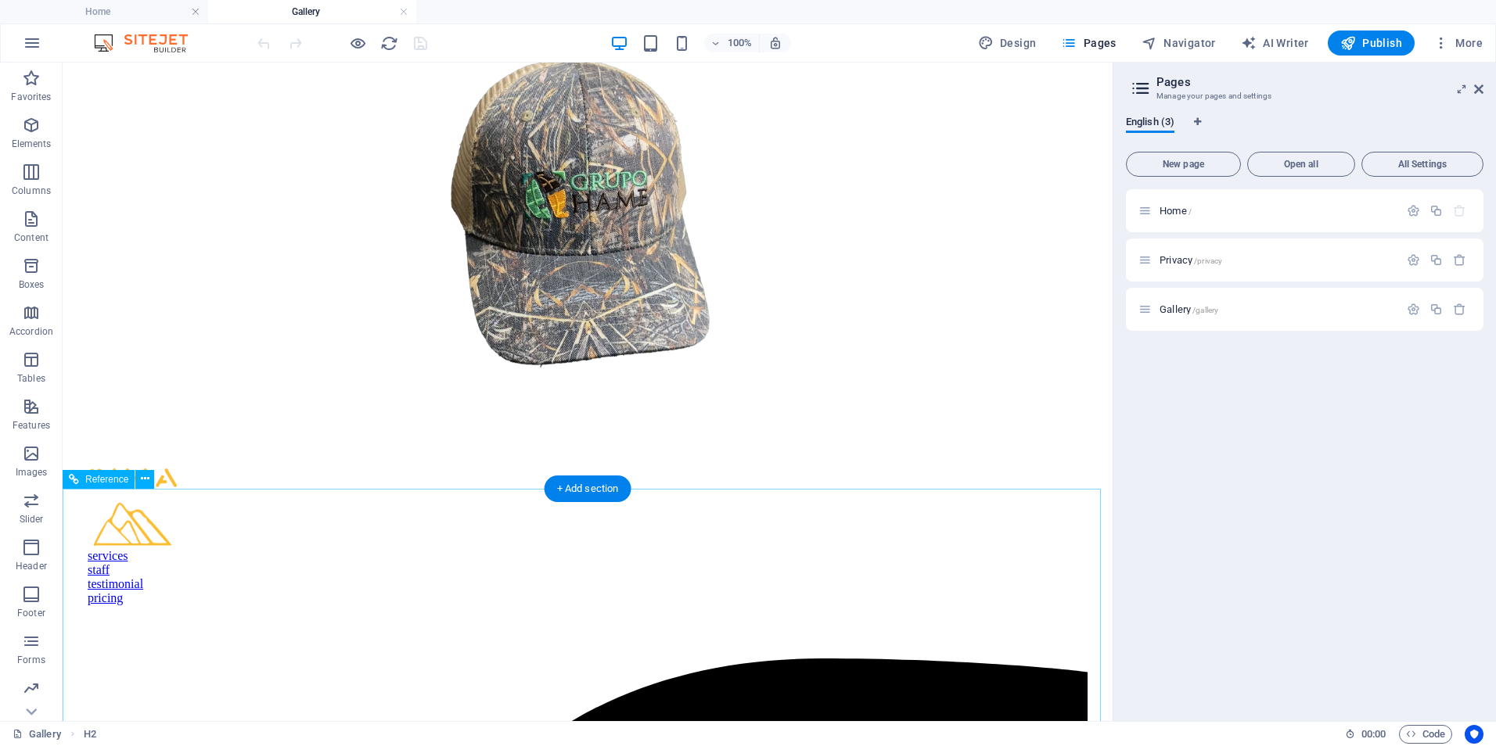
scroll to position [1663, 0]
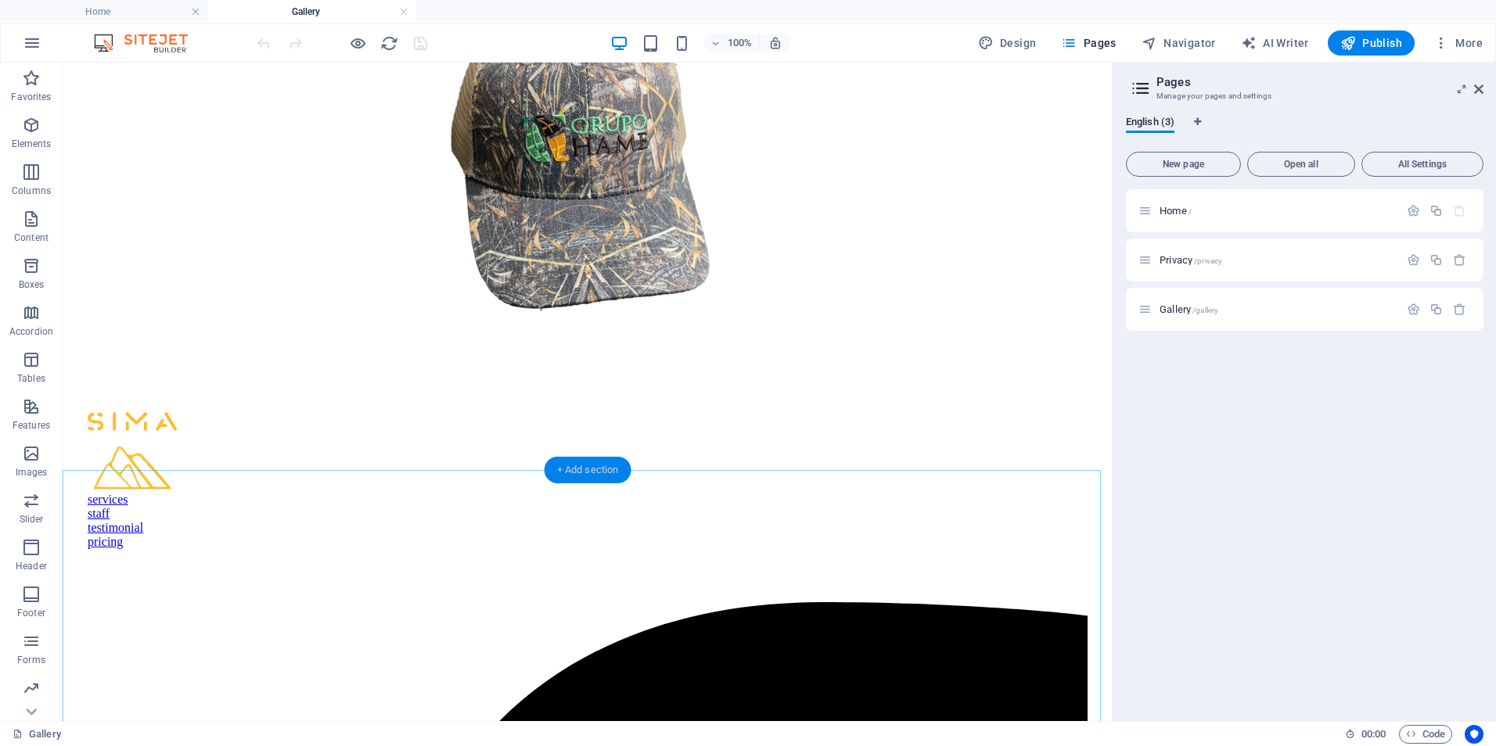
click at [590, 477] on div "+ Add section" at bounding box center [588, 470] width 87 height 27
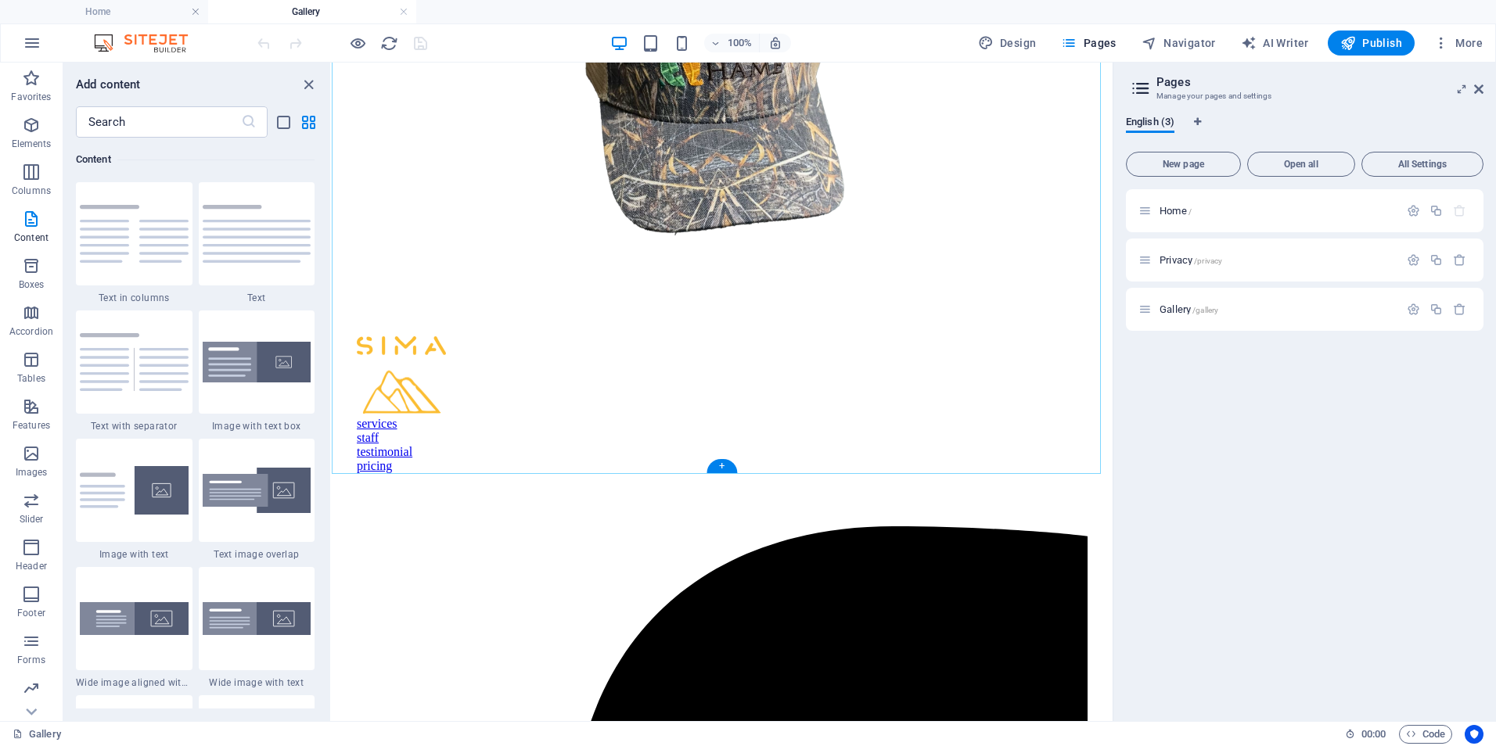
scroll to position [1741, 0]
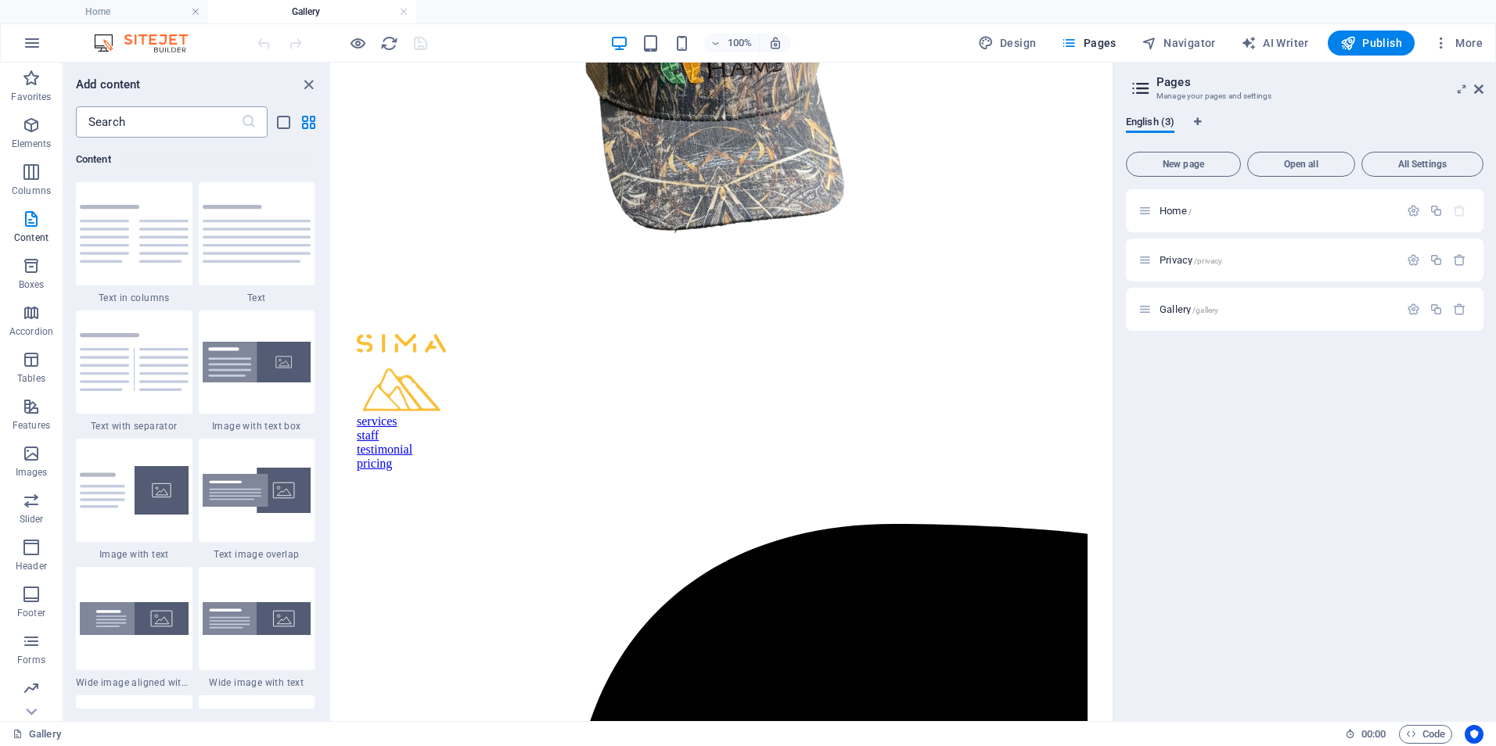
click at [182, 124] on input "text" at bounding box center [158, 121] width 165 height 31
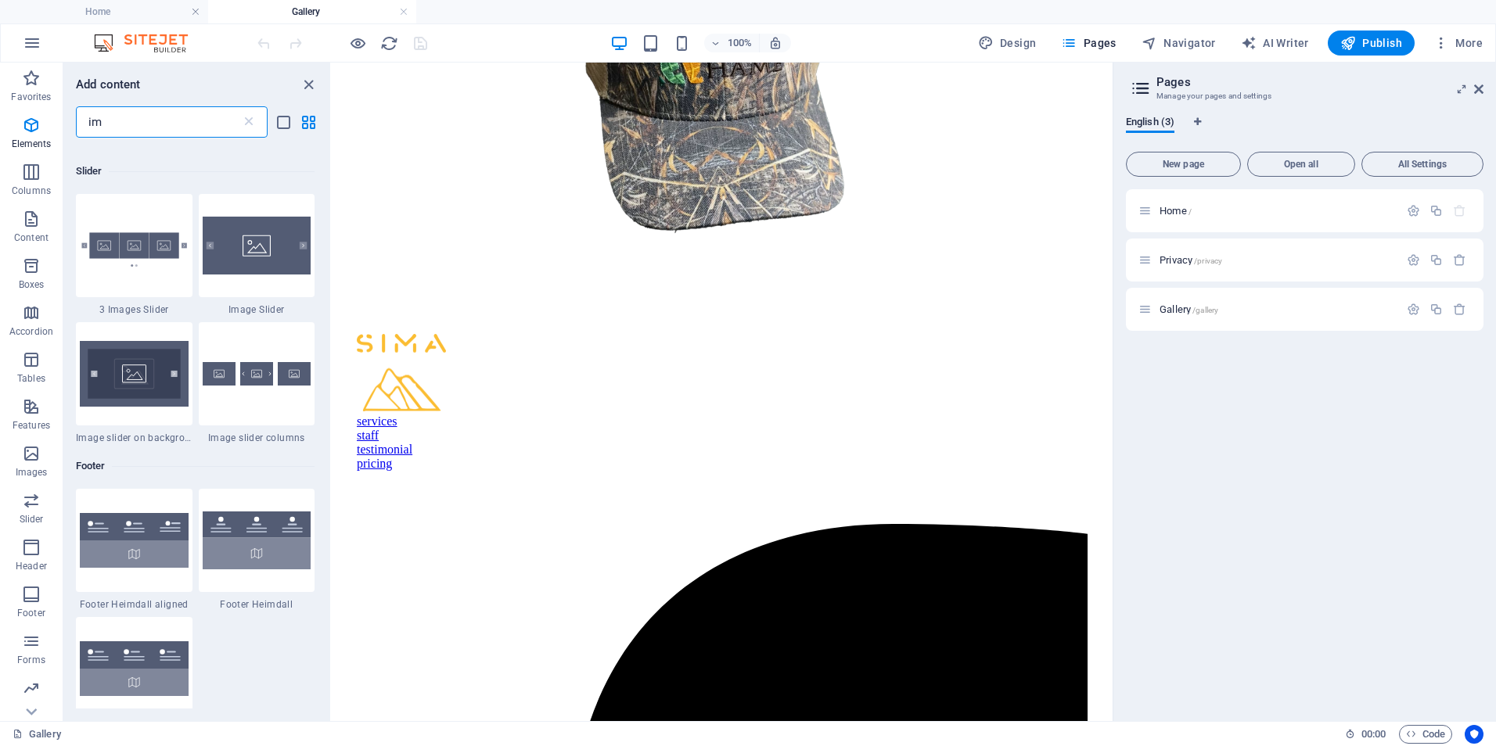
scroll to position [0, 0]
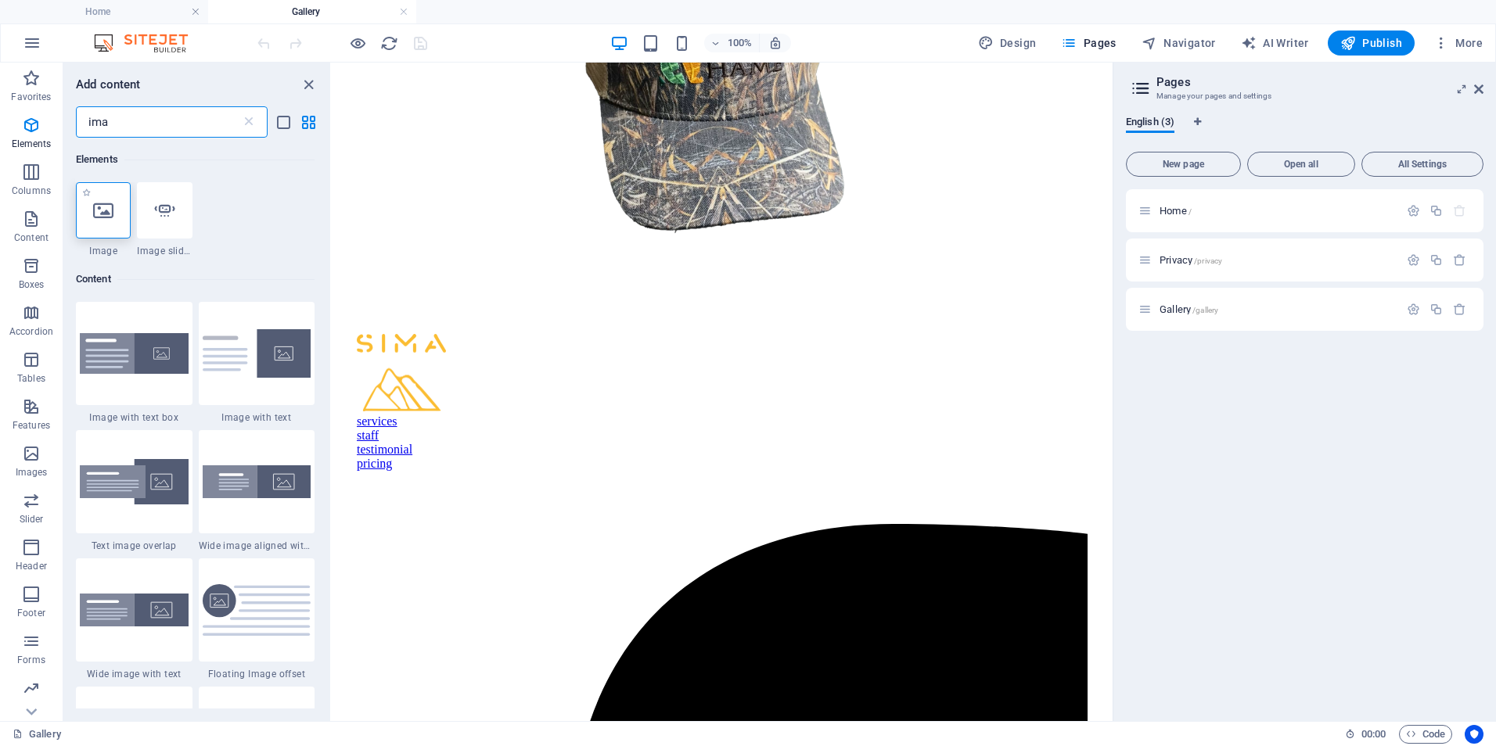
click at [93, 220] on icon at bounding box center [103, 210] width 20 height 20
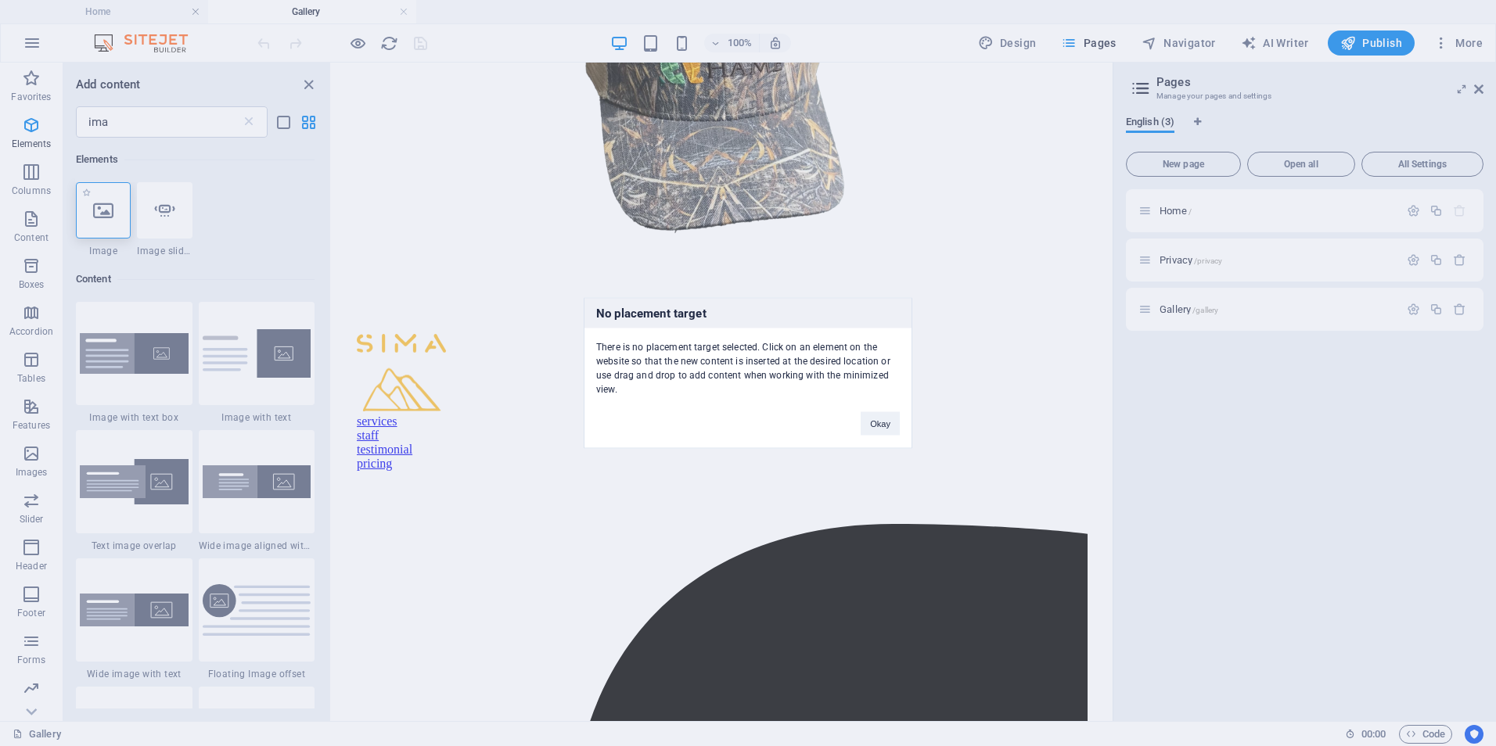
click at [93, 220] on div "No placement target There is no placement target selected. Click on an element …" at bounding box center [748, 373] width 1496 height 746
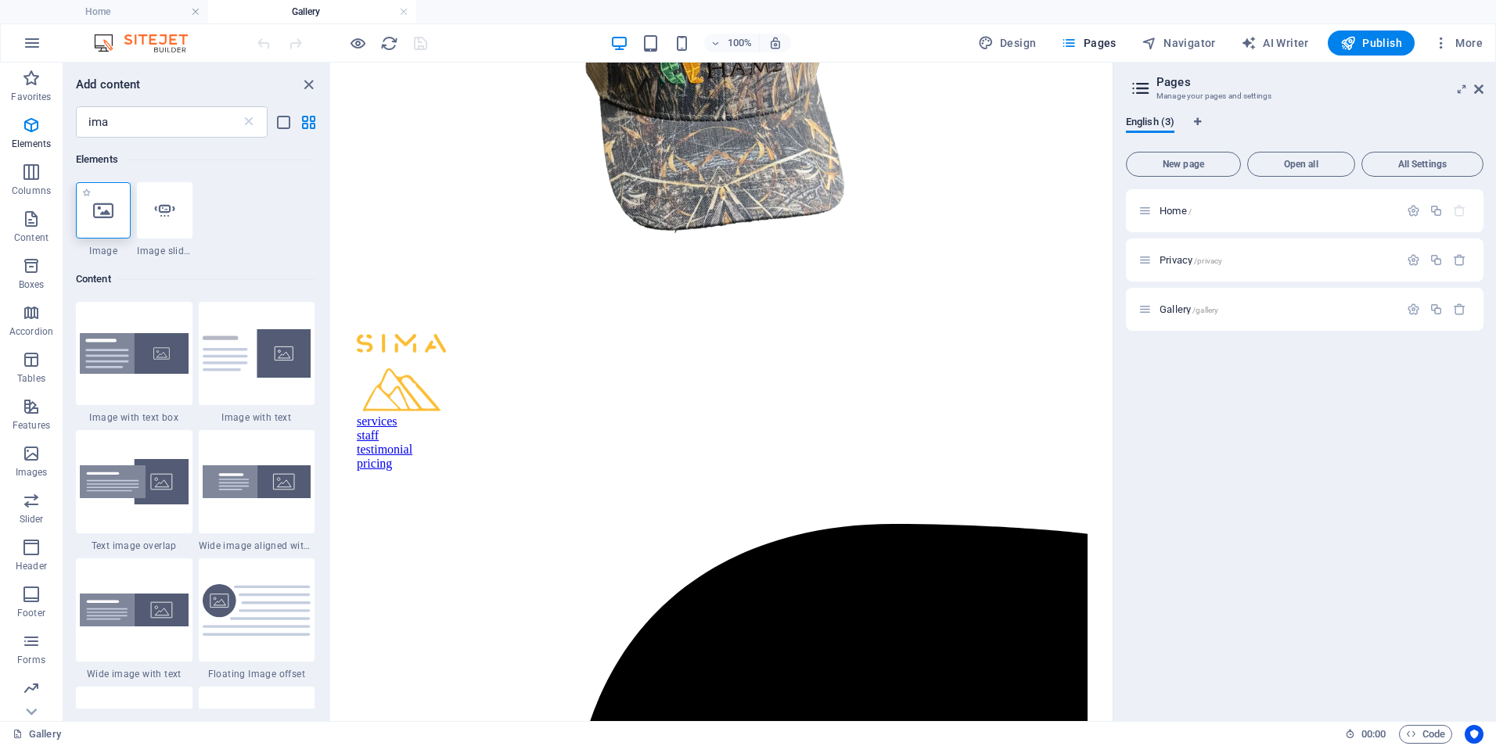
click at [97, 212] on icon at bounding box center [103, 210] width 20 height 20
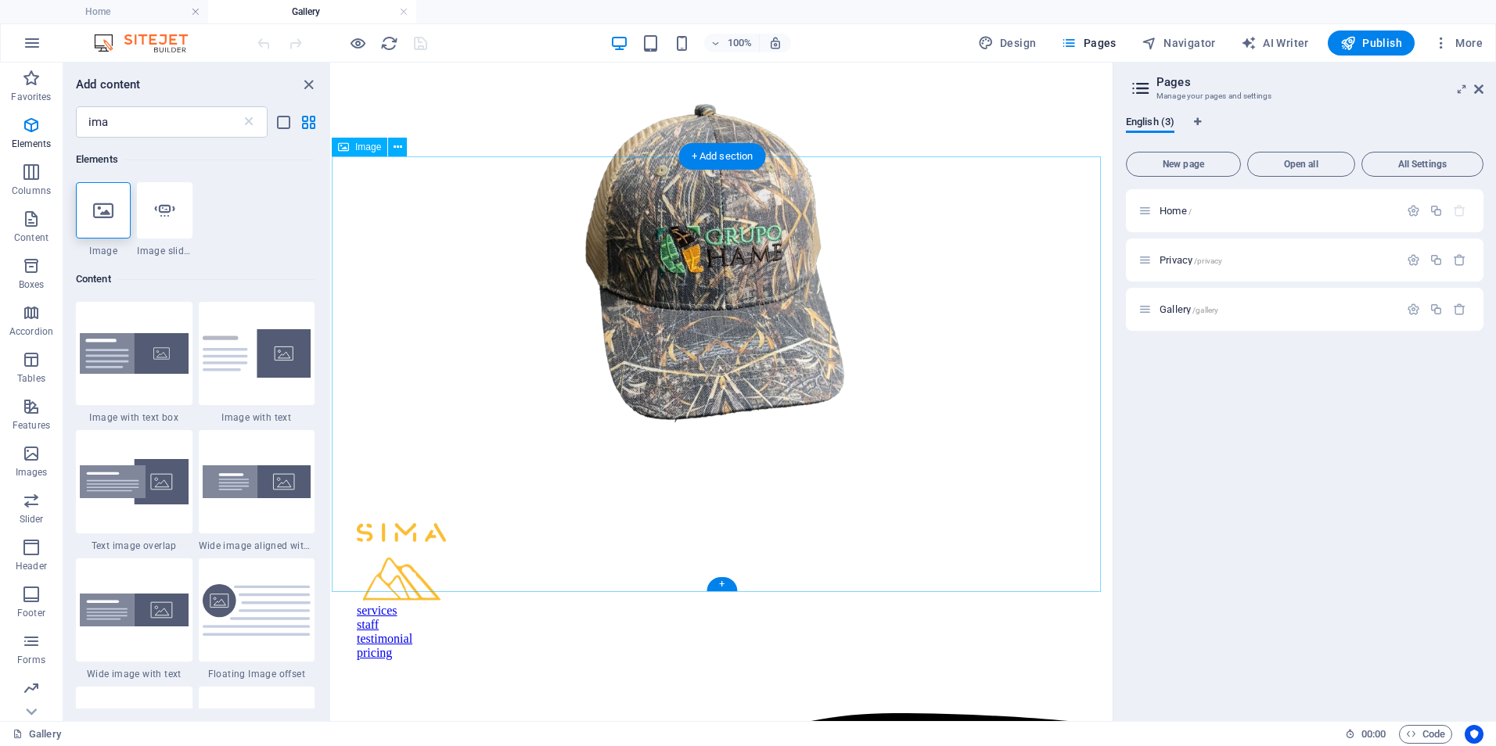
scroll to position [1584, 0]
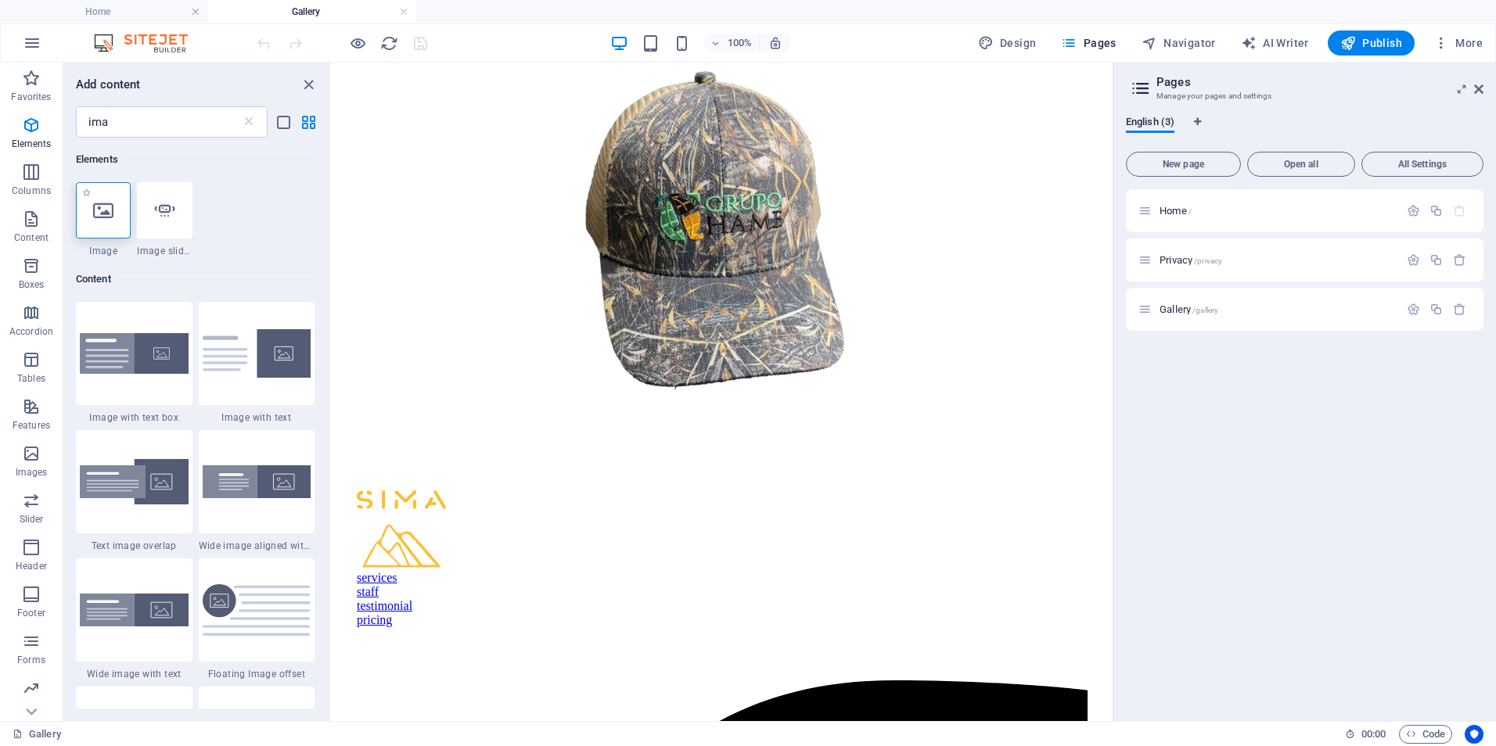
click at [93, 209] on icon at bounding box center [103, 210] width 20 height 20
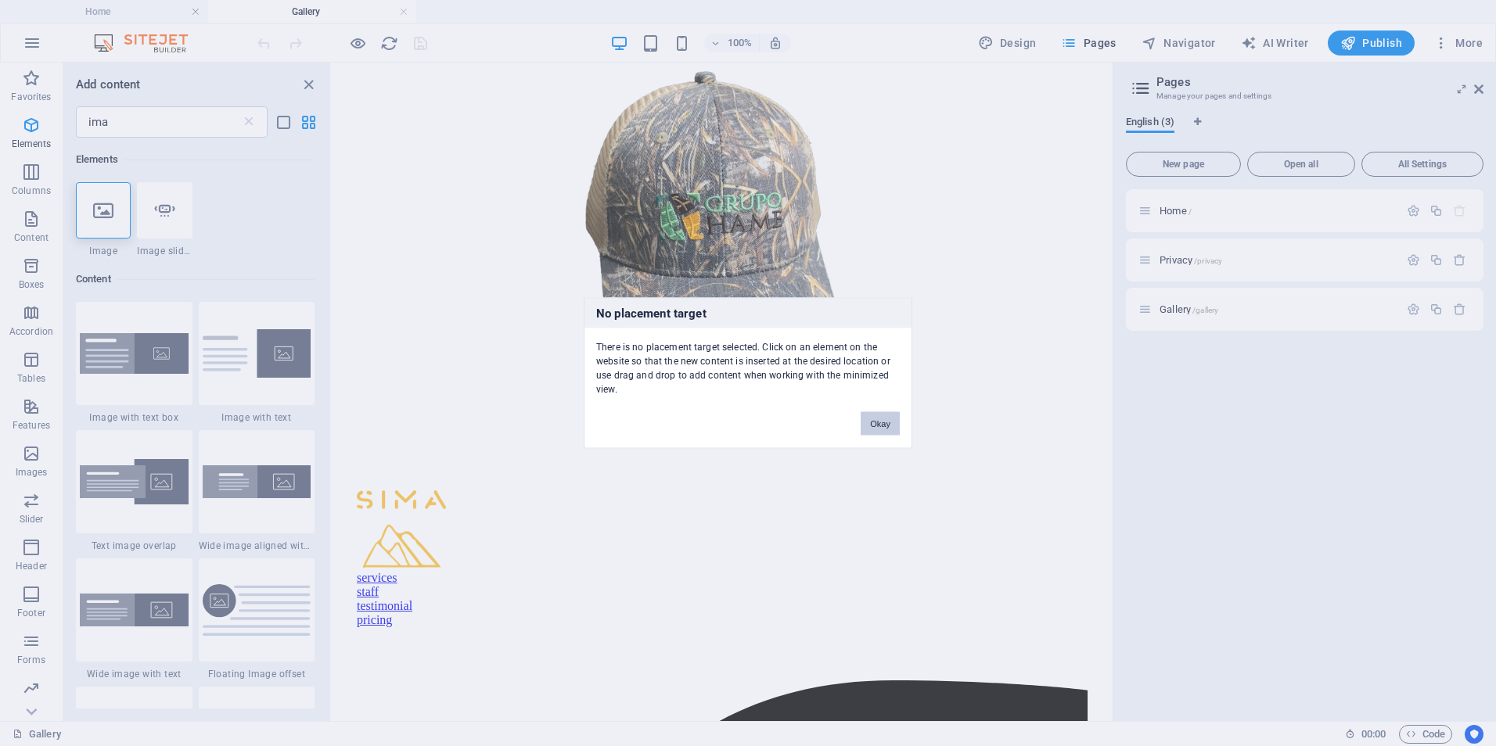
click at [877, 424] on button "Okay" at bounding box center [880, 423] width 39 height 23
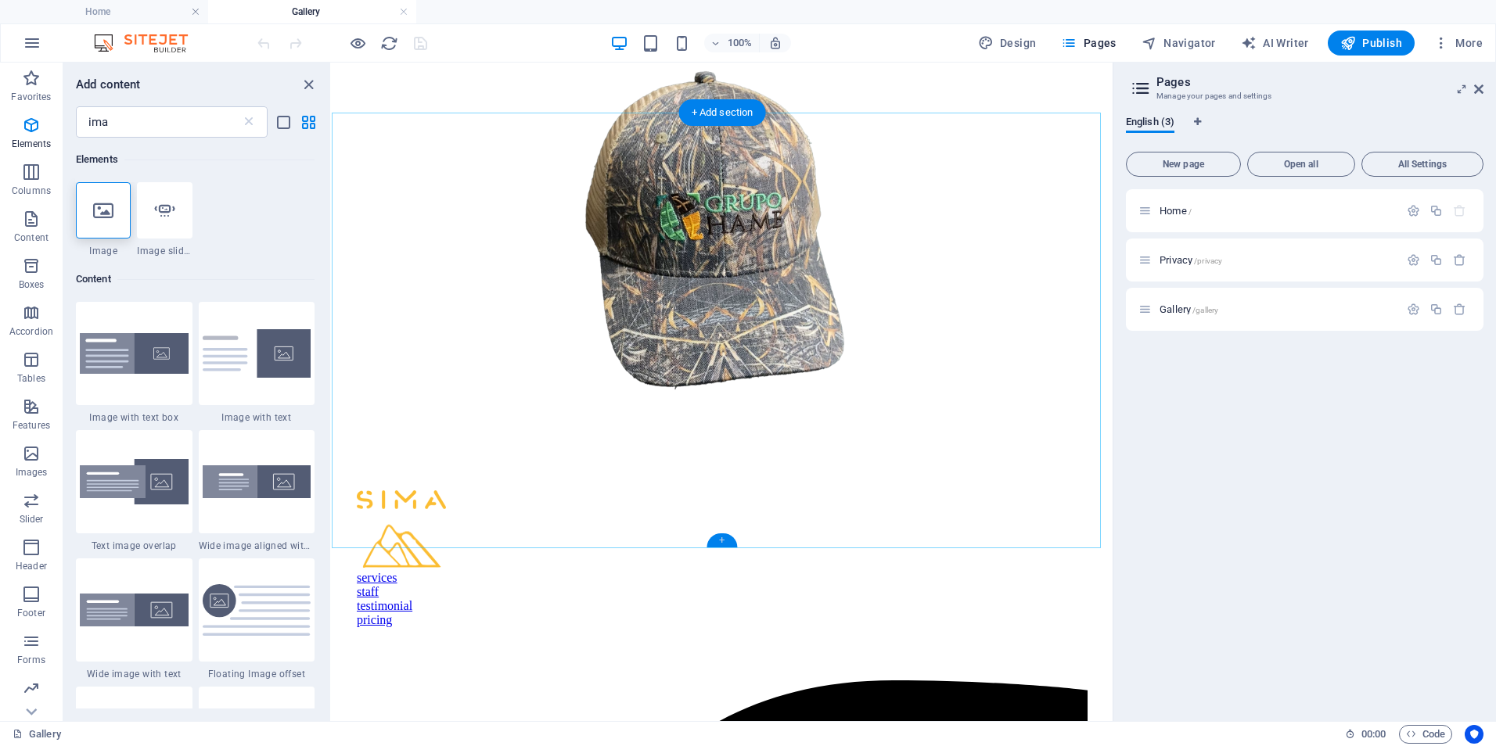
click at [714, 538] on div "+" at bounding box center [722, 541] width 31 height 14
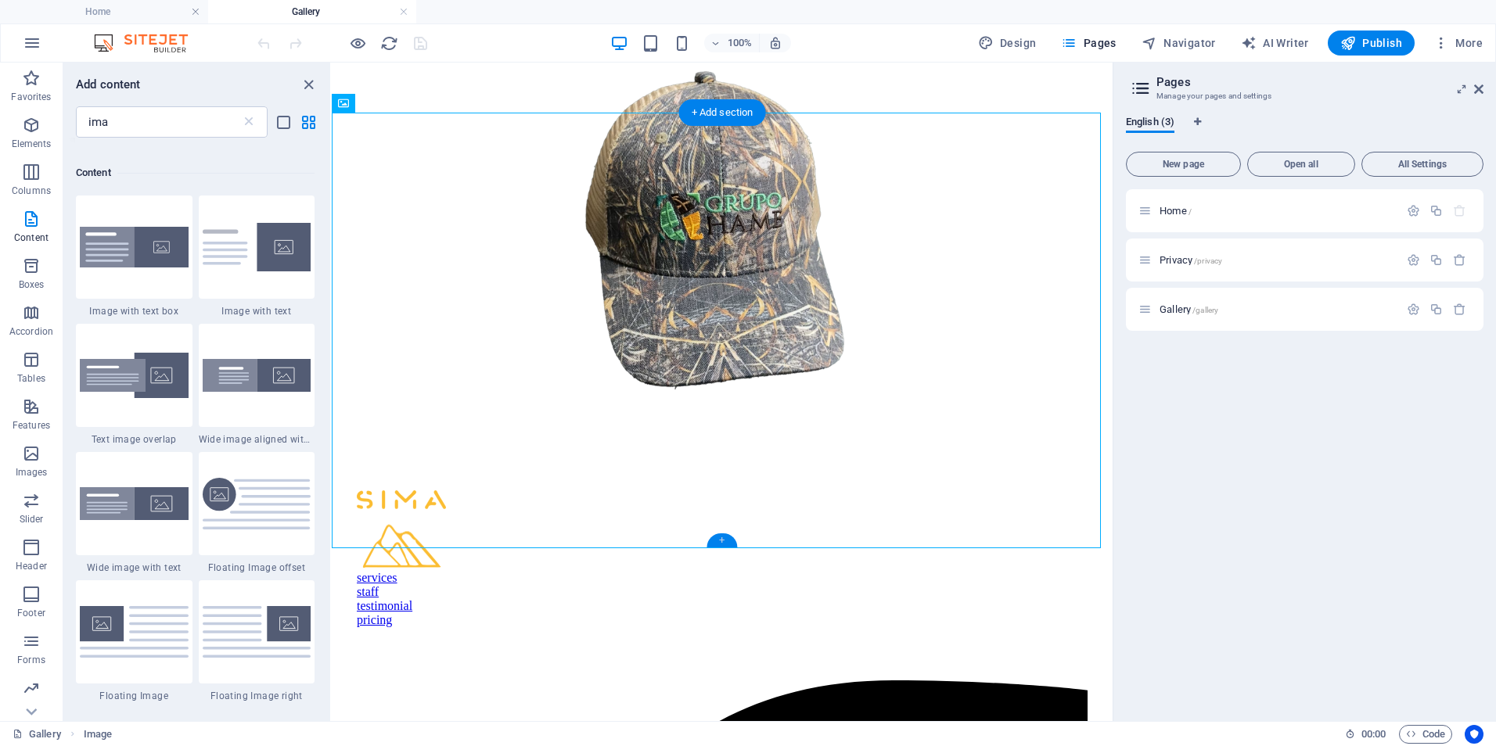
scroll to position [120, 0]
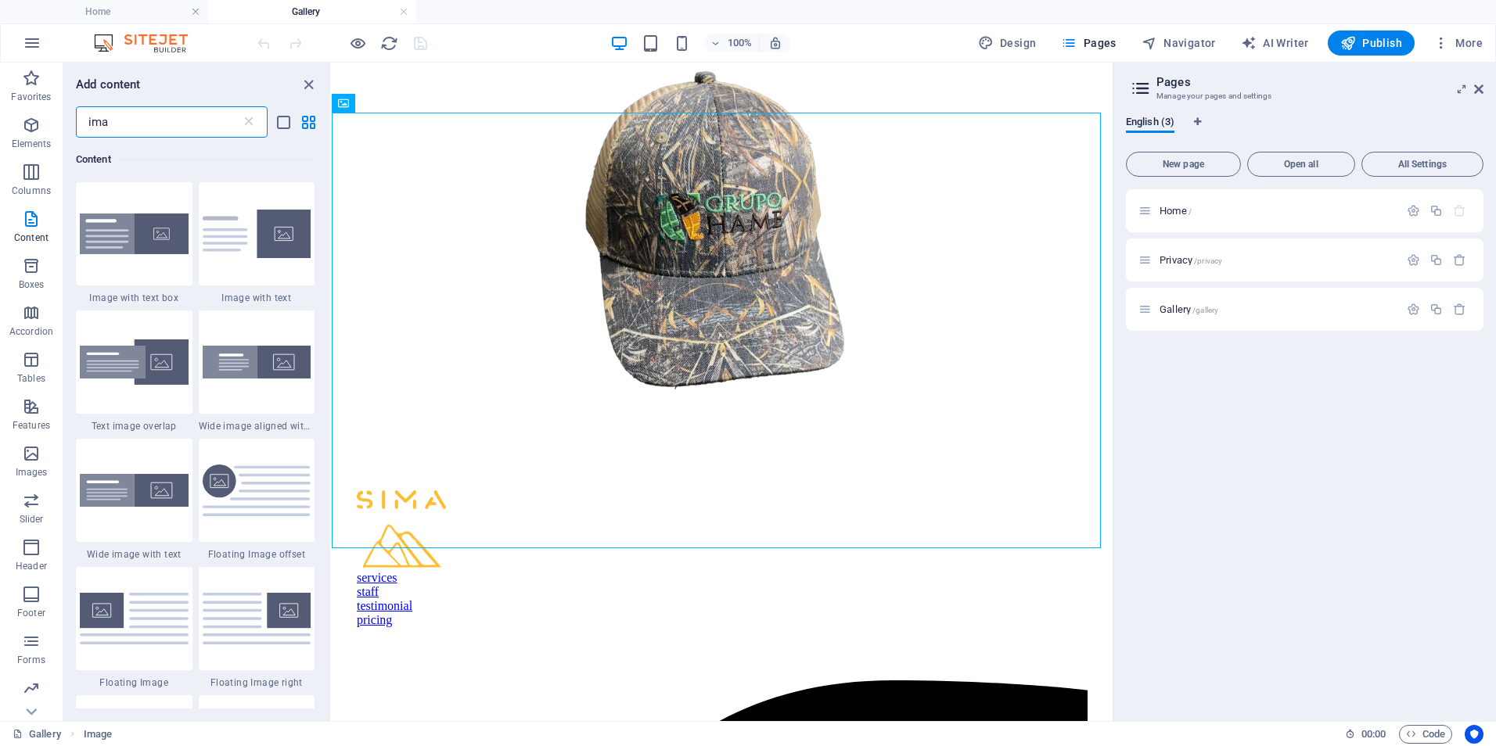
click at [135, 124] on input "ima" at bounding box center [158, 121] width 165 height 31
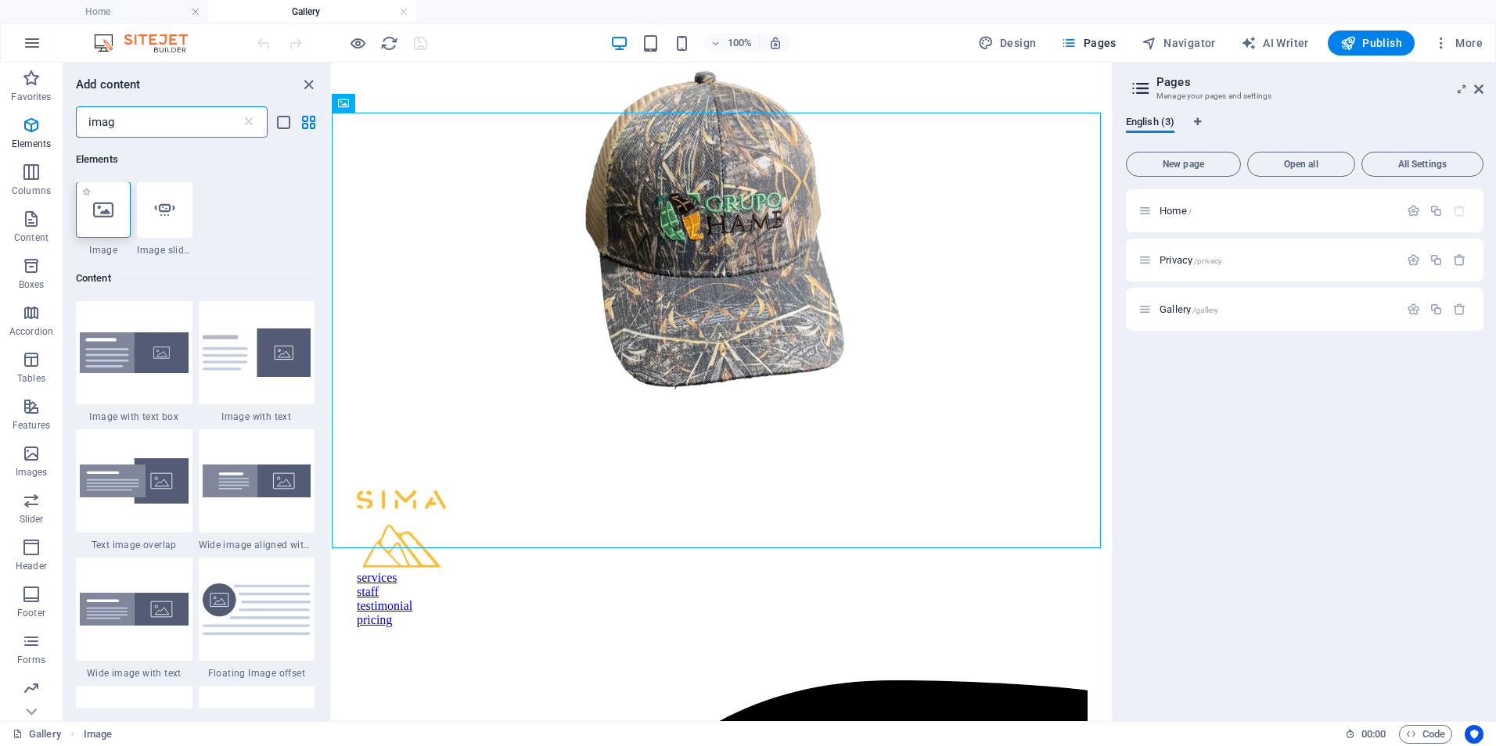
scroll to position [0, 0]
type input "imag"
click at [115, 201] on div at bounding box center [103, 210] width 55 height 56
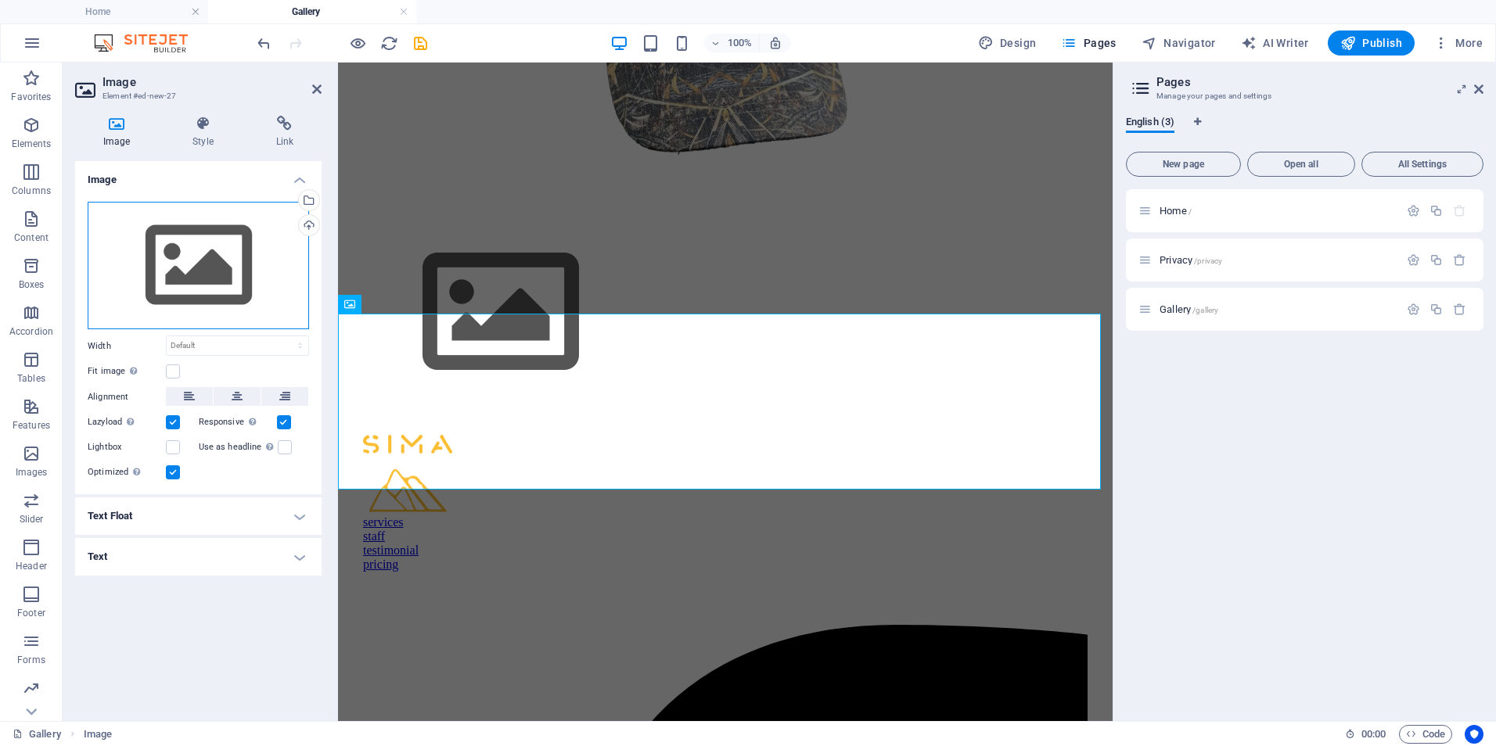
click at [164, 271] on div "Drag files here, click to choose files or select files from Files or our free s…" at bounding box center [198, 266] width 221 height 128
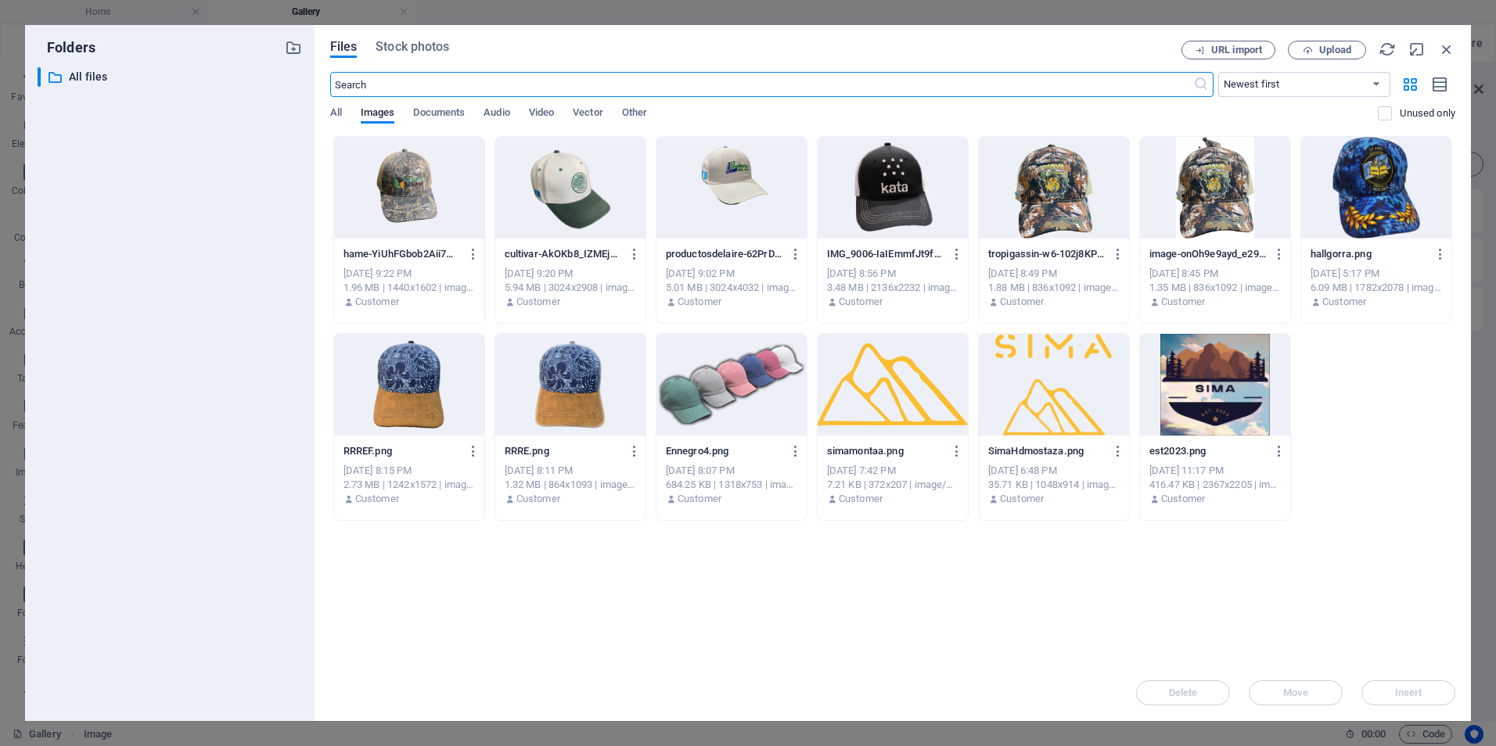
scroll to position [1259, 0]
click at [1311, 57] on button "Upload" at bounding box center [1327, 50] width 78 height 19
click at [1330, 51] on span "Upload" at bounding box center [1335, 49] width 32 height 9
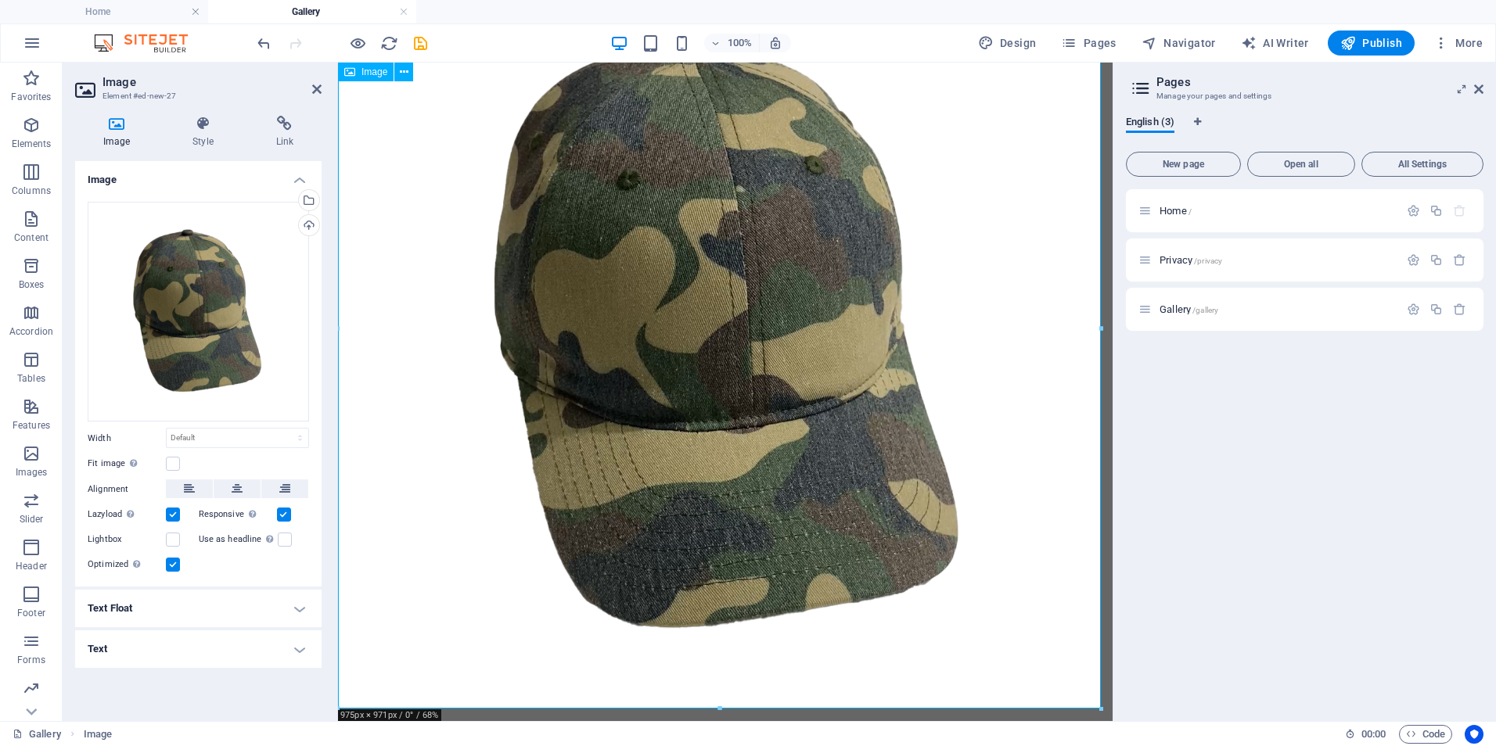
scroll to position [2054, 0]
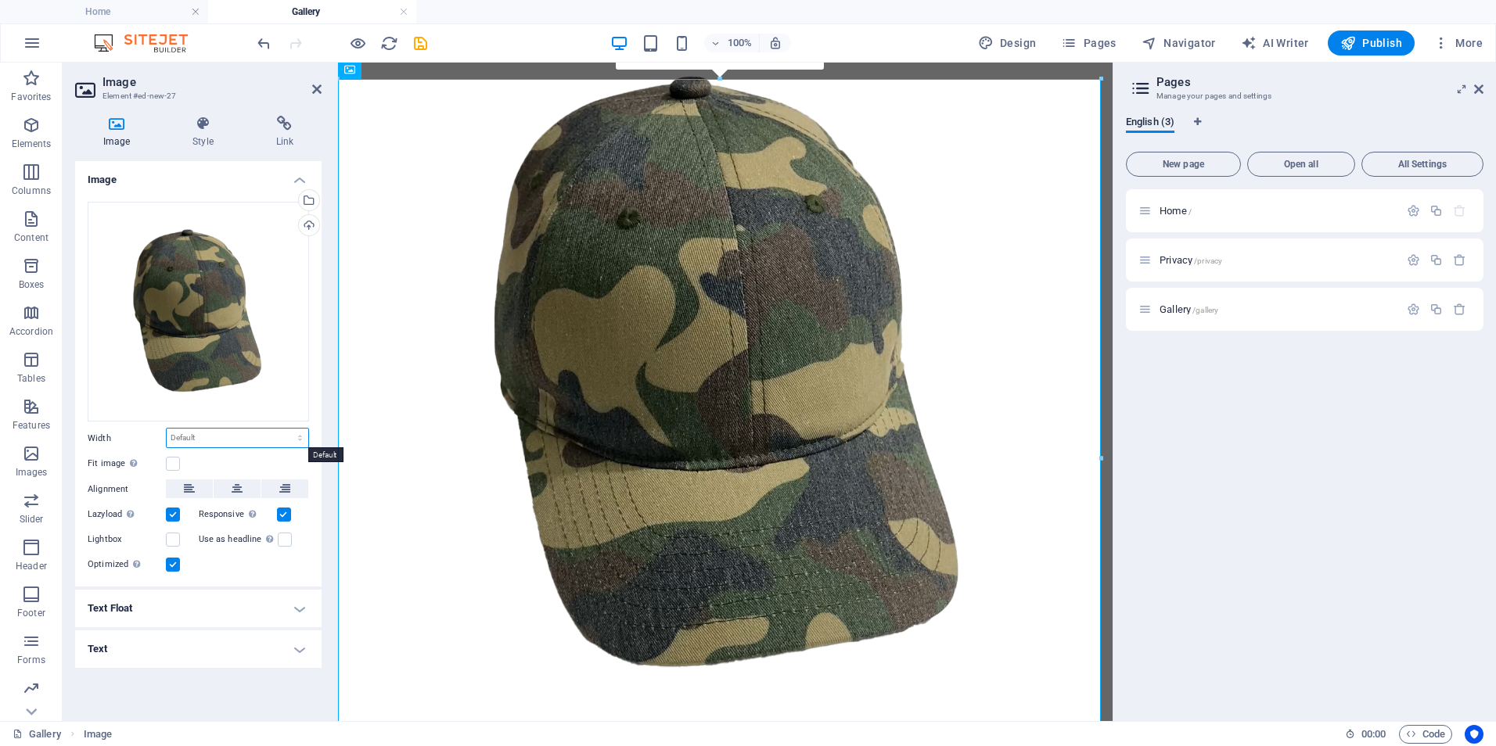
click at [303, 440] on select "Default auto px rem % em vh vw" at bounding box center [238, 438] width 142 height 19
select select "px"
click at [286, 429] on select "Default auto px rem % em vh vw" at bounding box center [238, 438] width 142 height 19
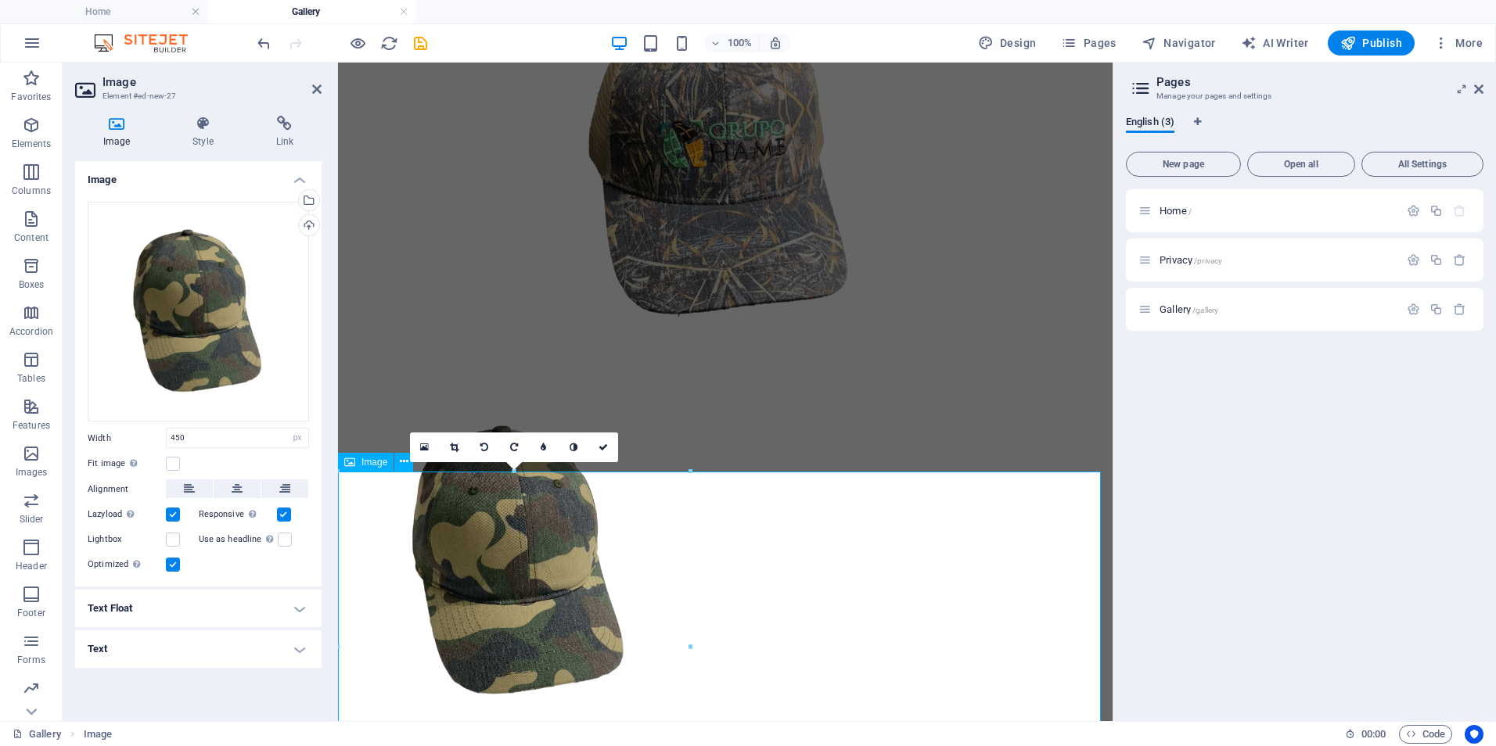
scroll to position [1663, 0]
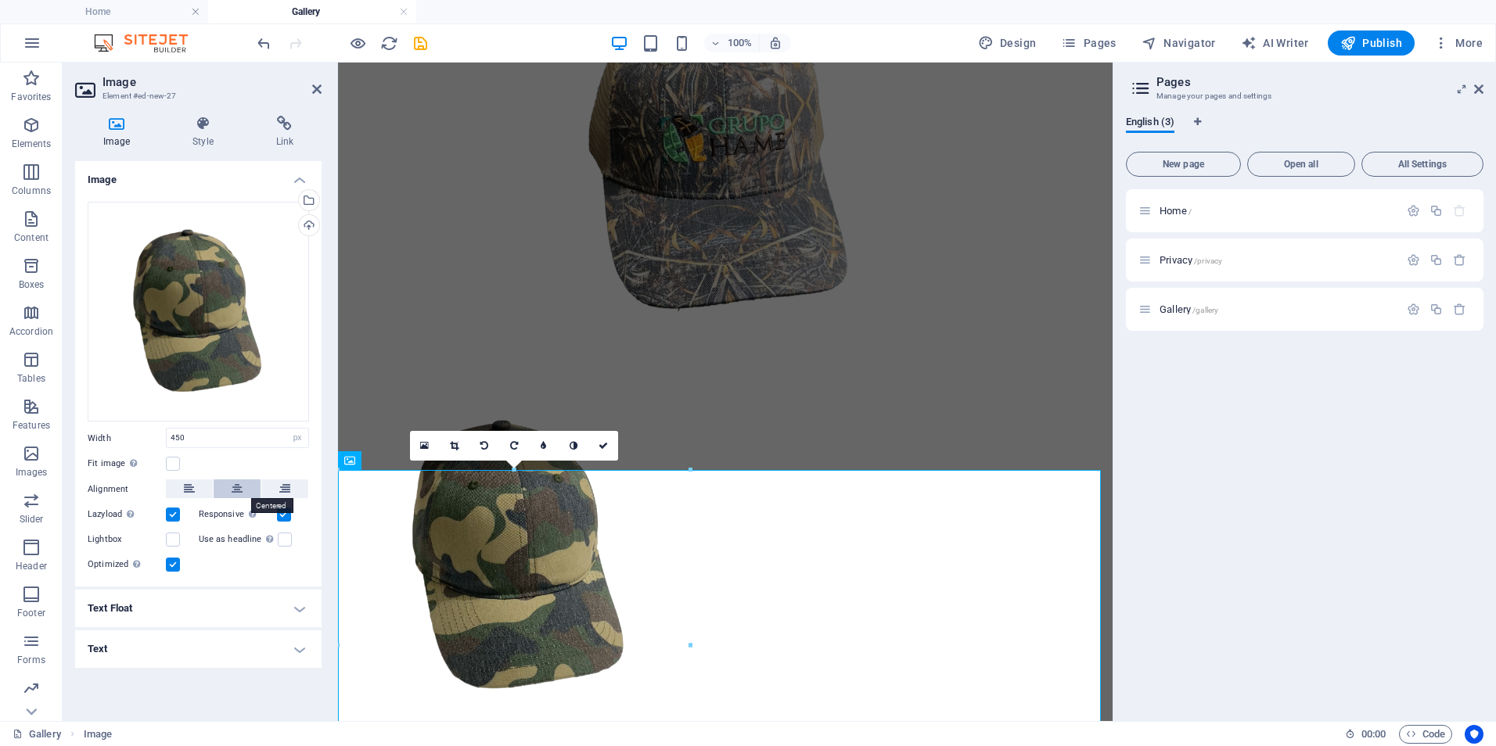
click at [244, 491] on button at bounding box center [237, 489] width 47 height 19
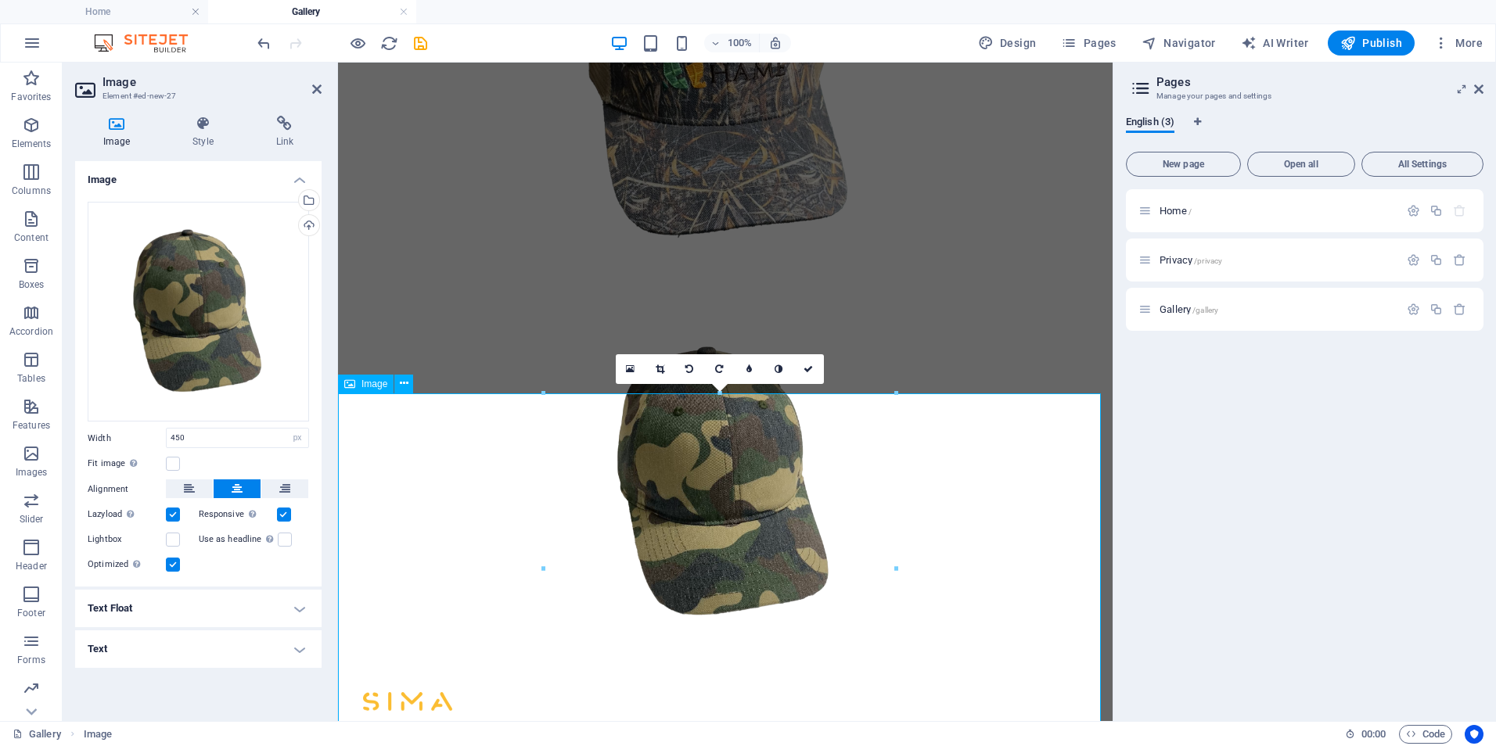
scroll to position [1741, 0]
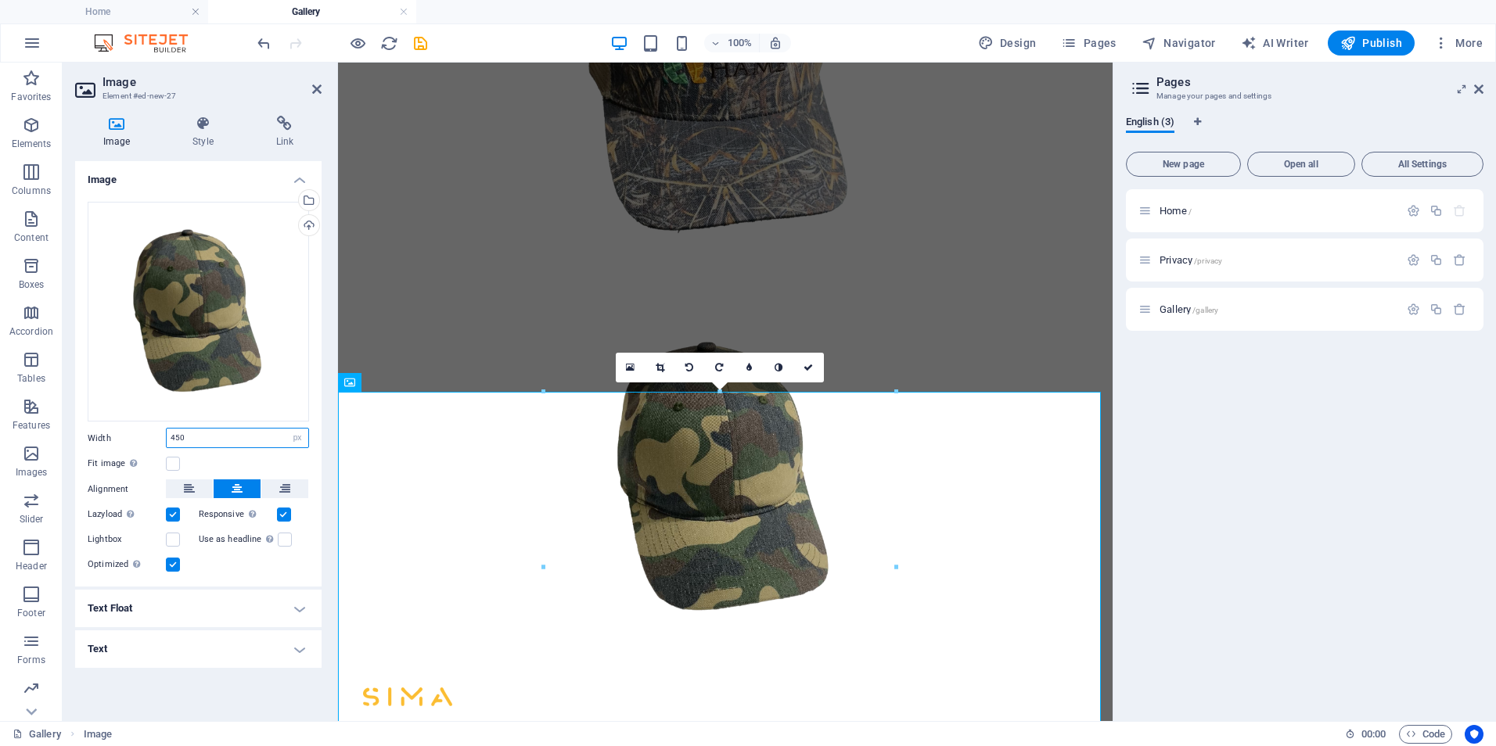
click at [232, 442] on input "450" at bounding box center [238, 438] width 142 height 19
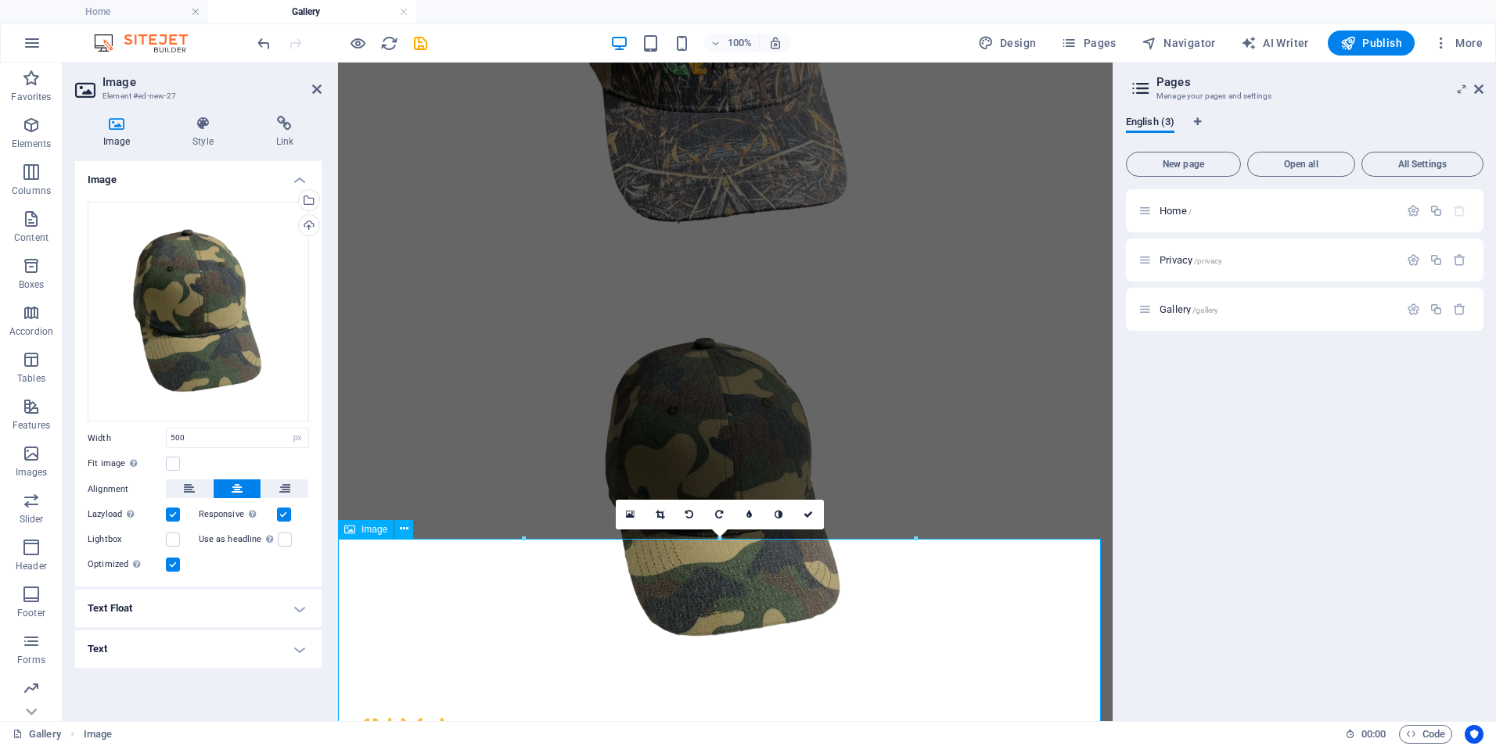
scroll to position [1897, 0]
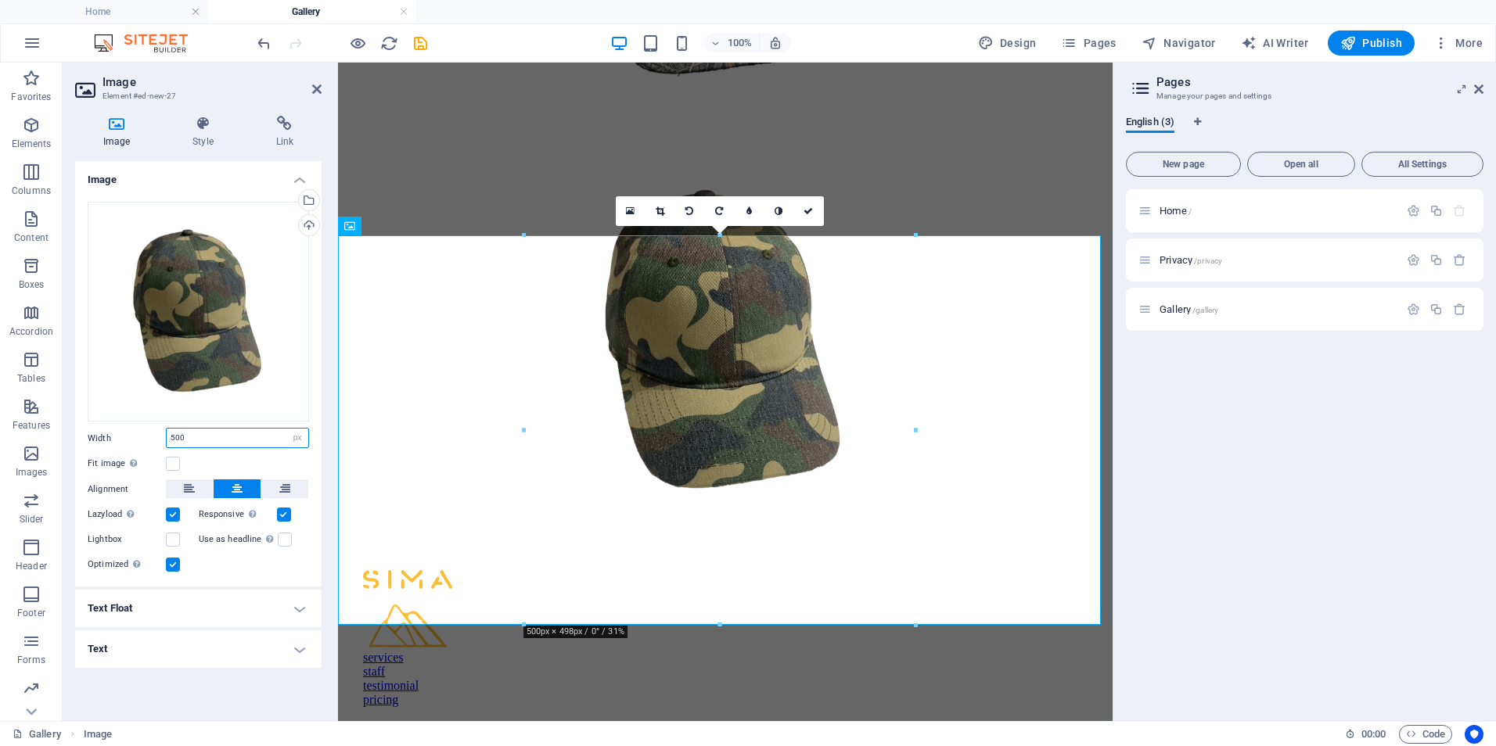
click at [219, 440] on input "500" at bounding box center [238, 438] width 142 height 19
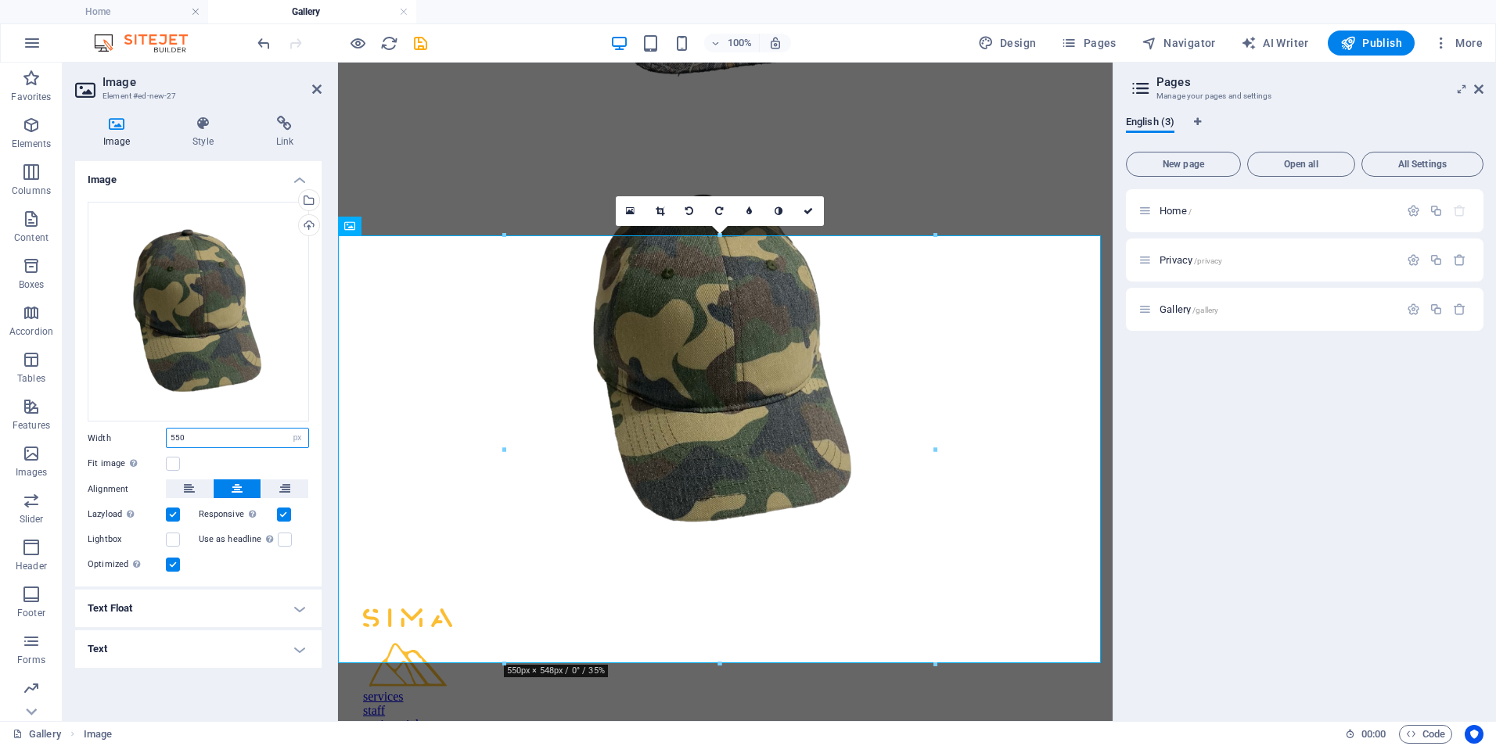
type input "550"
click at [253, 464] on div "Fit image Automatically fit image to a fixed width and height" at bounding box center [198, 464] width 221 height 19
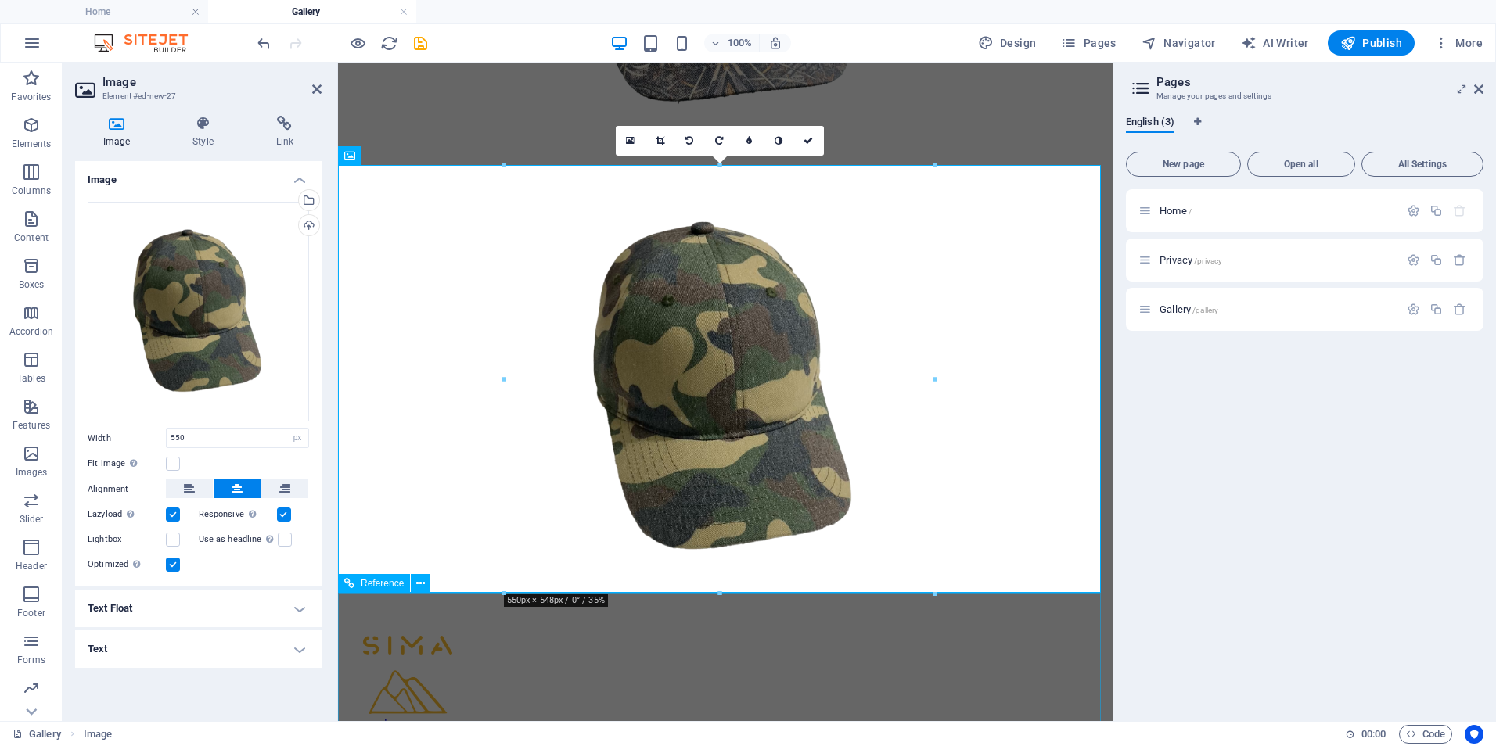
scroll to position [2054, 0]
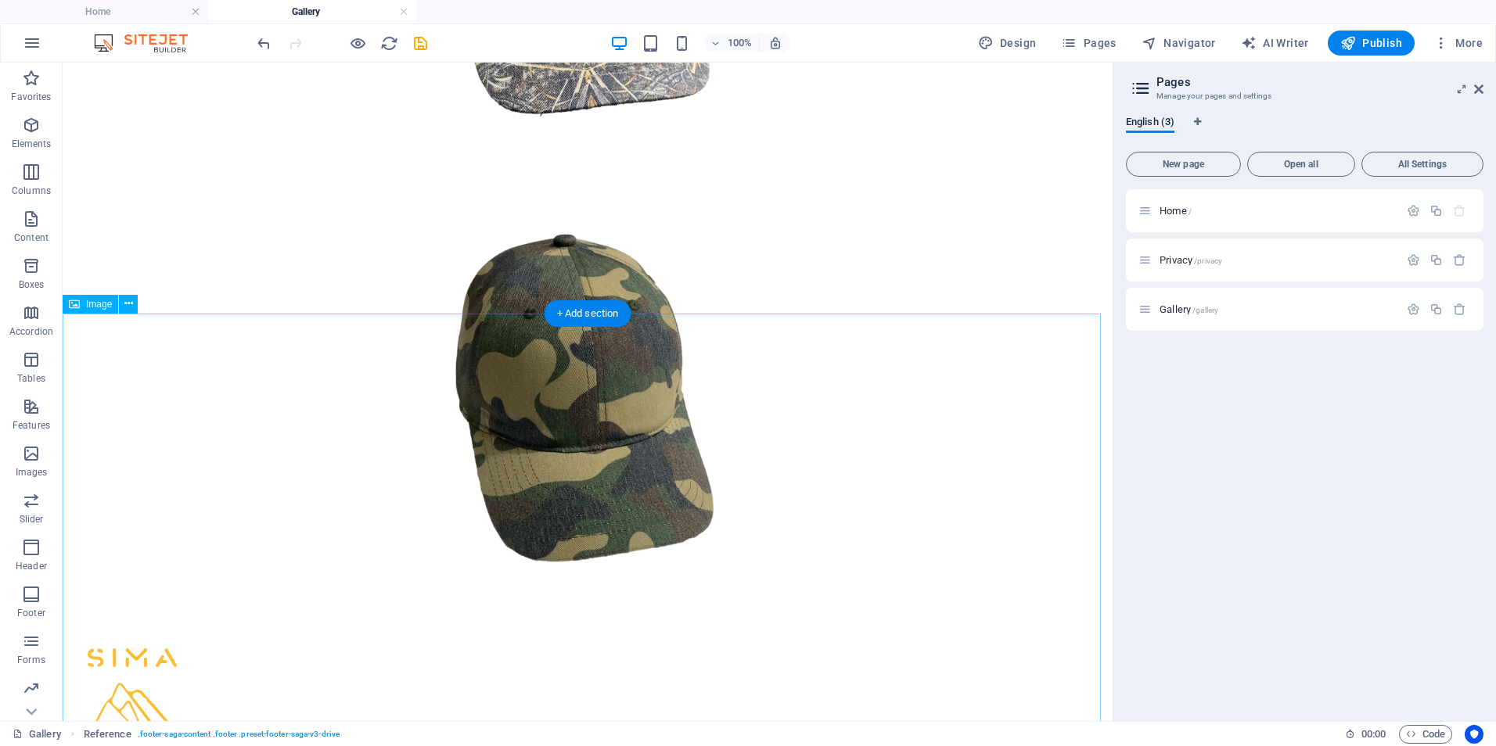
scroll to position [1976, 0]
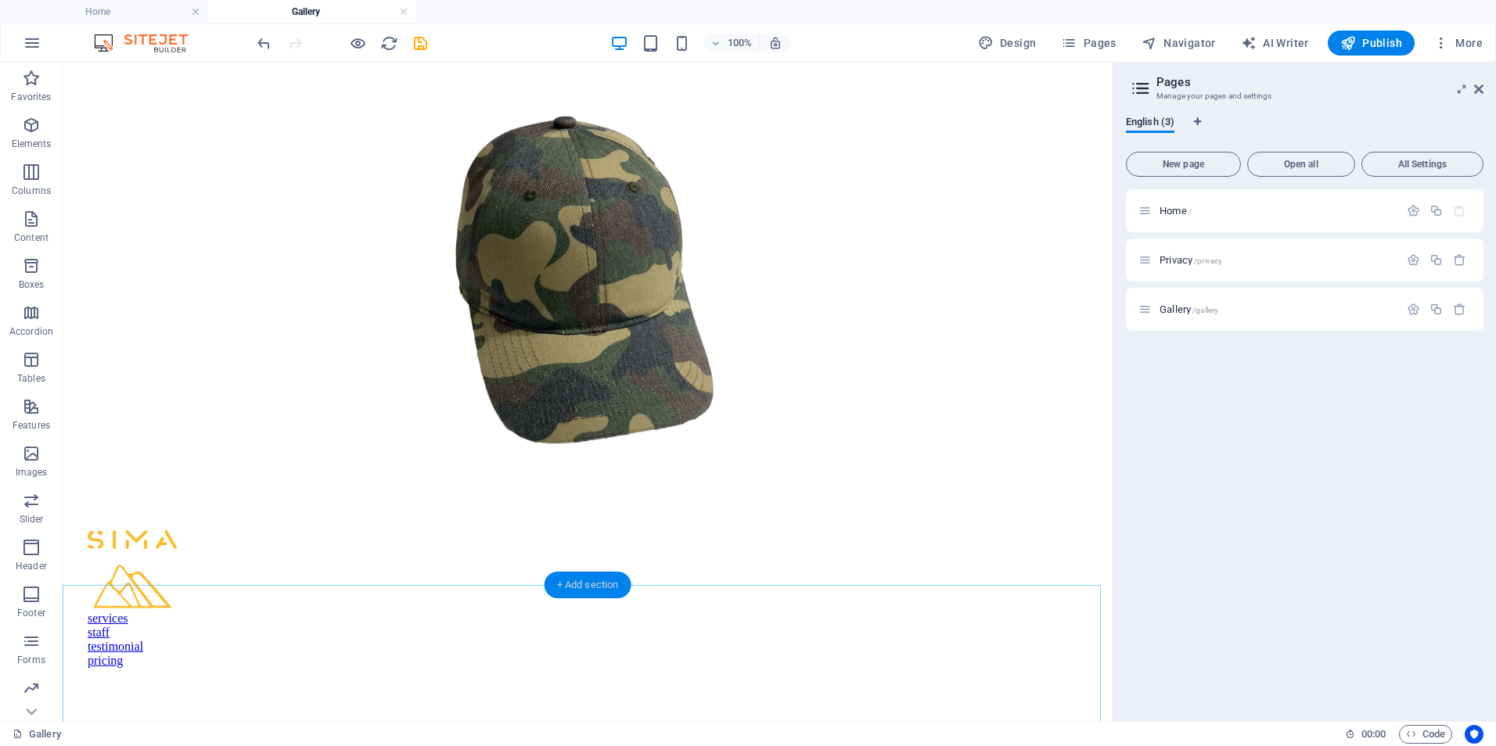
click at [600, 587] on div "+ Add section" at bounding box center [588, 585] width 87 height 27
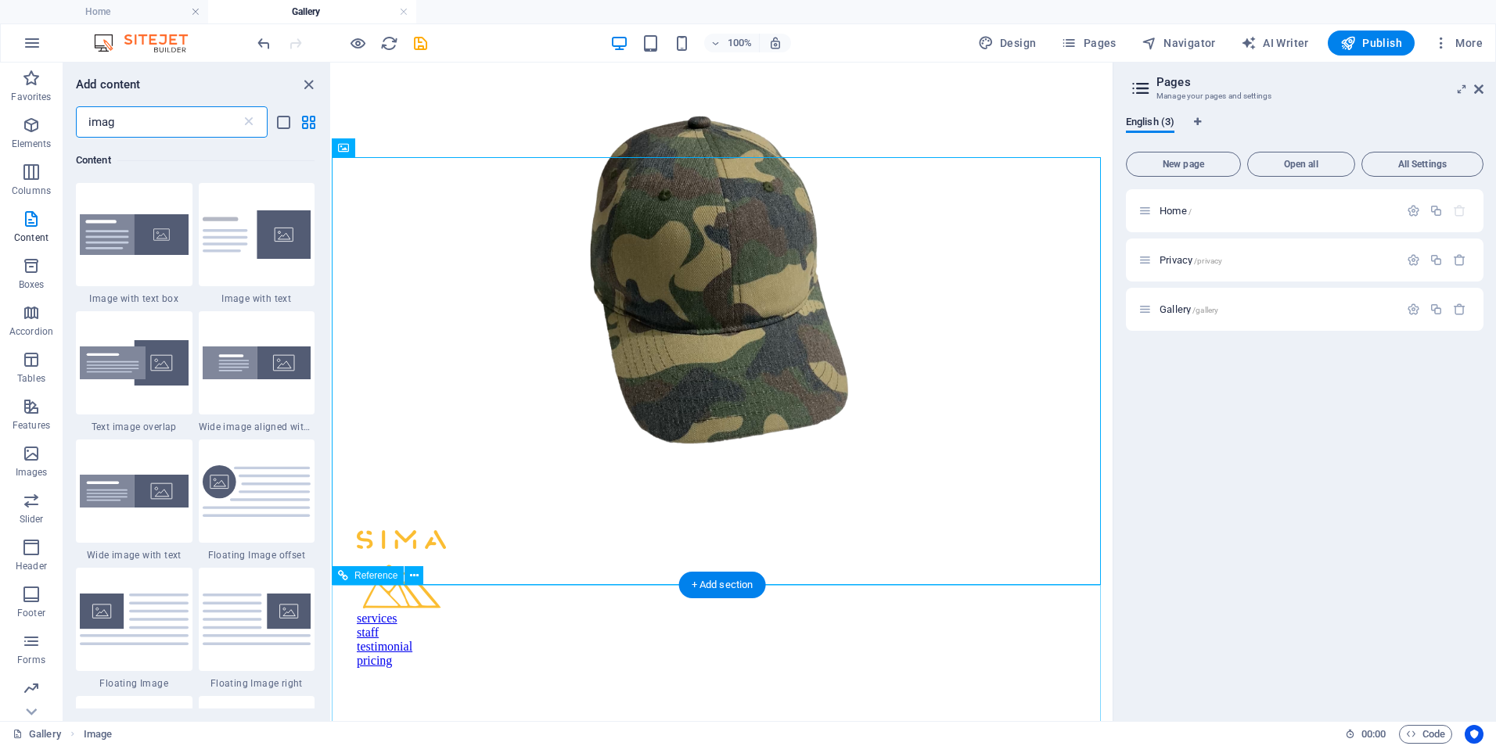
scroll to position [120, 0]
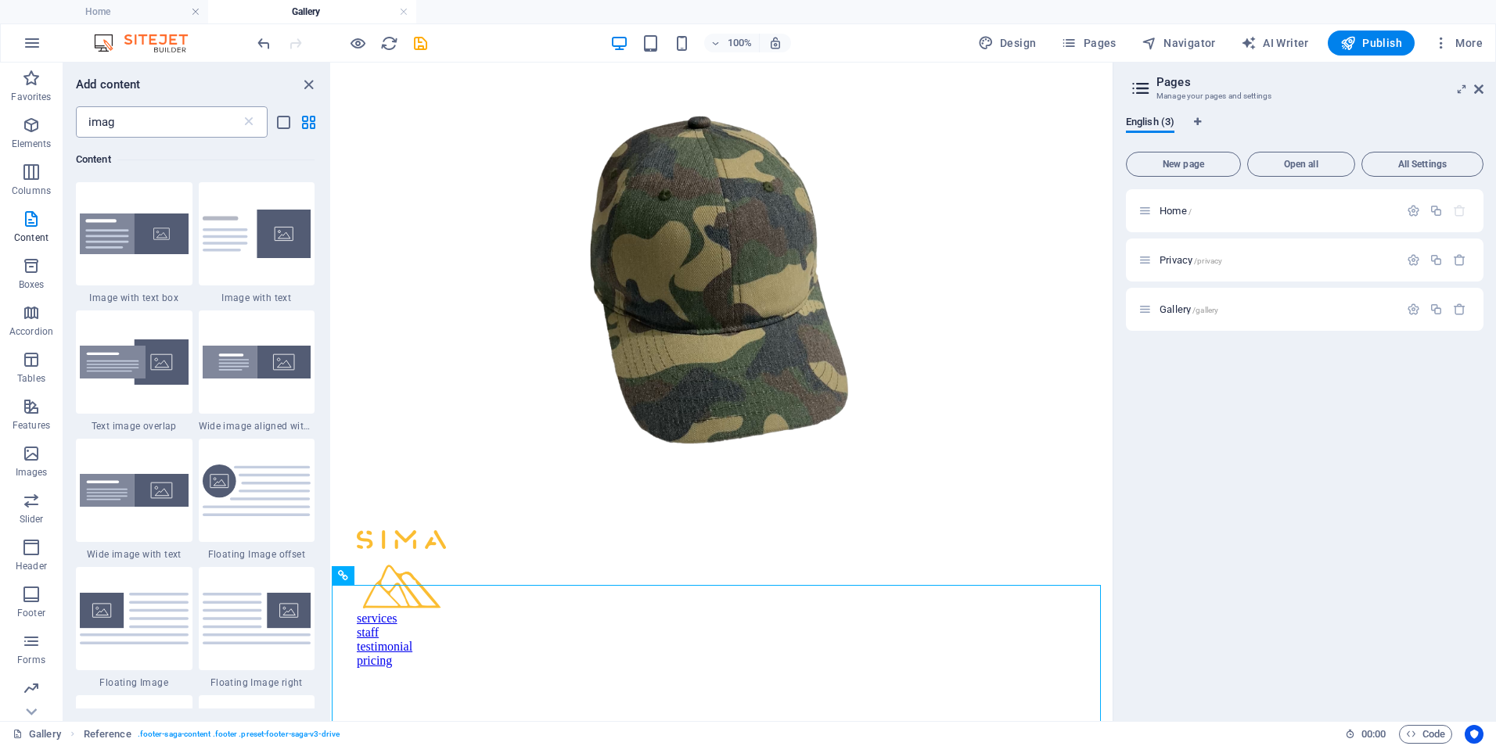
click at [214, 126] on input "imag" at bounding box center [158, 121] width 165 height 31
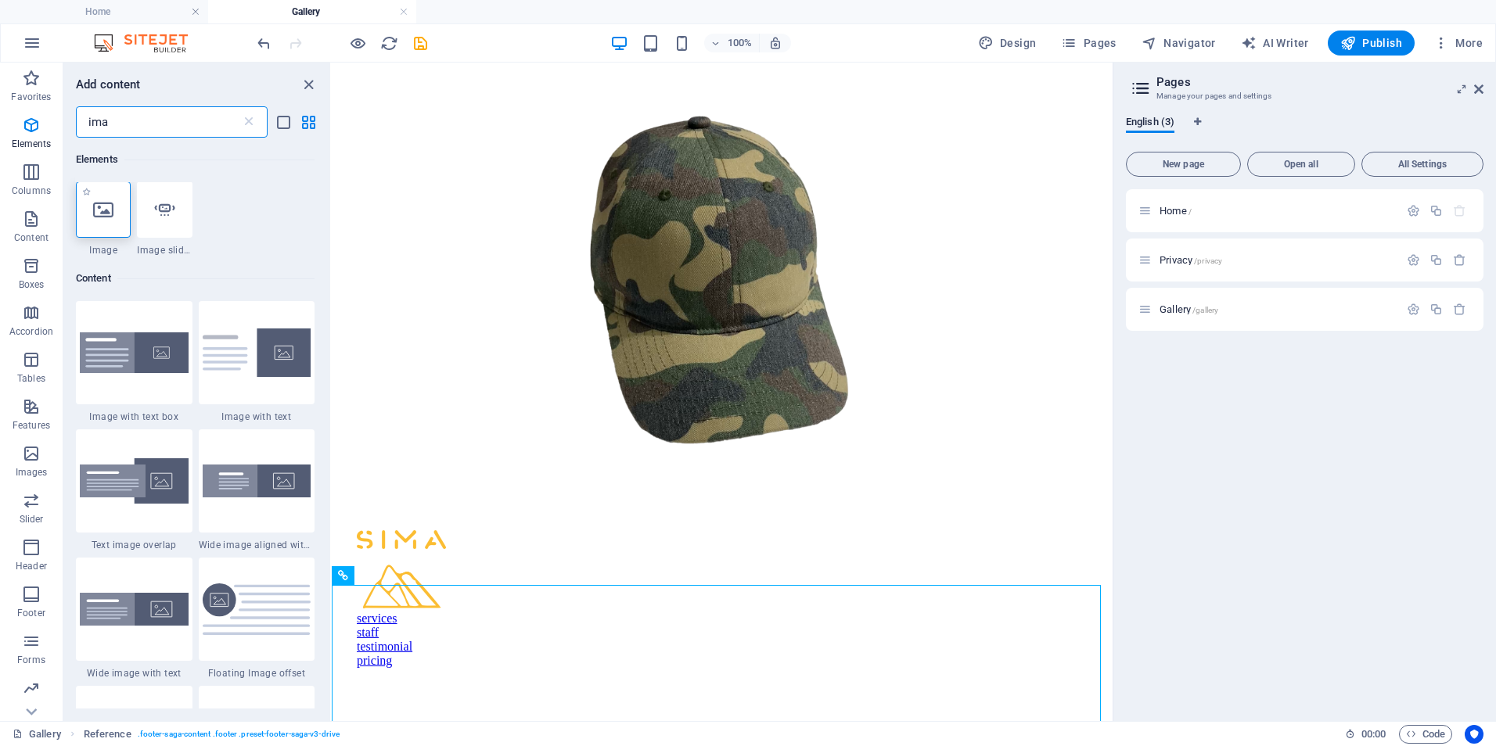
scroll to position [0, 0]
type input "ima"
click at [114, 218] on div at bounding box center [103, 210] width 55 height 56
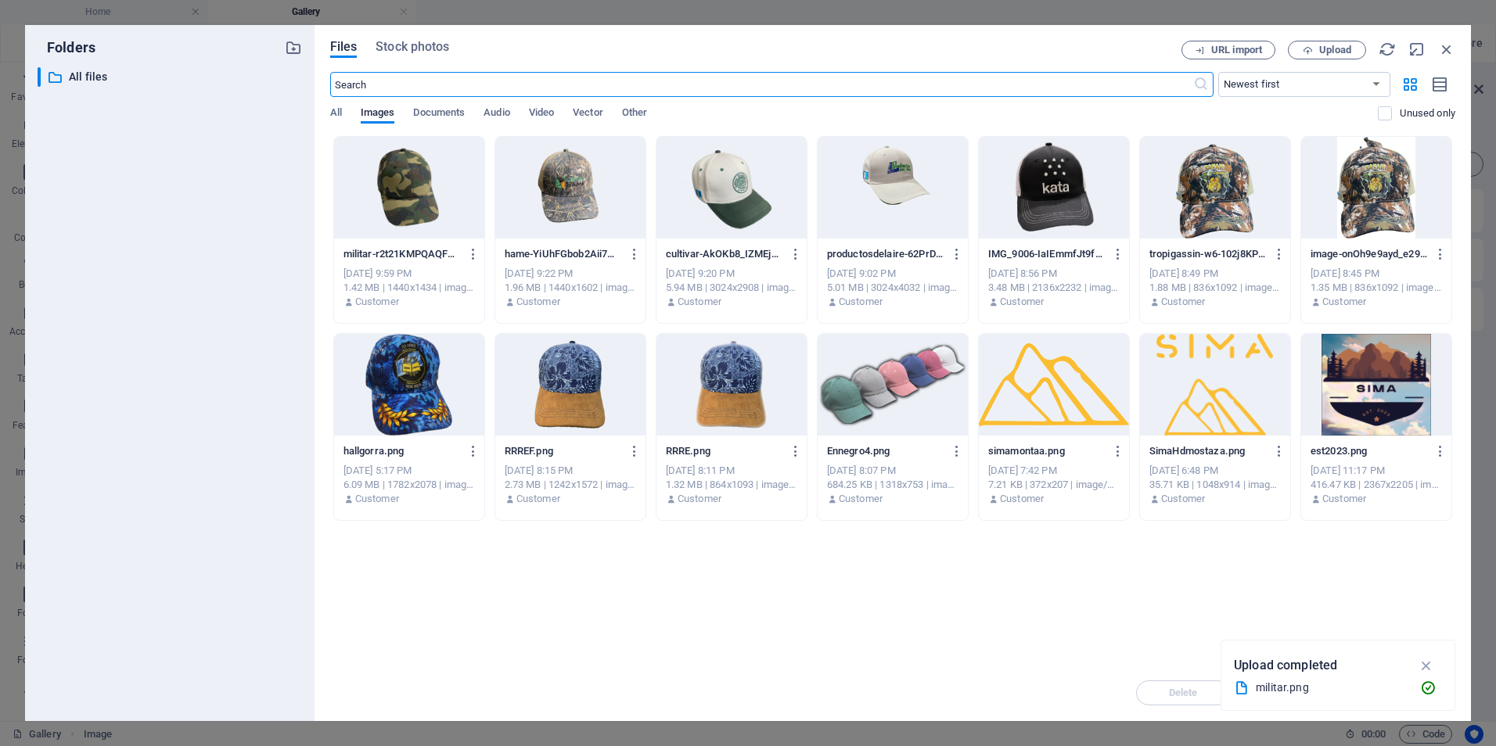
scroll to position [1687, 0]
click at [1329, 46] on span "Upload" at bounding box center [1335, 49] width 32 height 9
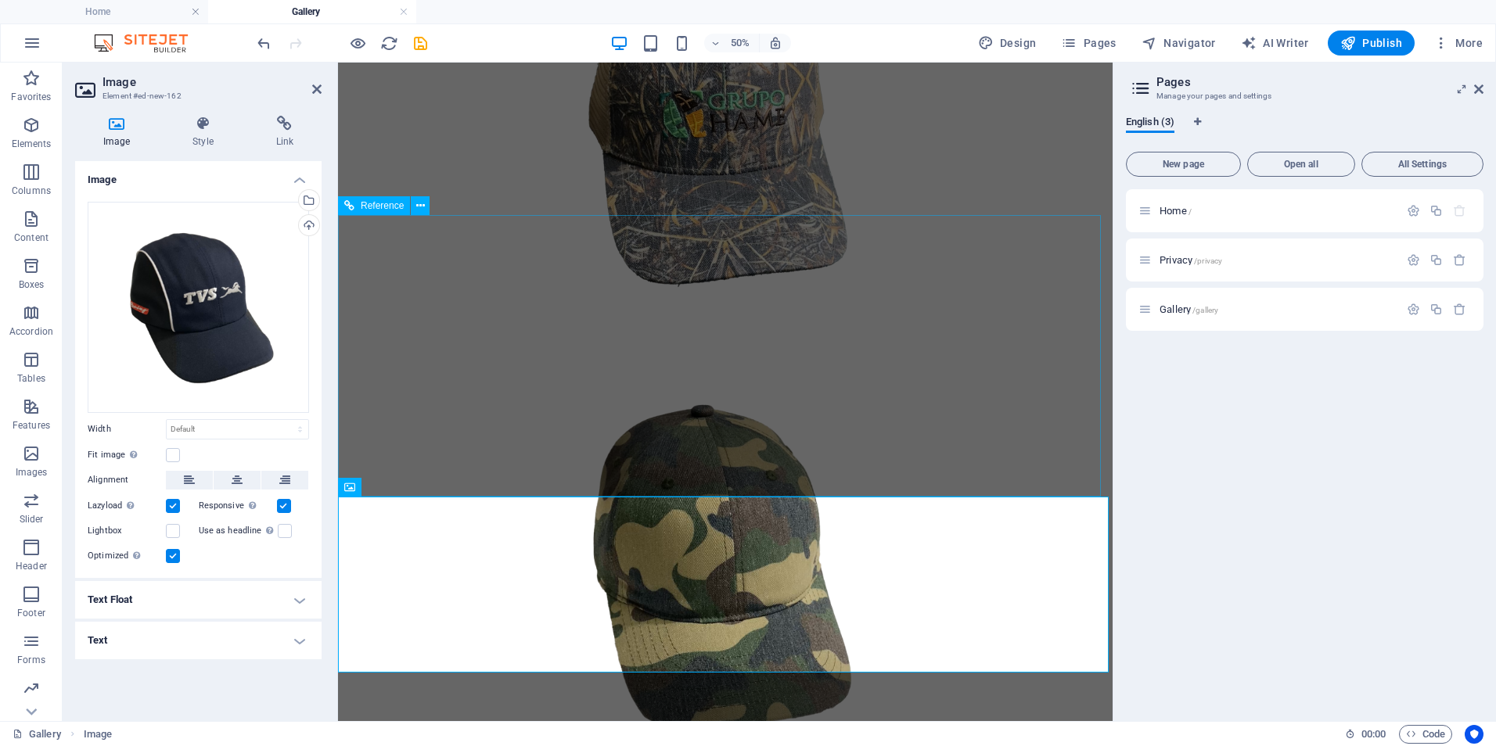
scroll to position [2293, 0]
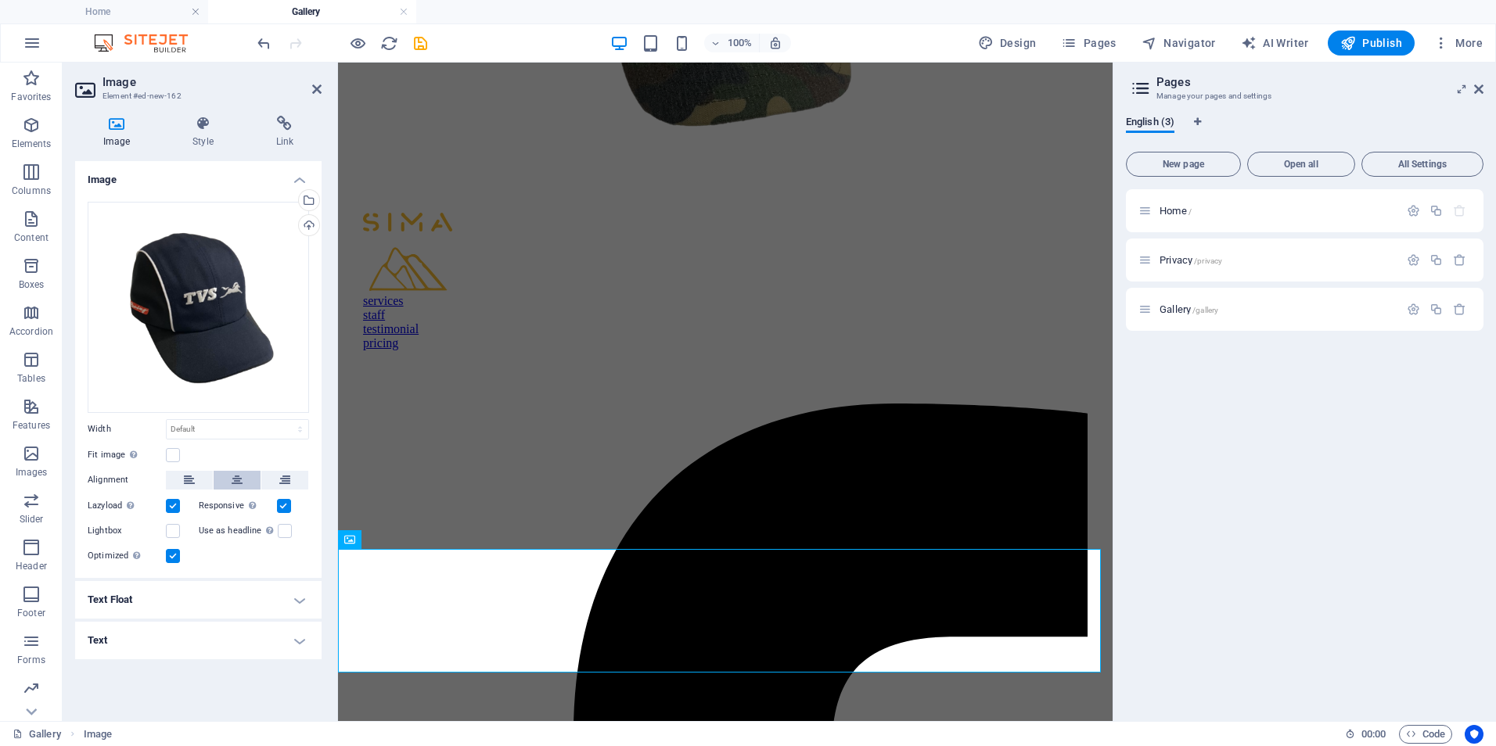
click at [246, 488] on button at bounding box center [237, 480] width 47 height 19
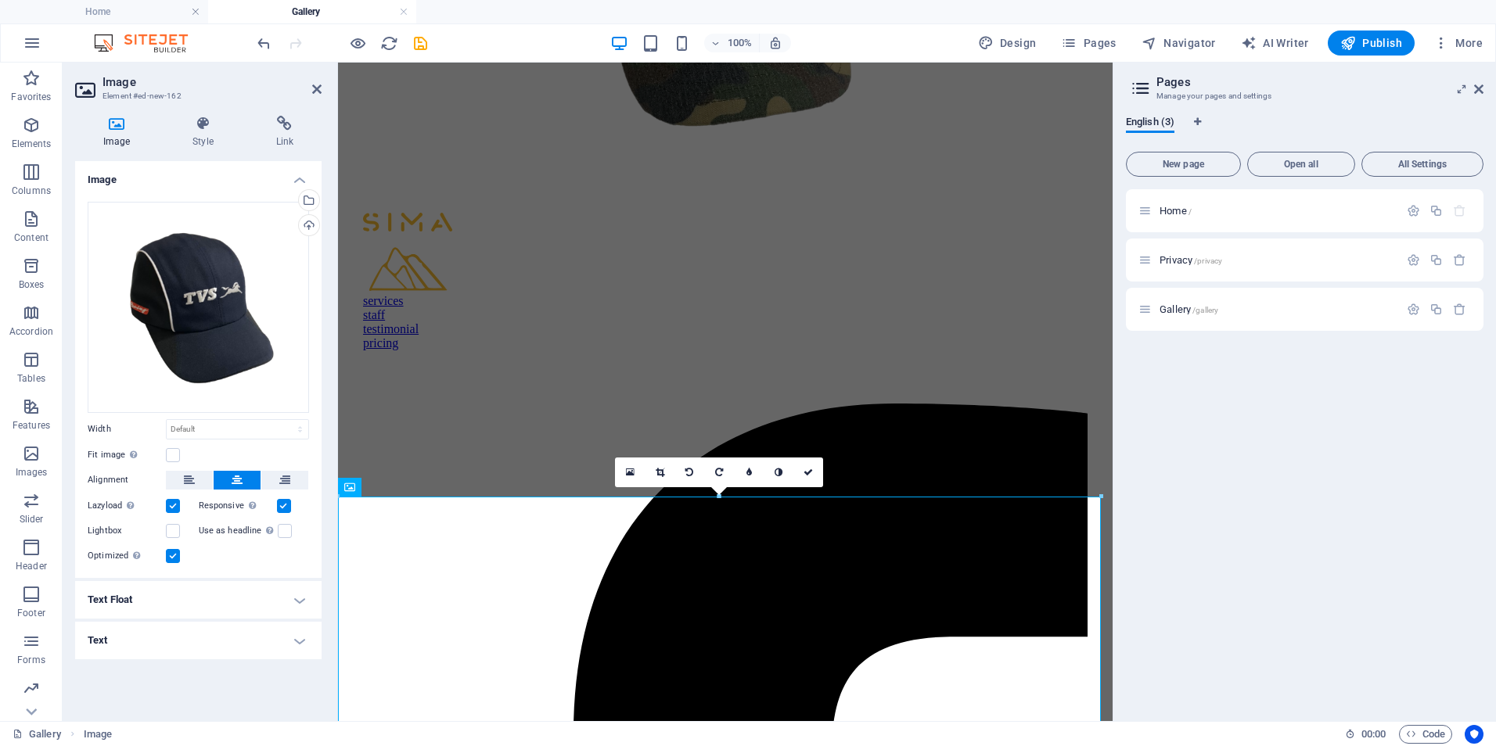
scroll to position [2346, 0]
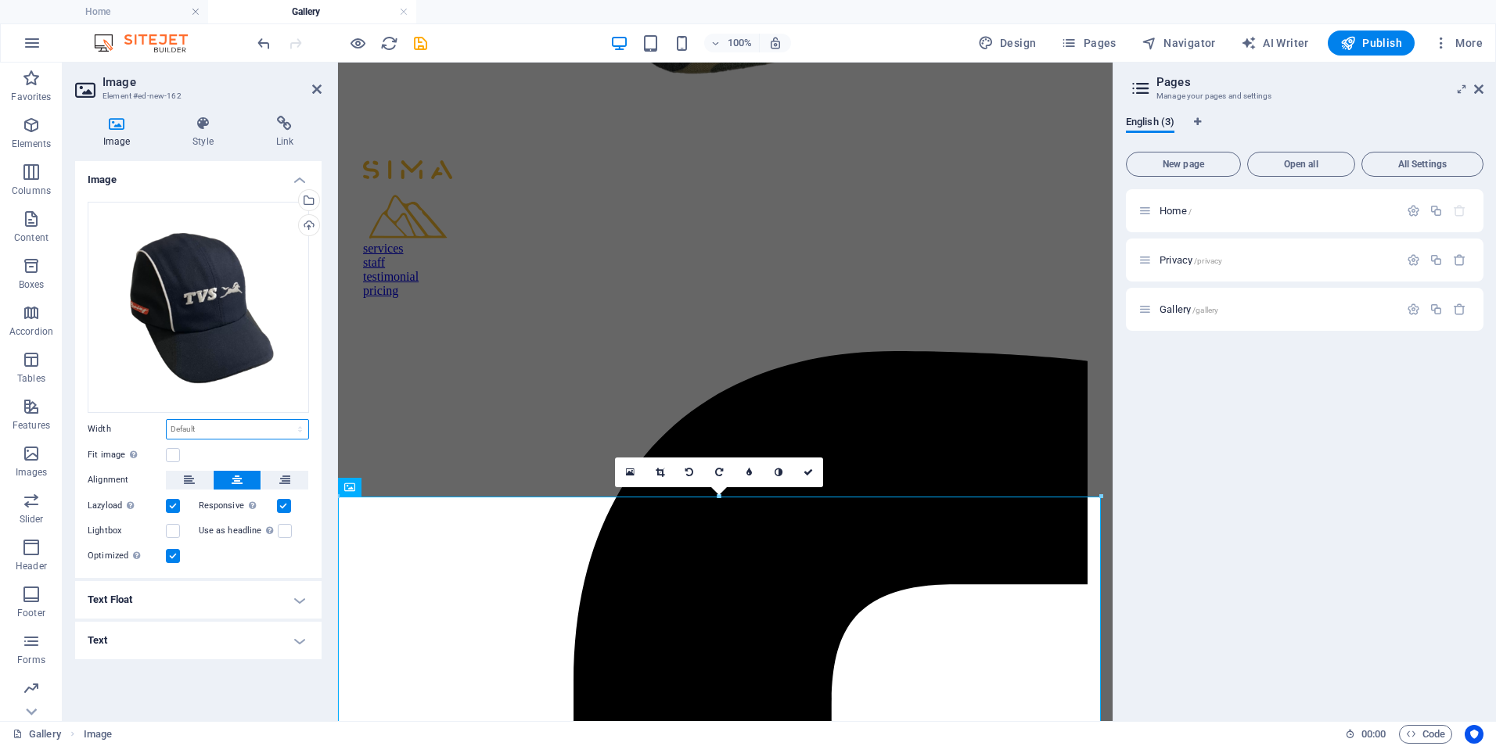
drag, startPoint x: 260, startPoint y: 431, endPoint x: 260, endPoint y: 441, distance: 10.2
click at [260, 431] on select "Default auto px rem % em vh vw" at bounding box center [238, 429] width 142 height 19
select select "px"
click at [286, 420] on select "Default auto px rem % em vh vw" at bounding box center [238, 429] width 142 height 19
type input "550"
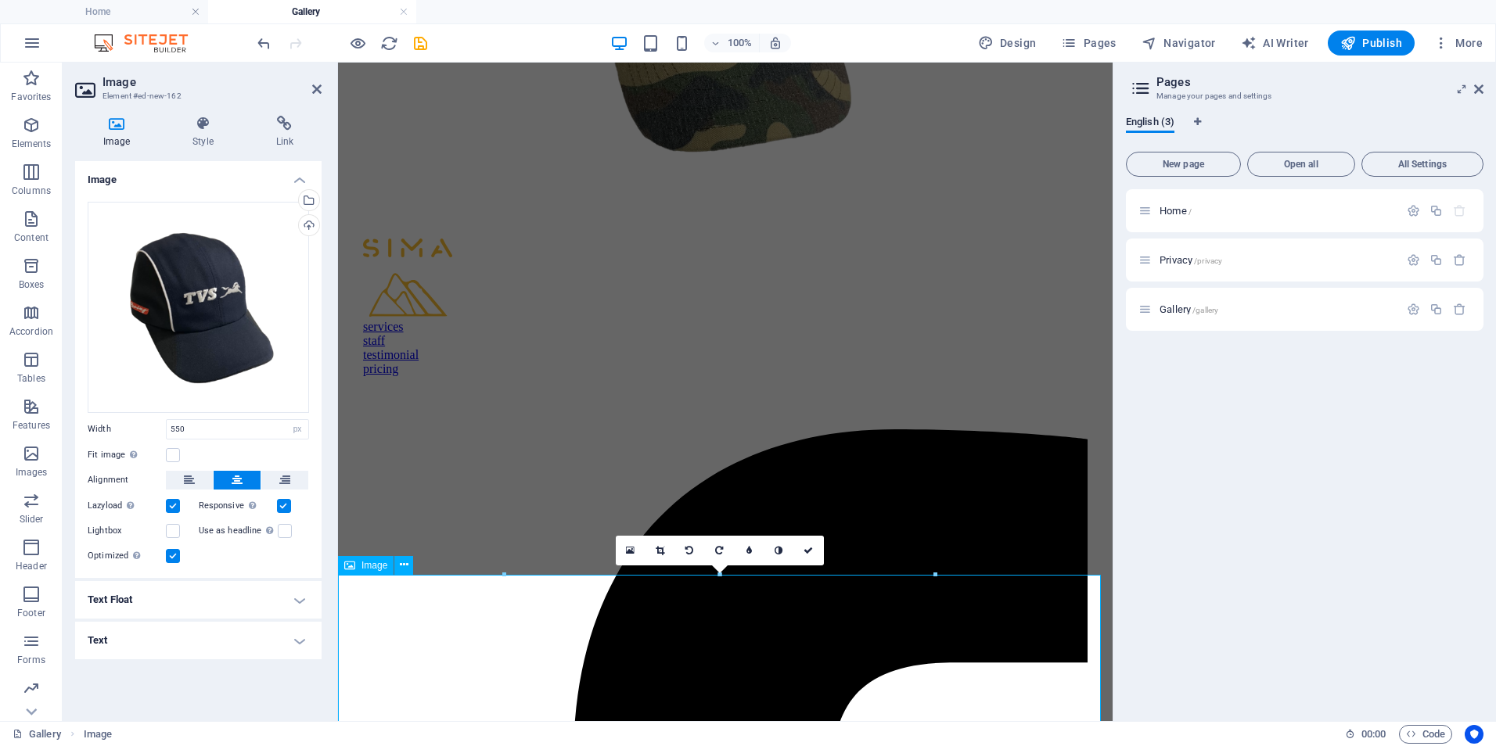
scroll to position [2268, 0]
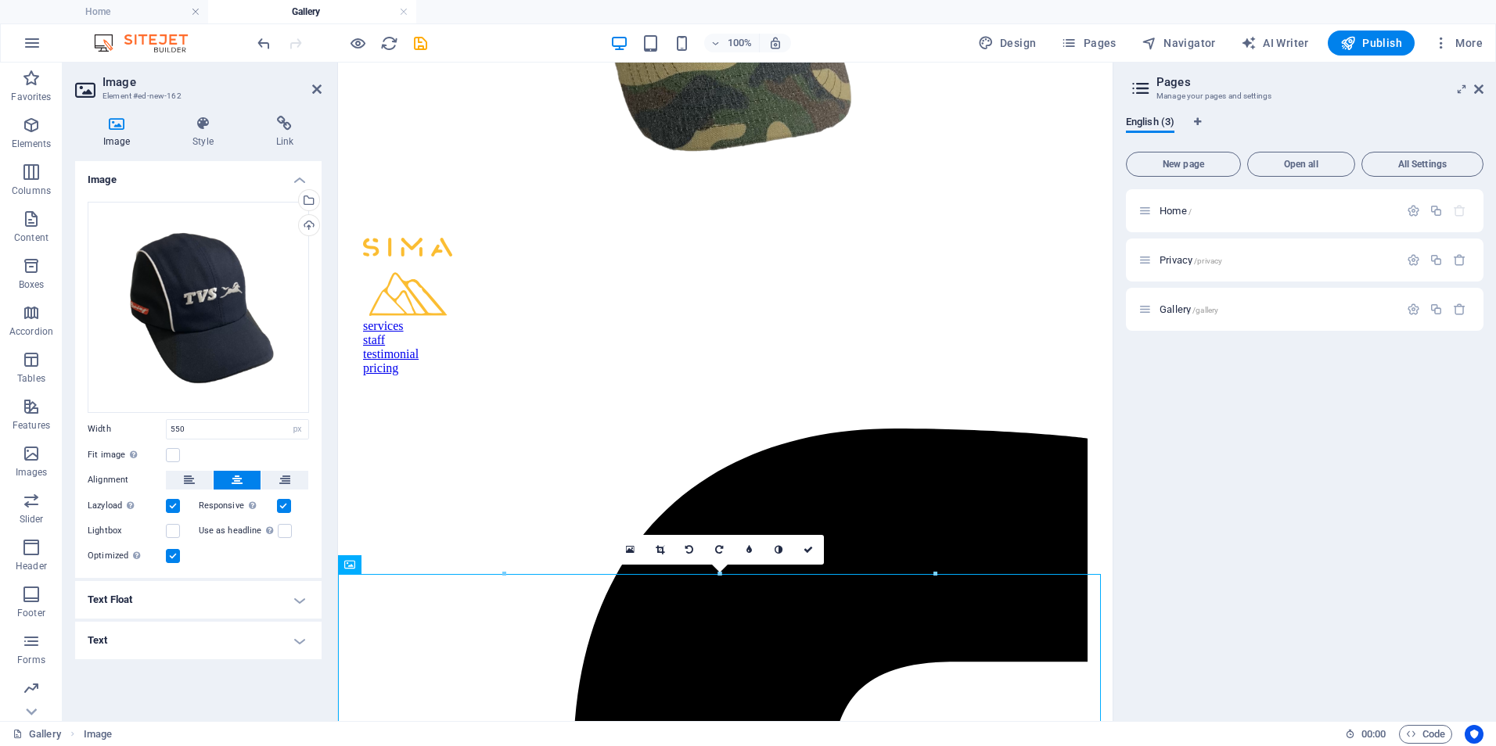
drag, startPoint x: 739, startPoint y: 635, endPoint x: 750, endPoint y: 309, distance: 326.4
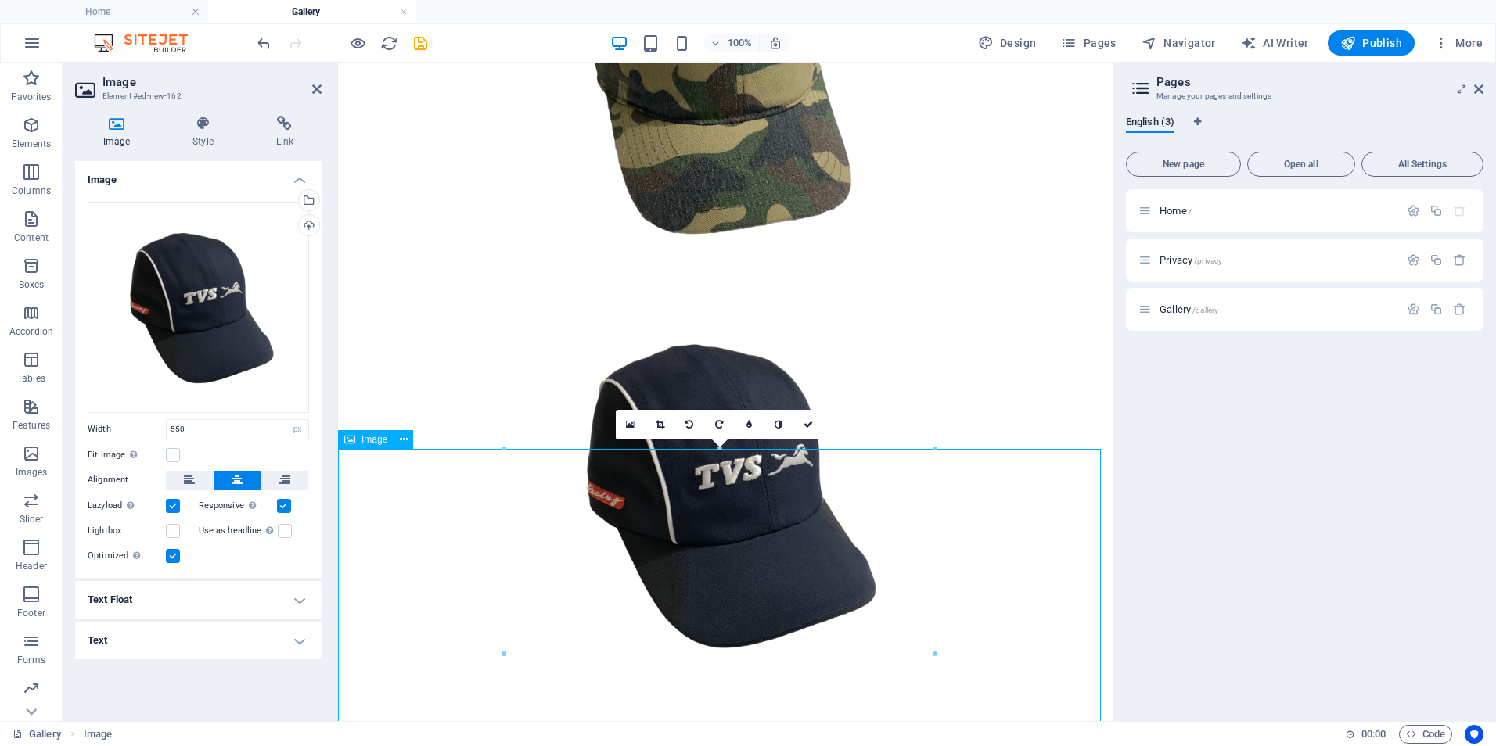
scroll to position [2190, 0]
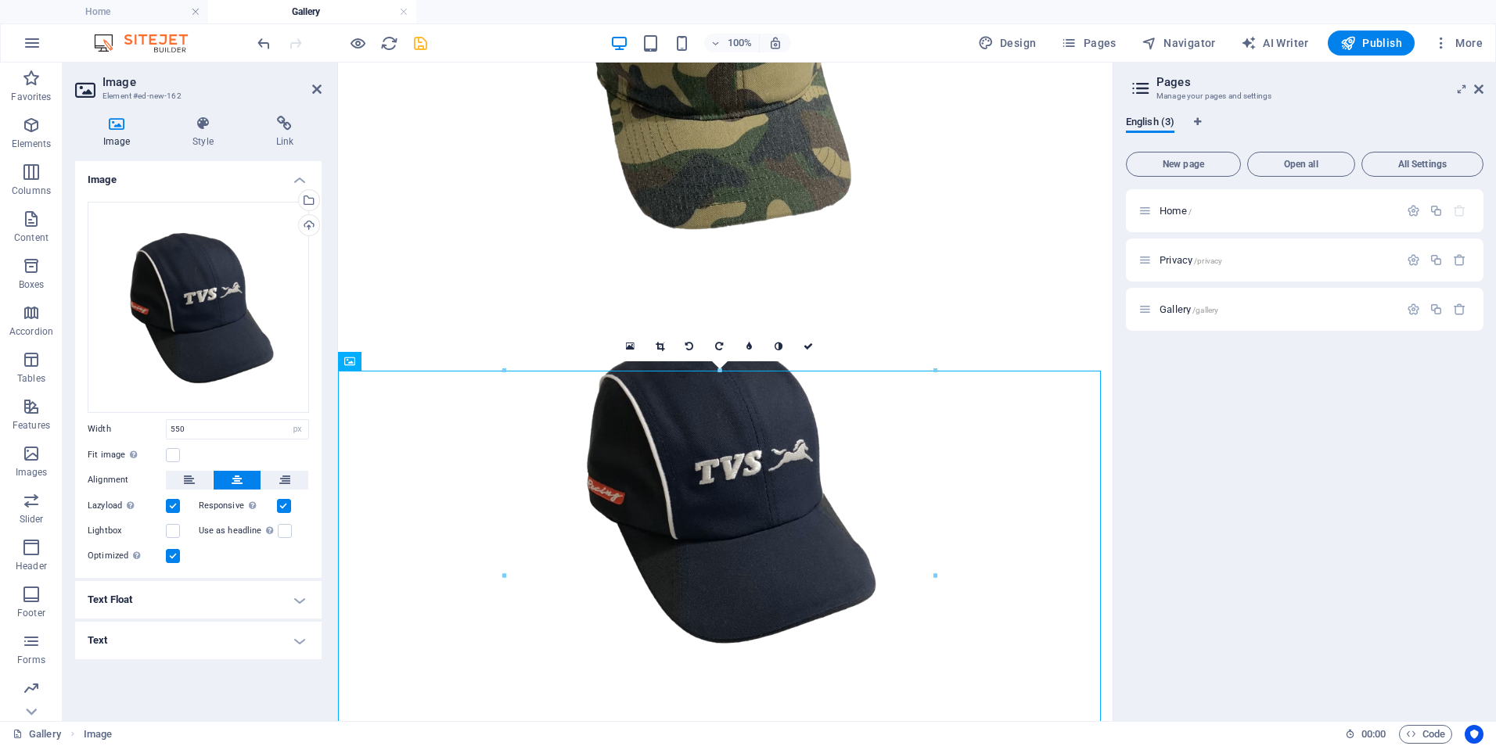
click at [423, 41] on icon "save" at bounding box center [421, 43] width 18 height 18
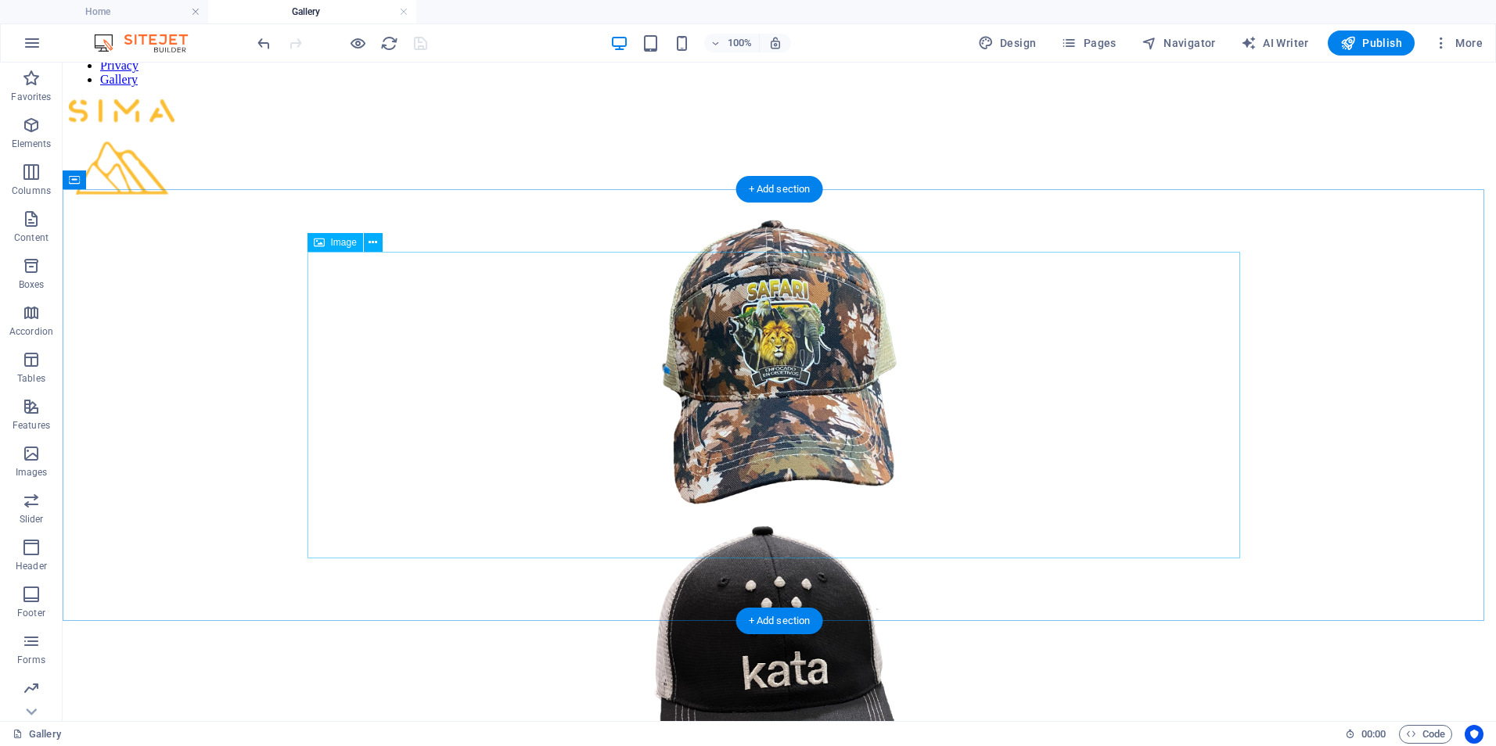
scroll to position [0, 0]
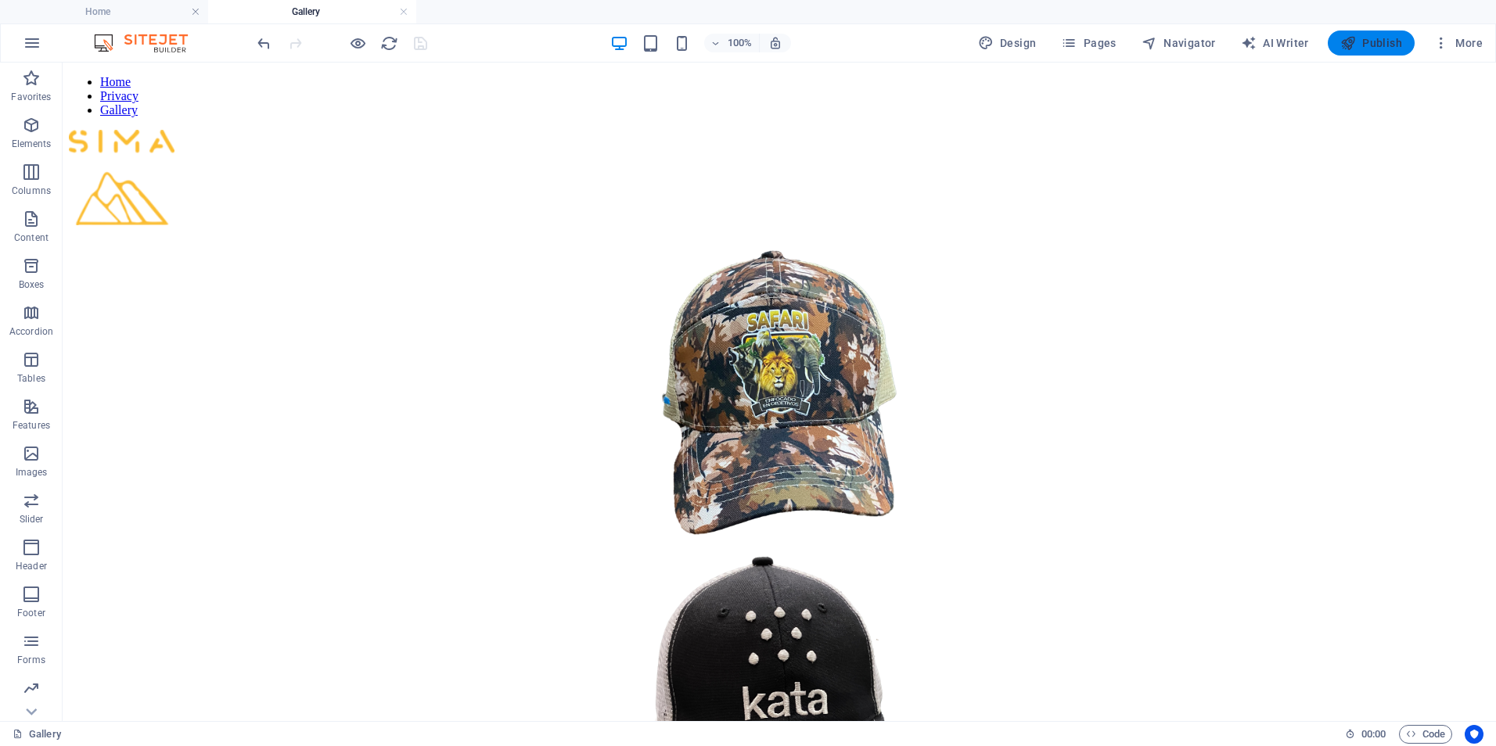
click at [1363, 45] on span "Publish" at bounding box center [1371, 43] width 62 height 16
